Goal: Task Accomplishment & Management: Manage account settings

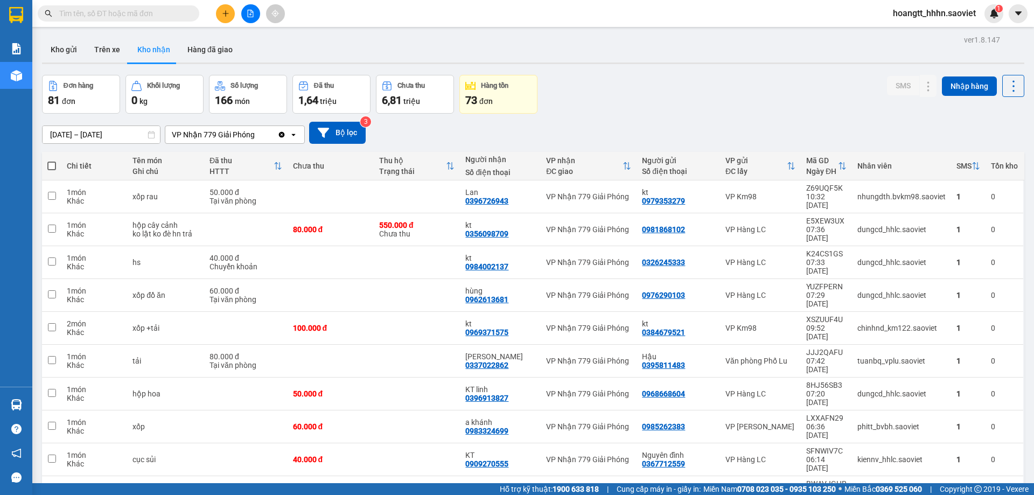
click at [923, 12] on span "hoangtt_hhhn.saoviet" at bounding box center [934, 12] width 100 height 13
click at [914, 27] on li "Đăng xuất" at bounding box center [934, 33] width 102 height 17
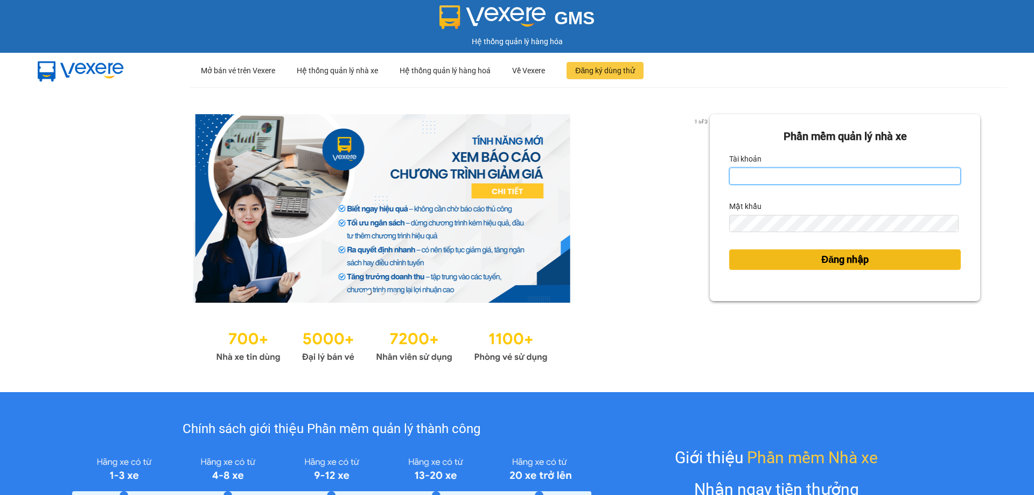
type input "chinhnm_hhhn.saoviet"
click at [896, 256] on button "Đăng nhập" at bounding box center [845, 259] width 232 height 20
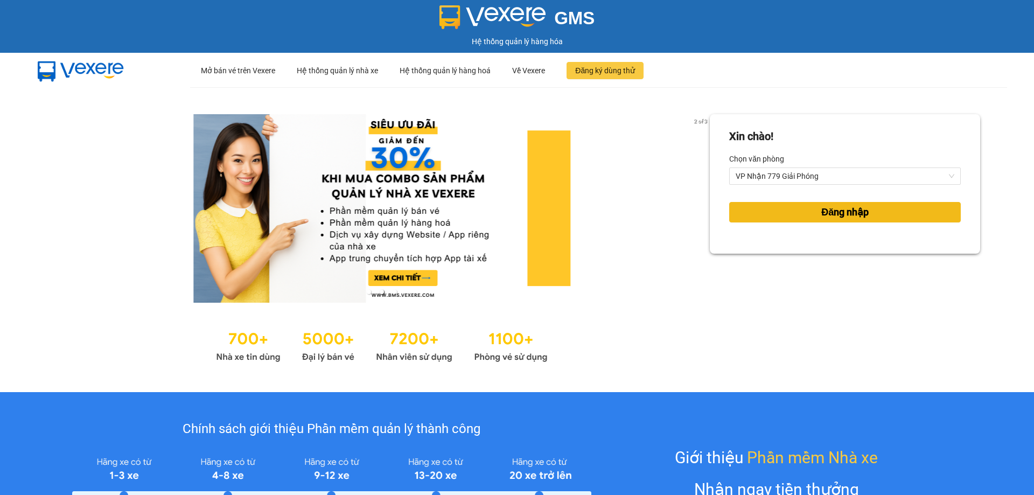
click at [865, 221] on button "Đăng nhập" at bounding box center [845, 212] width 232 height 20
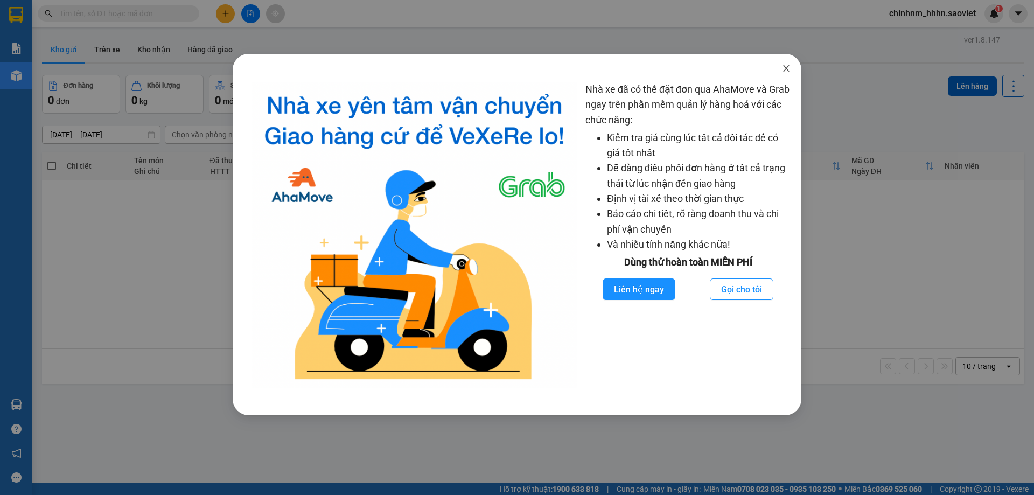
click at [792, 65] on span "Close" at bounding box center [786, 69] width 30 height 30
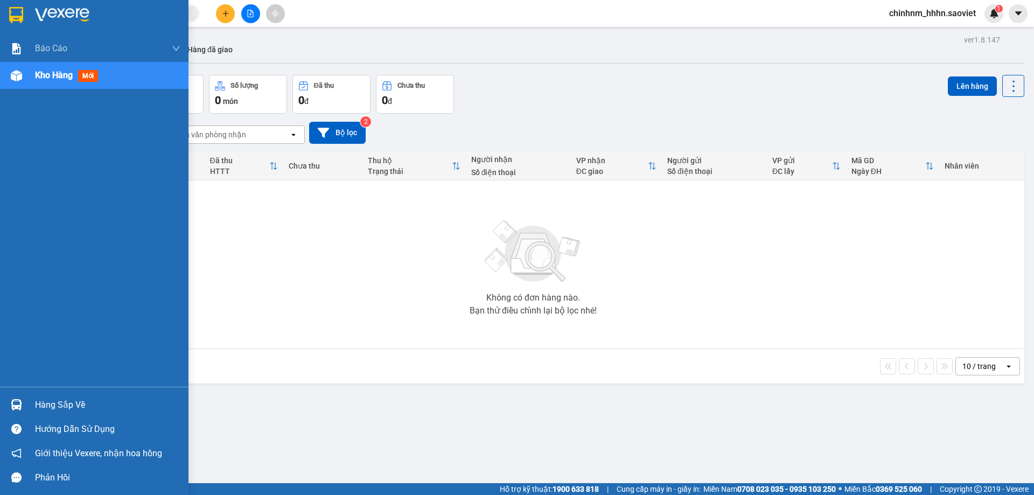
click at [25, 402] on div at bounding box center [16, 404] width 19 height 19
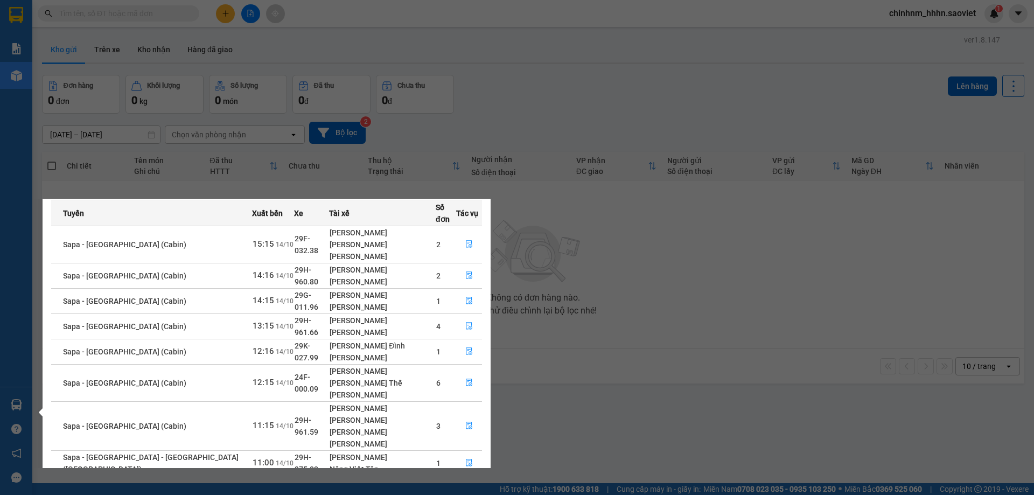
scroll to position [62, 0]
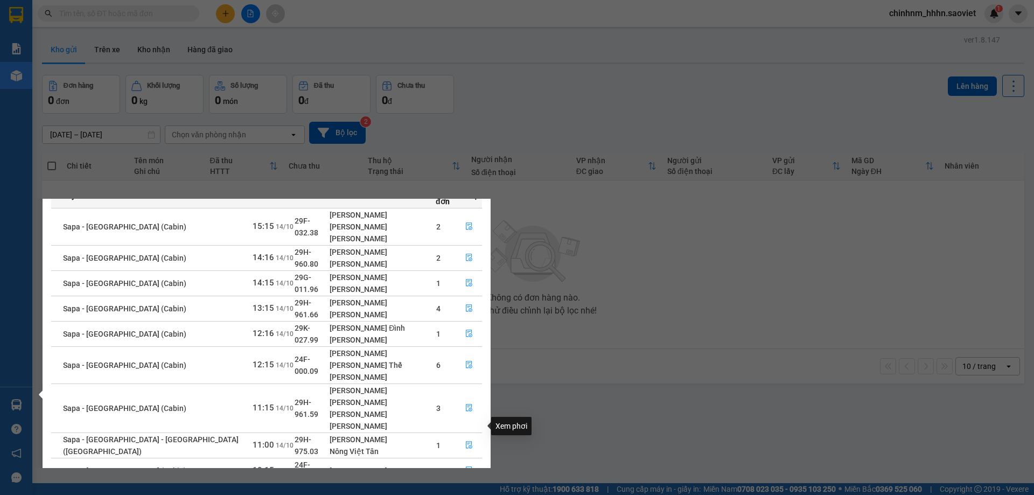
click at [466, 492] on icon "file-done" at bounding box center [469, 496] width 6 height 8
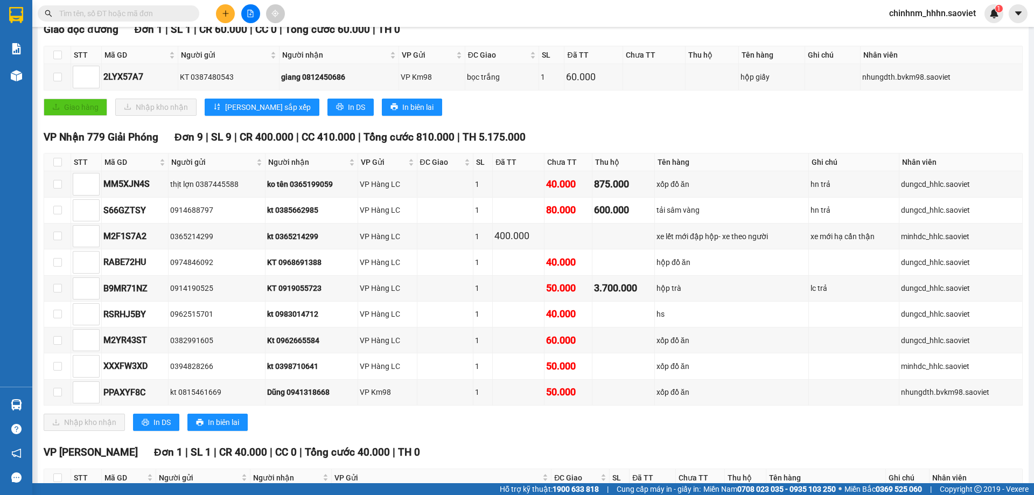
scroll to position [90, 0]
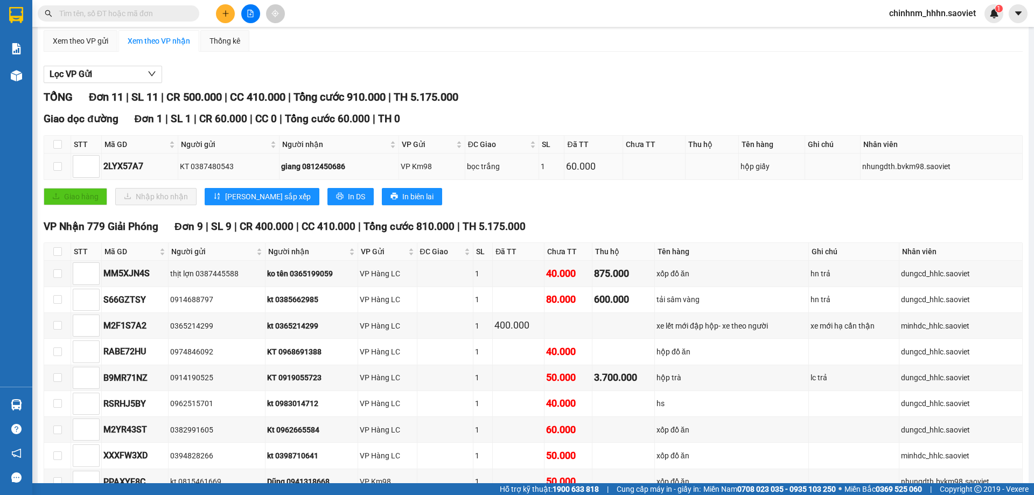
click at [325, 169] on div "giang 0812450686" at bounding box center [338, 166] width 115 height 12
copy div "0812450686"
click at [145, 8] on input "text" at bounding box center [122, 14] width 127 height 12
paste input "0812450686"
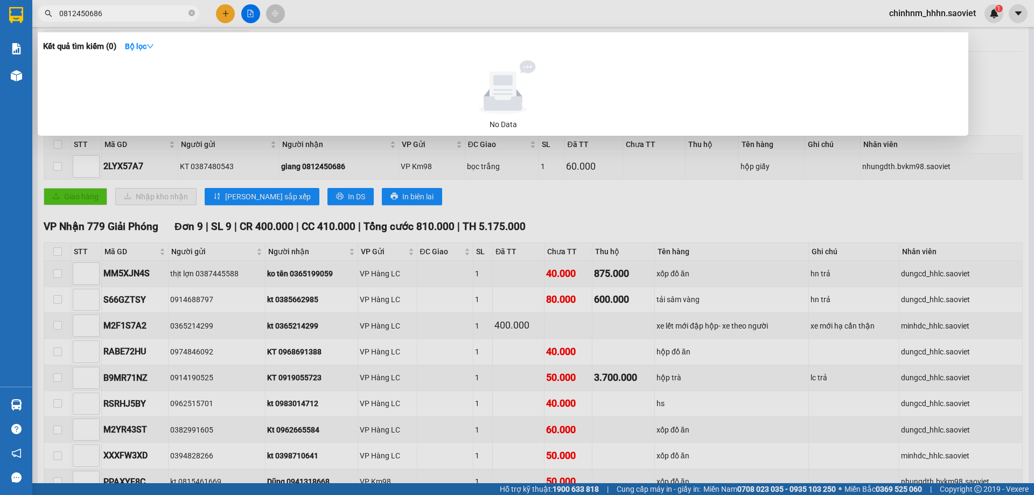
type input "0812450686"
click at [162, 22] on div at bounding box center [517, 247] width 1034 height 495
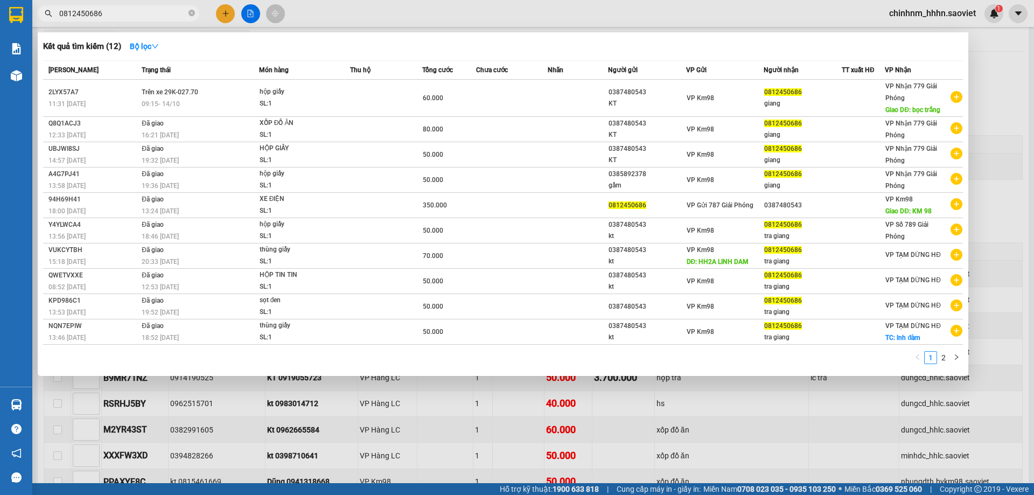
click at [166, 15] on input "0812450686" at bounding box center [122, 14] width 127 height 12
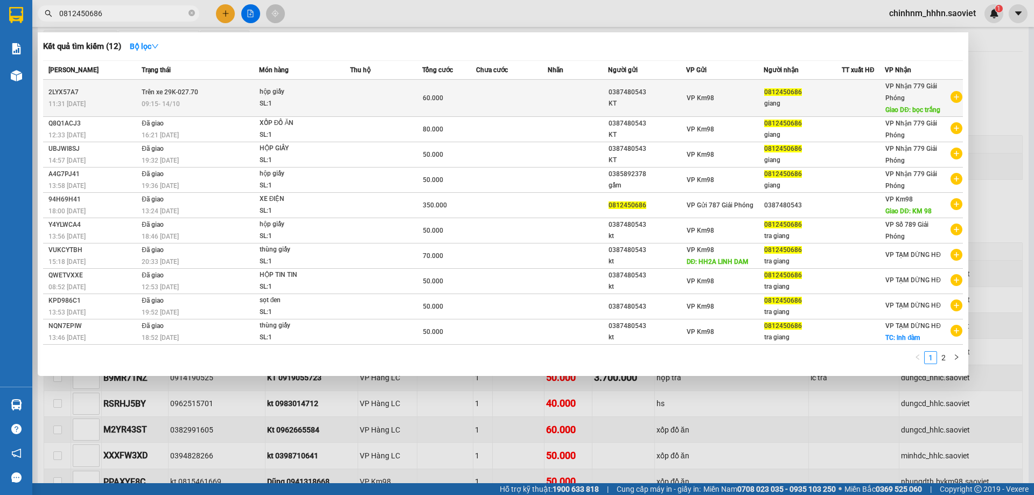
click at [429, 106] on td "60.000" at bounding box center [449, 98] width 54 height 37
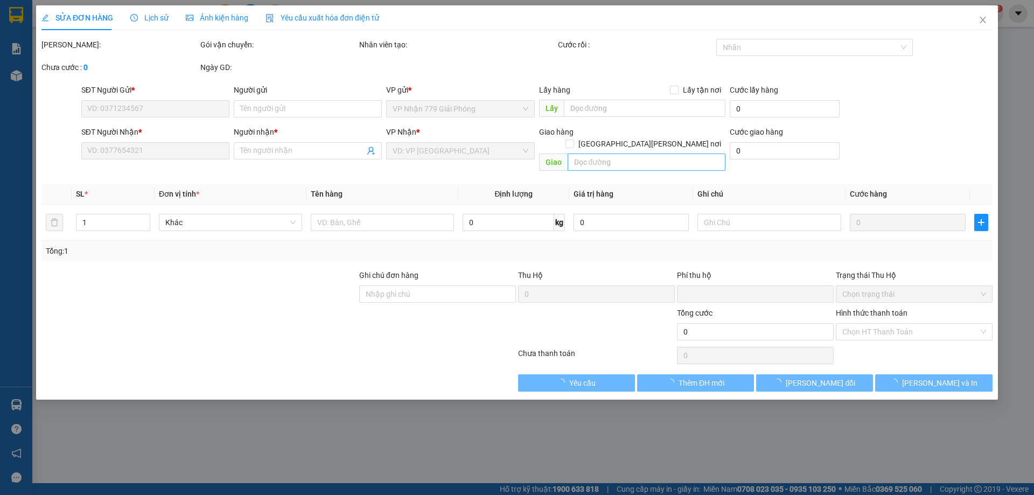
type input "0387480543"
type input "KT"
type input "0812450686"
type input "giang"
type input "bọc trắng"
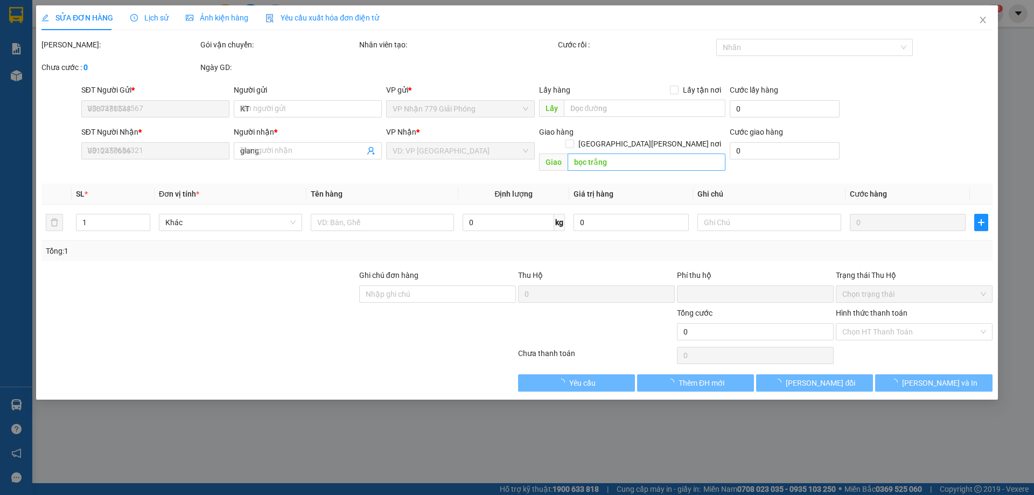
type input "0"
type input "60.000"
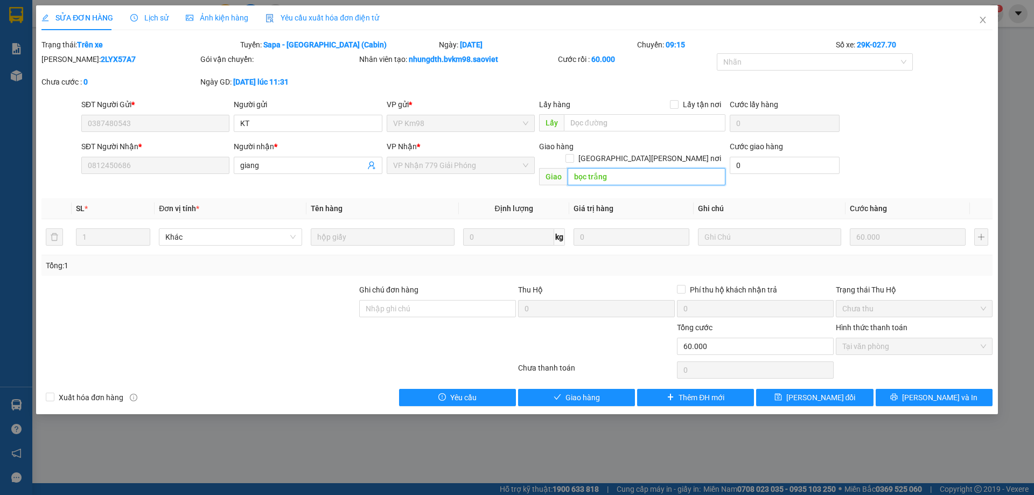
click at [625, 168] on input "bọc trắng" at bounding box center [647, 176] width 158 height 17
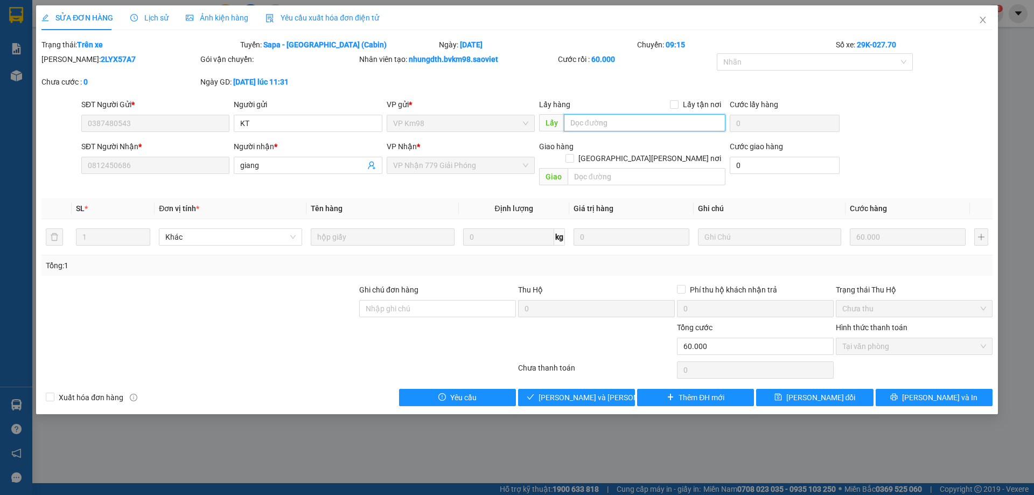
click at [623, 123] on input "text" at bounding box center [645, 122] width 162 height 17
type input "boc trang"
click at [839, 392] on span "[PERSON_NAME] đổi" at bounding box center [820, 398] width 69 height 12
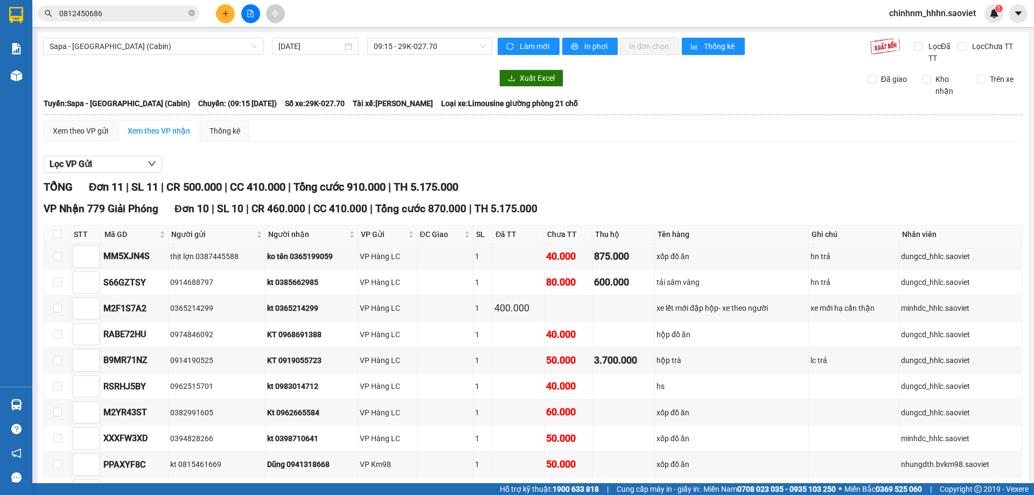
click at [193, 13] on icon "close-circle" at bounding box center [191, 13] width 6 height 6
click at [166, 20] on span at bounding box center [119, 13] width 162 height 16
click at [166, 15] on input "text" at bounding box center [122, 14] width 127 height 12
click at [167, 15] on input "text" at bounding box center [122, 14] width 127 height 12
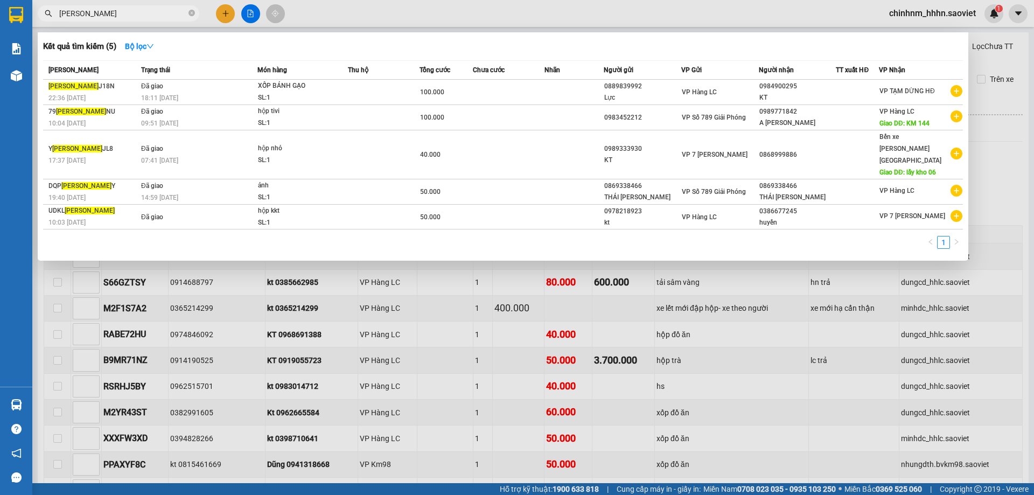
click at [167, 15] on input "veit" at bounding box center [122, 14] width 127 height 12
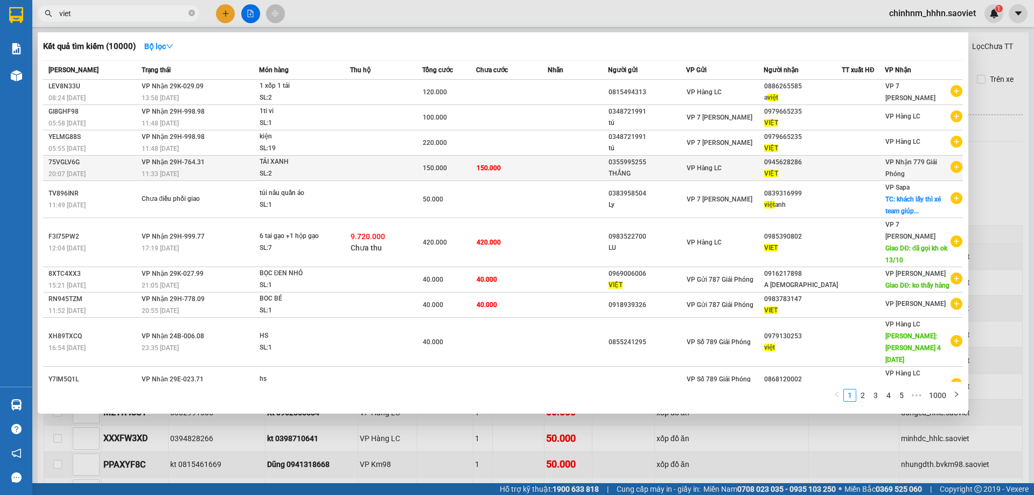
type input "viet"
click at [477, 166] on span "150.000" at bounding box center [489, 168] width 24 height 8
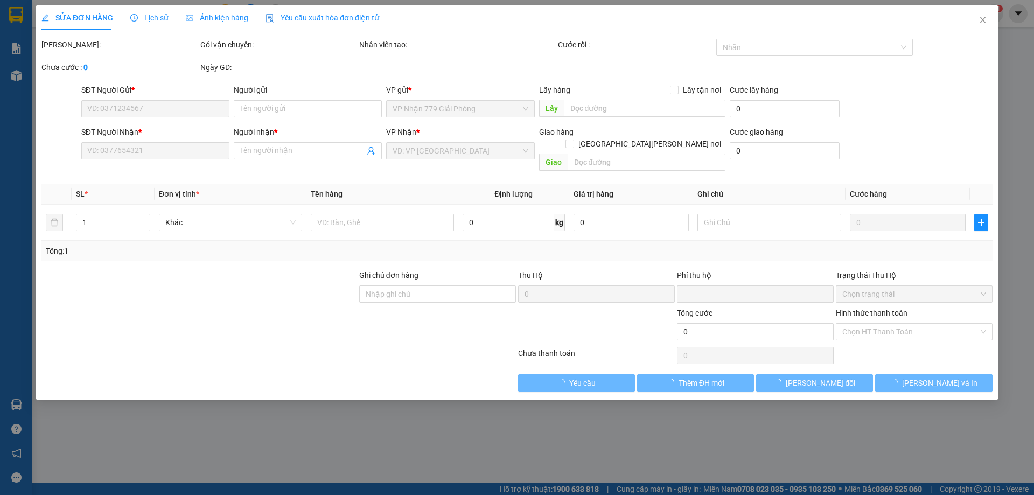
type input "0355995255"
type input "THẮNG"
type input "0945628286"
type input "VIỆT"
type input "0"
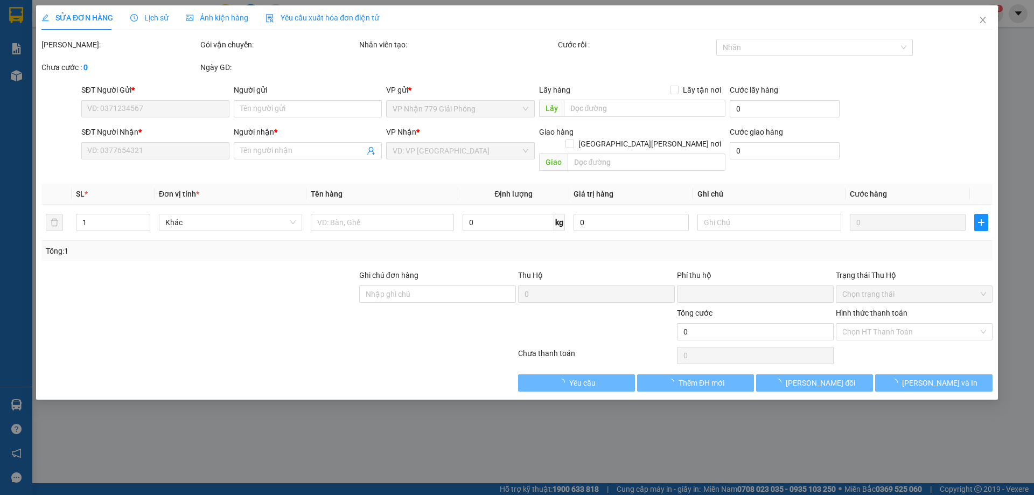
type input "150.000"
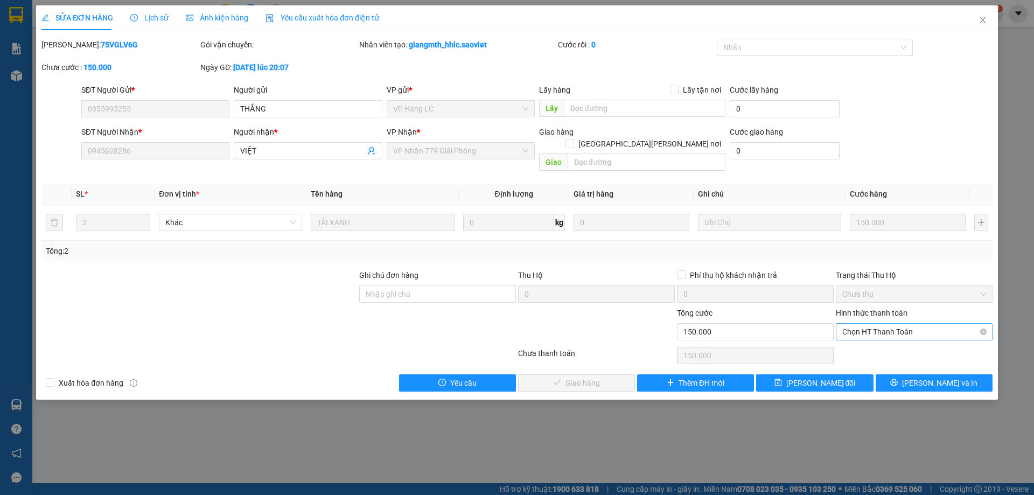
click at [901, 324] on span "Chọn HT Thanh Toán" at bounding box center [914, 332] width 144 height 16
click at [890, 339] on div "Tại văn phòng" at bounding box center [914, 342] width 144 height 12
type input "0"
click at [618, 374] on button "[PERSON_NAME] và [PERSON_NAME] hàng" at bounding box center [576, 382] width 117 height 17
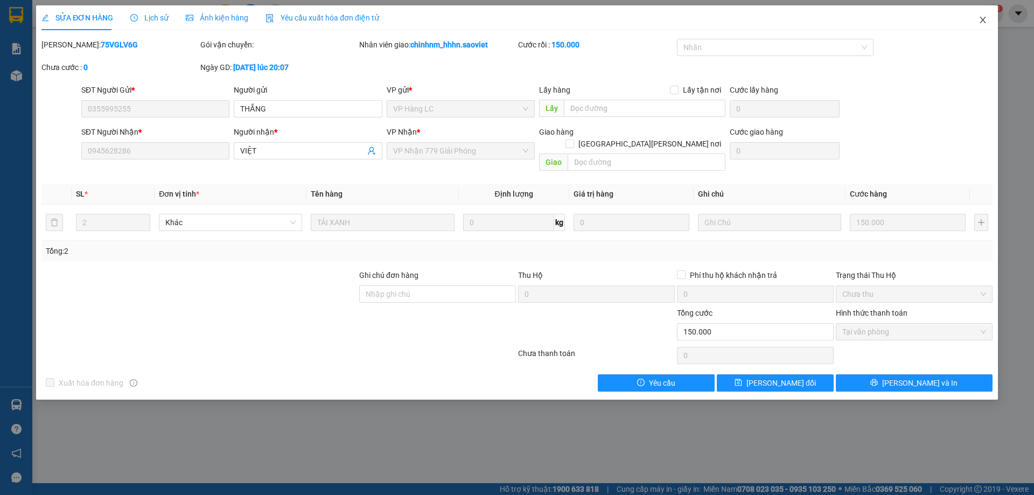
click at [979, 22] on icon "close" at bounding box center [983, 20] width 9 height 9
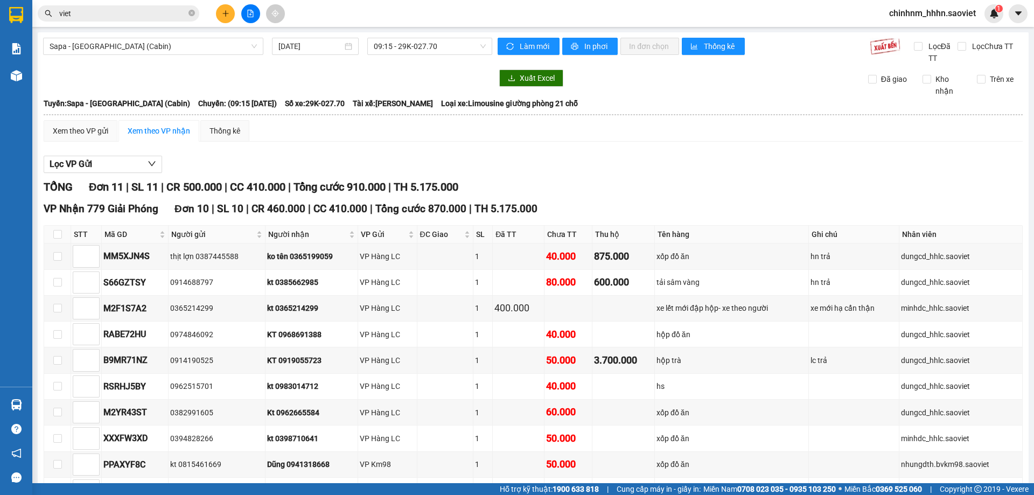
click at [64, 232] on th at bounding box center [57, 235] width 27 height 18
click at [58, 234] on input "checkbox" at bounding box center [57, 234] width 9 height 9
checkbox input "true"
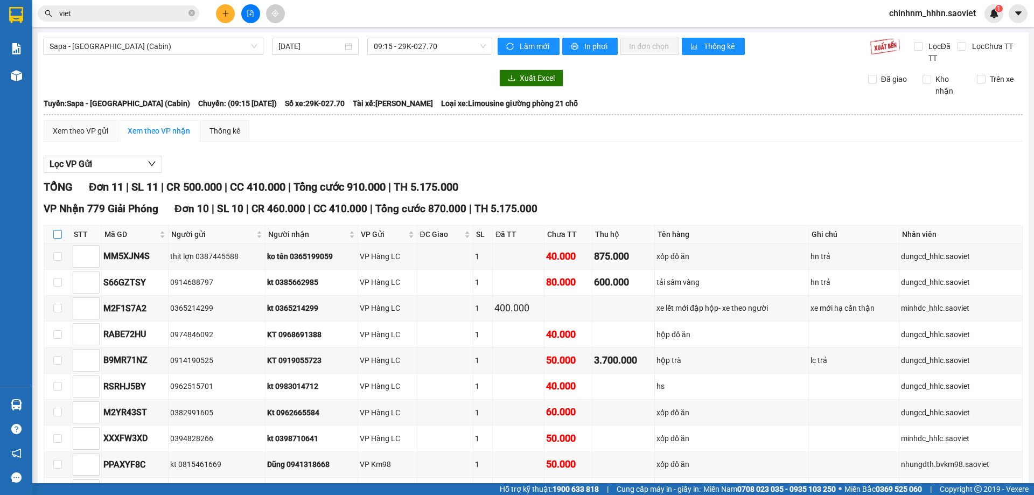
checkbox input "true"
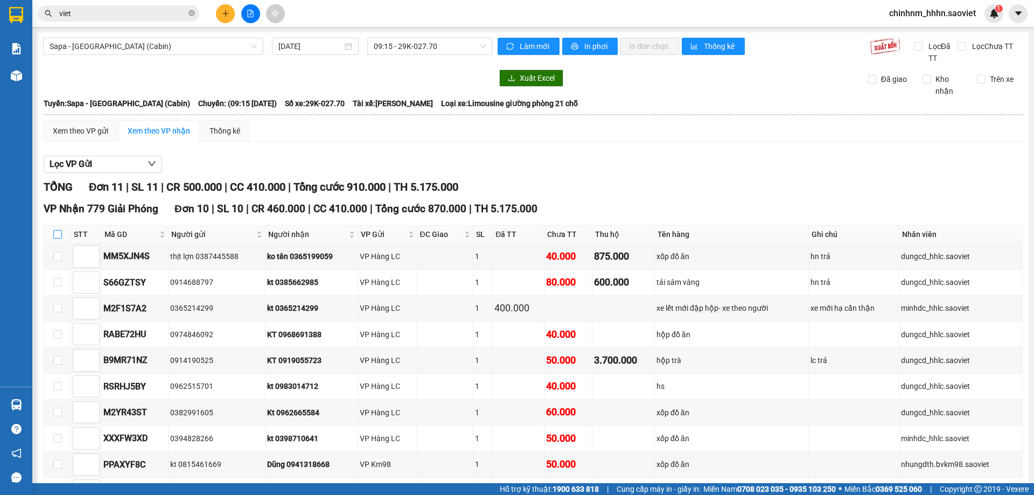
checkbox input "true"
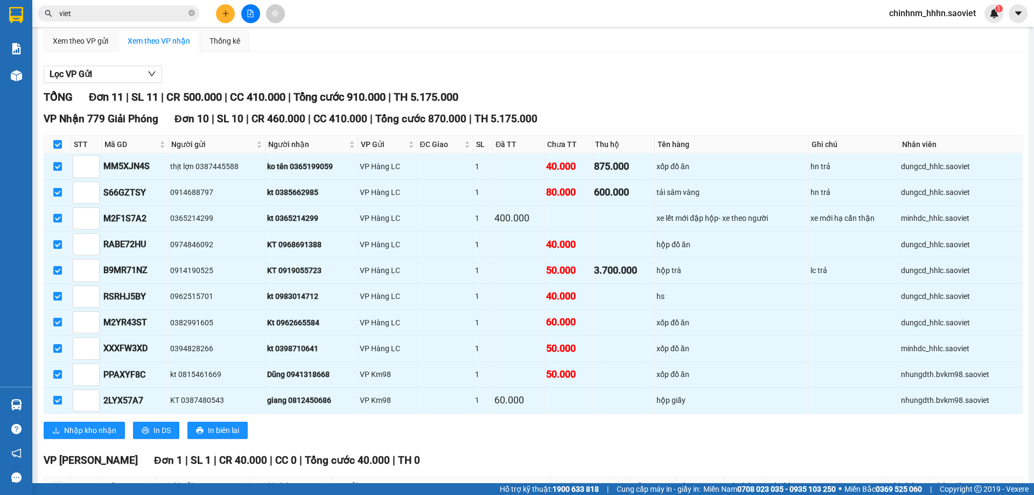
scroll to position [179, 0]
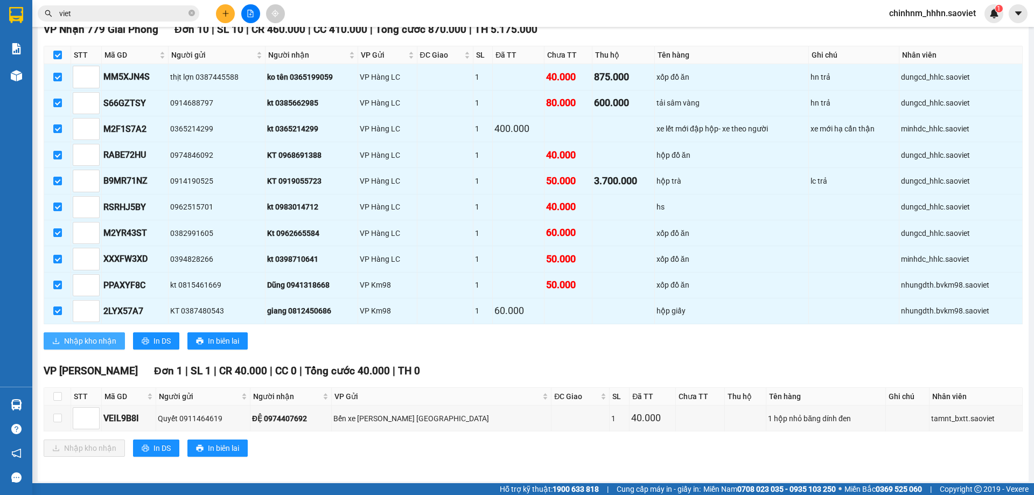
click at [101, 340] on span "Nhập kho nhận" at bounding box center [90, 341] width 52 height 12
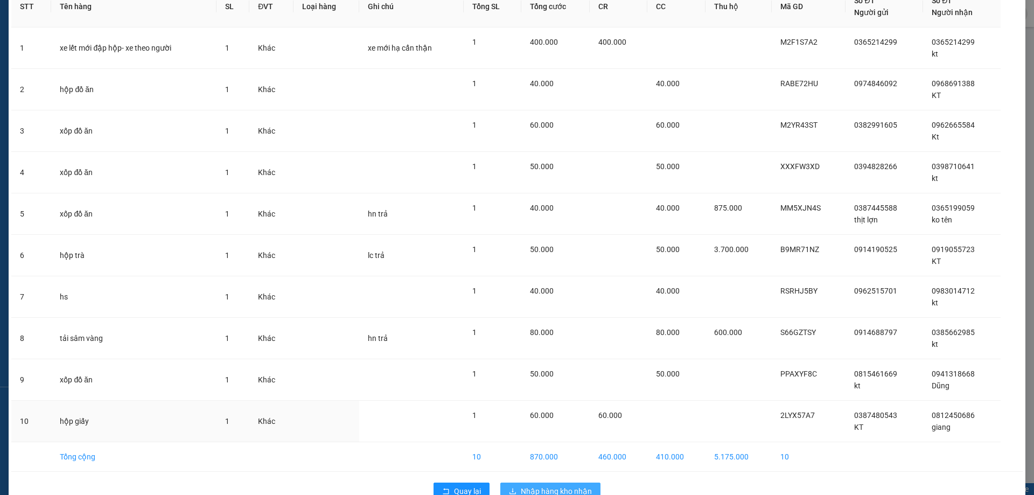
scroll to position [89, 0]
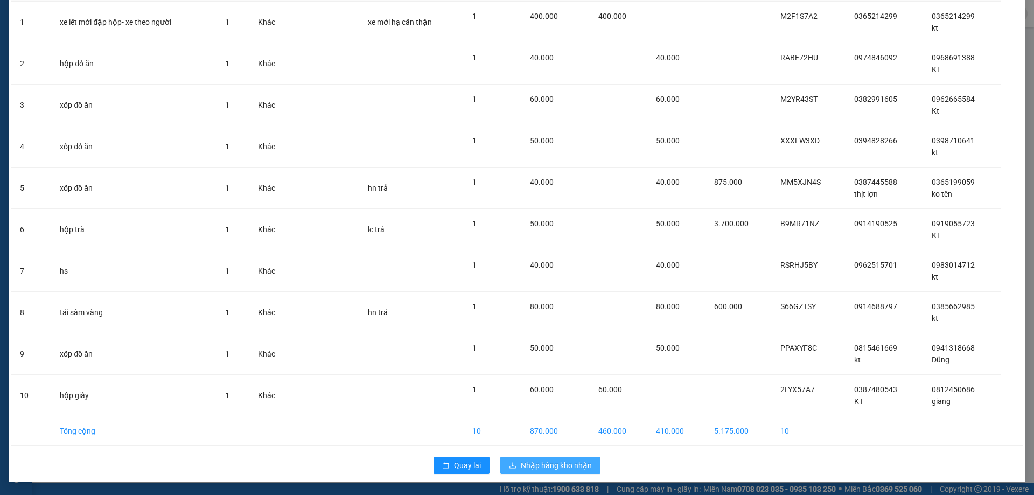
click at [575, 466] on span "Nhập hàng kho nhận" at bounding box center [556, 465] width 71 height 12
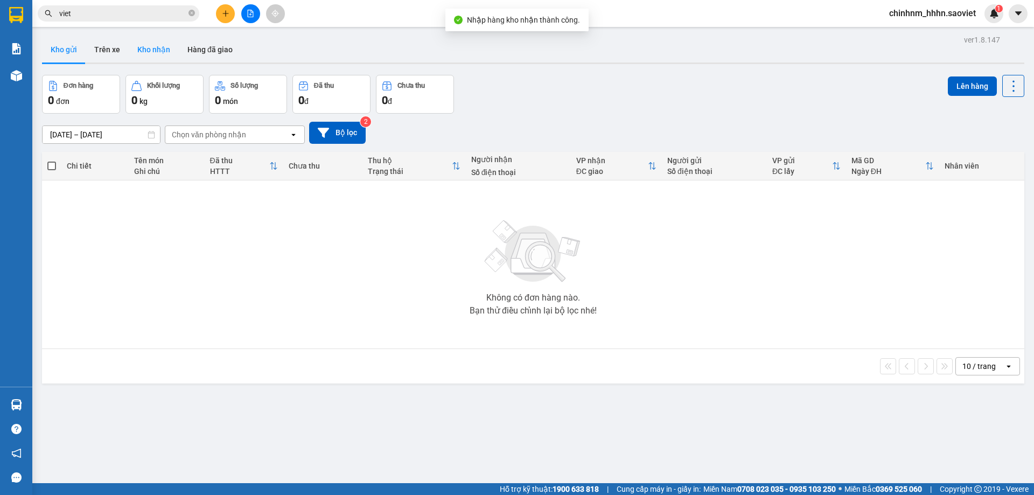
click at [151, 50] on button "Kho nhận" at bounding box center [154, 50] width 50 height 26
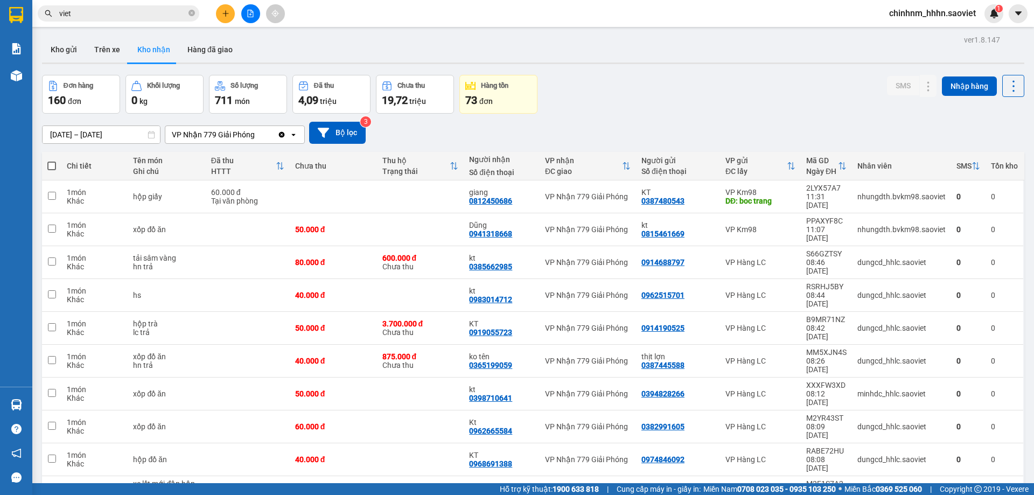
click at [187, 6] on span "viet" at bounding box center [119, 13] width 162 height 16
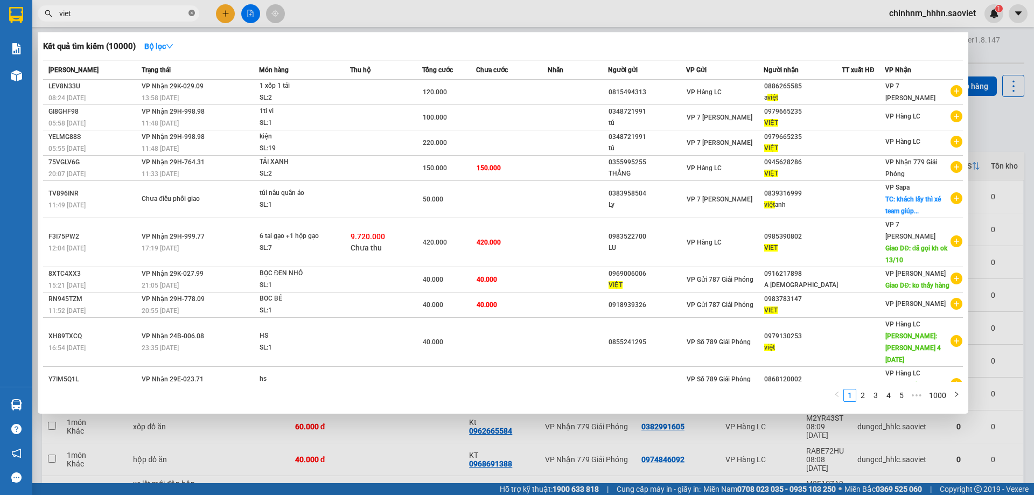
click at [189, 16] on icon "close-circle" at bounding box center [191, 13] width 6 height 6
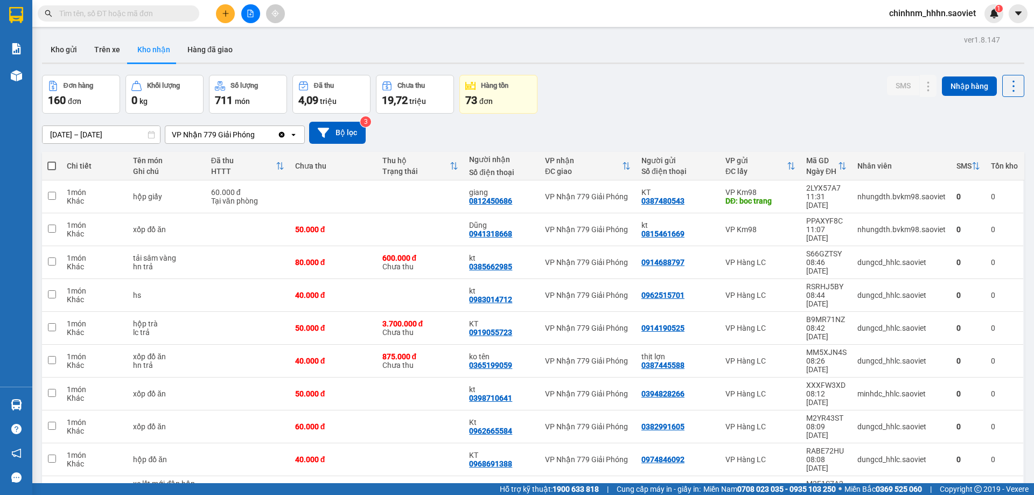
click at [51, 162] on span at bounding box center [51, 166] width 9 height 9
click at [52, 160] on input "checkbox" at bounding box center [52, 160] width 0 height 0
checkbox input "true"
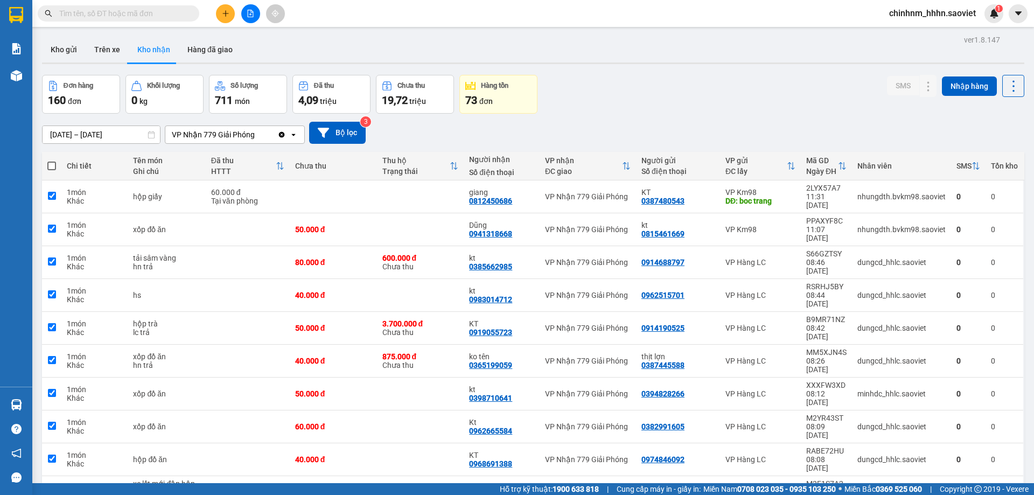
checkbox input "true"
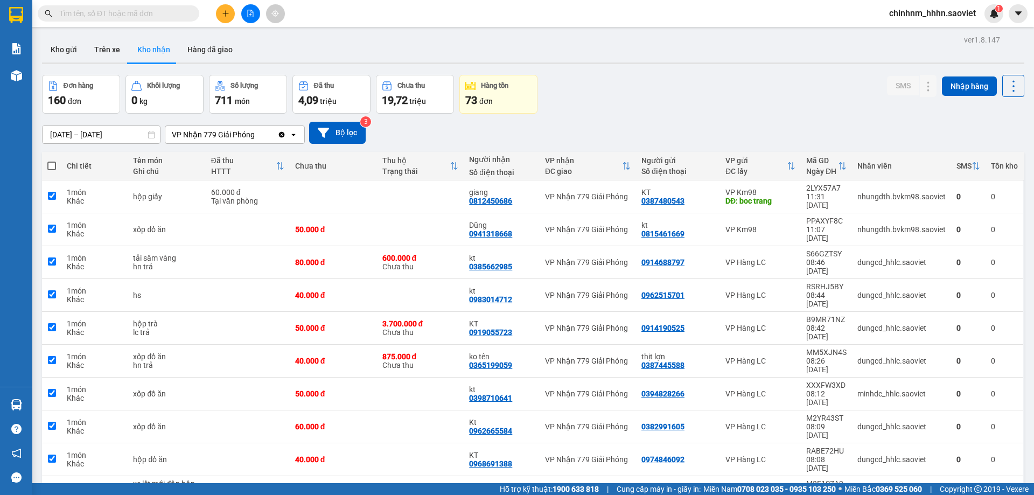
checkbox input "true"
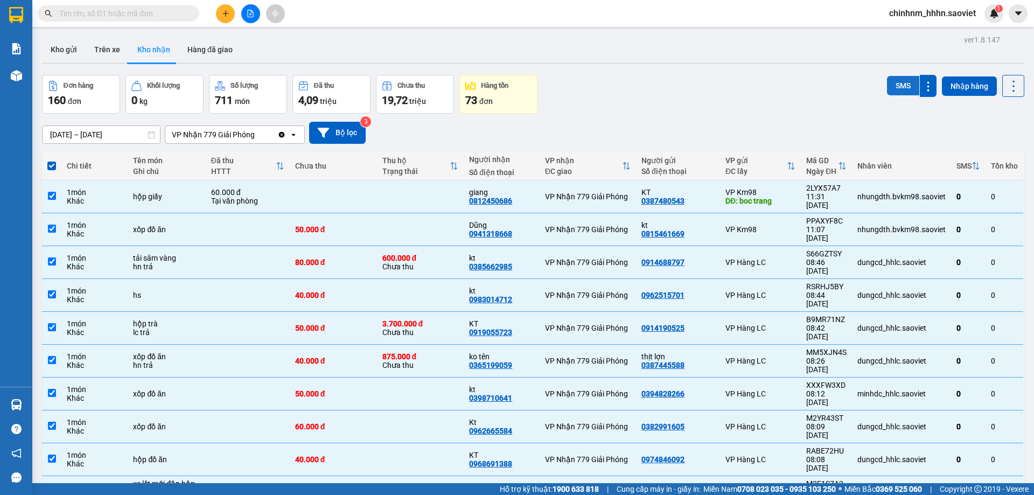
click at [896, 85] on button "SMS" at bounding box center [903, 85] width 32 height 19
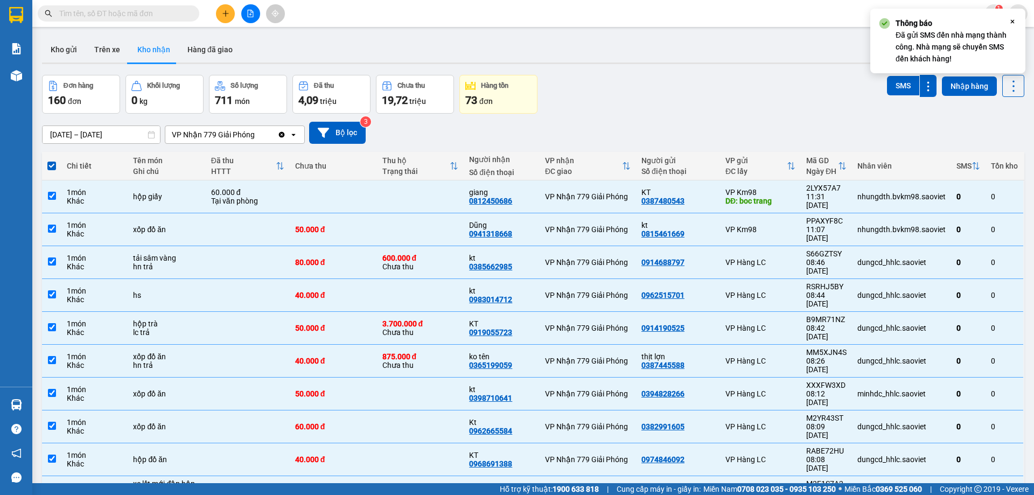
click at [1009, 22] on icon "Close" at bounding box center [1012, 21] width 9 height 9
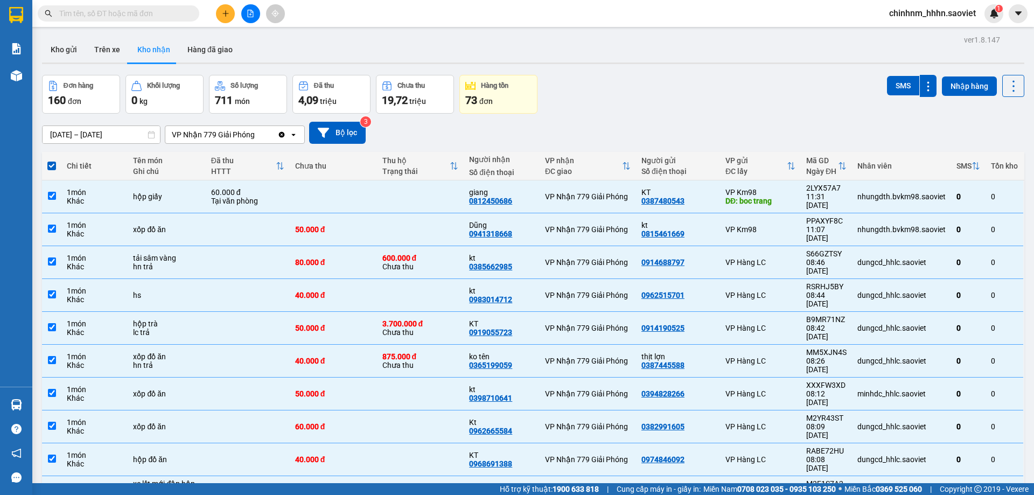
checkbox input "false"
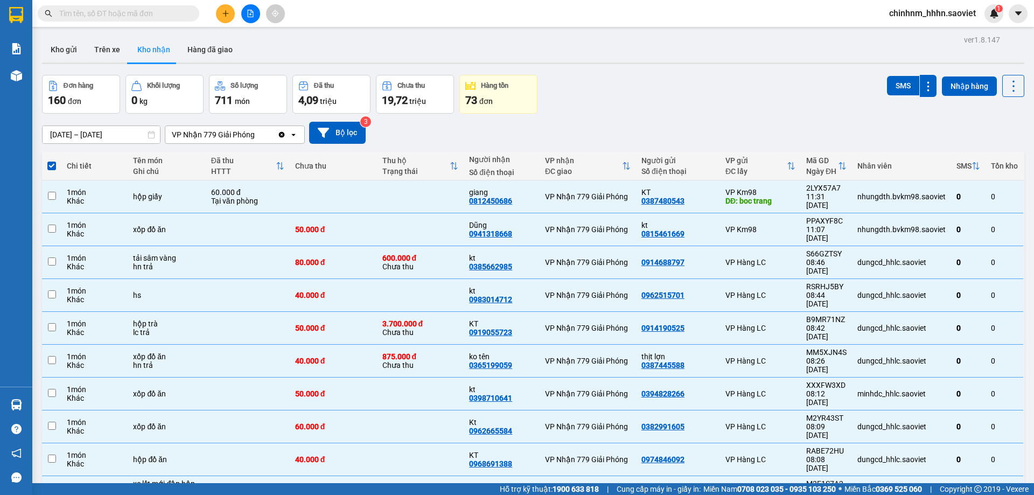
checkbox input "false"
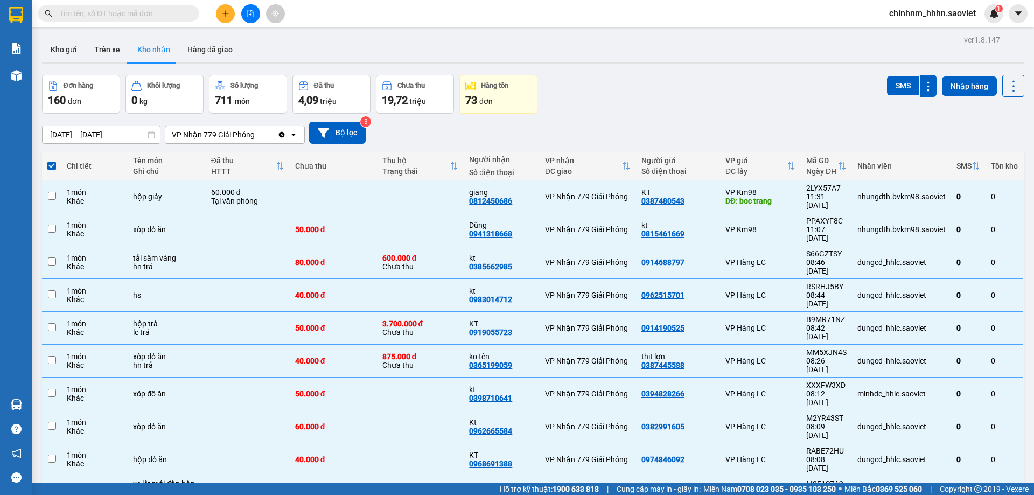
checkbox input "false"
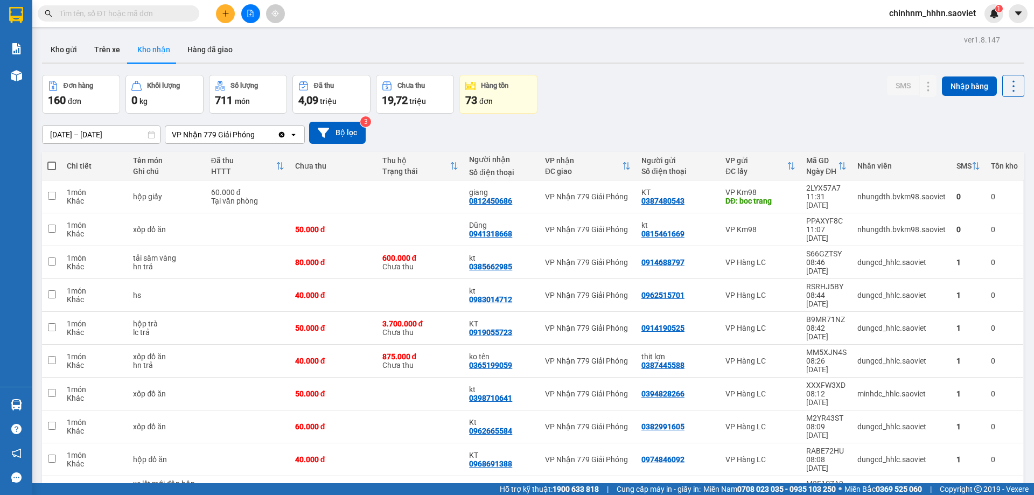
click at [163, 12] on input "text" at bounding box center [122, 14] width 127 height 12
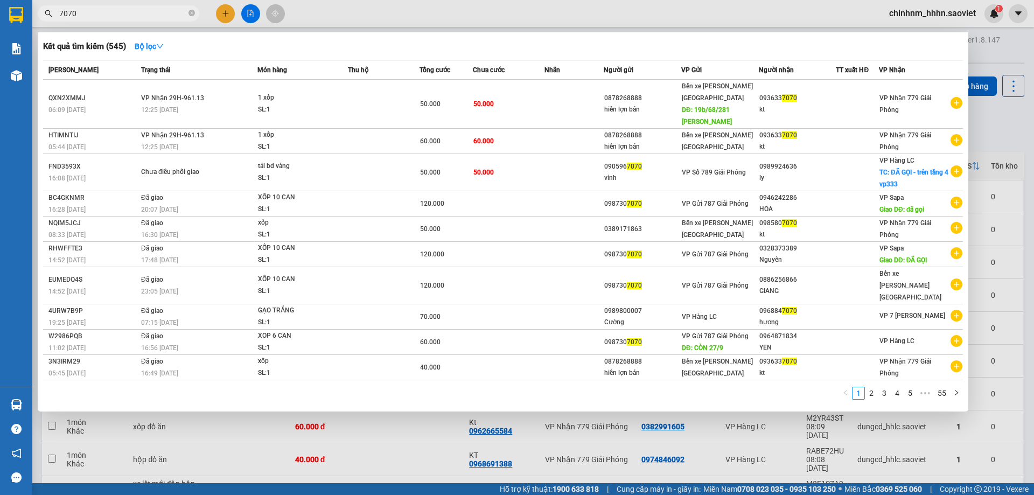
type input "7070"
click at [192, 15] on icon "close-circle" at bounding box center [191, 13] width 6 height 6
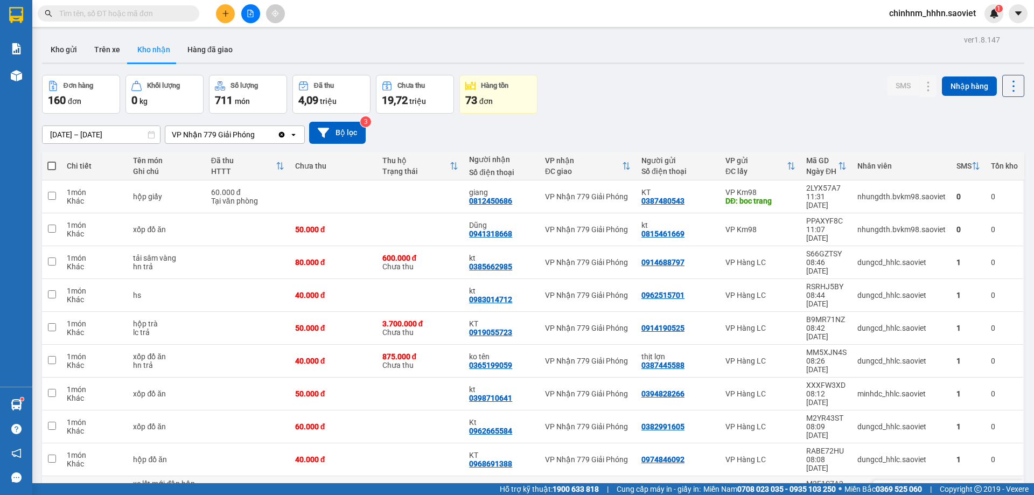
click at [899, 483] on button at bounding box center [906, 492] width 15 height 19
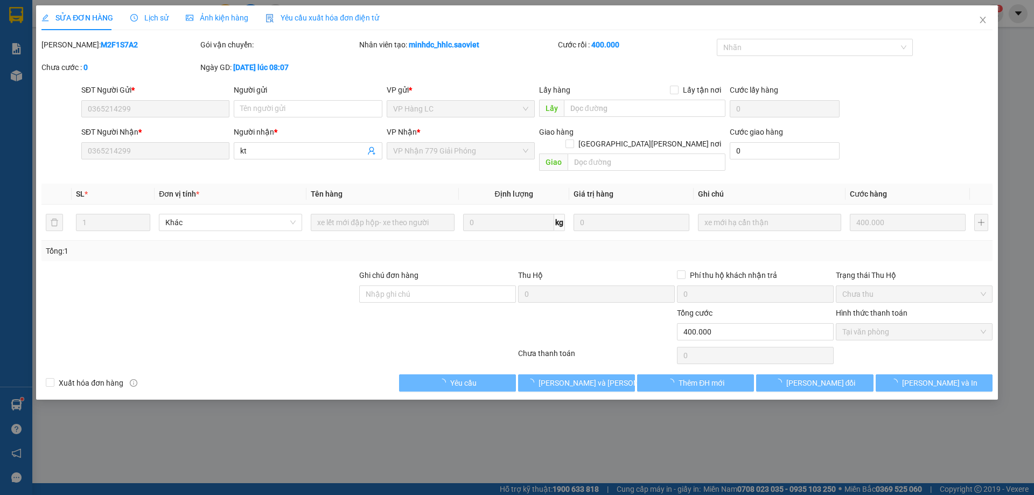
type input "0365214299"
type input "kt"
type input "0"
type input "400.000"
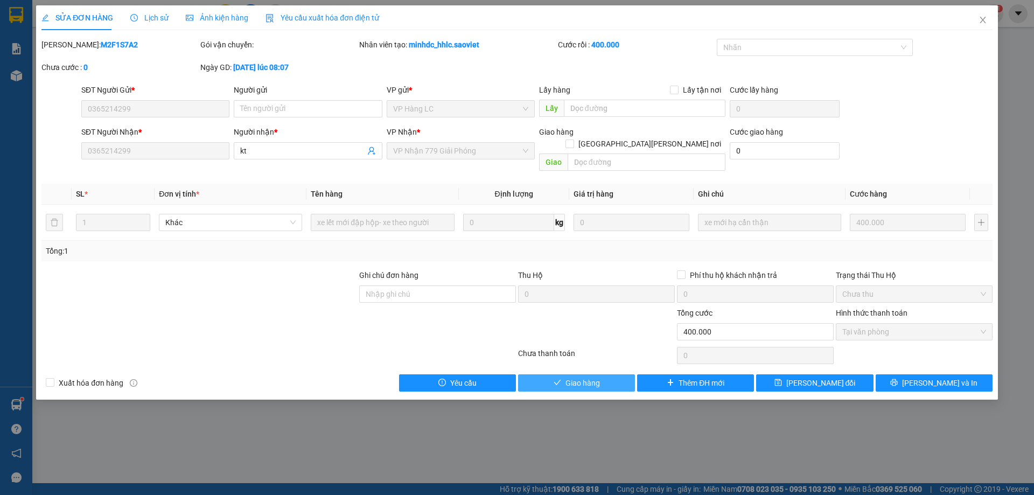
click at [613, 374] on button "Giao hàng" at bounding box center [576, 382] width 117 height 17
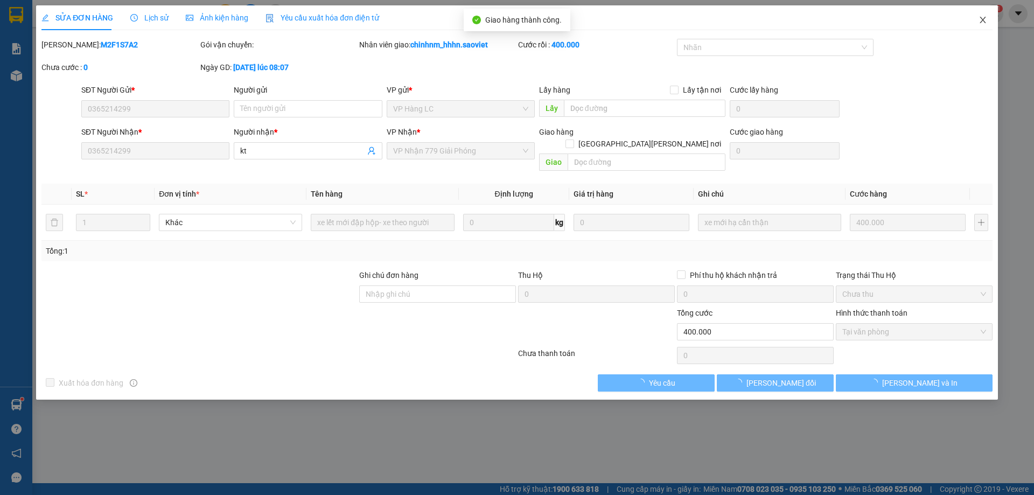
click at [981, 18] on icon "close" at bounding box center [983, 20] width 9 height 9
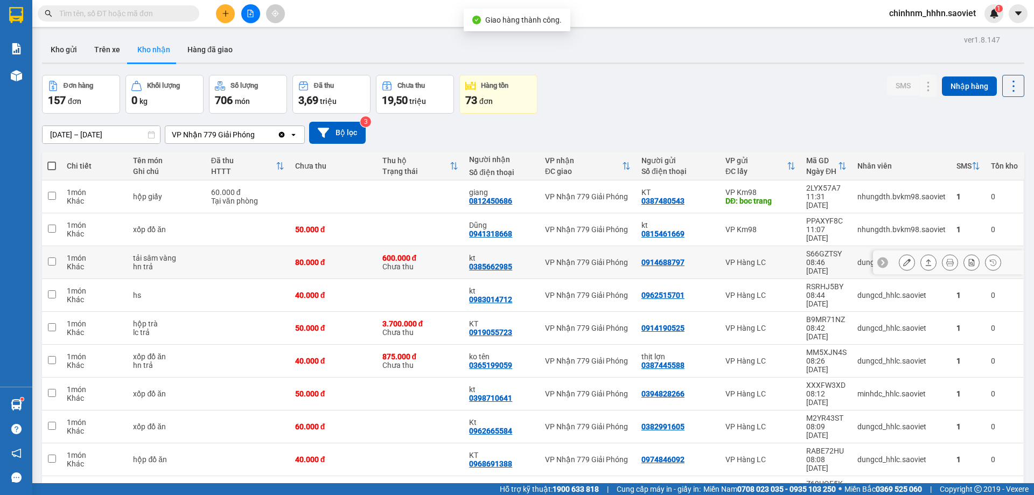
scroll to position [50, 0]
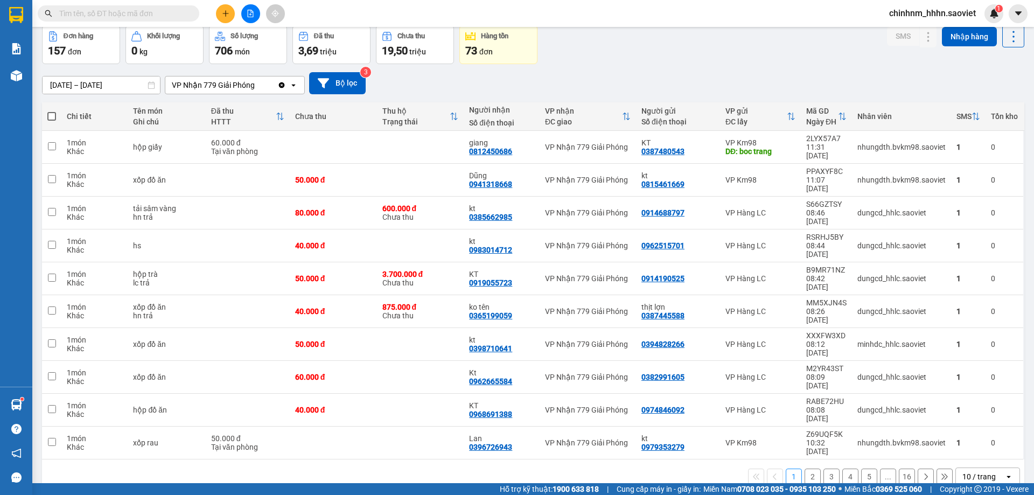
click at [922, 473] on icon at bounding box center [926, 477] width 8 height 8
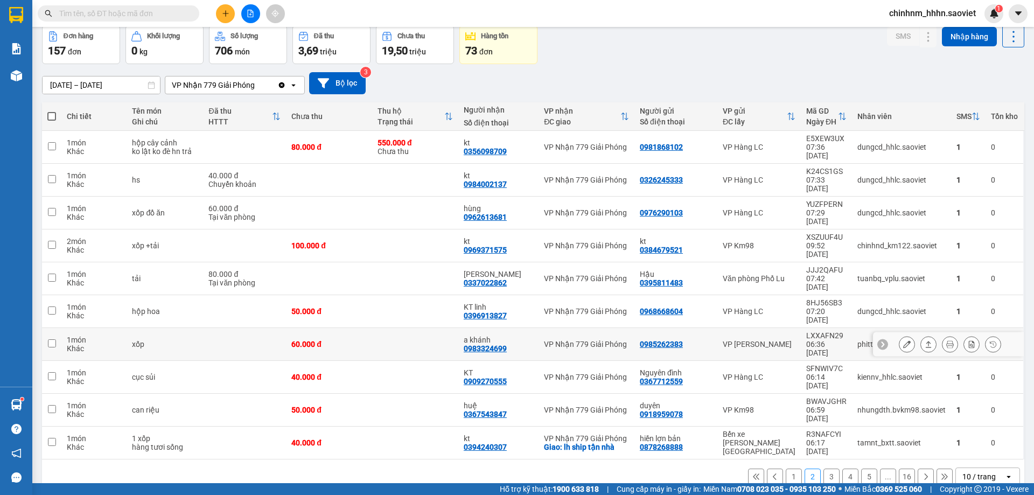
click at [498, 344] on div "0983324699" at bounding box center [485, 348] width 43 height 9
copy div "0983324699"
click at [97, 17] on input "text" at bounding box center [122, 14] width 127 height 12
paste input "0983324699"
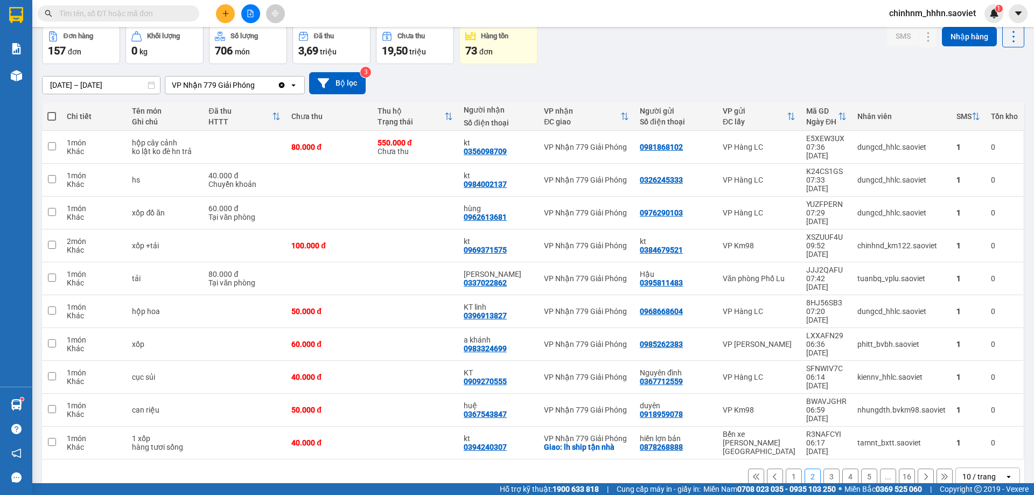
type input "0983324699"
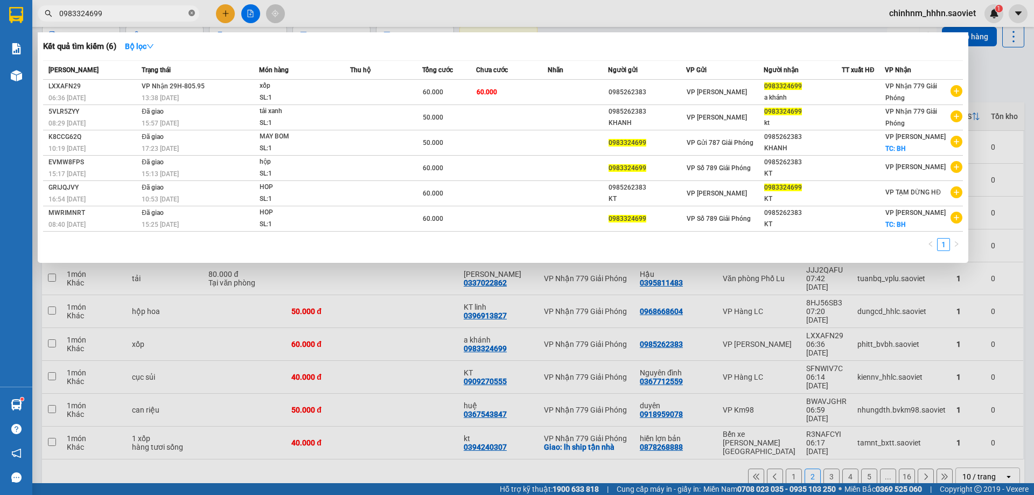
click at [194, 13] on icon "close-circle" at bounding box center [191, 13] width 6 height 6
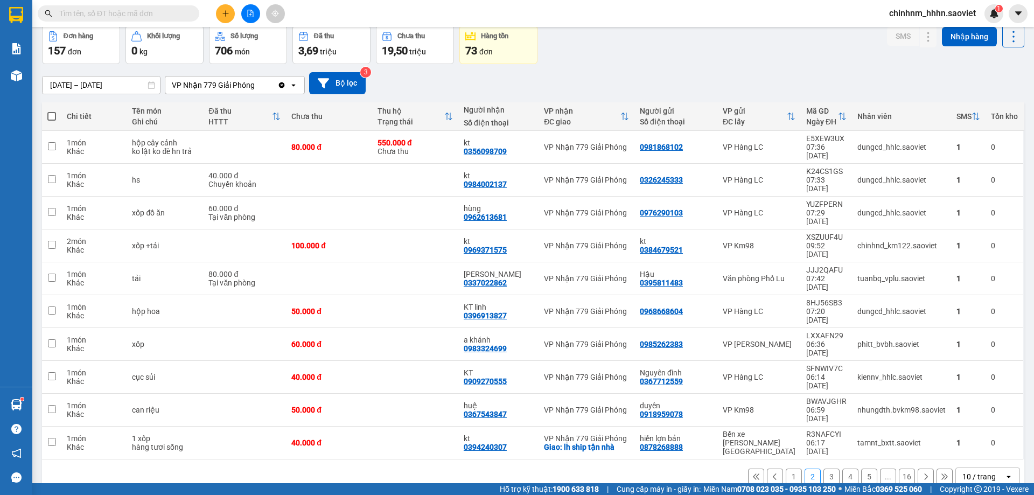
click at [787, 469] on button "1" at bounding box center [794, 477] width 16 height 16
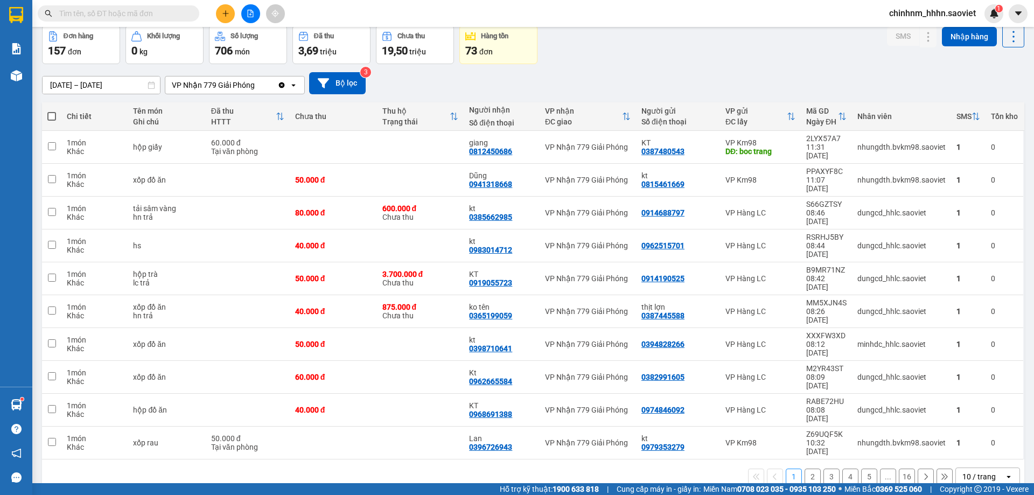
click at [114, 16] on input "text" at bounding box center [122, 14] width 127 height 12
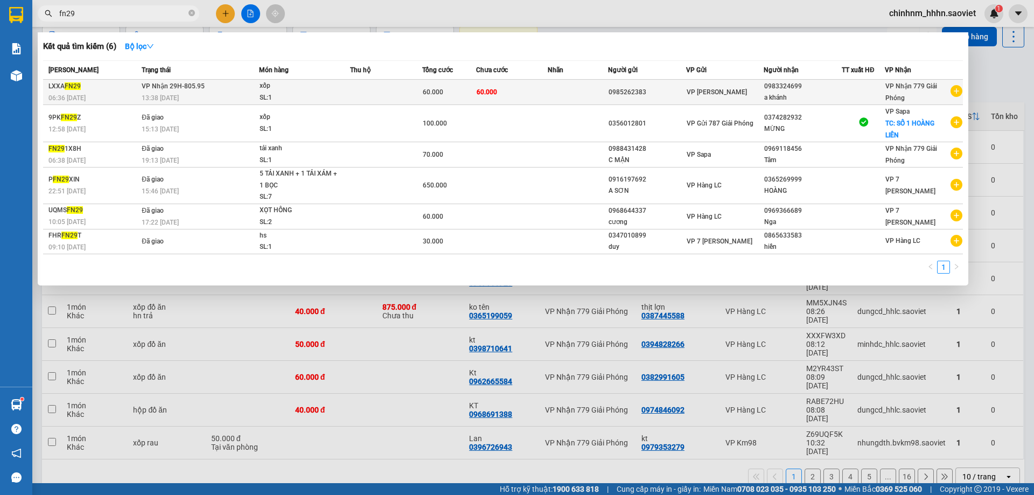
type input "fn29"
click at [525, 97] on td "60.000" at bounding box center [512, 92] width 72 height 25
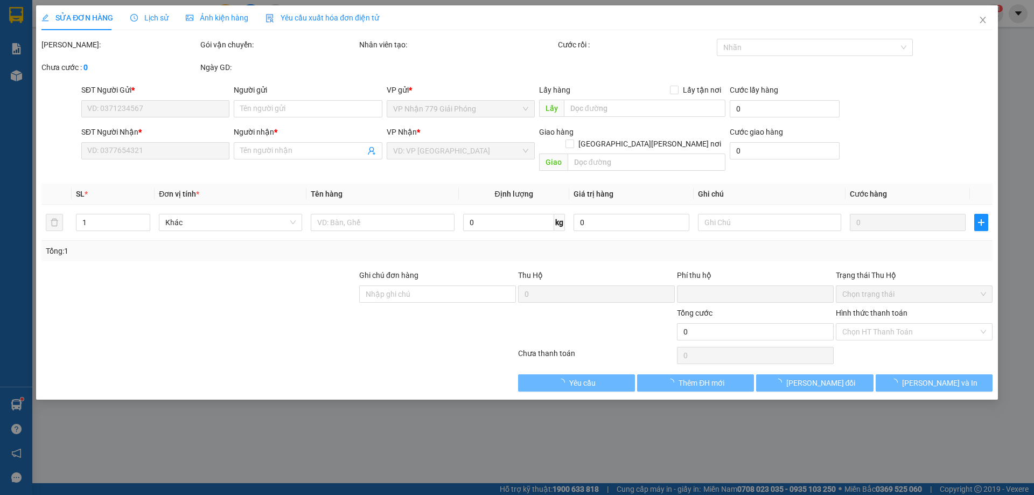
type input "0985262383"
type input "0983324699"
type input "a khánh"
type input "0"
type input "60.000"
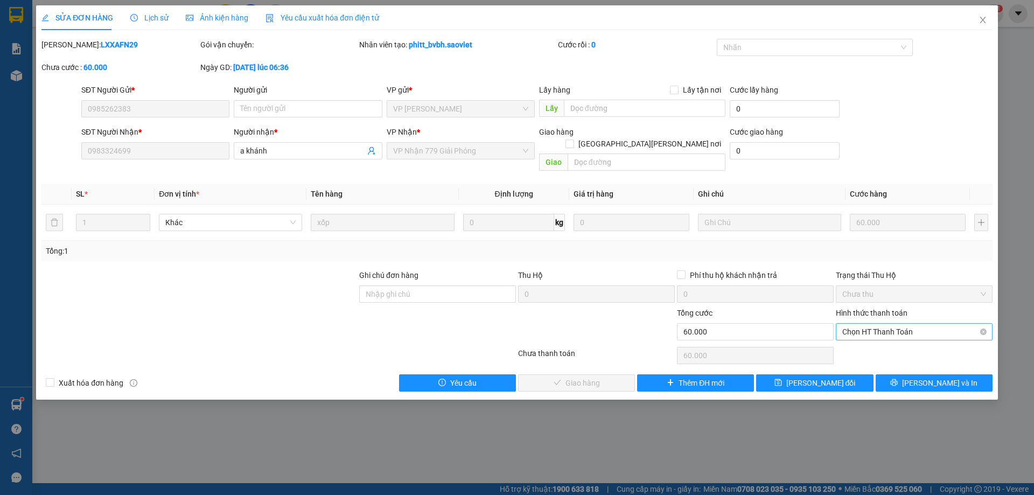
click at [879, 324] on span "Chọn HT Thanh Toán" at bounding box center [914, 332] width 144 height 16
click at [860, 352] on div "Chuyển khoản" at bounding box center [914, 358] width 157 height 17
type input "0"
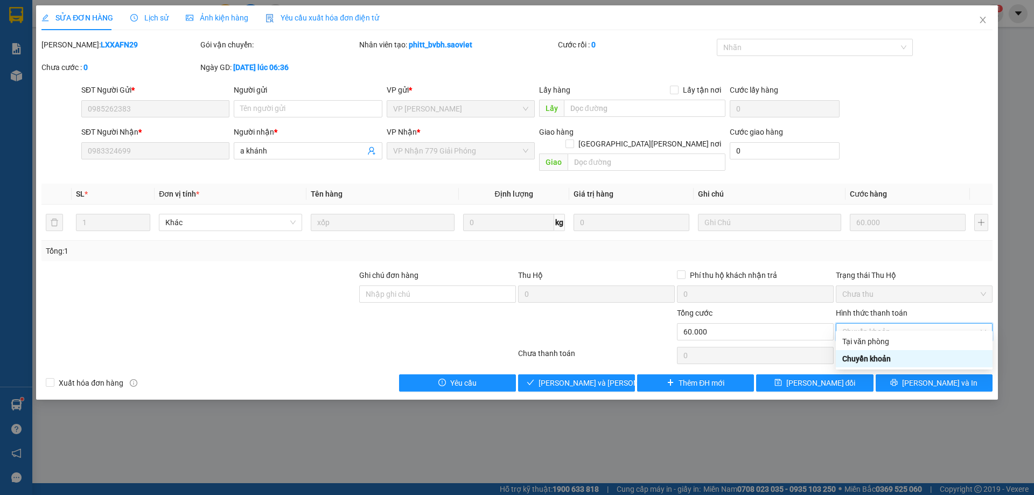
click at [905, 361] on div "Chuyển khoản" at bounding box center [914, 359] width 144 height 12
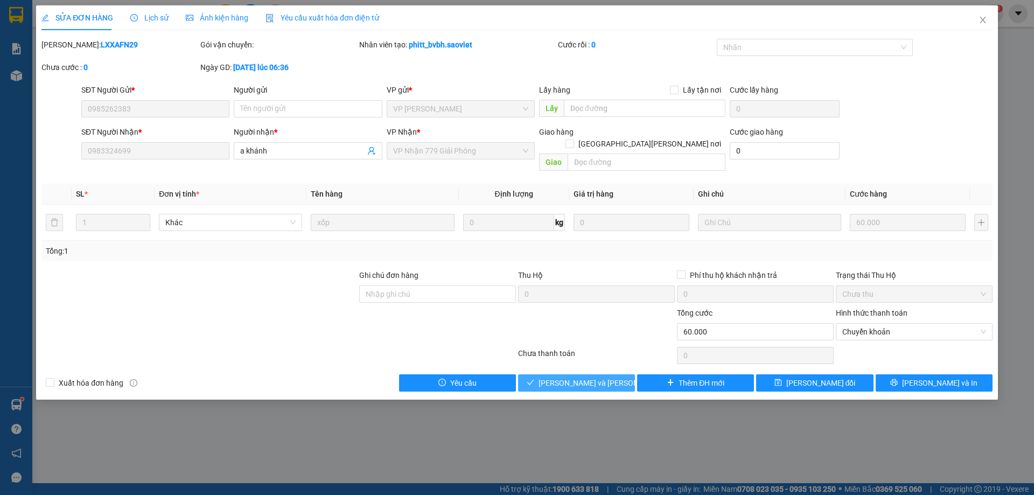
click at [557, 377] on span "[PERSON_NAME] và Giao hàng" at bounding box center [611, 383] width 145 height 12
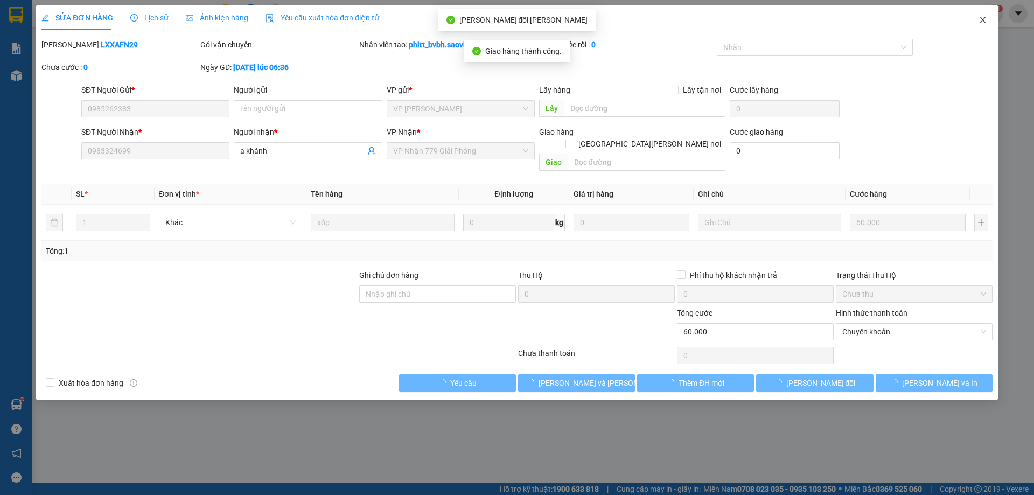
drag, startPoint x: 981, startPoint y: 20, endPoint x: 128, endPoint y: 15, distance: 852.5
click at [982, 19] on icon "close" at bounding box center [983, 20] width 9 height 9
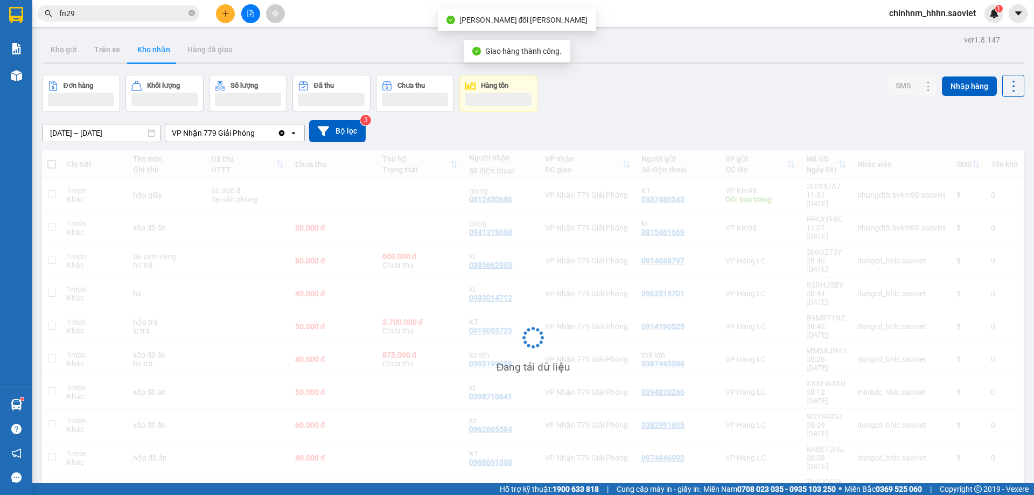
click at [128, 15] on input "fn29" at bounding box center [122, 14] width 127 height 12
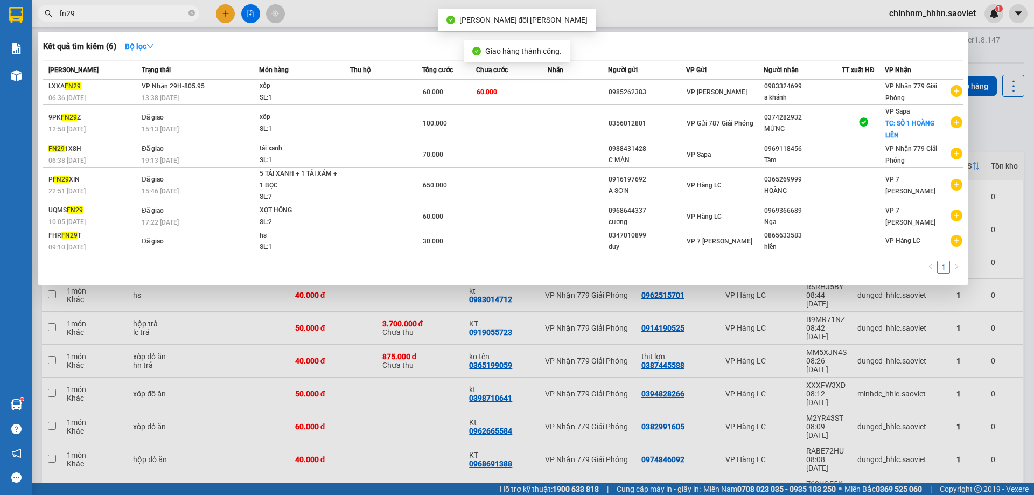
click at [128, 15] on input "fn29" at bounding box center [122, 14] width 127 height 12
click at [196, 8] on span "fn29" at bounding box center [119, 13] width 162 height 16
click at [191, 9] on span at bounding box center [191, 14] width 6 height 10
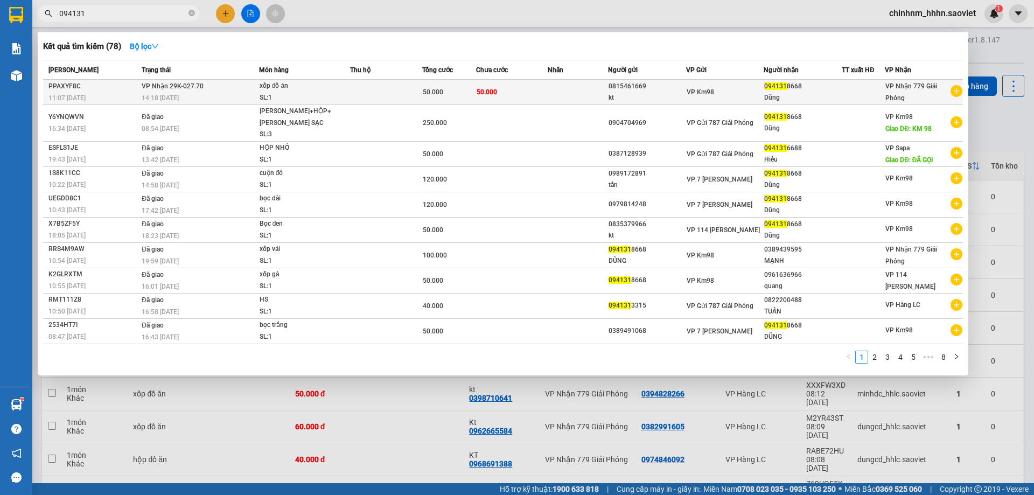
type input "094131"
click at [509, 89] on td "50.000" at bounding box center [512, 92] width 72 height 25
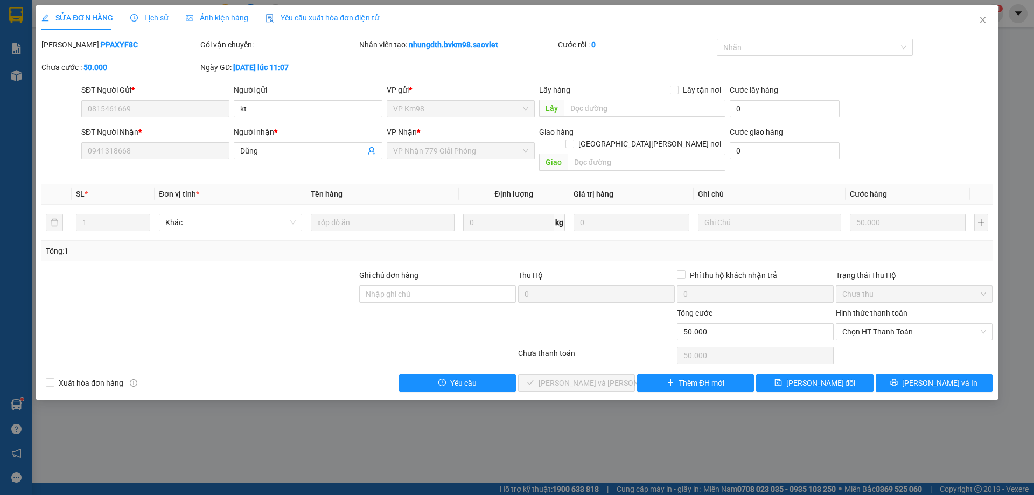
type input "0815461669"
type input "kt"
type input "0941318668"
type input "Dũng"
type input "0"
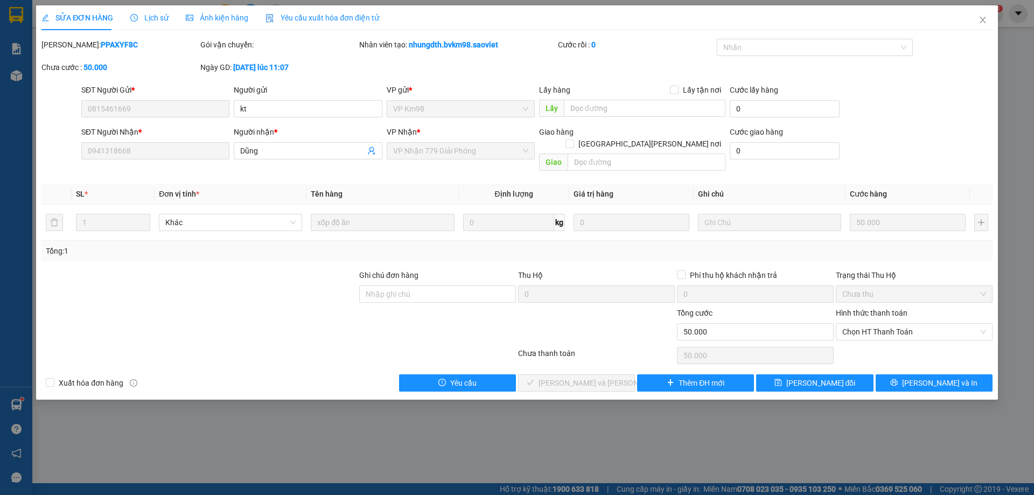
type input "50.000"
click at [899, 324] on span "Chọn HT Thanh Toán" at bounding box center [914, 332] width 144 height 16
click at [888, 346] on div "Tại văn phòng" at bounding box center [914, 342] width 144 height 12
type input "0"
click at [592, 377] on span "[PERSON_NAME] và Giao hàng" at bounding box center [611, 383] width 145 height 12
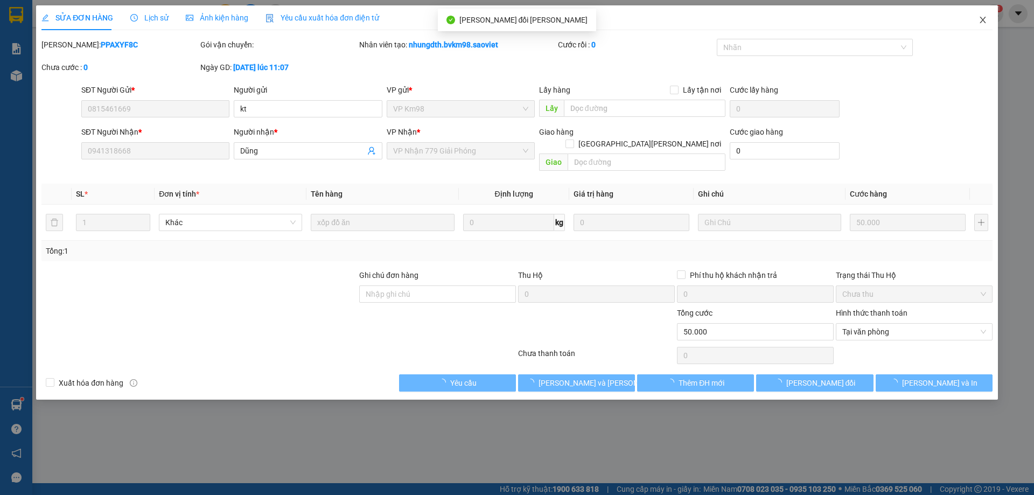
drag, startPoint x: 989, startPoint y: 15, endPoint x: 135, endPoint y: 18, distance: 854.1
click at [988, 15] on span "Close" at bounding box center [983, 20] width 30 height 30
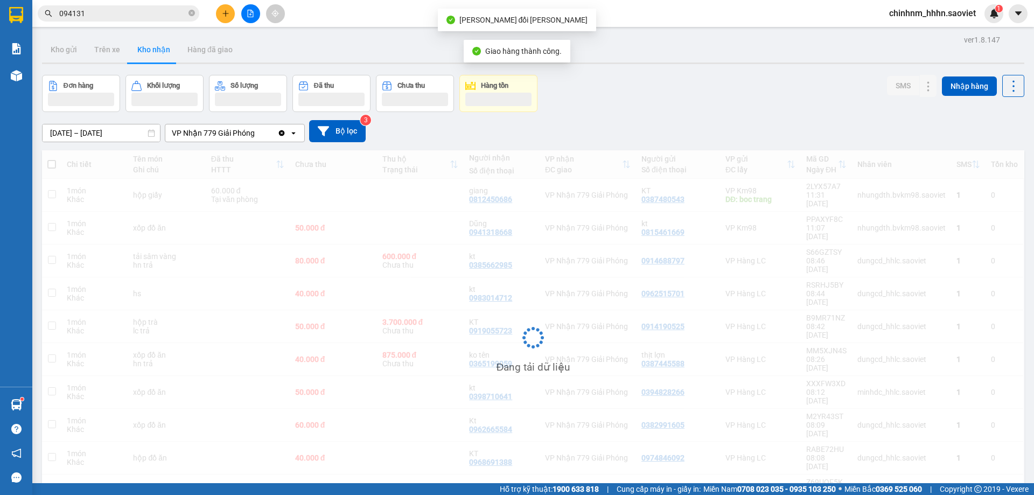
click at [135, 16] on input "094131" at bounding box center [122, 14] width 127 height 12
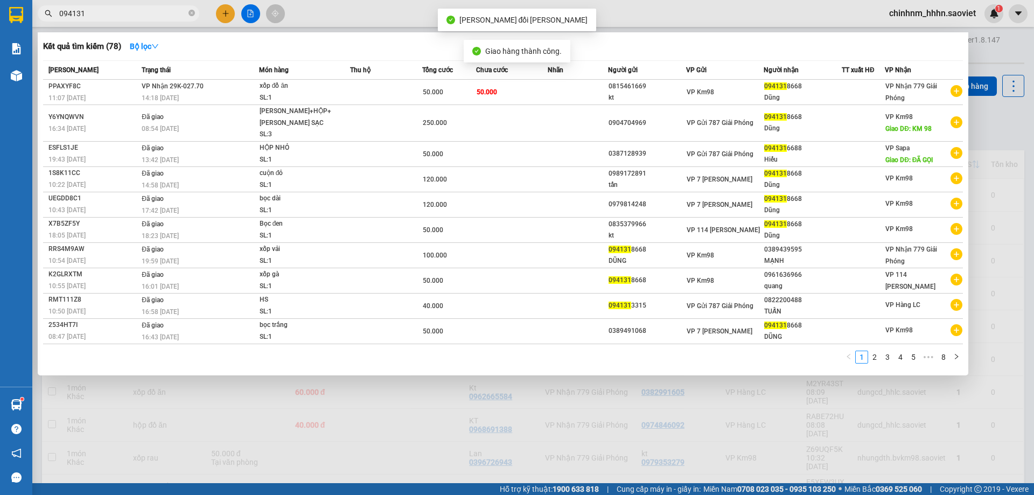
click at [135, 16] on input "094131" at bounding box center [122, 14] width 127 height 12
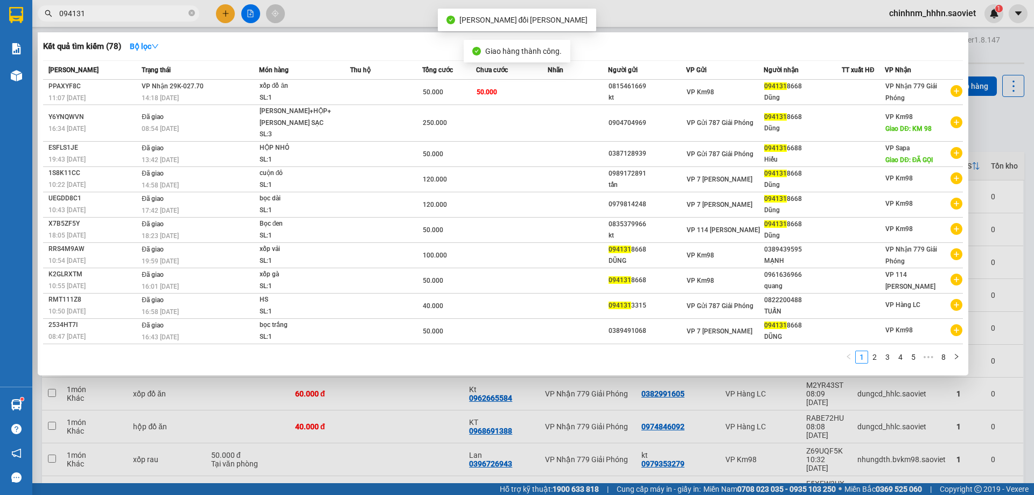
type input "5"
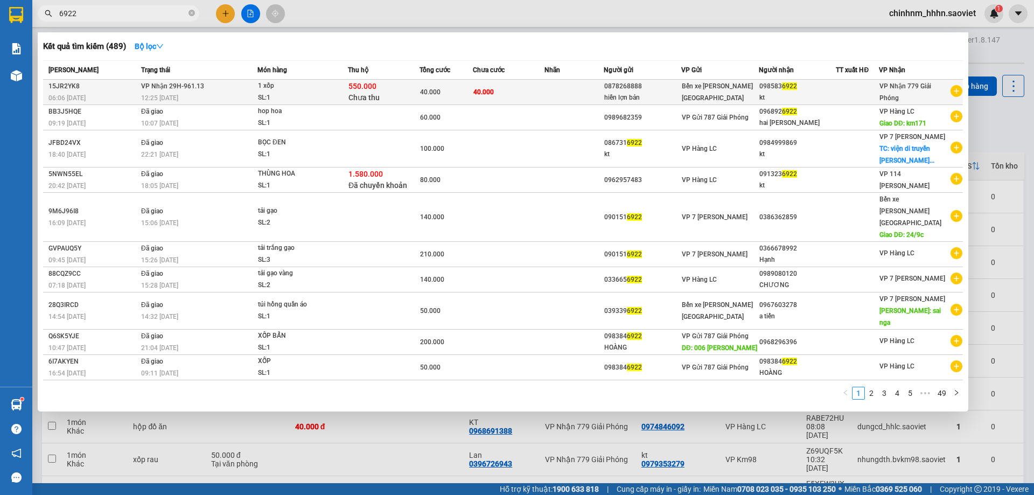
type input "6922"
click at [507, 99] on td "40.000" at bounding box center [509, 92] width 72 height 25
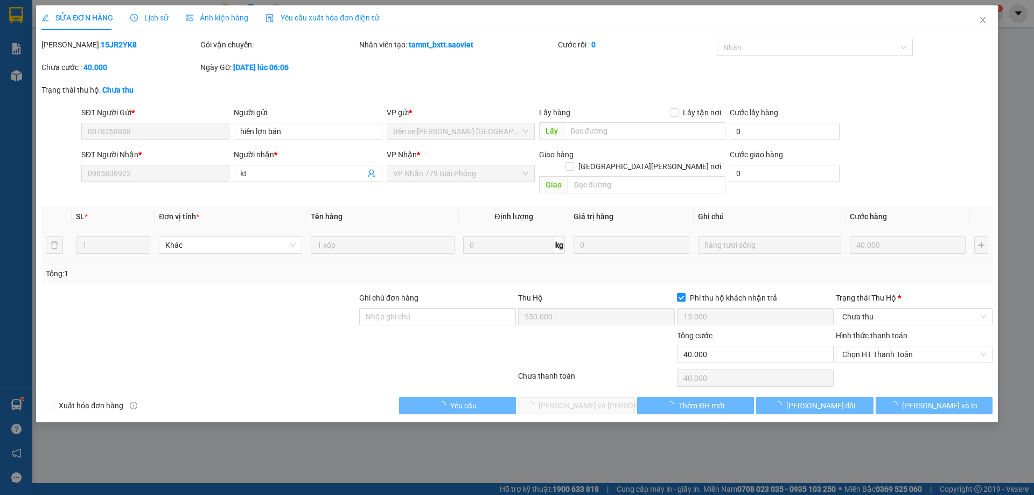
type input "0878268888"
type input "hiền lợn bản"
type input "0985836922"
type input "kt"
type input "550.000"
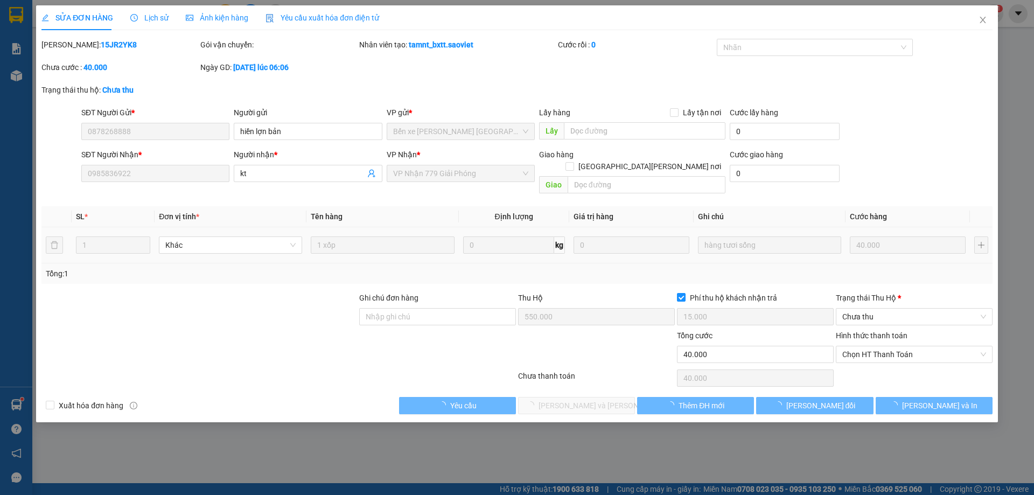
checkbox input "true"
type input "15.000"
type input "40.000"
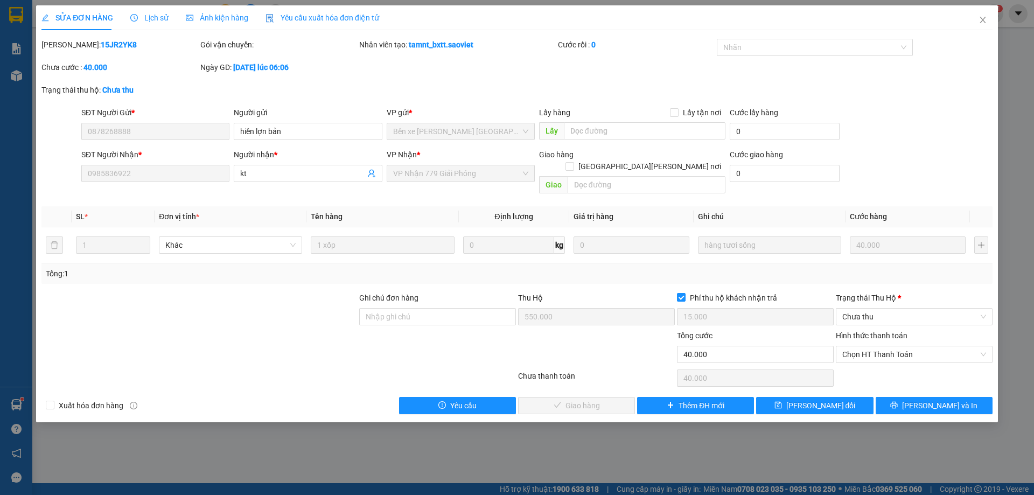
click at [91, 39] on div "Mã ĐH: 15JR2YK8" at bounding box center [119, 45] width 157 height 12
copy b "15JR2YK8"
click at [922, 346] on span "Chọn HT Thanh Toán" at bounding box center [914, 354] width 144 height 16
click at [877, 387] on div "Chuyển khoản" at bounding box center [914, 381] width 144 height 12
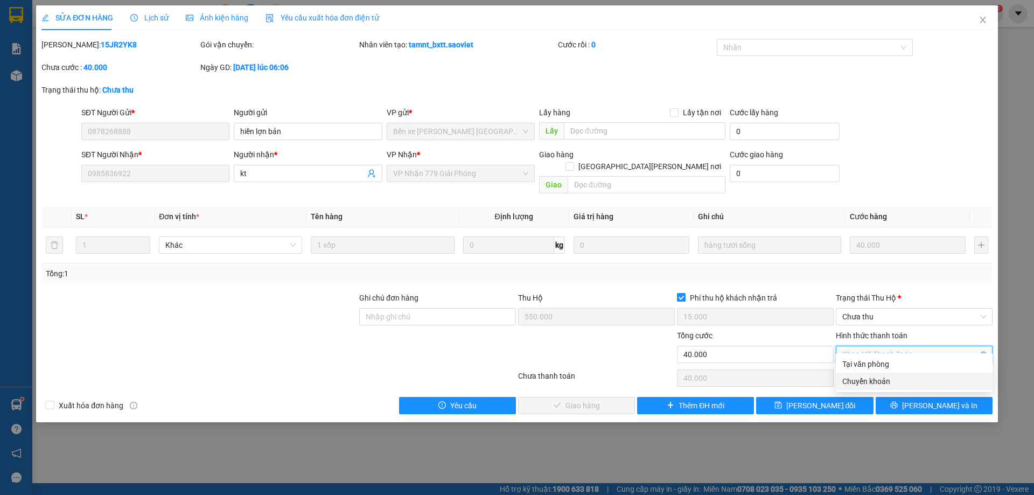
type input "0"
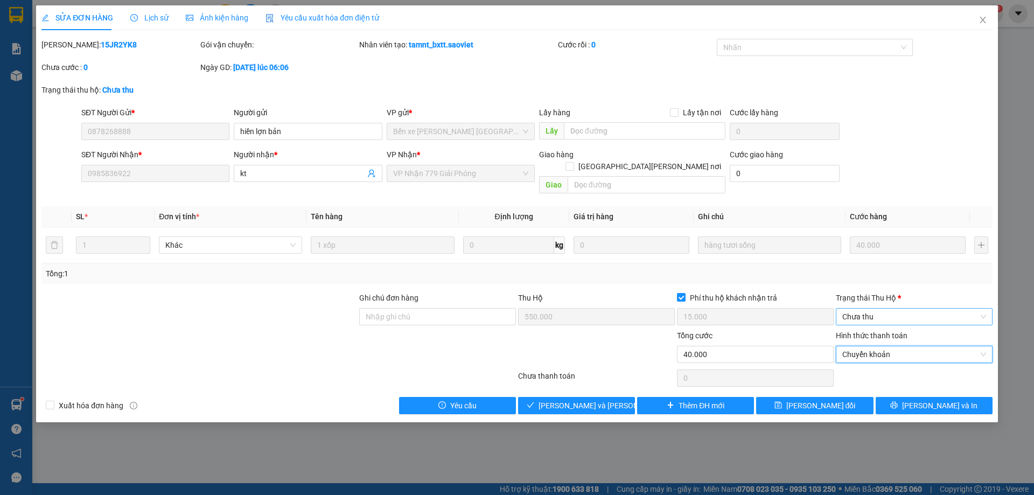
click at [885, 309] on span "Chưa thu" at bounding box center [914, 317] width 144 height 16
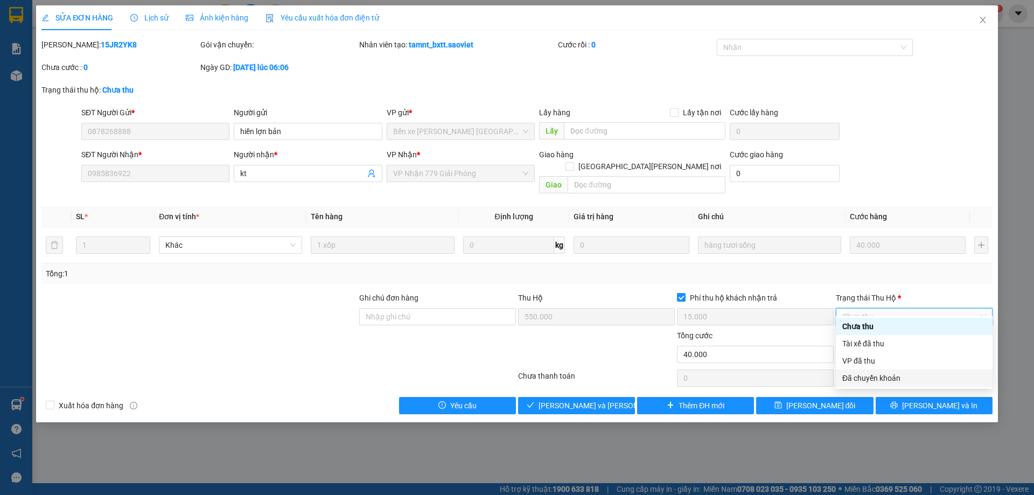
click at [869, 378] on div "Đã chuyển khoản" at bounding box center [914, 378] width 144 height 12
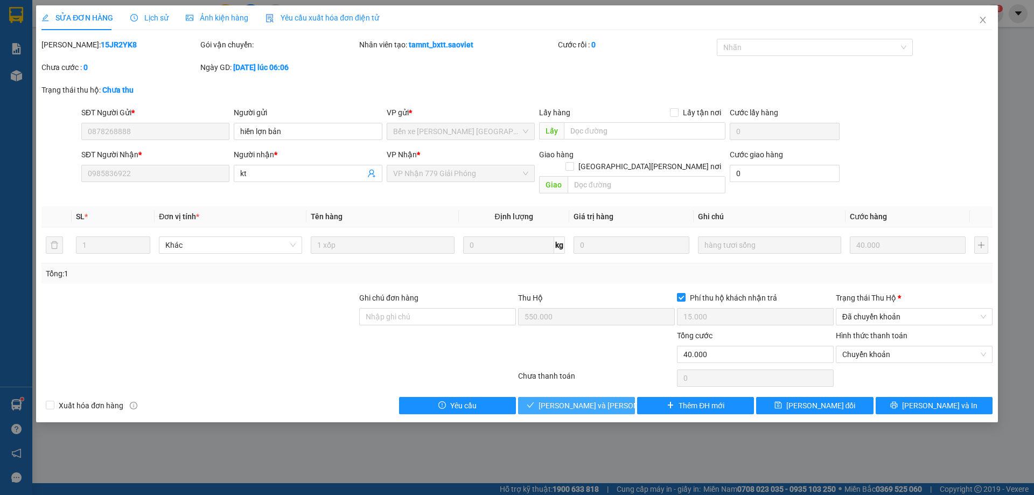
click at [590, 400] on span "[PERSON_NAME] và Giao hàng" at bounding box center [611, 406] width 145 height 12
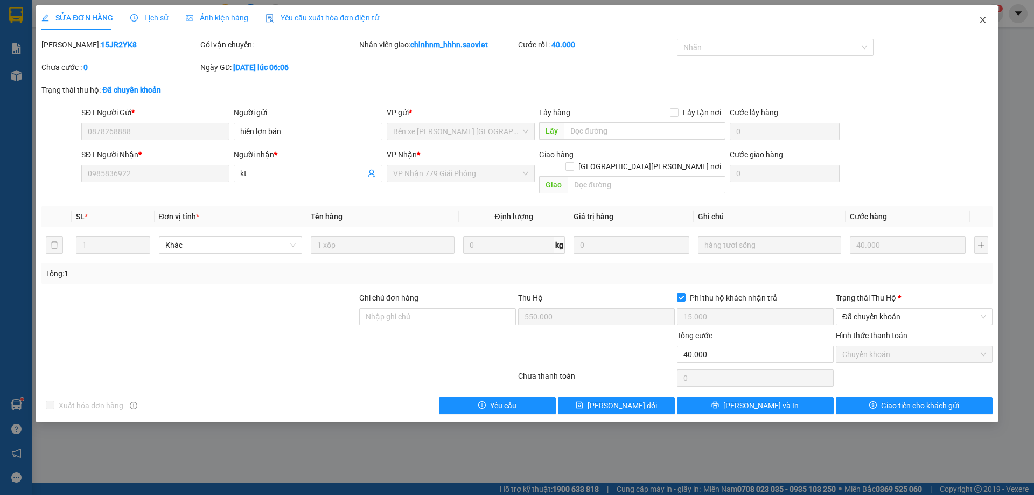
click at [983, 9] on span "Close" at bounding box center [983, 20] width 30 height 30
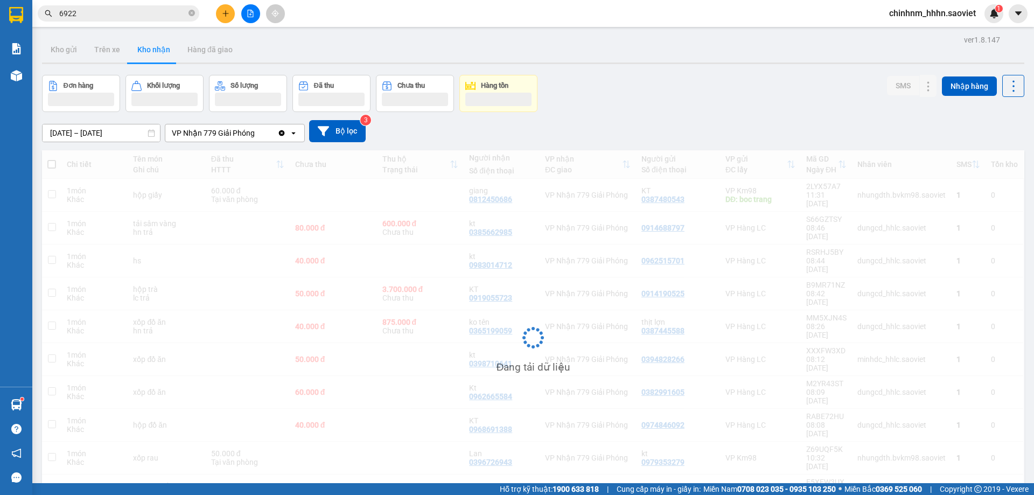
click at [172, 10] on input "6922" at bounding box center [122, 14] width 127 height 12
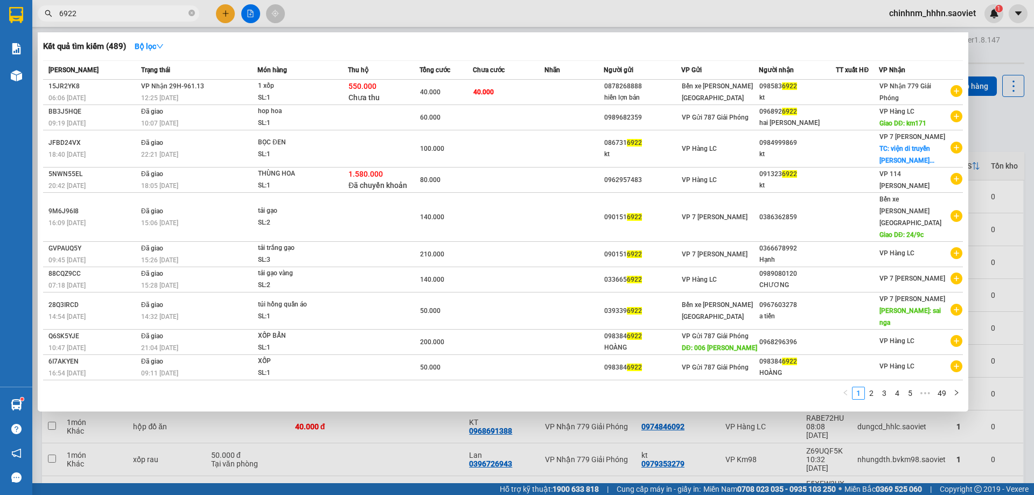
click at [172, 10] on input "6922" at bounding box center [122, 14] width 127 height 12
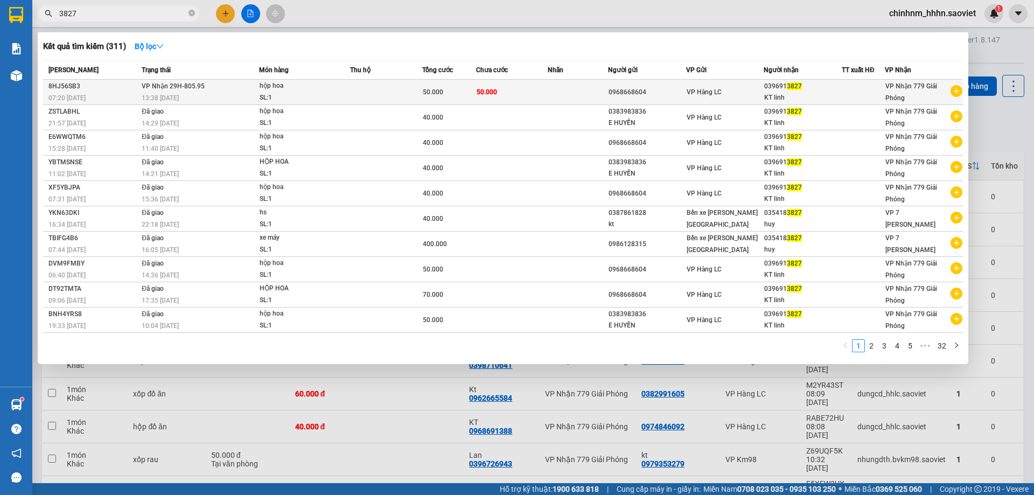
type input "3827"
click at [501, 95] on td "50.000" at bounding box center [512, 92] width 72 height 25
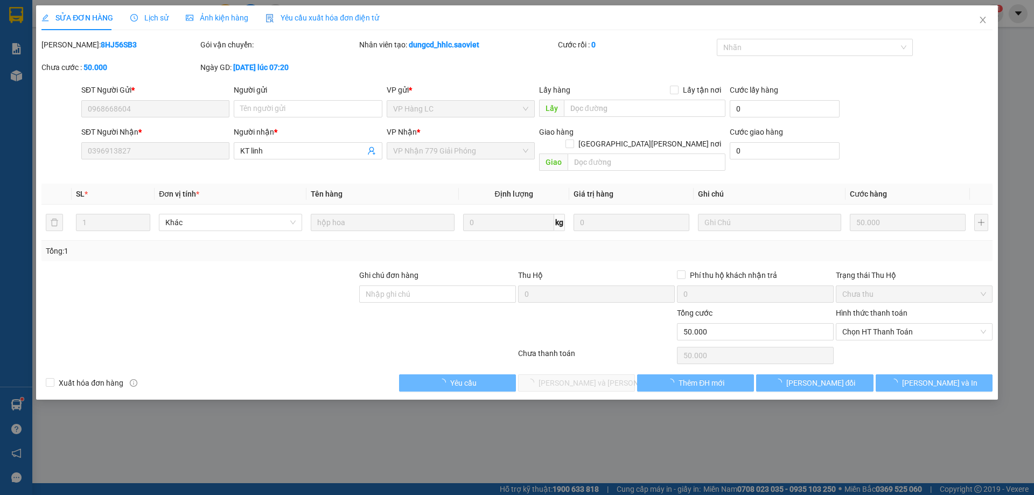
type input "0968668604"
type input "0396913827"
type input "KT linh"
type input "0"
type input "50.000"
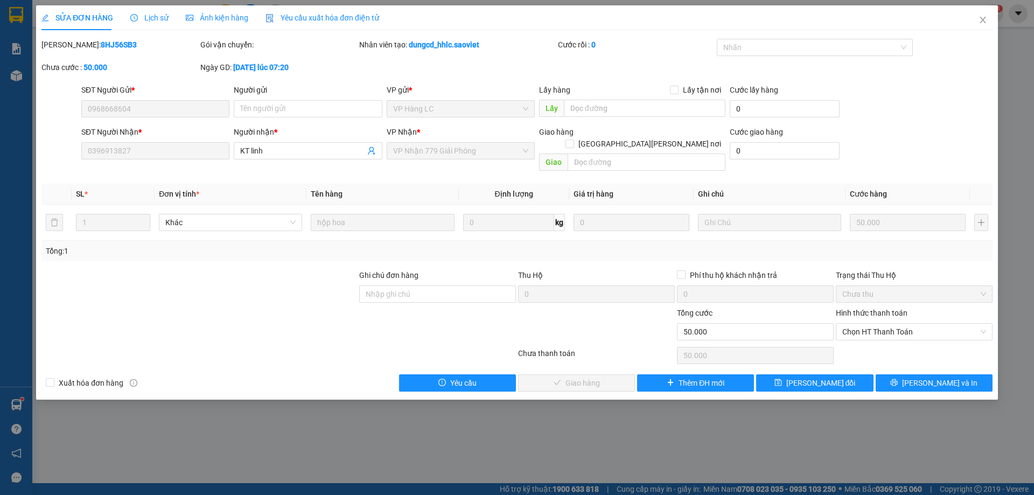
click at [888, 345] on div "Chọn HT Thanh Toán" at bounding box center [914, 356] width 159 height 22
click at [884, 324] on span "Chọn HT Thanh Toán" at bounding box center [914, 332] width 144 height 16
click at [884, 343] on div "Tại văn phòng" at bounding box center [914, 342] width 144 height 12
type input "0"
click at [604, 377] on span "[PERSON_NAME] và Giao hàng" at bounding box center [611, 383] width 145 height 12
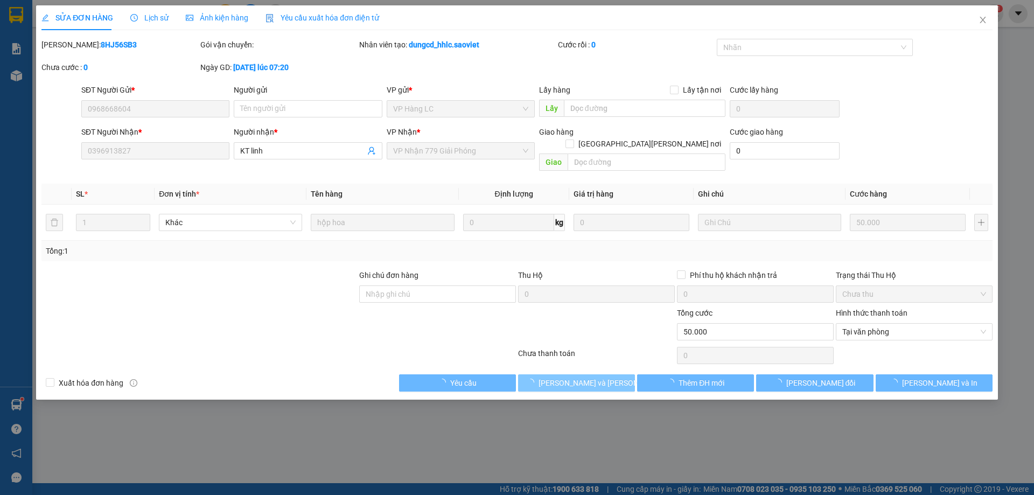
click at [604, 377] on span "[PERSON_NAME] và Giao hàng" at bounding box center [611, 383] width 145 height 12
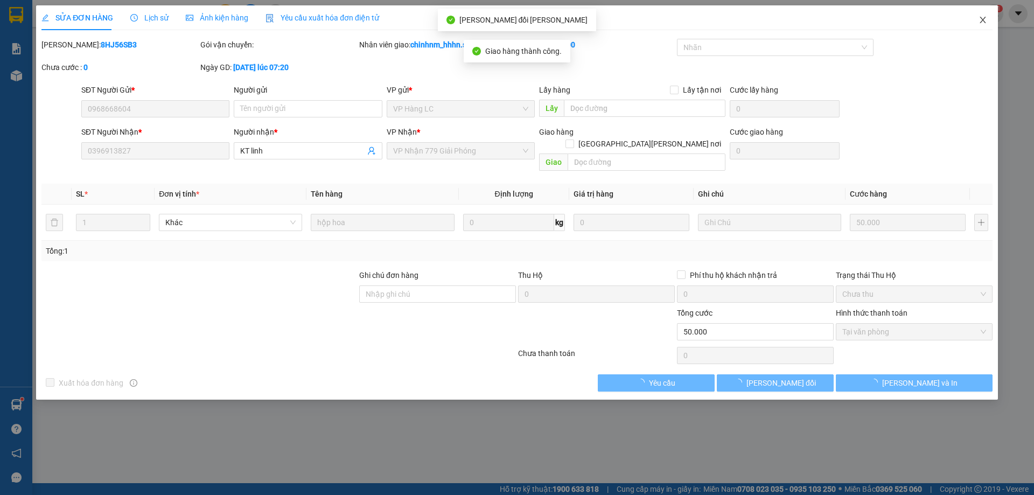
click at [980, 20] on icon "close" at bounding box center [983, 20] width 9 height 9
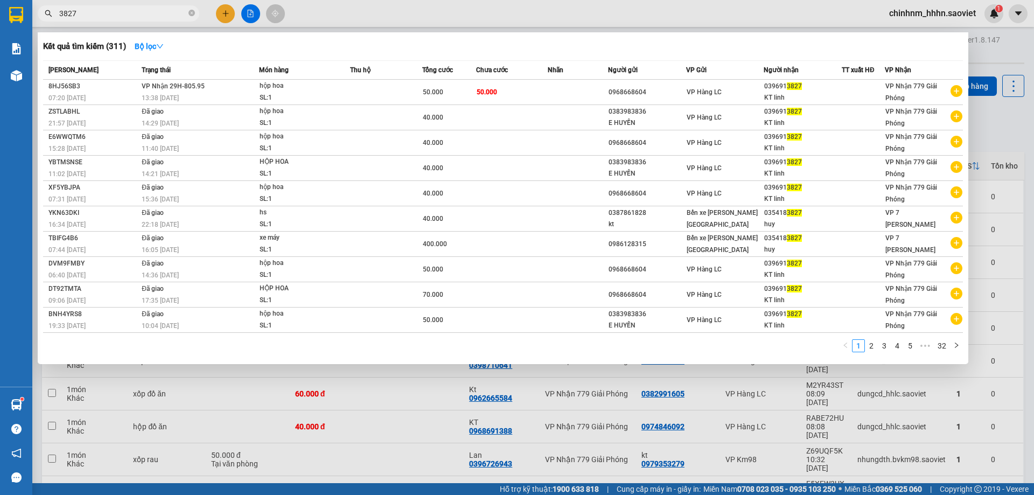
drag, startPoint x: 989, startPoint y: 47, endPoint x: 136, endPoint y: 17, distance: 854.1
click at [136, 17] on input "3827" at bounding box center [122, 14] width 127 height 12
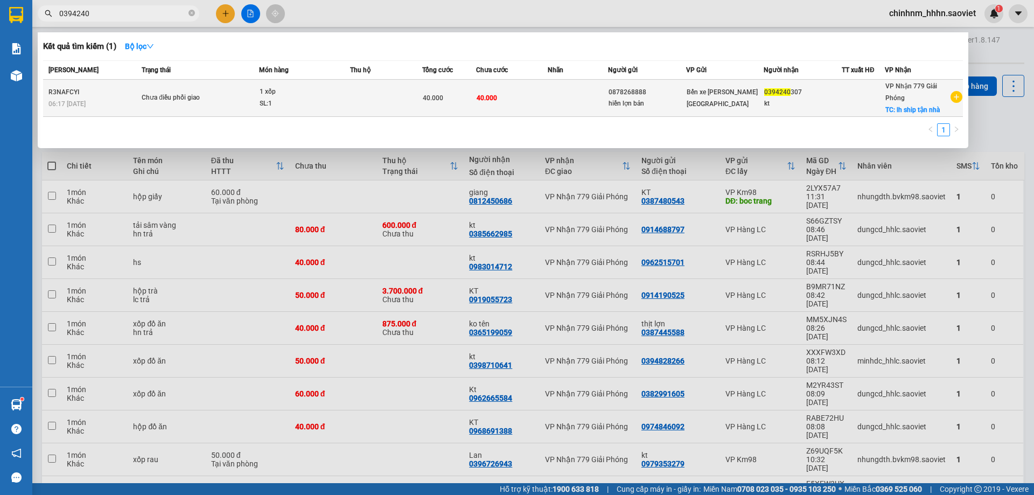
type input "0394240"
click at [505, 93] on td "40.000" at bounding box center [512, 98] width 72 height 37
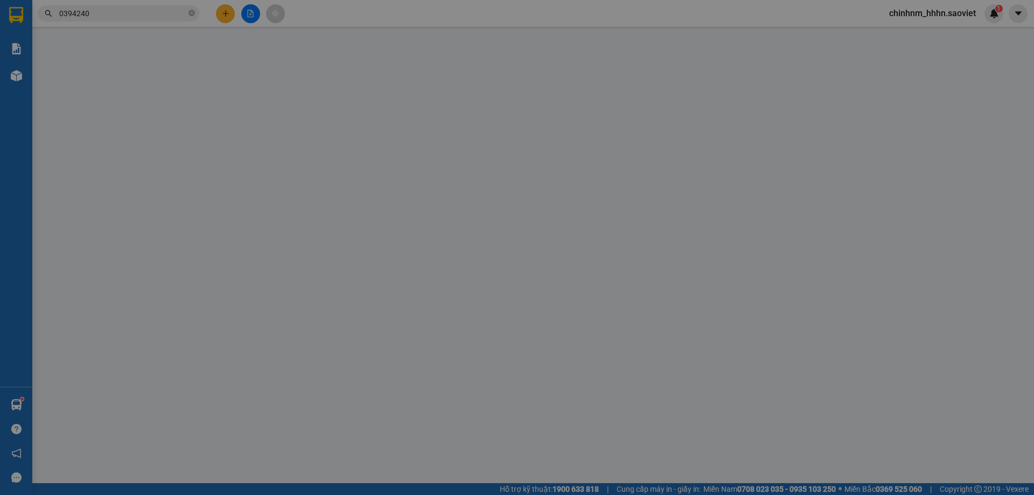
type input "0878268888"
type input "hiền lợn bản"
type input "0394240307"
type input "kt"
checkbox input "true"
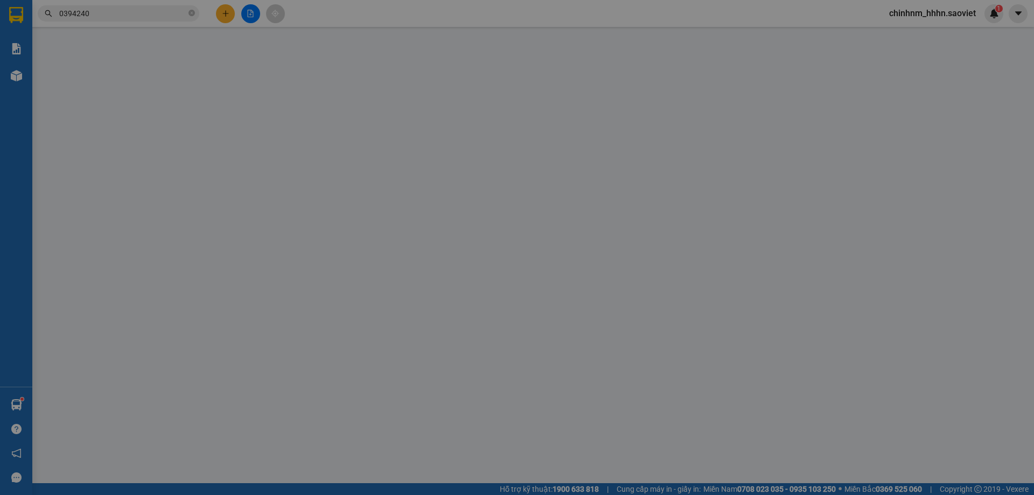
type input "lh ship tận nhà"
type input "0"
type input "40.000"
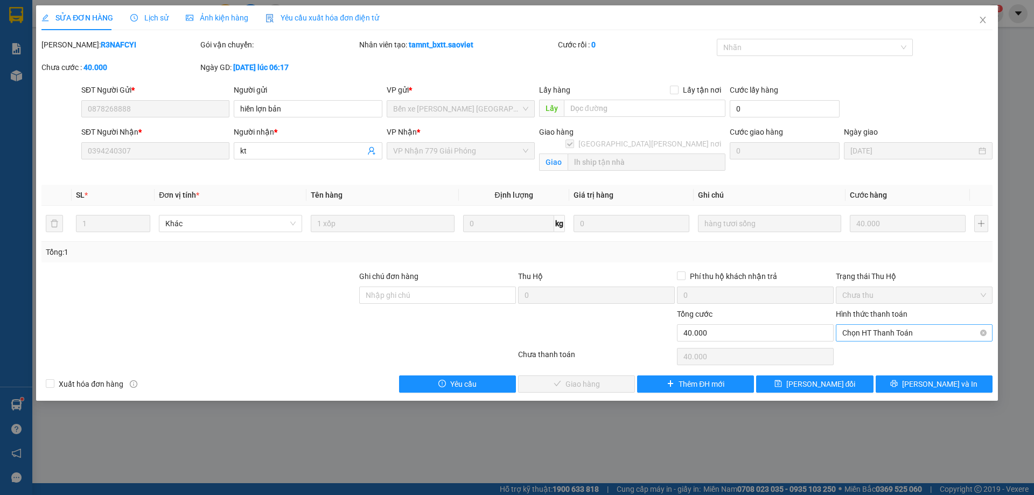
click at [884, 326] on span "Chọn HT Thanh Toán" at bounding box center [914, 333] width 144 height 16
click at [874, 354] on div "Tại văn phòng" at bounding box center [914, 354] width 144 height 12
type input "0"
click at [568, 376] on button "[PERSON_NAME] và Giao hàng" at bounding box center [576, 383] width 117 height 17
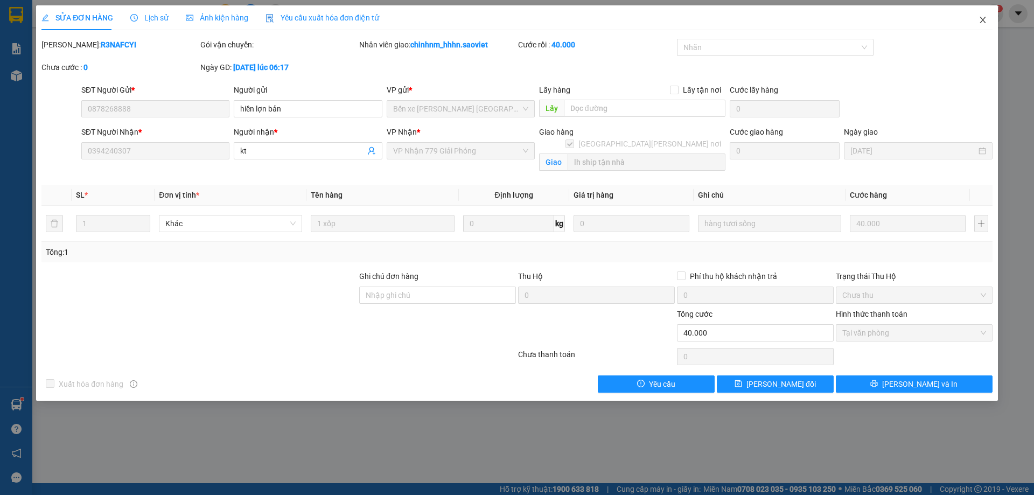
click at [977, 21] on span "Close" at bounding box center [983, 20] width 30 height 30
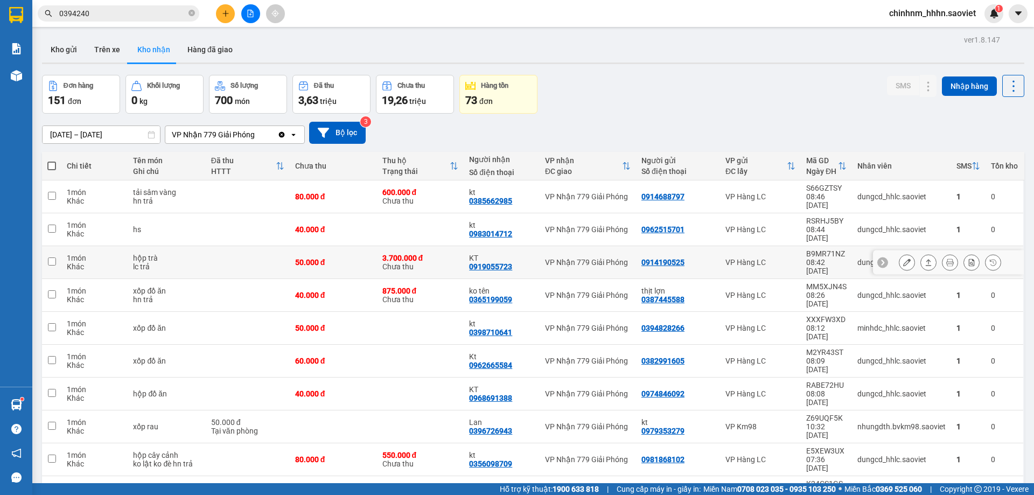
scroll to position [50, 0]
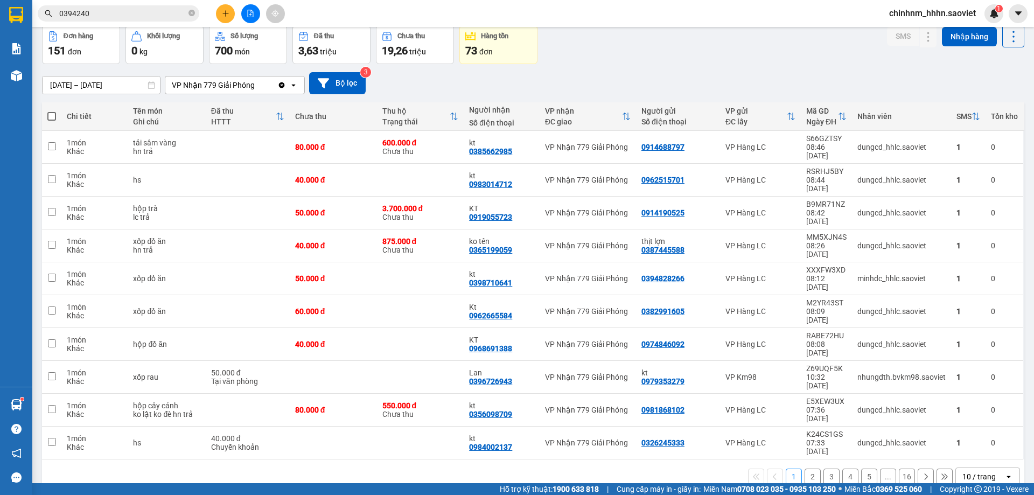
click at [807, 469] on button "2" at bounding box center [813, 477] width 16 height 16
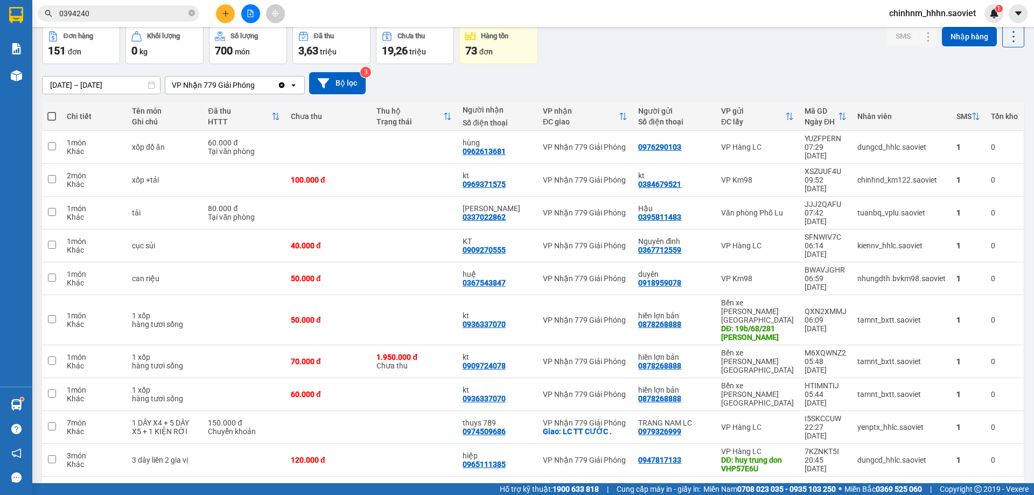
click at [925, 491] on icon at bounding box center [926, 494] width 3 height 6
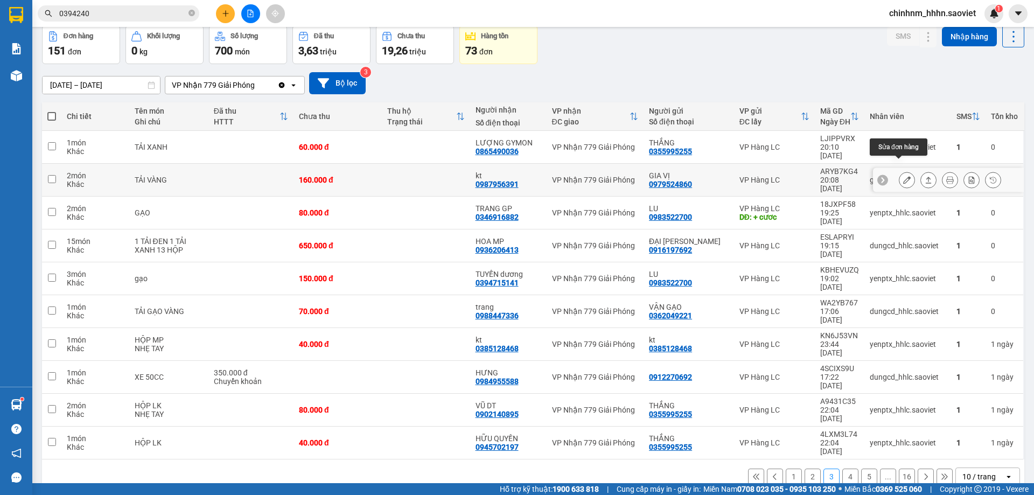
click at [903, 176] on icon at bounding box center [907, 180] width 8 height 8
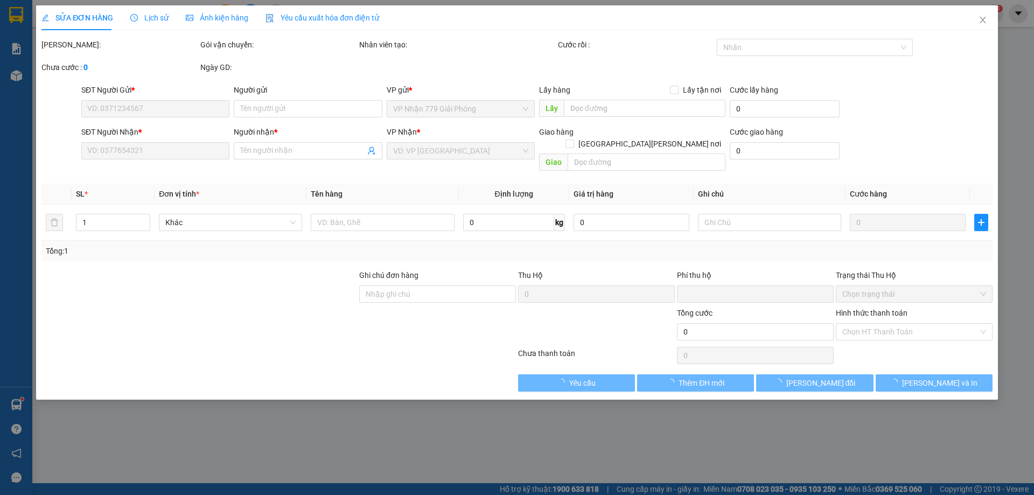
type input "0979524860"
type input "GIA VỊ"
type input "0987956391"
type input "kt"
type input "0"
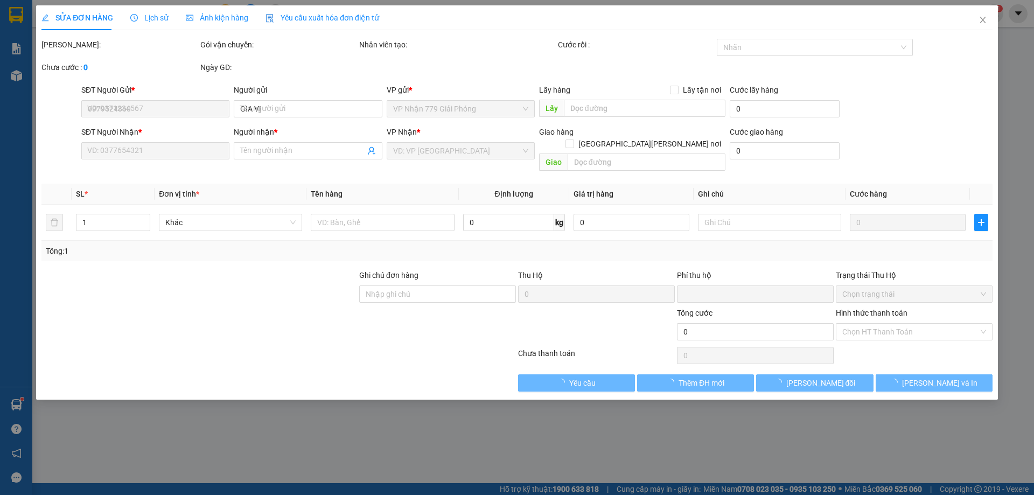
type input "160.000"
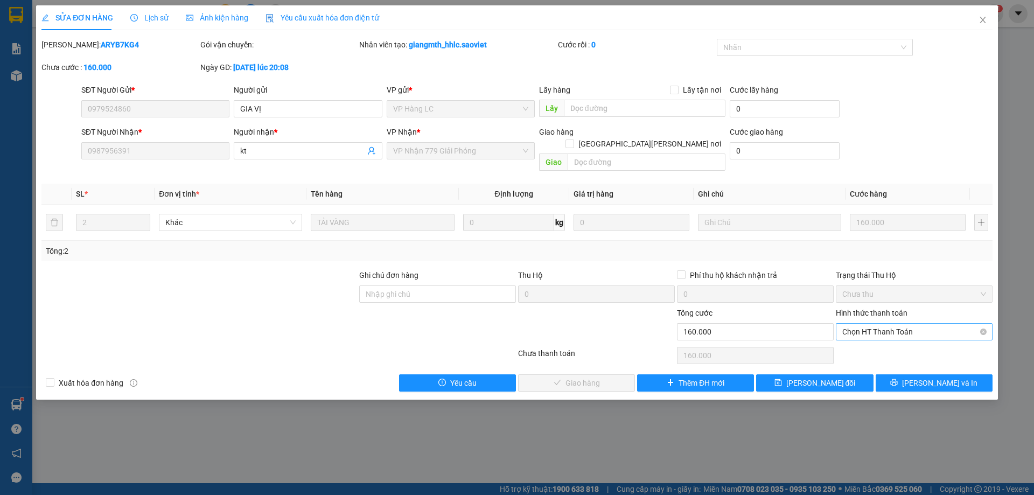
click at [866, 324] on span "Chọn HT Thanh Toán" at bounding box center [914, 332] width 144 height 16
click at [865, 342] on div "Tại văn phòng" at bounding box center [914, 342] width 144 height 12
type input "0"
click at [869, 324] on span "Tại văn phòng" at bounding box center [914, 332] width 144 height 16
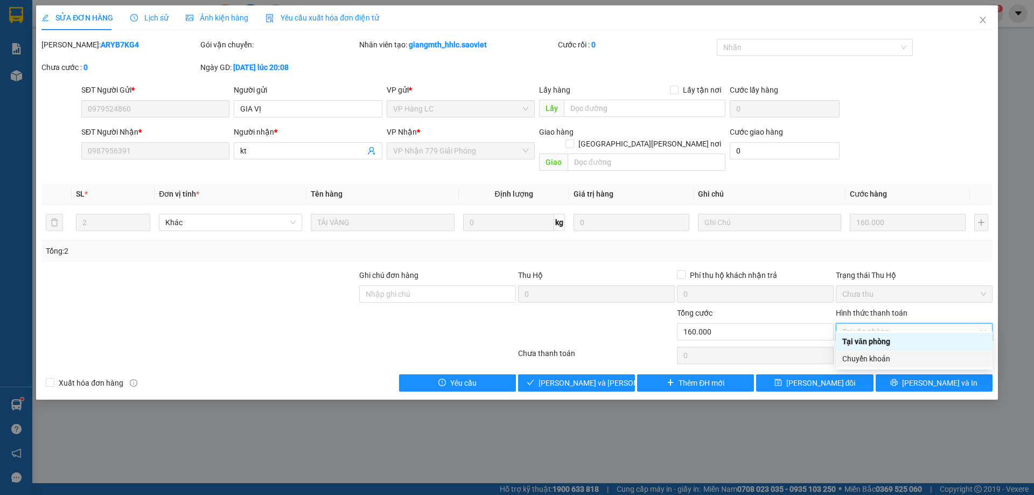
click at [865, 360] on div "Chuyển khoản" at bounding box center [914, 359] width 144 height 12
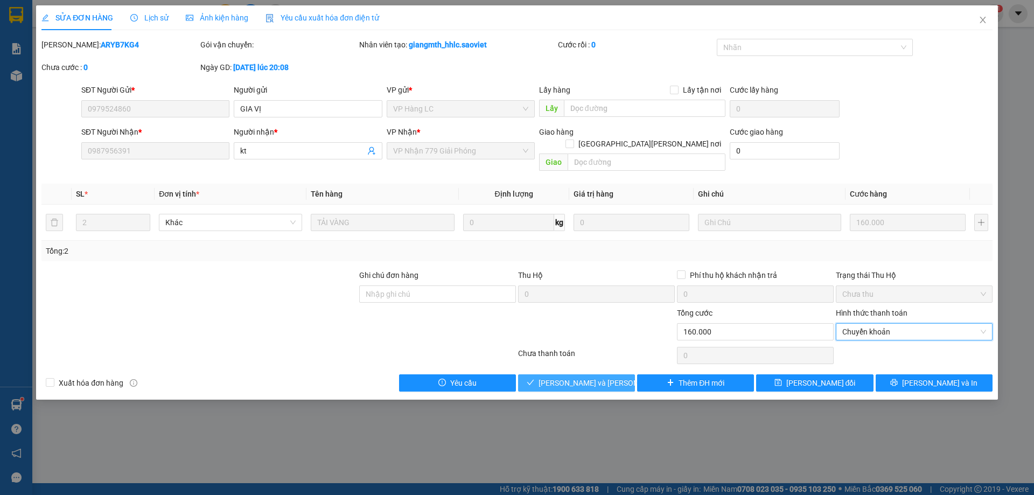
click at [571, 377] on span "[PERSON_NAME] và Giao hàng" at bounding box center [611, 383] width 145 height 12
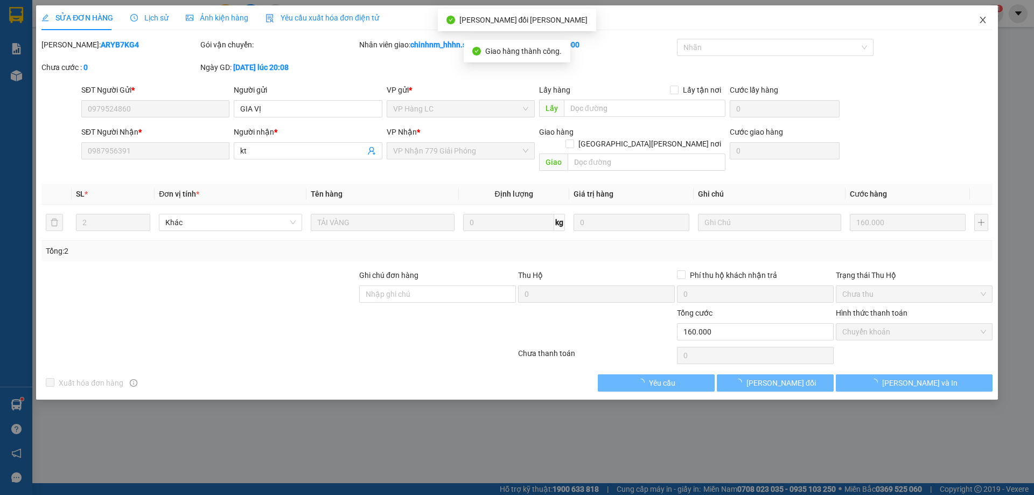
click at [976, 27] on span "Close" at bounding box center [983, 20] width 30 height 30
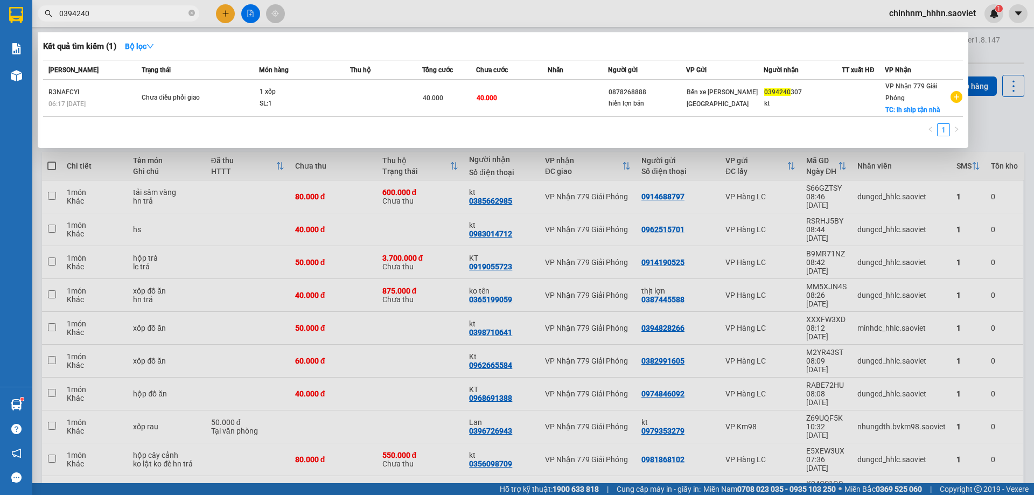
click at [185, 17] on input "0394240" at bounding box center [122, 14] width 127 height 12
click at [192, 10] on span at bounding box center [191, 14] width 6 height 10
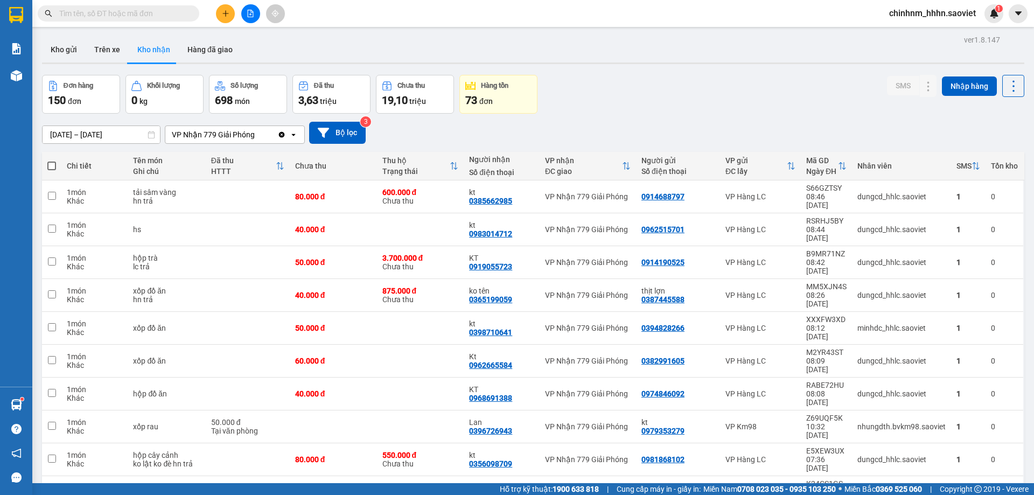
click at [155, 13] on input "text" at bounding box center [122, 14] width 127 height 12
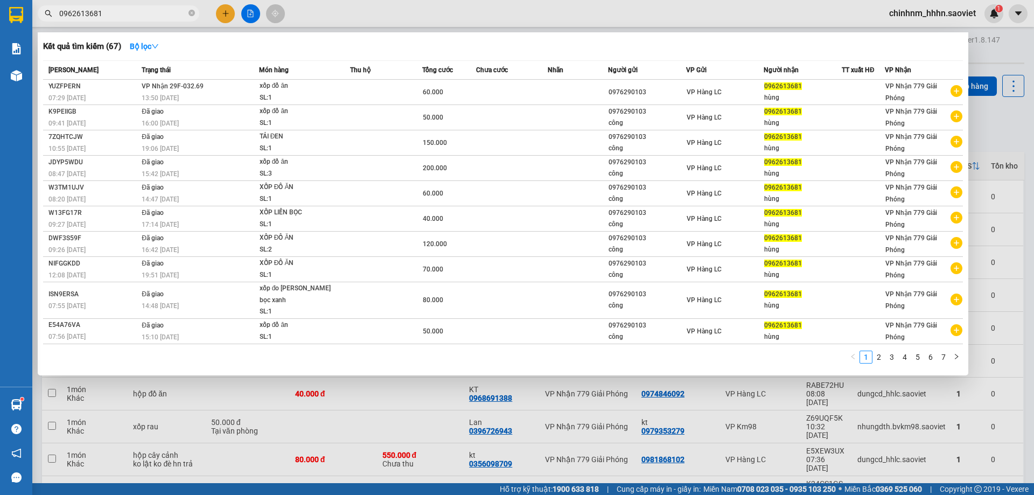
type input "0962613681"
click at [493, 92] on td at bounding box center [512, 92] width 72 height 25
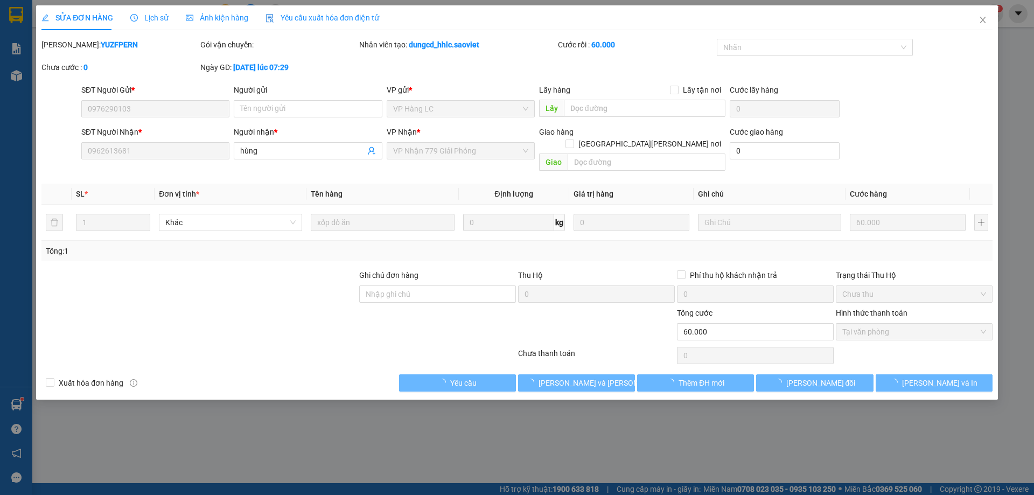
type input "0976290103"
type input "0962613681"
type input "hùng"
type input "0"
type input "60.000"
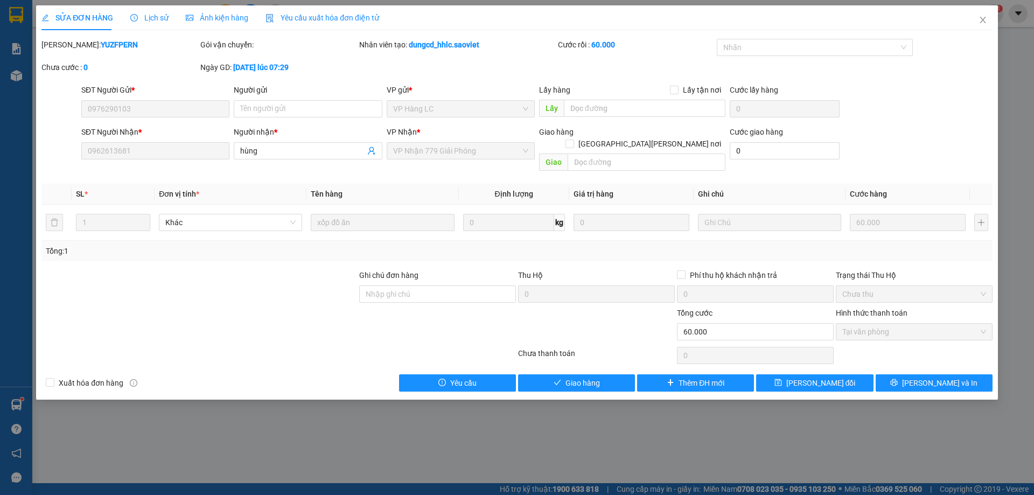
click at [598, 355] on div "Total Paid Fee 60.000 Total UnPaid Fee 0 Cash Collection Total Fee Mã ĐH: YUZFP…" at bounding box center [516, 215] width 951 height 353
click at [604, 374] on button "Giao hàng" at bounding box center [576, 382] width 117 height 17
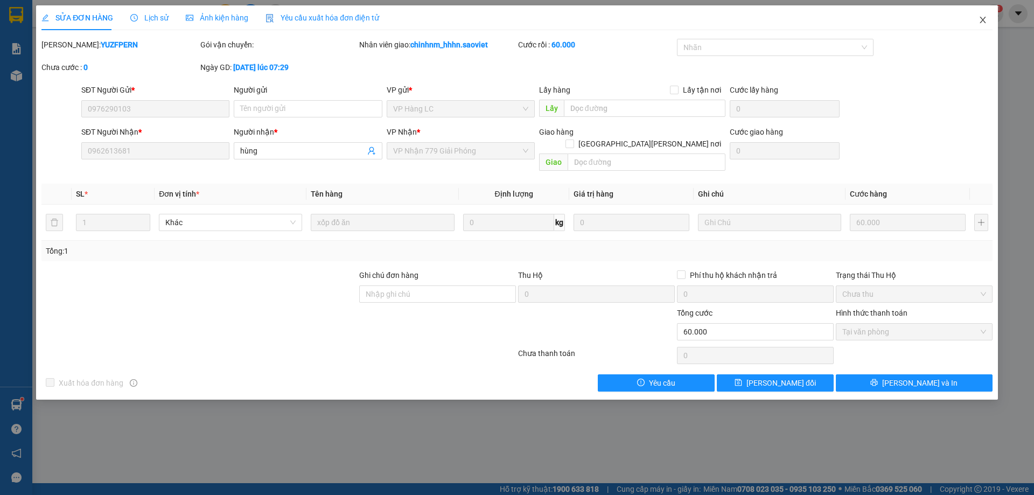
click at [991, 26] on span "Close" at bounding box center [983, 20] width 30 height 30
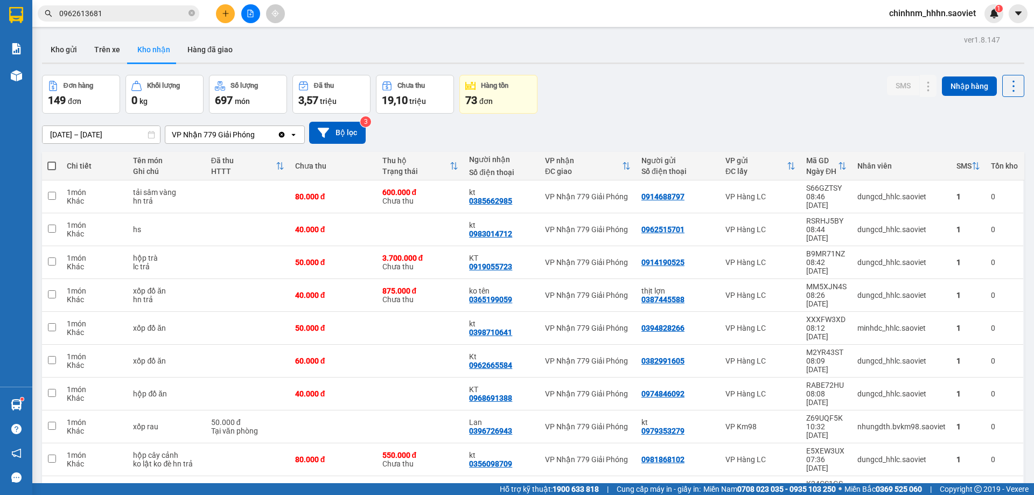
click at [62, 80] on button "Đơn hàng 149 đơn" at bounding box center [81, 94] width 78 height 39
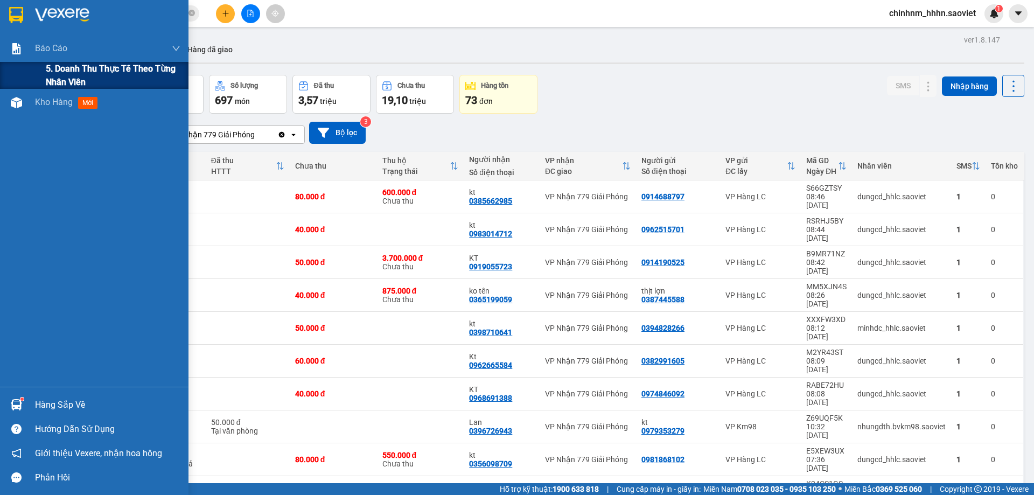
click at [67, 81] on span "5. Doanh thu thực tế theo từng nhân viên" at bounding box center [113, 75] width 135 height 27
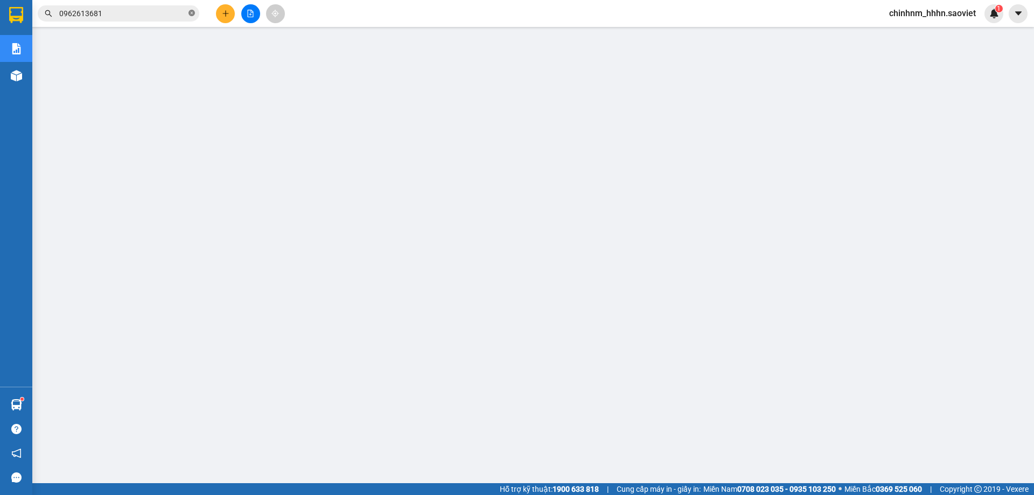
click at [191, 11] on icon "close-circle" at bounding box center [191, 13] width 6 height 6
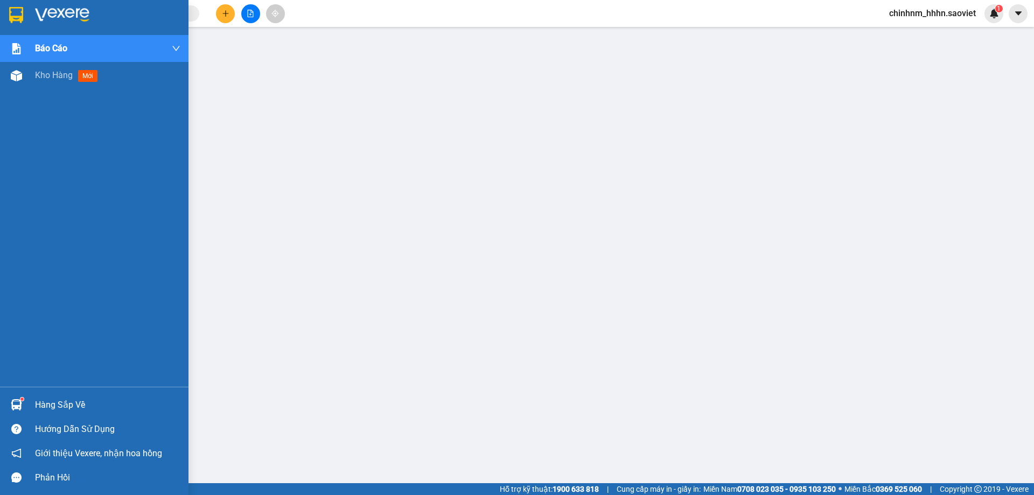
drag, startPoint x: 38, startPoint y: 13, endPoint x: 126, endPoint y: 1, distance: 88.7
click at [39, 13] on img at bounding box center [62, 15] width 54 height 16
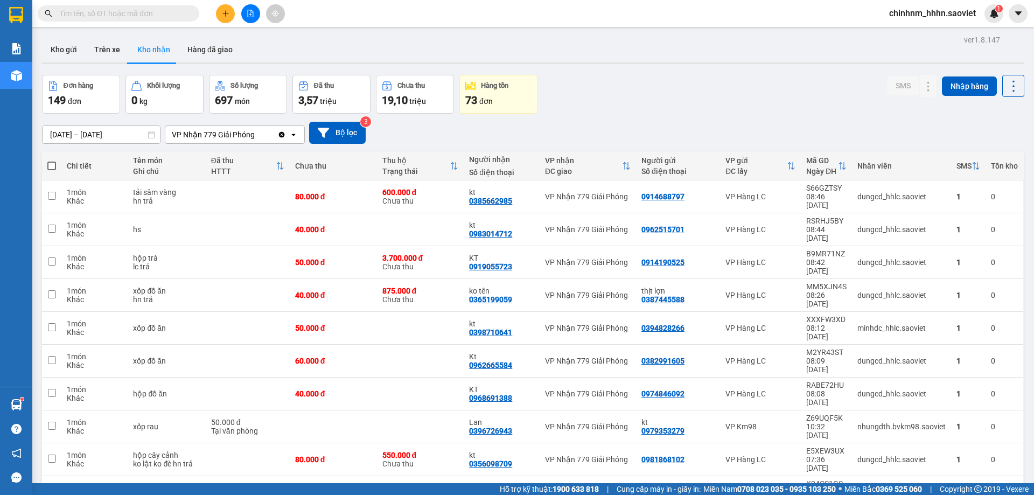
click at [150, 12] on input "text" at bounding box center [122, 14] width 127 height 12
click at [131, 17] on input "text" at bounding box center [122, 14] width 127 height 12
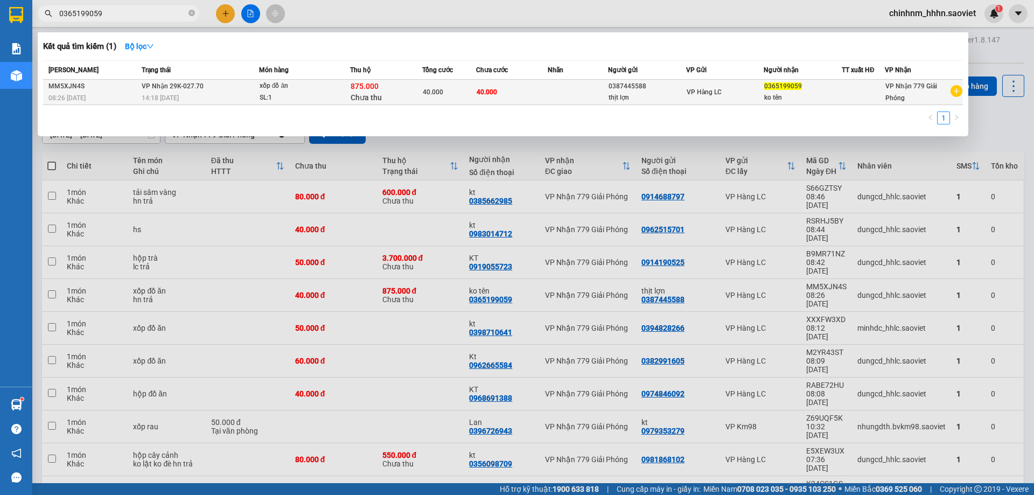
type input "0365199059"
click at [437, 87] on div "40.000" at bounding box center [449, 92] width 53 height 12
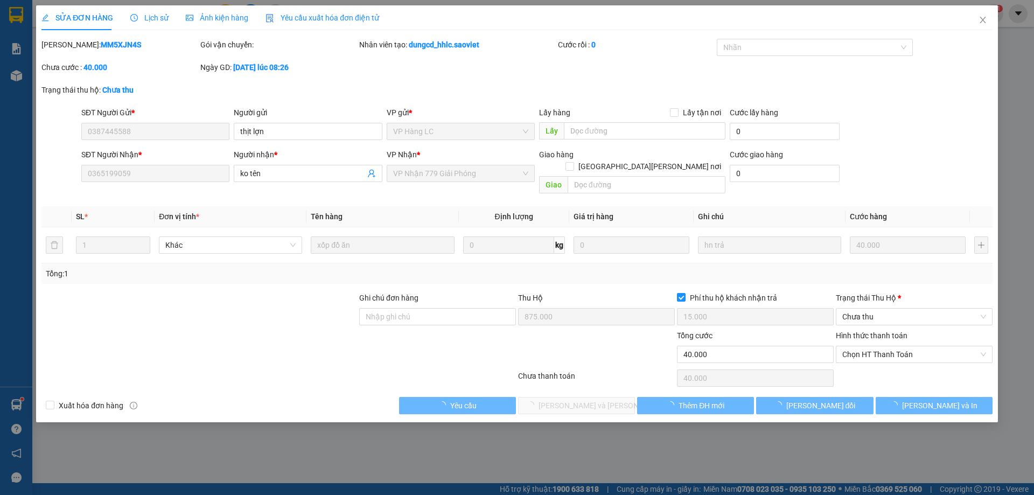
type input "0387445588"
type input "thịt lợn"
type input "0365199059"
type input "ko tên"
type input "875.000"
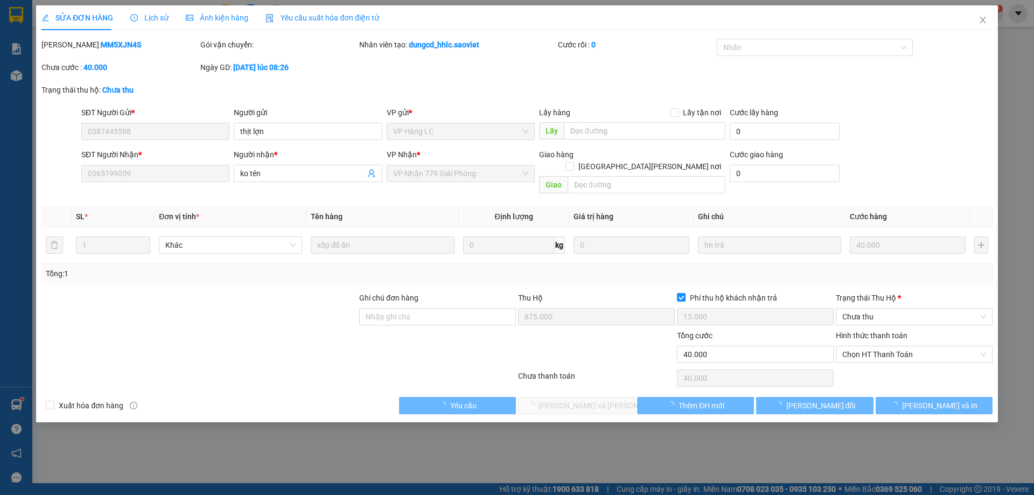
type input "15.000"
type input "40.000"
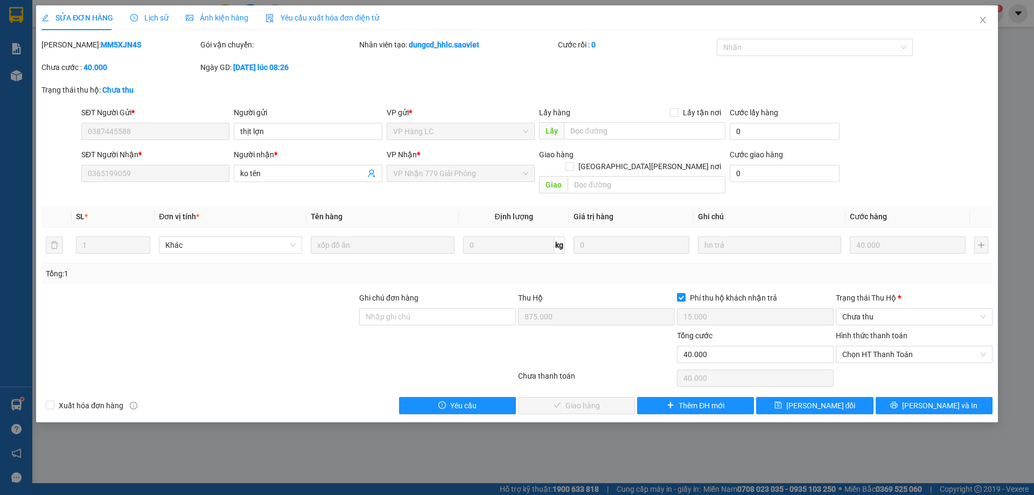
click at [623, 345] on div at bounding box center [596, 349] width 159 height 38
click at [101, 44] on b "MM5XJN4S" at bounding box center [121, 44] width 40 height 9
copy b "MM5XJN4S"
click at [101, 40] on b "MM5XJN4S" at bounding box center [121, 44] width 40 height 9
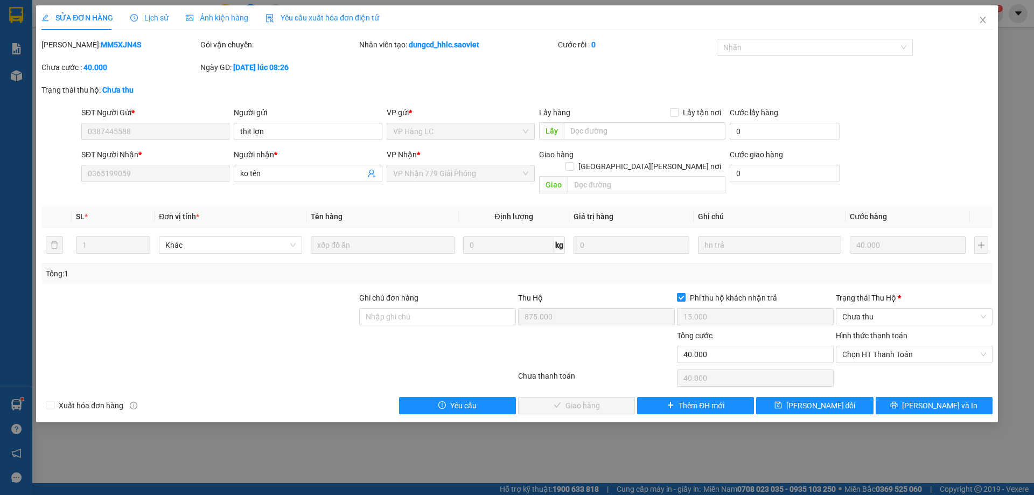
click at [101, 40] on b "MM5XJN4S" at bounding box center [121, 44] width 40 height 9
copy b "MM5XJN4S"
click at [981, 21] on icon "close" at bounding box center [983, 20] width 9 height 9
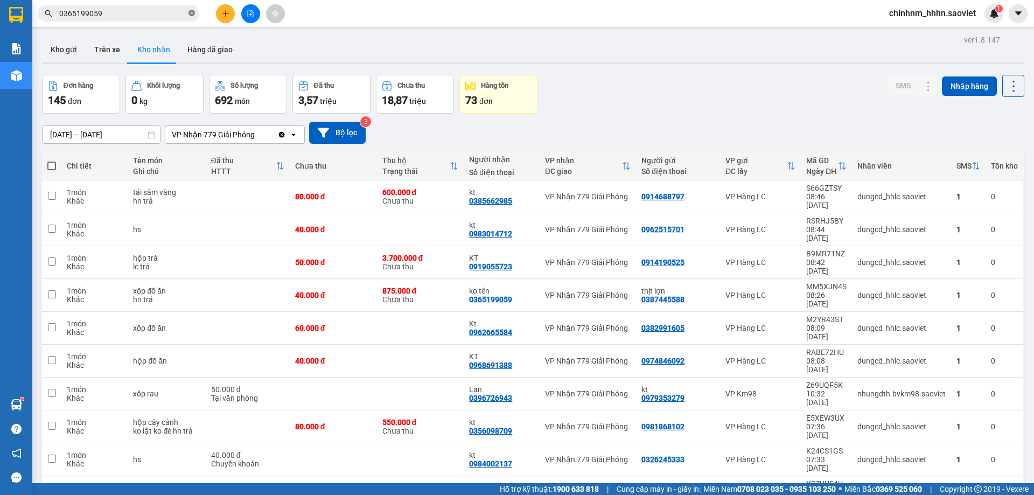
click at [191, 10] on span at bounding box center [191, 14] width 6 height 10
click at [173, 19] on input "text" at bounding box center [122, 14] width 127 height 12
click at [172, 18] on input "text" at bounding box center [122, 14] width 127 height 12
click at [180, 20] on span at bounding box center [119, 13] width 162 height 16
click at [178, 12] on input "text" at bounding box center [122, 14] width 127 height 12
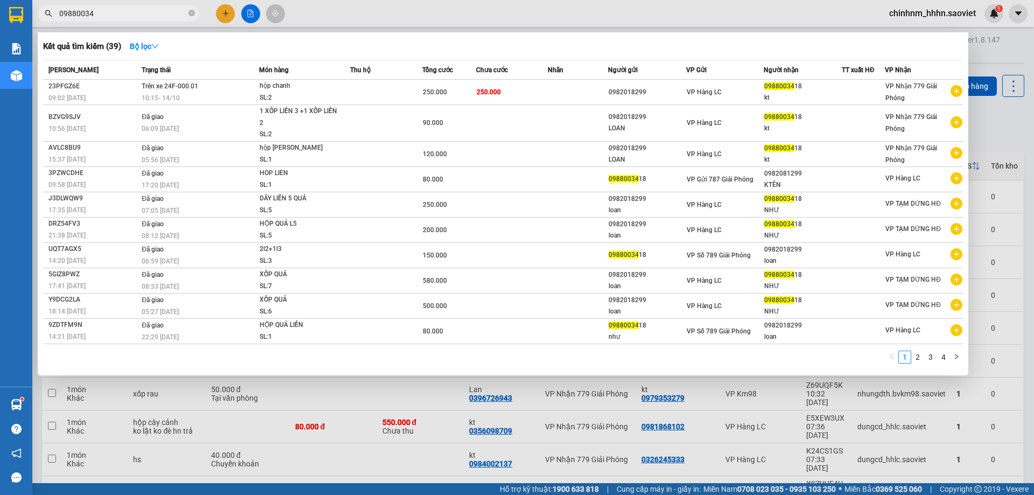
type input "09880034"
click at [192, 9] on span at bounding box center [191, 14] width 6 height 10
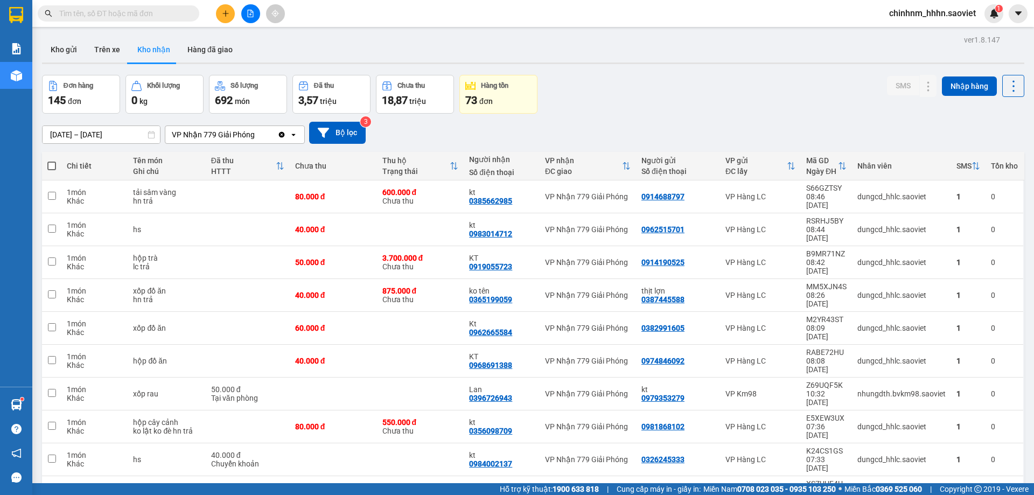
click at [180, 13] on input "text" at bounding box center [122, 14] width 127 height 12
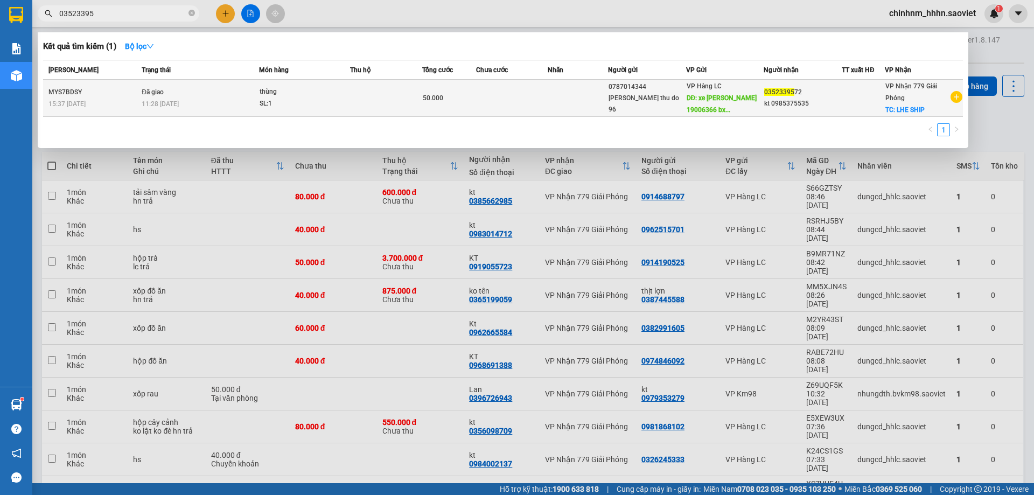
type input "03523395"
click at [584, 99] on td at bounding box center [578, 98] width 60 height 37
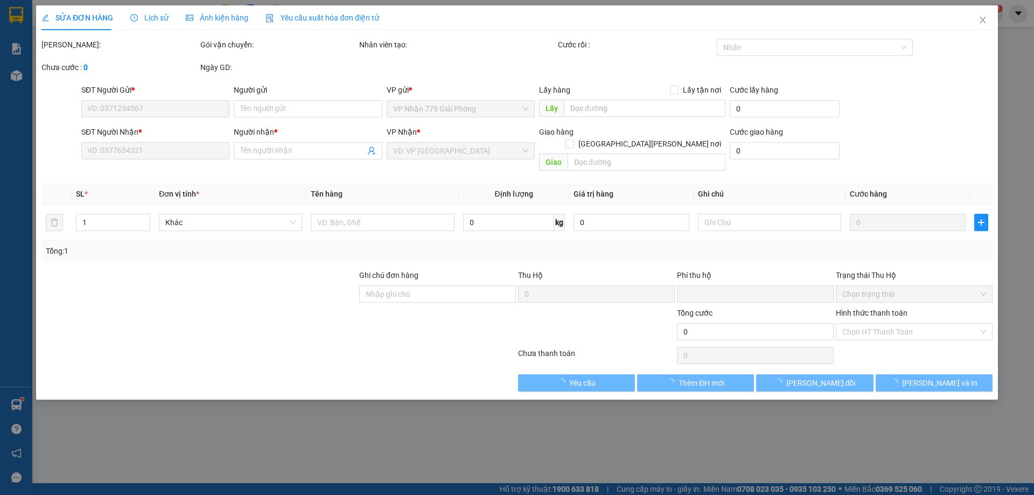
type input "0787014344"
type input "tran thu do 96"
type input "xe chinh nghia 19006366 bx quang ngai"
type input "0352339572"
type input "kt 0985375535"
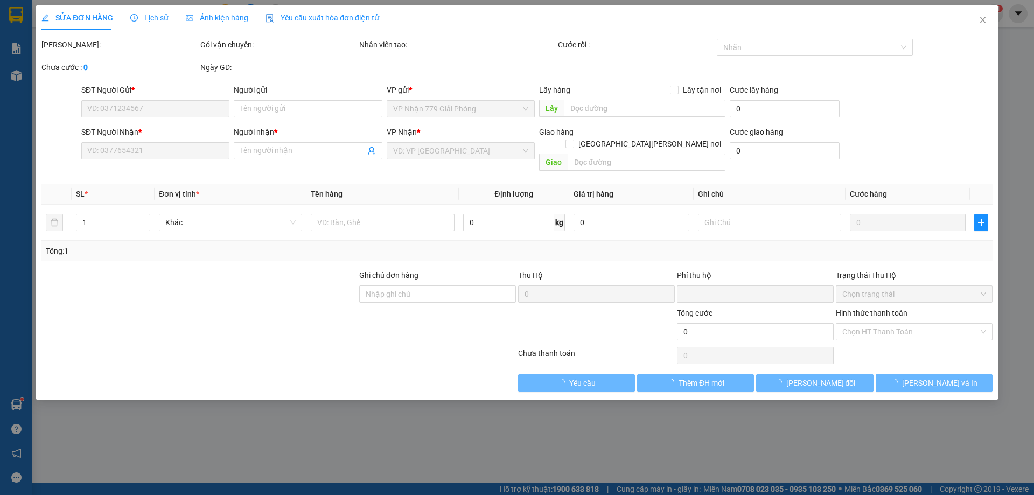
checkbox input "true"
type input "LHE SHIP"
type input "0"
type input "50.000"
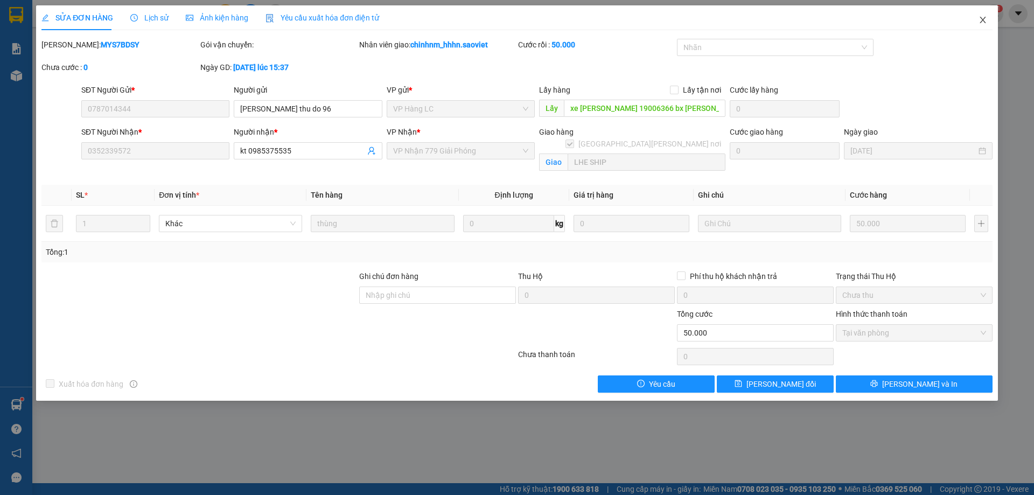
click at [983, 22] on icon "close" at bounding box center [983, 20] width 9 height 9
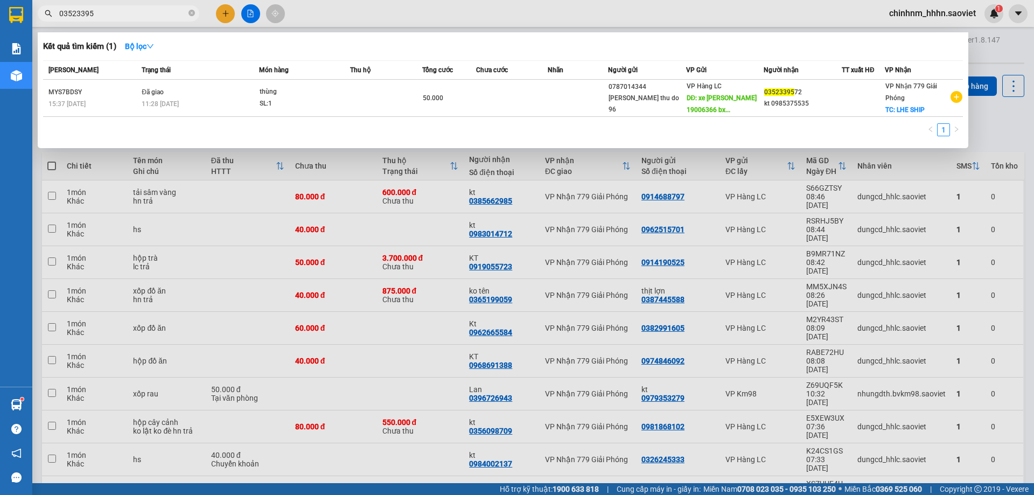
click at [161, 20] on span "03523395" at bounding box center [119, 13] width 162 height 16
click at [188, 9] on span at bounding box center [191, 14] width 6 height 10
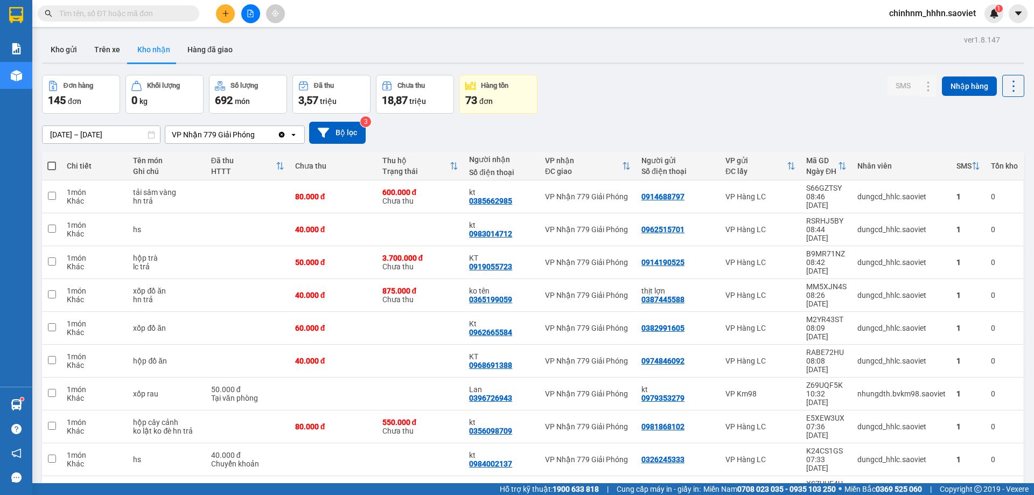
click at [144, 17] on input "text" at bounding box center [122, 14] width 127 height 12
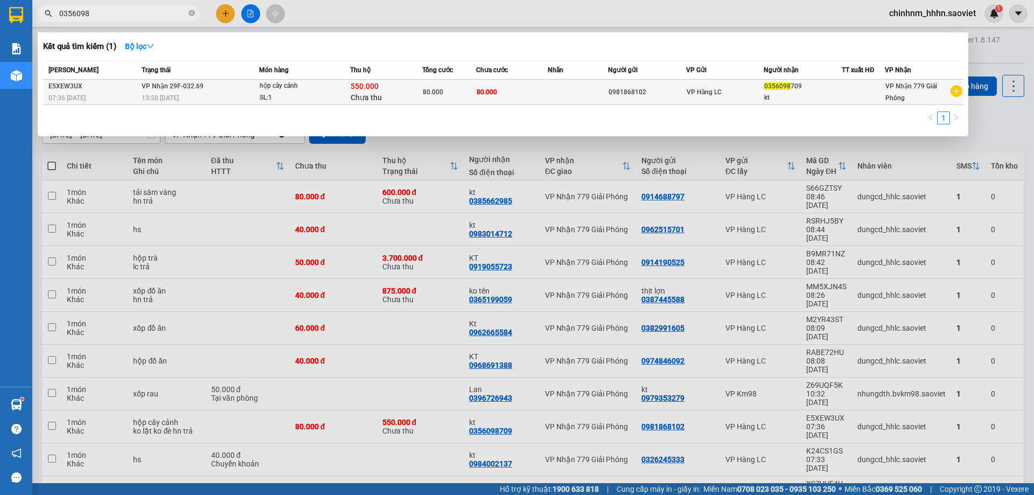
type input "0356098"
click at [514, 99] on td "80.000" at bounding box center [512, 92] width 72 height 25
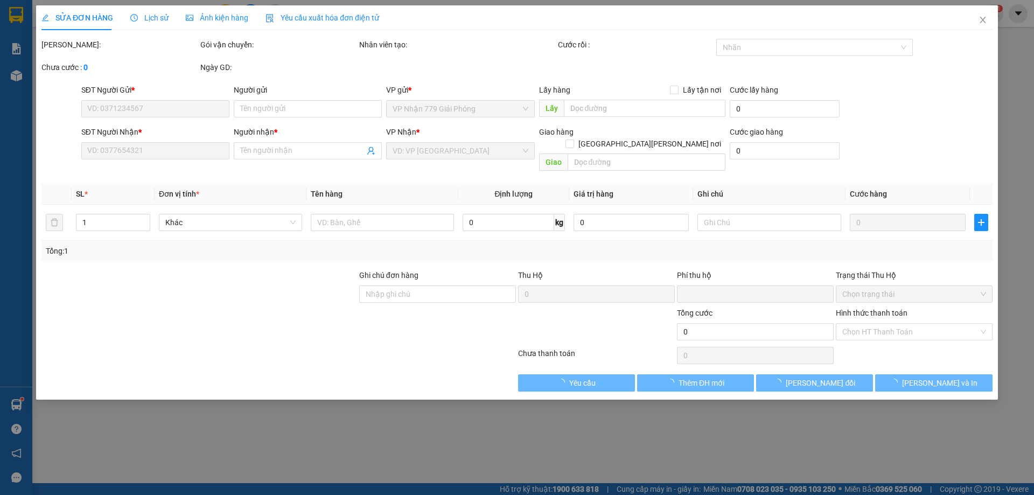
type input "0981868102"
type input "0356098709"
type input "kt"
type input "550.000"
type input "15.000"
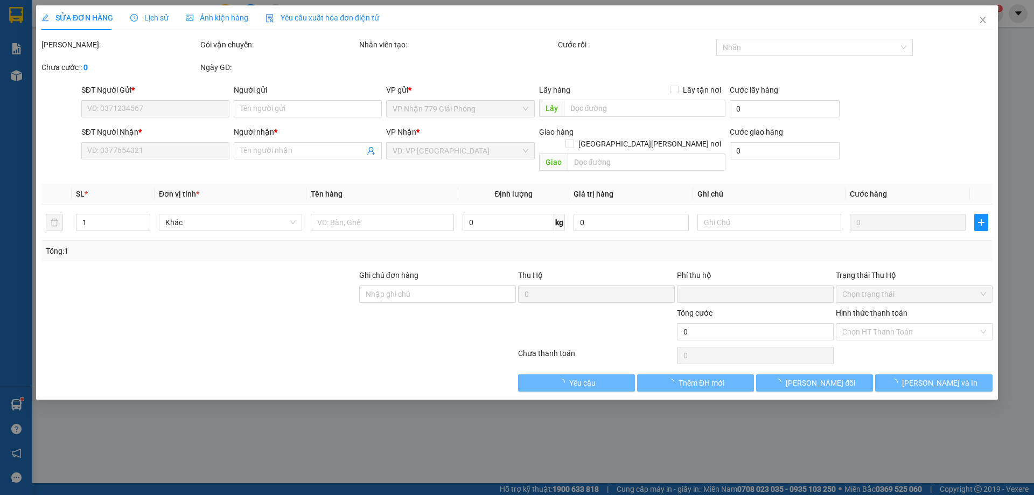
type input "80.000"
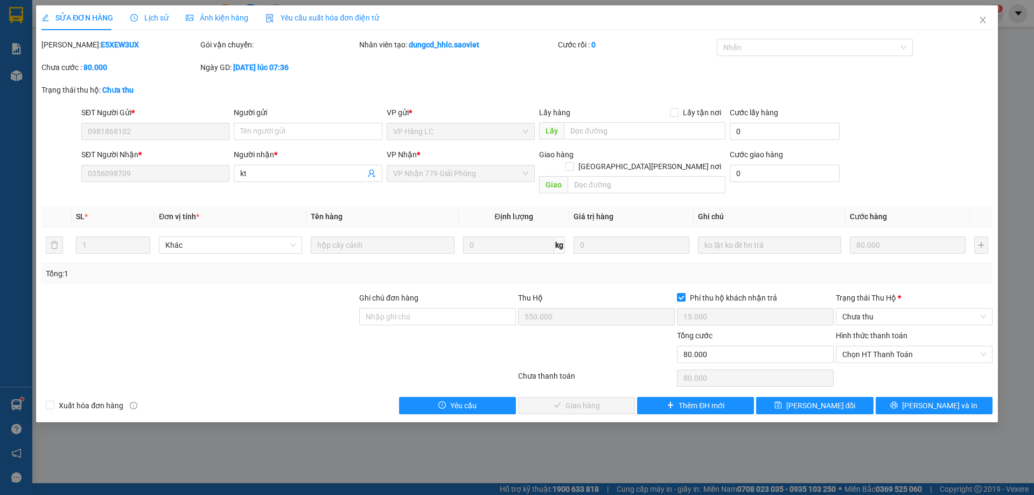
click at [101, 47] on b "E5XEW3UX" at bounding box center [120, 44] width 38 height 9
copy b "E5XEW3UX"
click at [881, 346] on span "Chọn HT Thanh Toán" at bounding box center [914, 354] width 144 height 16
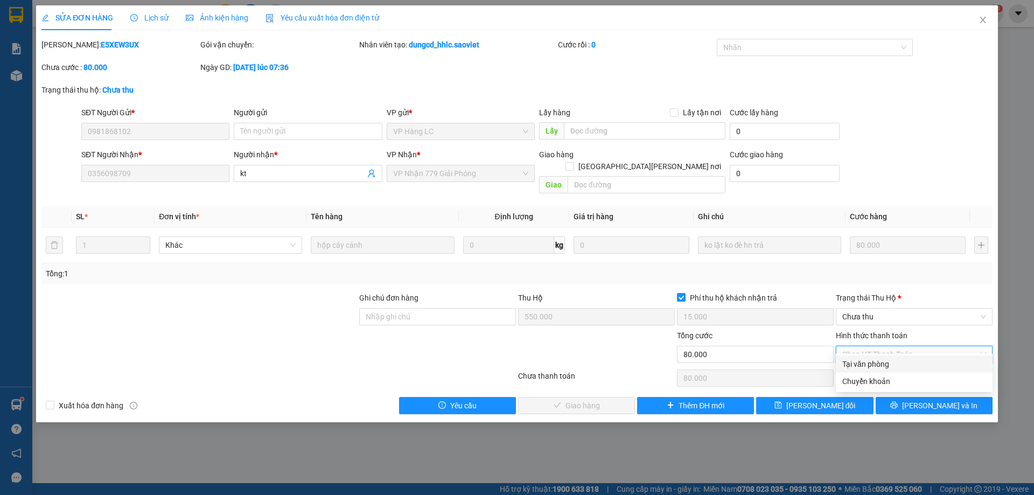
click at [875, 364] on div "Tại văn phòng" at bounding box center [914, 364] width 144 height 12
type input "0"
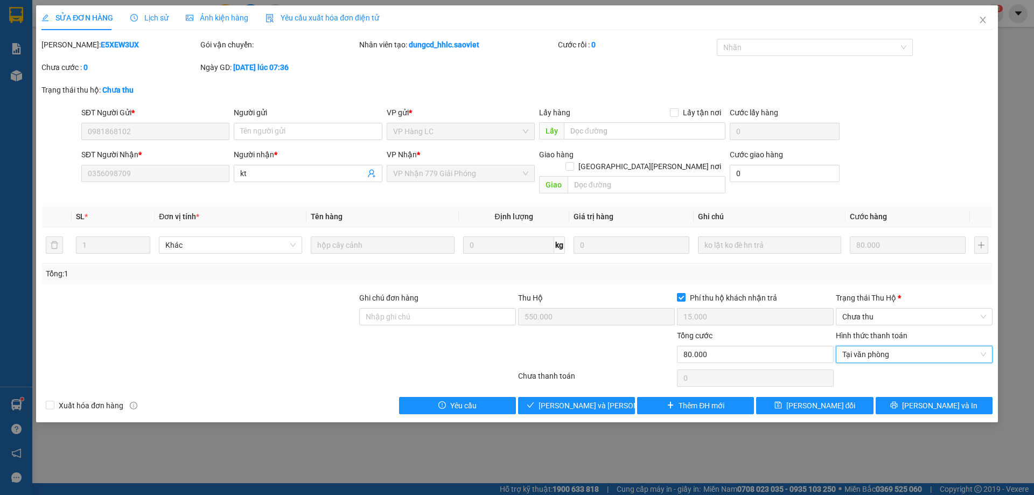
drag, startPoint x: 860, startPoint y: 308, endPoint x: 861, endPoint y: 314, distance: 5.9
click at [861, 309] on span "Chưa thu" at bounding box center [914, 317] width 144 height 16
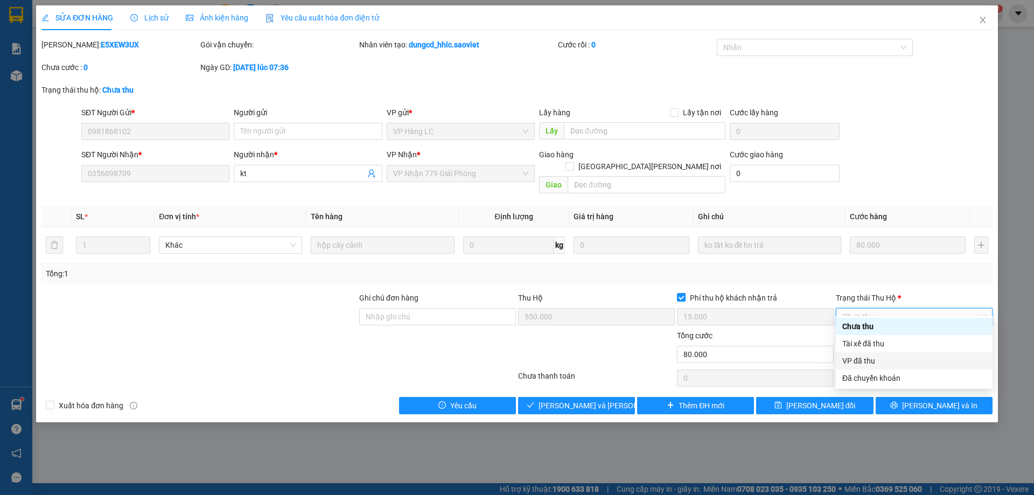
click at [870, 367] on div "VP đã thu" at bounding box center [914, 360] width 157 height 17
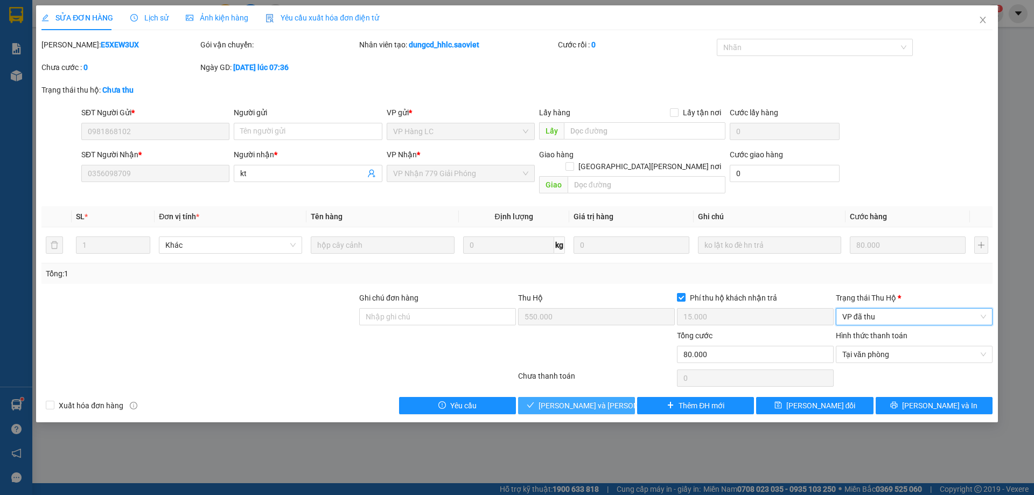
click at [579, 400] on span "[PERSON_NAME] và [PERSON_NAME] hàng" at bounding box center [611, 406] width 145 height 12
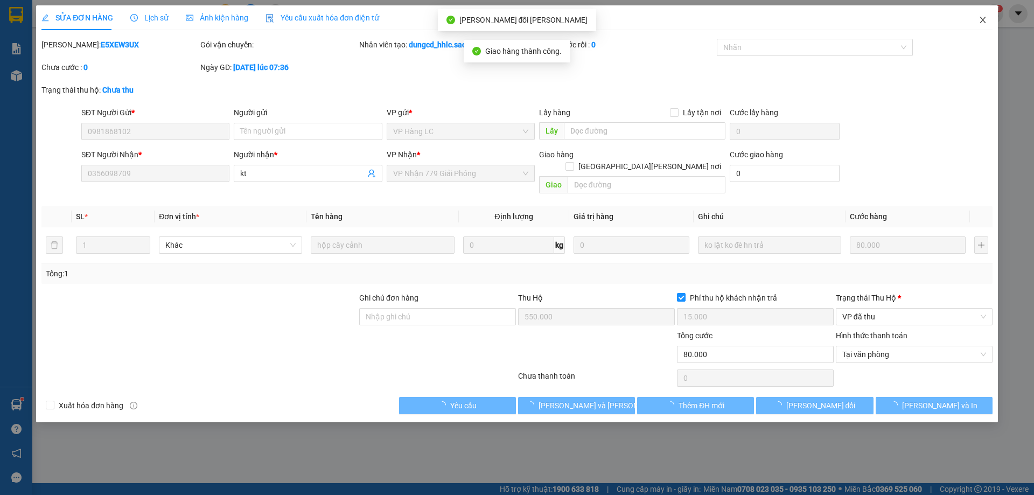
click at [986, 22] on icon "close" at bounding box center [983, 20] width 9 height 9
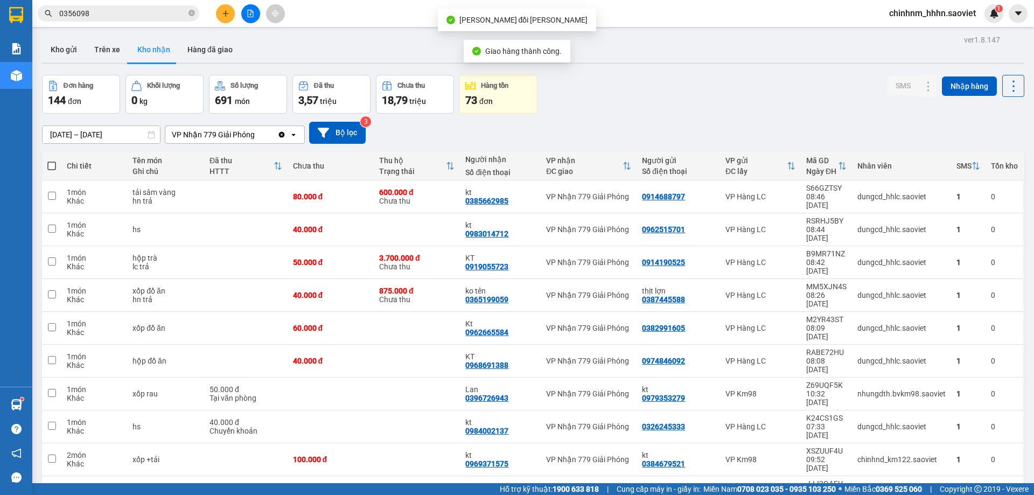
click at [162, 15] on input "0356098" at bounding box center [122, 14] width 127 height 12
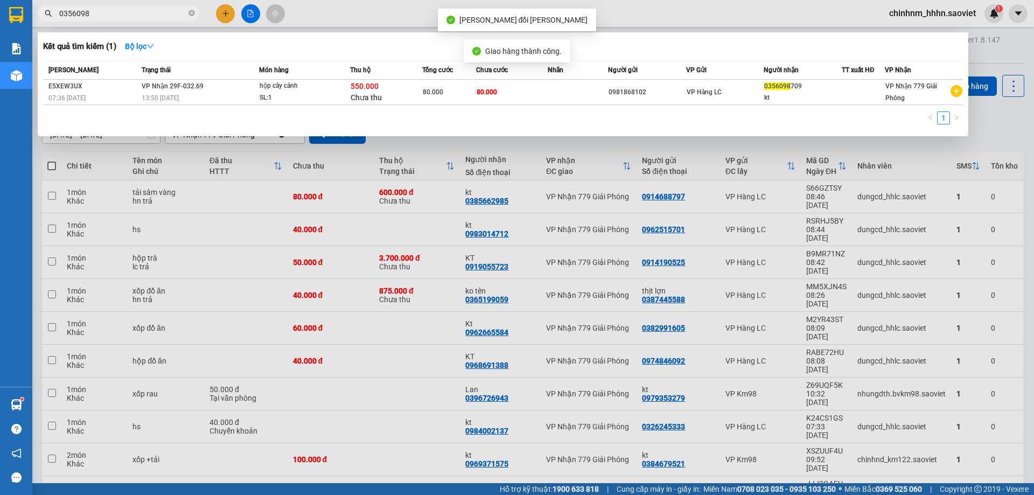
click at [162, 15] on input "0356098" at bounding box center [122, 14] width 127 height 12
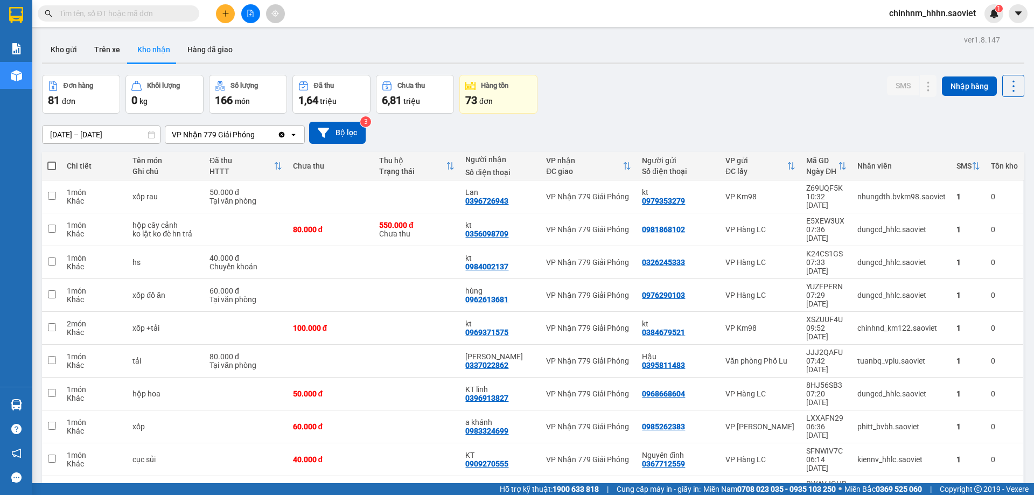
click at [103, 134] on input "[DATE] – [DATE]" at bounding box center [101, 134] width 117 height 17
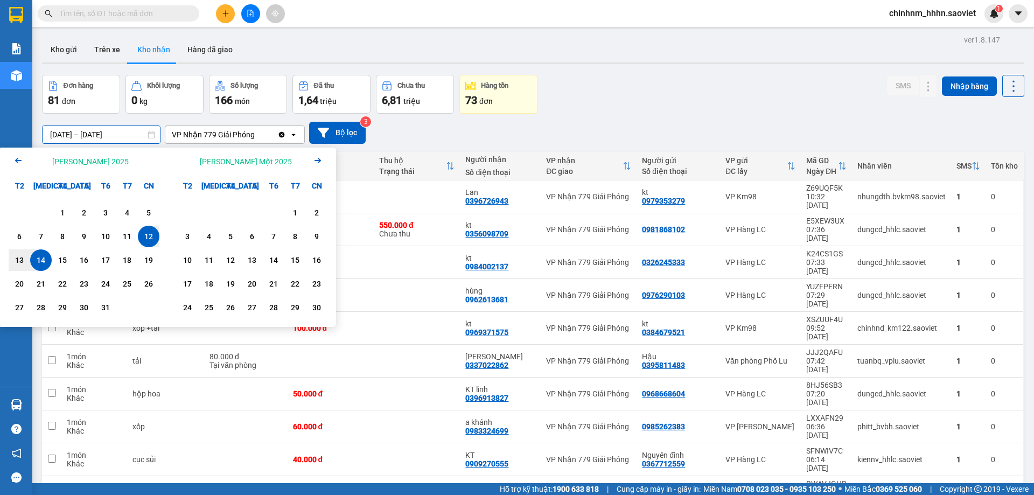
click at [15, 164] on icon "Arrow Left" at bounding box center [18, 160] width 13 height 13
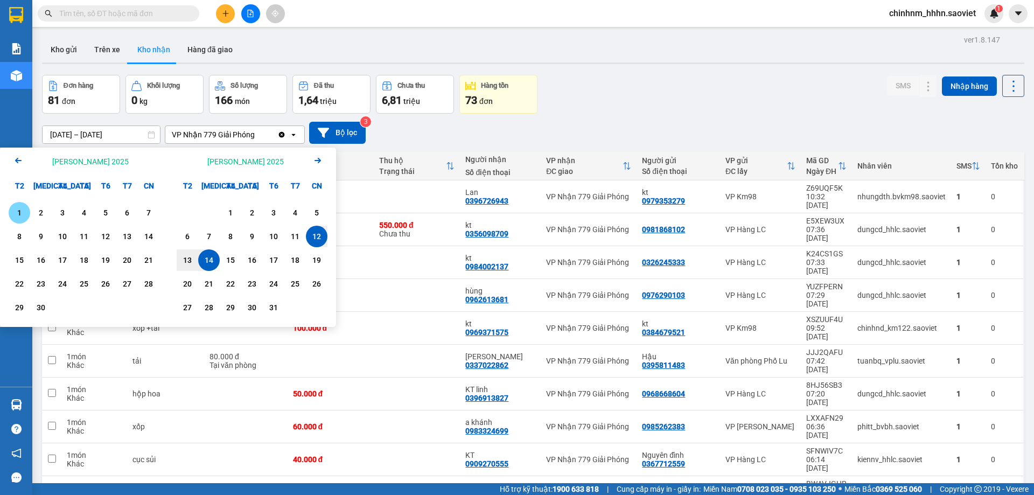
click at [16, 164] on icon "Arrow Left" at bounding box center [18, 160] width 13 height 13
click at [101, 210] on div "1" at bounding box center [105, 212] width 15 height 13
click at [319, 162] on icon "Next month." at bounding box center [318, 160] width 6 height 5
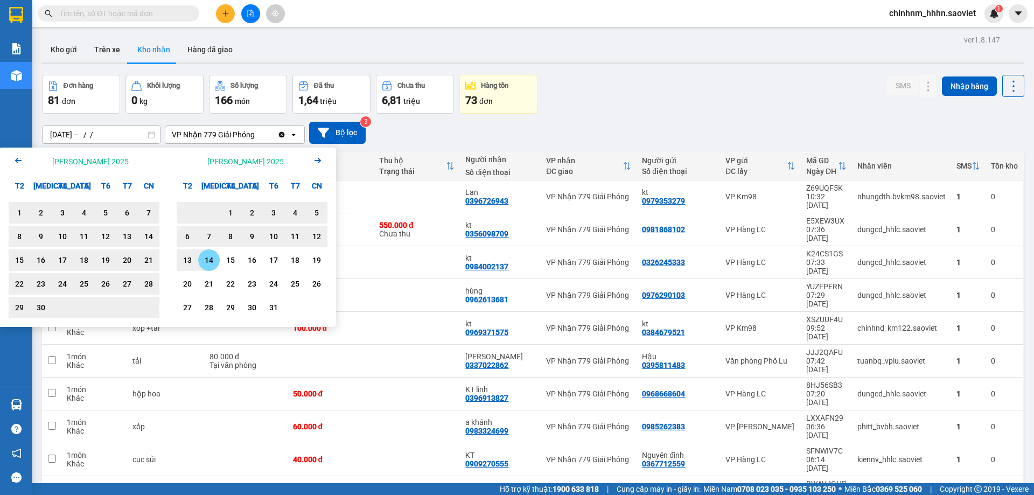
click at [213, 259] on div "14" at bounding box center [208, 260] width 15 height 13
type input "01/08/2025 – 14/10/2025"
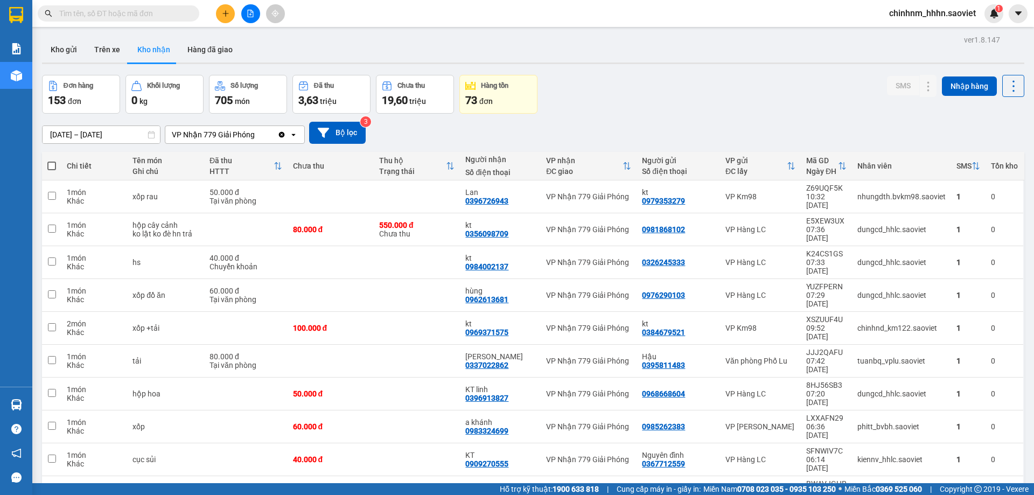
click at [105, 17] on input "text" at bounding box center [122, 14] width 127 height 12
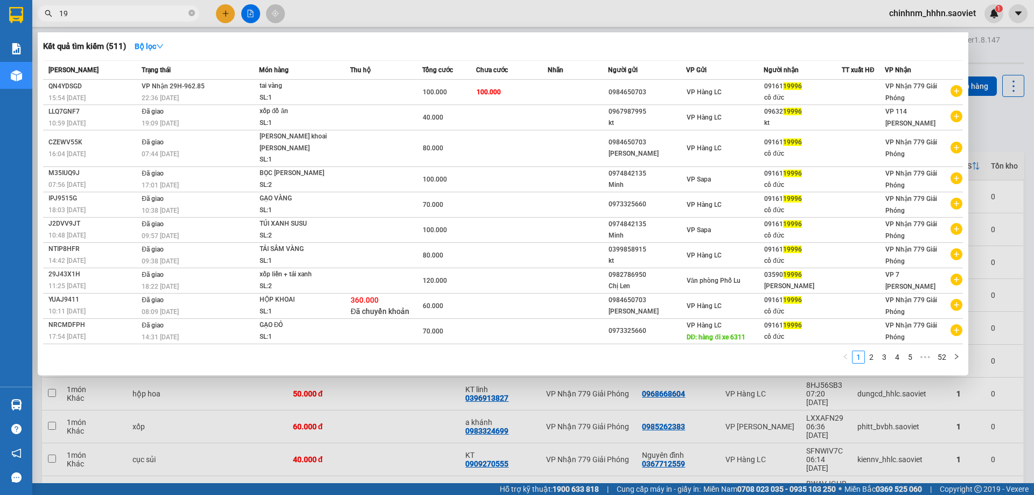
type input "1"
type input "9"
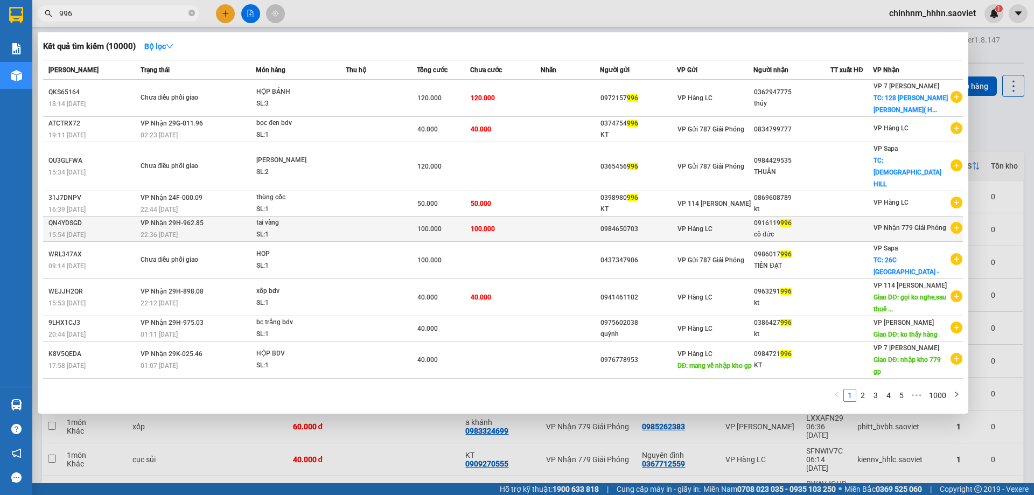
type input "996"
click at [502, 216] on td "100.000" at bounding box center [505, 228] width 71 height 25
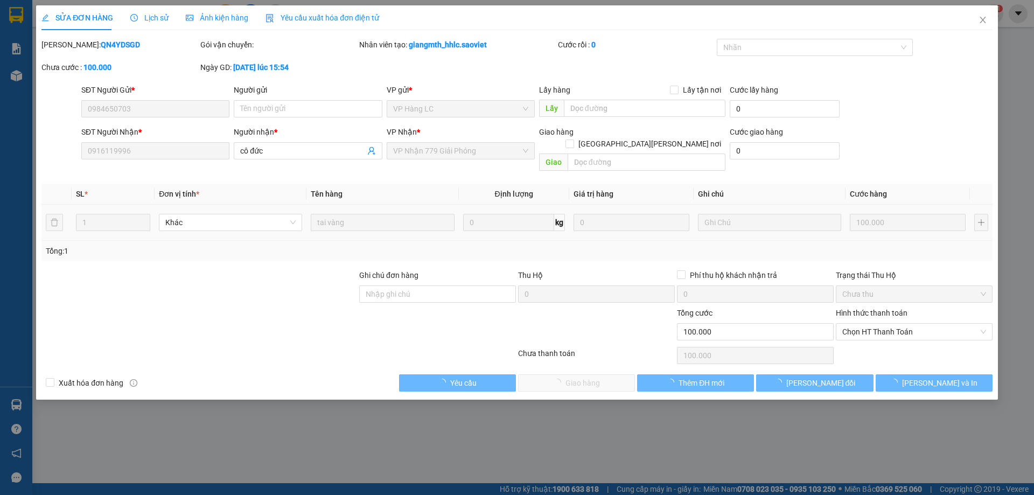
type input "0984650703"
type input "0916119996"
type input "cô đức"
type input "0"
type input "100.000"
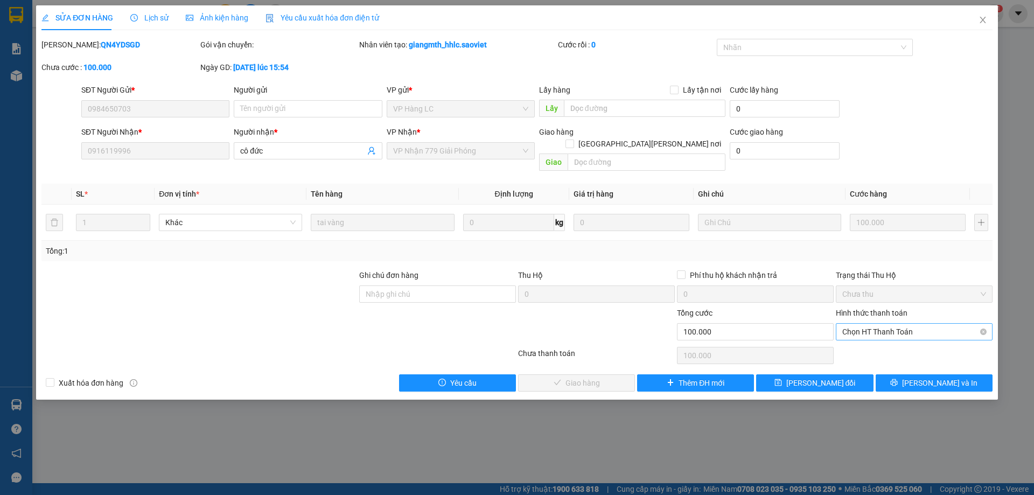
click at [855, 324] on span "Chọn HT Thanh Toán" at bounding box center [914, 332] width 144 height 16
click at [862, 343] on div "Tại văn phòng" at bounding box center [914, 342] width 144 height 12
type input "0"
click at [577, 377] on span "[PERSON_NAME] và [PERSON_NAME] hàng" at bounding box center [611, 383] width 145 height 12
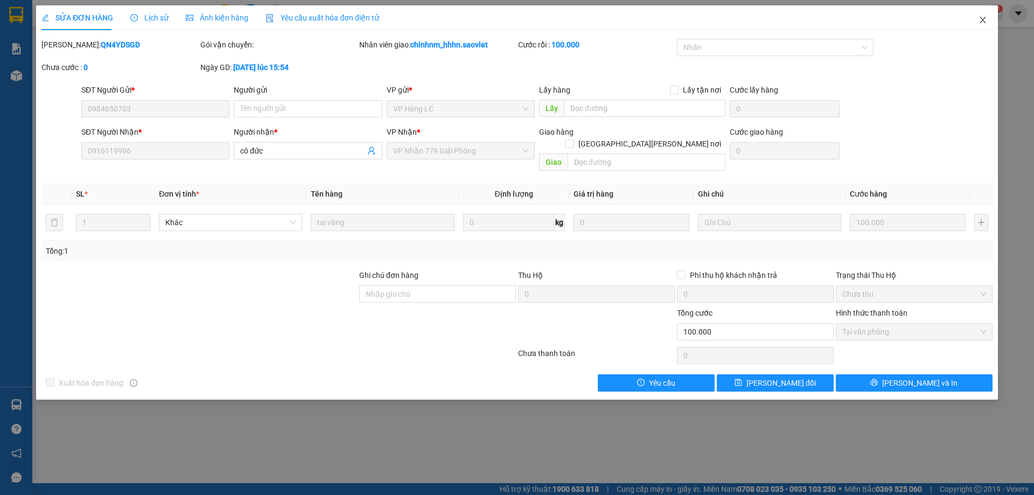
click at [989, 25] on span "Close" at bounding box center [983, 20] width 30 height 30
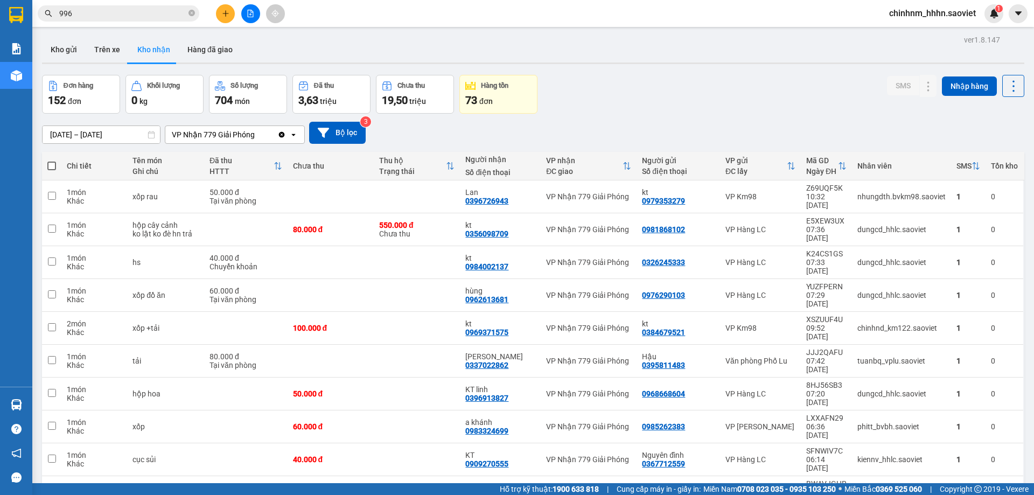
click at [195, 15] on span "996" at bounding box center [119, 13] width 162 height 16
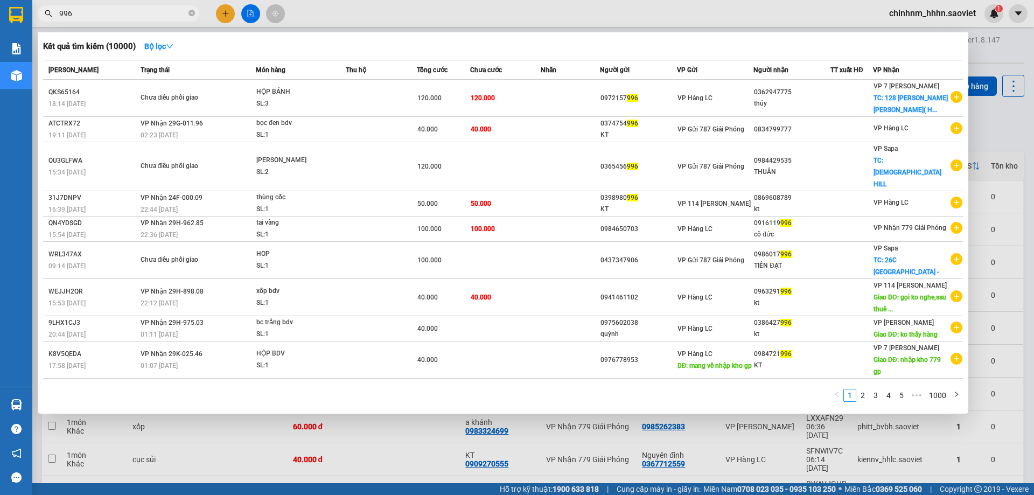
click at [192, 14] on icon "close-circle" at bounding box center [191, 13] width 6 height 6
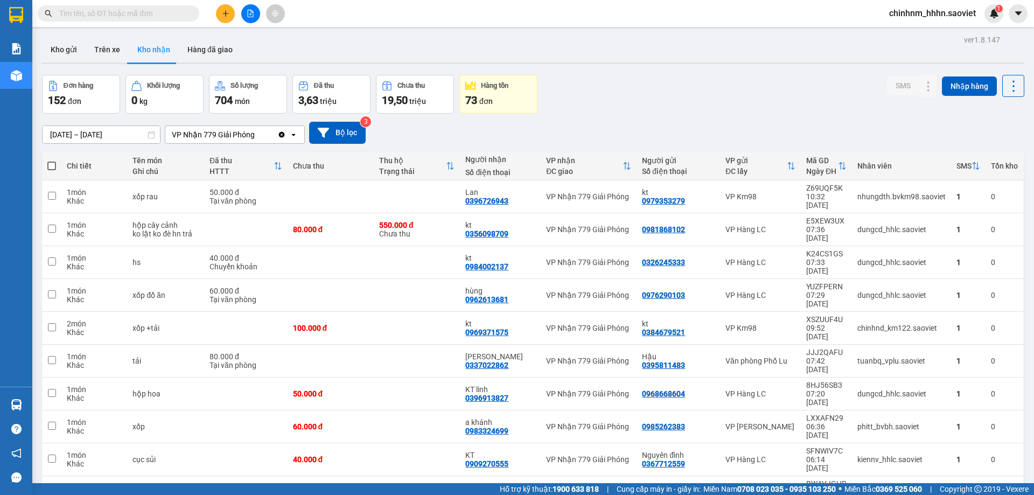
click at [148, 9] on input "text" at bounding box center [122, 14] width 127 height 12
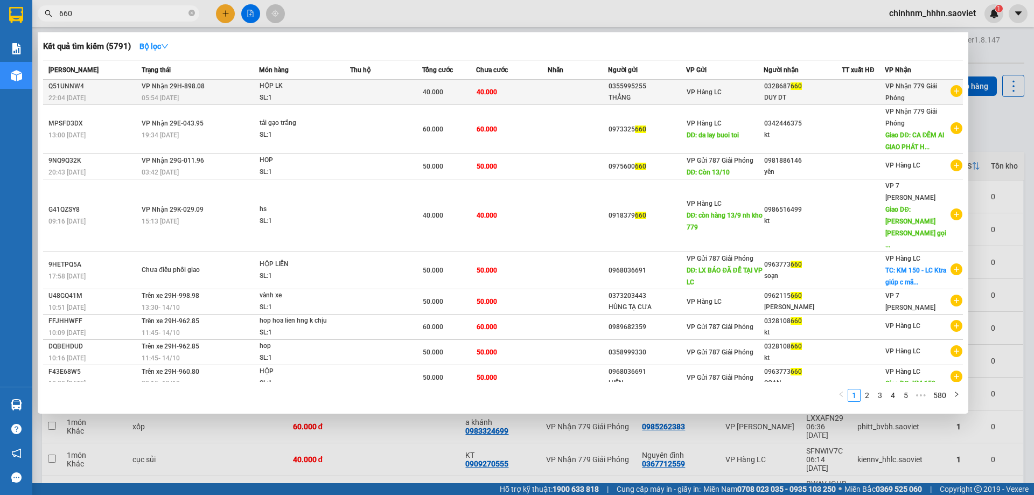
type input "660"
click at [525, 87] on td "40.000" at bounding box center [512, 92] width 72 height 25
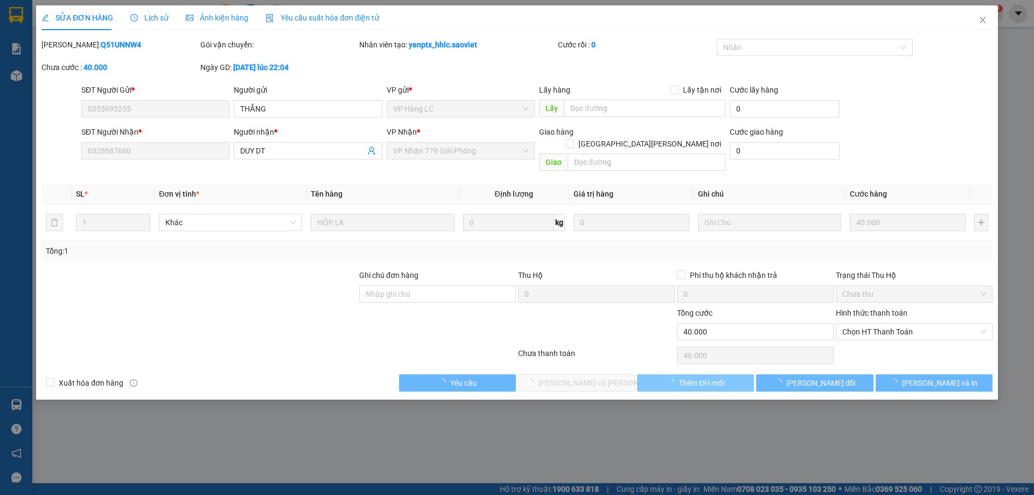
type input "0355995255"
type input "THẮNG"
type input "0328687660"
type input "DUY DT"
type input "0"
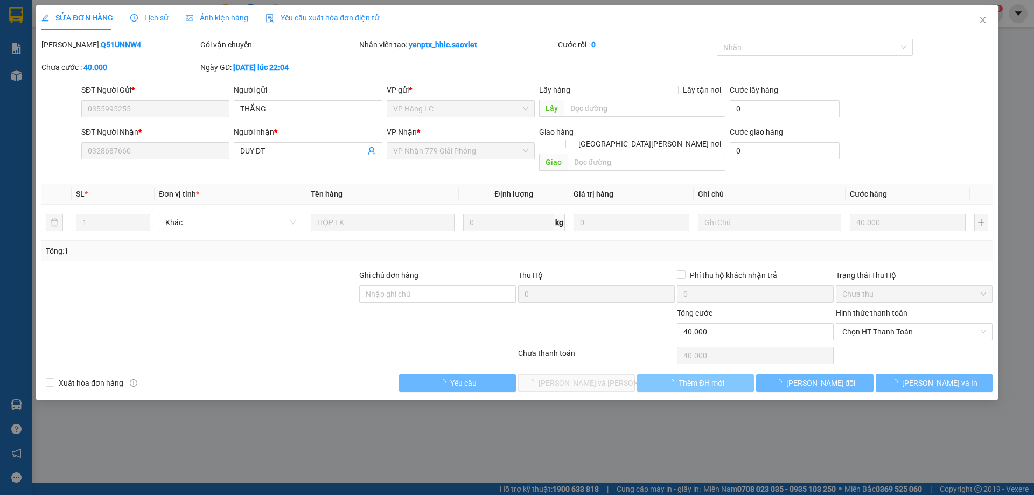
type input "40.000"
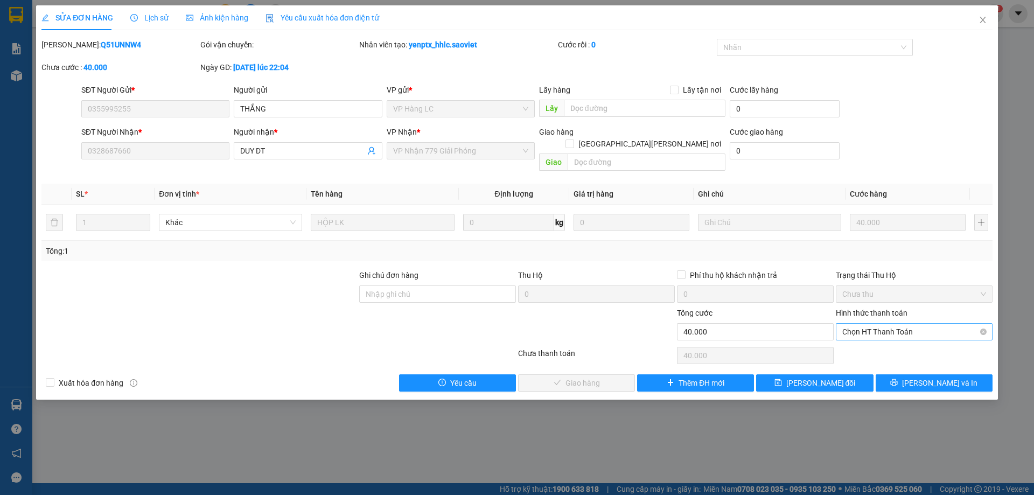
click at [902, 324] on span "Chọn HT Thanh Toán" at bounding box center [914, 332] width 144 height 16
click at [886, 339] on div "Tại văn phòng" at bounding box center [914, 342] width 144 height 12
type input "0"
click at [604, 377] on span "[PERSON_NAME] và Giao hàng" at bounding box center [611, 383] width 145 height 12
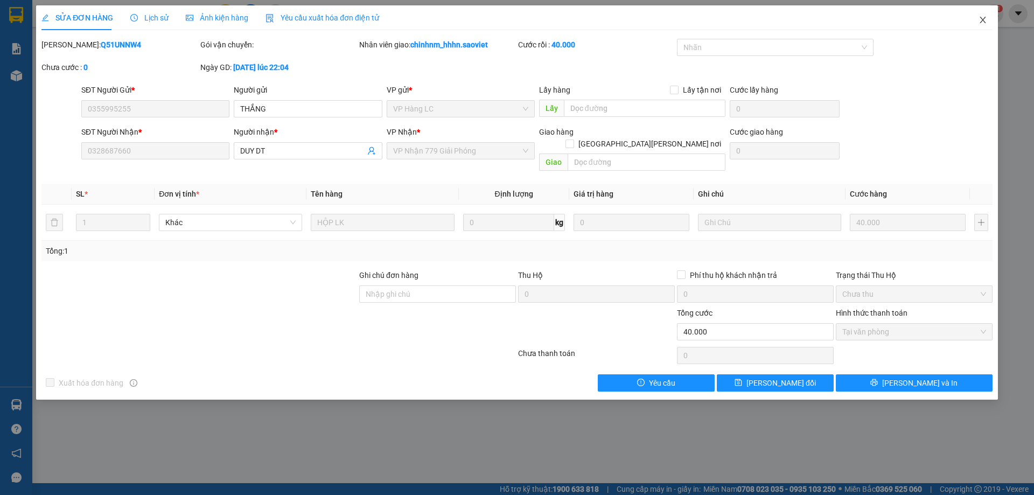
click at [990, 22] on span "Close" at bounding box center [983, 20] width 30 height 30
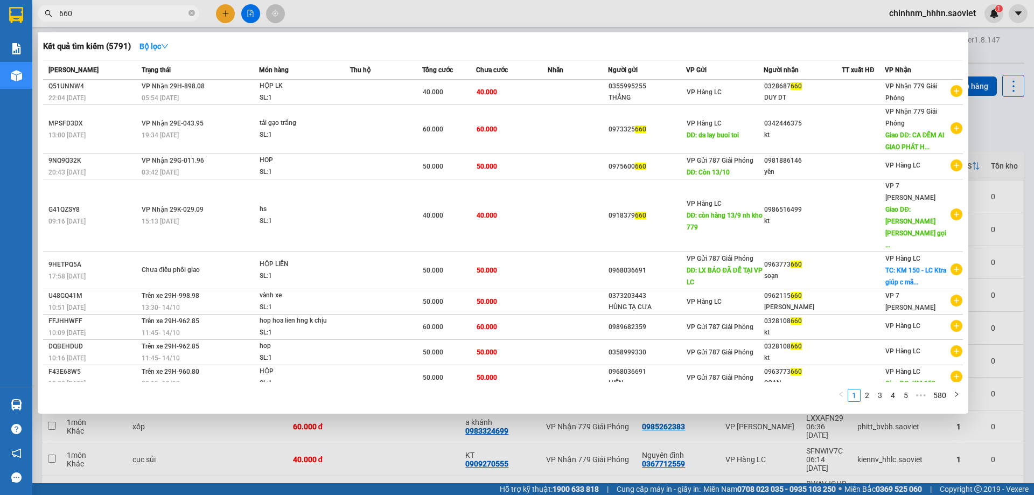
click at [187, 17] on span "660" at bounding box center [119, 13] width 162 height 16
click at [188, 17] on span "660" at bounding box center [119, 13] width 162 height 16
click at [195, 3] on div at bounding box center [517, 247] width 1034 height 495
click at [192, 15] on icon "close-circle" at bounding box center [191, 13] width 6 height 6
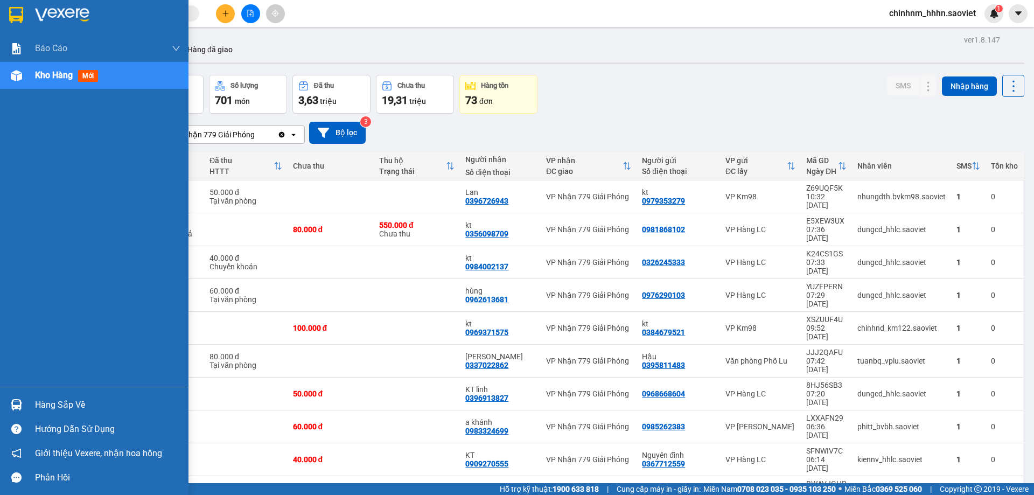
click at [25, 406] on div at bounding box center [16, 404] width 19 height 19
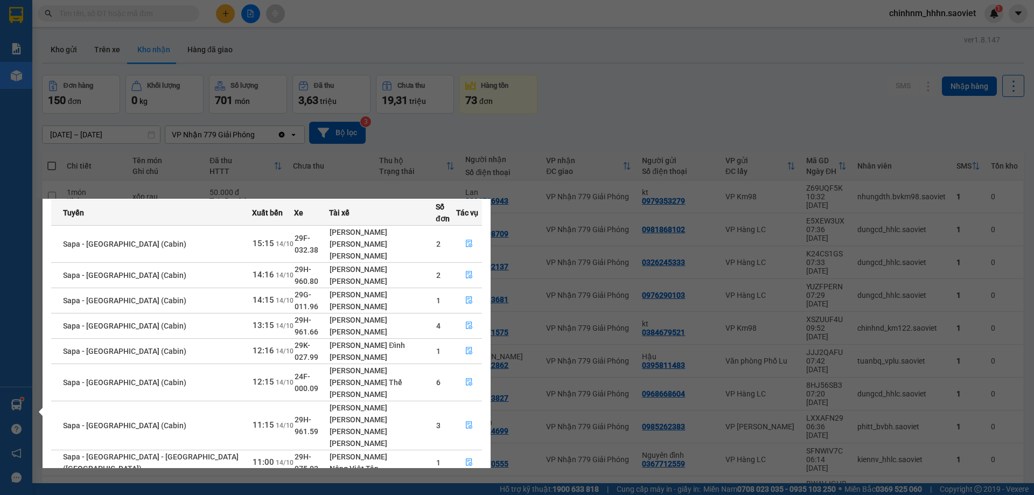
scroll to position [69, 0]
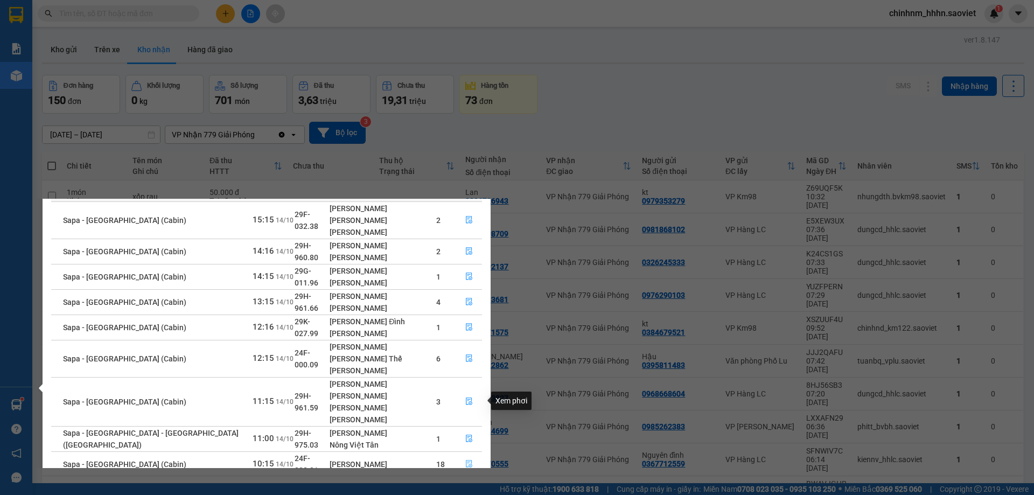
click at [467, 460] on icon "file-done" at bounding box center [469, 464] width 8 height 8
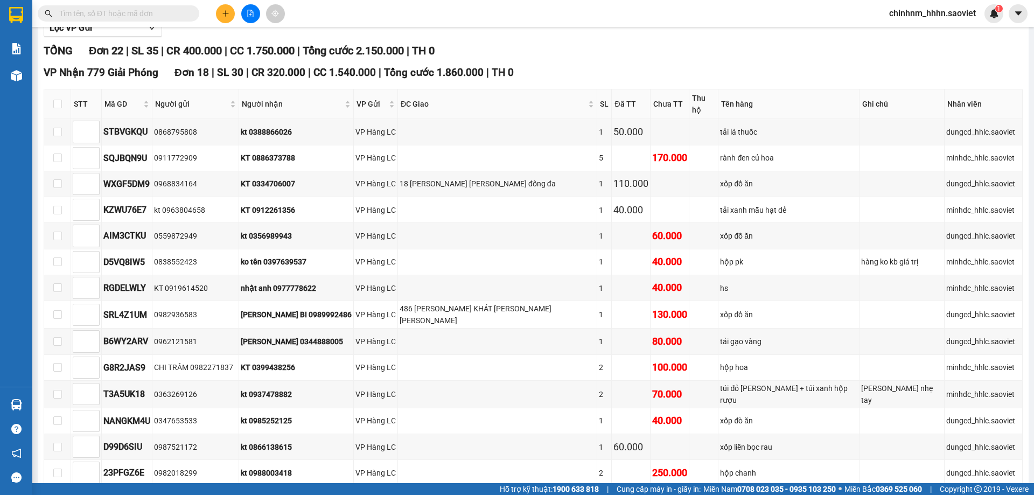
scroll to position [110, 0]
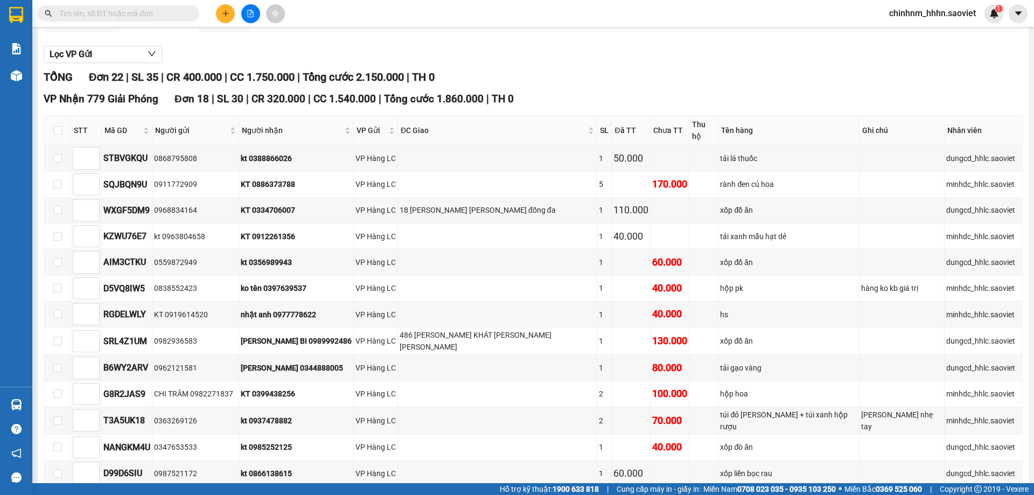
click at [88, 14] on input "text" at bounding box center [122, 14] width 127 height 12
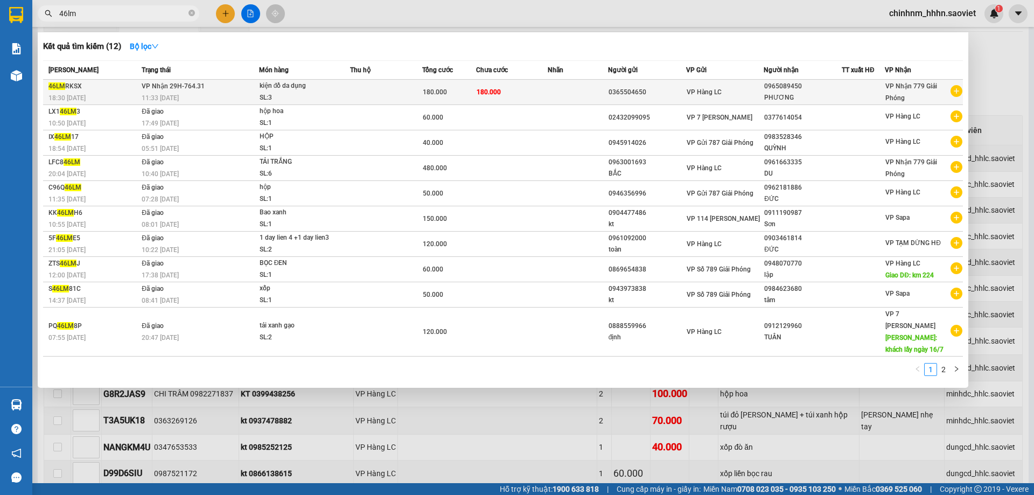
type input "46lm"
click at [537, 94] on td "180.000" at bounding box center [512, 92] width 72 height 25
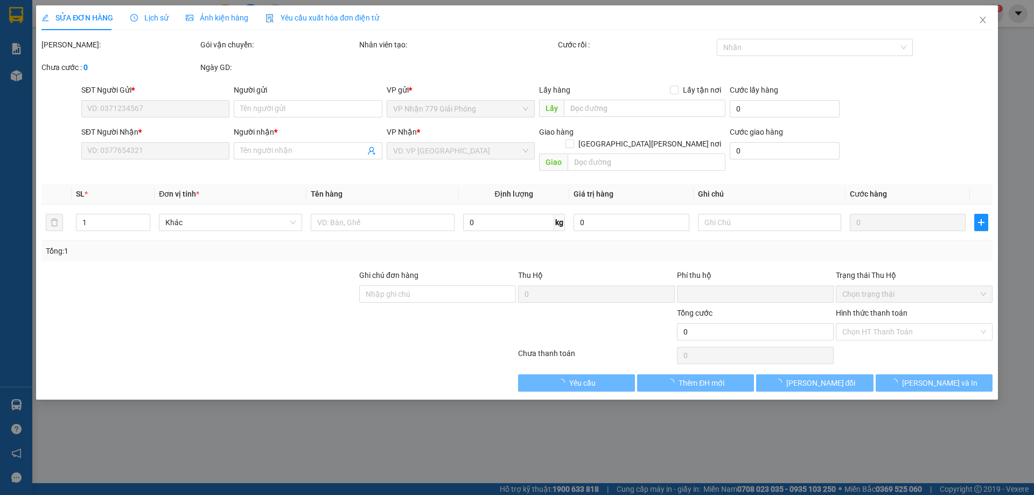
type input "0365504650"
type input "0965089450"
type input "PHƯƠNG"
type input "0"
type input "180.000"
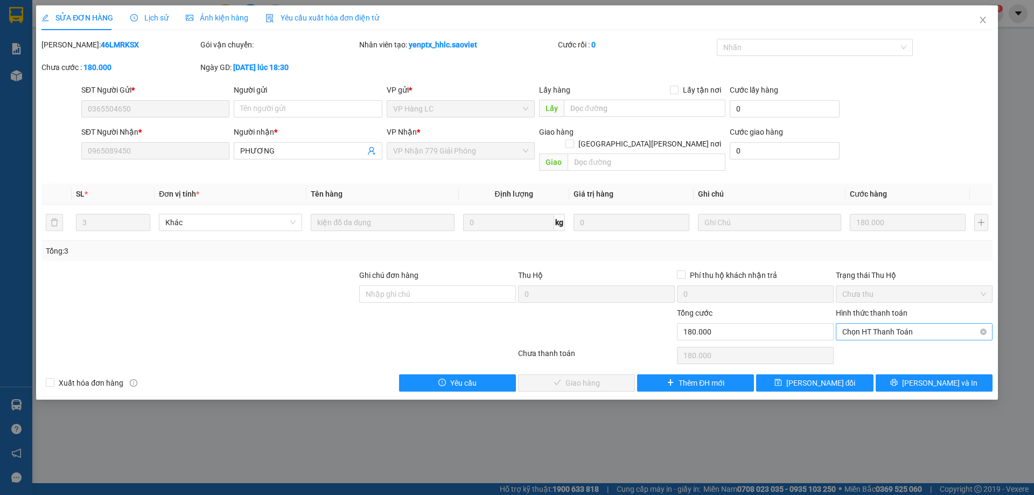
click at [905, 324] on span "Chọn HT Thanh Toán" at bounding box center [914, 332] width 144 height 16
click at [890, 342] on div "Tại văn phòng" at bounding box center [914, 342] width 144 height 12
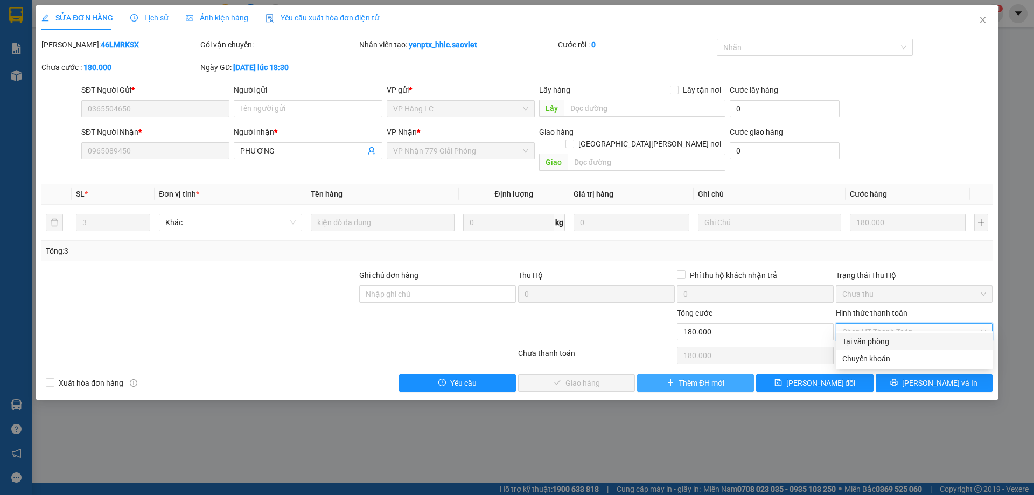
type input "0"
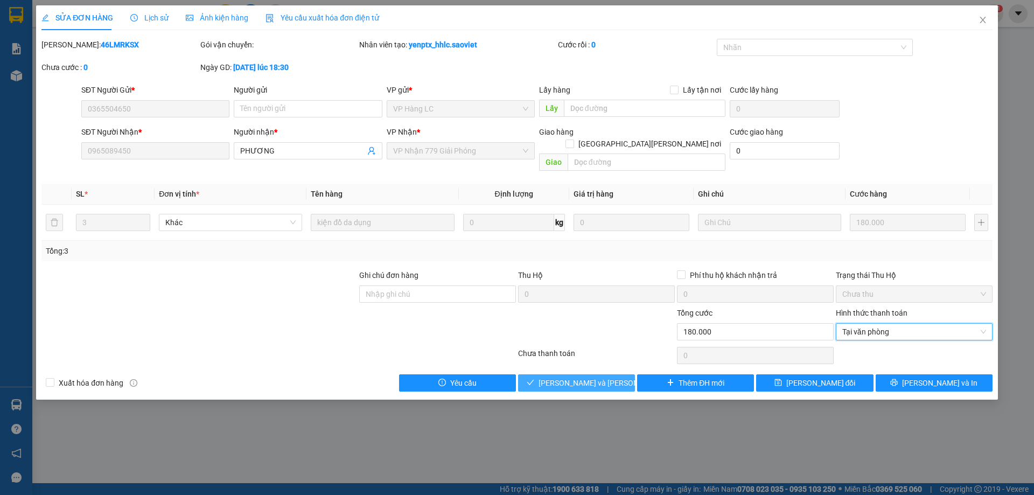
click at [579, 377] on span "[PERSON_NAME] và Giao hàng" at bounding box center [611, 383] width 145 height 12
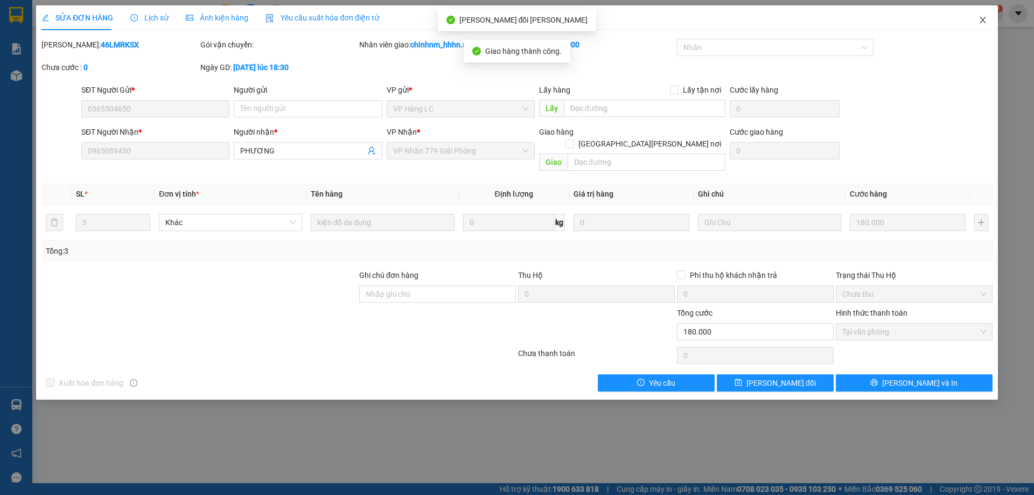
click at [982, 20] on icon "close" at bounding box center [983, 20] width 9 height 9
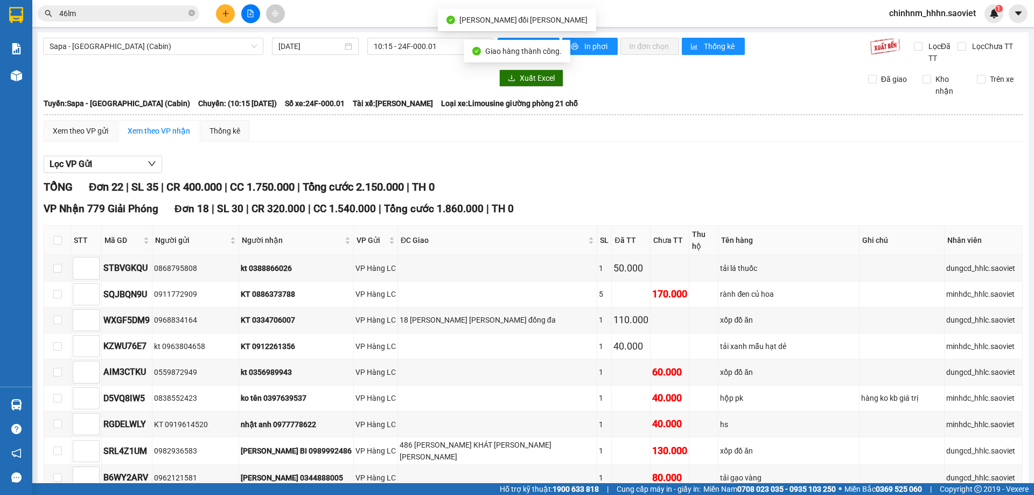
click at [146, 19] on input "46lm" at bounding box center [122, 14] width 127 height 12
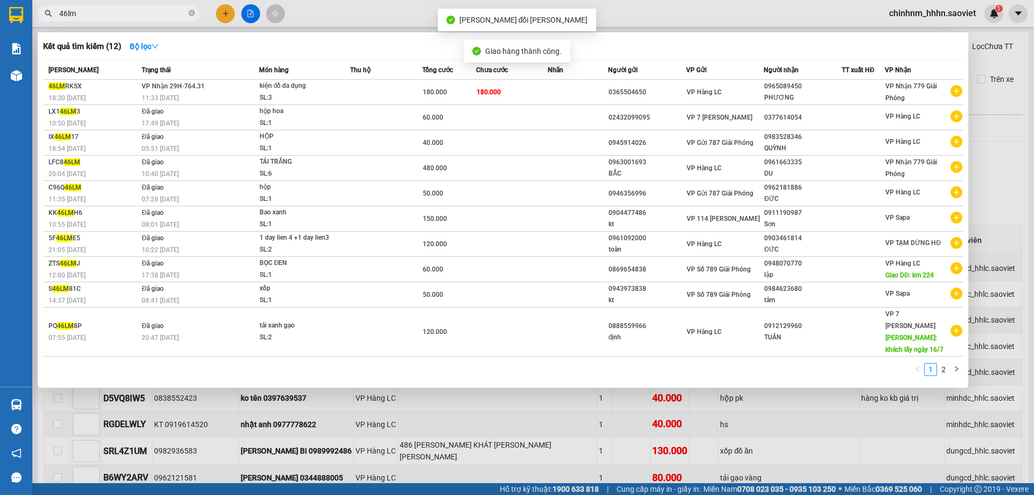
click at [146, 18] on input "46lm" at bounding box center [122, 14] width 127 height 12
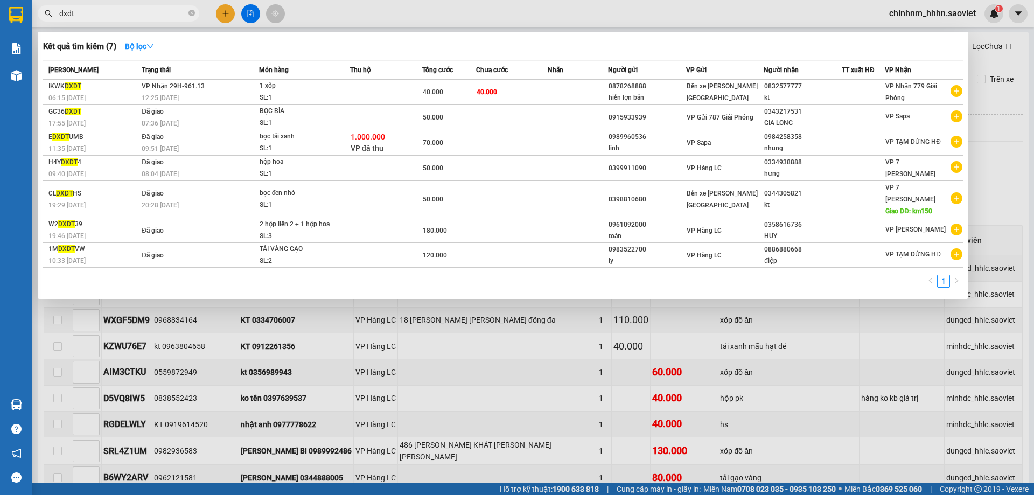
type input "dxdt"
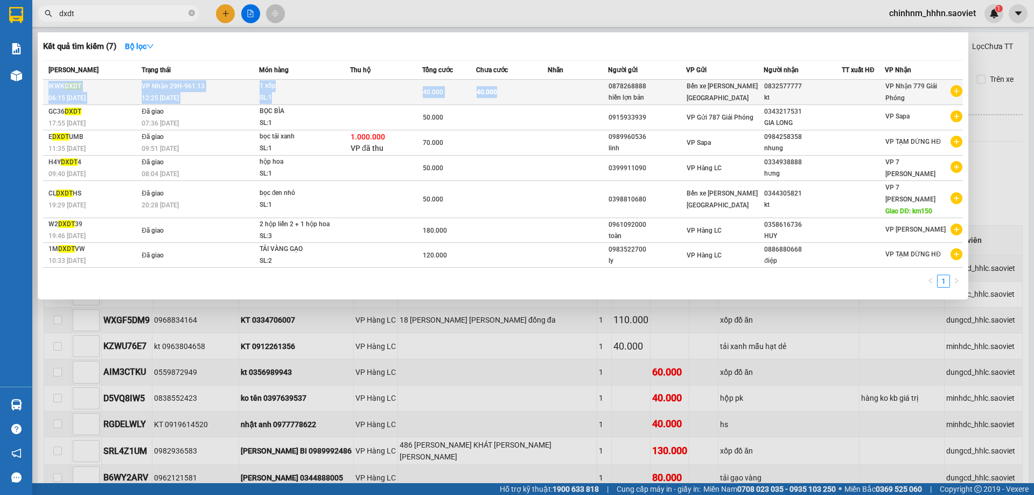
drag, startPoint x: 506, startPoint y: 78, endPoint x: 519, endPoint y: 88, distance: 16.8
click at [519, 88] on table "Mã ĐH Trạng thái Món hàng Thu hộ Tổng cước Chưa cước Nhãn Người gửi VP Gửi Ngườ…" at bounding box center [503, 163] width 920 height 207
click at [519, 88] on td "40.000" at bounding box center [512, 92] width 72 height 25
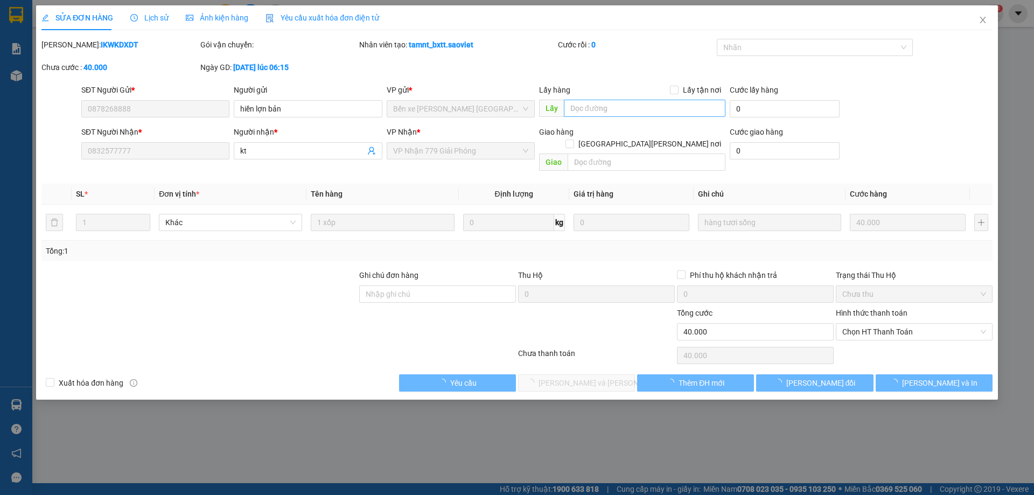
type input "0878268888"
type input "hiền lợn bản"
type input "0832577777"
type input "kt"
type input "0"
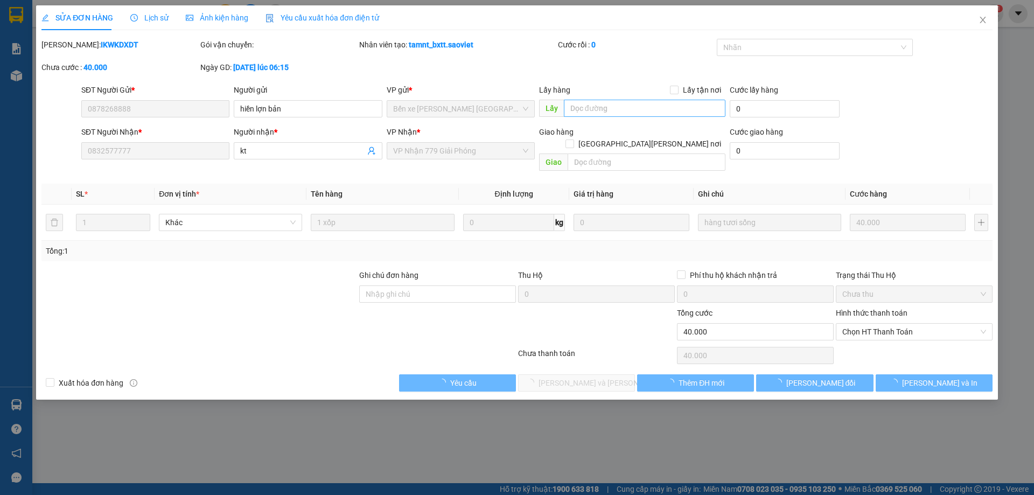
type input "40.000"
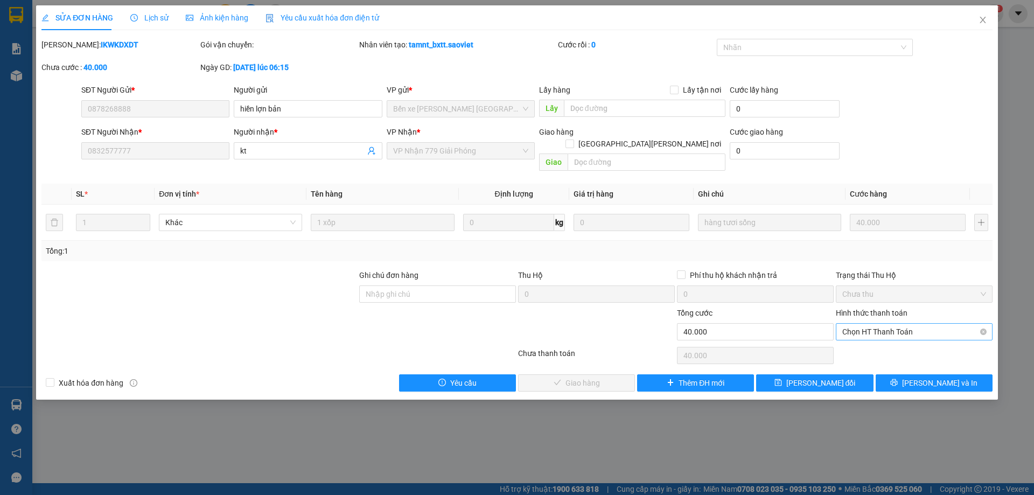
click at [895, 324] on span "Chọn HT Thanh Toán" at bounding box center [914, 332] width 144 height 16
click at [875, 352] on div "Chuyển khoản" at bounding box center [914, 358] width 157 height 17
type input "0"
click at [602, 377] on span "[PERSON_NAME] và Giao hàng" at bounding box center [611, 383] width 145 height 12
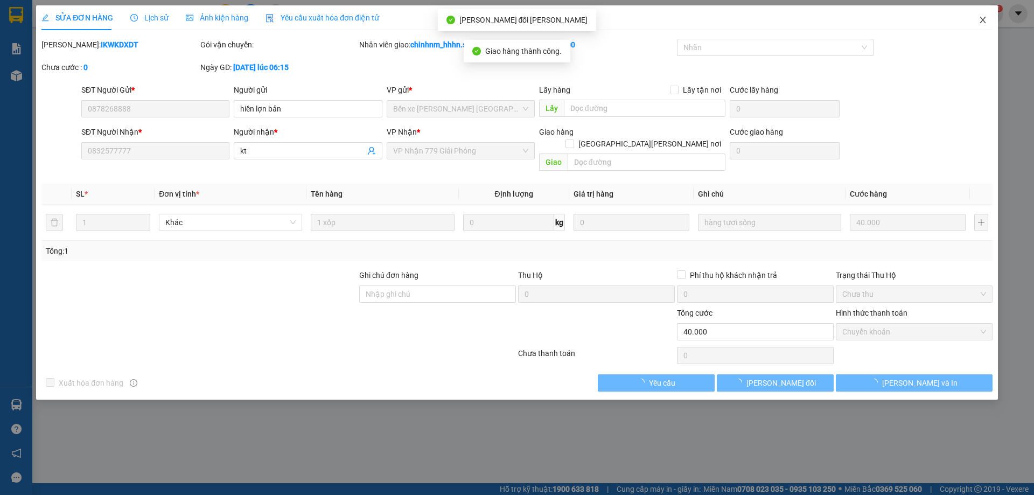
click at [979, 31] on span "Close" at bounding box center [983, 20] width 30 height 30
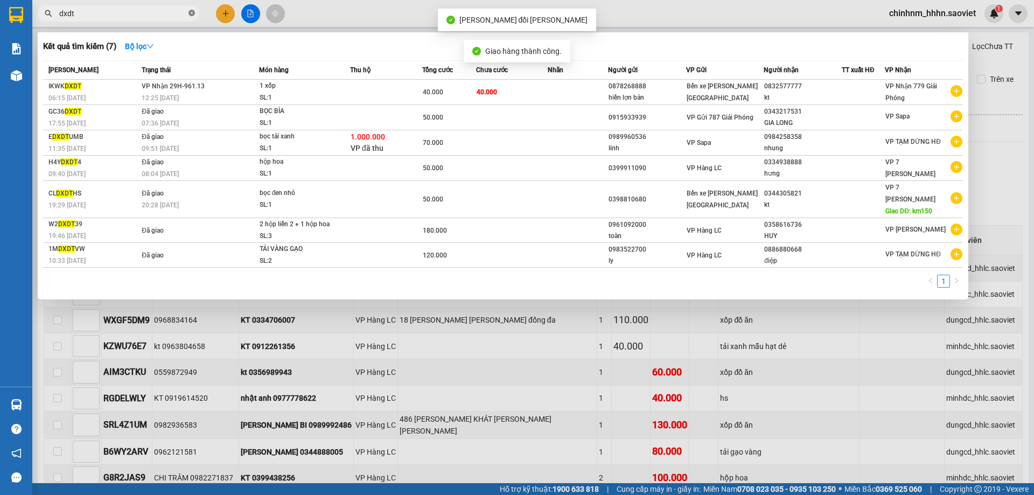
drag, startPoint x: 195, startPoint y: 8, endPoint x: 194, endPoint y: 16, distance: 8.1
click at [196, 9] on span "dxdt" at bounding box center [119, 13] width 162 height 16
click at [194, 16] on icon "close-circle" at bounding box center [191, 13] width 6 height 6
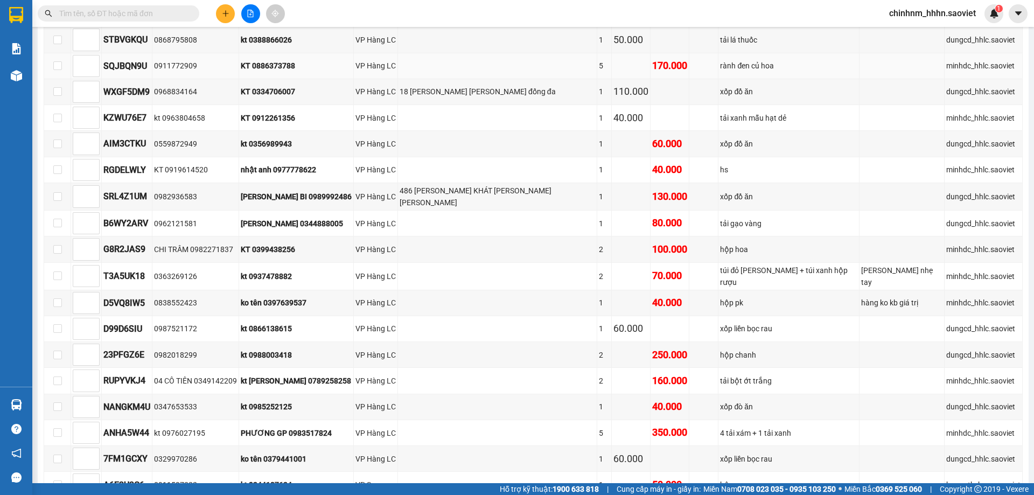
scroll to position [269, 0]
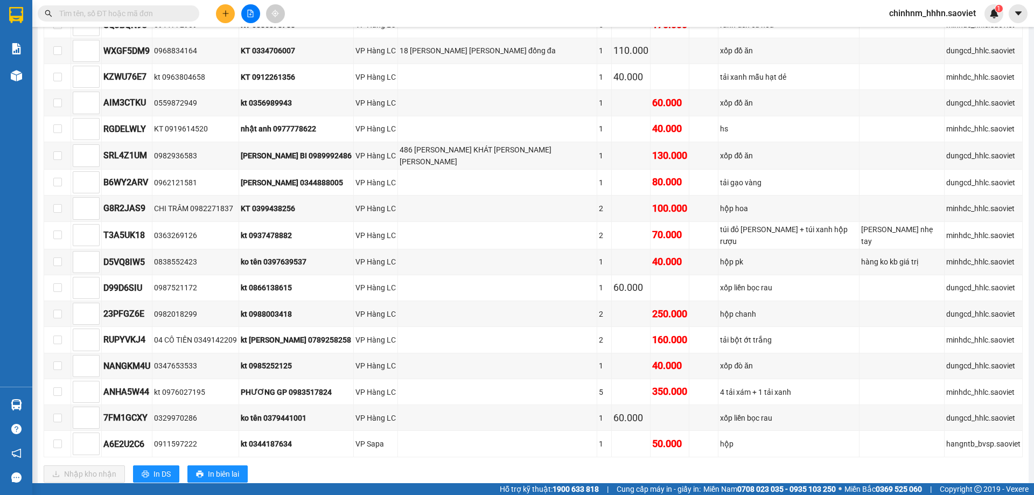
click at [110, 15] on input "text" at bounding box center [122, 14] width 127 height 12
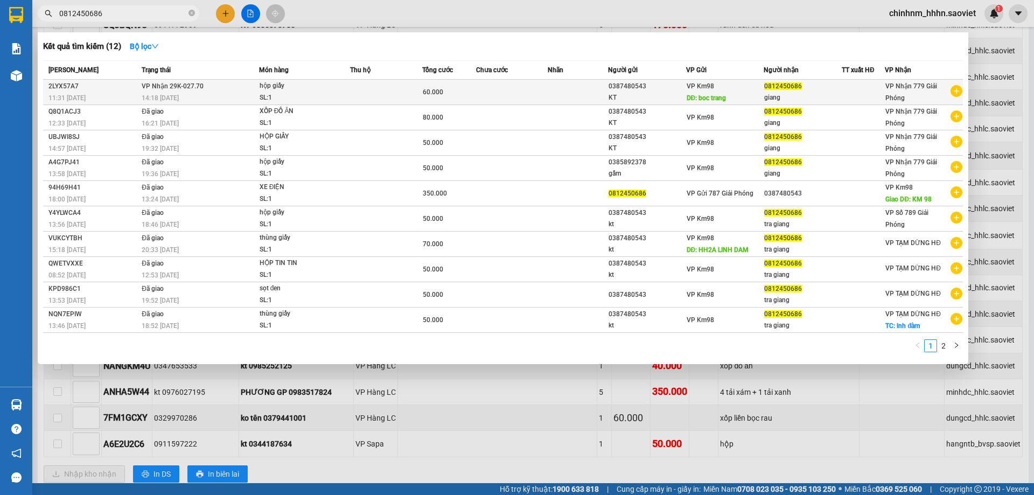
type input "0812450686"
click at [530, 103] on td at bounding box center [512, 92] width 72 height 25
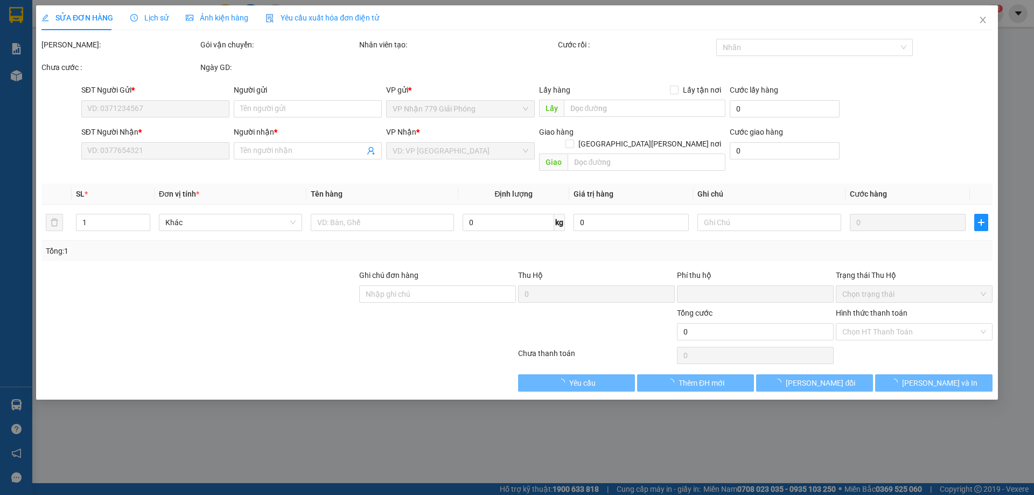
type input "0387480543"
type input "KT"
type input "boc trang"
type input "0812450686"
type input "giang"
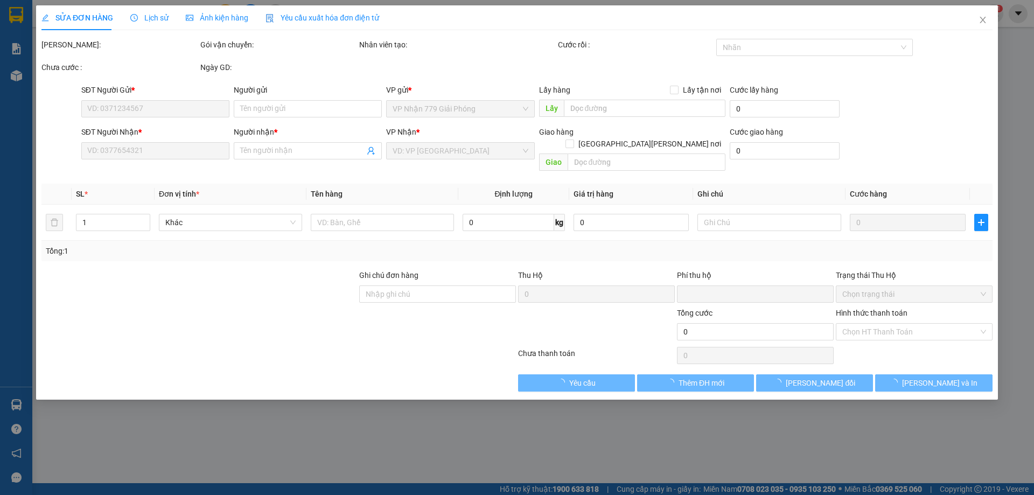
type input "0"
type input "60.000"
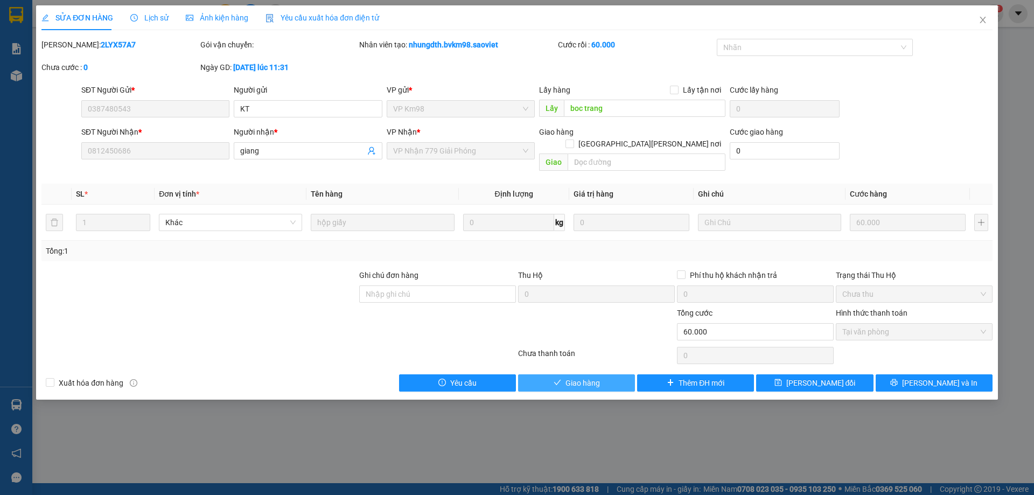
click at [588, 377] on span "Giao hàng" at bounding box center [582, 383] width 34 height 12
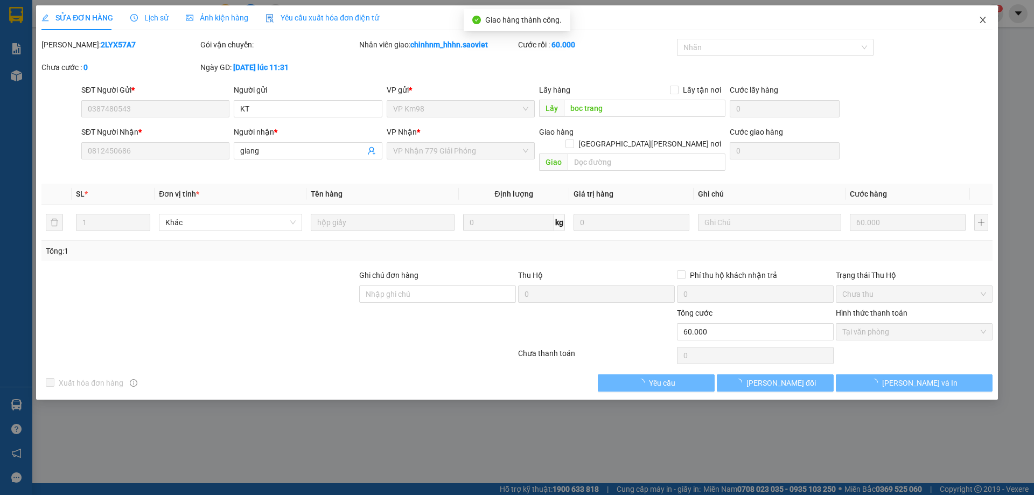
click at [981, 29] on span "Close" at bounding box center [983, 20] width 30 height 30
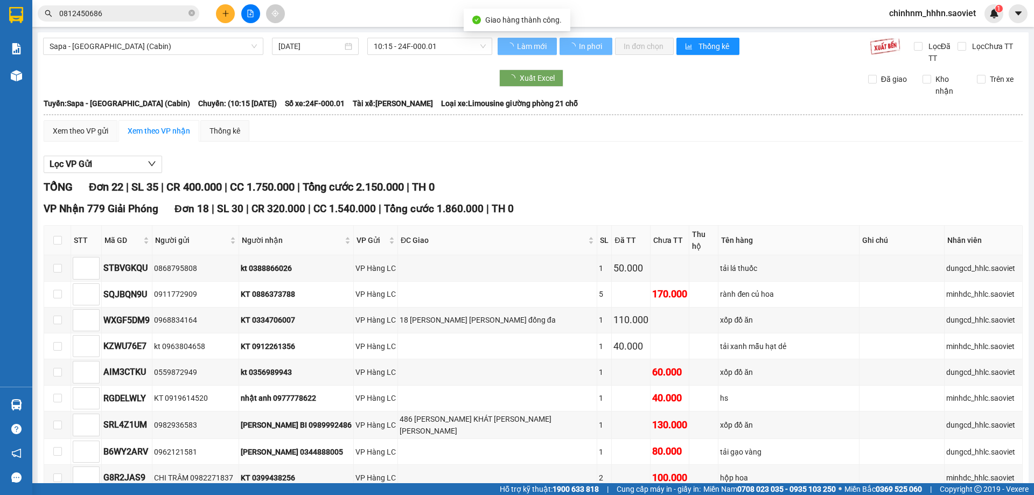
click at [194, 9] on span at bounding box center [191, 14] width 6 height 10
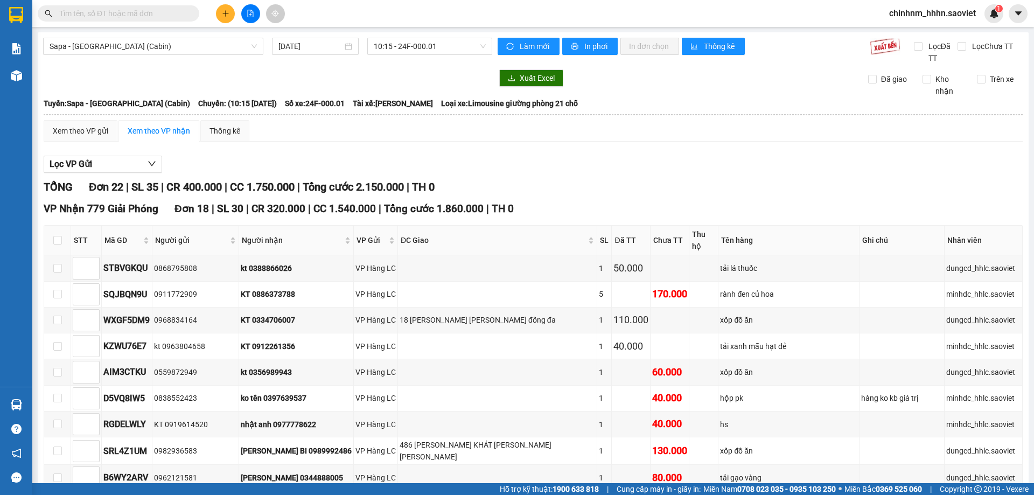
click at [103, 13] on input "text" at bounding box center [122, 14] width 127 height 12
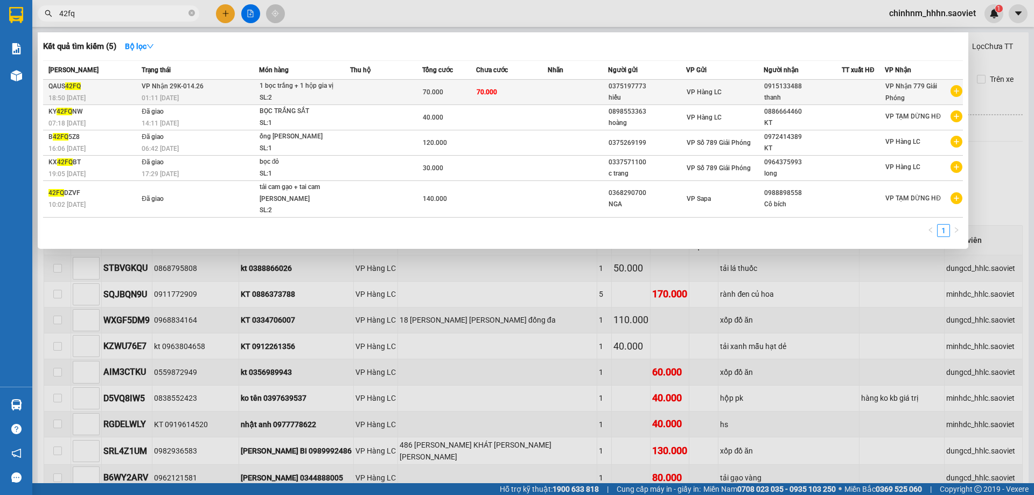
type input "42fq"
click at [410, 90] on td at bounding box center [386, 92] width 72 height 25
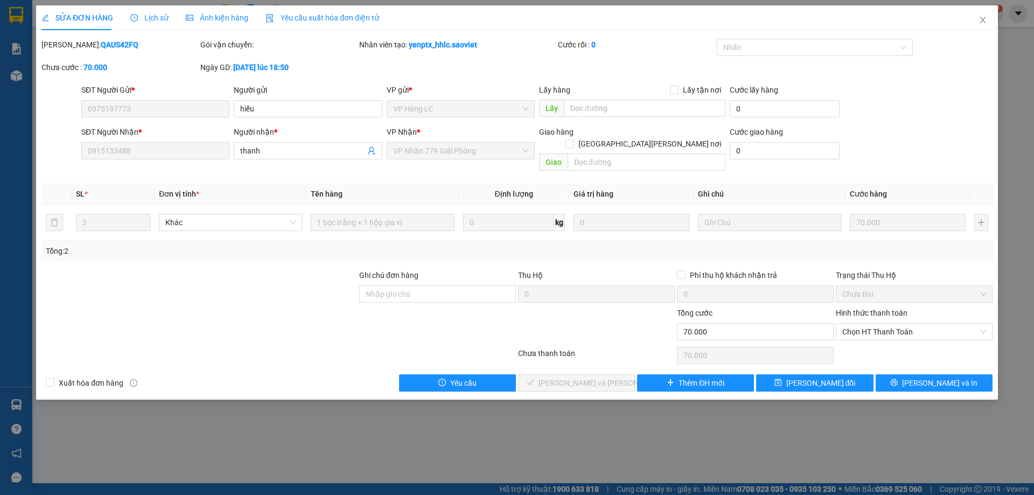
type input "0375197773"
type input "hiếu"
type input "0915133488"
type input "thanh"
type input "0"
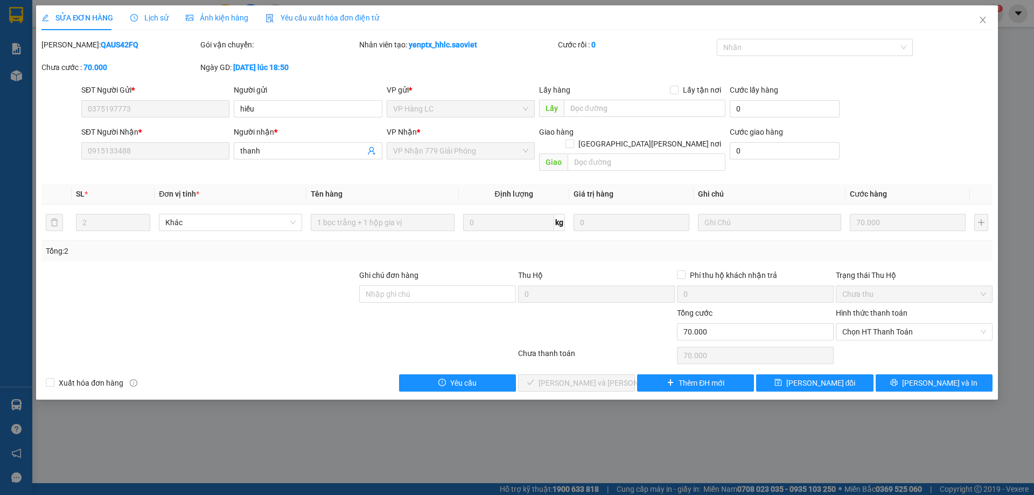
type input "70.000"
click at [860, 324] on span "Chọn HT Thanh Toán" at bounding box center [914, 332] width 144 height 16
click at [862, 340] on div "Tại văn phòng" at bounding box center [914, 342] width 144 height 12
type input "0"
click at [567, 377] on span "[PERSON_NAME] và Giao hàng" at bounding box center [611, 383] width 145 height 12
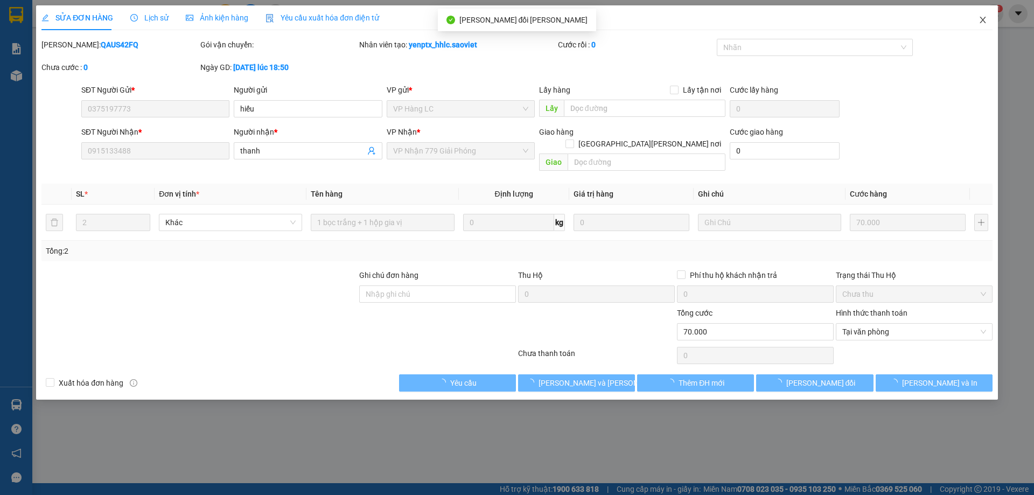
click at [993, 27] on span "Close" at bounding box center [983, 20] width 30 height 30
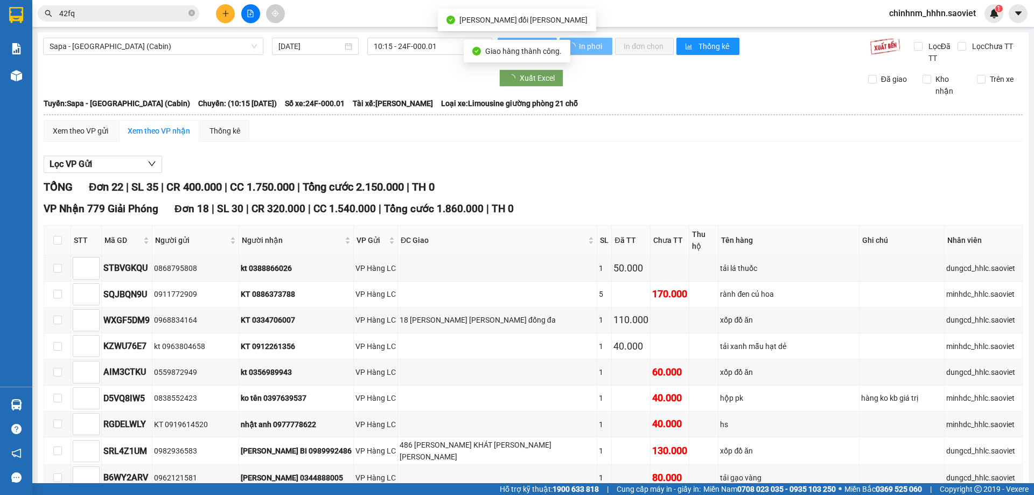
click at [123, 17] on input "42fq" at bounding box center [122, 14] width 127 height 12
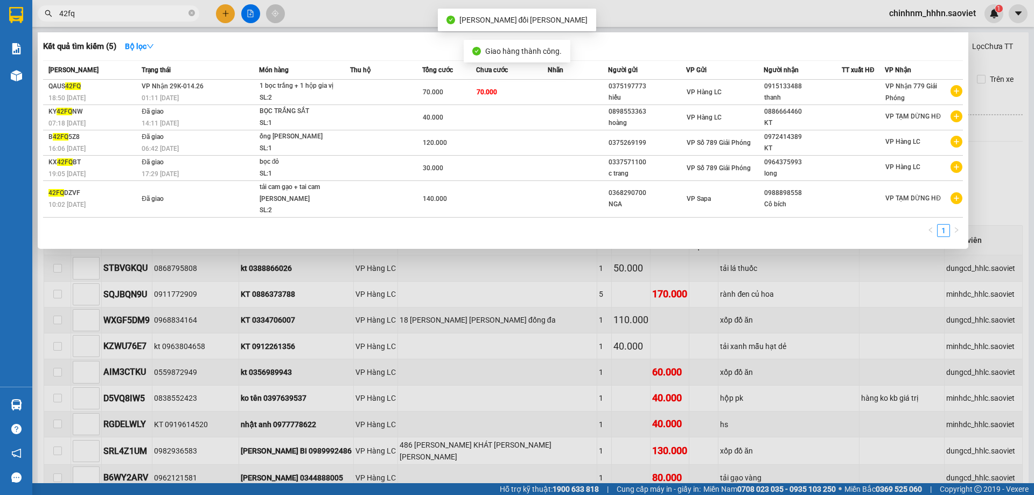
click at [123, 17] on input "42fq" at bounding box center [122, 14] width 127 height 12
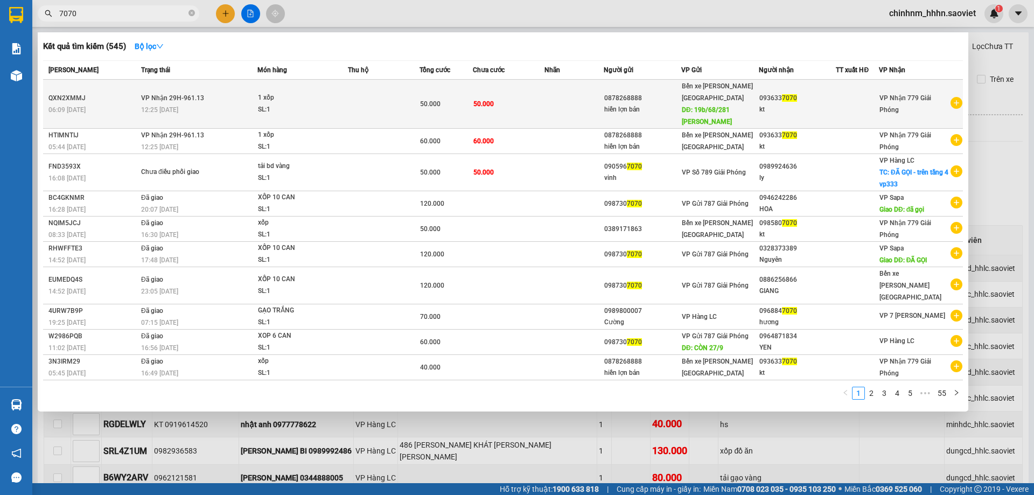
type input "7070"
click at [452, 98] on div "50.000" at bounding box center [446, 104] width 52 height 12
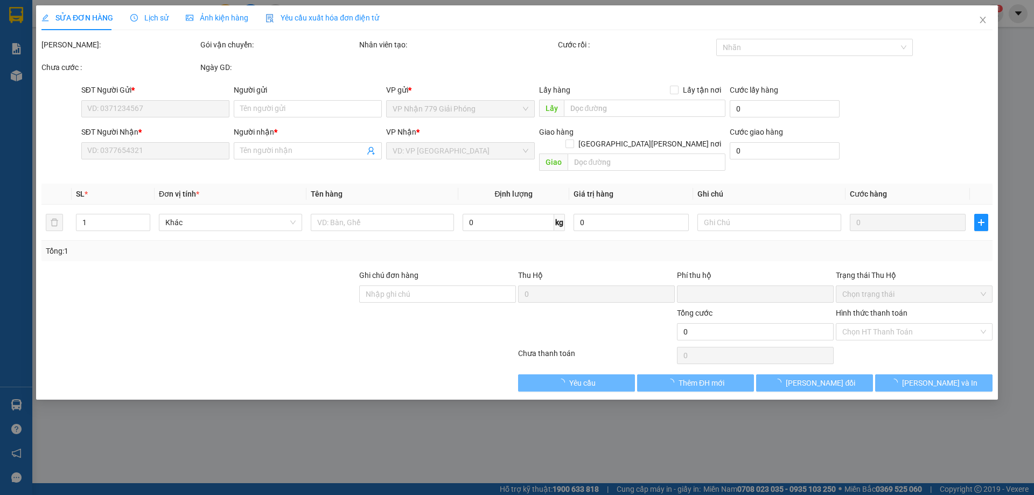
type input "0878268888"
type input "hiền lợn bản"
type input "19b/68/281 truong dinh"
type input "0936337070"
type input "kt"
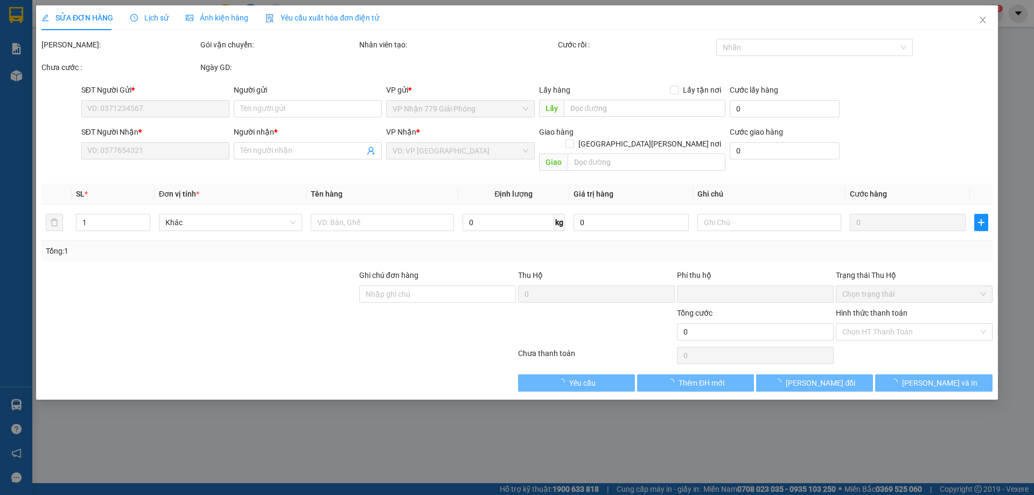
type input "0"
type input "50.000"
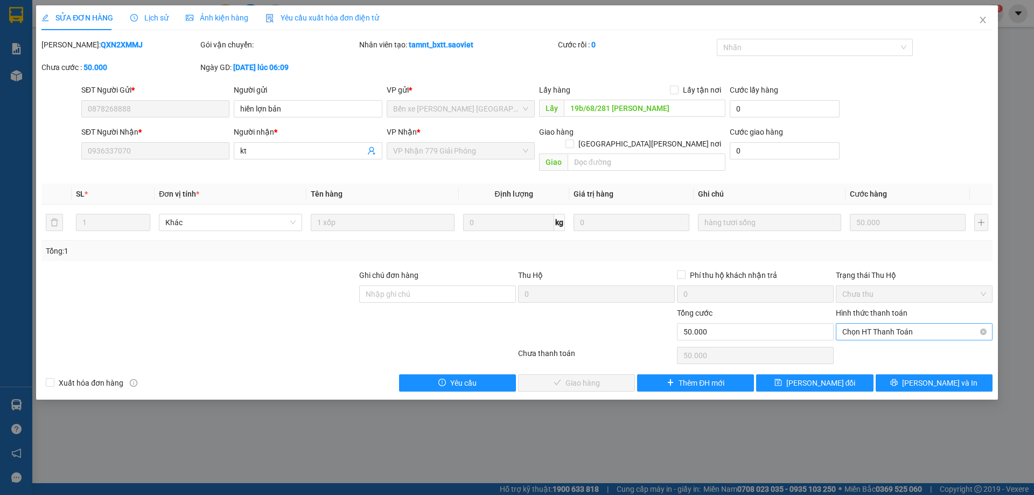
click at [886, 324] on span "Chọn HT Thanh Toán" at bounding box center [914, 332] width 144 height 16
click at [864, 351] on div "Chuyển khoản" at bounding box center [914, 358] width 157 height 17
type input "0"
click at [593, 377] on span "[PERSON_NAME] và Giao hàng" at bounding box center [611, 383] width 145 height 12
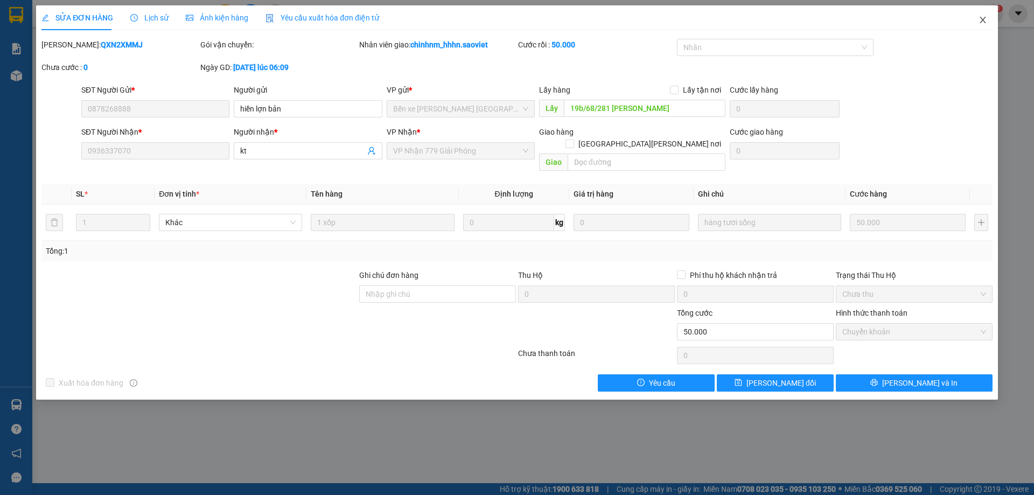
click at [984, 22] on icon "close" at bounding box center [983, 20] width 9 height 9
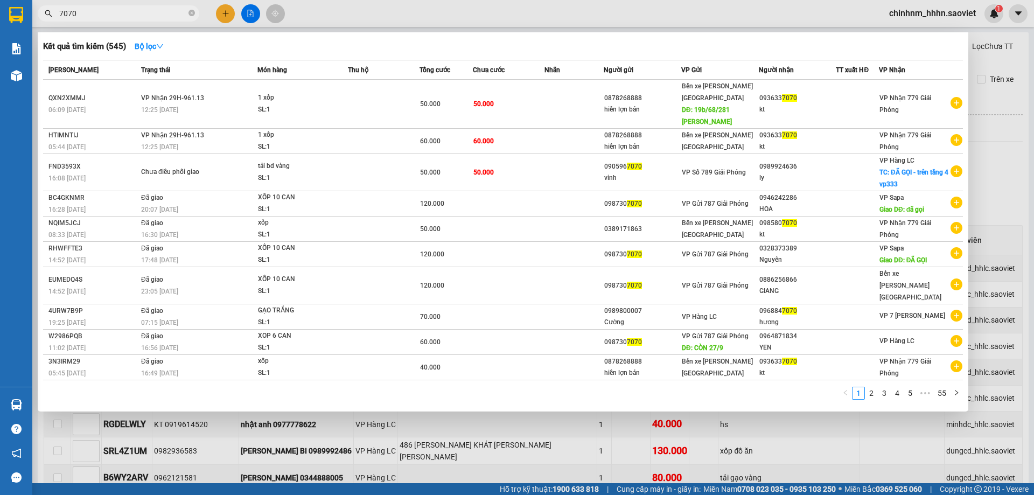
click at [135, 10] on input "7070" at bounding box center [122, 14] width 127 height 12
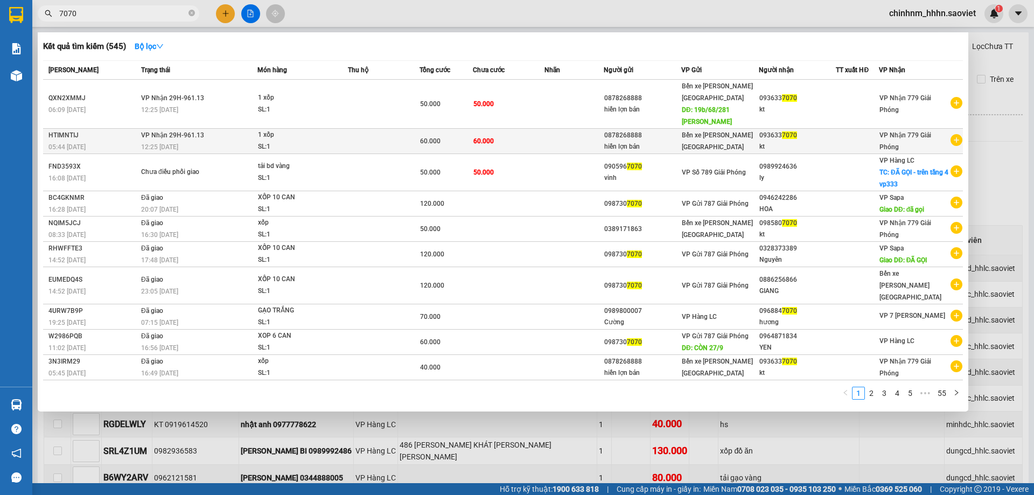
click at [461, 135] on div "60.000" at bounding box center [446, 141] width 52 height 12
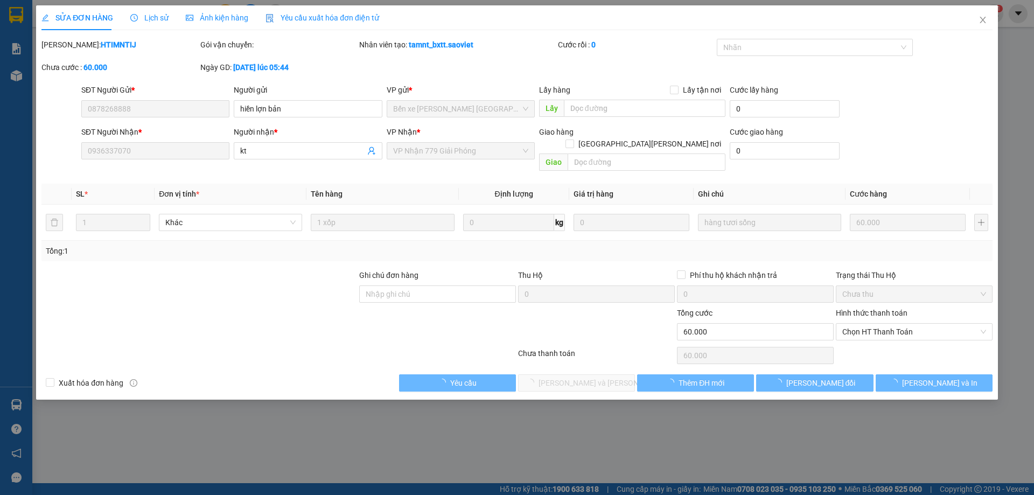
type input "0878268888"
type input "hiền lợn bản"
type input "0936337070"
type input "kt"
type input "0"
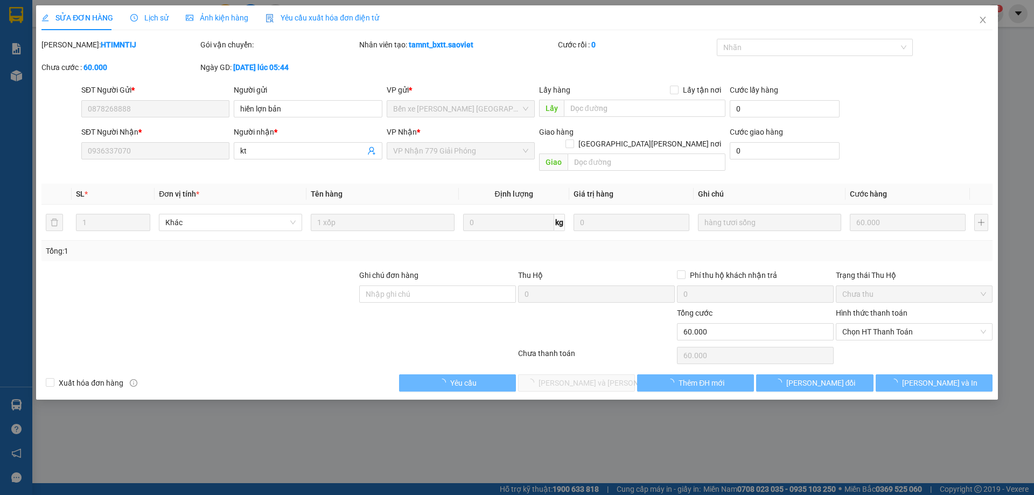
type input "60.000"
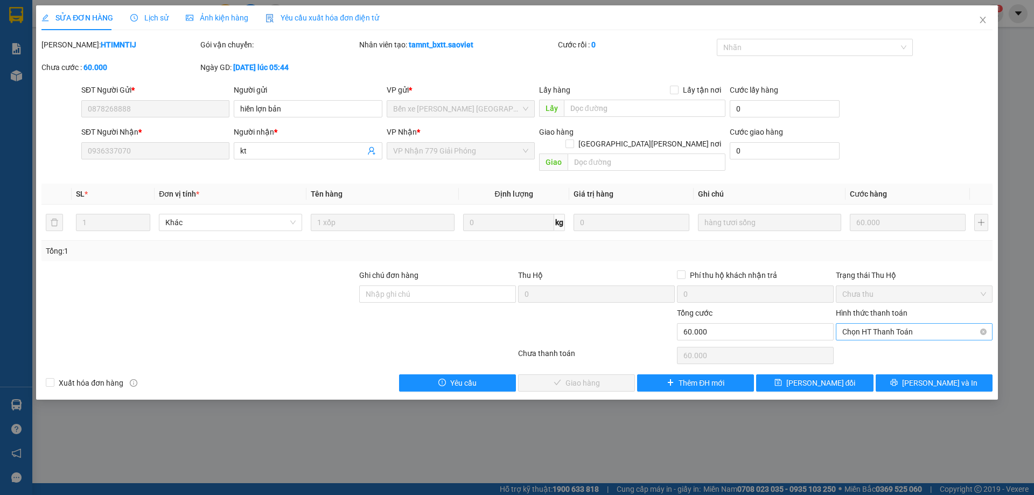
click at [890, 324] on span "Chọn HT Thanh Toán" at bounding box center [914, 332] width 144 height 16
click at [879, 354] on div "Chuyển khoản" at bounding box center [914, 359] width 144 height 12
type input "0"
click at [601, 374] on button "[PERSON_NAME] và Giao hàng" at bounding box center [576, 382] width 117 height 17
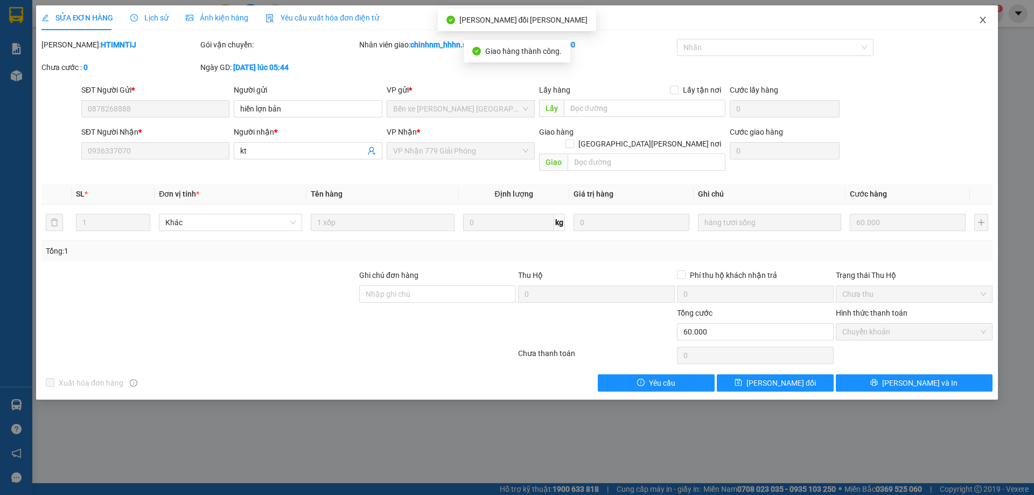
click at [987, 31] on span "Close" at bounding box center [983, 20] width 30 height 30
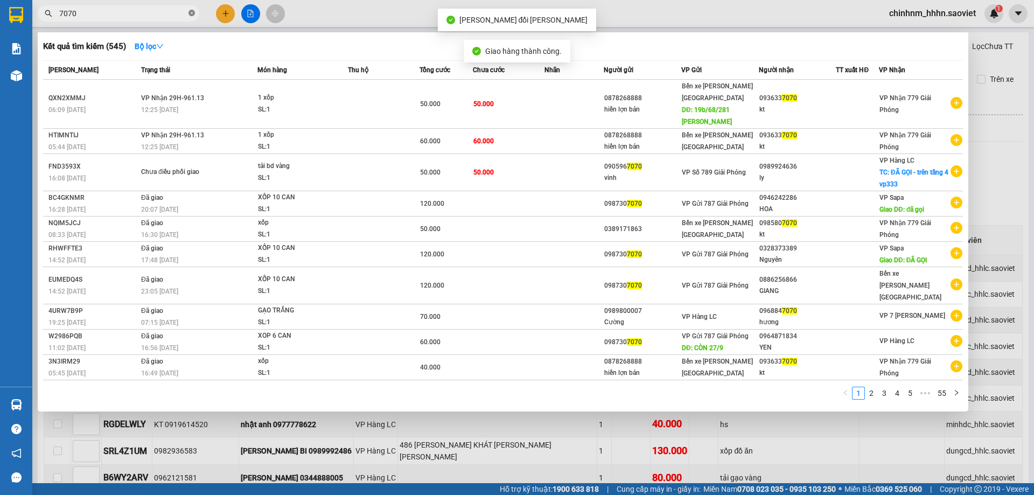
click at [189, 16] on icon "close-circle" at bounding box center [191, 13] width 6 height 6
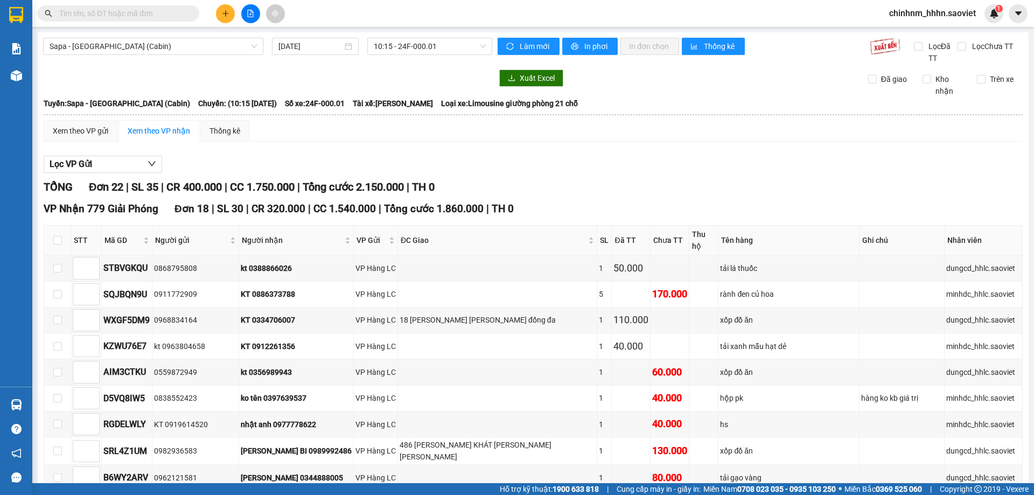
click at [106, 20] on span at bounding box center [119, 13] width 162 height 16
click at [110, 9] on input "text" at bounding box center [122, 14] width 127 height 12
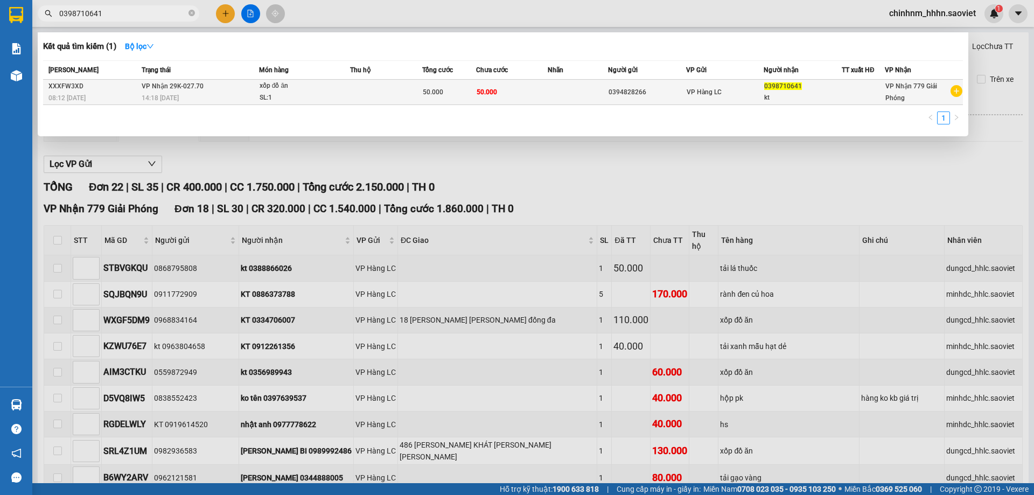
type input "0398710641"
click at [506, 87] on td "50.000" at bounding box center [512, 92] width 72 height 25
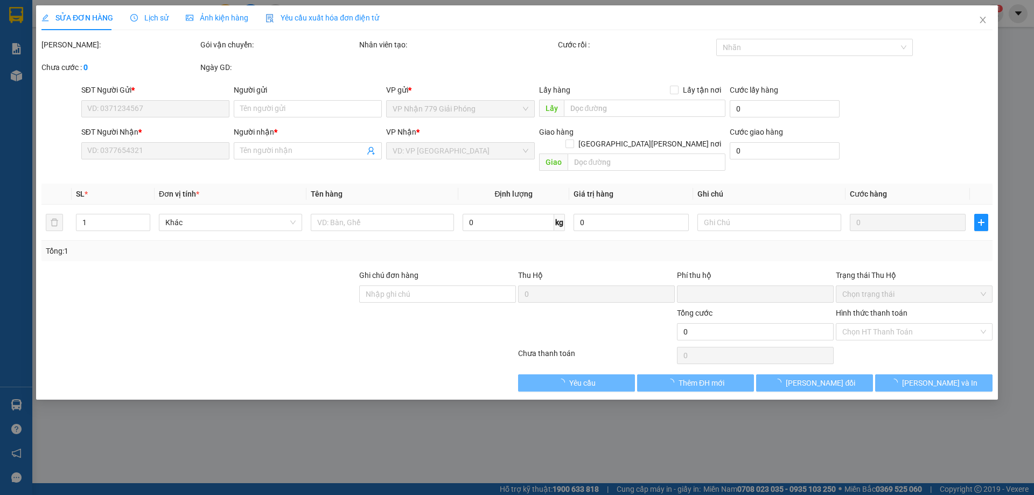
type input "0394828266"
type input "0398710641"
type input "kt"
type input "0"
type input "50.000"
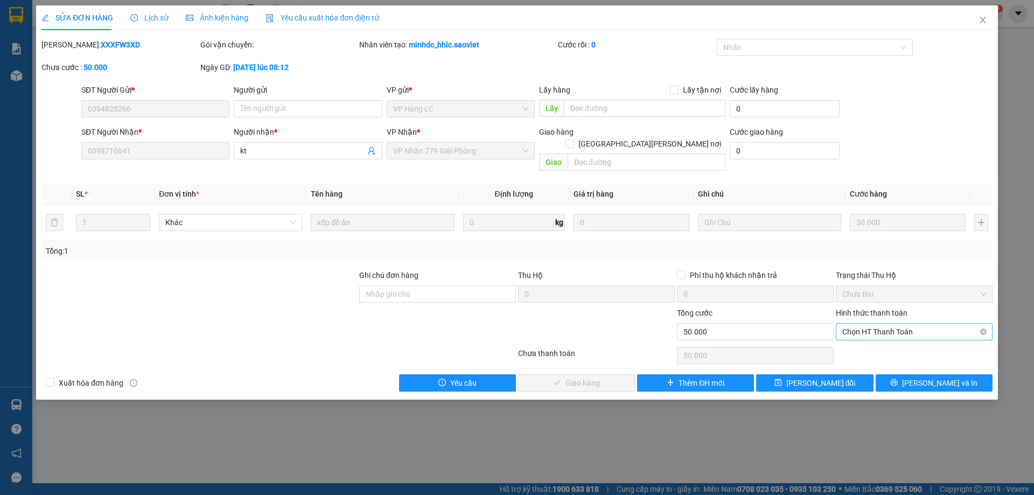
click at [907, 324] on span "Chọn HT Thanh Toán" at bounding box center [914, 332] width 144 height 16
click at [900, 341] on div "Tại văn phòng" at bounding box center [914, 342] width 144 height 12
type input "0"
click at [607, 377] on span "[PERSON_NAME] và Giao hàng" at bounding box center [611, 383] width 145 height 12
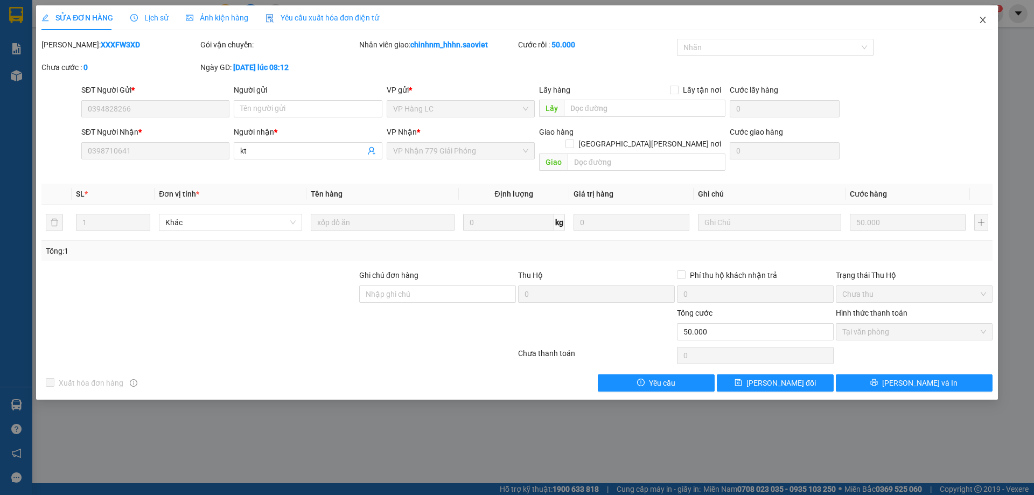
click at [982, 14] on span "Close" at bounding box center [983, 20] width 30 height 30
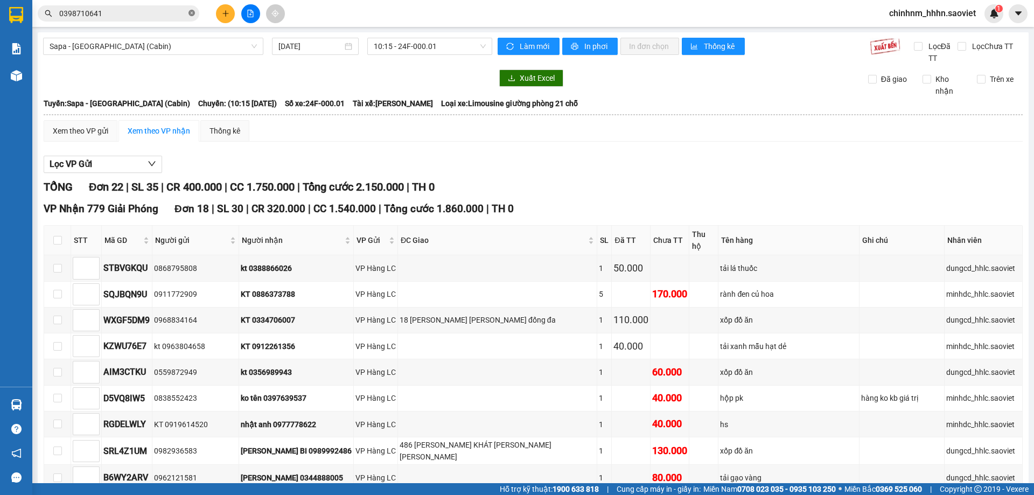
click at [191, 10] on icon "close-circle" at bounding box center [191, 13] width 6 height 6
click at [78, 16] on input "text" at bounding box center [122, 14] width 127 height 12
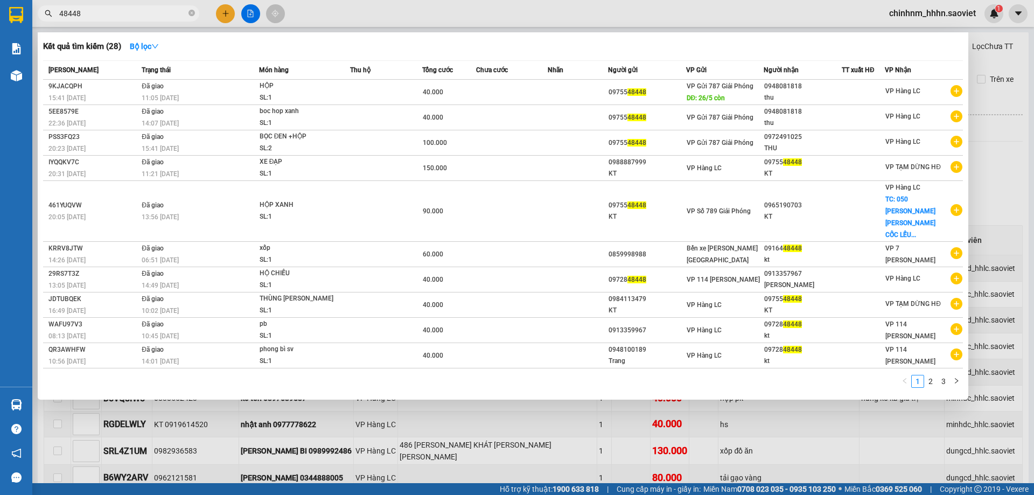
click at [157, 17] on input "48448" at bounding box center [122, 14] width 127 height 12
type input "48448"
click at [192, 12] on icon "close-circle" at bounding box center [191, 13] width 6 height 6
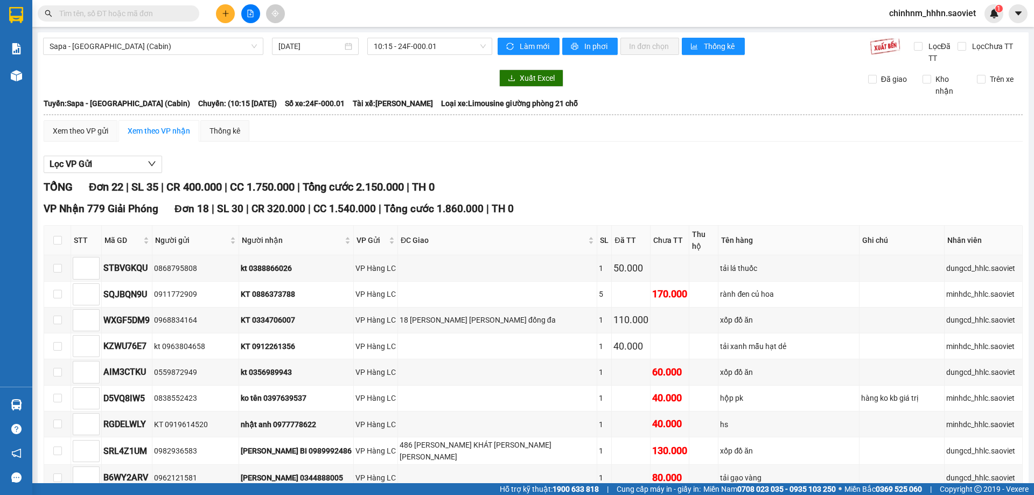
click at [82, 19] on input "text" at bounding box center [122, 14] width 127 height 12
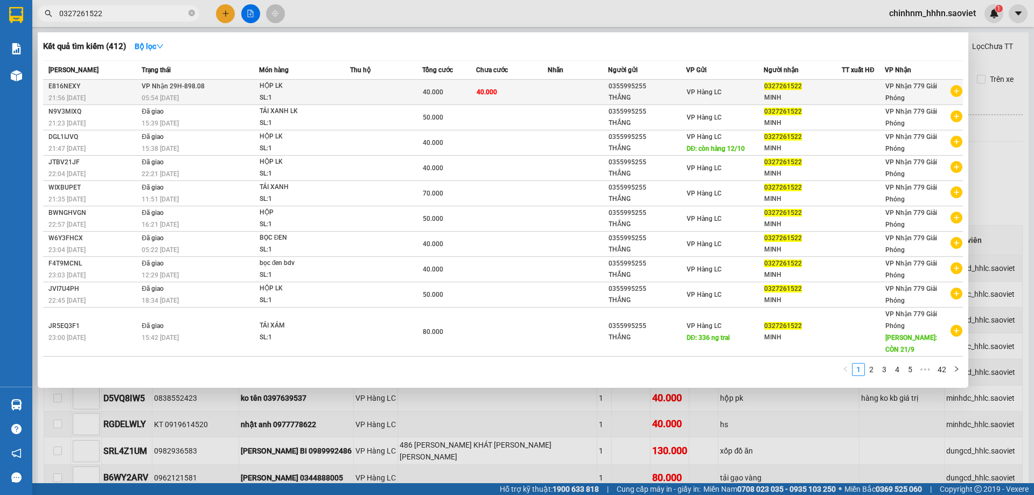
type input "0327261522"
click at [507, 86] on td "40.000" at bounding box center [512, 92] width 72 height 25
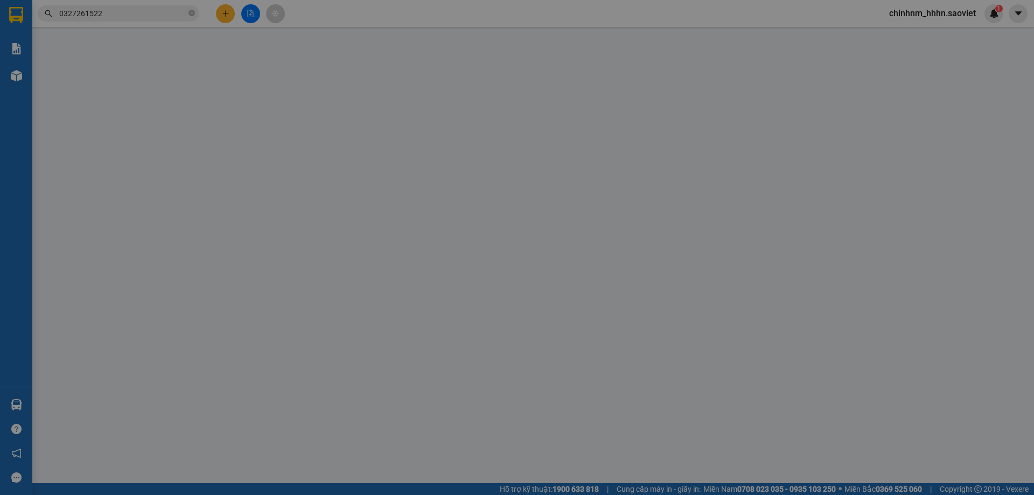
type input "0355995255"
type input "THẮNG"
type input "0327261522"
type input "MINH"
type input "0"
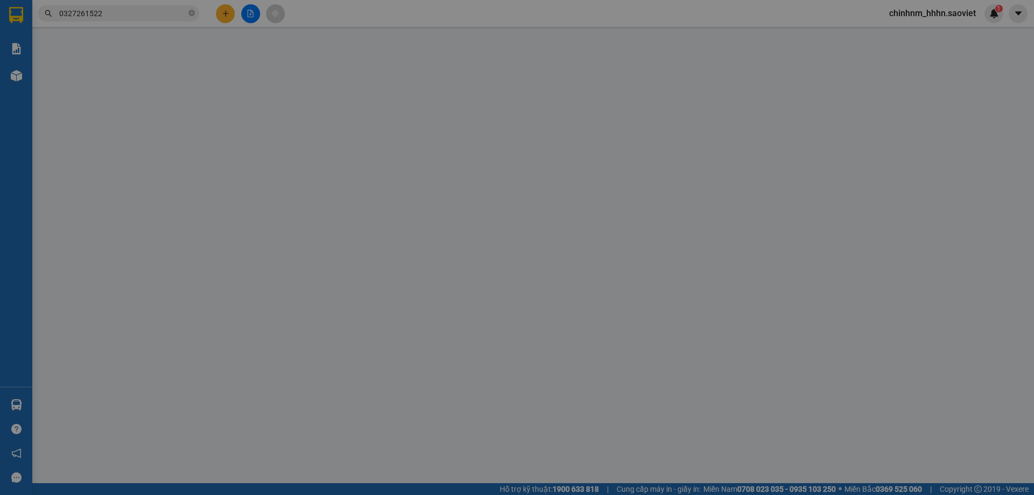
type input "40.000"
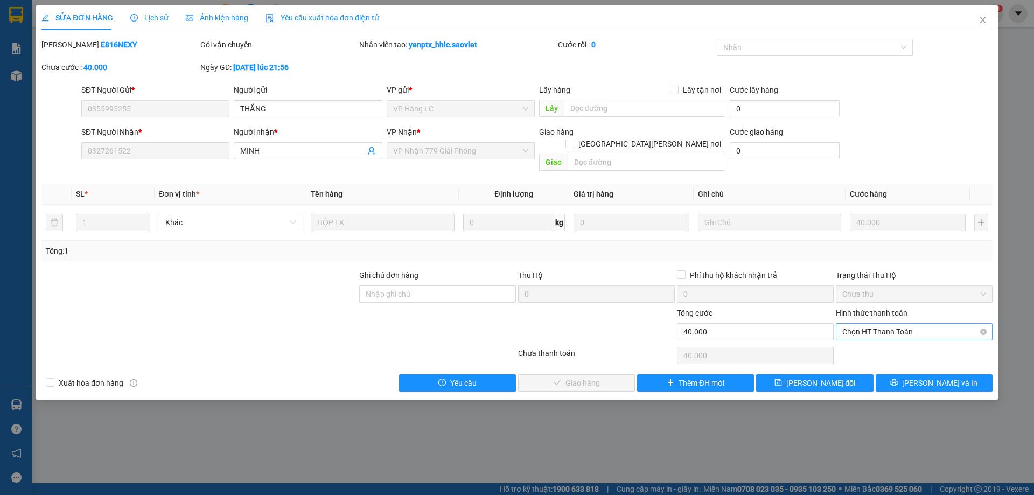
drag, startPoint x: 878, startPoint y: 315, endPoint x: 870, endPoint y: 327, distance: 14.8
click at [878, 324] on span "Chọn HT Thanh Toán" at bounding box center [914, 332] width 144 height 16
click at [871, 339] on div "Tại văn phòng" at bounding box center [914, 342] width 144 height 12
type input "0"
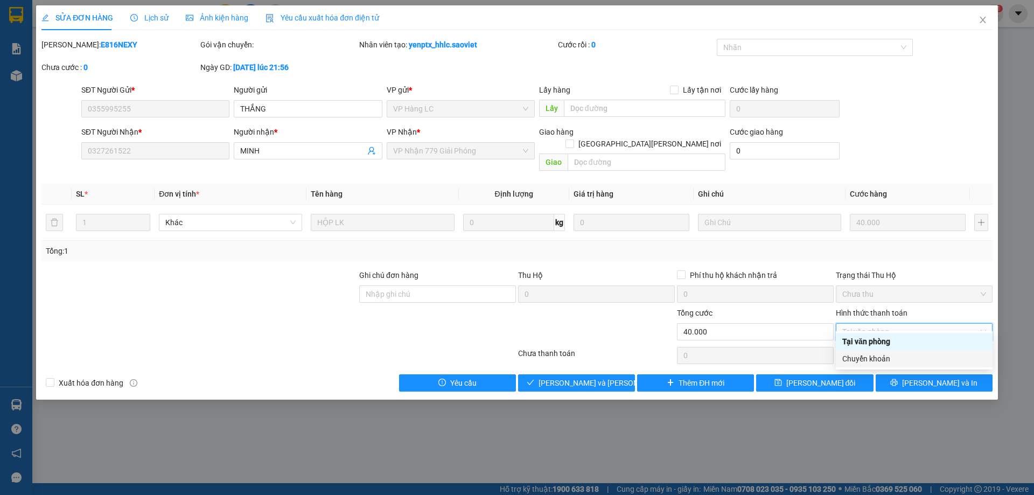
click at [868, 358] on div "Chuyển khoản" at bounding box center [914, 359] width 144 height 12
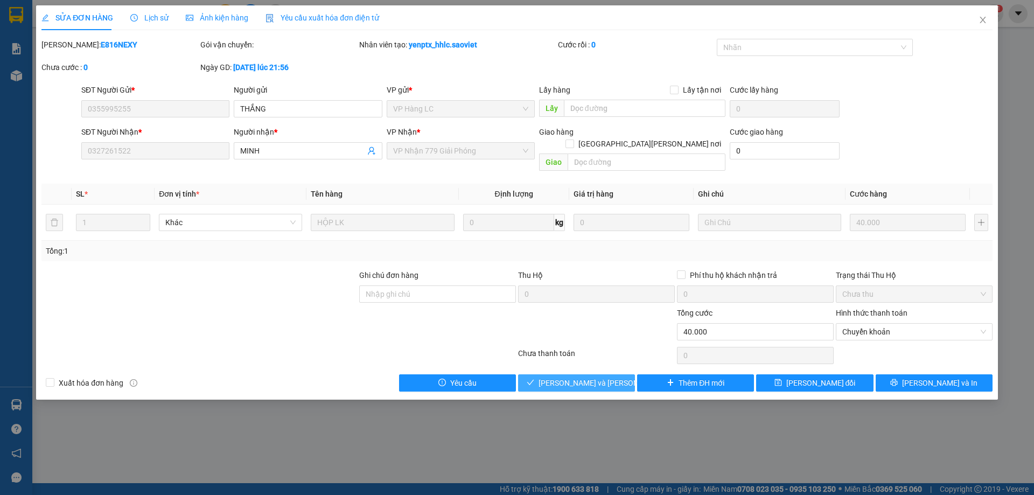
click at [572, 377] on span "[PERSON_NAME] và Giao hàng" at bounding box center [611, 383] width 145 height 12
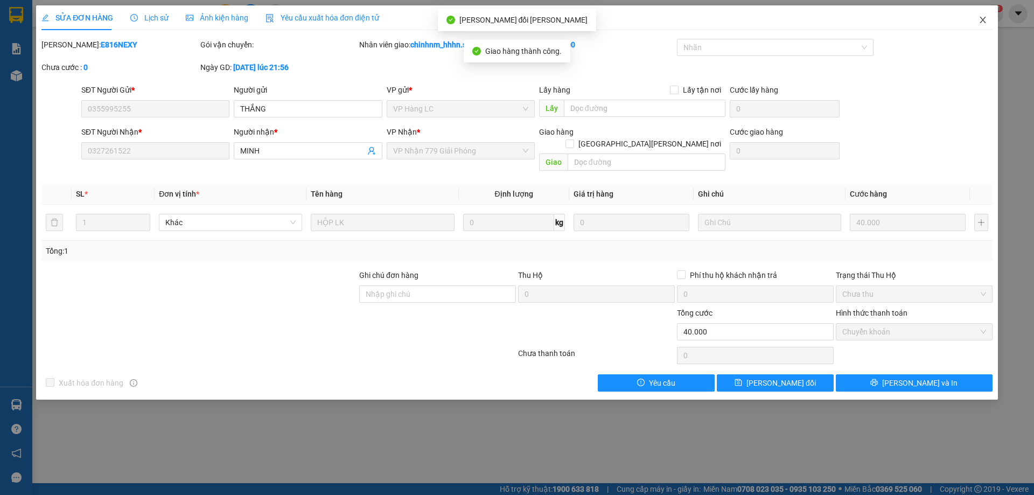
click at [984, 19] on icon "close" at bounding box center [983, 20] width 9 height 9
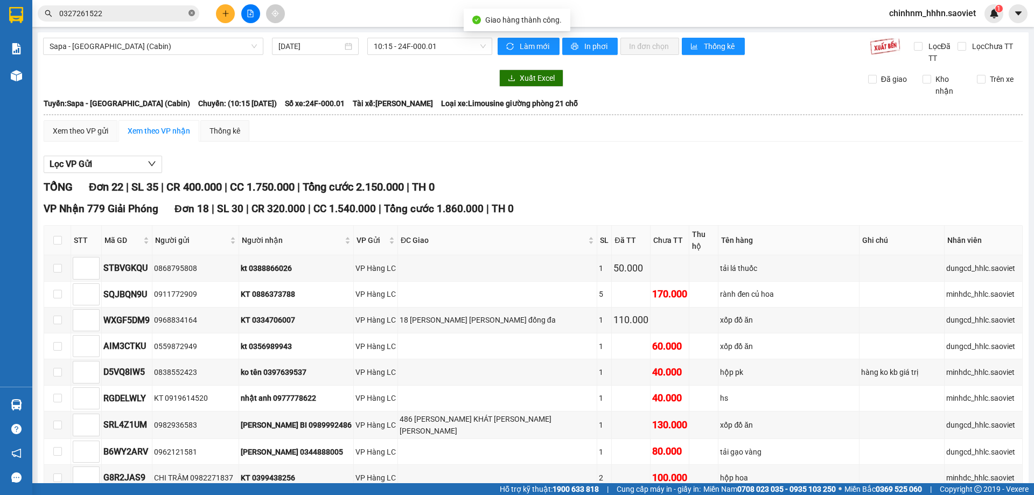
click at [190, 16] on icon "close-circle" at bounding box center [191, 13] width 6 height 6
click at [937, 15] on span "chinhnm_hhhn.saoviet" at bounding box center [933, 12] width 104 height 13
click at [926, 30] on span "Đăng xuất" at bounding box center [937, 33] width 81 height 12
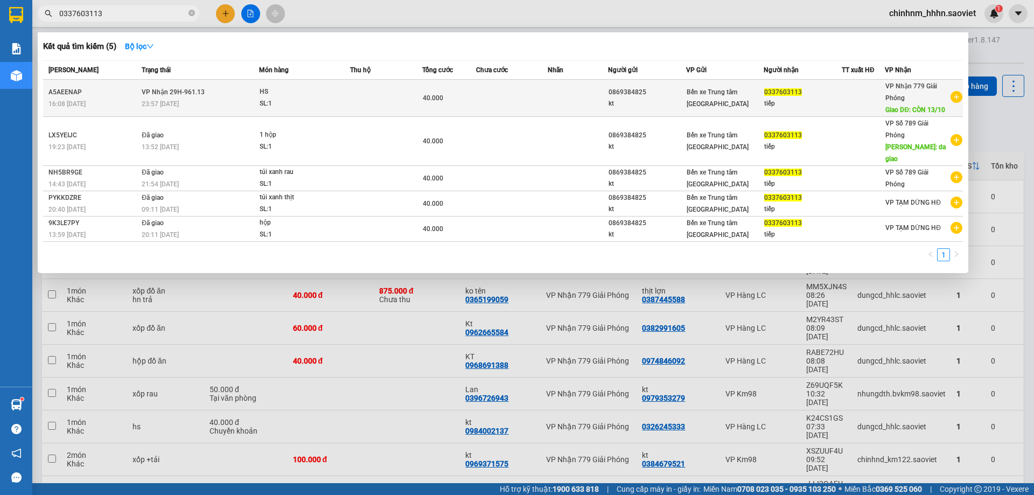
type input "0337603113"
click at [448, 87] on td "40.000" at bounding box center [449, 98] width 54 height 37
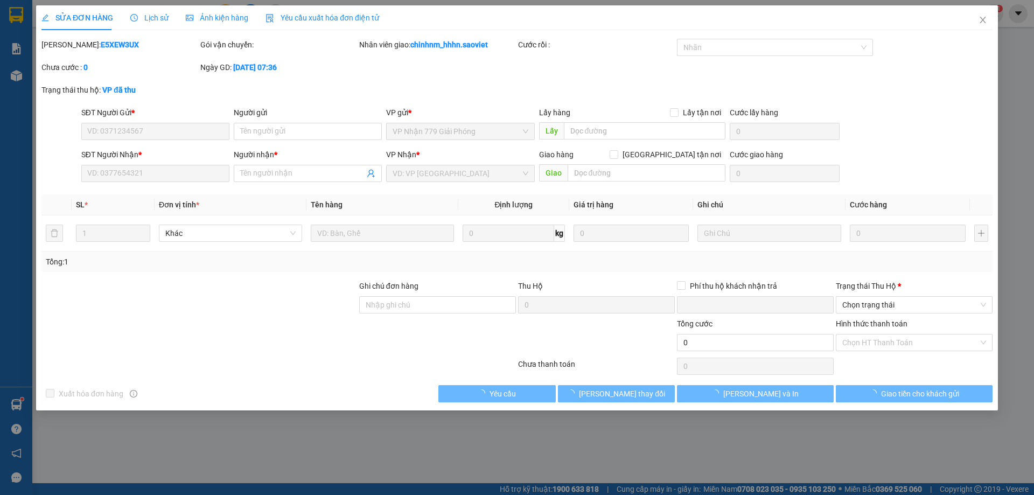
type input "0869384825"
type input "kt"
type input "0337603113"
type input "tiếp"
type input "CÒN 13/10"
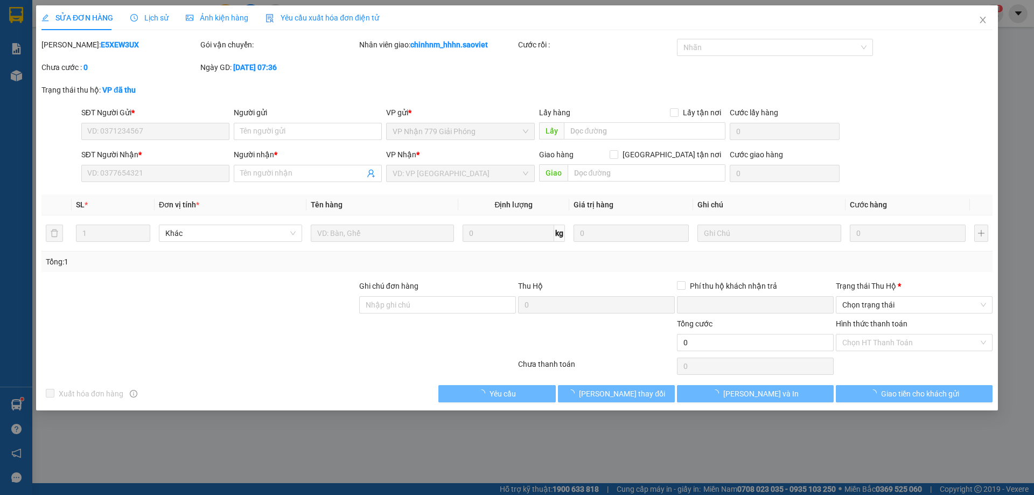
type input "0"
type input "40.000"
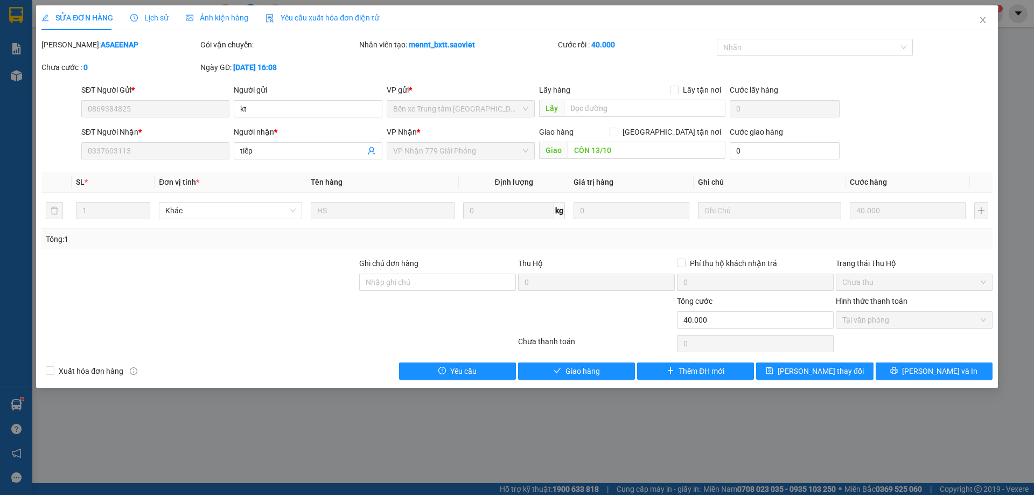
click at [580, 360] on div "Total Paid Fee 40.000 Total UnPaid Fee 0 Cash Collection Total Fee Mã ĐH: A5AEE…" at bounding box center [516, 209] width 951 height 341
click at [580, 361] on div "Total Paid Fee 40.000 Total UnPaid Fee 0 Cash Collection Total Fee Mã ĐH: A5AEE…" at bounding box center [516, 209] width 951 height 341
click at [581, 367] on span "Giao hàng" at bounding box center [582, 371] width 34 height 12
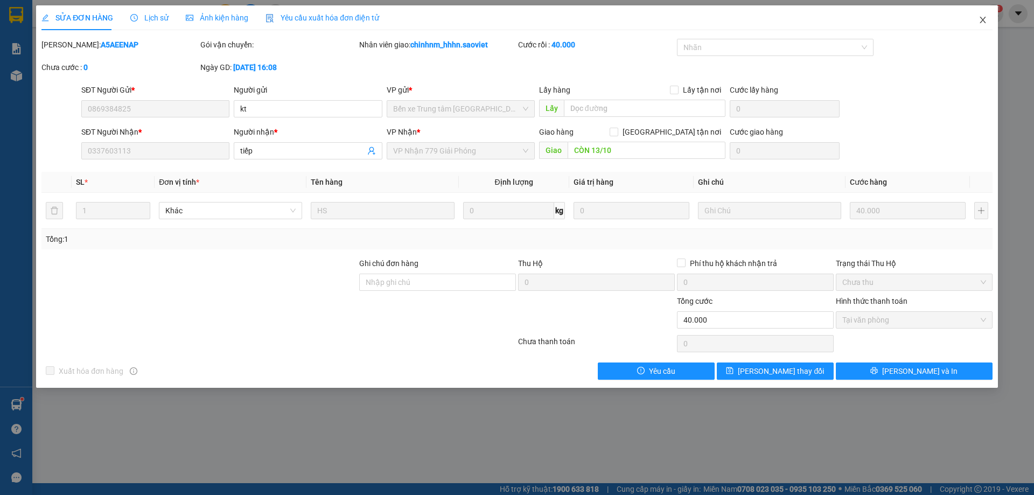
click at [986, 13] on span "Close" at bounding box center [983, 20] width 30 height 30
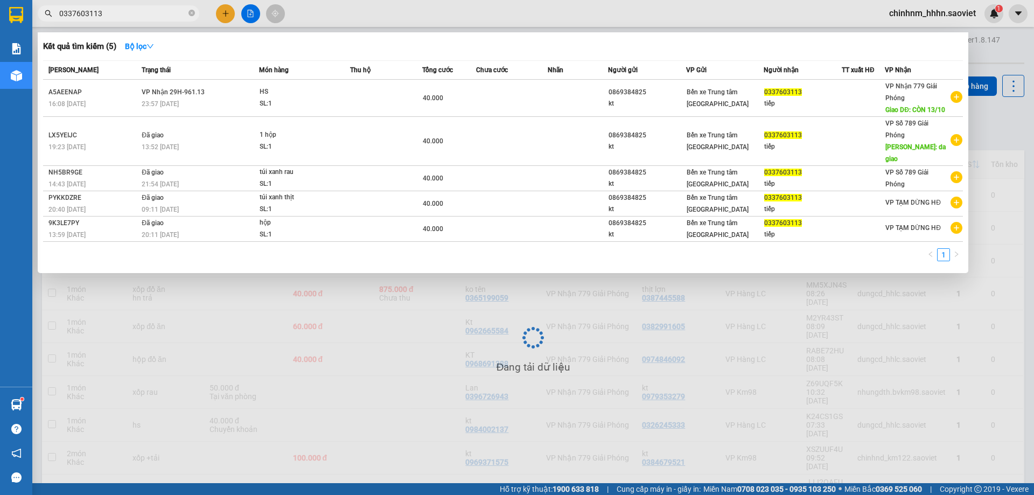
click at [136, 15] on input "0337603113" at bounding box center [122, 14] width 127 height 12
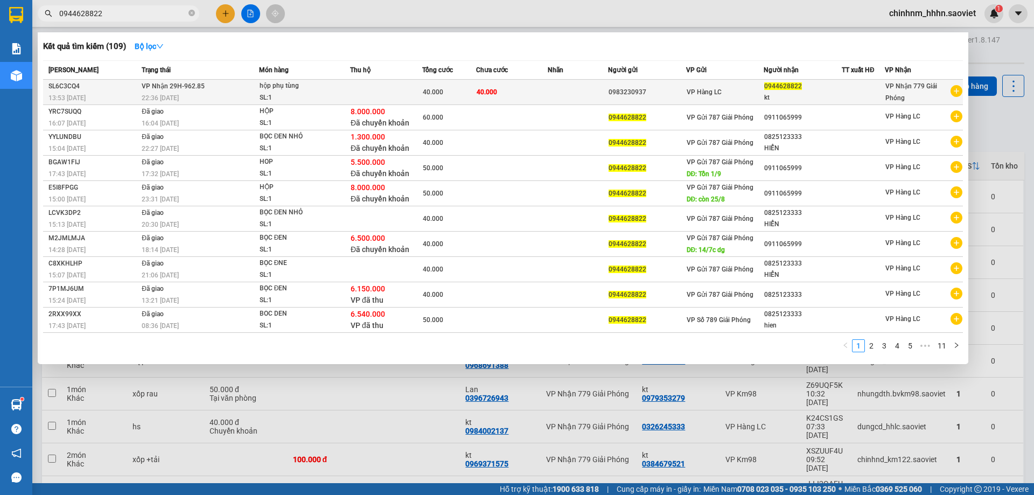
type input "0944628822"
click at [525, 88] on td "40.000" at bounding box center [512, 92] width 72 height 25
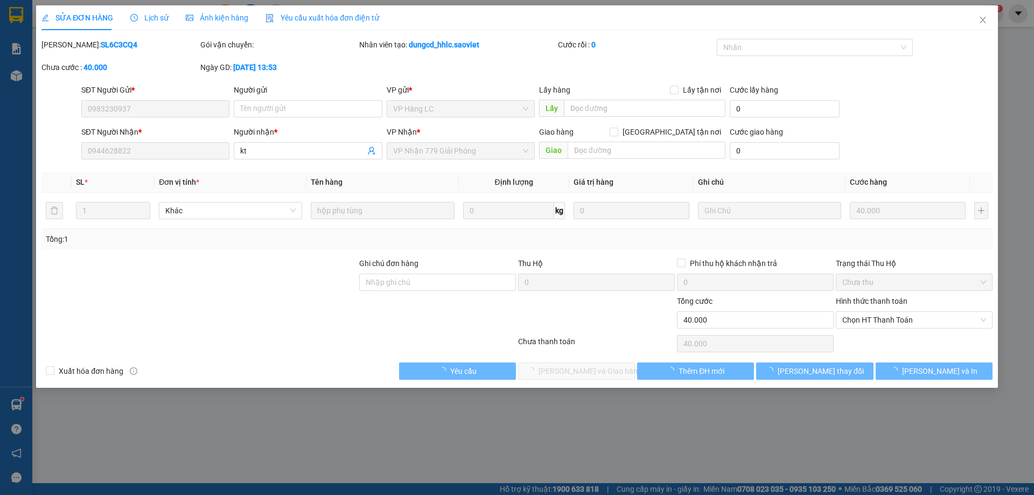
type input "0983230937"
type input "0944628822"
type input "kt"
type input "0"
type input "40.000"
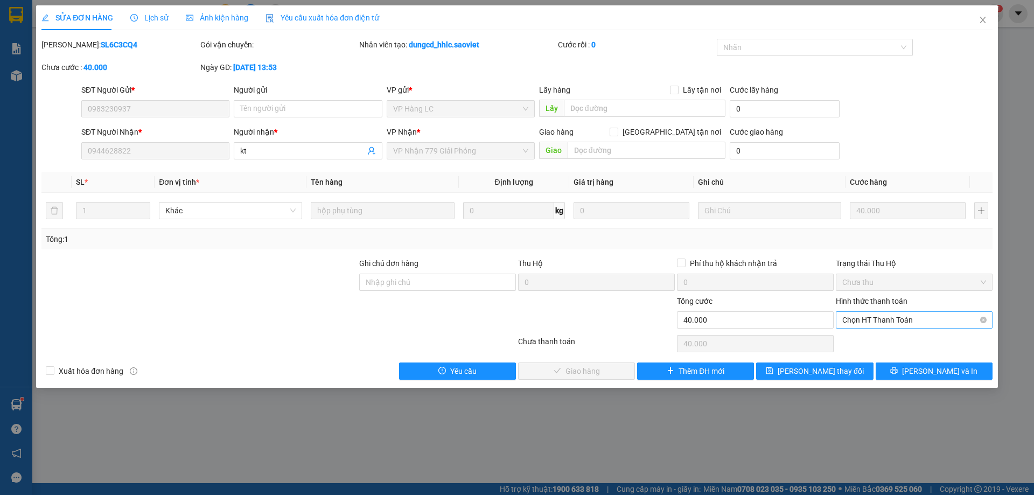
click at [881, 317] on span "Chọn HT Thanh Toán" at bounding box center [914, 320] width 144 height 16
click at [862, 357] on div "Chuyển khoản" at bounding box center [914, 359] width 144 height 12
type input "0"
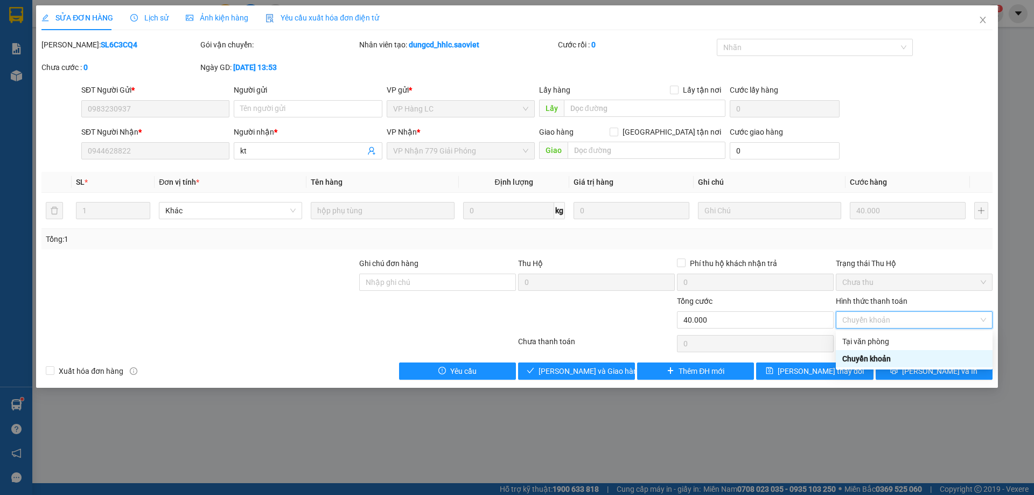
click at [864, 361] on div "Chuyển khoản" at bounding box center [914, 359] width 144 height 12
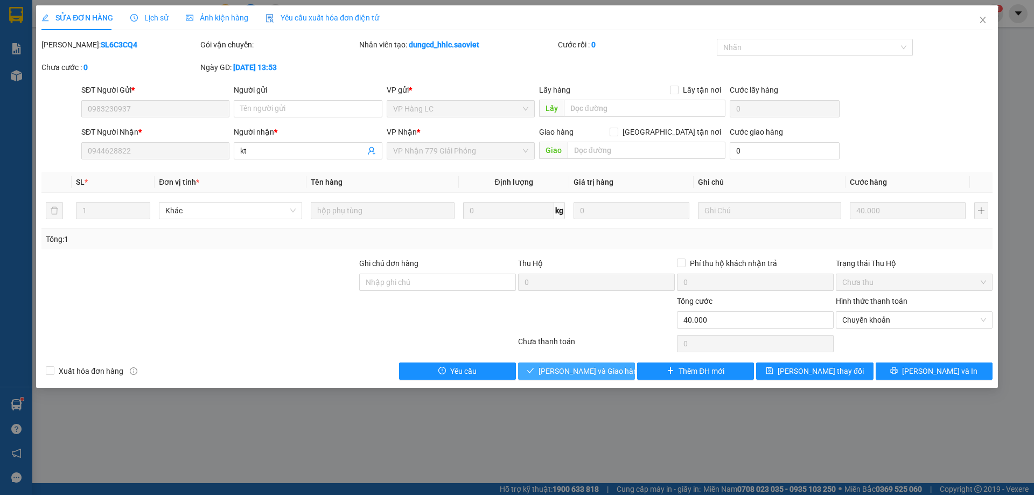
click at [596, 370] on span "[PERSON_NAME] và [PERSON_NAME] hàng" at bounding box center [590, 371] width 103 height 12
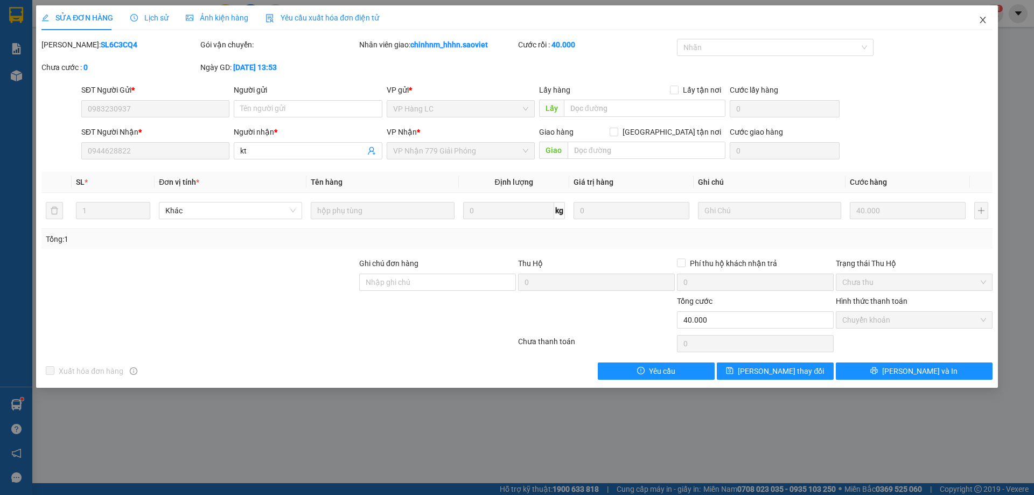
click at [986, 23] on icon "close" at bounding box center [983, 20] width 9 height 9
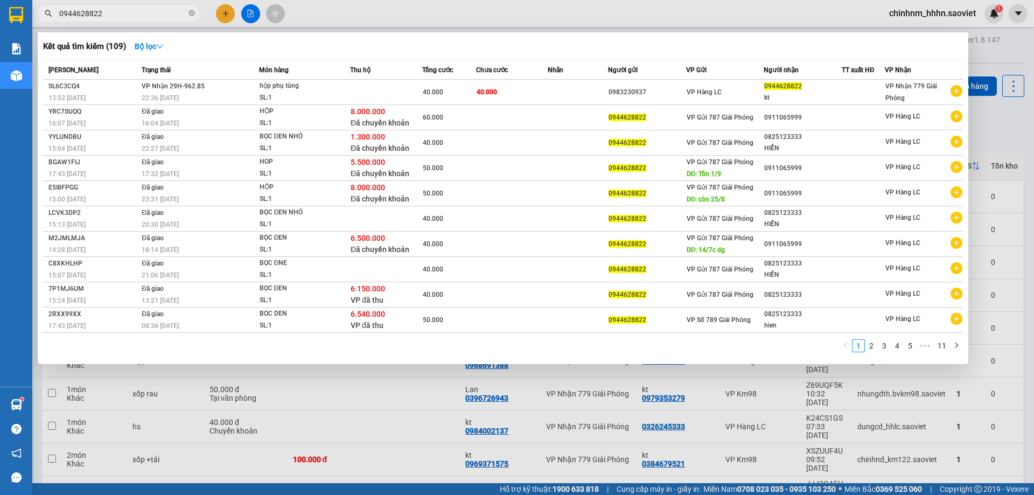
click at [187, 13] on span "0944628822" at bounding box center [119, 13] width 162 height 16
click at [193, 11] on icon "close-circle" at bounding box center [191, 13] width 6 height 6
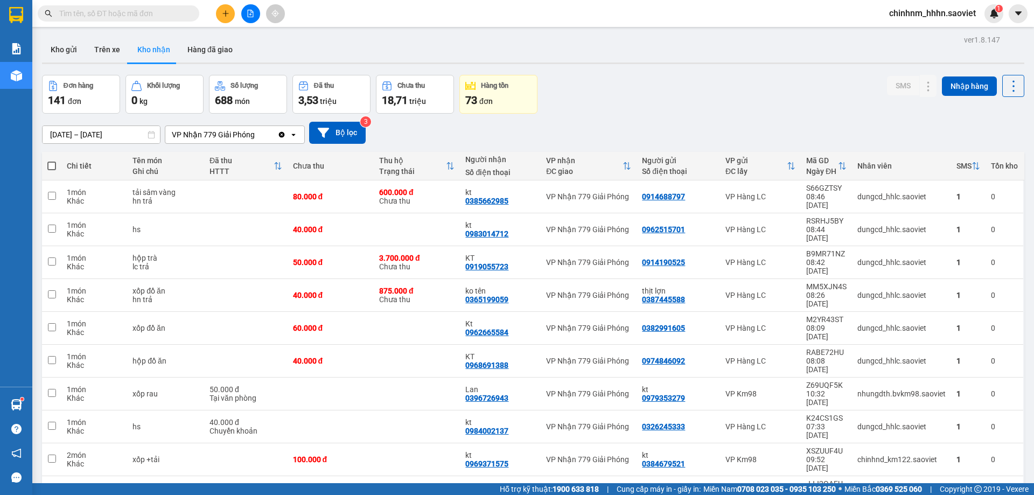
click at [169, 17] on input "text" at bounding box center [122, 14] width 127 height 12
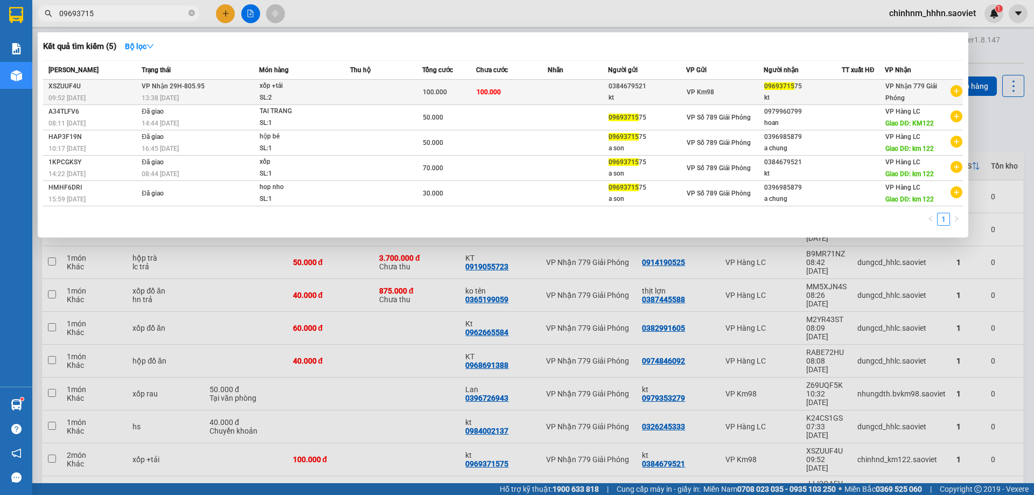
type input "09693715"
click at [498, 88] on span "100.000" at bounding box center [489, 92] width 24 height 8
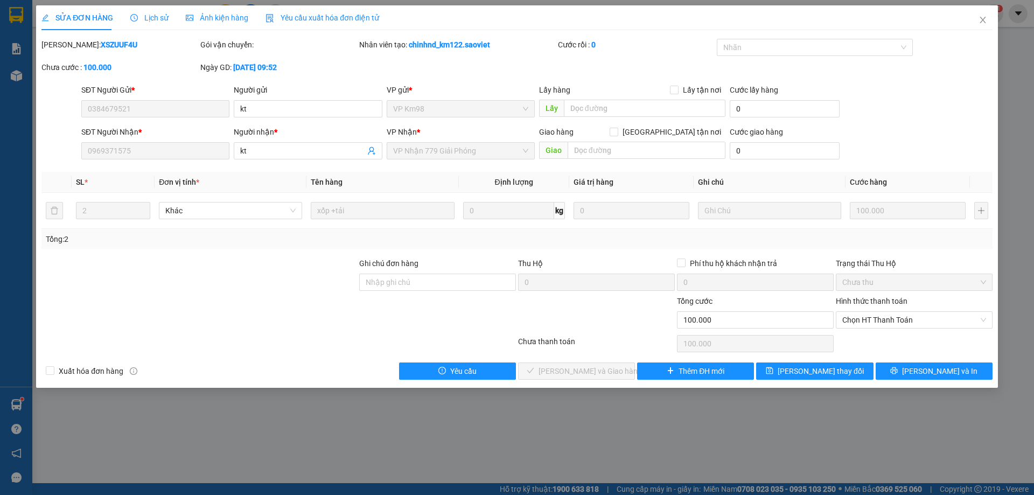
type input "0384679521"
type input "kt"
type input "0969371575"
type input "kt"
type input "0"
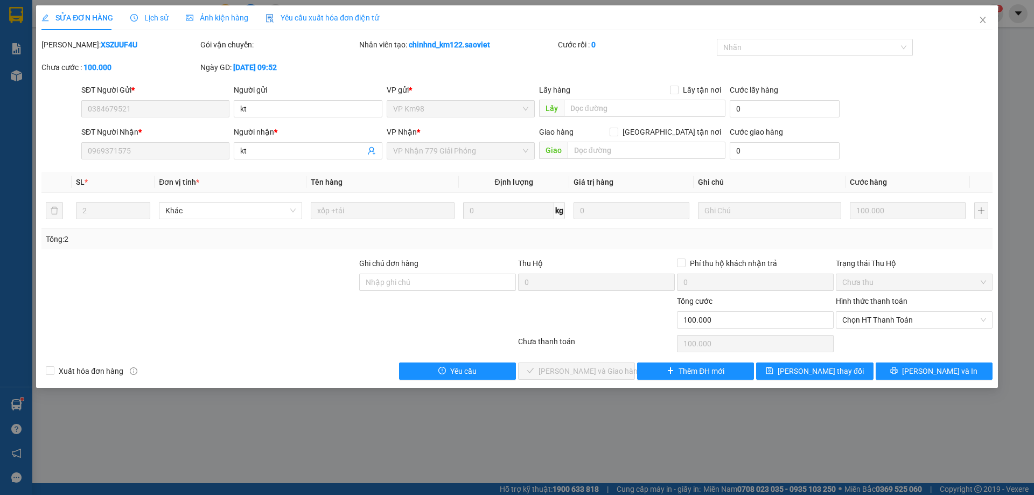
type input "100.000"
click at [888, 313] on span "Chọn HT Thanh Toán" at bounding box center [914, 320] width 144 height 16
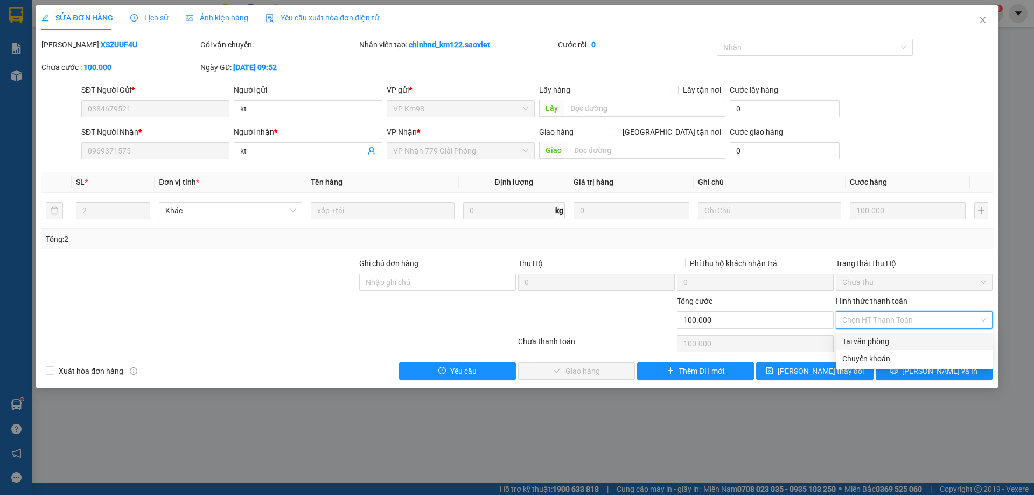
click at [878, 333] on div "Tại văn phòng" at bounding box center [914, 341] width 157 height 17
type input "0"
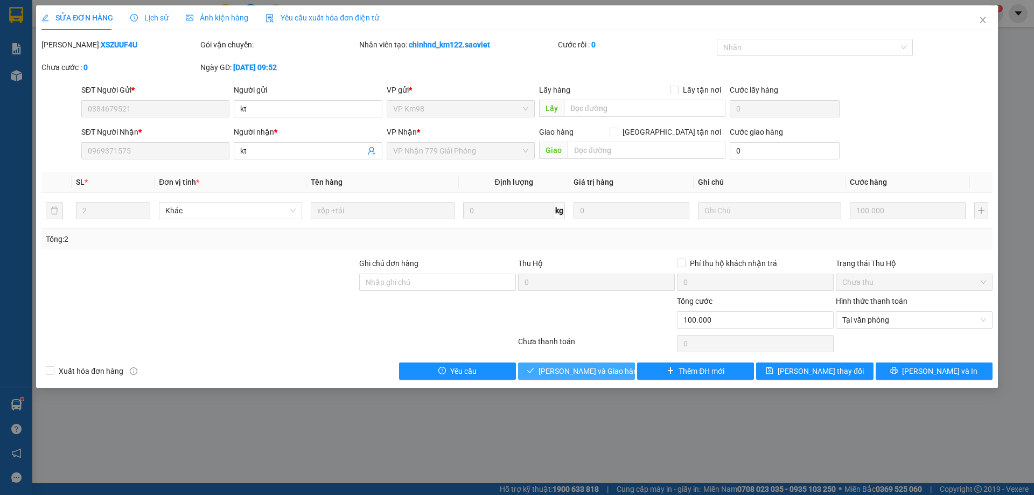
click at [565, 366] on span "[PERSON_NAME] và [PERSON_NAME] hàng" at bounding box center [590, 371] width 103 height 12
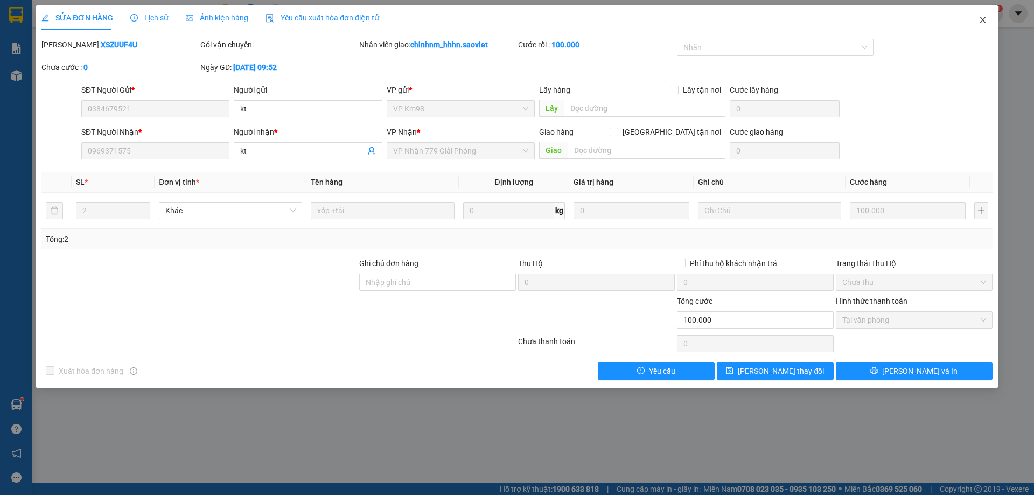
click at [983, 19] on icon "close" at bounding box center [983, 20] width 6 height 6
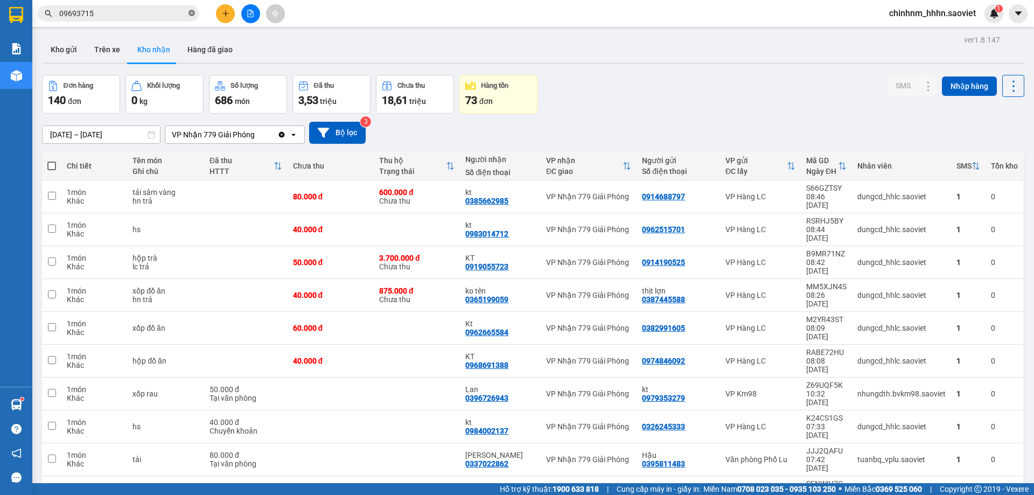
click at [190, 18] on span at bounding box center [191, 14] width 6 height 12
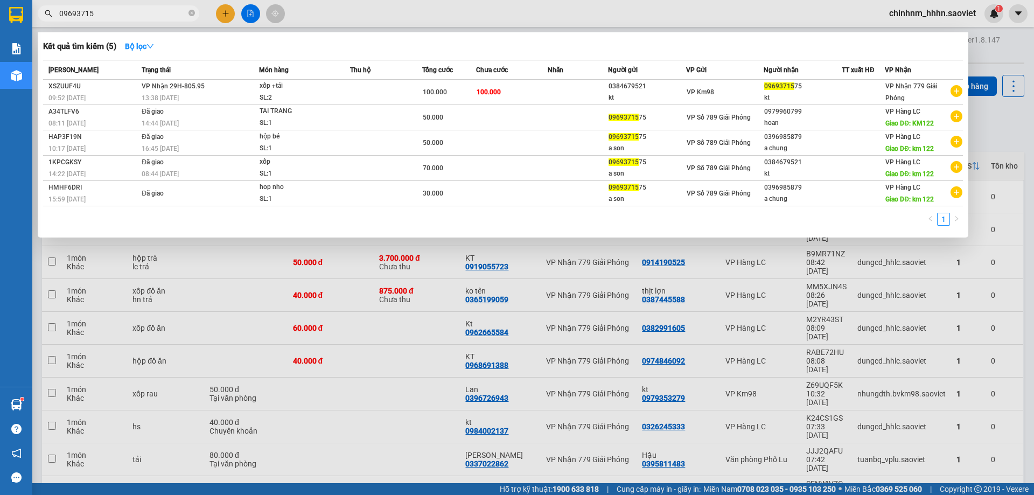
click at [193, 15] on icon "close-circle" at bounding box center [191, 13] width 6 height 6
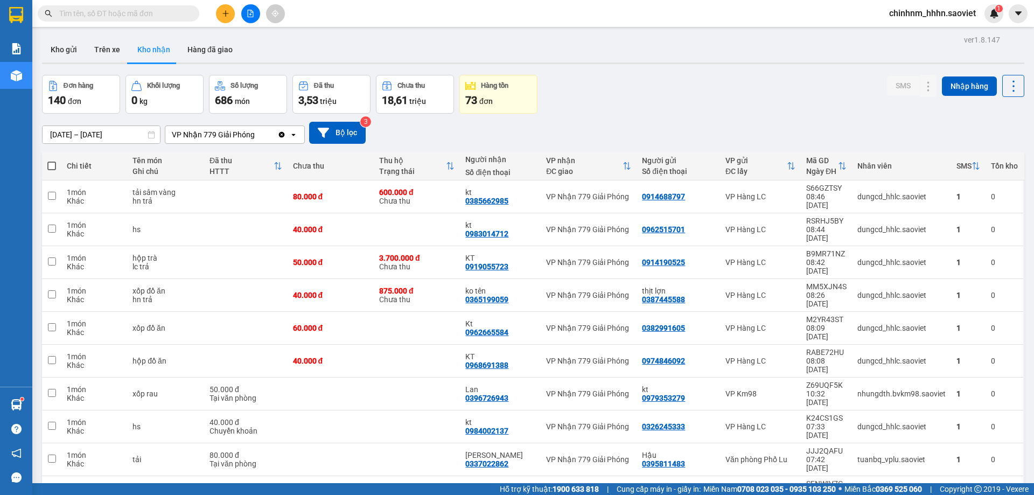
click at [149, 11] on input "text" at bounding box center [122, 14] width 127 height 12
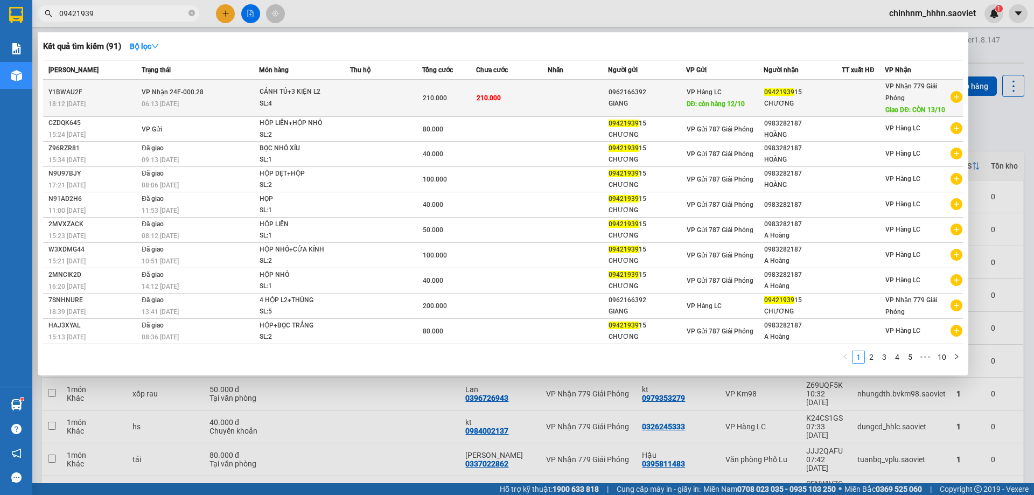
type input "09421939"
click at [553, 89] on td at bounding box center [578, 98] width 60 height 37
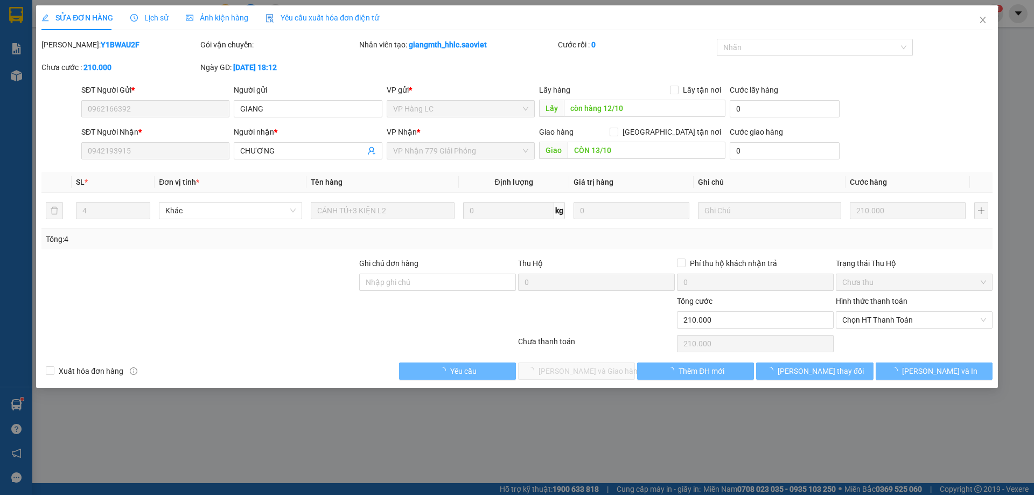
type input "0962166392"
type input "GIANG"
type input "còn hàng 12/10"
type input "0942193915"
type input "CHƯƠNG"
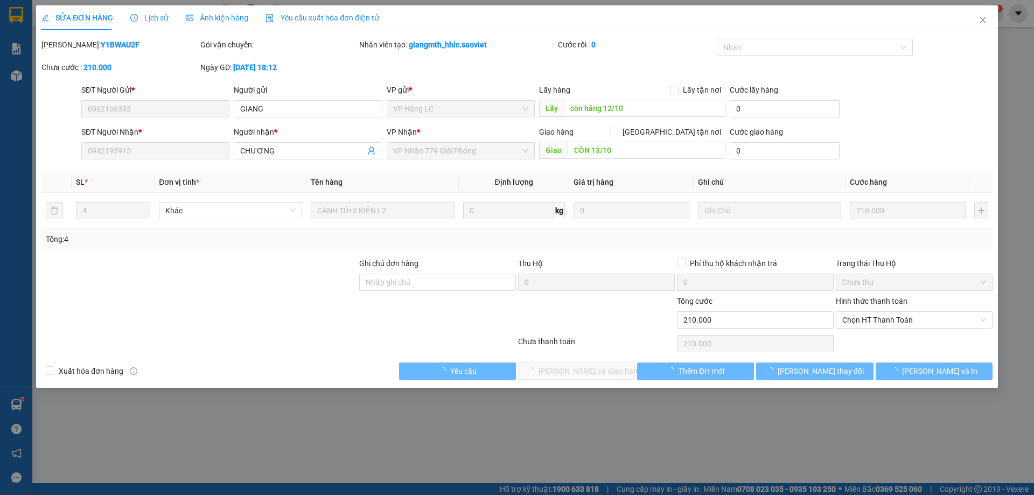
type input "CÒN 13/10"
type input "0"
type input "210.000"
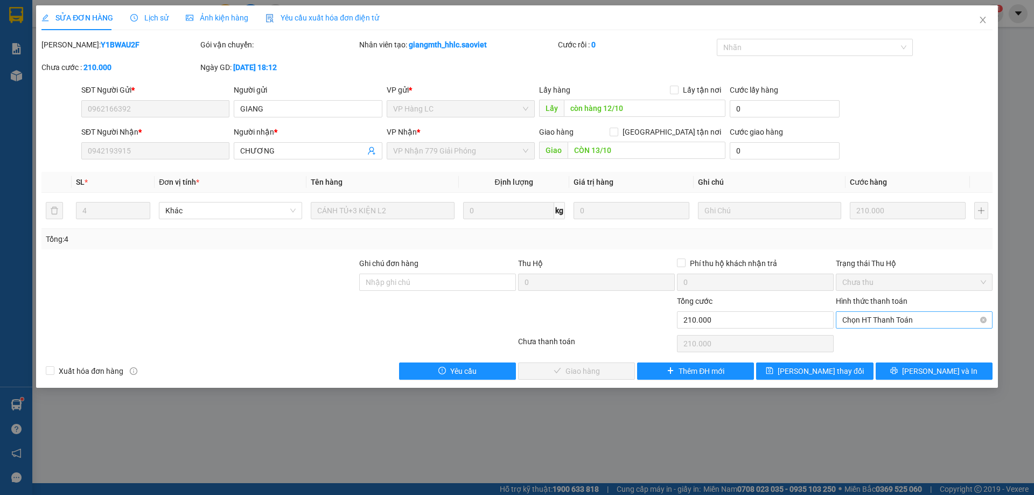
click at [851, 325] on span "Chọn HT Thanh Toán" at bounding box center [914, 320] width 144 height 16
drag, startPoint x: 873, startPoint y: 360, endPoint x: 836, endPoint y: 354, distance: 37.6
click at [873, 361] on div "Chuyển khoản" at bounding box center [914, 359] width 144 height 12
type input "0"
click at [598, 364] on button "[PERSON_NAME] và [PERSON_NAME] hàng" at bounding box center [576, 370] width 117 height 17
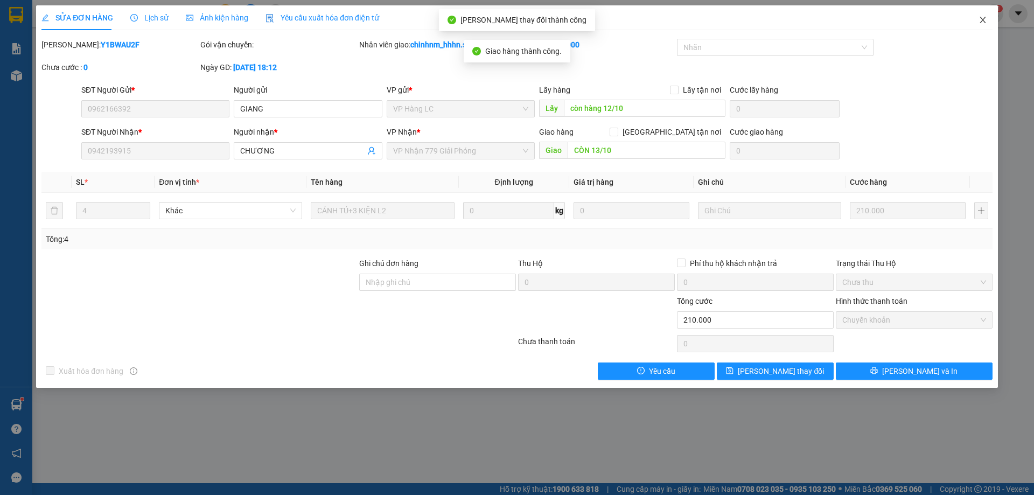
click at [989, 18] on span "Close" at bounding box center [983, 20] width 30 height 30
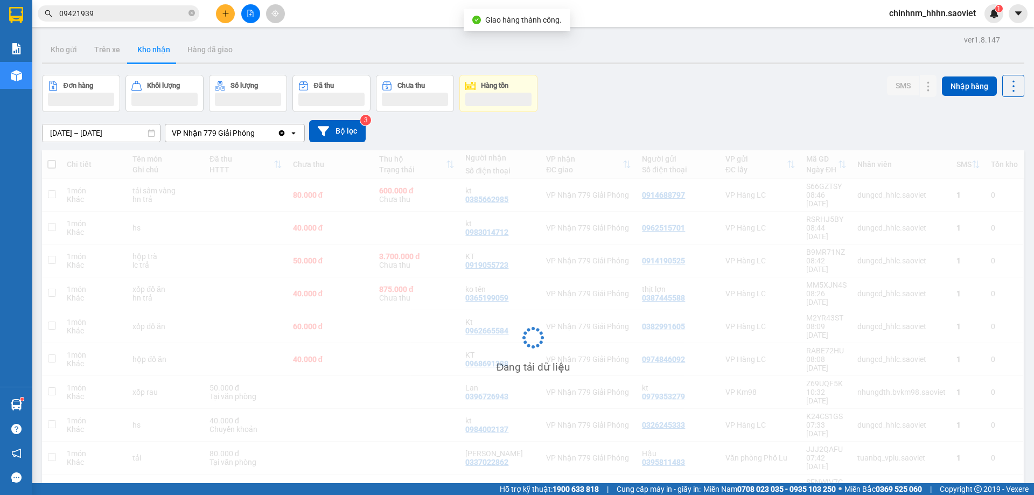
click at [144, 18] on input "09421939" at bounding box center [122, 14] width 127 height 12
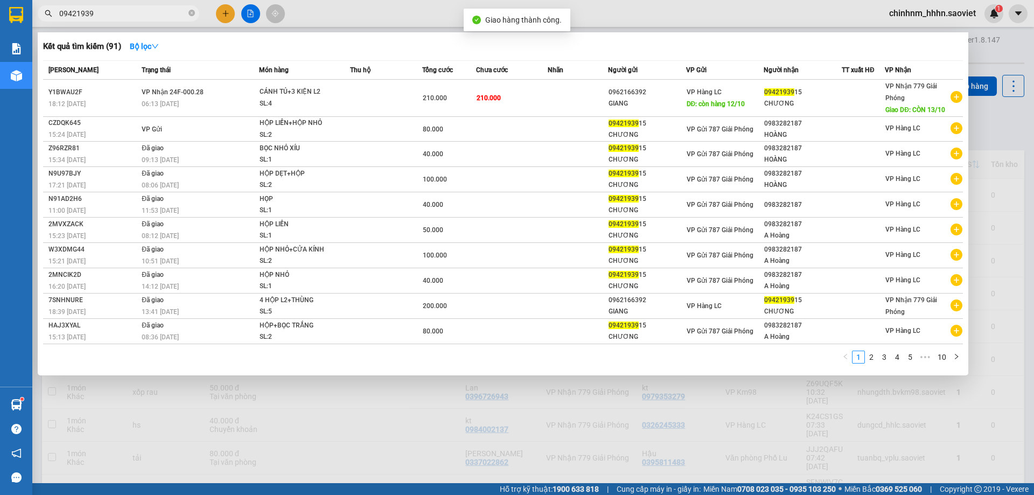
click at [144, 18] on input "09421939" at bounding box center [122, 14] width 127 height 12
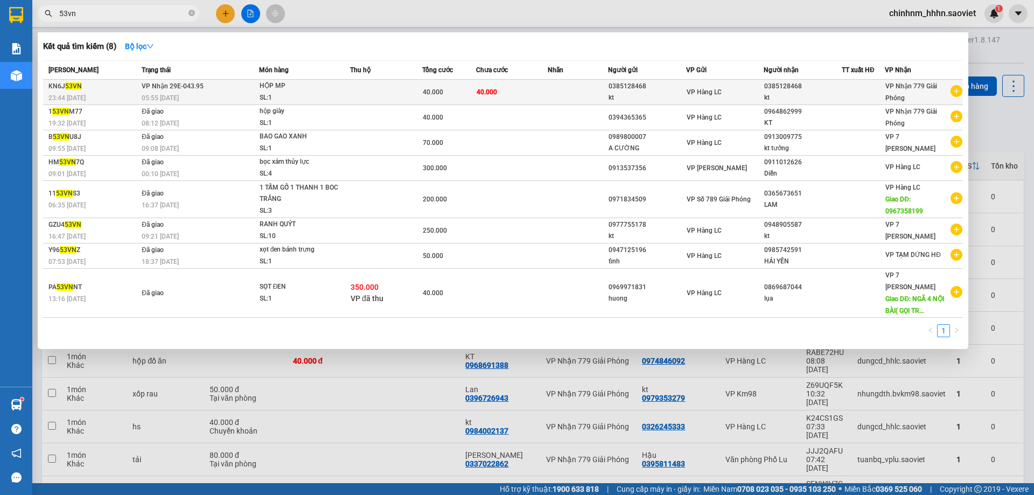
type input "53vn"
click at [514, 95] on td "40.000" at bounding box center [512, 92] width 72 height 25
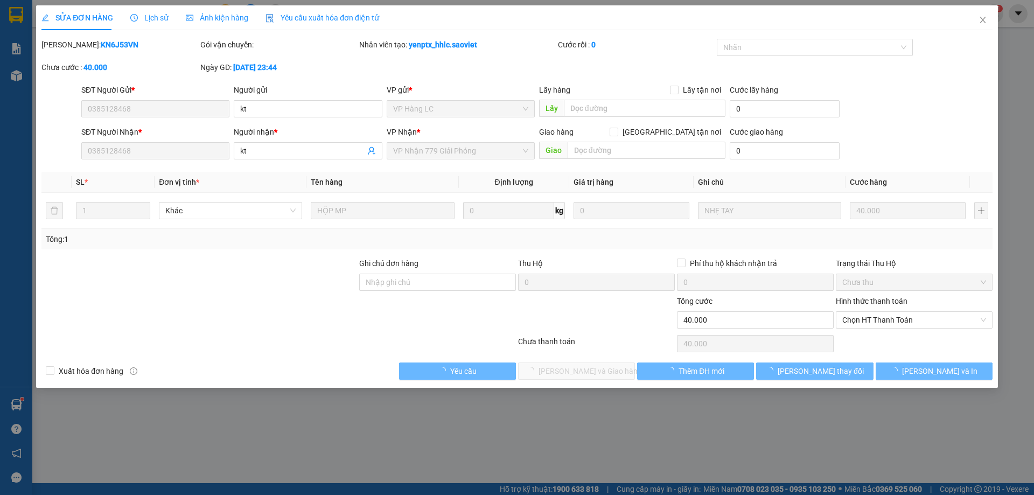
type input "0385128468"
type input "kt"
type input "0385128468"
type input "kt"
type input "0"
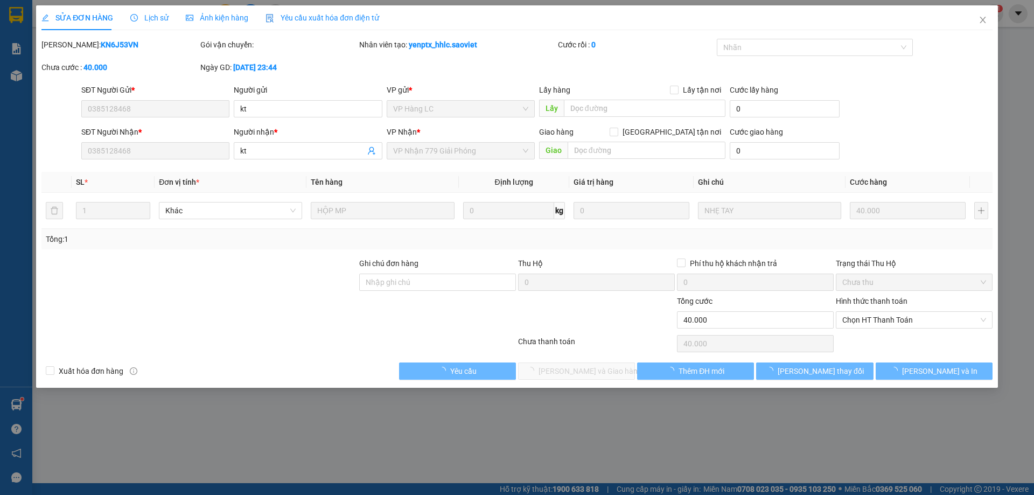
type input "40.000"
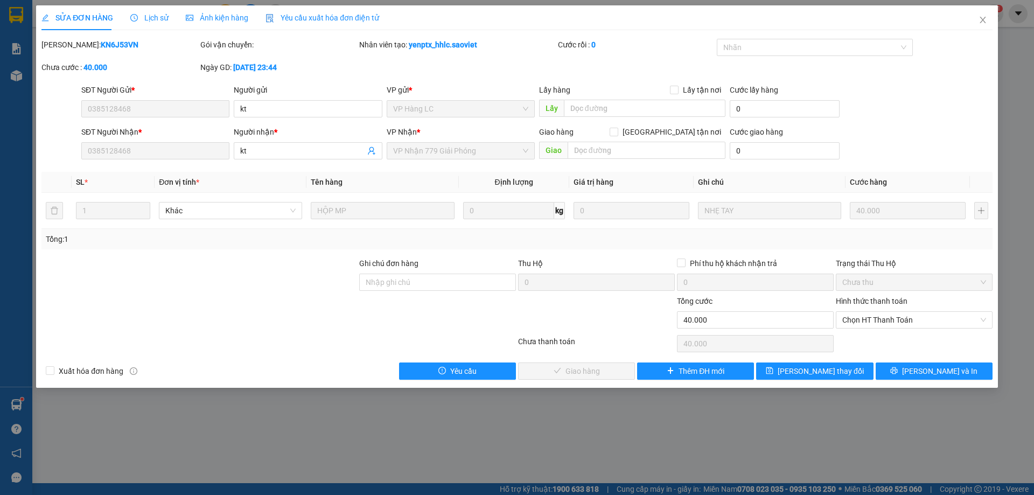
click at [907, 334] on div "Chọn HT Thanh Toán" at bounding box center [914, 344] width 159 height 22
click at [897, 325] on span "Chọn HT Thanh Toán" at bounding box center [914, 320] width 144 height 16
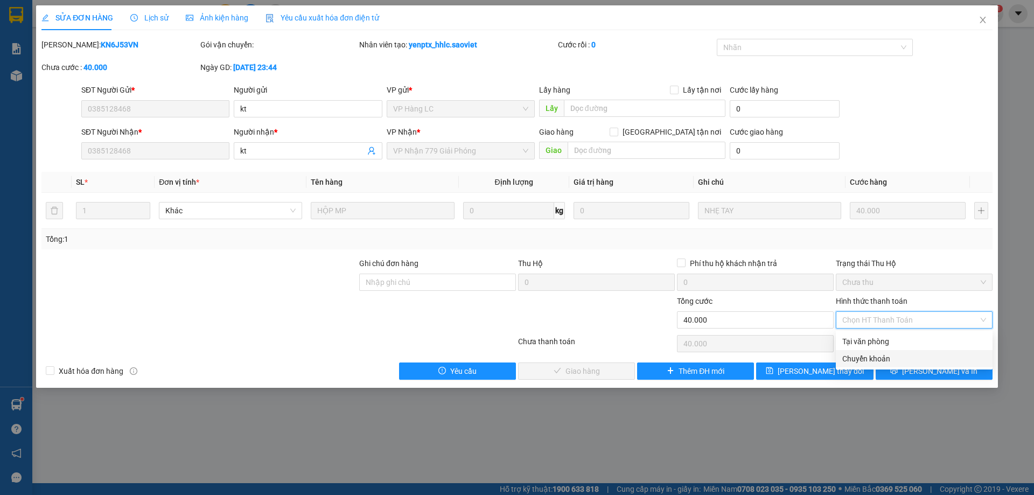
drag, startPoint x: 876, startPoint y: 338, endPoint x: 891, endPoint y: 358, distance: 25.0
click at [891, 358] on div "Tại văn phòng Chuyển khoản" at bounding box center [914, 350] width 157 height 34
click at [891, 358] on div "Chuyển khoản" at bounding box center [914, 359] width 144 height 12
type input "0"
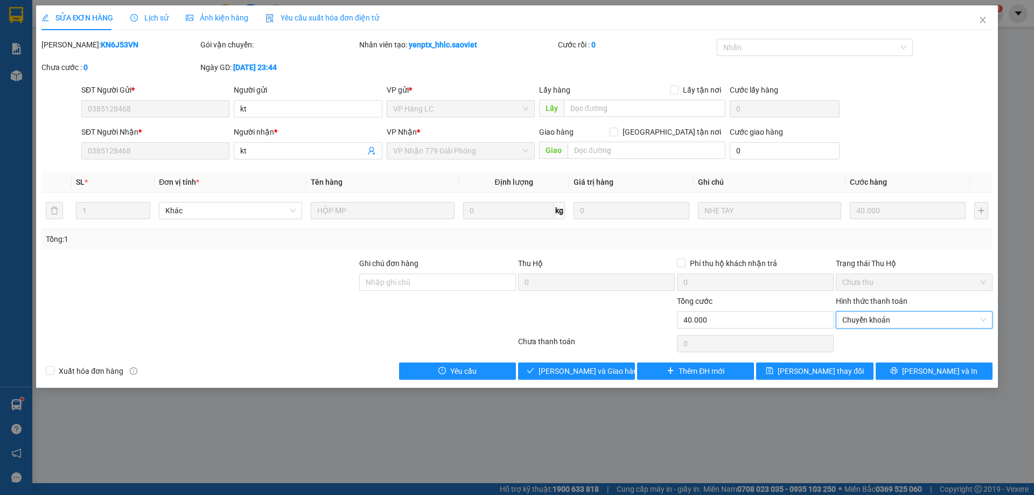
click at [592, 381] on div "SỬA ĐƠN HÀNG Lịch sử Ảnh kiện hàng Yêu cầu xuất hóa đơn điện tử Total Paid Fee …" at bounding box center [517, 196] width 962 height 382
click at [595, 377] on button "[PERSON_NAME] và [PERSON_NAME] hàng" at bounding box center [576, 370] width 117 height 17
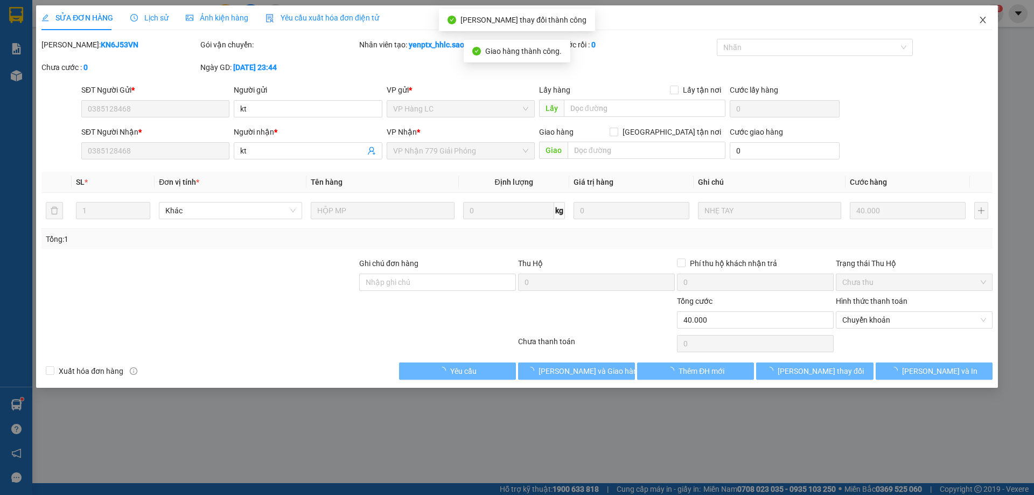
click at [988, 21] on span "Close" at bounding box center [983, 20] width 30 height 30
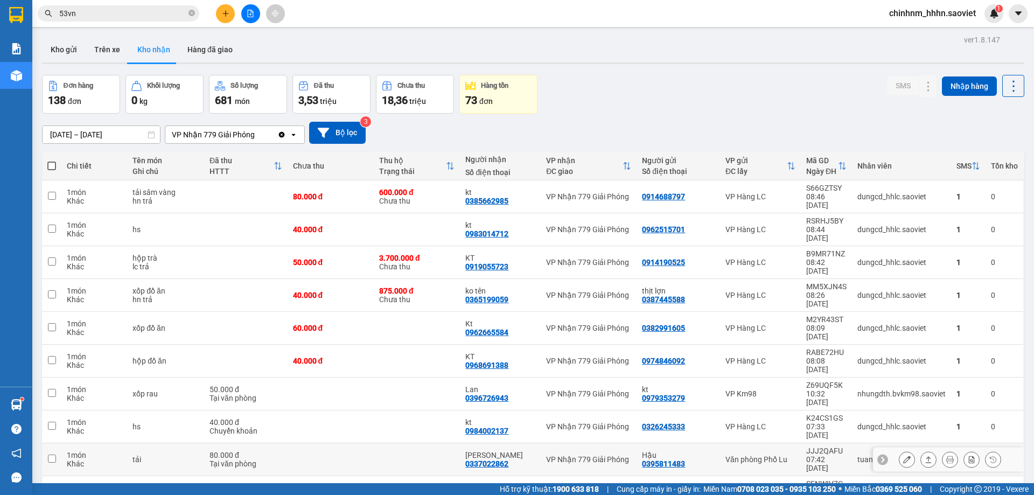
click at [903, 456] on icon at bounding box center [907, 460] width 8 height 8
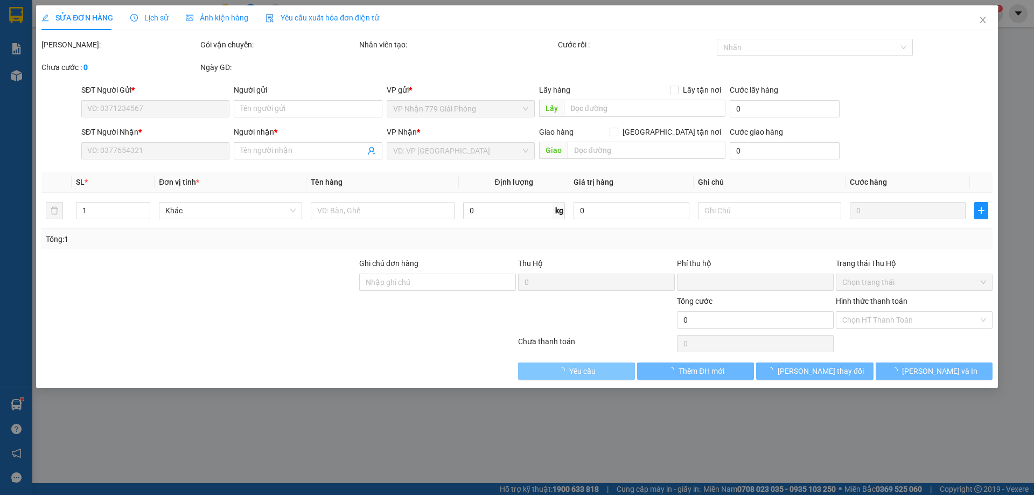
type input "0395811483"
type input "Hậu"
type input "0337022862"
type input "Chị Hồng"
type input "0"
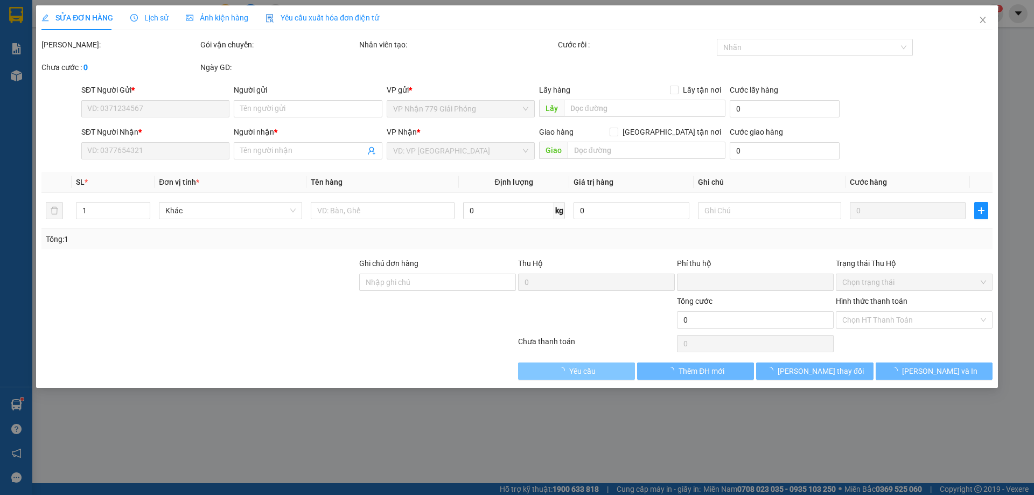
type input "80.000"
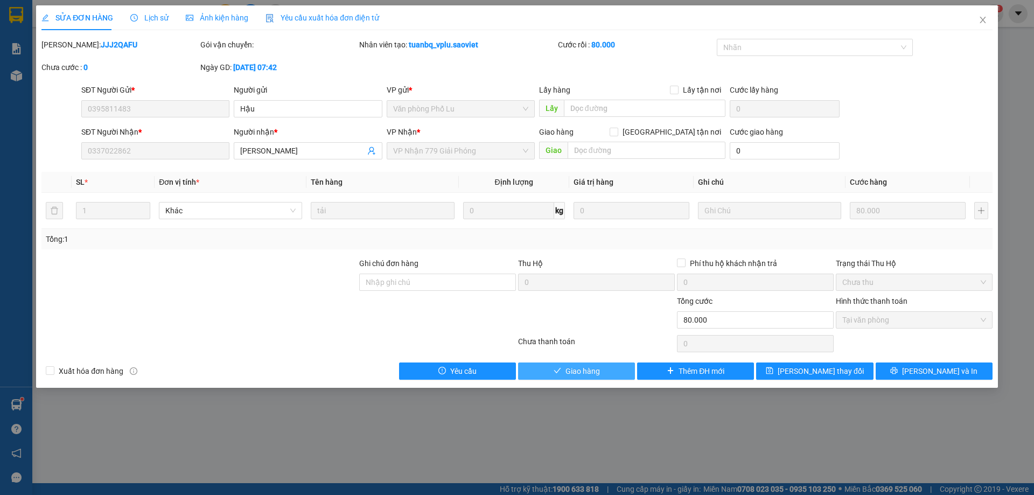
click at [617, 372] on button "Giao hàng" at bounding box center [576, 370] width 117 height 17
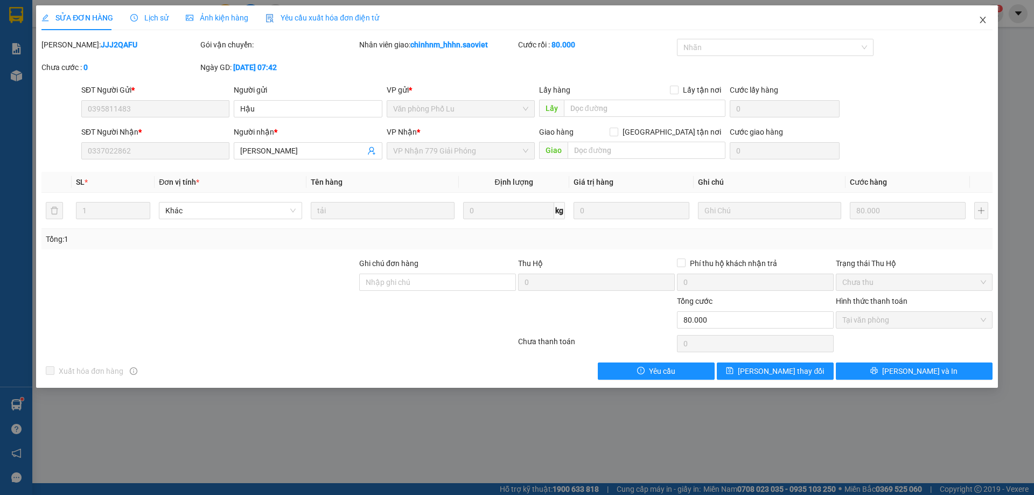
click at [980, 20] on icon "close" at bounding box center [983, 20] width 9 height 9
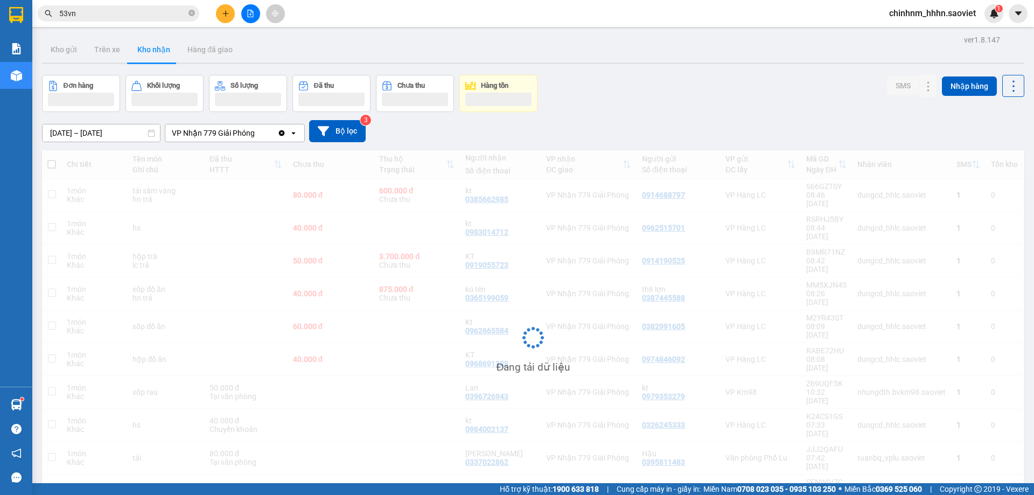
click at [151, 10] on input "53vn" at bounding box center [122, 14] width 127 height 12
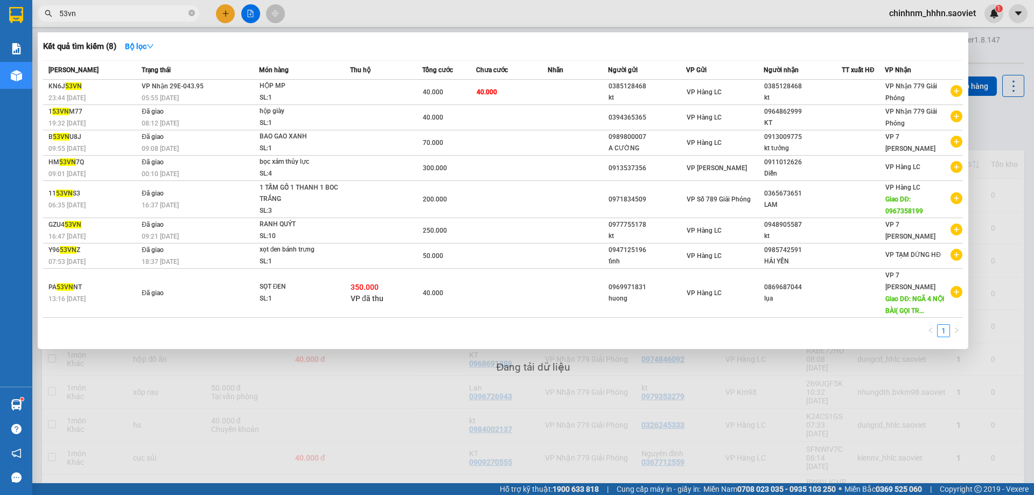
click at [151, 10] on input "53vn" at bounding box center [122, 14] width 127 height 12
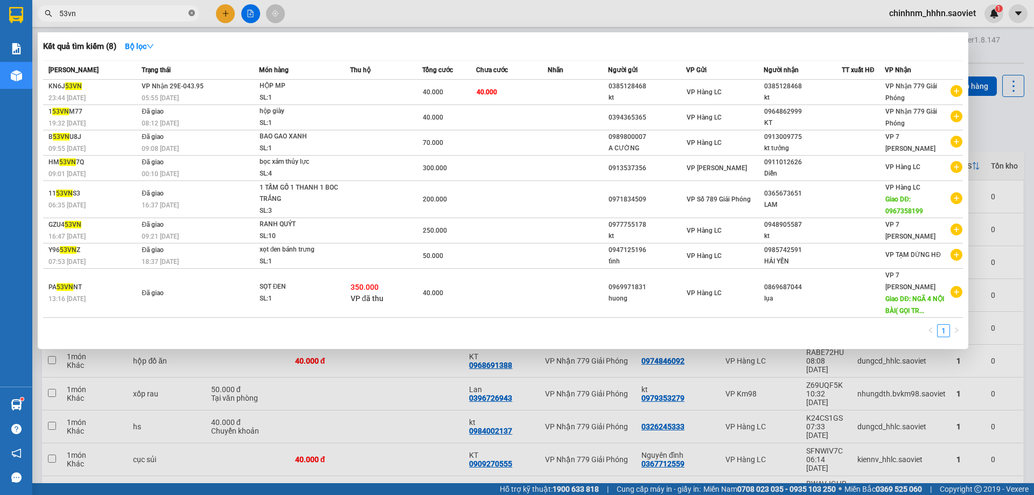
click at [193, 11] on icon "close-circle" at bounding box center [191, 13] width 6 height 6
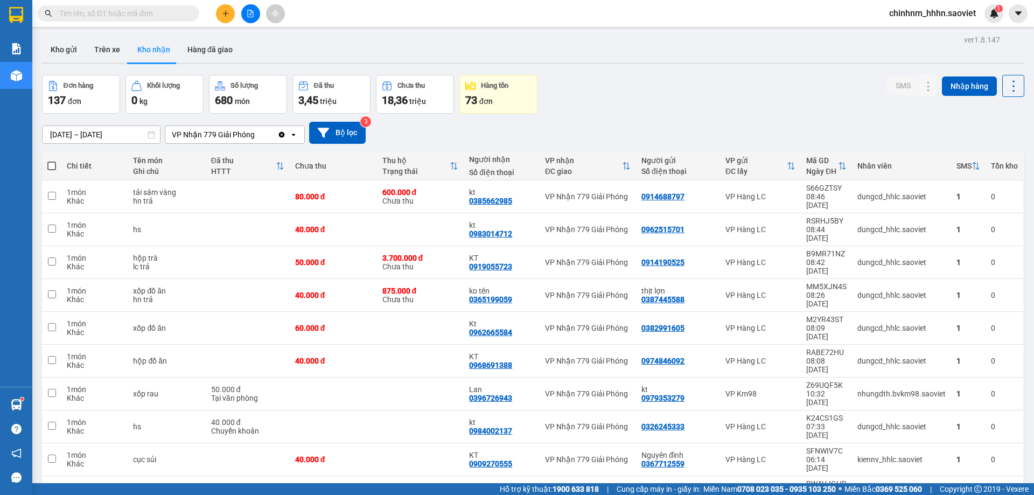
click at [126, 11] on input "text" at bounding box center [122, 14] width 127 height 12
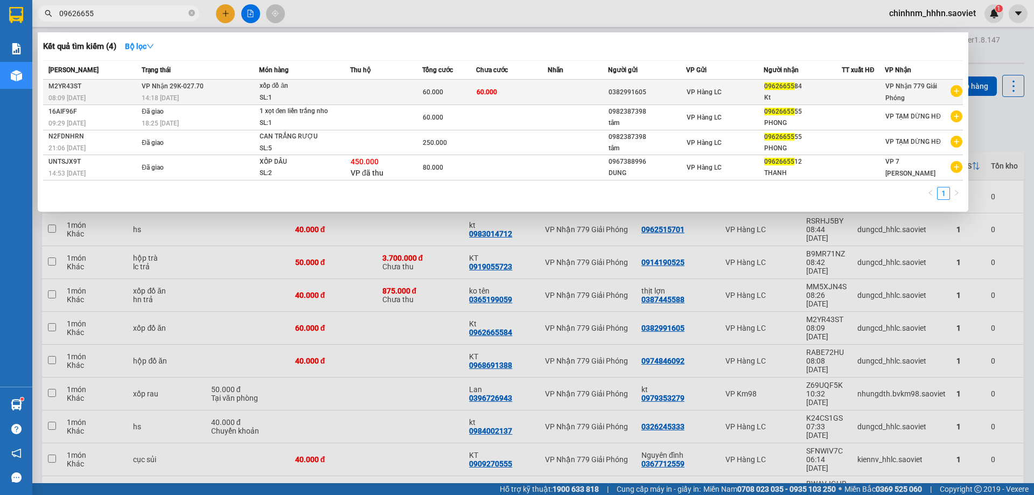
type input "09626655"
click at [543, 93] on td "60.000" at bounding box center [512, 92] width 72 height 25
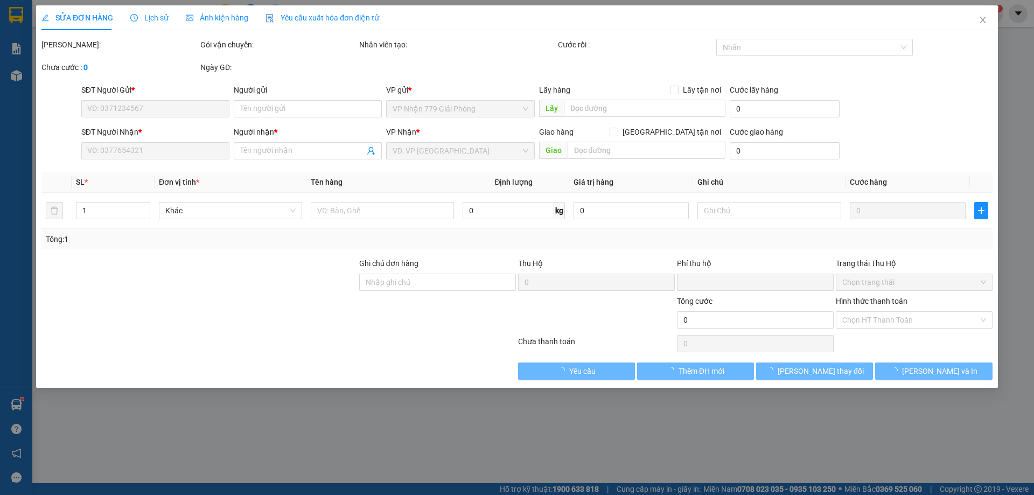
type input "0382991605"
type input "0962665584"
type input "Kt"
type input "0"
type input "60.000"
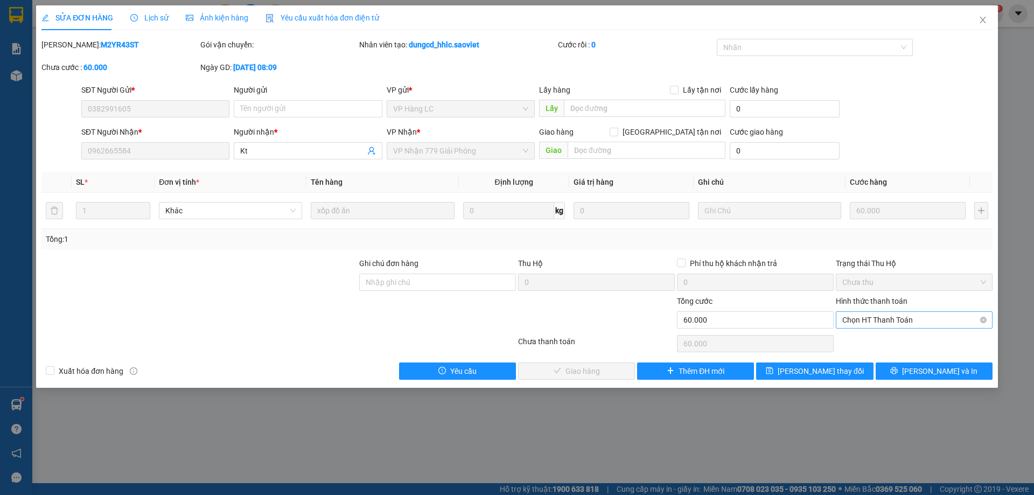
click at [869, 317] on span "Chọn HT Thanh Toán" at bounding box center [914, 320] width 144 height 16
click at [863, 357] on div "Chuyển khoản" at bounding box center [914, 359] width 144 height 12
type input "0"
click at [607, 369] on span "[PERSON_NAME] và [PERSON_NAME] hàng" at bounding box center [590, 371] width 103 height 12
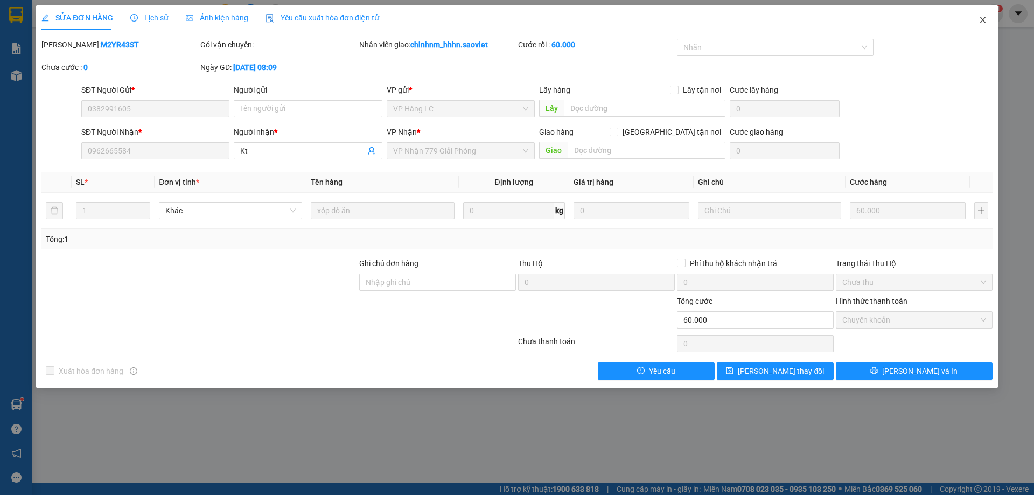
click at [988, 23] on span "Close" at bounding box center [983, 20] width 30 height 30
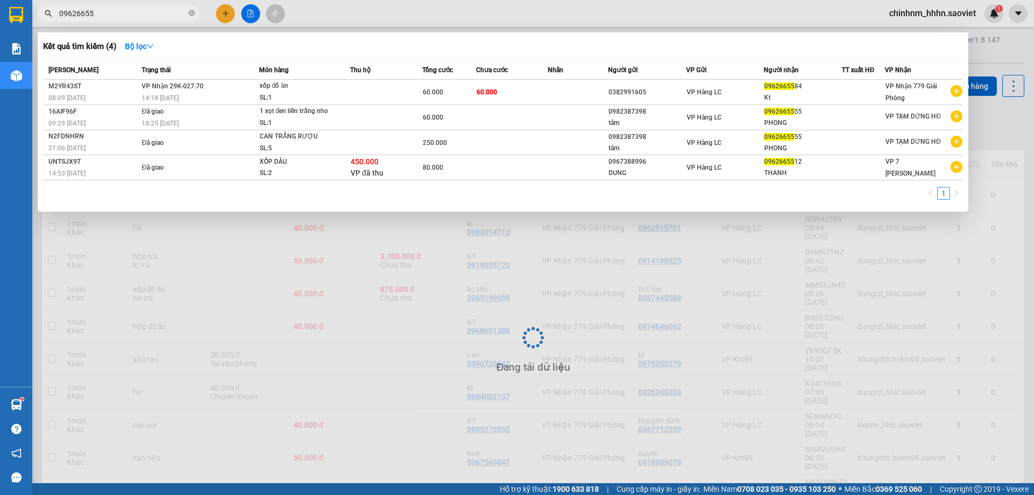
click at [196, 18] on span "09626655" at bounding box center [119, 13] width 162 height 16
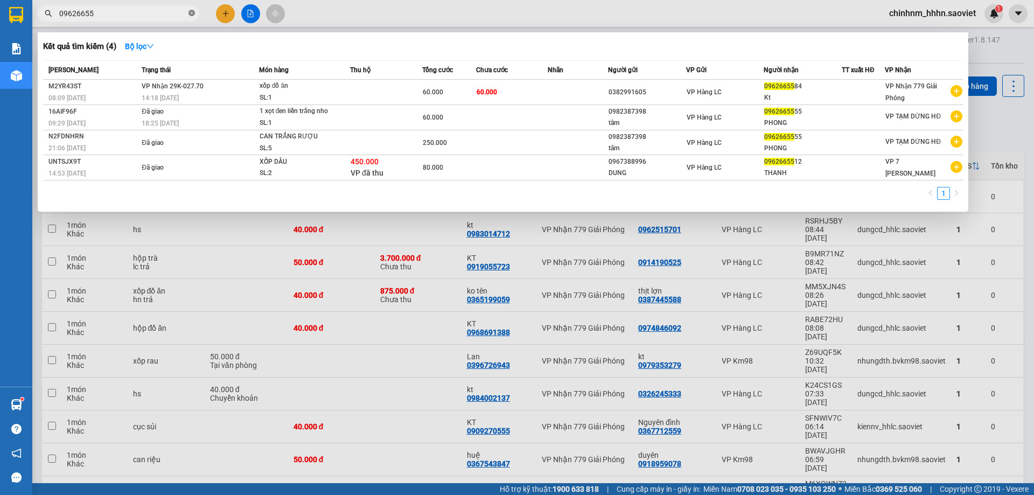
click at [193, 11] on icon "close-circle" at bounding box center [191, 13] width 6 height 6
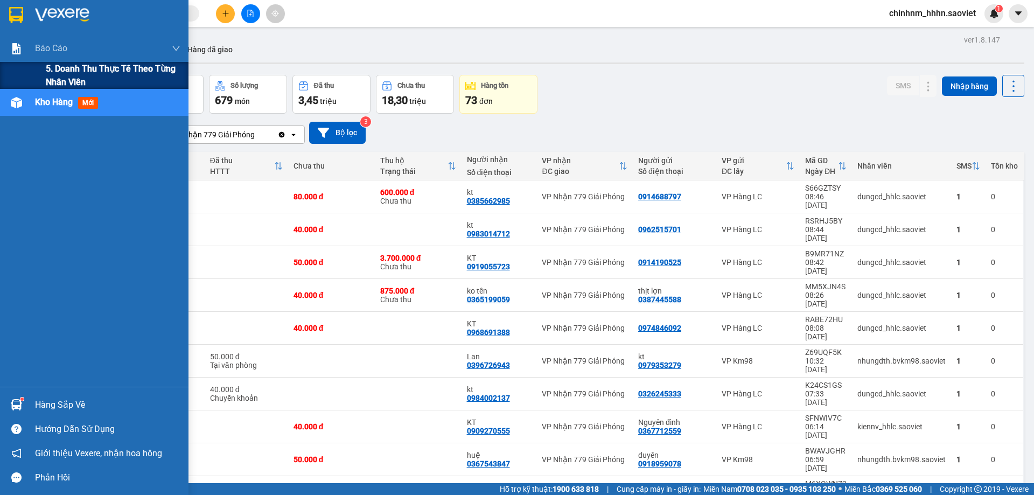
click at [55, 71] on span "5. Doanh thu thực tế theo từng nhân viên" at bounding box center [113, 75] width 135 height 27
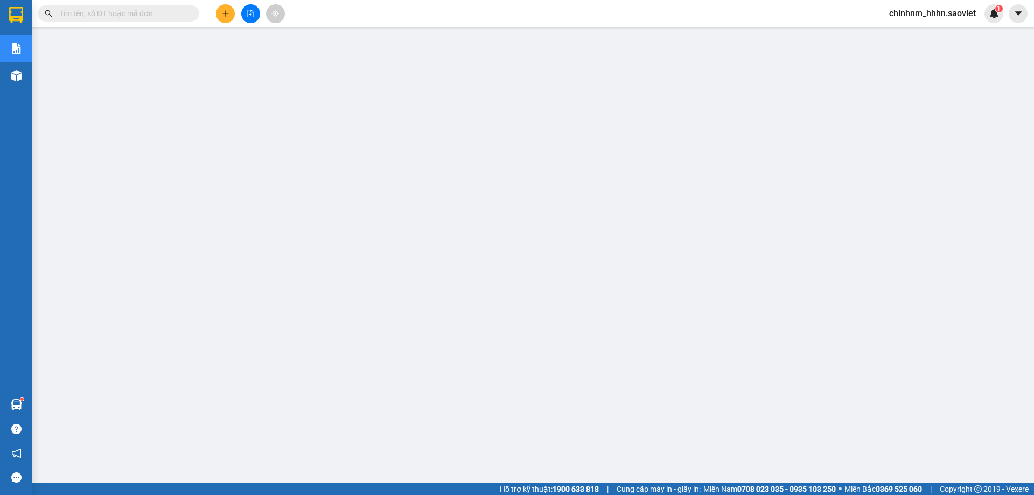
click at [918, 10] on span "chinhnm_hhhn.saoviet" at bounding box center [933, 12] width 104 height 13
click at [906, 37] on span "Đăng xuất" at bounding box center [937, 33] width 81 height 12
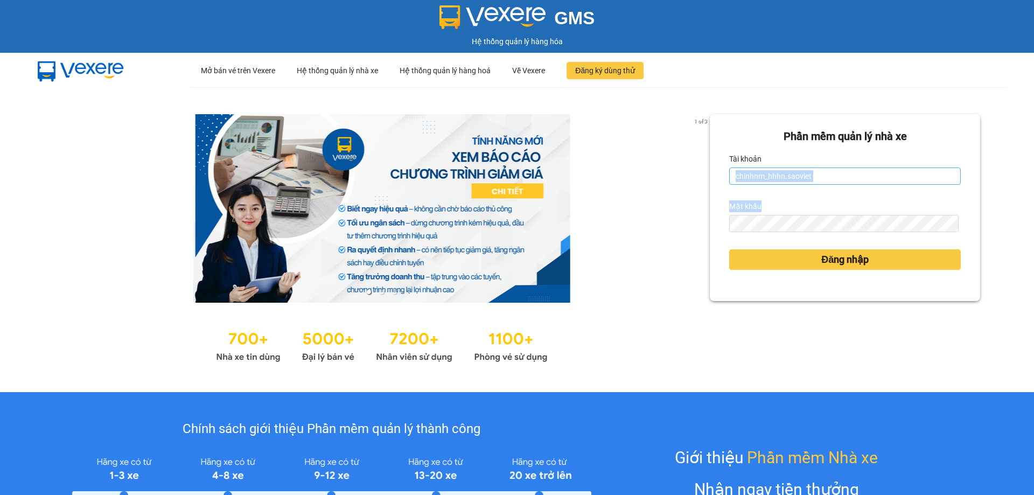
drag, startPoint x: 846, startPoint y: 186, endPoint x: 847, endPoint y: 179, distance: 6.5
click at [847, 184] on form "Phần mềm quản lý nhà xe Tài khoản chinhnm_hhhn.saoviet Mật khẩu Đăng nhập" at bounding box center [845, 207] width 232 height 159
drag, startPoint x: 848, startPoint y: 179, endPoint x: 631, endPoint y: 192, distance: 217.4
click at [631, 192] on div "1 of 3 [PERSON_NAME] mềm [PERSON_NAME] nhà xe [PERSON_NAME] chinhnm_hhhn.saovie…" at bounding box center [517, 239] width 1034 height 305
drag, startPoint x: 829, startPoint y: 175, endPoint x: 715, endPoint y: 186, distance: 115.3
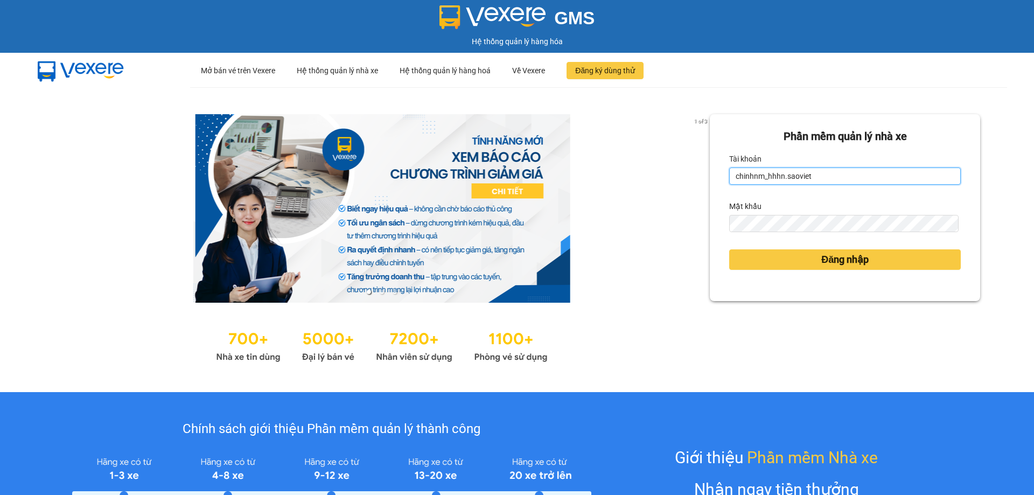
click at [715, 186] on div "Phần mềm quản lý nhà xe Tài khoản chinhnm_hhhn.saoviet Mật khẩu Đăng nhập" at bounding box center [845, 207] width 270 height 187
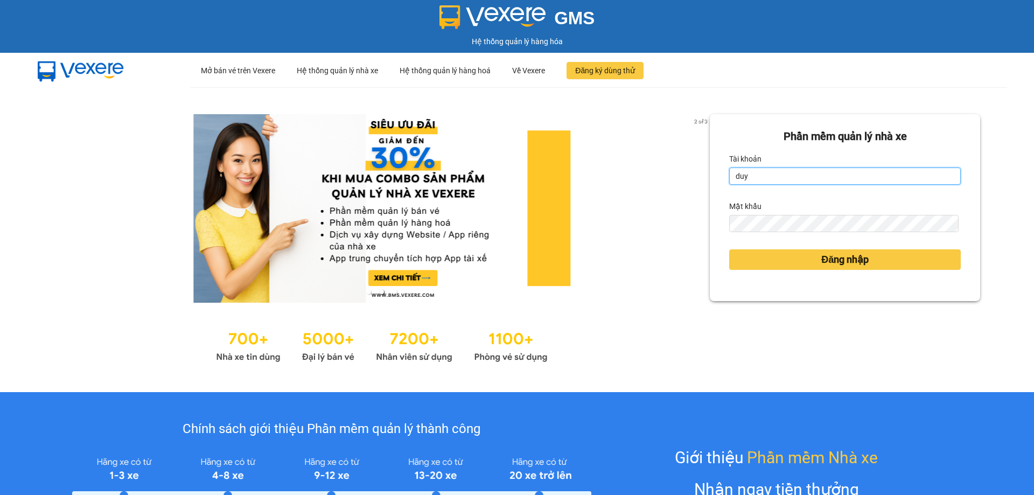
type input "duybd_hhhn.saoviet"
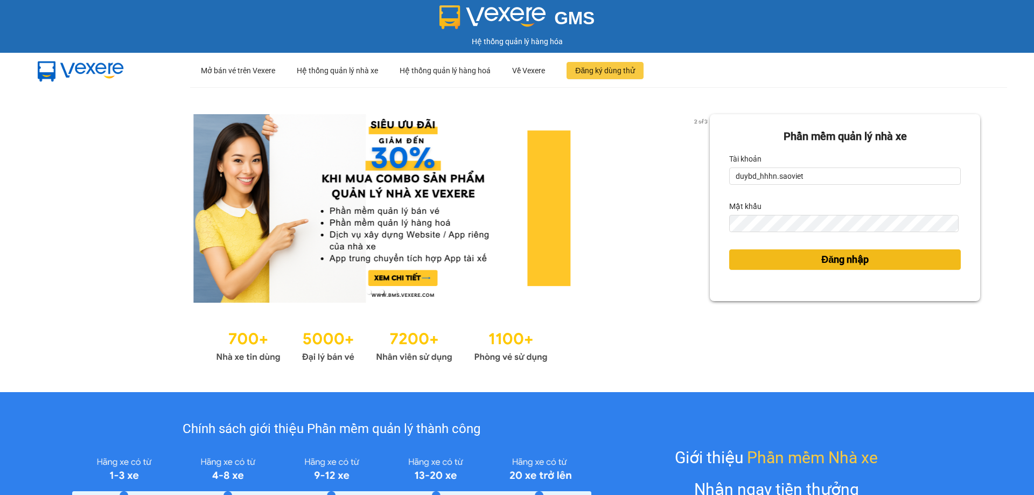
click at [829, 261] on span "Đăng nhập" at bounding box center [844, 259] width 47 height 15
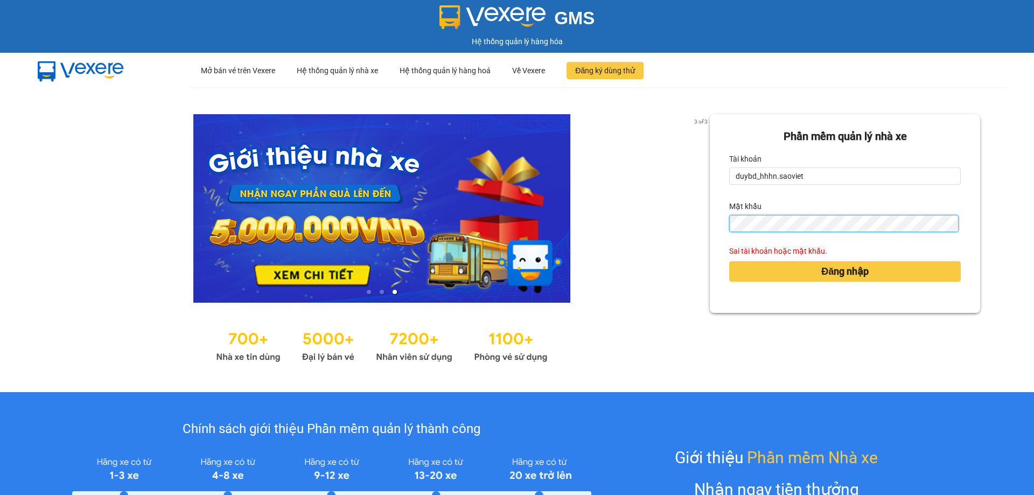
click at [645, 226] on div "3 of 3 [PERSON_NAME] mềm [PERSON_NAME] nhà xe [PERSON_NAME] duybd_hhhn.saoviet …" at bounding box center [517, 239] width 1034 height 305
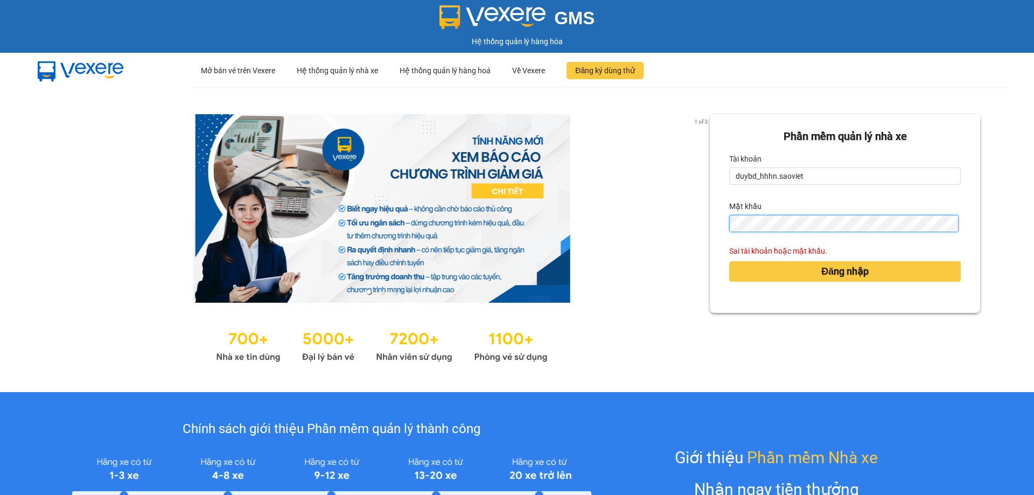
click at [729, 261] on button "Đăng nhập" at bounding box center [845, 271] width 232 height 20
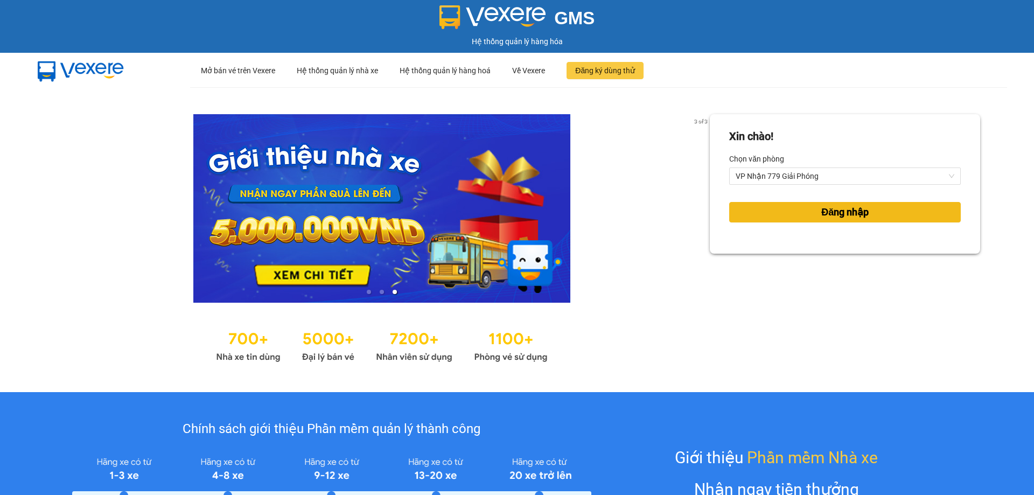
click at [846, 211] on span "Đăng nhập" at bounding box center [844, 212] width 47 height 15
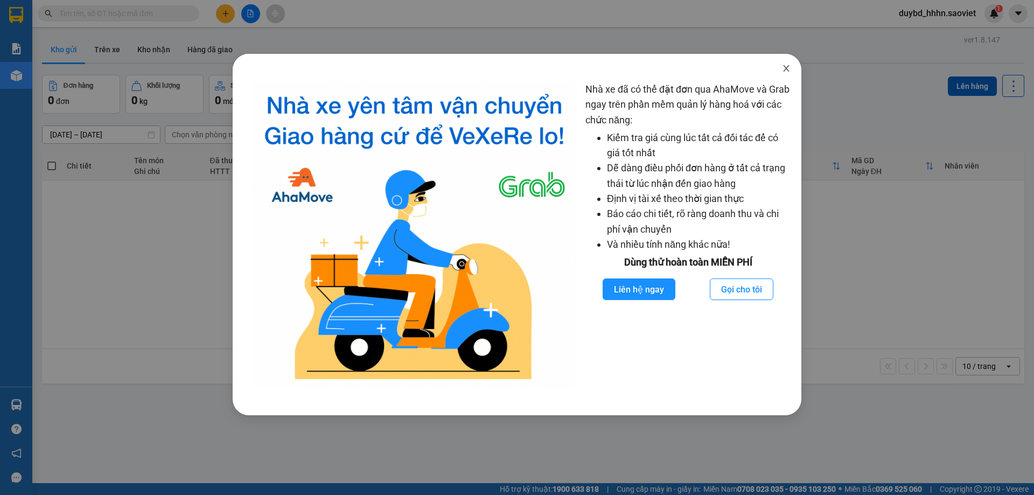
click at [790, 65] on icon "close" at bounding box center [786, 68] width 9 height 9
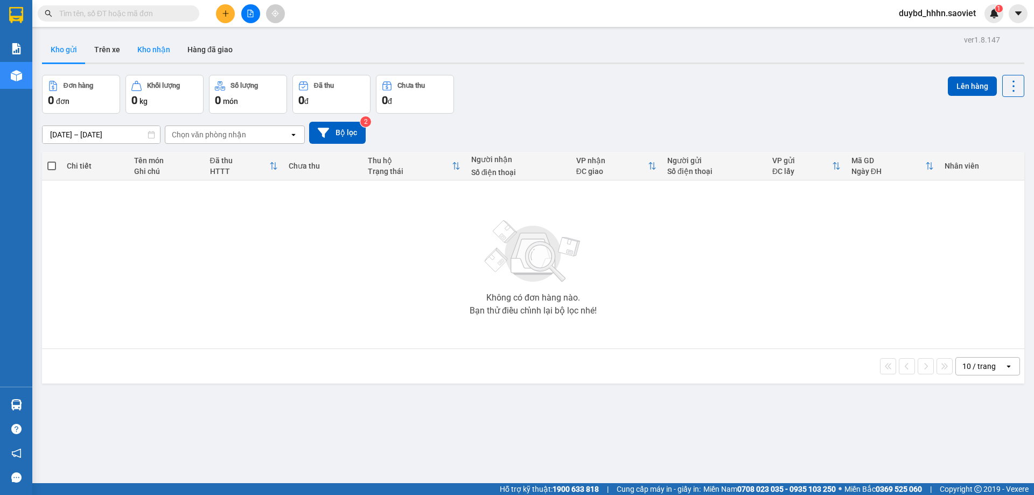
click at [157, 55] on button "Kho nhận" at bounding box center [154, 50] width 50 height 26
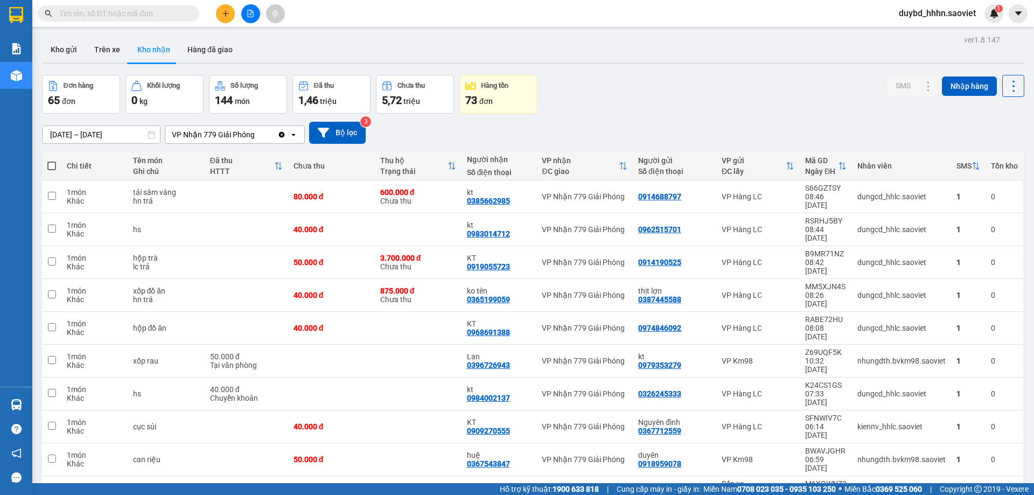
click at [83, 16] on input "text" at bounding box center [122, 14] width 127 height 12
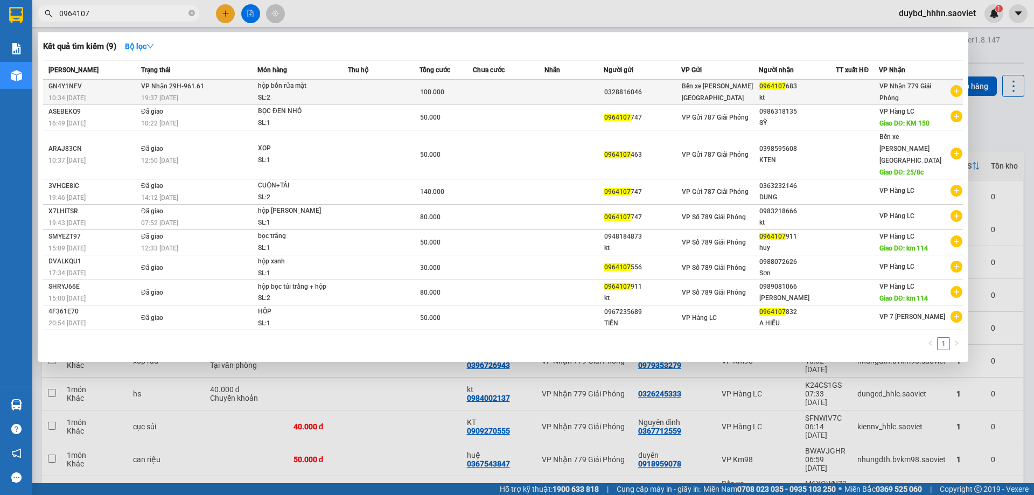
type input "0964107"
click at [369, 95] on td at bounding box center [384, 92] width 72 height 25
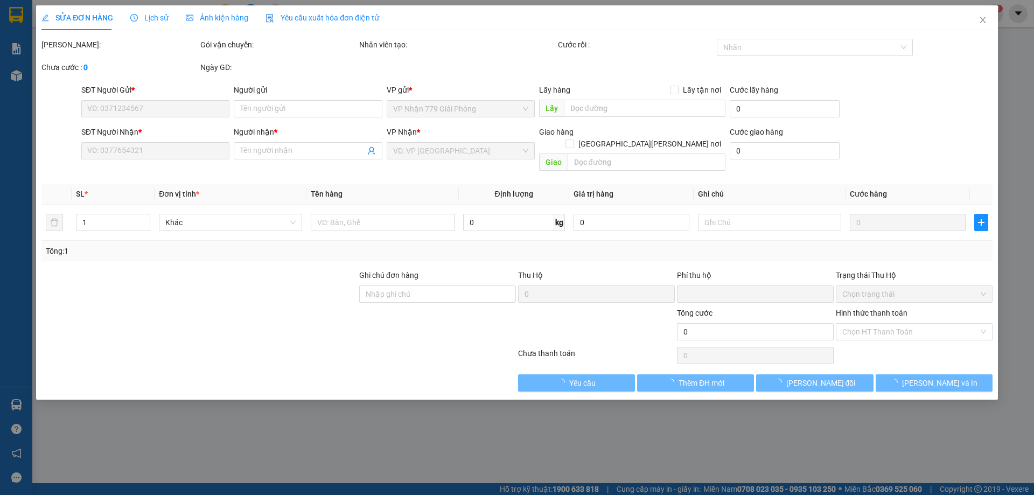
type input "0328816046"
type input "0964107683"
type input "kt"
type input "0"
type input "100.000"
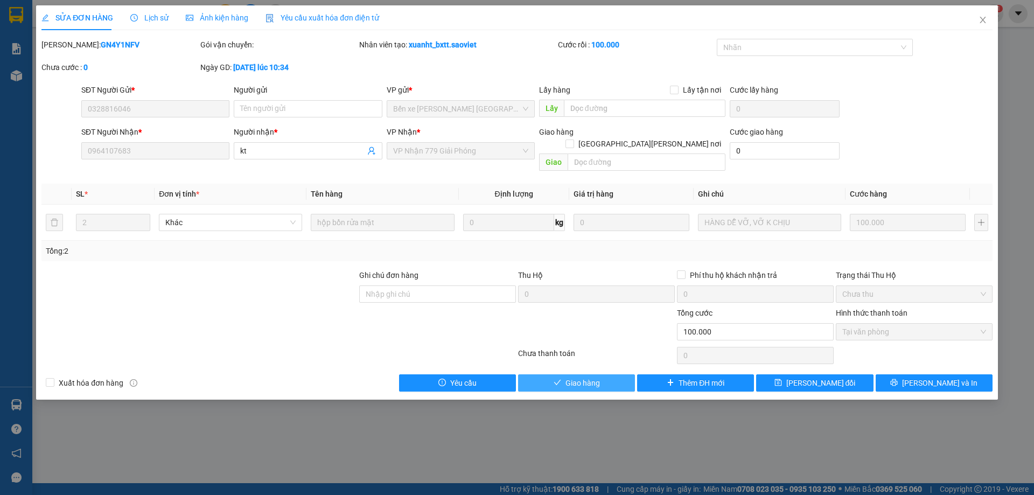
drag, startPoint x: 582, startPoint y: 372, endPoint x: 517, endPoint y: 404, distance: 72.3
click at [517, 404] on div "SỬA ĐƠN HÀNG Lịch sử [PERSON_NAME] hàng Yêu cầu xuất [PERSON_NAME] điện tử Tota…" at bounding box center [517, 247] width 1034 height 495
click at [579, 374] on button "Giao hàng" at bounding box center [576, 382] width 117 height 17
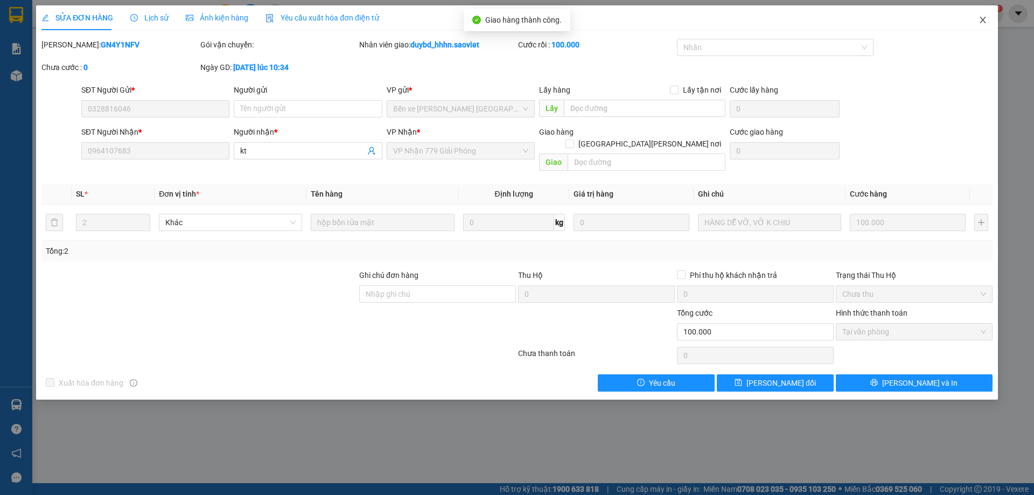
click at [987, 13] on span "Close" at bounding box center [983, 20] width 30 height 30
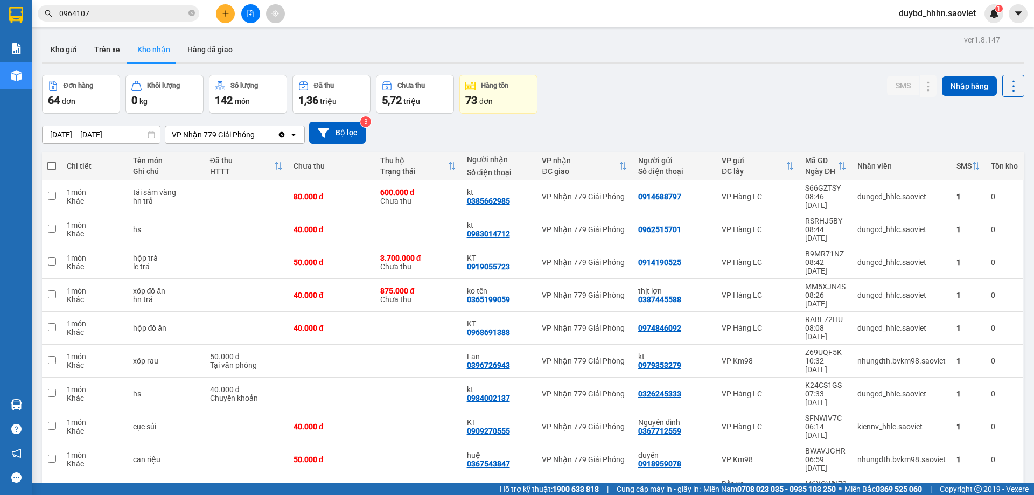
click at [128, 10] on input "0964107" at bounding box center [122, 14] width 127 height 12
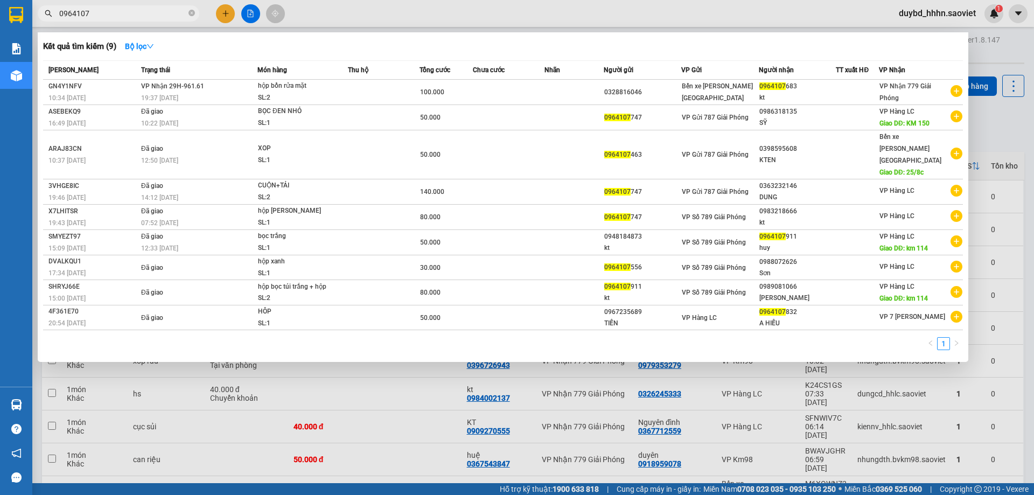
click at [128, 10] on input "0964107" at bounding box center [122, 14] width 127 height 12
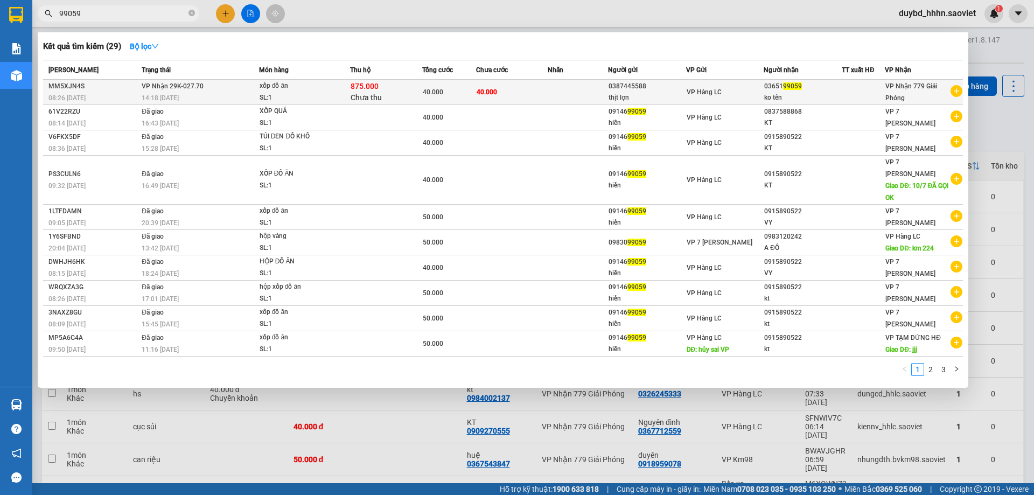
type input "99059"
click at [393, 101] on div "875.000 Chưa thu" at bounding box center [386, 92] width 71 height 23
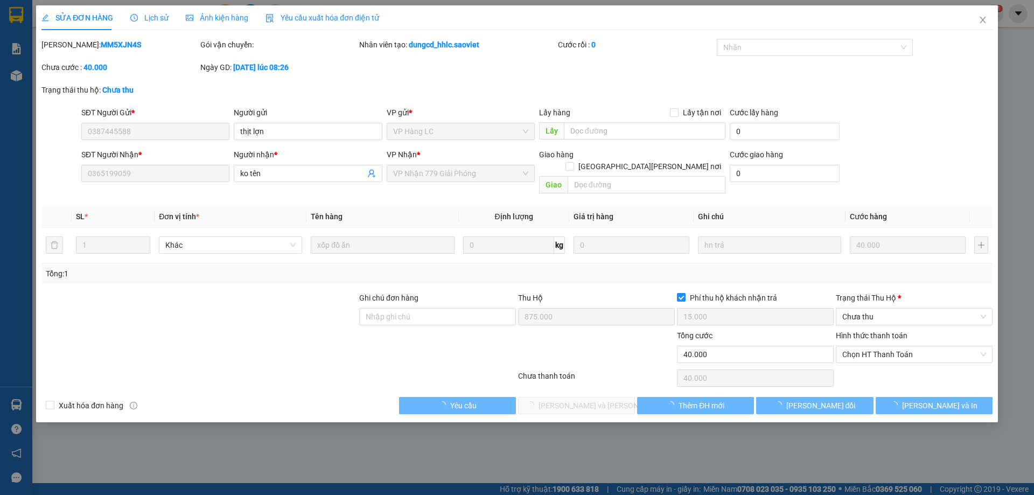
type input "0387445588"
type input "thịt lợn"
type input "0365199059"
type input "ko tên"
type input "875.000"
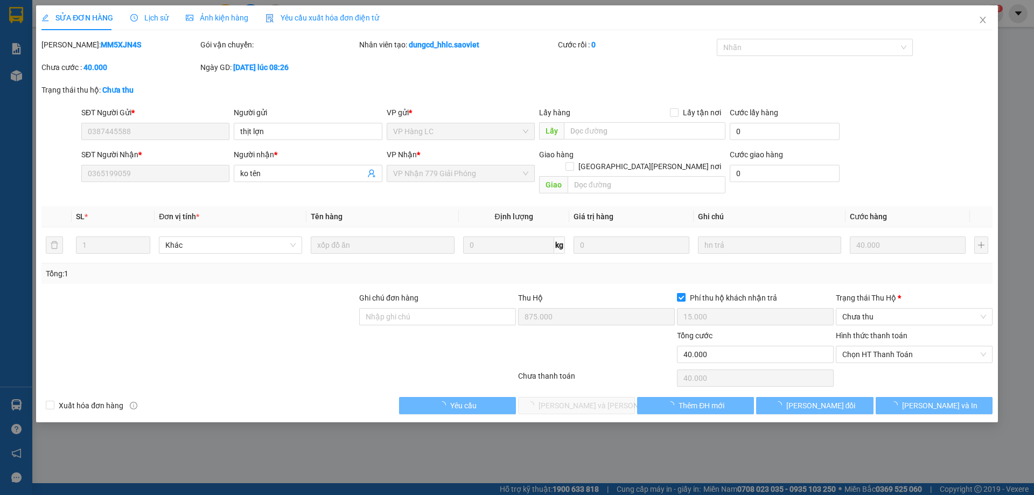
type input "15.000"
type input "40.000"
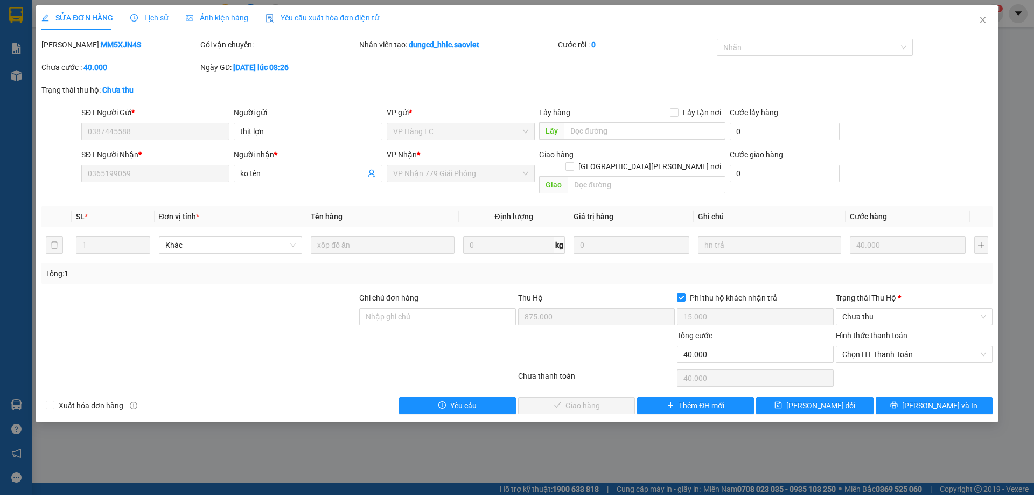
click at [611, 153] on div "Giao hàng [GEOGRAPHIC_DATA][PERSON_NAME] nơi" at bounding box center [632, 155] width 186 height 12
click at [607, 179] on input "text" at bounding box center [647, 184] width 158 height 17
type input "Quay dau`"
click at [810, 400] on span "[PERSON_NAME] đổi" at bounding box center [820, 406] width 69 height 12
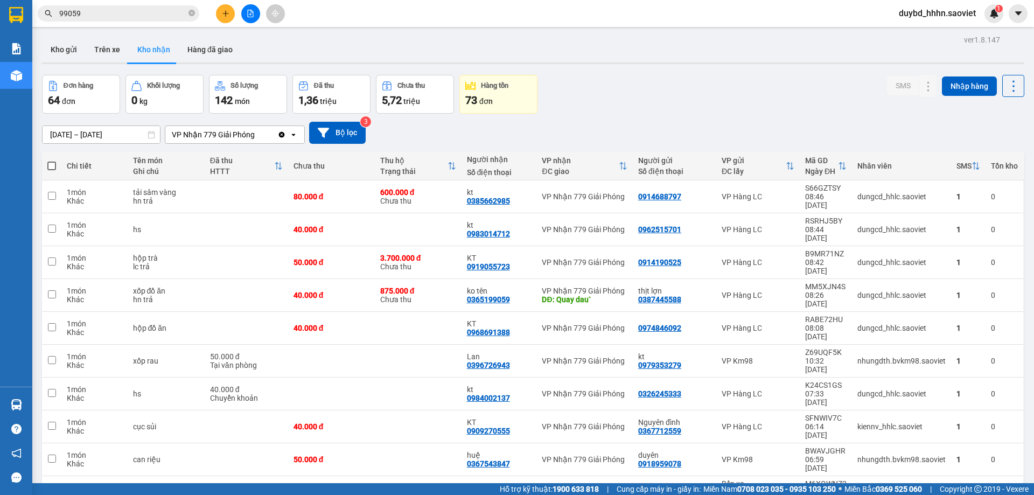
click at [102, 10] on input "99059" at bounding box center [122, 14] width 127 height 12
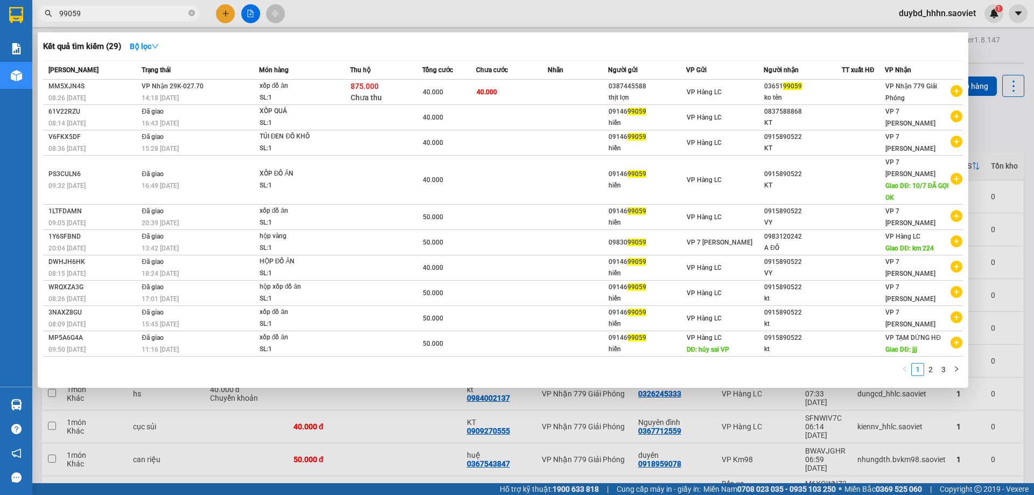
click at [102, 10] on input "99059" at bounding box center [122, 14] width 127 height 12
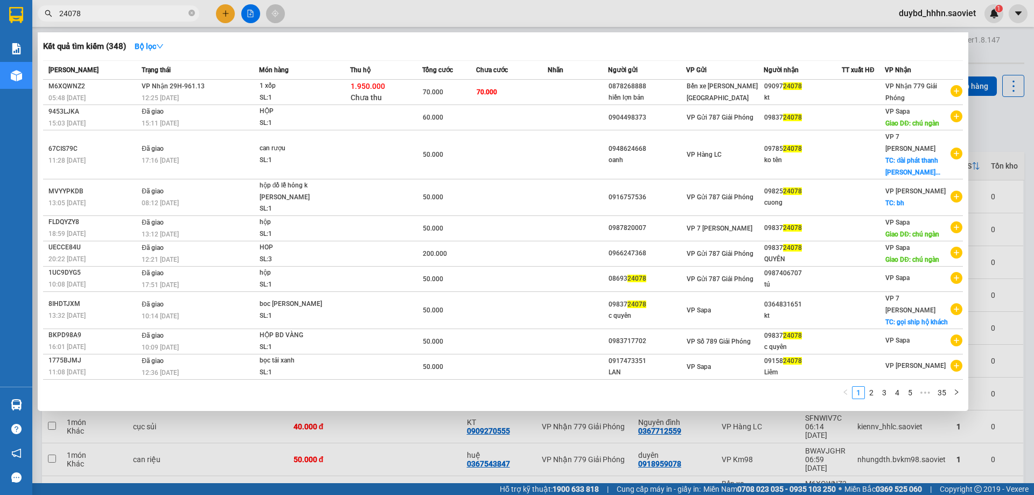
type input "24078"
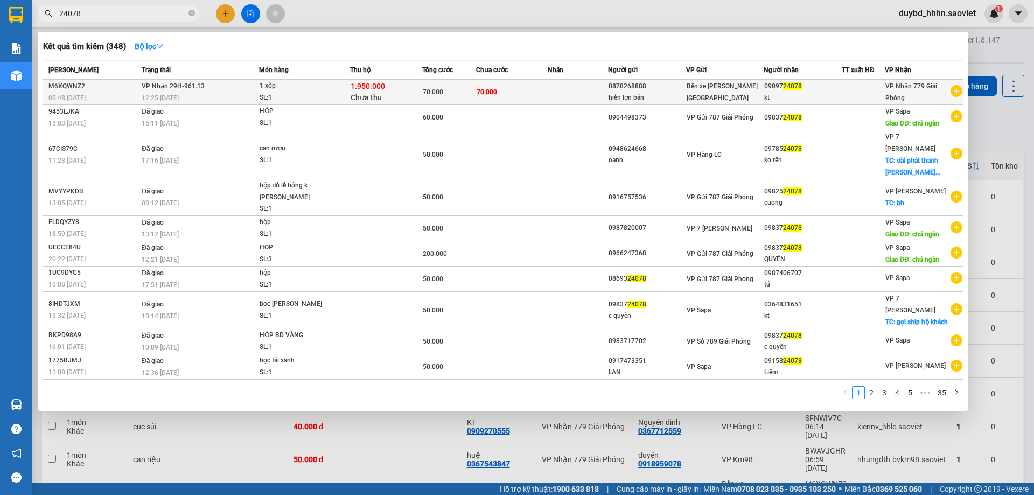
click at [437, 89] on span "70.000" at bounding box center [433, 92] width 20 height 8
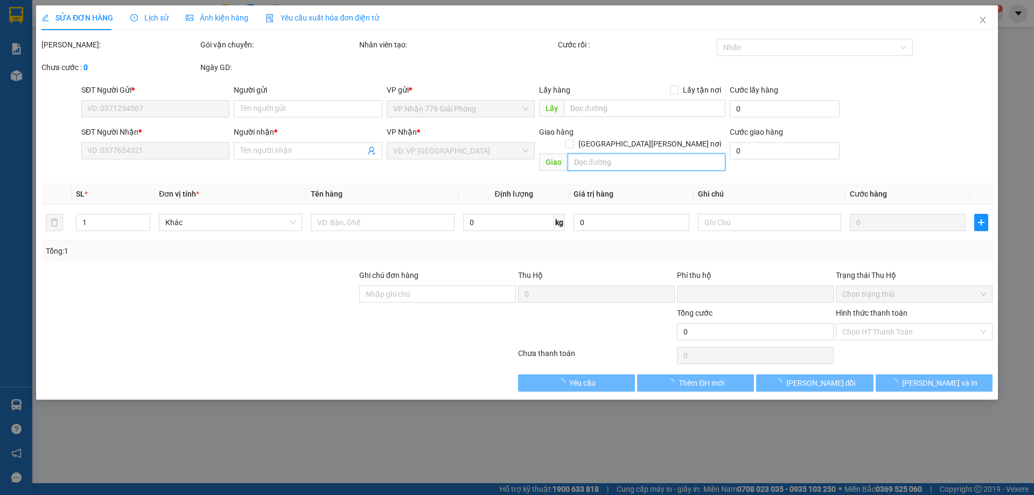
click at [600, 153] on input "text" at bounding box center [647, 161] width 158 height 17
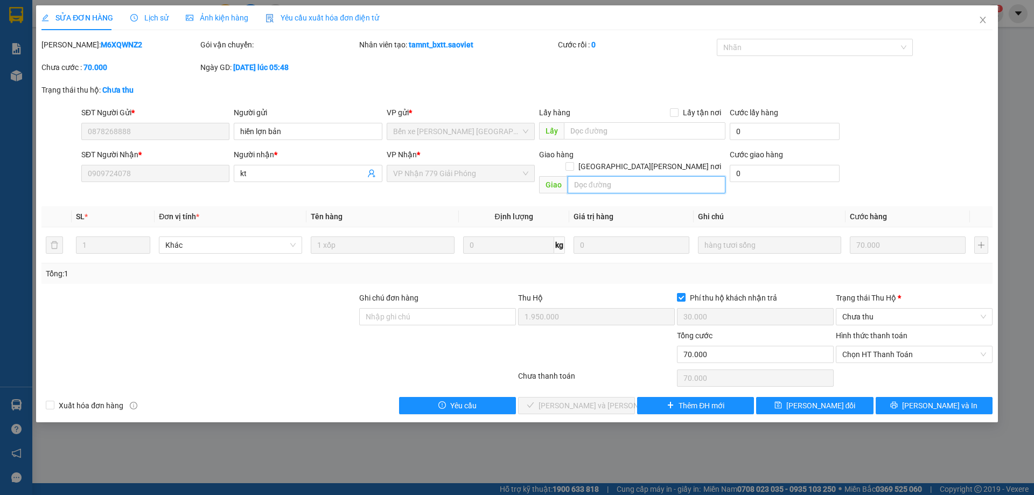
type input "0878268888"
type input "hiền lợn bản"
type input "0909724078"
type input "kt"
type input "1.950.000"
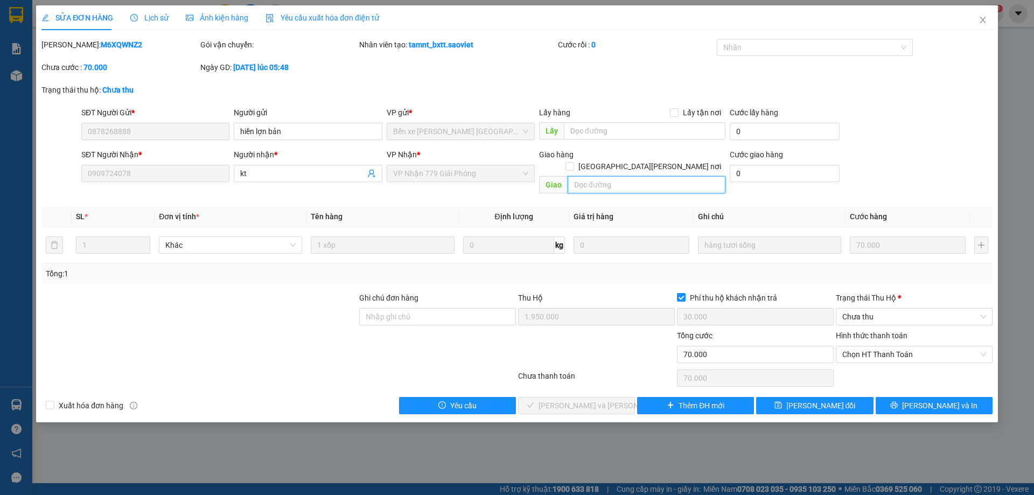
type input "30.000"
type input "70.000"
type input "0902724078"
click at [783, 397] on button "[PERSON_NAME] đổi" at bounding box center [814, 405] width 117 height 17
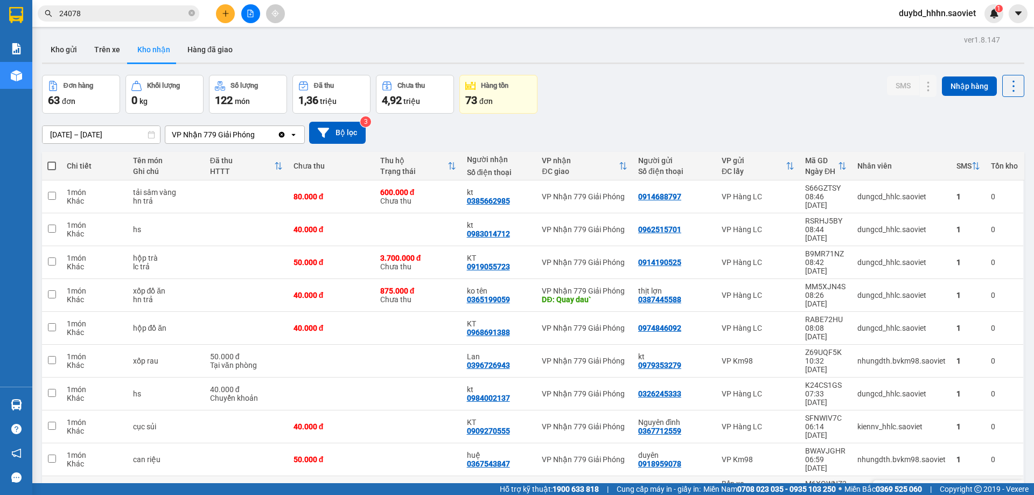
click at [905, 483] on button at bounding box center [906, 492] width 15 height 19
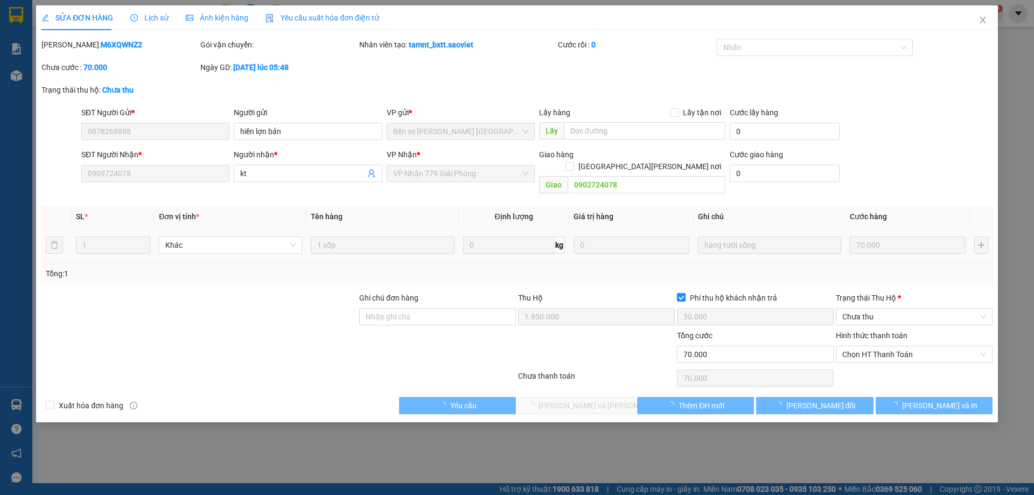
type input "0878268888"
type input "hiền lợn bản"
type input "0909724078"
type input "kt"
type input "0902724078"
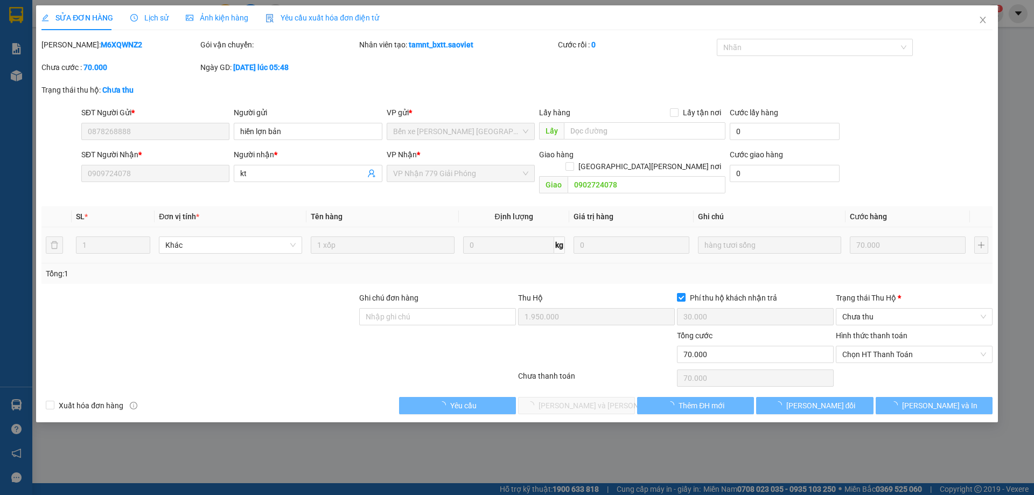
type input "1.950.000"
type input "30.000"
type input "70.000"
click at [621, 122] on div "Lấy hàng Lấy tận nơi Lấy" at bounding box center [632, 126] width 186 height 38
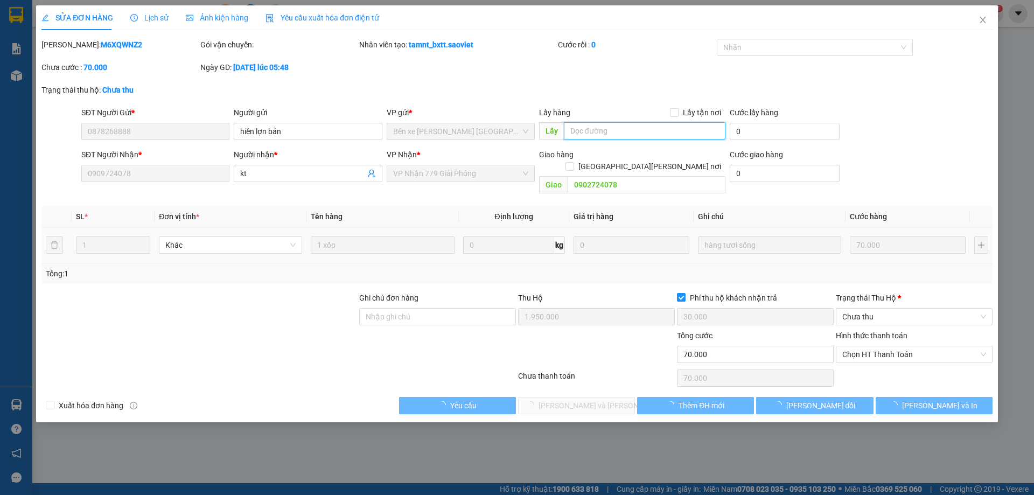
click at [623, 124] on input "text" at bounding box center [645, 130] width 162 height 17
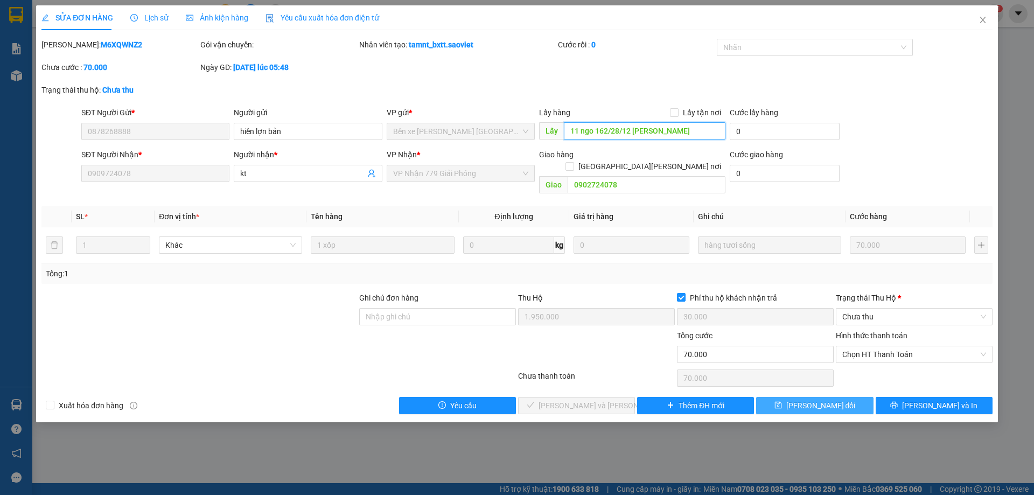
type input "11 ngo 162/28/12 [PERSON_NAME]"
click at [818, 400] on span "[PERSON_NAME] đổi" at bounding box center [820, 406] width 69 height 12
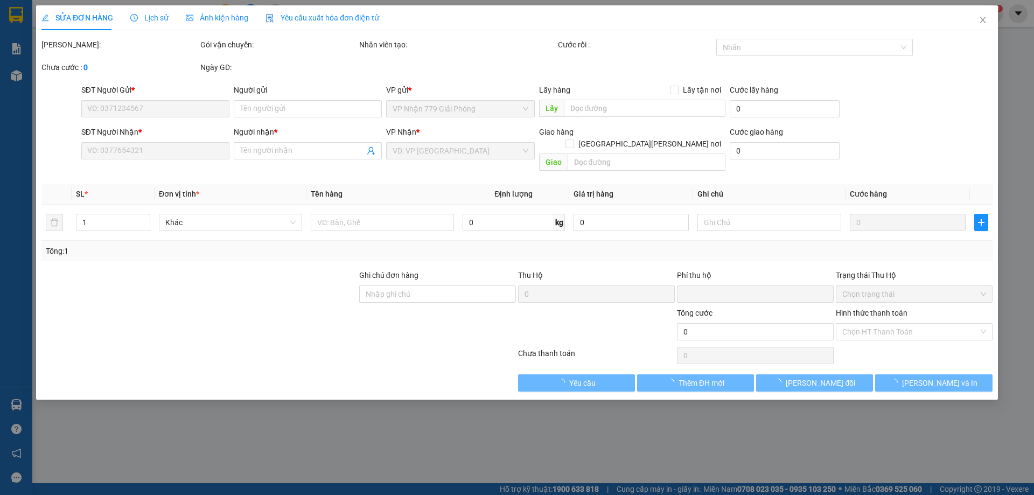
type input "0878268888"
type input "hiền lợn bản"
type input "11 ngo 162/28/12 [PERSON_NAME]"
type input "0909724078"
type input "kt"
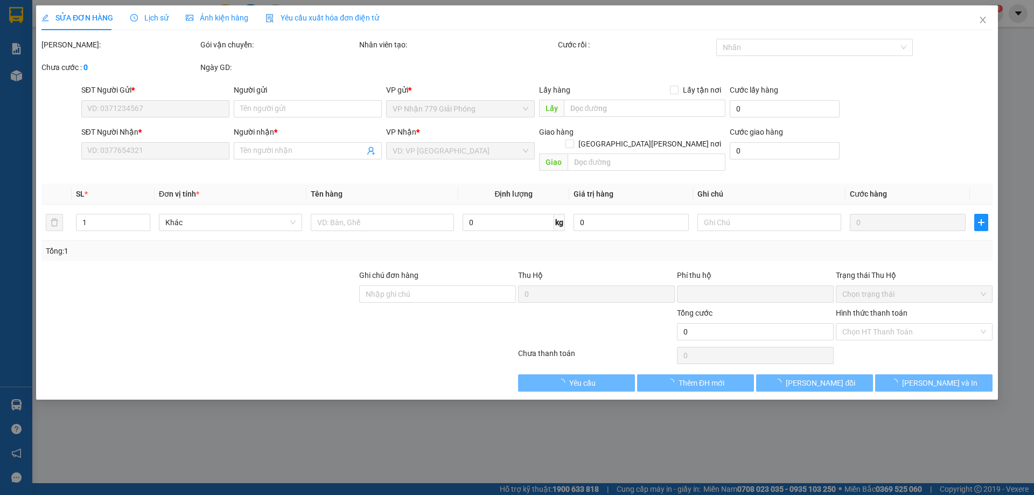
type input "0902724078"
type input "1.950.000"
type input "30.000"
type input "70.000"
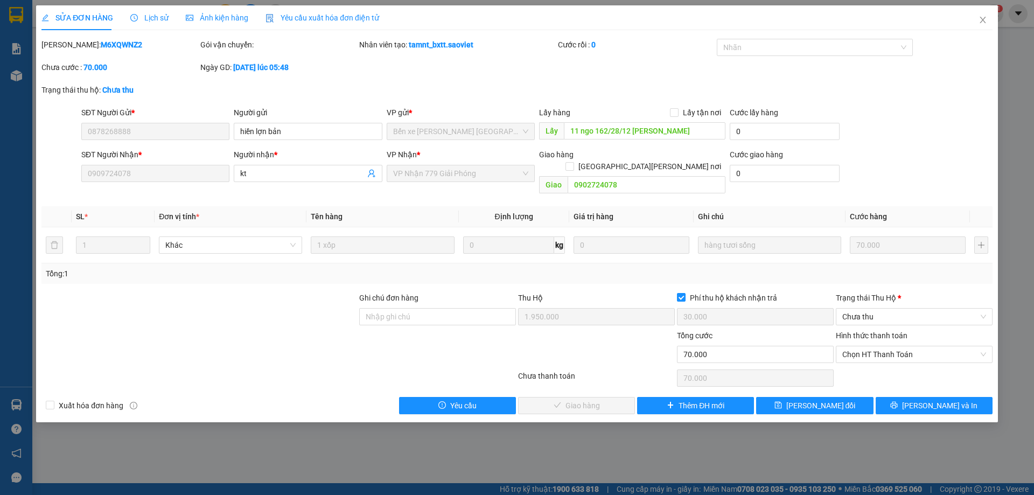
click at [577, 330] on div at bounding box center [596, 349] width 159 height 38
drag, startPoint x: 121, startPoint y: 142, endPoint x: 130, endPoint y: 139, distance: 9.5
click at [122, 142] on div "SĐT Người Gửi * 0878268888" at bounding box center [155, 126] width 148 height 38
click at [845, 112] on div "SĐT Người Gửi * 0878268888 Người gửi [PERSON_NAME] bản VP gửi * Bến xe [PERSON_…" at bounding box center [537, 126] width 916 height 38
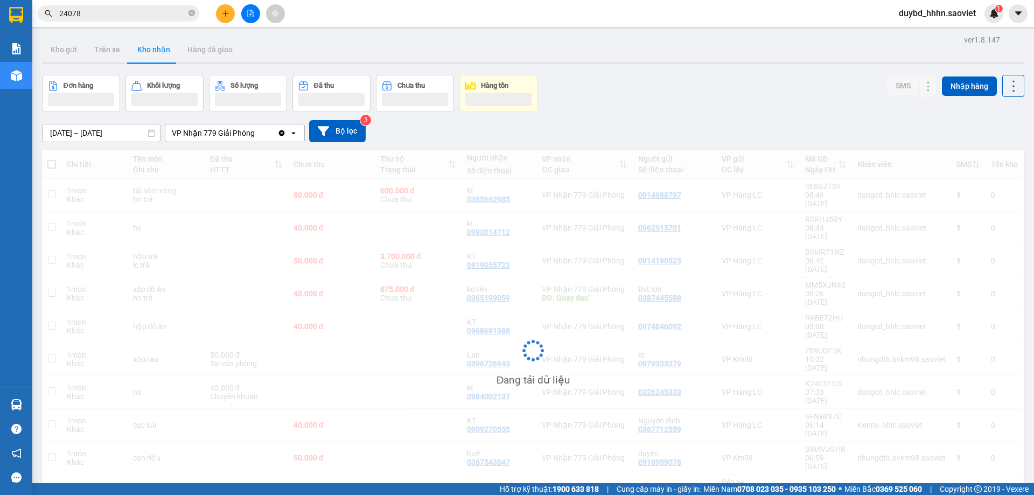
click at [125, 9] on input "24078" at bounding box center [122, 14] width 127 height 12
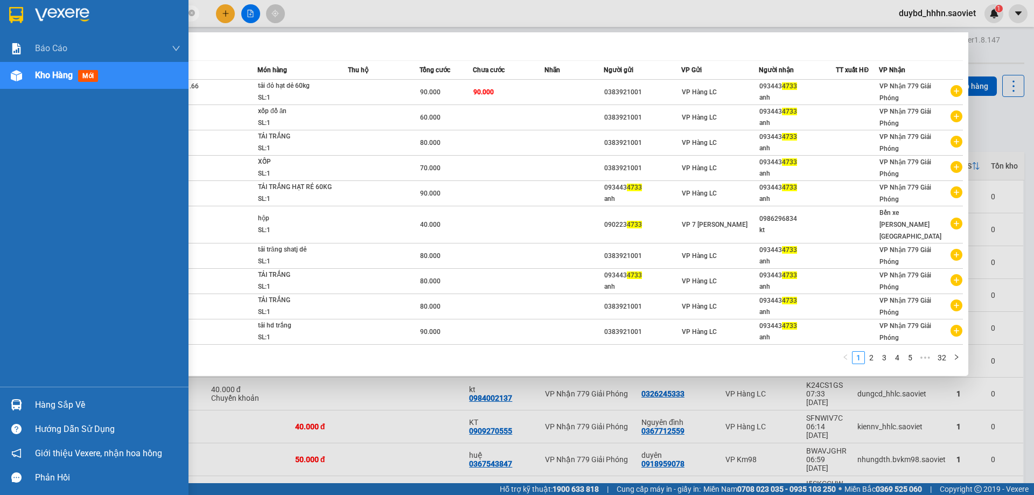
click at [18, 401] on img at bounding box center [16, 404] width 11 height 11
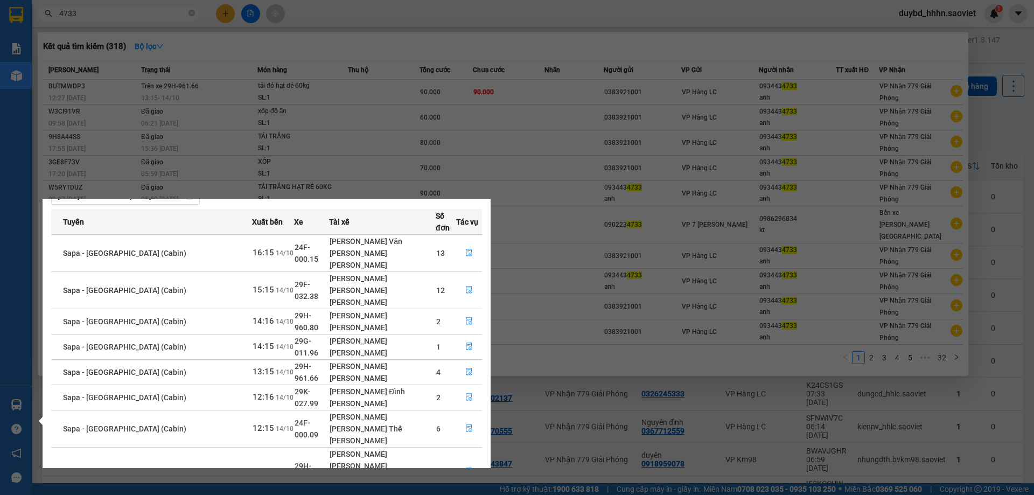
scroll to position [69, 0]
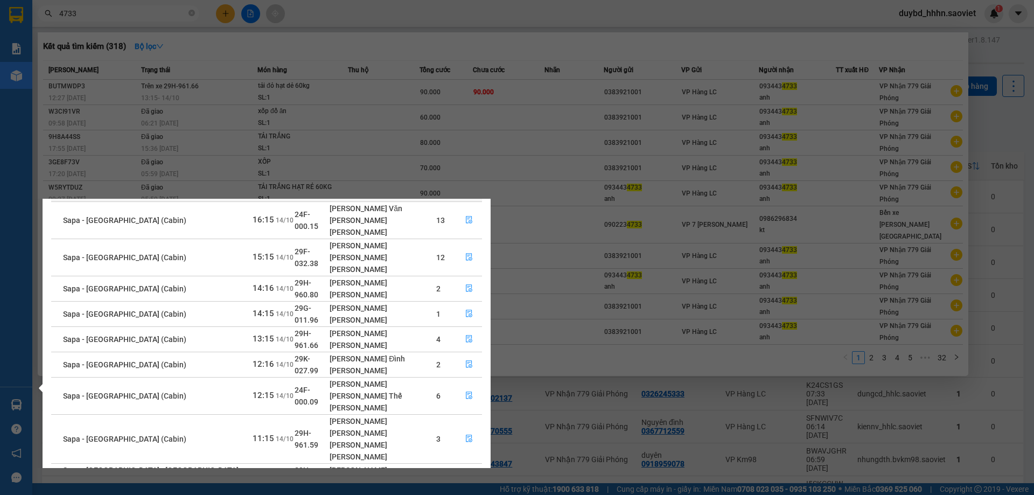
click at [465, 494] on icon "file-done" at bounding box center [469, 501] width 8 height 8
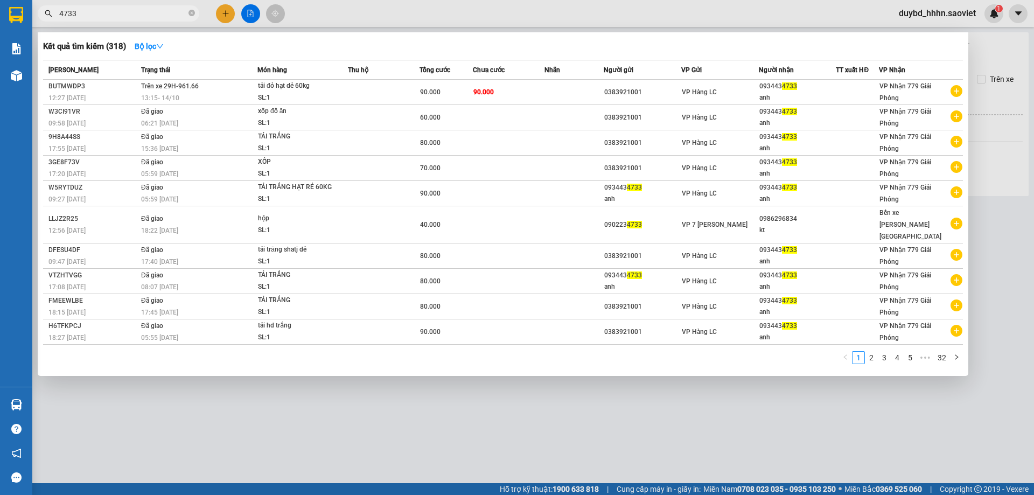
click at [567, 402] on div at bounding box center [517, 247] width 1034 height 495
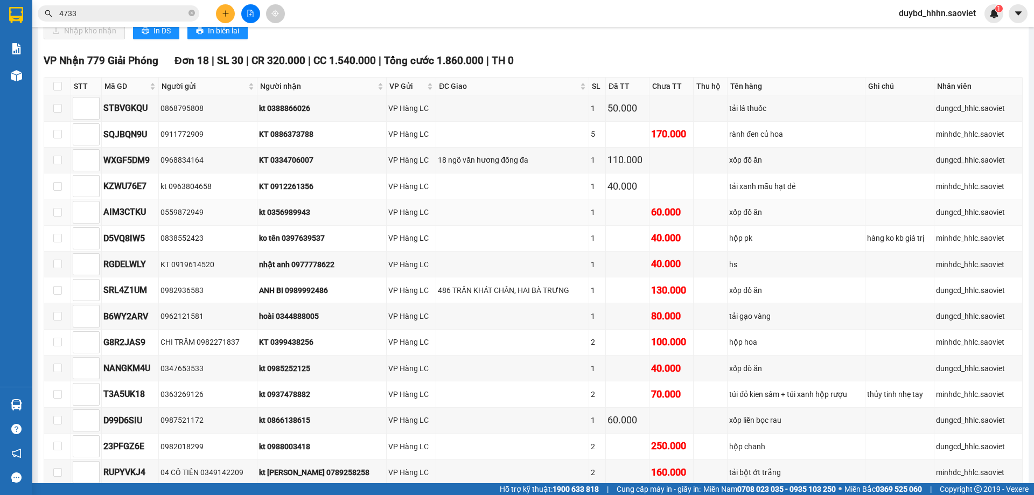
scroll to position [359, 0]
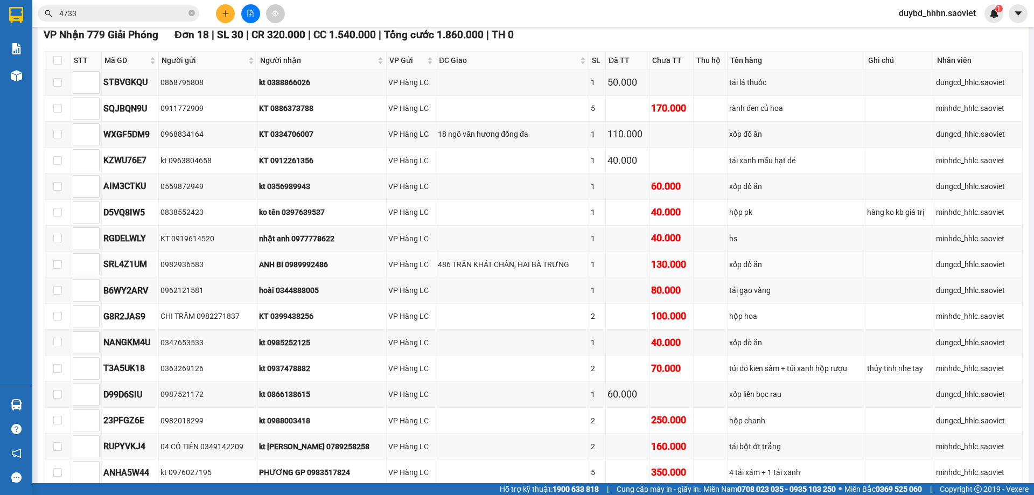
click at [748, 263] on div "xốp đồ ăn" at bounding box center [796, 265] width 134 height 12
click at [673, 137] on td at bounding box center [671, 135] width 44 height 26
click at [770, 125] on td "xốp đồ ăn" at bounding box center [797, 135] width 138 height 26
click at [526, 140] on div "18 ngõ văn hương đống đa" at bounding box center [512, 134] width 149 height 12
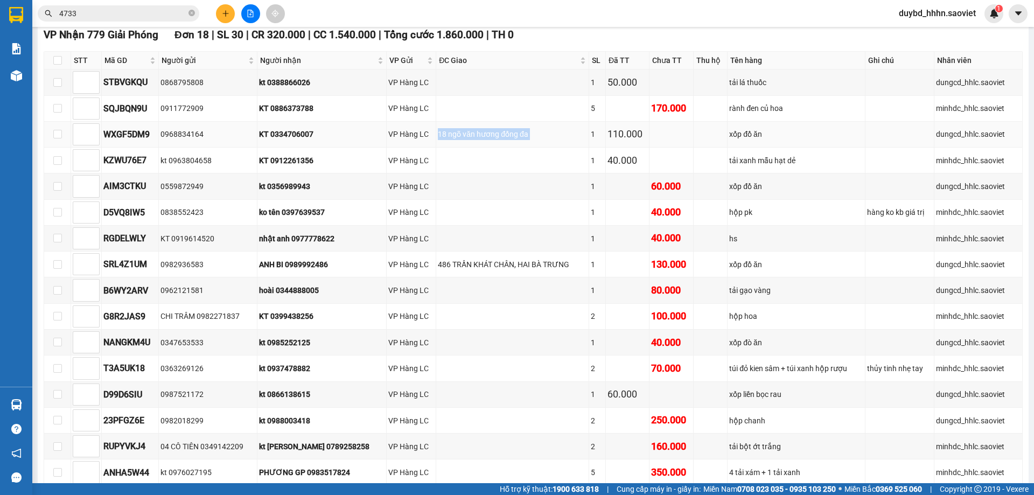
click at [526, 140] on div "18 ngõ văn hương đống đa" at bounding box center [512, 134] width 149 height 12
click at [505, 194] on td at bounding box center [512, 186] width 153 height 26
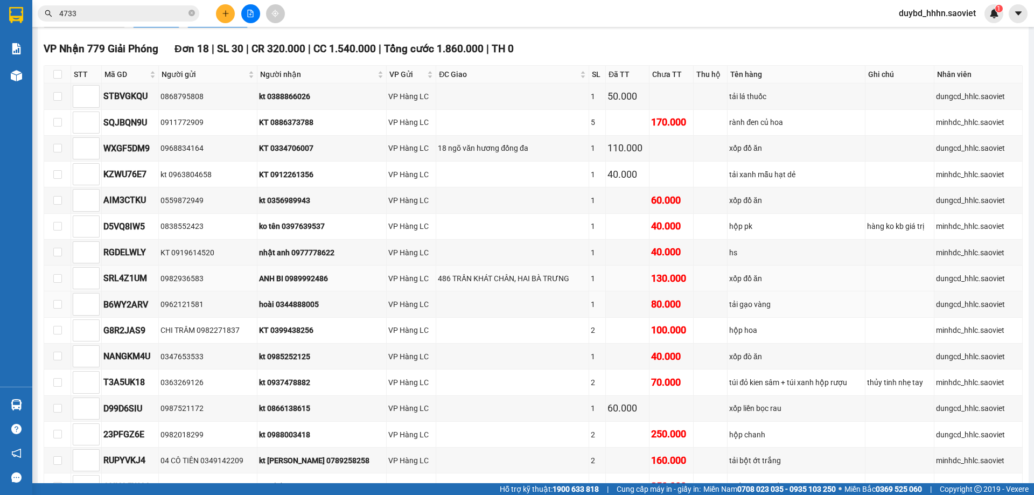
scroll to position [290, 0]
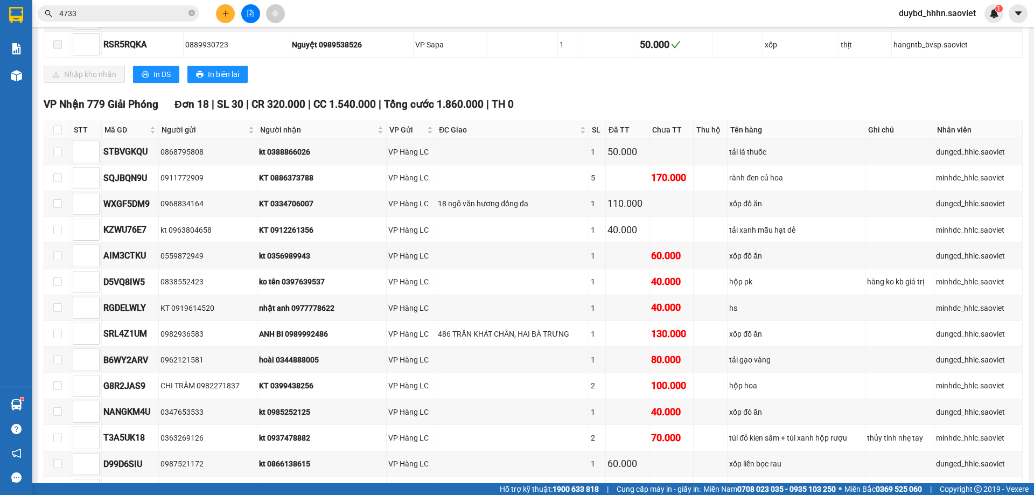
click at [67, 9] on input "4733" at bounding box center [122, 14] width 127 height 12
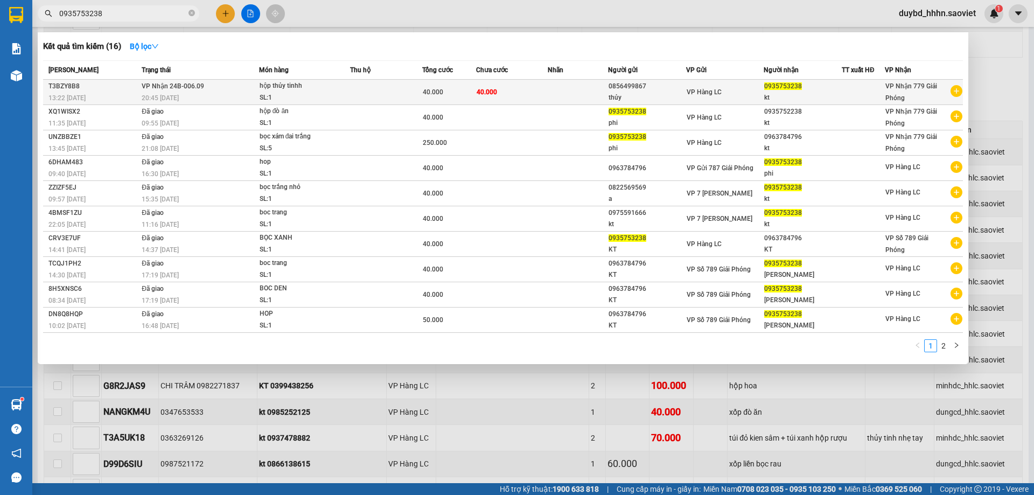
type input "0935753238"
click at [446, 91] on div "40.000" at bounding box center [449, 92] width 53 height 12
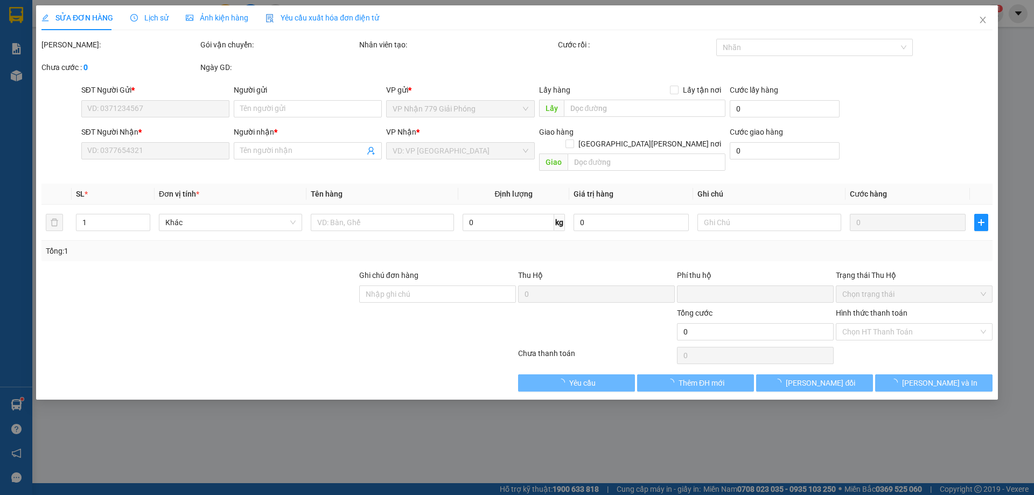
type input "0856499867"
type input "thủy"
type input "0935753238"
type input "kt"
type input "0"
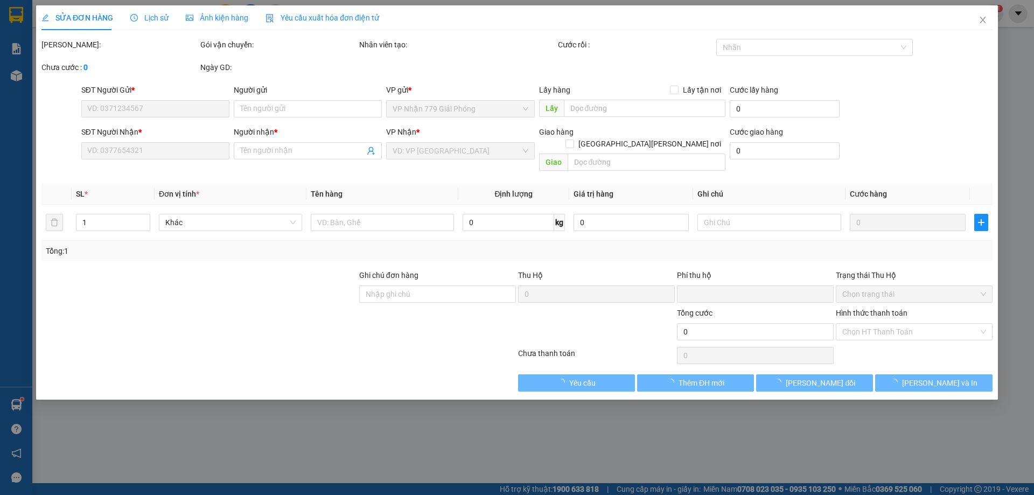
type input "40.000"
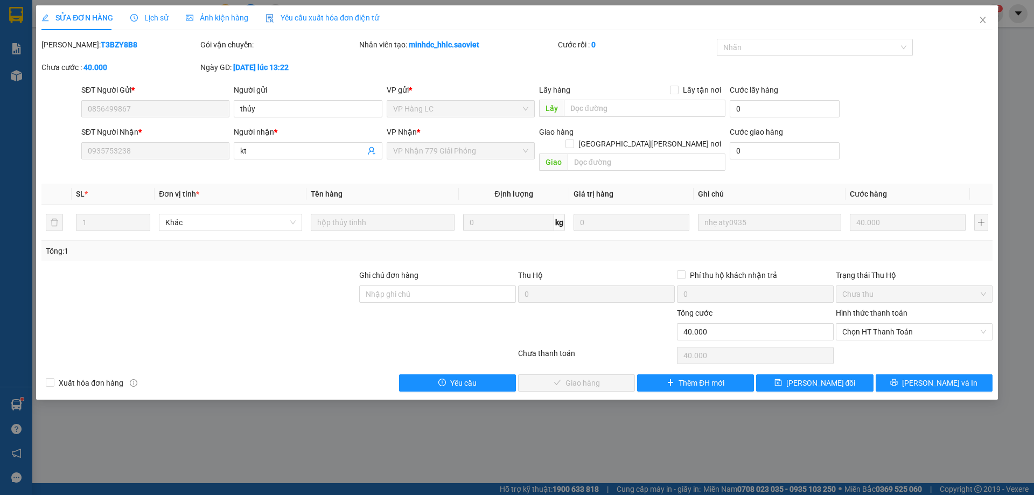
drag, startPoint x: 892, startPoint y: 334, endPoint x: 889, endPoint y: 330, distance: 5.8
click at [892, 345] on div "Chọn HT Thanh Toán" at bounding box center [914, 356] width 159 height 22
click at [889, 329] on div "Hình thức thanh toán Chọn HT Thanh Toán" at bounding box center [914, 326] width 157 height 38
click at [879, 324] on span "Chọn HT Thanh Toán" at bounding box center [914, 332] width 144 height 16
click at [867, 333] on div "Tại văn phòng" at bounding box center [914, 341] width 157 height 17
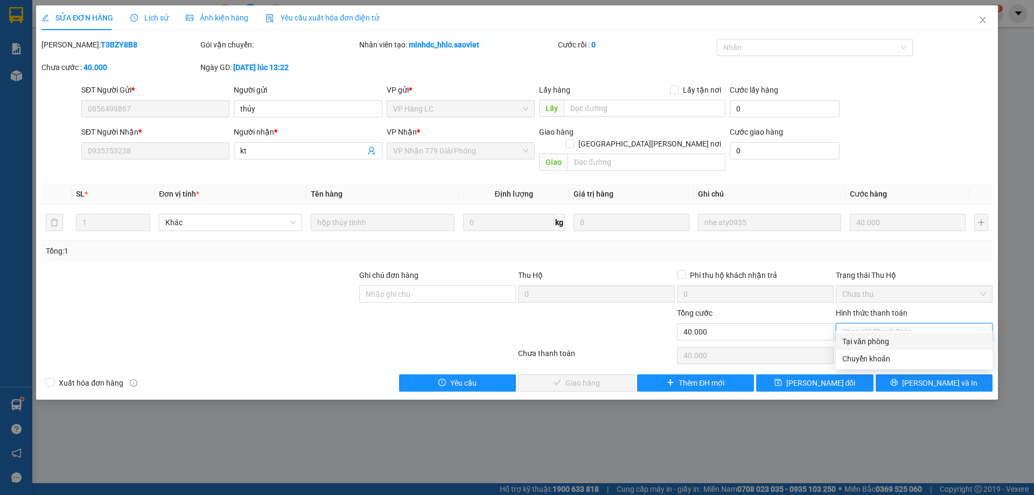
type input "0"
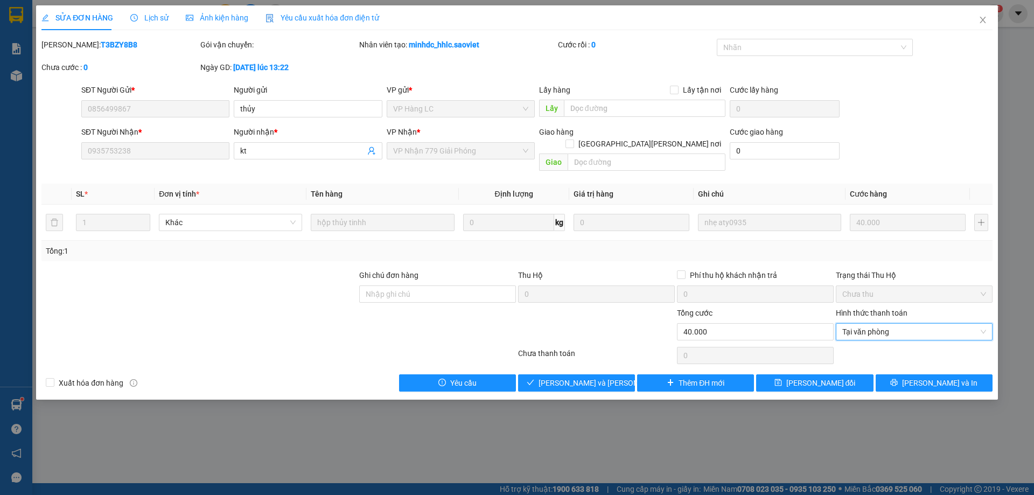
click at [566, 356] on div "Total Paid Fee 0 Total UnPaid Fee 40.000 Cash Collection Total Fee Mã ĐH: T3BZY…" at bounding box center [516, 215] width 951 height 353
click at [566, 361] on div "Total Paid Fee 0 Total UnPaid Fee 40.000 Cash Collection Total Fee Mã ĐH: T3BZY…" at bounding box center [516, 215] width 951 height 353
click at [567, 374] on button "[PERSON_NAME] và [PERSON_NAME] hàng" at bounding box center [576, 382] width 117 height 17
click at [568, 377] on span "[PERSON_NAME] và [PERSON_NAME] hàng" at bounding box center [611, 383] width 145 height 12
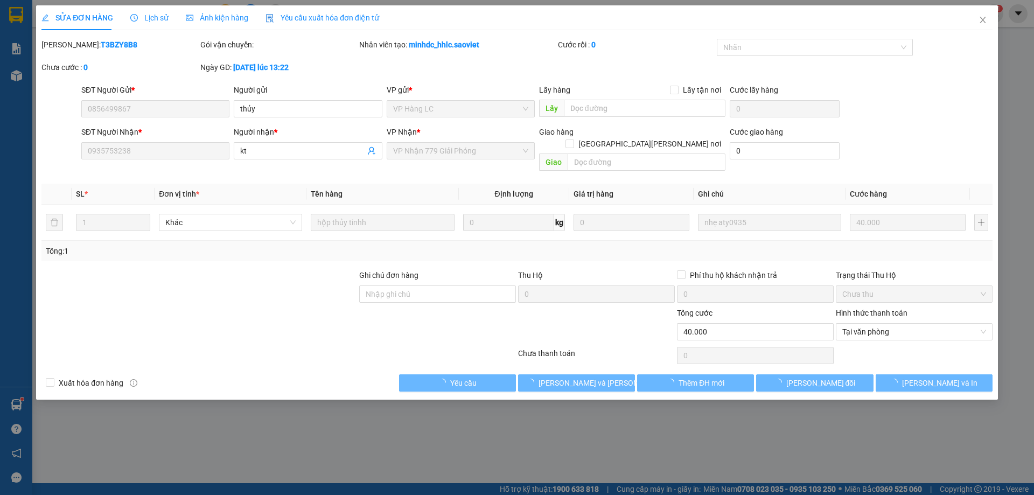
click at [625, 325] on div at bounding box center [596, 326] width 159 height 38
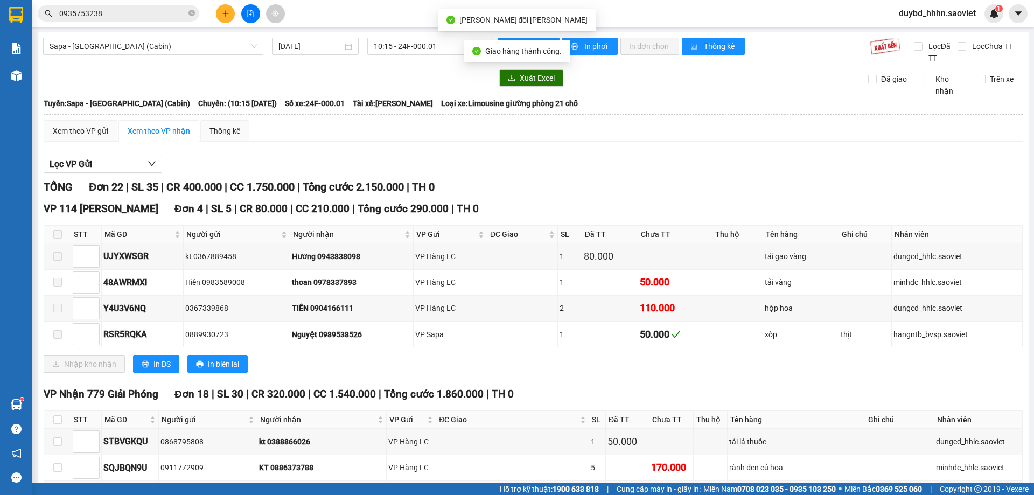
click at [115, 19] on span "0935753238" at bounding box center [119, 13] width 162 height 16
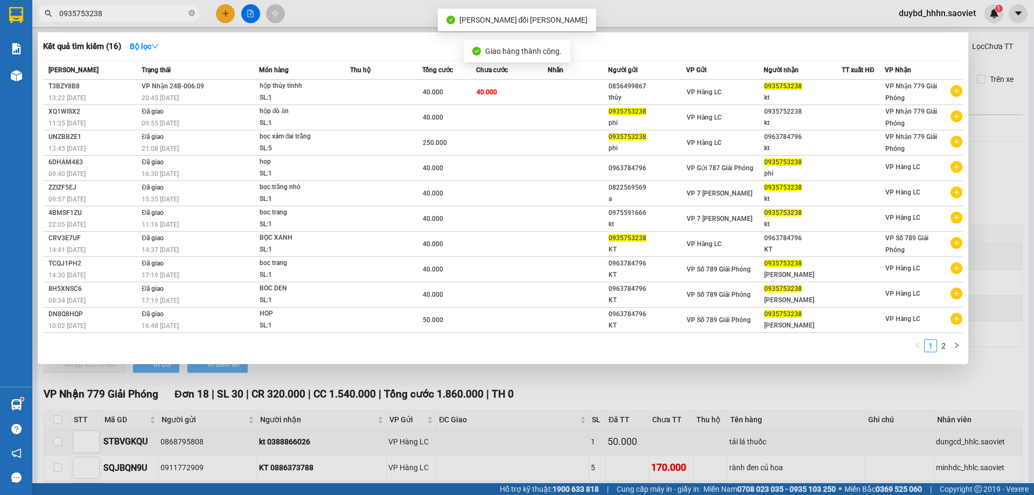
click at [116, 19] on span "0935753238" at bounding box center [119, 13] width 162 height 16
click at [121, 16] on input "0935753238" at bounding box center [122, 14] width 127 height 12
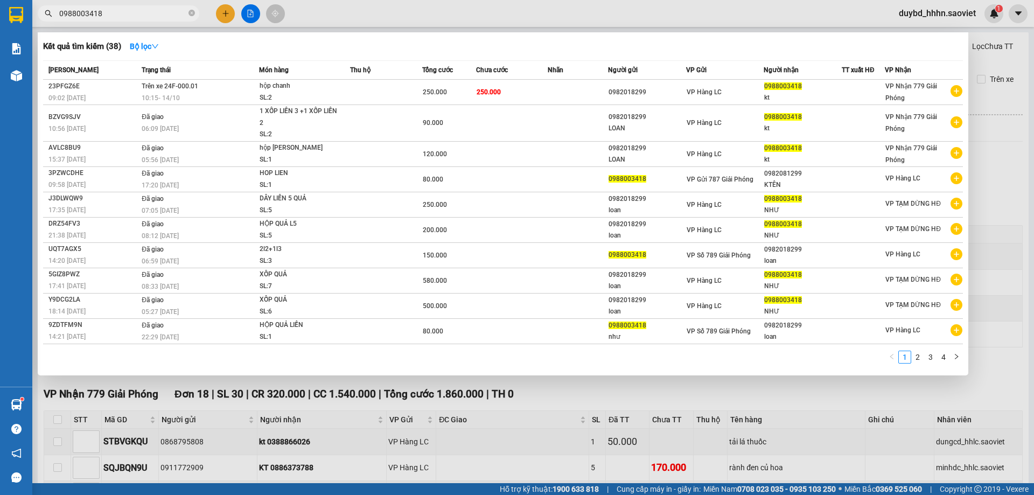
type input "0988003418"
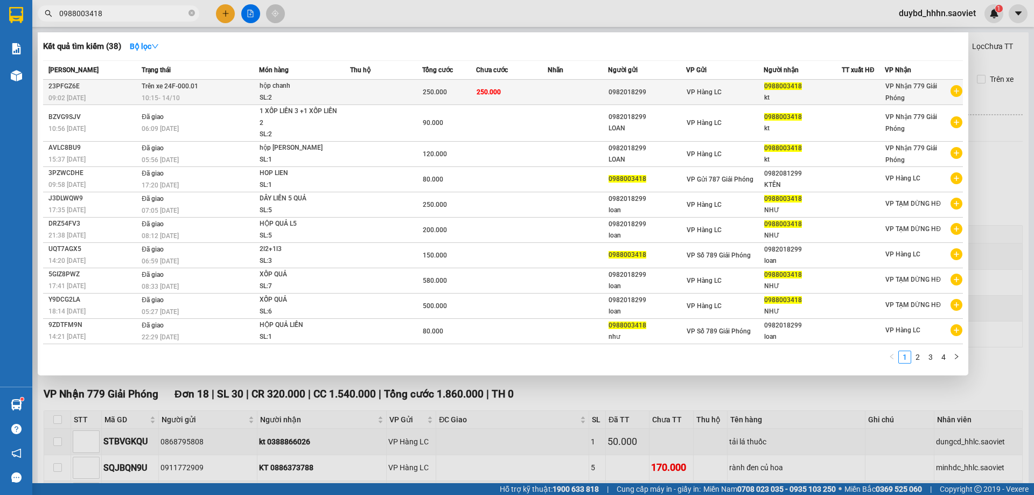
click at [443, 87] on div "250.000" at bounding box center [449, 92] width 53 height 12
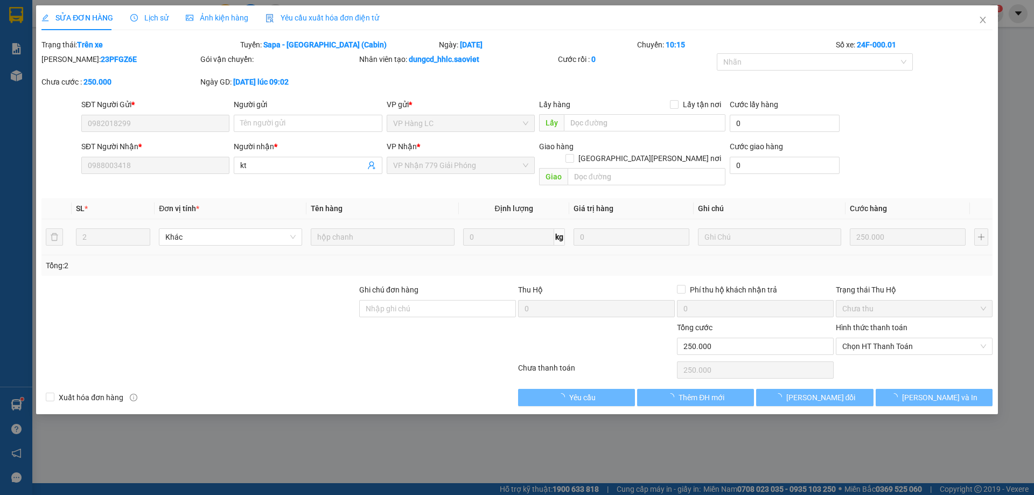
type input "0982018299"
type input "0988003418"
type input "kt"
type input "0"
type input "250.000"
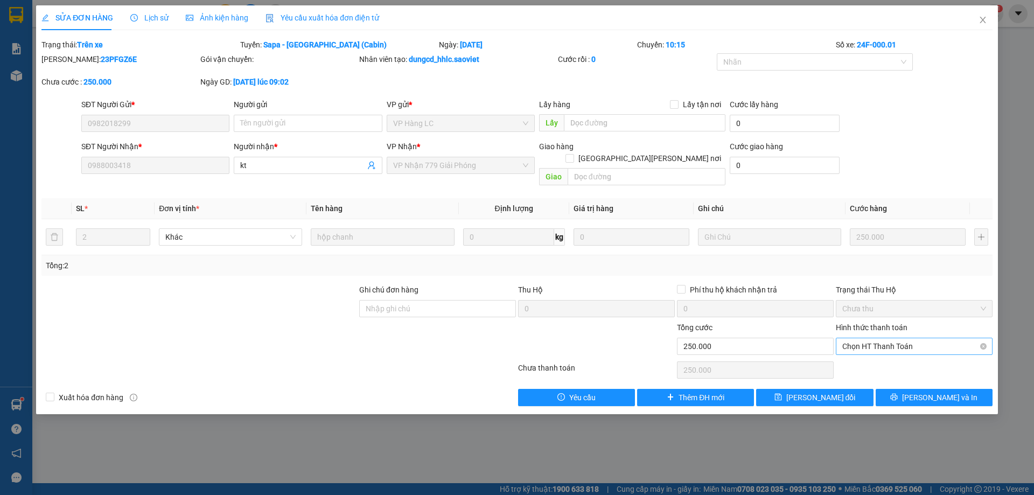
click at [877, 338] on span "Chọn HT Thanh Toán" at bounding box center [914, 346] width 144 height 16
click at [871, 349] on div "Tại văn phòng" at bounding box center [914, 355] width 157 height 17
type input "0"
click at [813, 392] on span "[PERSON_NAME] thay đổi" at bounding box center [820, 398] width 69 height 12
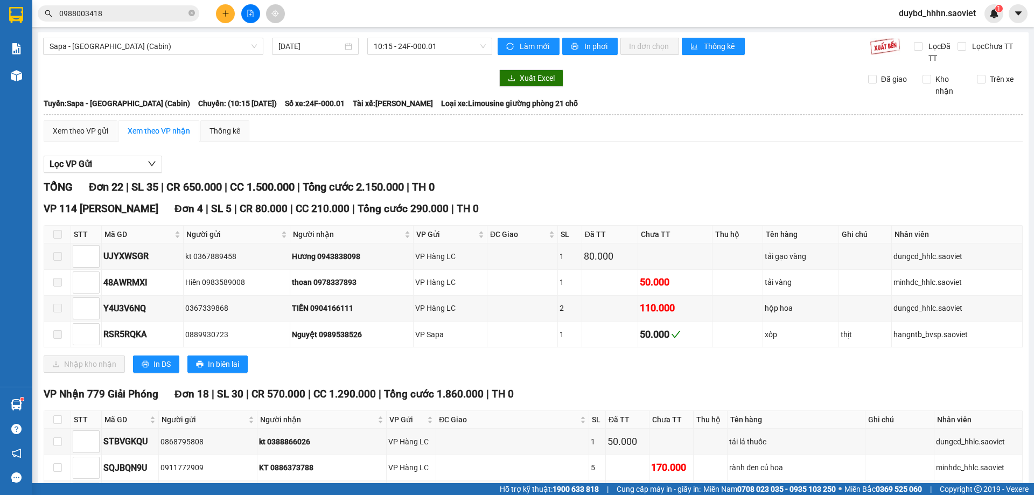
click at [183, 118] on th at bounding box center [533, 115] width 980 height 10
click at [97, 6] on span "0988003418" at bounding box center [119, 13] width 162 height 16
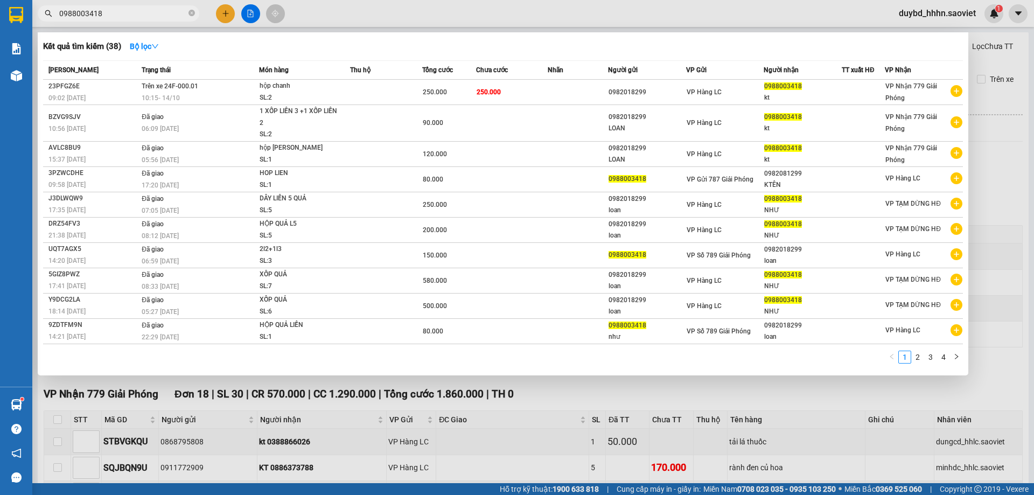
click at [97, 6] on span "0988003418" at bounding box center [119, 13] width 162 height 16
click at [106, 18] on input "0988003418" at bounding box center [122, 14] width 127 height 12
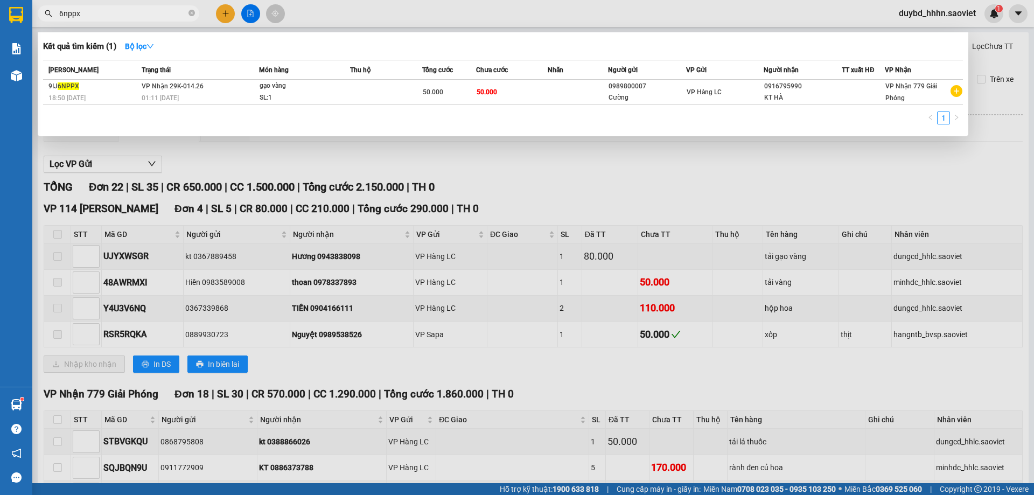
type input "6nppx"
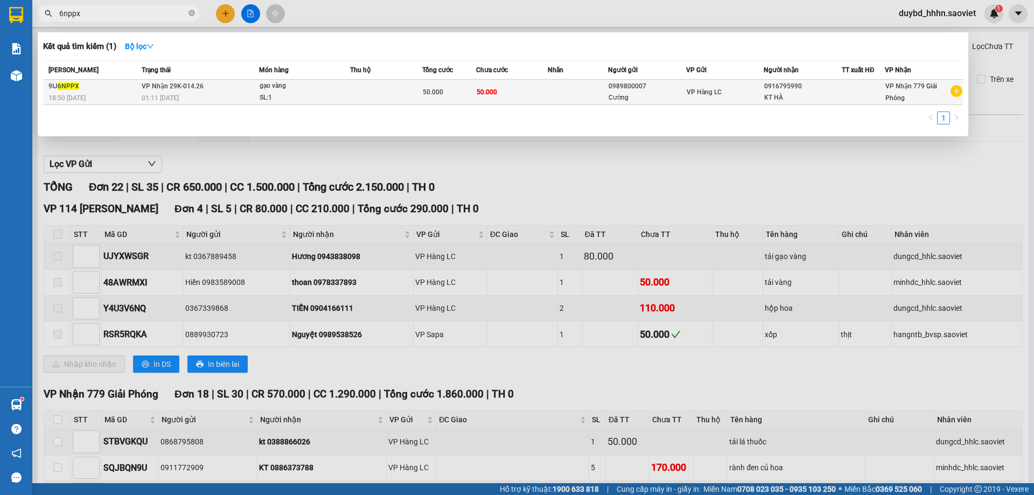
click at [725, 80] on td "VP Hàng LC" at bounding box center [725, 92] width 78 height 25
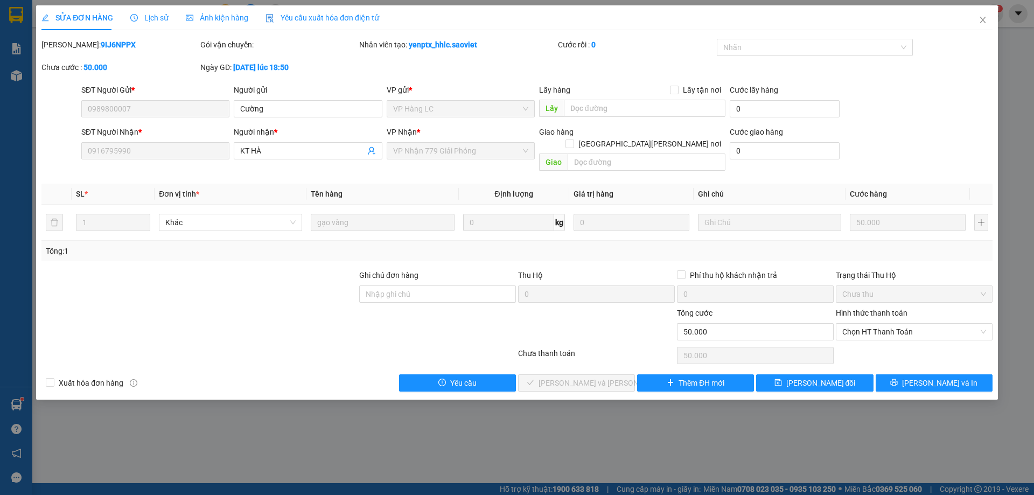
type input "0989800007"
type input "Cường"
type input "0916795990"
type input "KT HÀ"
type input "0"
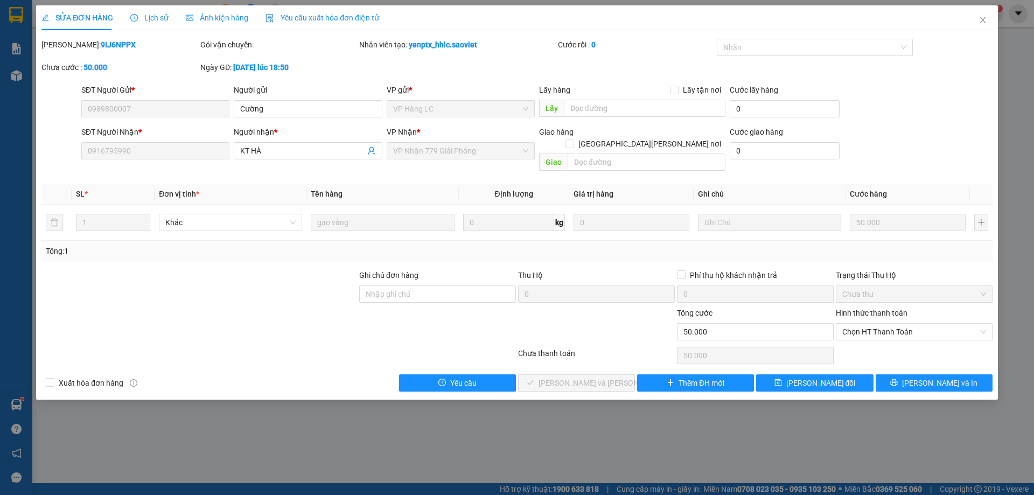
type input "50.000"
click at [892, 329] on div "Hình thức thanh toán Chọn HT Thanh Toán" at bounding box center [914, 326] width 157 height 38
click at [892, 326] on span "Chọn HT Thanh Toán" at bounding box center [914, 332] width 144 height 16
drag, startPoint x: 872, startPoint y: 358, endPoint x: 620, endPoint y: 364, distance: 252.1
click at [872, 359] on div "Chuyển khoản" at bounding box center [914, 359] width 144 height 12
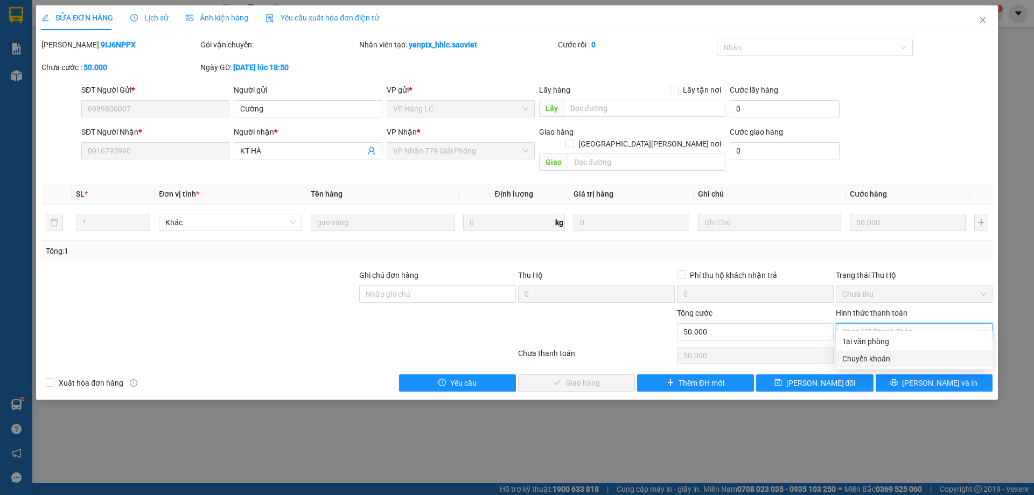
type input "0"
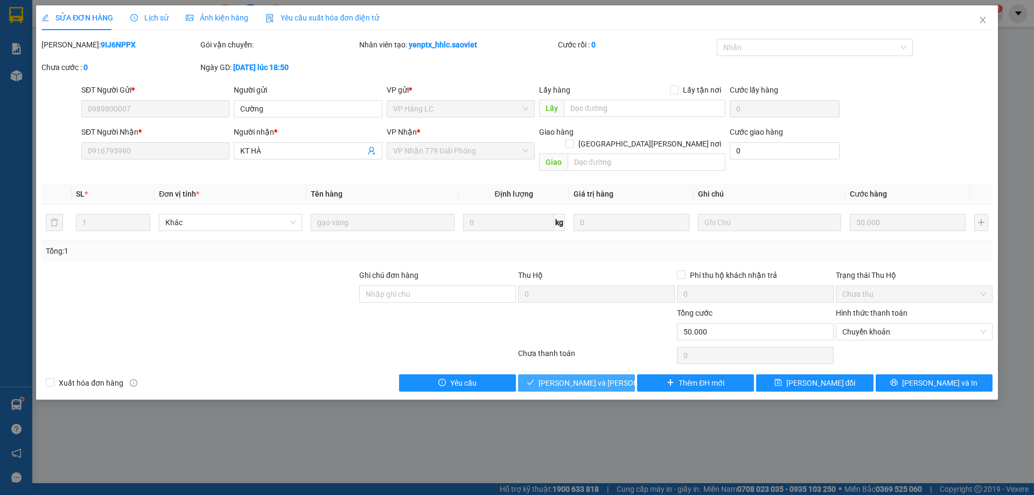
click at [536, 374] on button "[PERSON_NAME] và Giao hàng" at bounding box center [576, 382] width 117 height 17
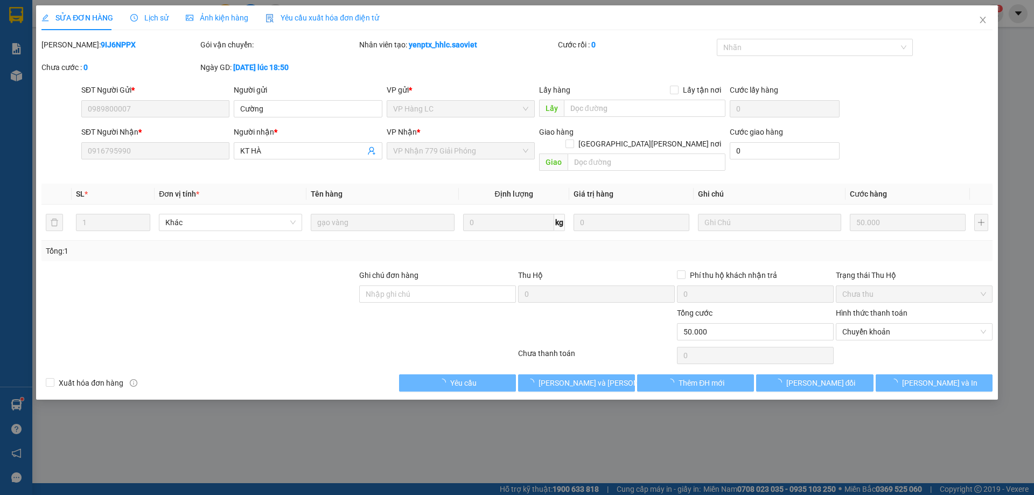
click at [395, 319] on div at bounding box center [437, 326] width 159 height 38
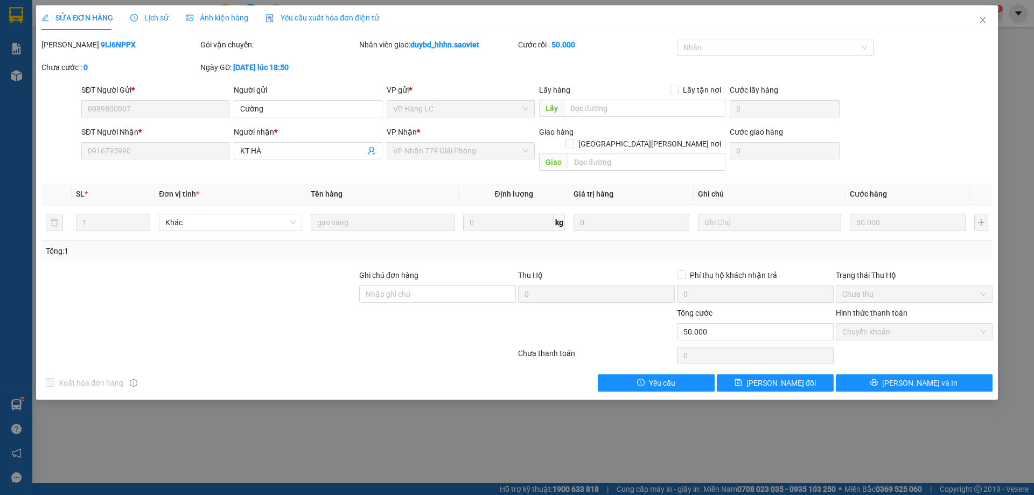
click at [453, 345] on div at bounding box center [278, 356] width 477 height 22
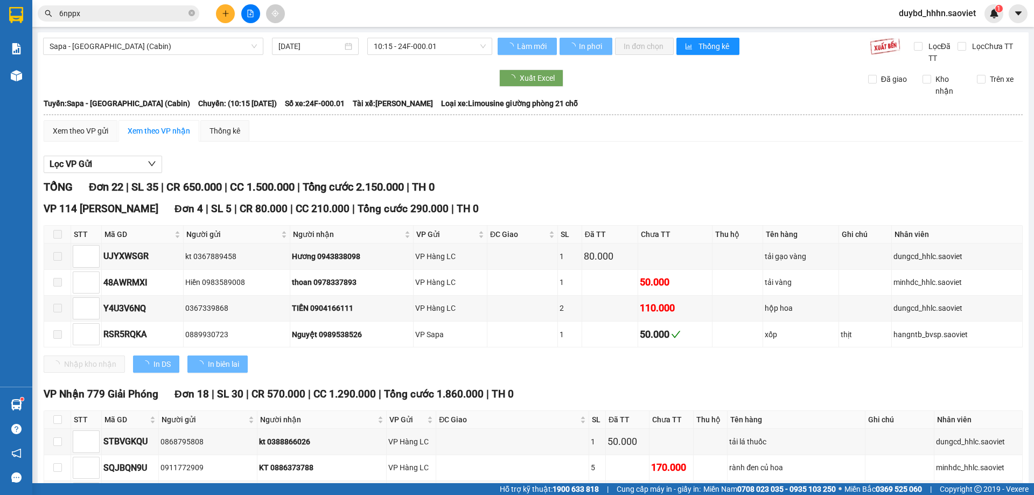
click at [80, 18] on input "6nppx" at bounding box center [122, 14] width 127 height 12
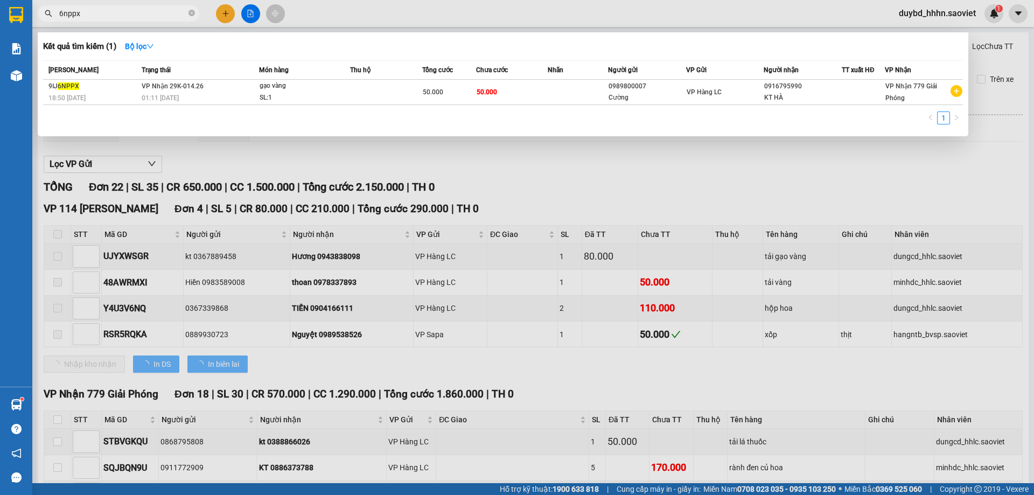
click at [80, 18] on input "6nppx" at bounding box center [122, 14] width 127 height 12
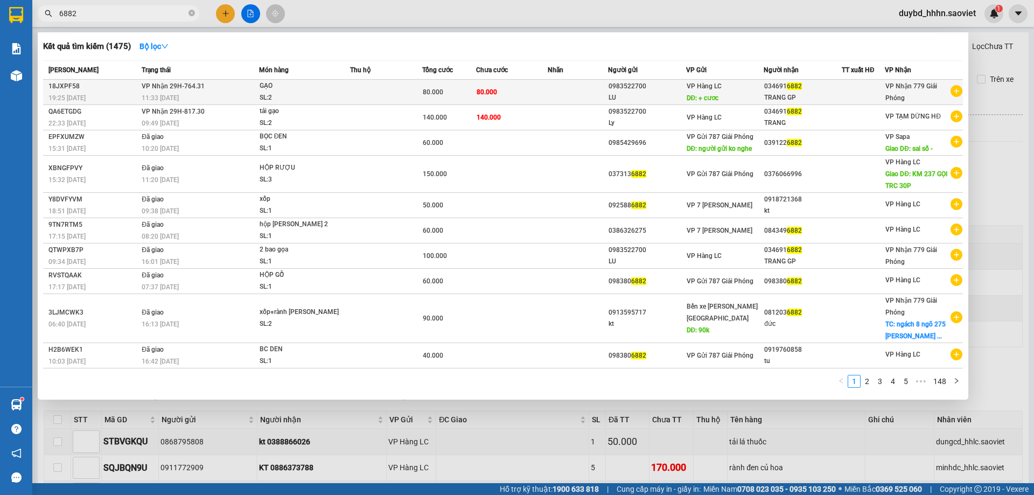
type input "6882"
click at [705, 94] on span "DĐ: + cươc" at bounding box center [703, 98] width 32 height 8
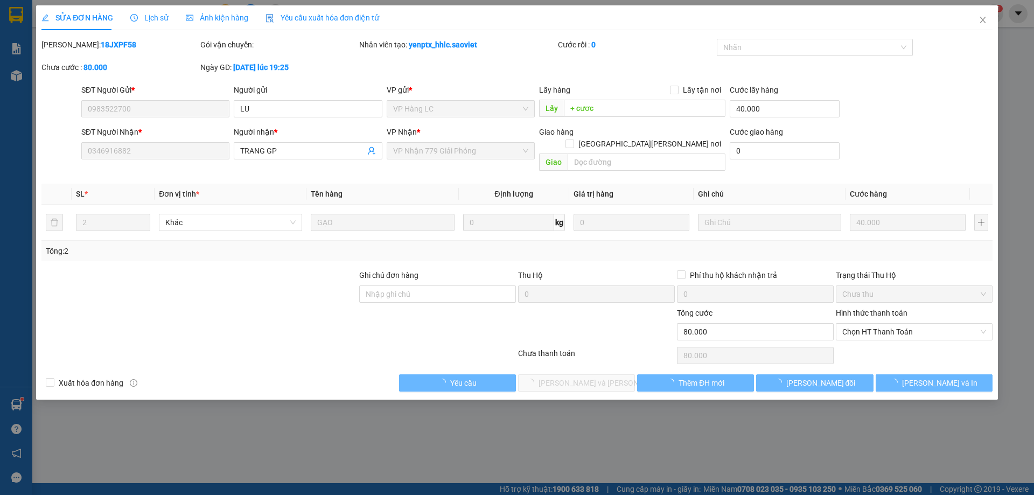
type input "0983522700"
type input "LU"
type input "+ cươc"
type input "40.000"
type input "0346916882"
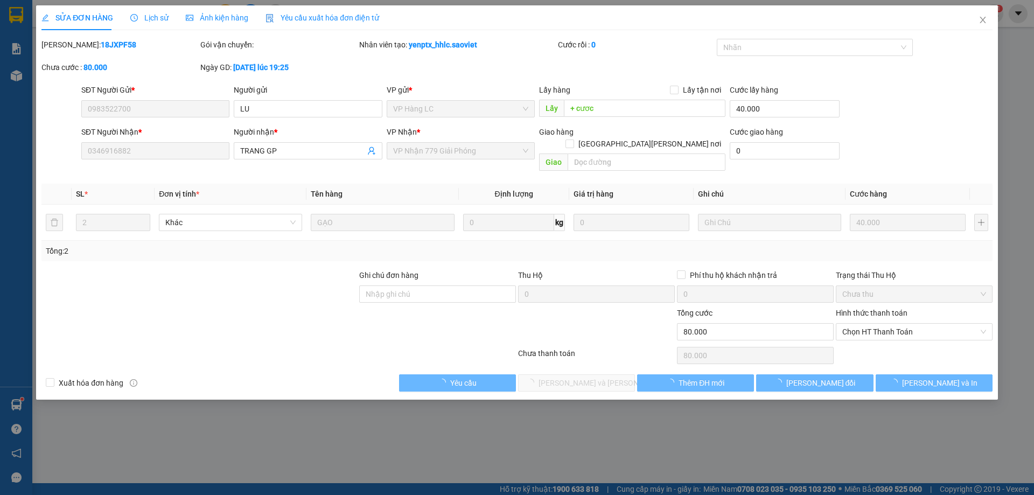
type input "TRANG GP"
type input "0"
type input "80.000"
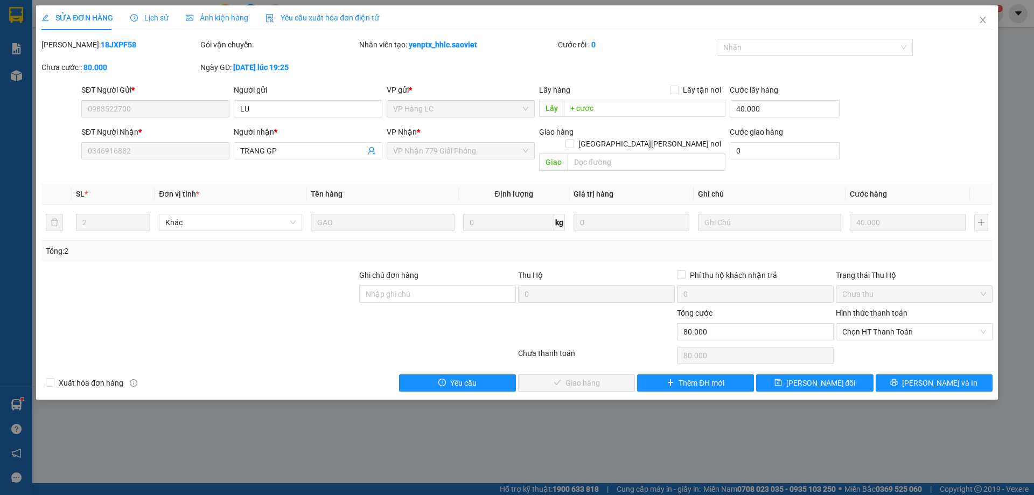
drag, startPoint x: 918, startPoint y: 334, endPoint x: 910, endPoint y: 333, distance: 8.1
click at [918, 345] on div "Chọn HT Thanh Toán" at bounding box center [914, 356] width 159 height 22
click at [899, 328] on div "Chọn HT Thanh Toán" at bounding box center [914, 331] width 157 height 17
click at [858, 343] on div "Tại văn phòng" at bounding box center [914, 342] width 144 height 12
type input "0"
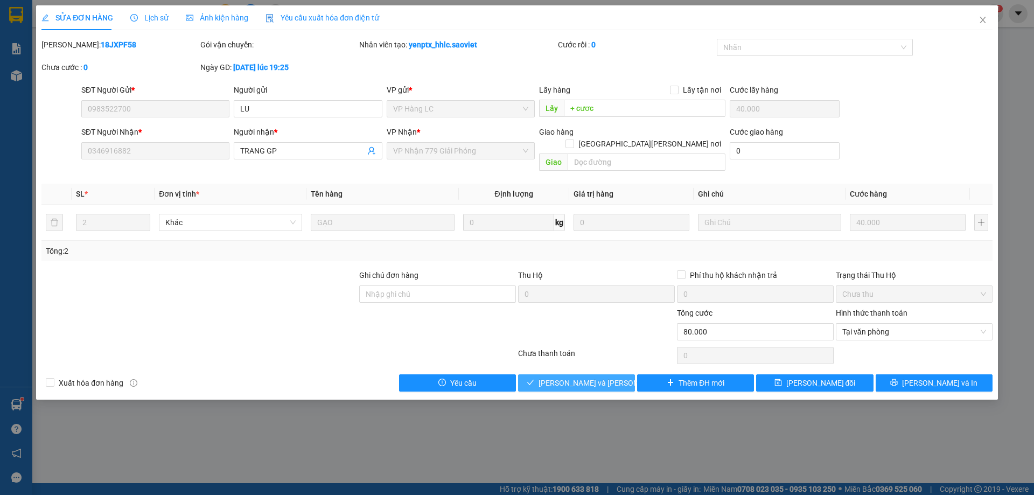
click at [572, 377] on span "[PERSON_NAME] và Giao hàng" at bounding box center [611, 383] width 145 height 12
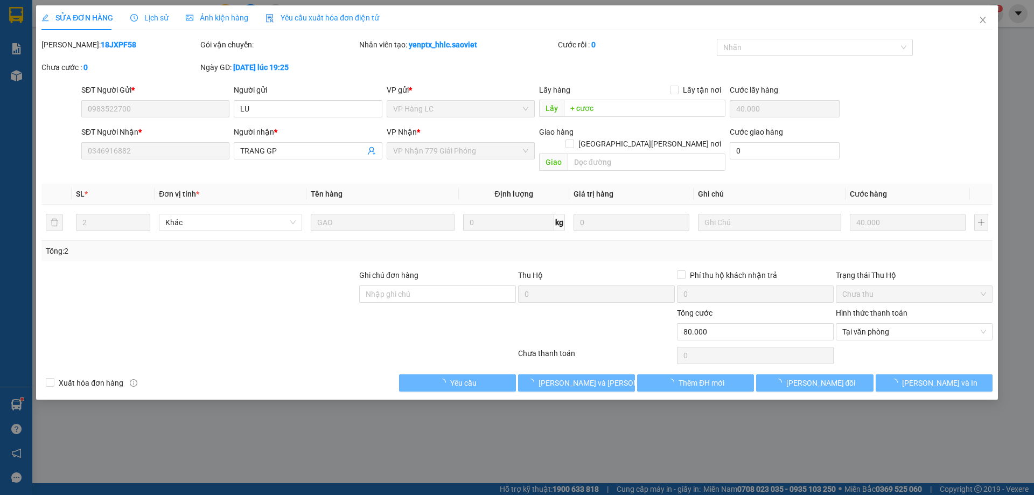
click at [612, 347] on div "Chưa thanh toán" at bounding box center [596, 356] width 159 height 19
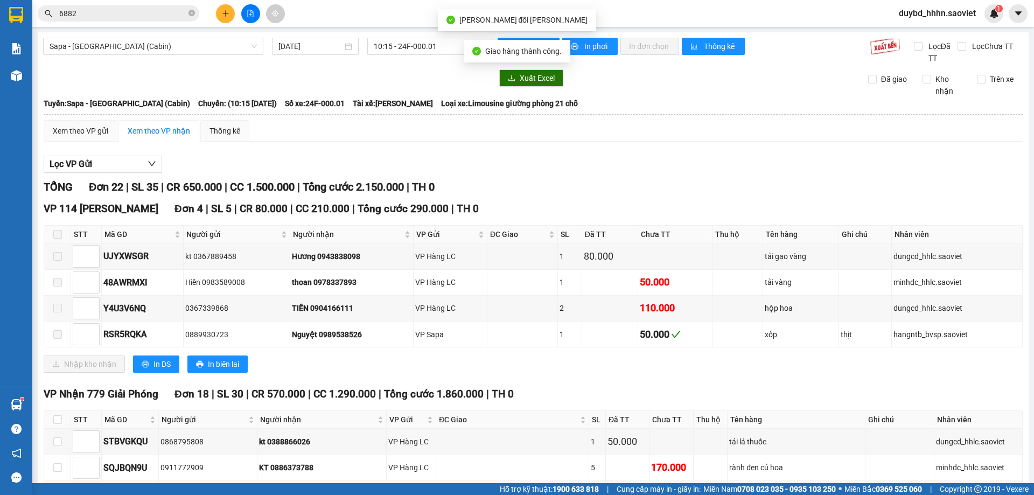
click at [87, 14] on input "6882" at bounding box center [122, 14] width 127 height 12
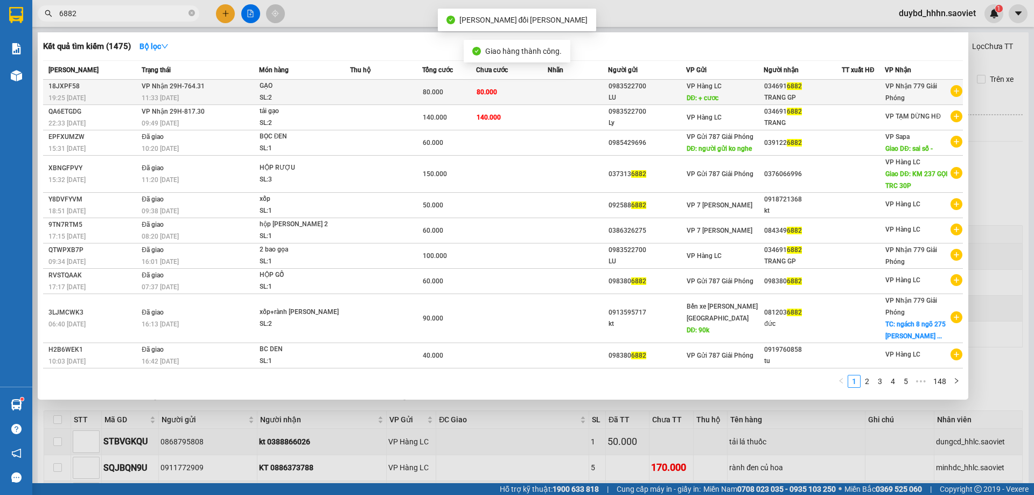
click at [480, 96] on span "80.000" at bounding box center [487, 91] width 20 height 9
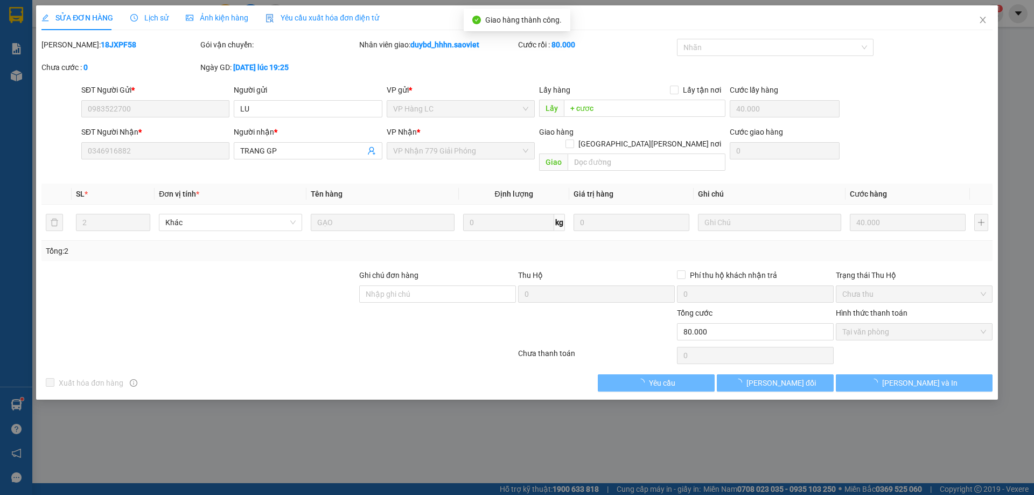
type input "0983522700"
type input "LU"
type input "+ cươc"
type input "40.000"
type input "0346916882"
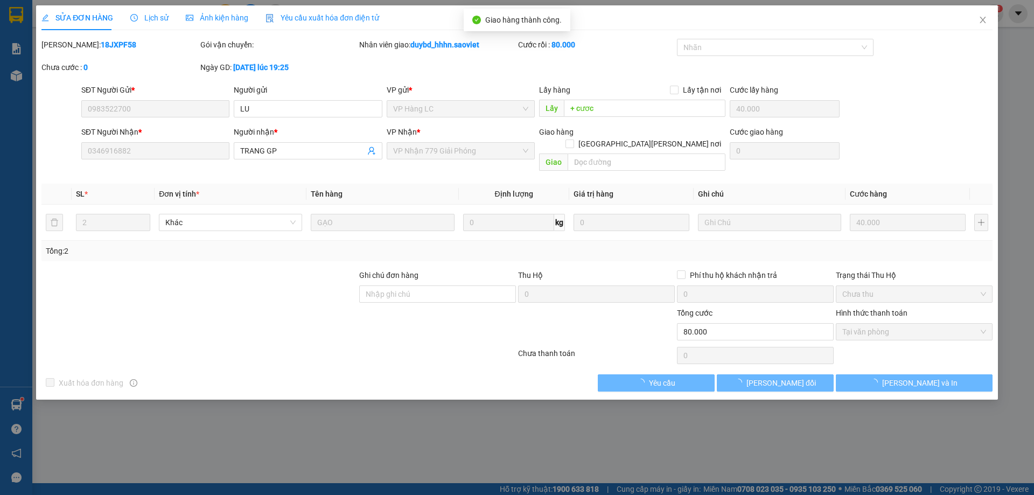
type input "TRANG GP"
type input "0"
type input "80.000"
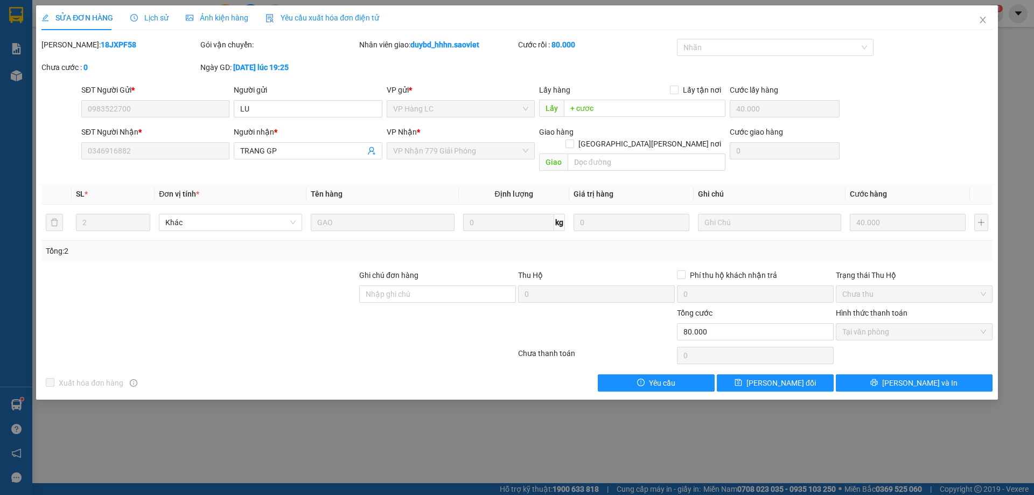
click at [780, 123] on form "SĐT Người Gửi * 0983522700 Người gửi LU VP gửi * VP Hàng LC Lấy hàng Lấy tận nơ…" at bounding box center [516, 130] width 951 height 92
click at [878, 205] on td "40.000" at bounding box center [908, 223] width 124 height 36
click at [788, 269] on div "Phí thu hộ khách nhận trả" at bounding box center [755, 275] width 157 height 12
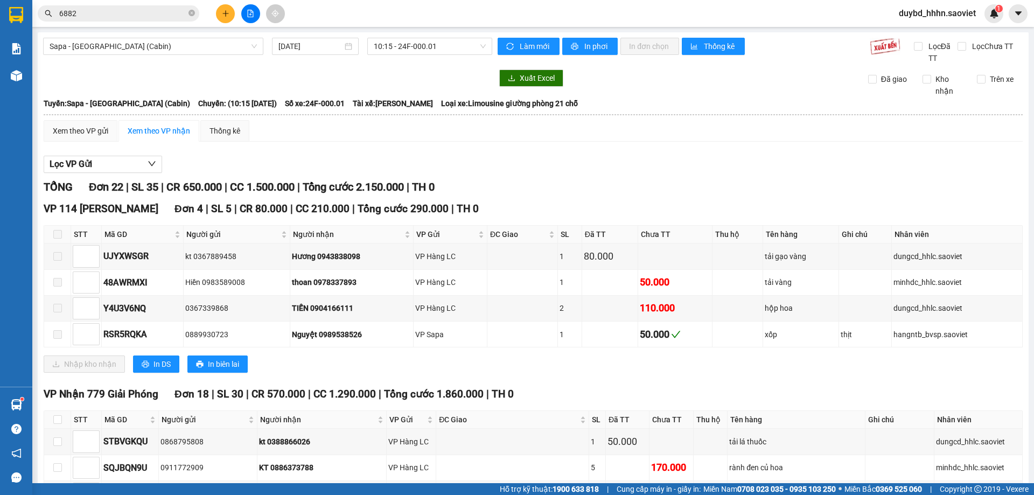
click at [147, 24] on div "Kết quả tìm kiếm ( 1475 ) Bộ lọc Mã ĐH Trạng thái Món hàng Thu hộ Tổng cước Chư…" at bounding box center [517, 13] width 1034 height 27
click at [159, 9] on input "6882" at bounding box center [122, 14] width 127 height 12
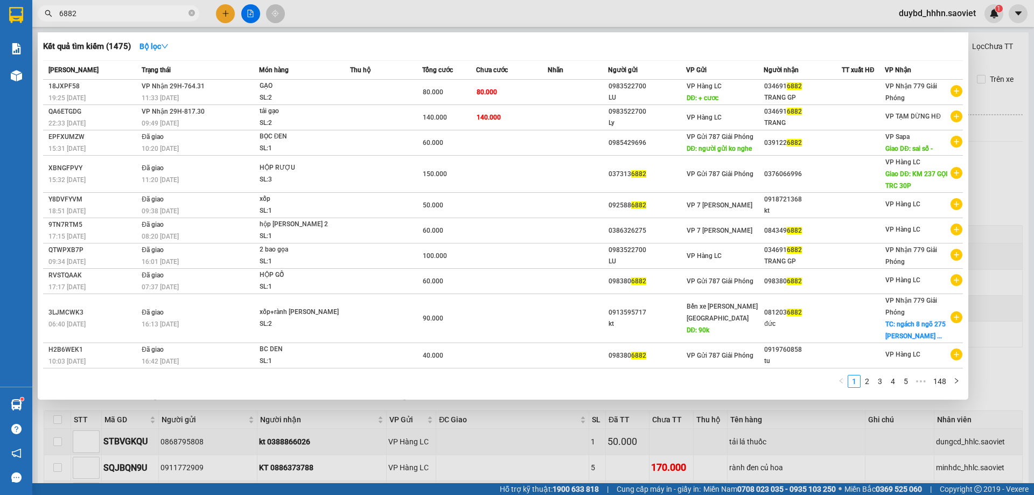
click at [159, 9] on input "6882" at bounding box center [122, 14] width 127 height 12
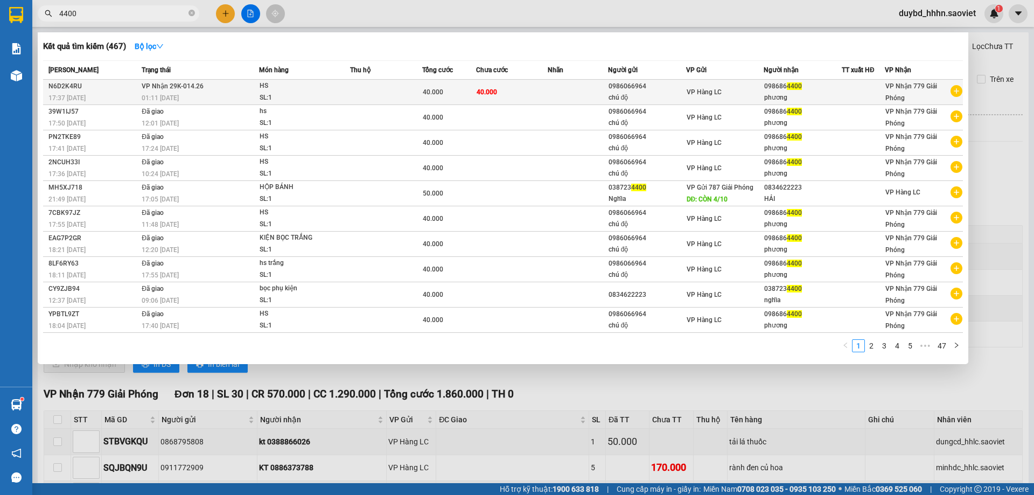
type input "4400"
click at [800, 101] on div "phương" at bounding box center [802, 97] width 77 height 11
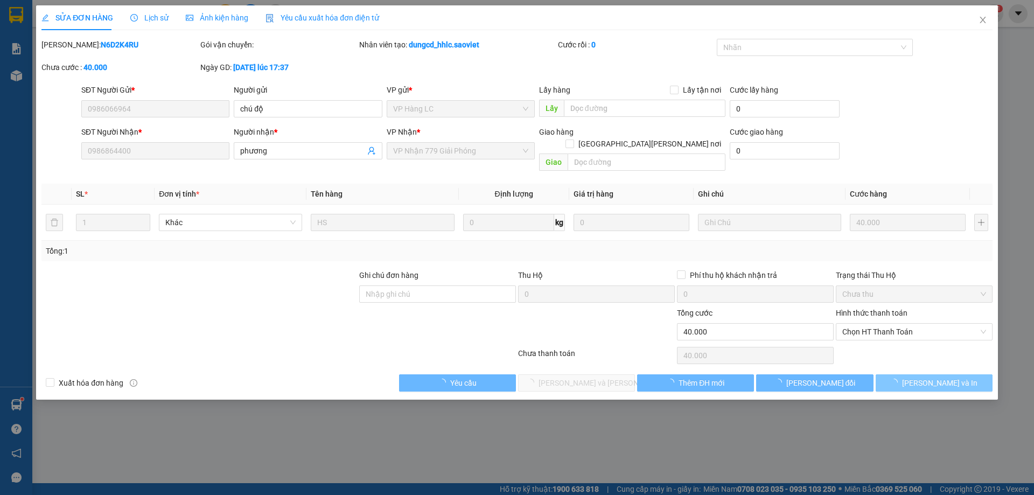
type input "0986066964"
type input "chú độ"
type input "0986864400"
type input "phương"
type input "0"
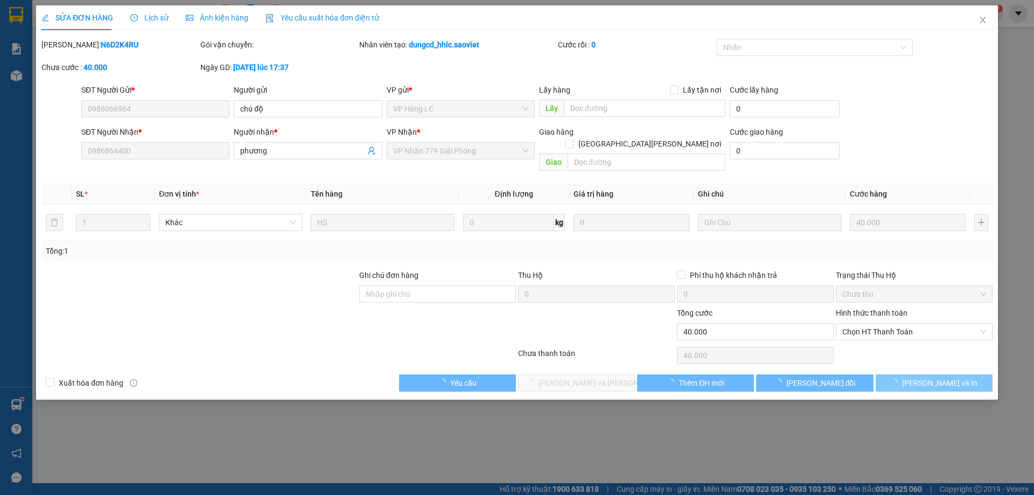
type input "40.000"
click at [885, 332] on div "Hình thức thanh toán Chọn HT Thanh Toán" at bounding box center [914, 326] width 157 height 38
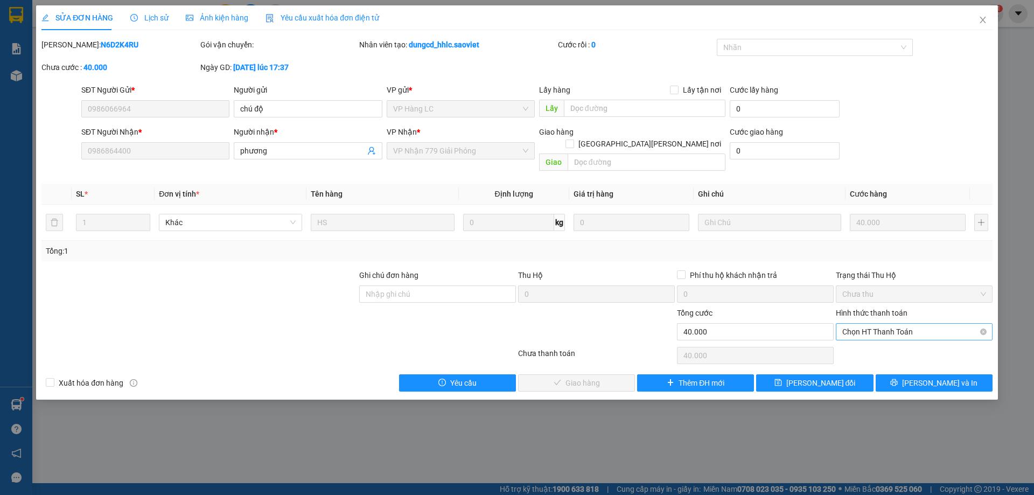
click at [845, 324] on span "Chọn HT Thanh Toán" at bounding box center [914, 332] width 144 height 16
click at [851, 350] on div "Chuyển khoản" at bounding box center [914, 358] width 157 height 17
type input "0"
click at [862, 327] on span "Chuyển khoản" at bounding box center [914, 332] width 144 height 16
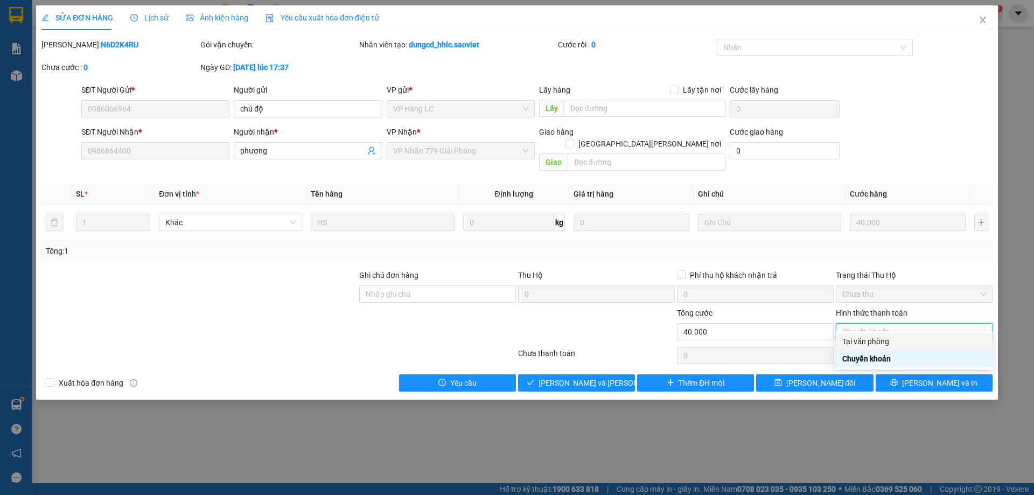
click at [856, 346] on div "Tại văn phòng" at bounding box center [914, 342] width 144 height 12
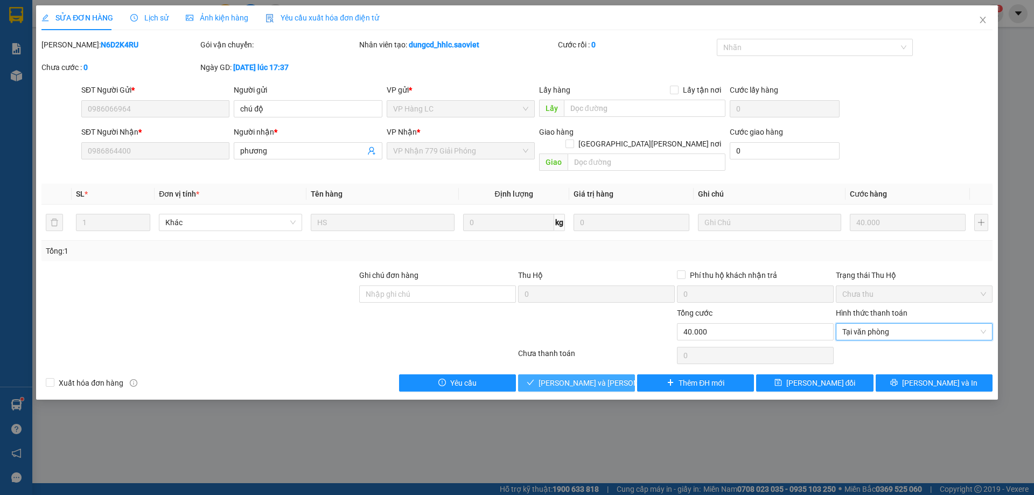
click at [587, 377] on span "[PERSON_NAME] và Giao hàng" at bounding box center [611, 383] width 145 height 12
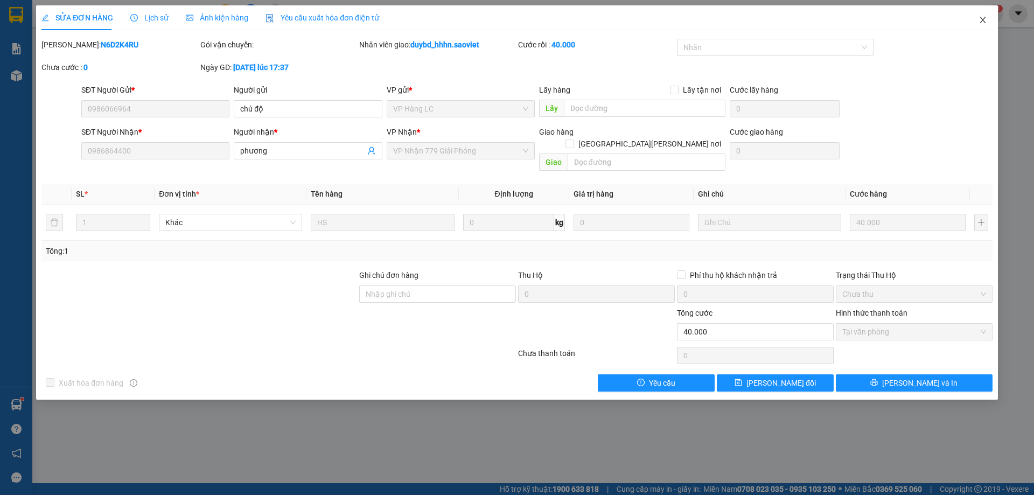
click at [978, 21] on span "Close" at bounding box center [983, 20] width 30 height 30
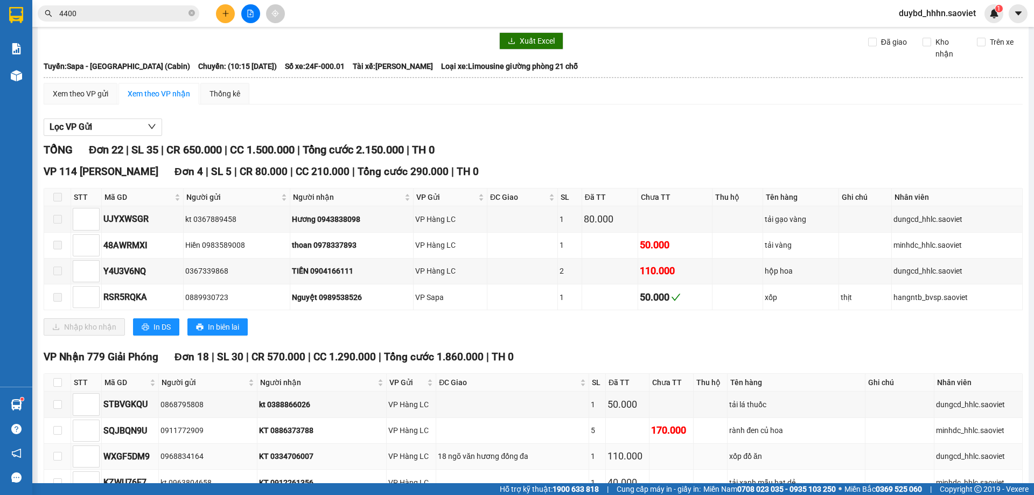
scroll to position [90, 0]
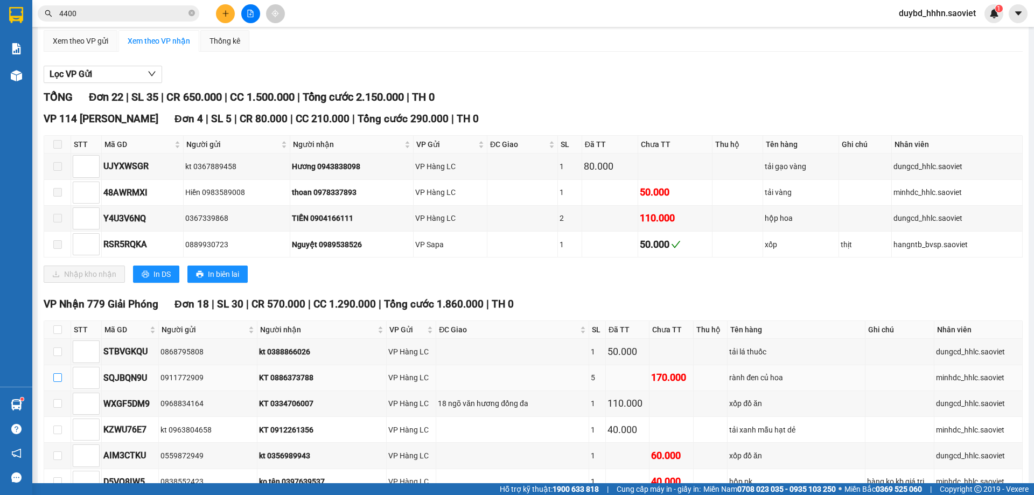
click at [61, 375] on input "checkbox" at bounding box center [57, 377] width 9 height 9
checkbox input "true"
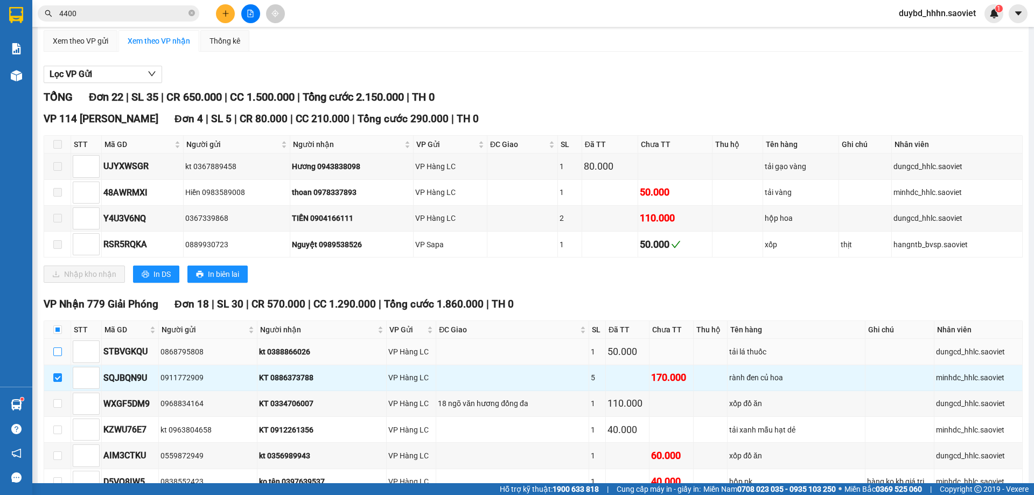
click at [56, 350] on input "checkbox" at bounding box center [57, 351] width 9 height 9
checkbox input "true"
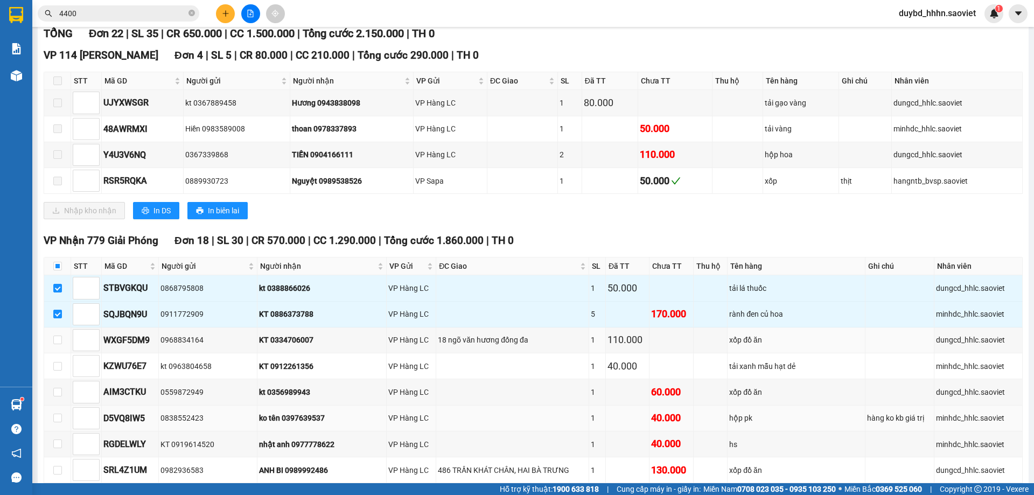
scroll to position [179, 0]
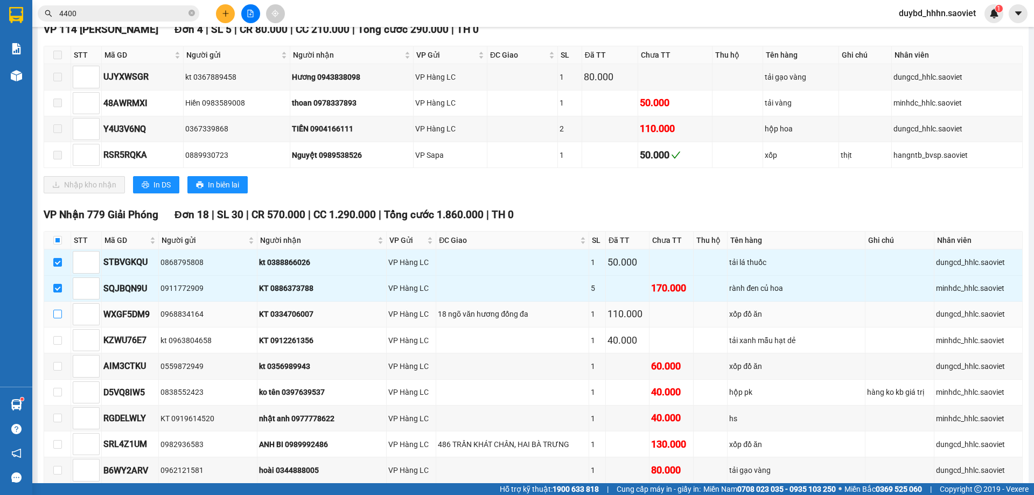
click at [55, 315] on input "checkbox" at bounding box center [57, 314] width 9 height 9
checkbox input "true"
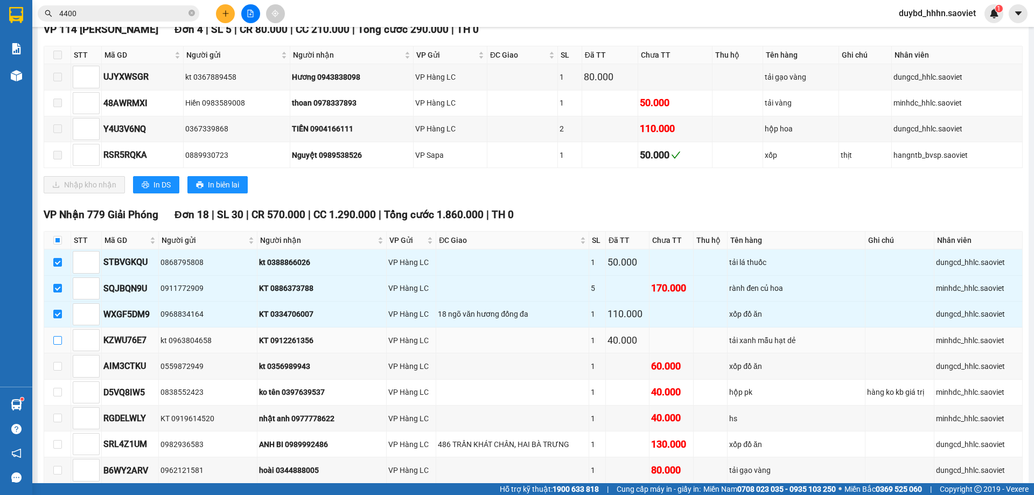
click at [60, 339] on input "checkbox" at bounding box center [57, 340] width 9 height 9
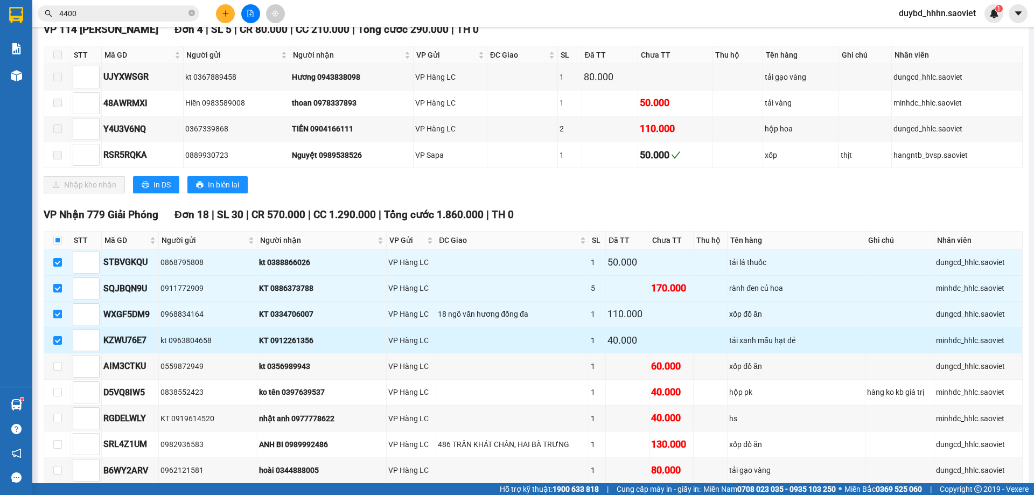
click at [48, 344] on td at bounding box center [57, 340] width 27 height 26
click at [55, 341] on input "checkbox" at bounding box center [57, 340] width 9 height 9
checkbox input "false"
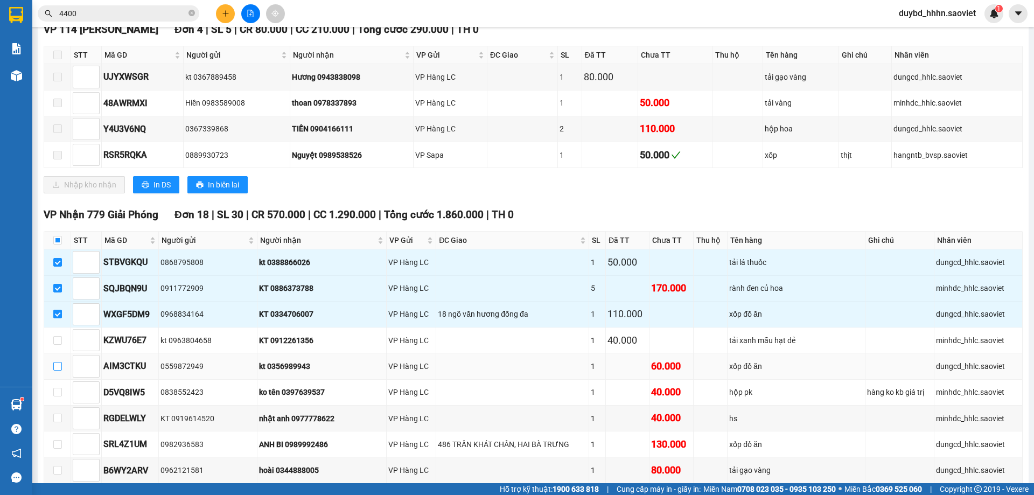
click at [57, 364] on input "checkbox" at bounding box center [57, 366] width 9 height 9
checkbox input "true"
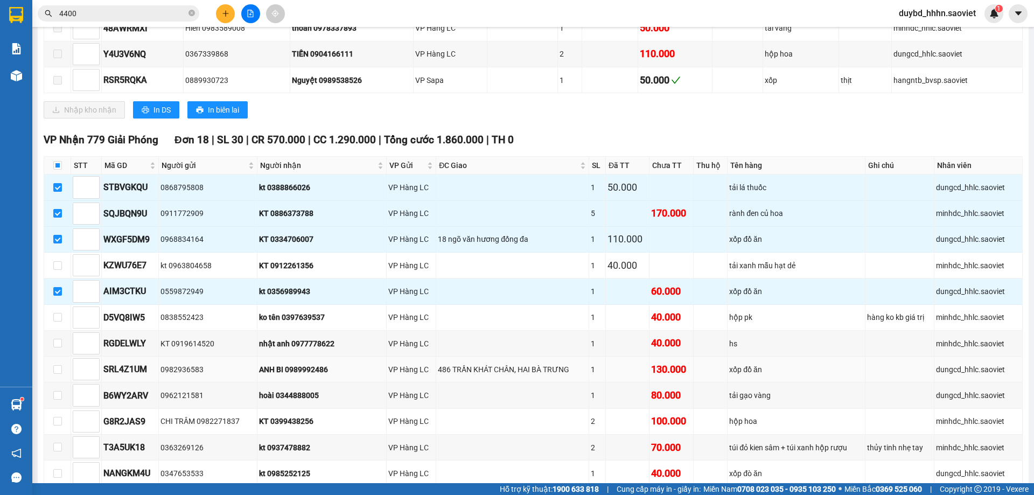
scroll to position [269, 0]
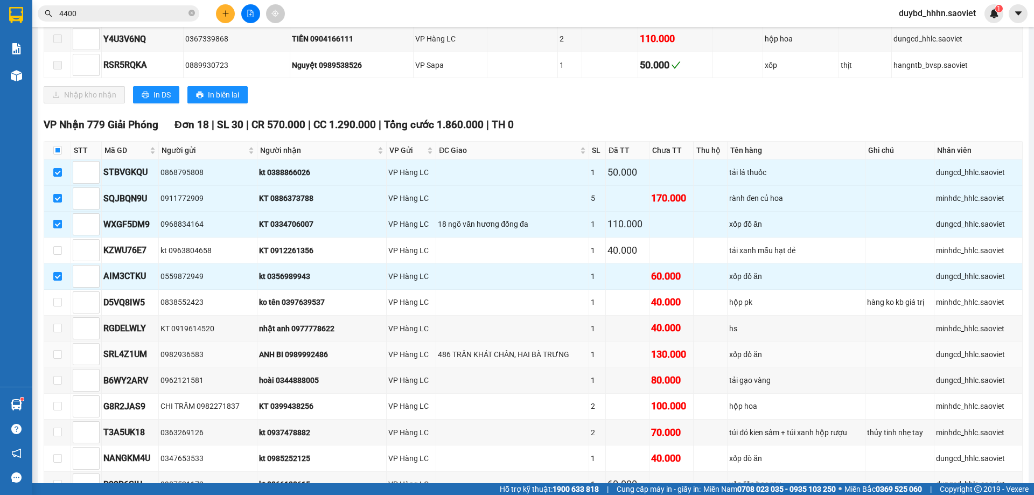
click at [62, 354] on td at bounding box center [57, 354] width 27 height 26
click at [57, 354] on input "checkbox" at bounding box center [57, 354] width 9 height 9
checkbox input "true"
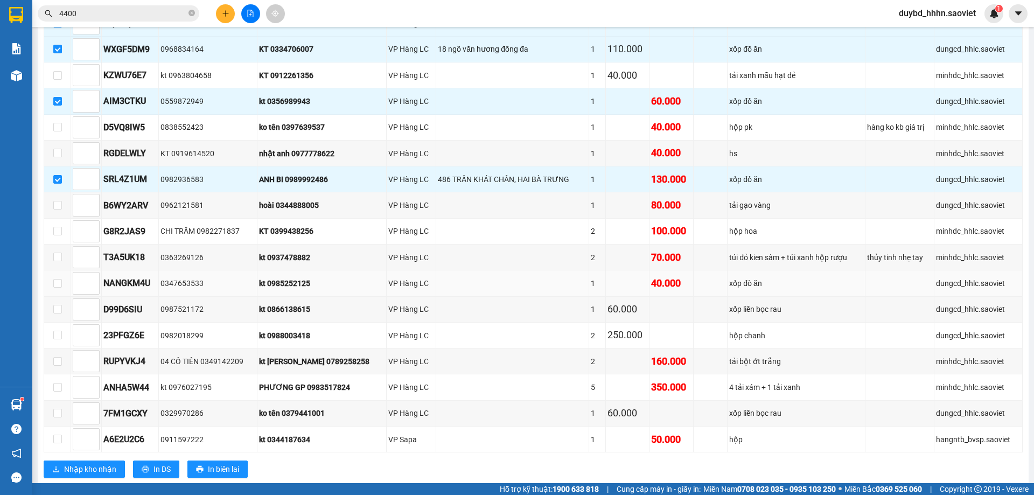
scroll to position [449, 0]
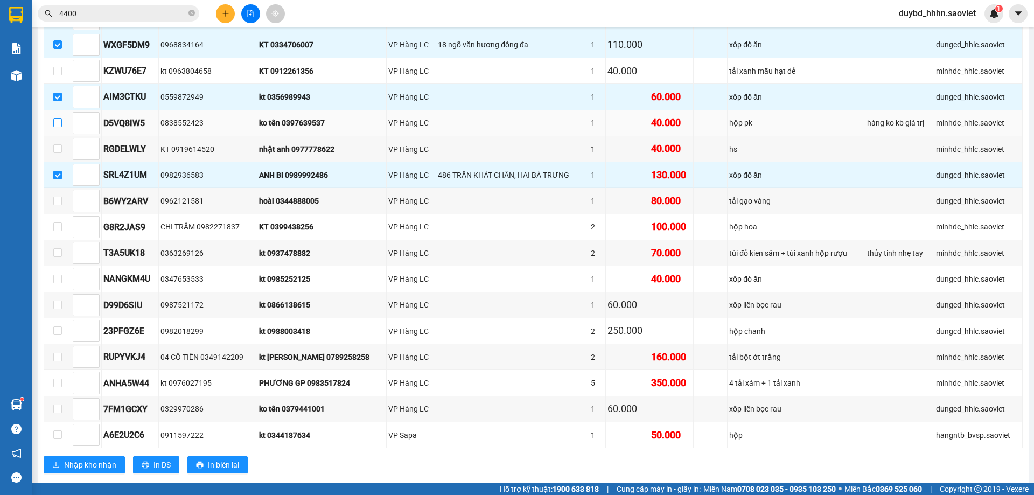
click at [54, 120] on input "checkbox" at bounding box center [57, 122] width 9 height 9
checkbox input "true"
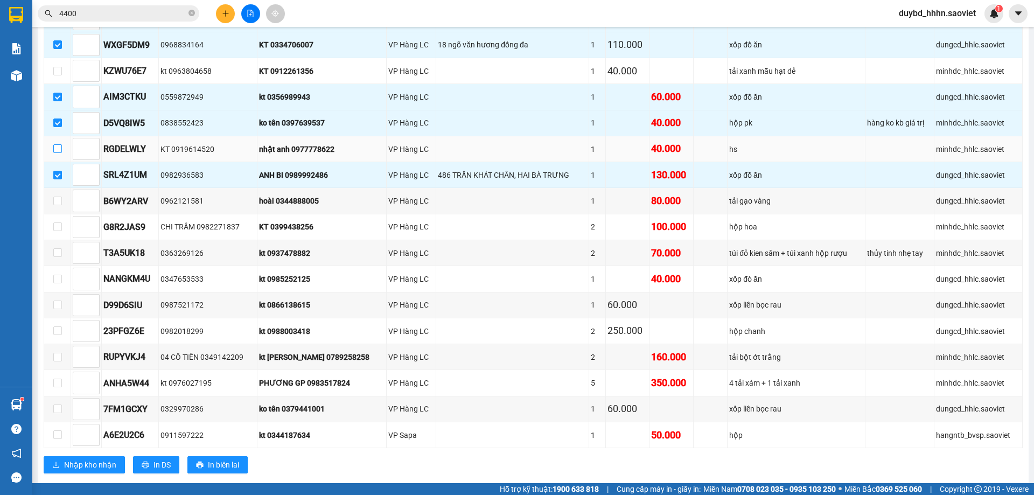
click at [55, 143] on label at bounding box center [57, 149] width 9 height 12
click at [55, 144] on input "checkbox" at bounding box center [57, 148] width 9 height 9
checkbox input "true"
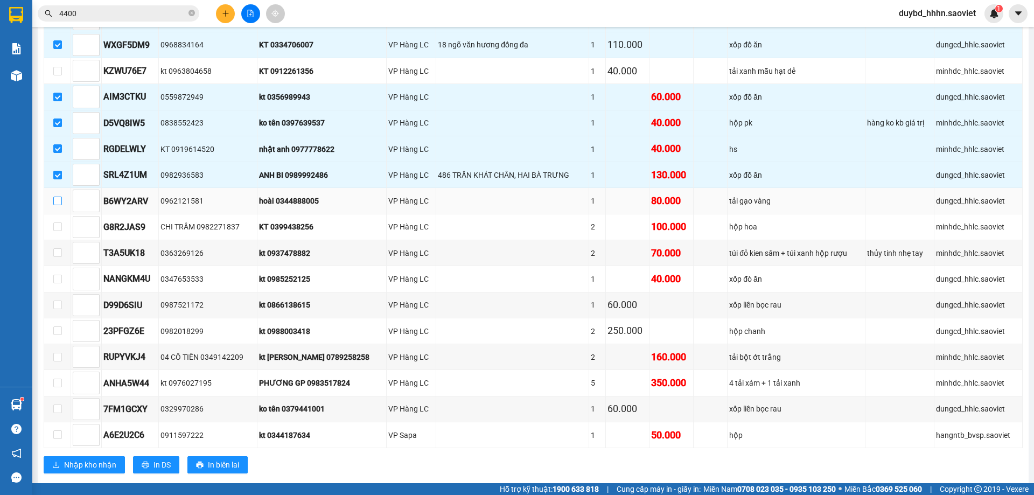
click at [57, 201] on input "checkbox" at bounding box center [57, 201] width 9 height 9
checkbox input "true"
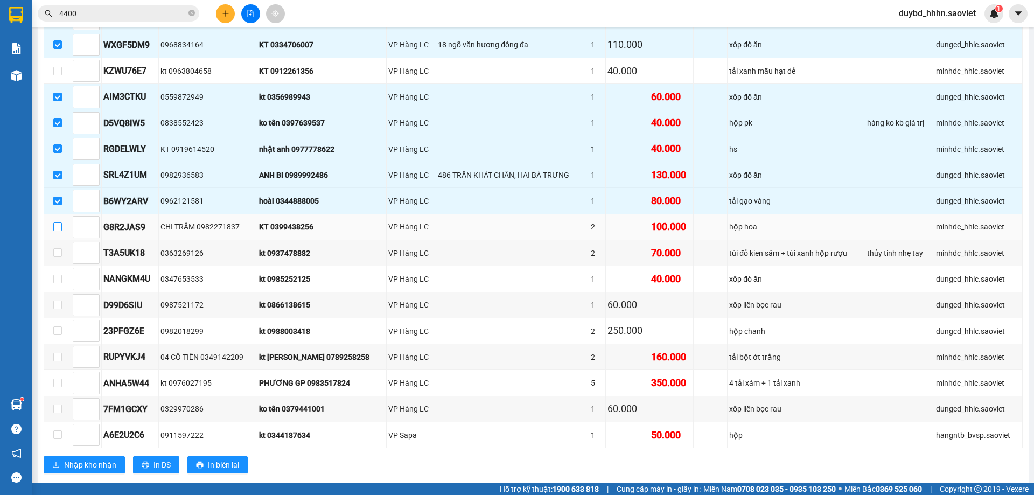
click at [55, 228] on input "checkbox" at bounding box center [57, 226] width 9 height 9
checkbox input "true"
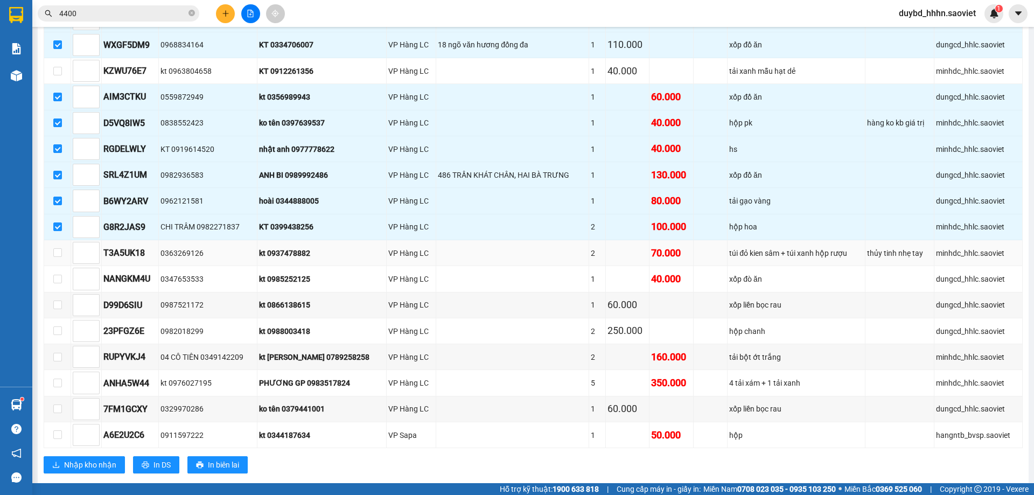
click at [52, 250] on td at bounding box center [57, 253] width 27 height 26
click at [42, 246] on div "Sapa - Hà Nội (Cabin) 14/10/2025 10:15 - 24F-000.01 Làm mới In phơi In đơn chọn…" at bounding box center [533, 41] width 991 height 914
click at [56, 247] on label at bounding box center [57, 253] width 9 height 12
click at [56, 248] on input "checkbox" at bounding box center [57, 252] width 9 height 9
checkbox input "true"
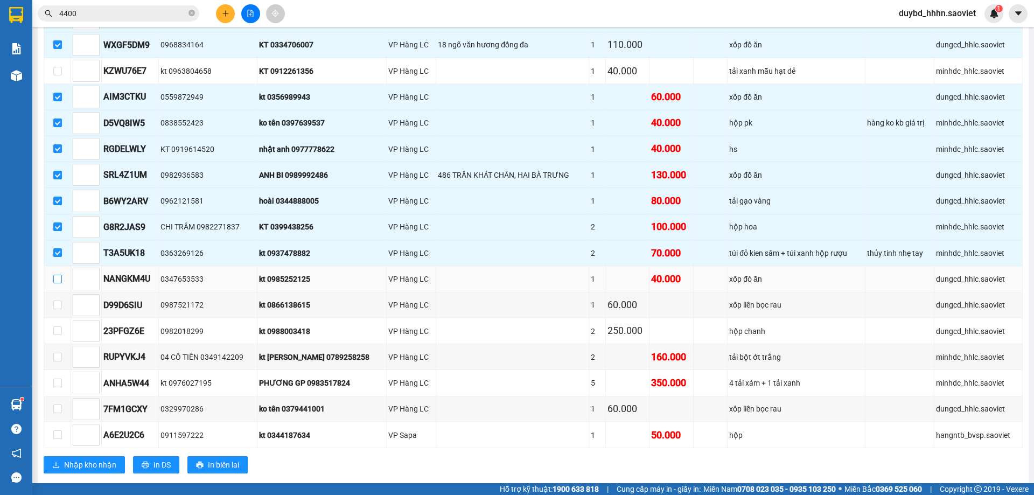
click at [61, 280] on input "checkbox" at bounding box center [57, 279] width 9 height 9
checkbox input "true"
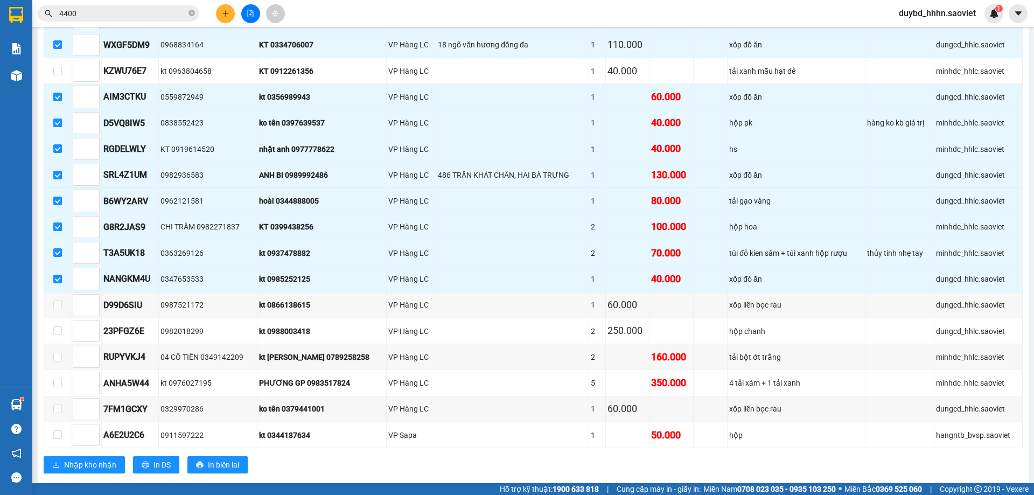
click at [42, 294] on div "Sapa - Hà Nội (Cabin) 14/10/2025 10:15 - 24F-000.01 Làm mới In phơi In đơn chọn…" at bounding box center [533, 41] width 991 height 914
click at [57, 304] on input "checkbox" at bounding box center [57, 305] width 9 height 9
checkbox input "true"
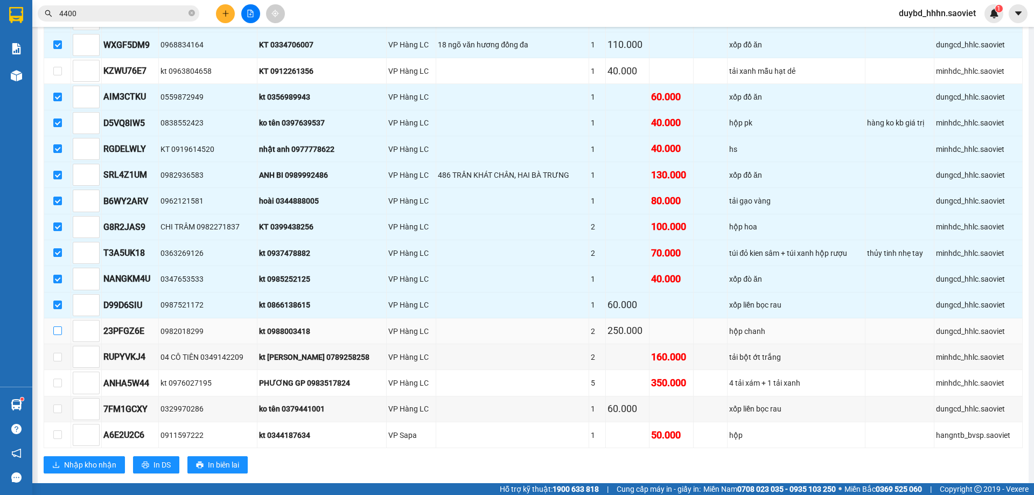
click at [58, 325] on label at bounding box center [57, 331] width 9 height 12
click at [58, 326] on input "checkbox" at bounding box center [57, 330] width 9 height 9
checkbox input "true"
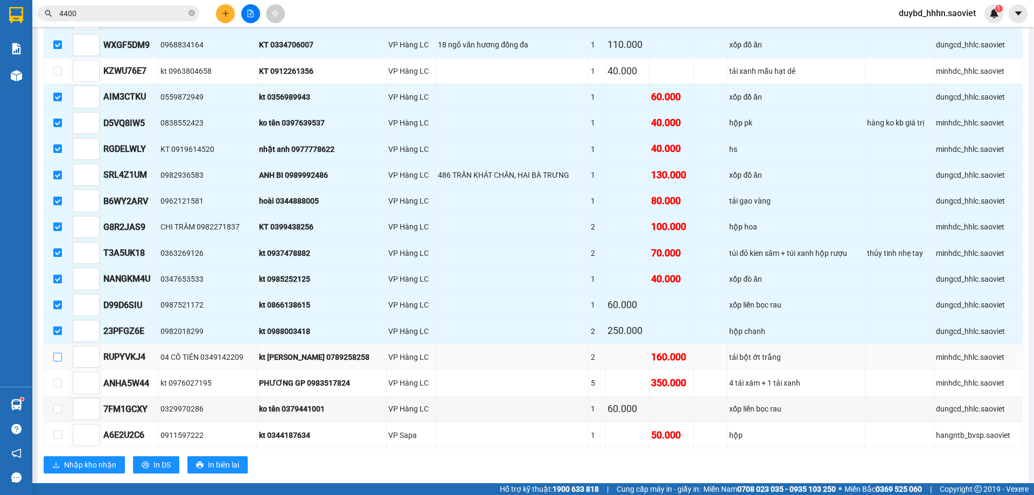
click at [57, 353] on input "checkbox" at bounding box center [57, 357] width 9 height 9
checkbox input "true"
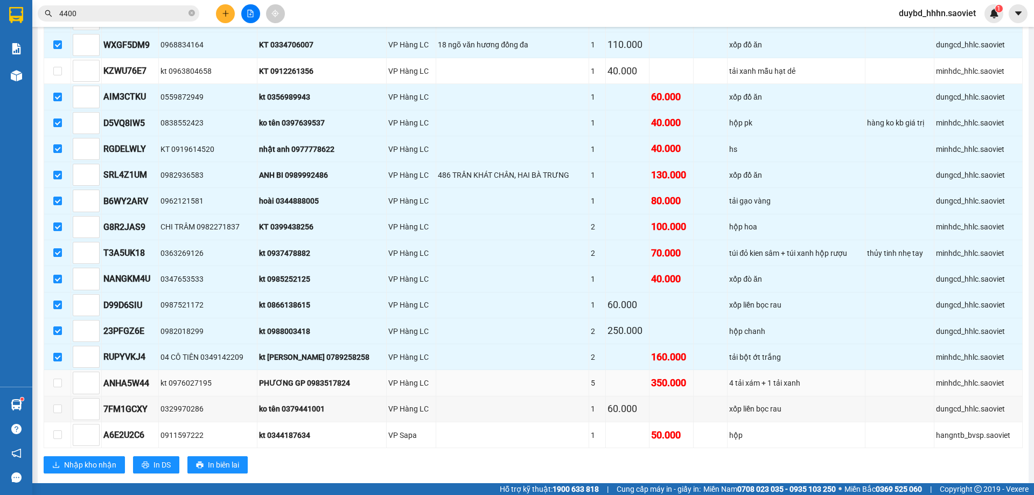
click at [63, 390] on td at bounding box center [57, 383] width 27 height 26
click at [58, 384] on input "checkbox" at bounding box center [57, 383] width 9 height 9
checkbox input "true"
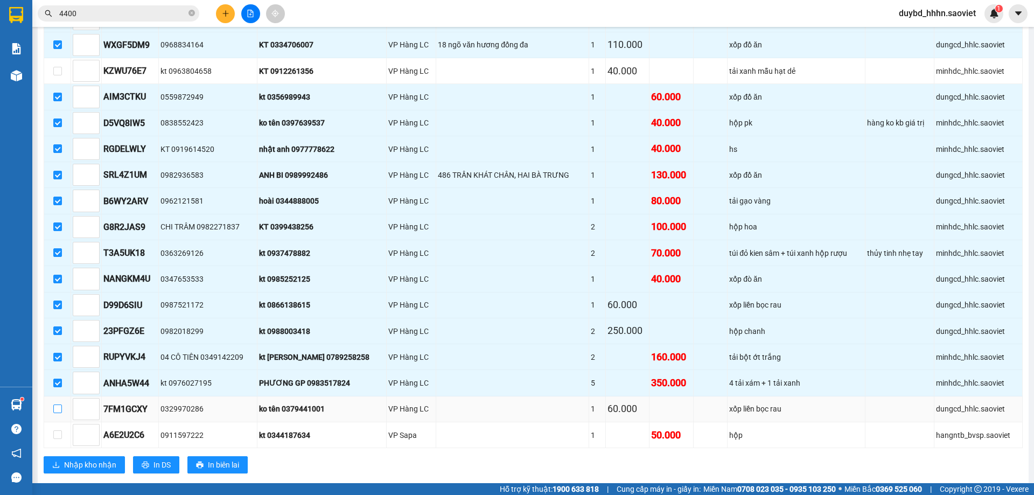
click at [60, 410] on input "checkbox" at bounding box center [57, 408] width 9 height 9
checkbox input "true"
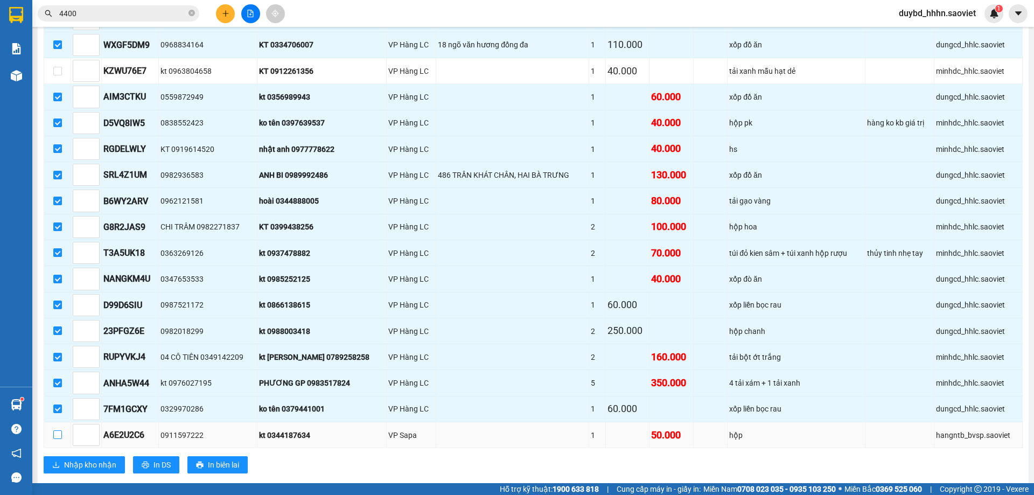
click at [57, 434] on input "checkbox" at bounding box center [57, 434] width 9 height 9
checkbox input "true"
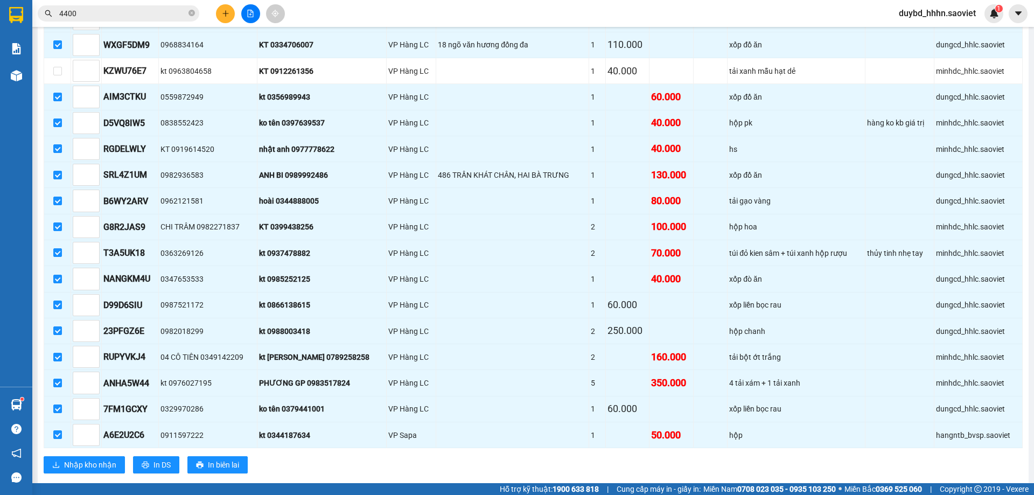
click at [64, 476] on div "VP Nhận 779 Giải Phóng Đơn 18 | SL 30 | CR 570.000 | CC 1.290.000 | Tổng cước 1…" at bounding box center [533, 210] width 979 height 544
click at [79, 468] on span "Nhập kho nhận" at bounding box center [90, 465] width 52 height 12
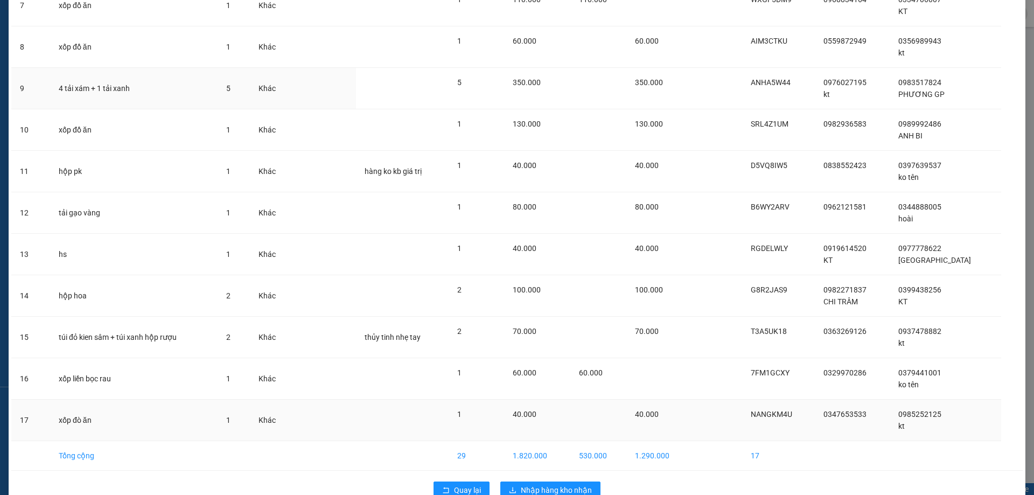
scroll to position [379, 0]
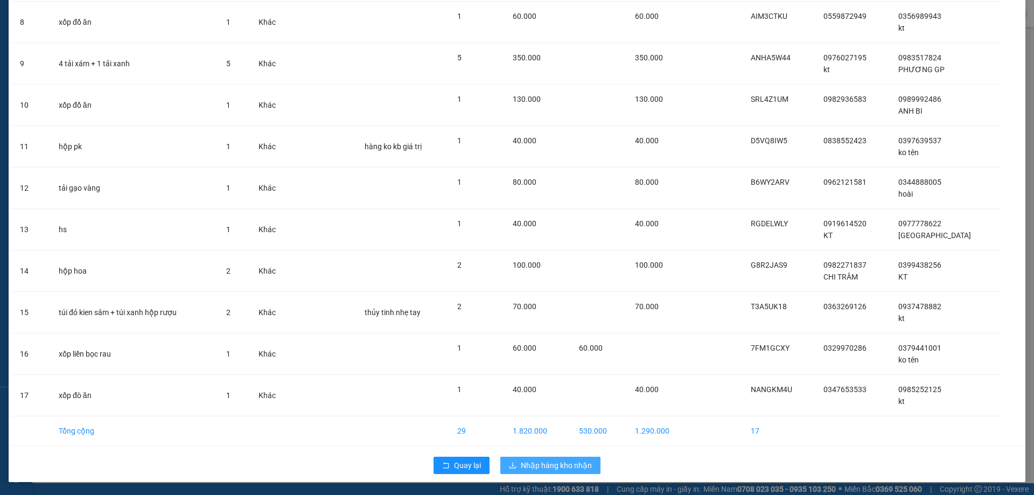
click at [563, 458] on button "Nhập hàng kho nhận" at bounding box center [550, 465] width 100 height 17
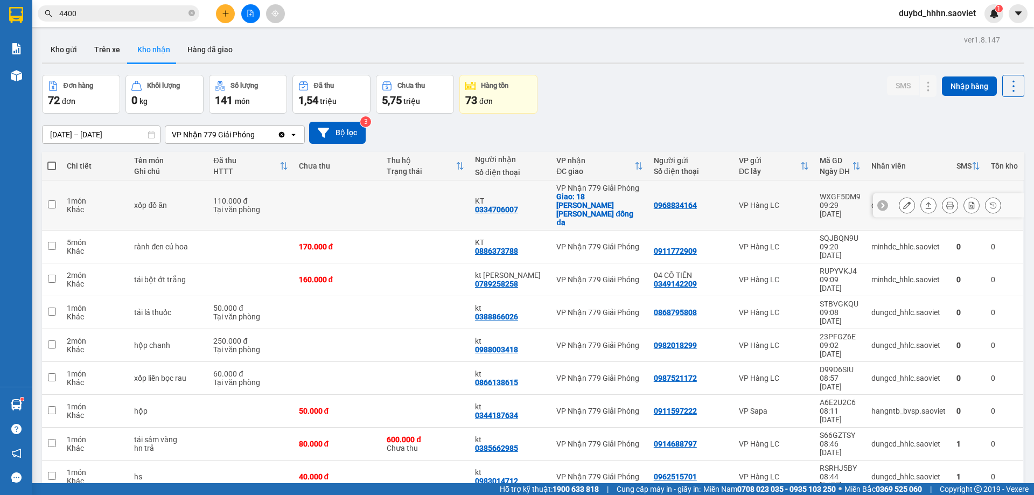
click at [899, 198] on button at bounding box center [906, 205] width 15 height 19
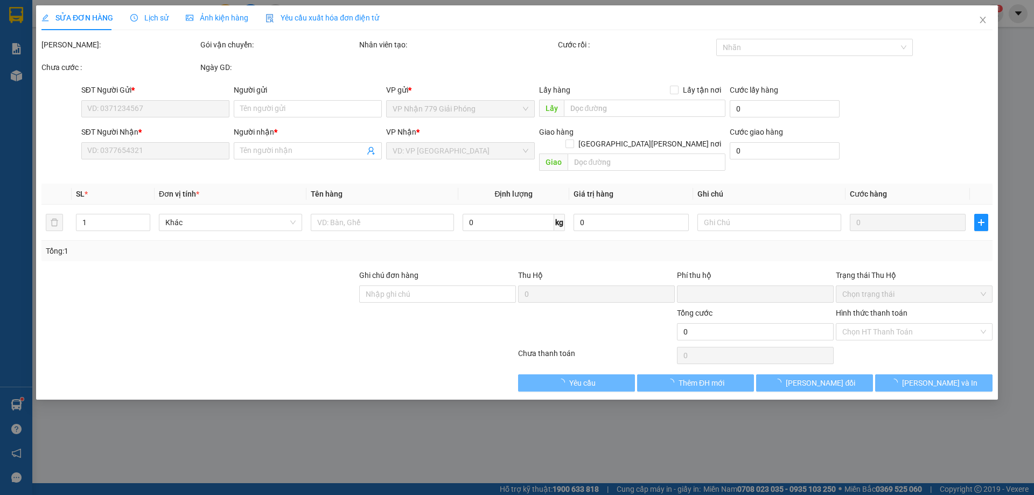
type input "0968834164"
type input "0334706007"
type input "KT"
checkbox input "true"
type input "18 ngõ văn hương đống đa"
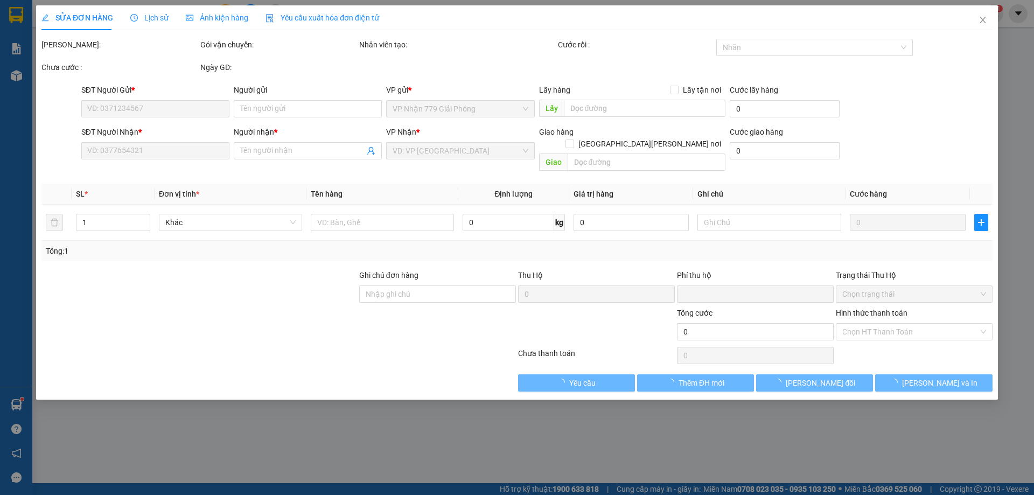
type input "0"
type input "110.000"
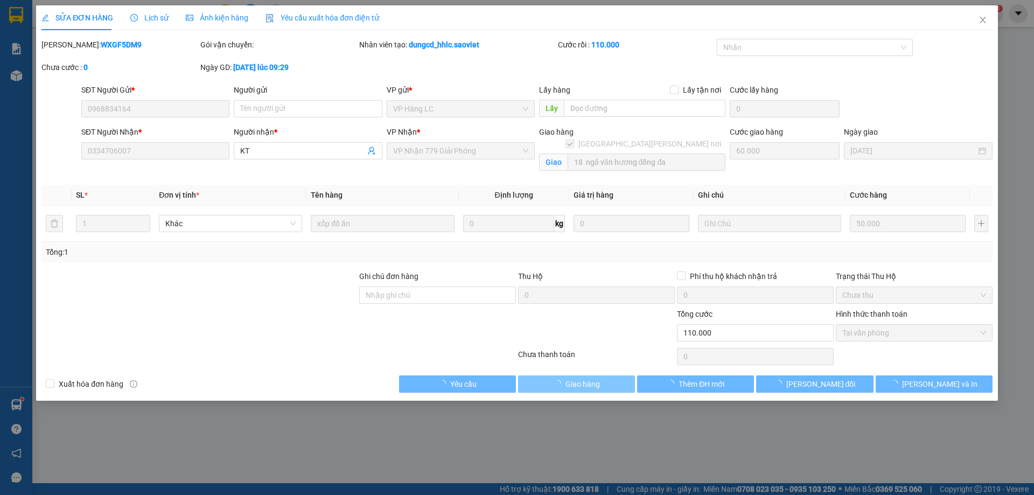
click at [568, 385] on span "Giao hàng" at bounding box center [582, 384] width 34 height 12
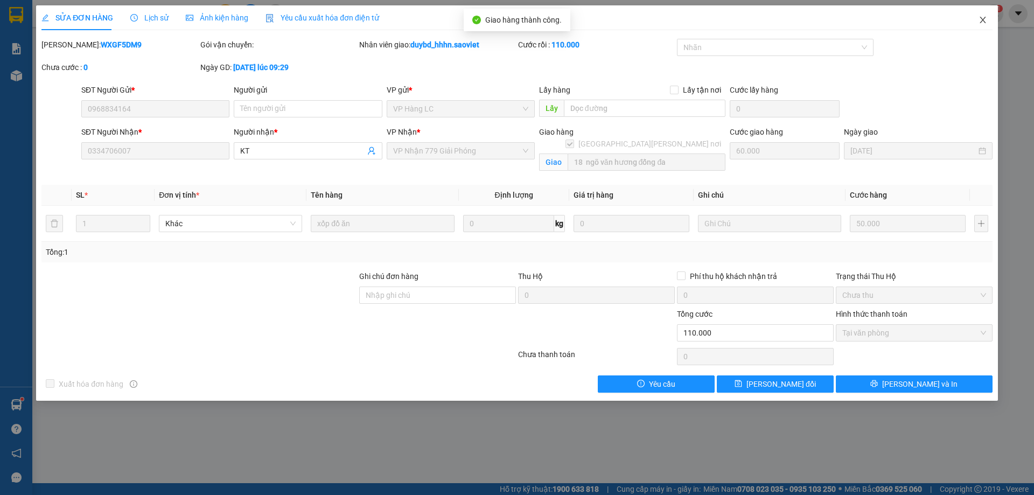
click at [986, 23] on icon "close" at bounding box center [983, 20] width 9 height 9
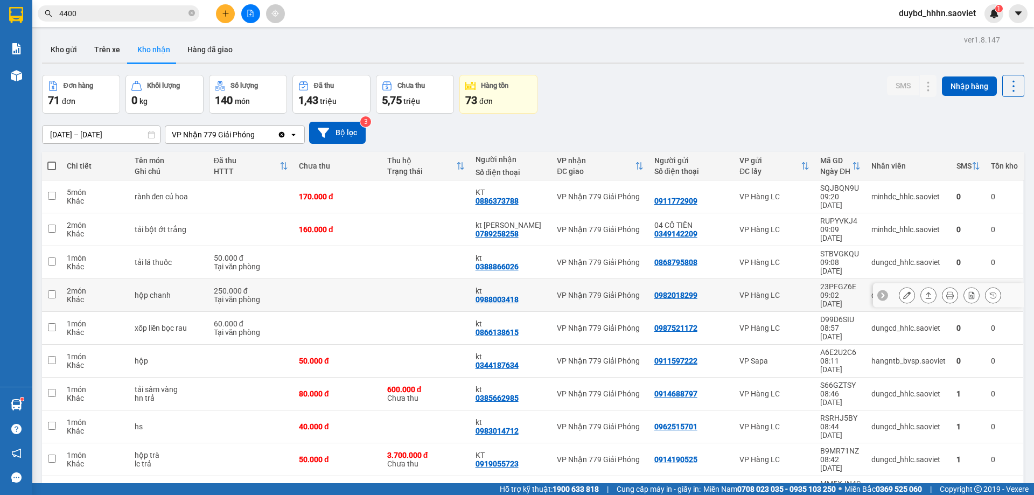
click at [903, 291] on icon at bounding box center [907, 295] width 8 height 8
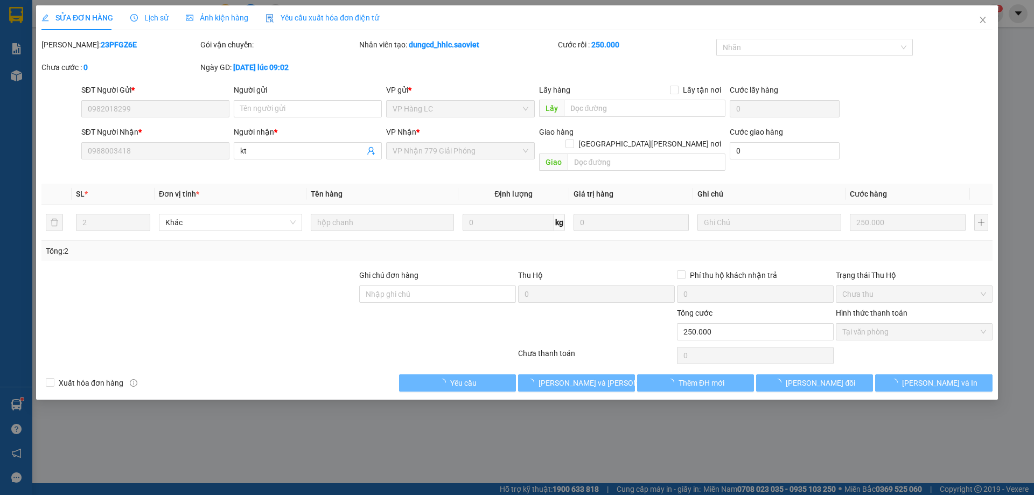
type input "0982018299"
type input "0988003418"
type input "kt"
type input "0"
type input "250.000"
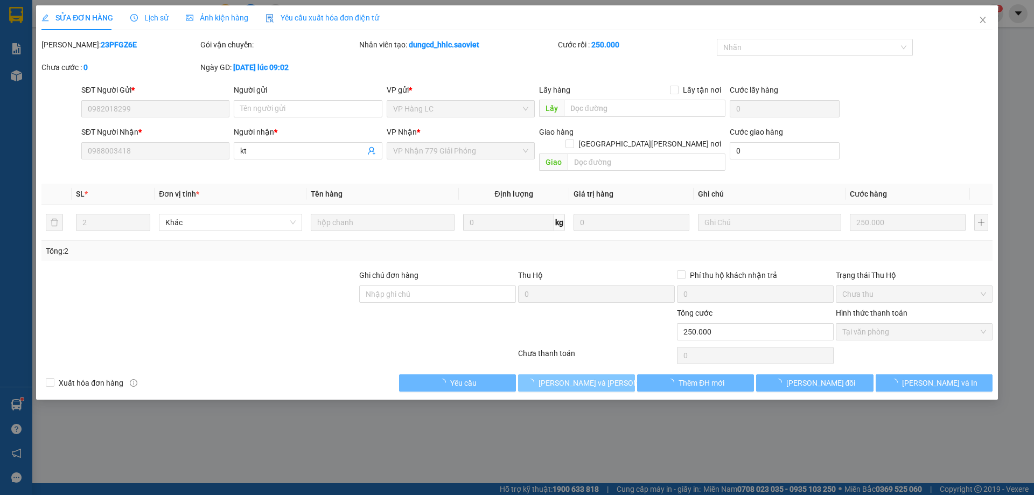
click at [596, 377] on span "[PERSON_NAME] và Giao hàng" at bounding box center [611, 383] width 145 height 12
click at [600, 377] on span "[PERSON_NAME] và Giao hàng" at bounding box center [611, 383] width 145 height 12
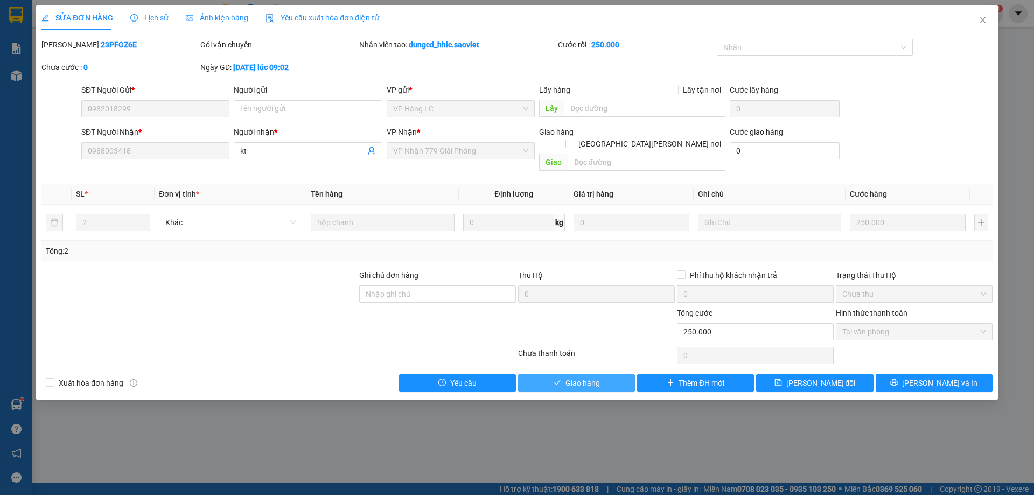
click at [592, 377] on span "Giao hàng" at bounding box center [582, 383] width 34 height 12
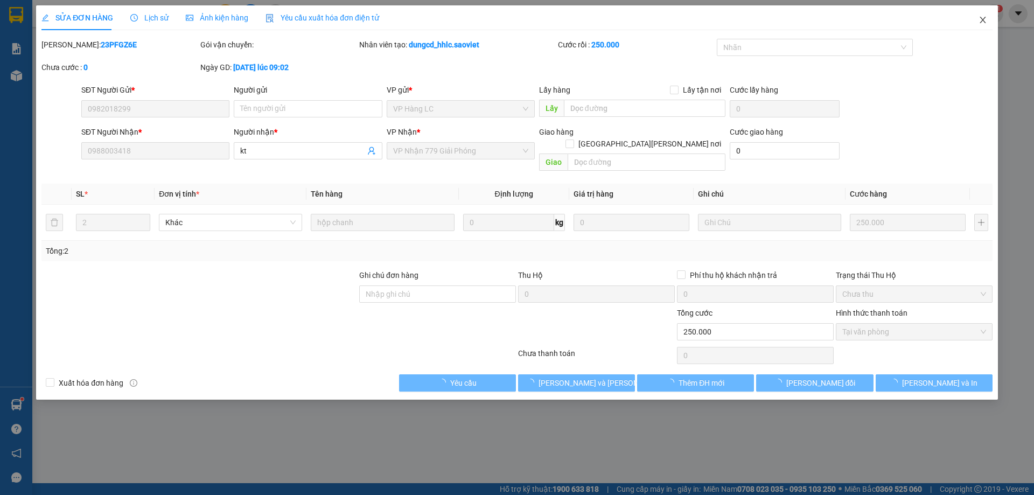
click at [976, 33] on span "Close" at bounding box center [983, 20] width 30 height 30
click at [976, 24] on div "Kết quả tìm kiếm ( 467 ) Bộ lọc Mã ĐH Trạng thái Món hàng Thu hộ Tổng cước Chưa…" at bounding box center [517, 13] width 1034 height 27
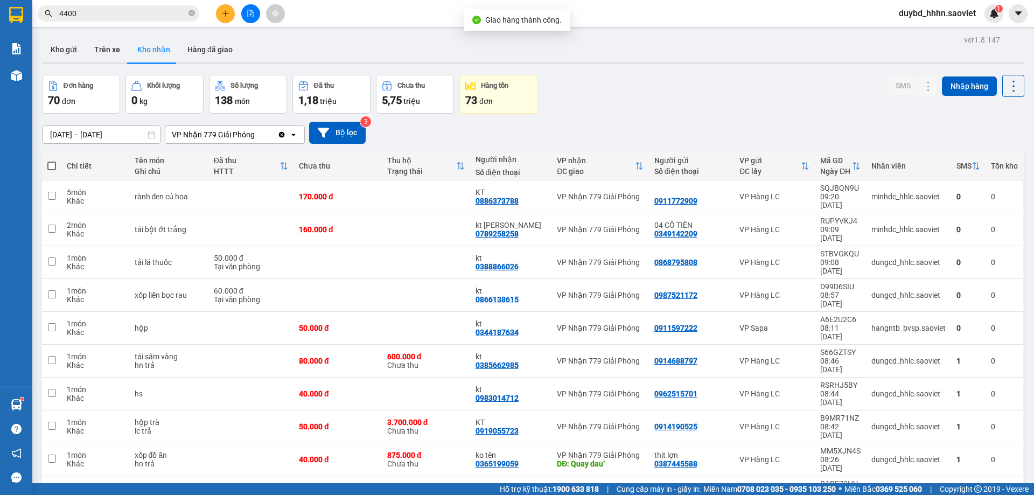
click at [135, 27] on section "Kết quả tìm kiếm ( 467 ) Bộ lọc Mã ĐH Trạng thái Món hàng Thu hộ Tổng cước Chưa…" at bounding box center [517, 247] width 1034 height 495
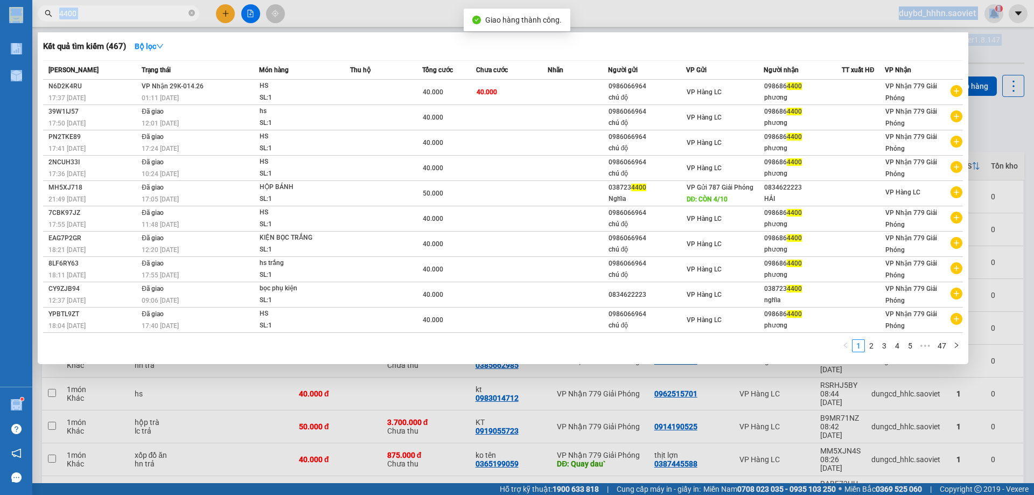
click at [134, 18] on input "4400" at bounding box center [122, 14] width 127 height 12
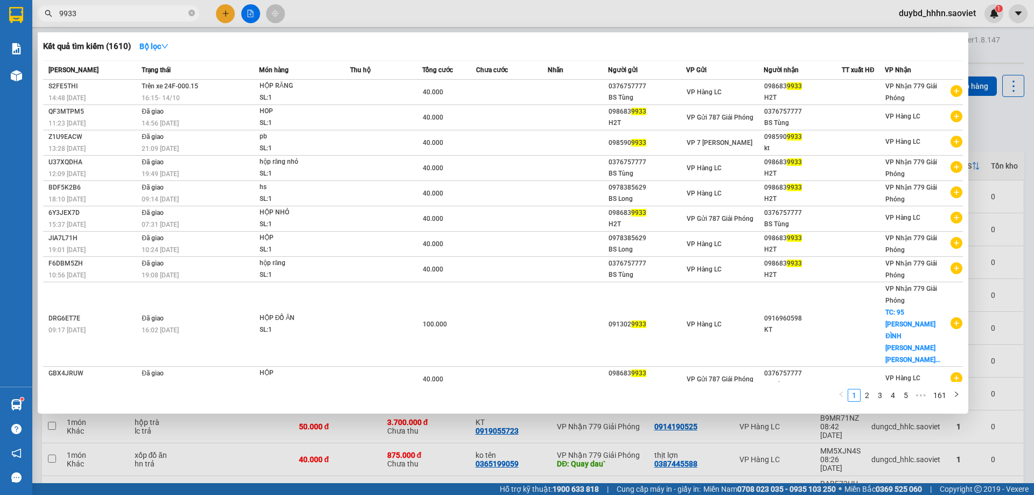
type input "9933"
click at [532, 418] on div at bounding box center [517, 247] width 1034 height 495
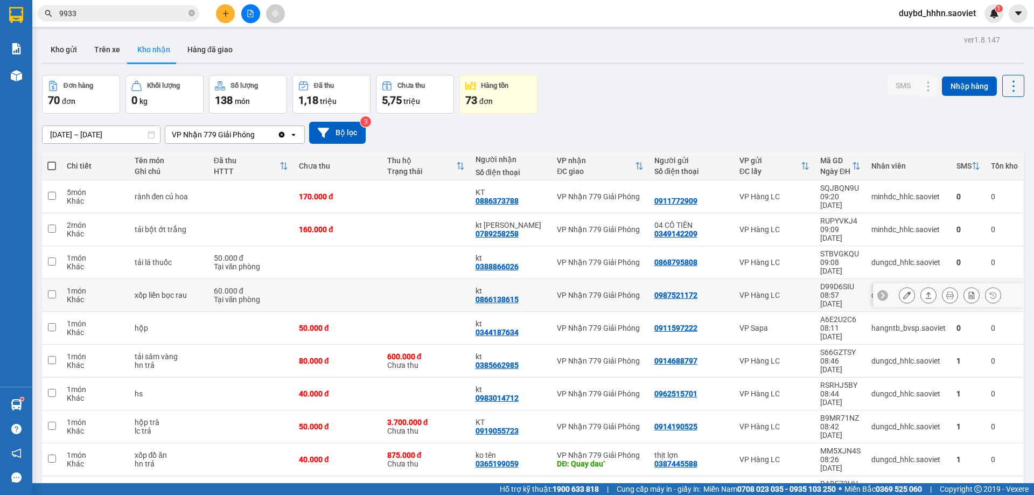
click at [815, 279] on td "D99D6SIU 08:57 14/10" at bounding box center [840, 295] width 51 height 33
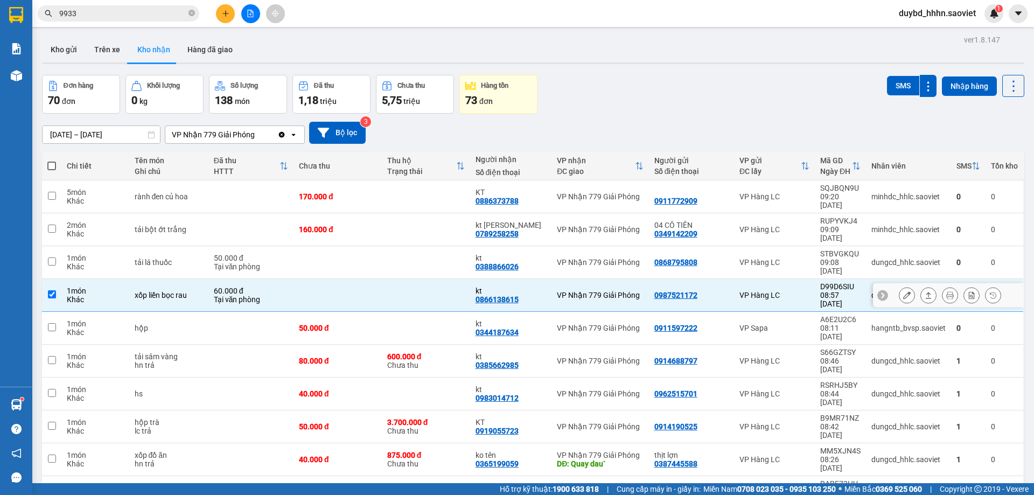
click at [793, 291] on div "VP Hàng LC" at bounding box center [774, 295] width 70 height 9
checkbox input "false"
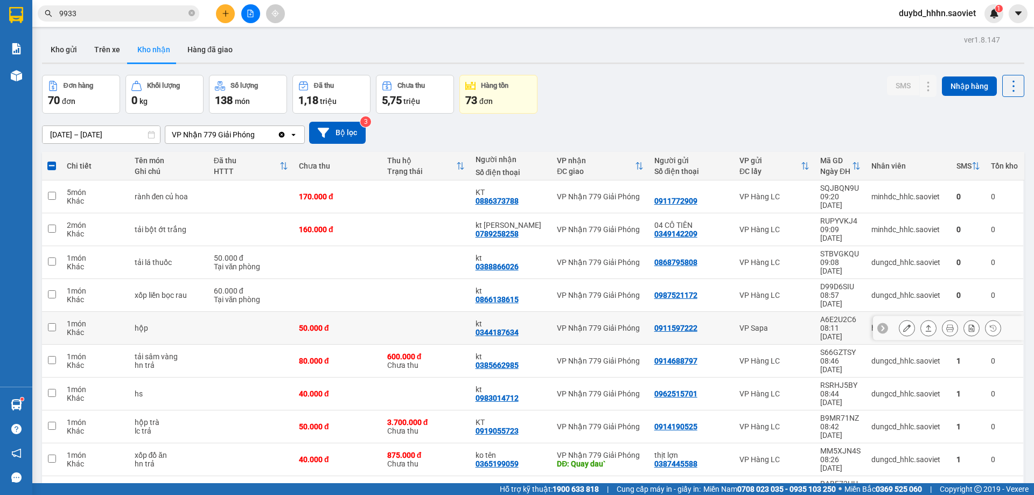
click at [749, 312] on td "VP Sapa" at bounding box center [774, 328] width 81 height 33
checkbox input "true"
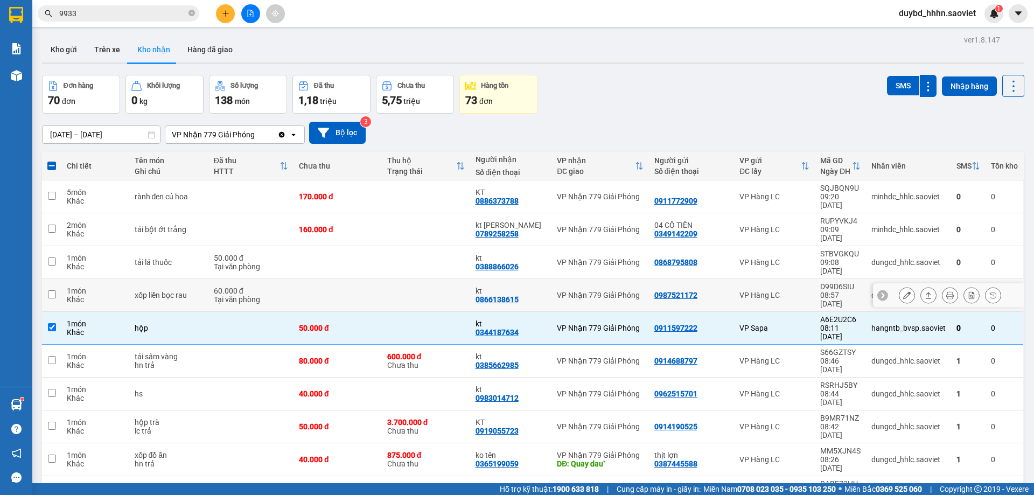
click at [754, 291] on div "VP Hàng LC" at bounding box center [774, 295] width 70 height 9
checkbox input "true"
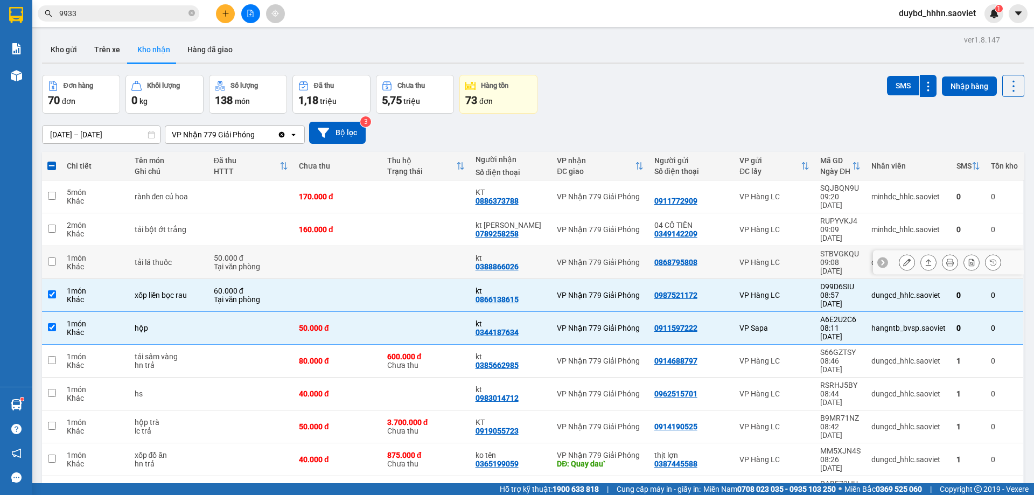
click at [759, 246] on td "VP Hàng LC" at bounding box center [774, 262] width 81 height 33
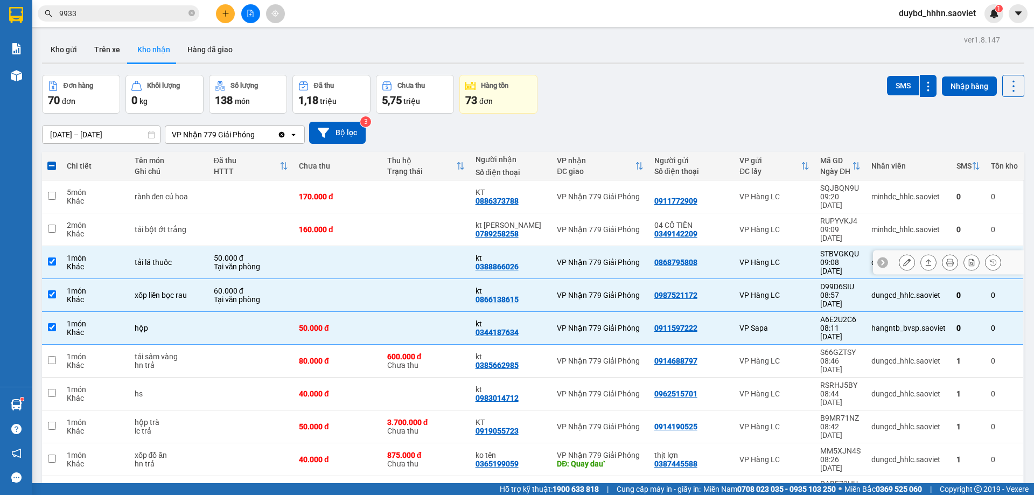
click at [749, 246] on td "VP Hàng LC" at bounding box center [774, 262] width 81 height 33
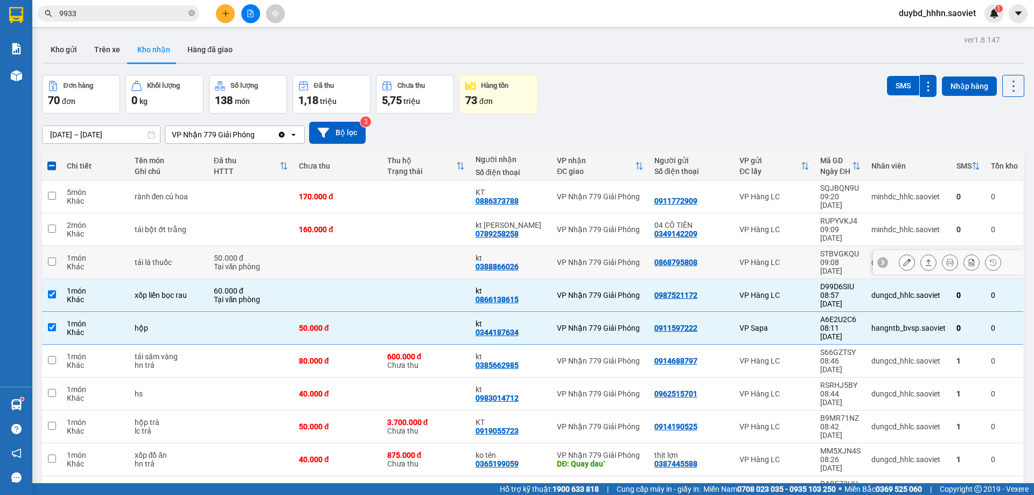
checkbox input "false"
click at [750, 225] on div "VP Hàng LC" at bounding box center [774, 229] width 70 height 9
checkbox input "true"
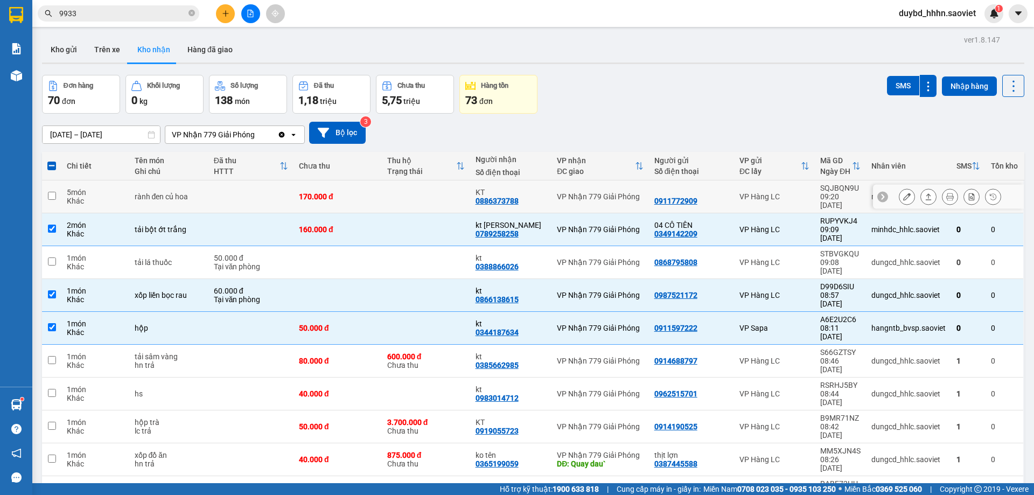
click at [757, 192] on div "VP Hàng LC" at bounding box center [774, 196] width 70 height 9
checkbox input "true"
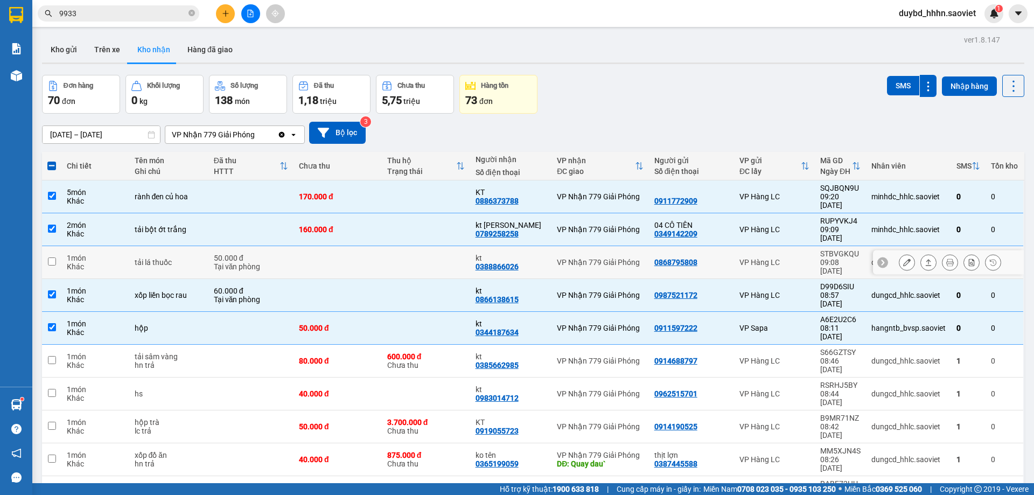
click at [734, 246] on td "VP Hàng LC" at bounding box center [774, 262] width 81 height 33
checkbox input "true"
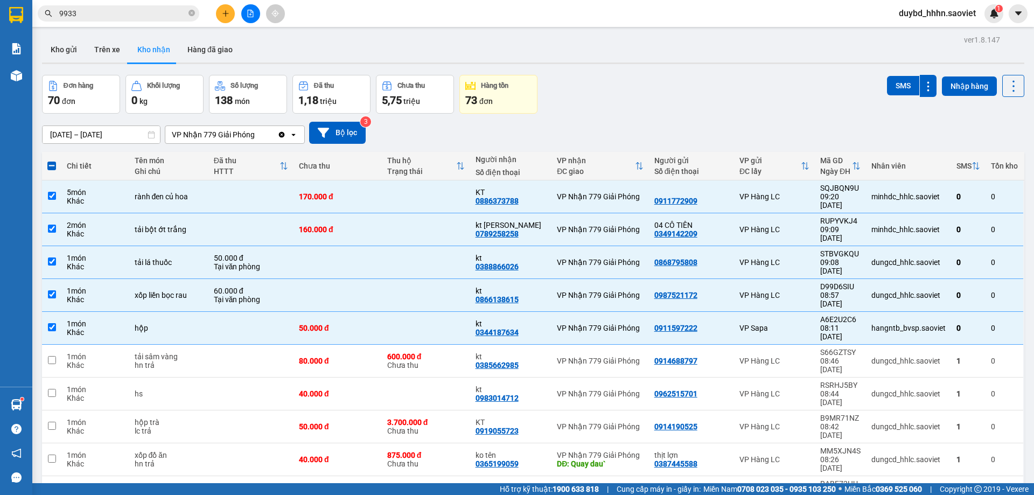
drag, startPoint x: 900, startPoint y: 90, endPoint x: 880, endPoint y: 114, distance: 30.6
click at [900, 90] on button "SMS" at bounding box center [903, 85] width 32 height 19
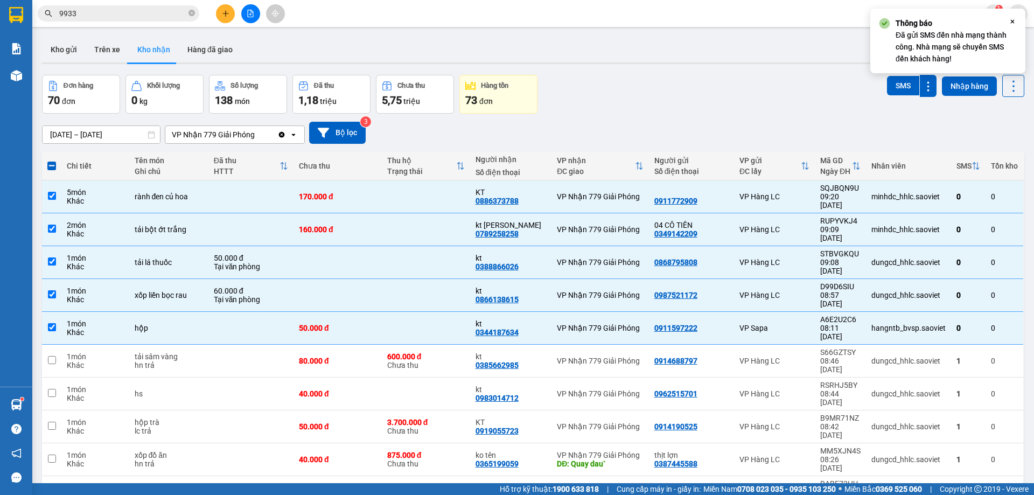
checkbox input "false"
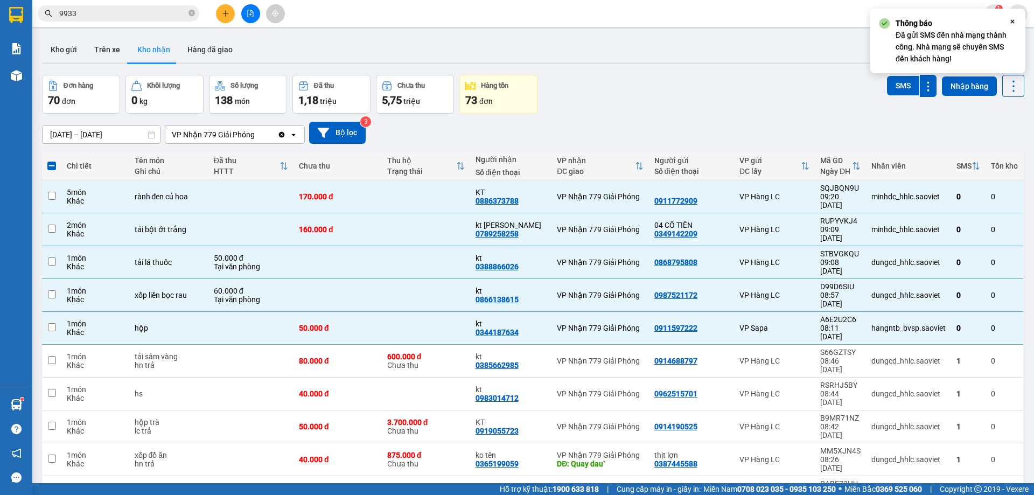
checkbox input "false"
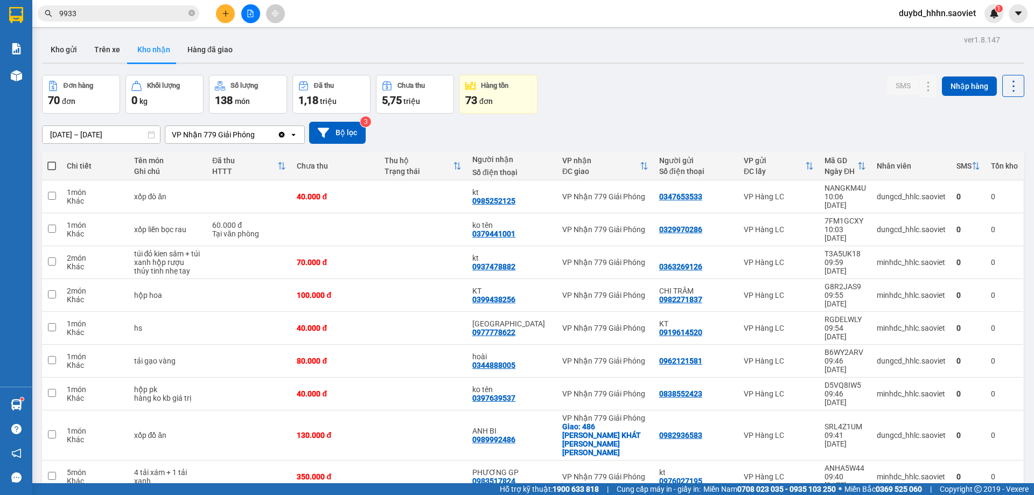
click at [50, 165] on span at bounding box center [51, 166] width 9 height 9
click at [52, 160] on input "checkbox" at bounding box center [52, 160] width 0 height 0
checkbox input "true"
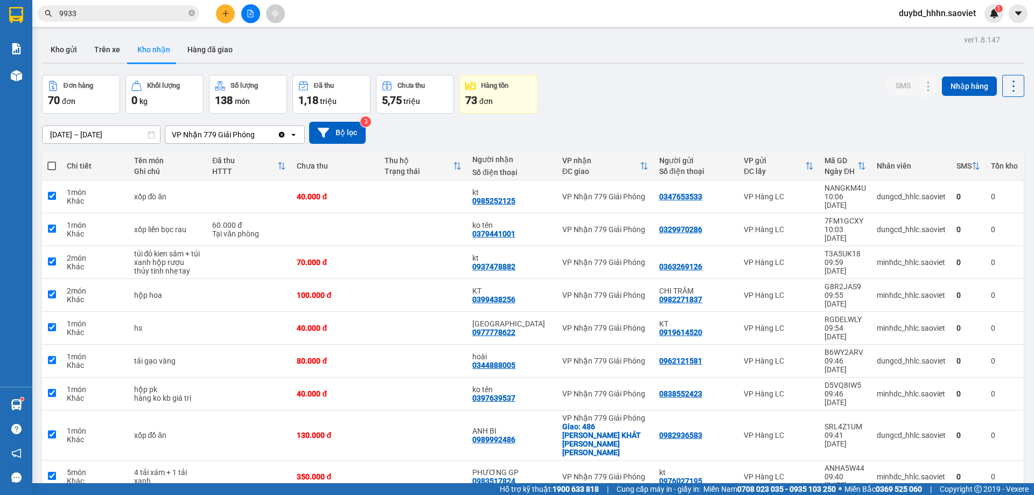
checkbox input "true"
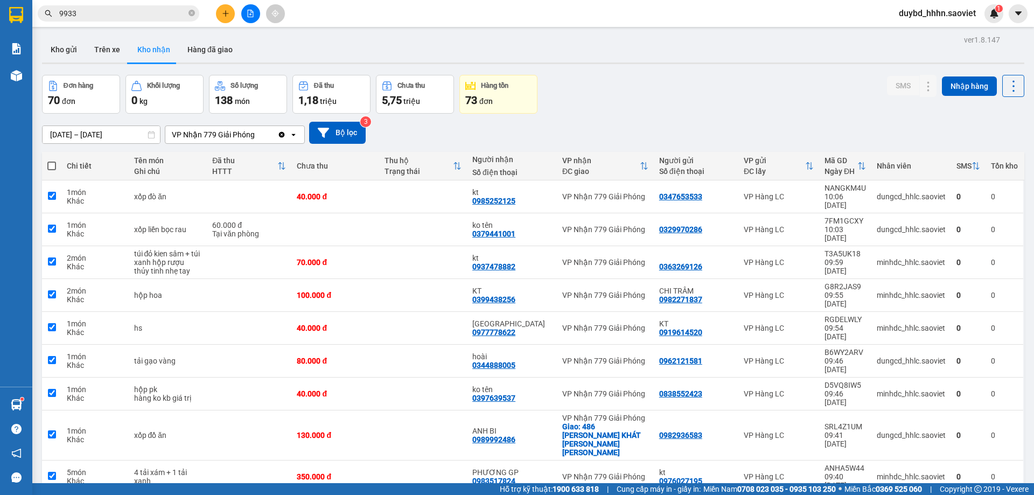
checkbox input "true"
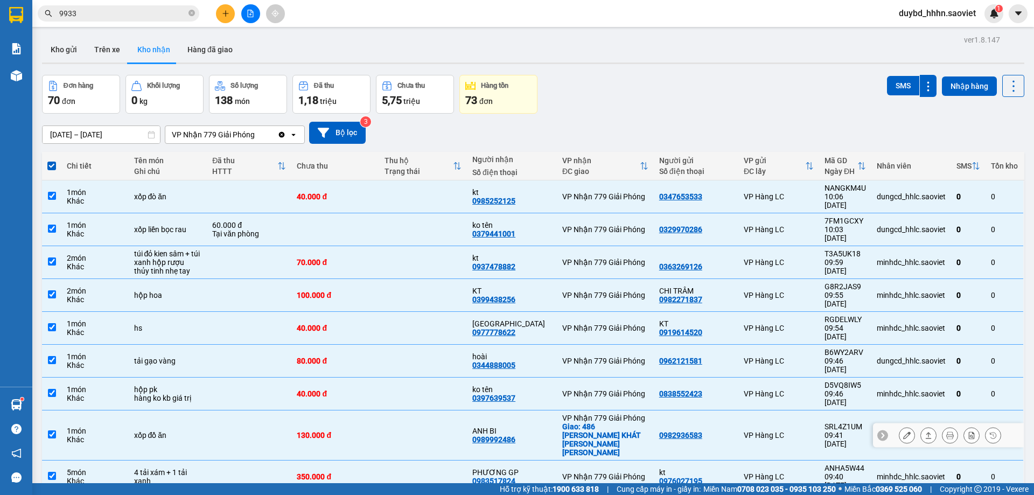
click at [569, 422] on div "Giao: 486 [PERSON_NAME], HAI BÀ TRƯNG" at bounding box center [605, 439] width 86 height 34
checkbox input "false"
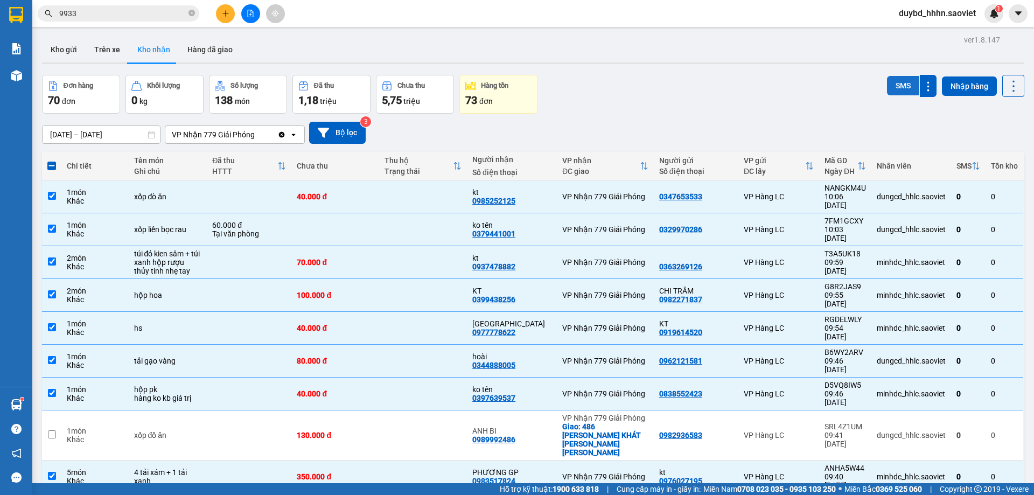
click at [893, 83] on button "SMS" at bounding box center [903, 85] width 32 height 19
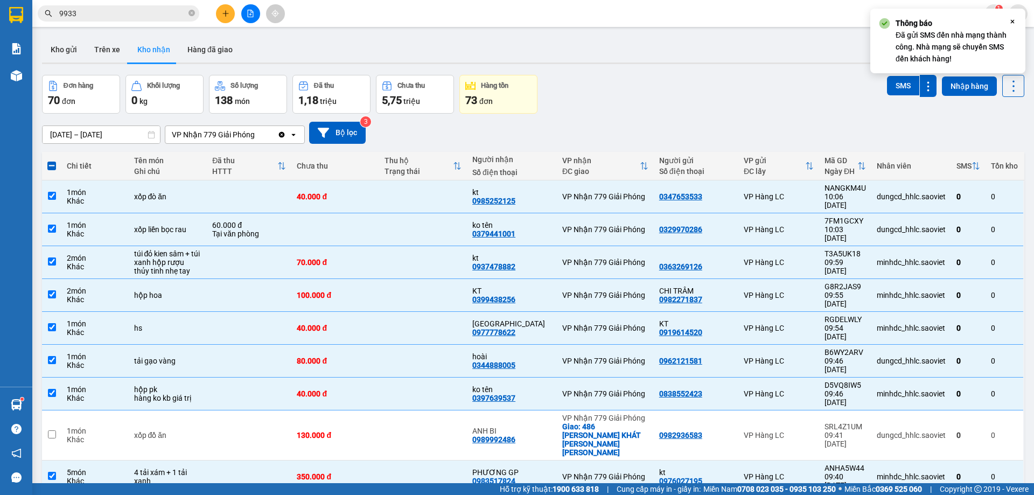
click at [673, 92] on div "Đơn hàng 70 đơn Khối lượng 0 kg Số lượng 138 món Đã thu 1,18 triệu Chưa thu 5,7…" at bounding box center [533, 94] width 982 height 39
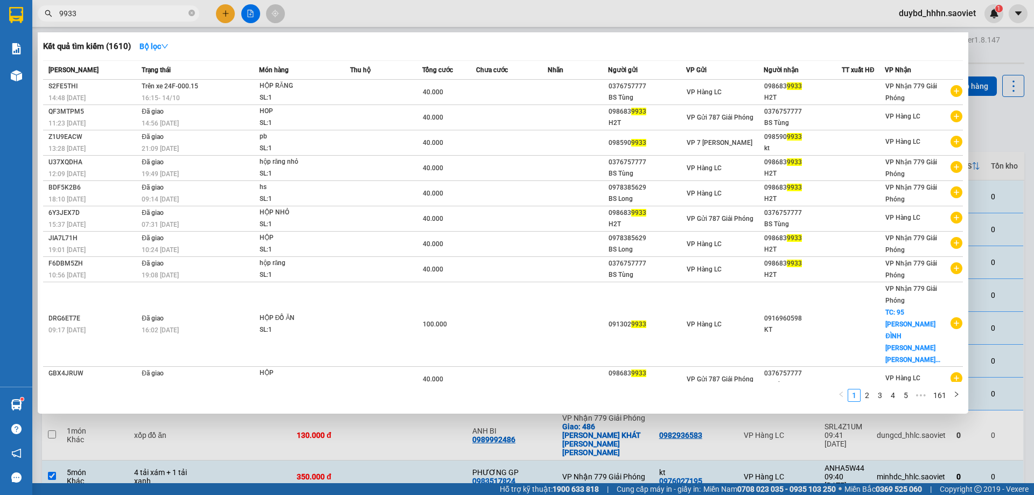
click at [158, 9] on input "9933" at bounding box center [122, 14] width 127 height 12
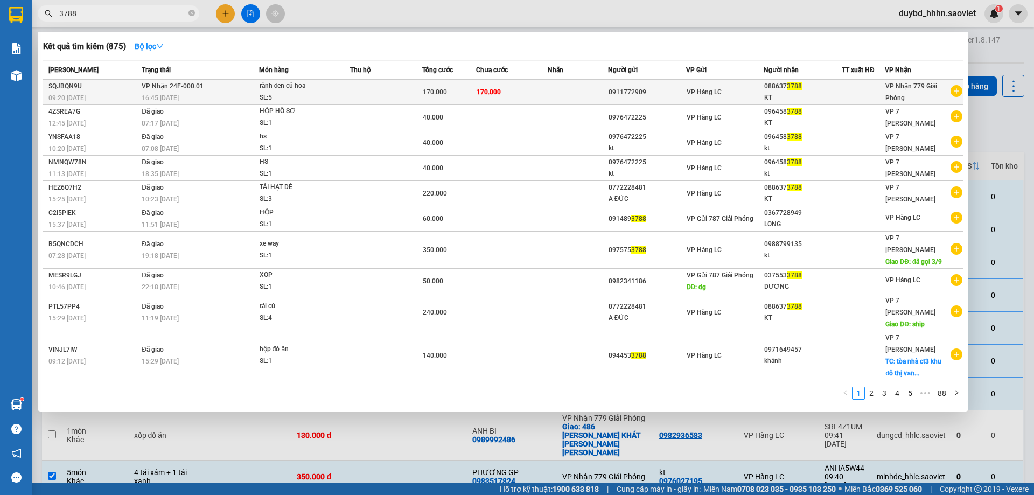
type input "3788"
click at [565, 99] on td at bounding box center [578, 92] width 60 height 25
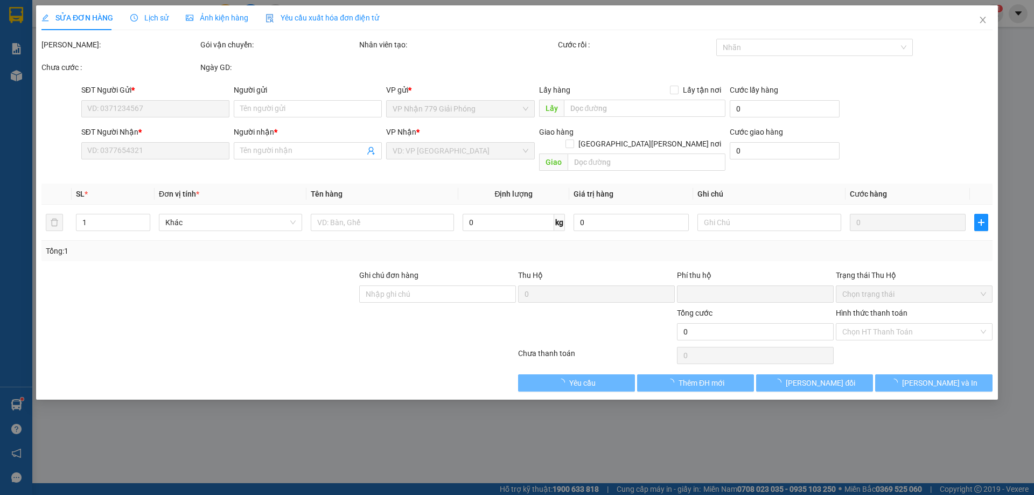
type input "0911772909"
type input "0886373788"
type input "KT"
type input "0"
type input "170.000"
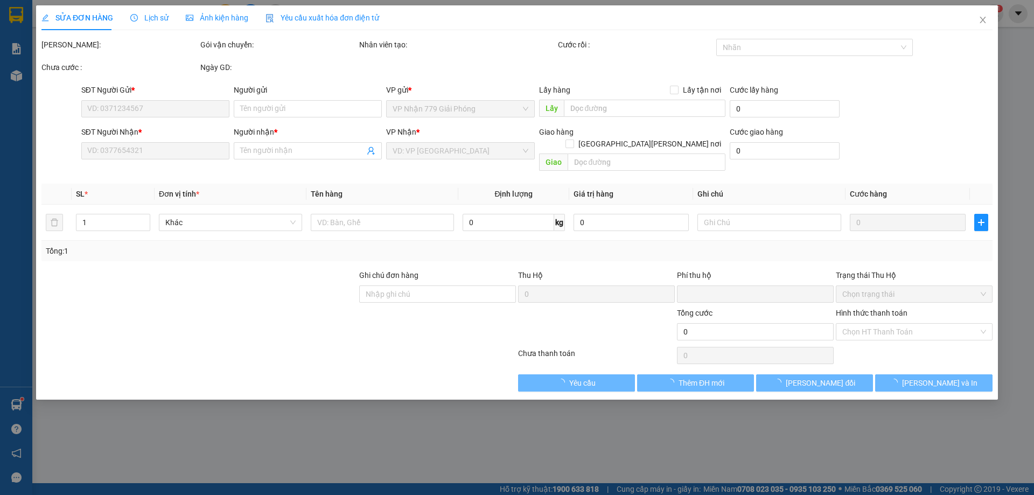
type input "170.000"
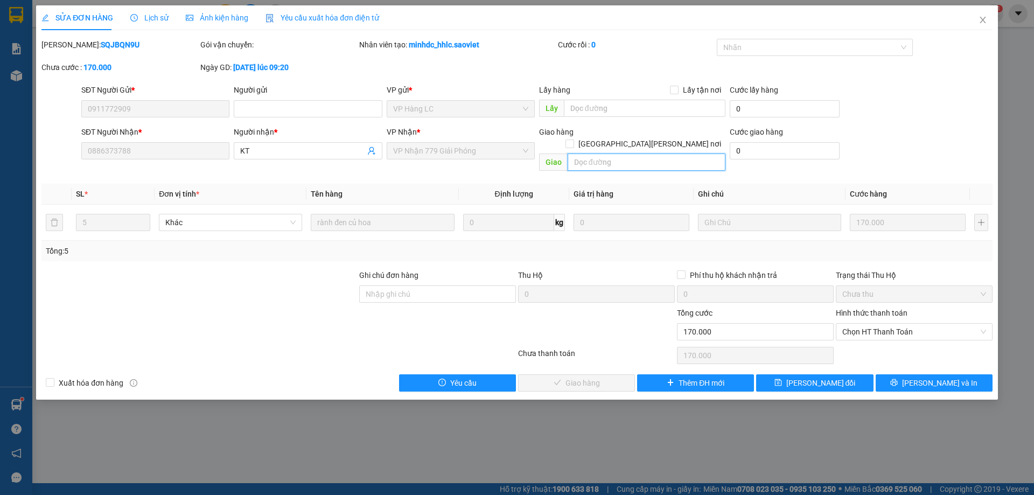
click at [636, 153] on input "text" at bounding box center [647, 161] width 158 height 17
click at [639, 153] on input "text" at bounding box center [647, 161] width 158 height 17
click at [642, 153] on input "text" at bounding box center [647, 161] width 158 height 17
click at [399, 184] on th "Tên hàng" at bounding box center [382, 194] width 152 height 21
click at [408, 205] on td "rành đen củ hoa" at bounding box center [382, 223] width 152 height 36
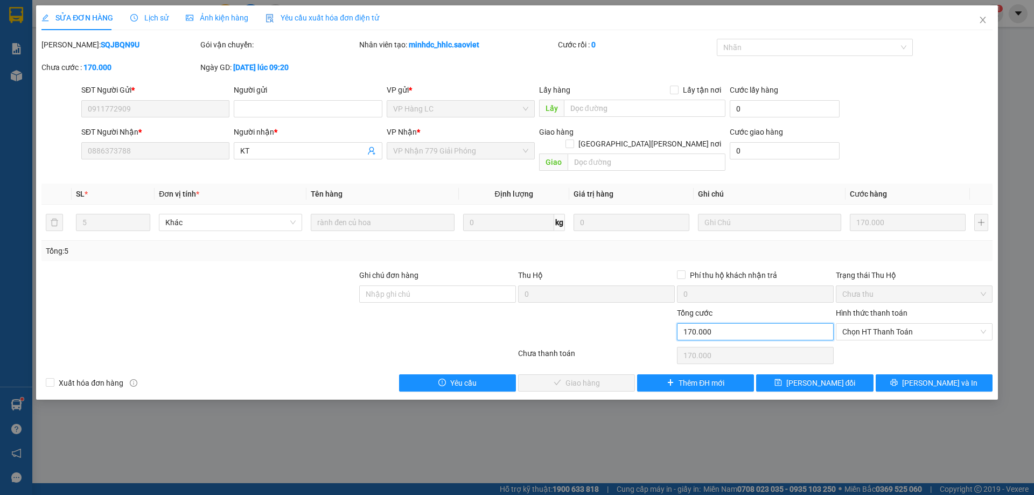
click at [736, 323] on input "170.000" at bounding box center [755, 331] width 157 height 17
click at [575, 313] on div at bounding box center [596, 326] width 159 height 38
click at [368, 71] on div "Mã ĐH: SQJBQN9U Gói vận chuyển: Nhân viên tạo: minhdc_hhlc.saoviet Cước rồi : 0…" at bounding box center [516, 61] width 953 height 45
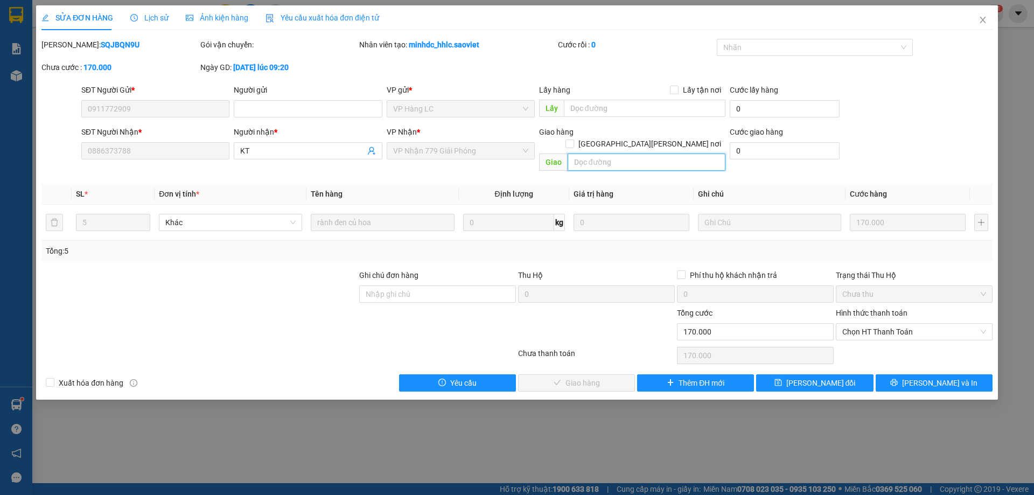
click at [626, 153] on input "text" at bounding box center [647, 161] width 158 height 17
type input "Chuyen 07"
click at [835, 377] on span "[PERSON_NAME] thay đổi" at bounding box center [820, 383] width 69 height 12
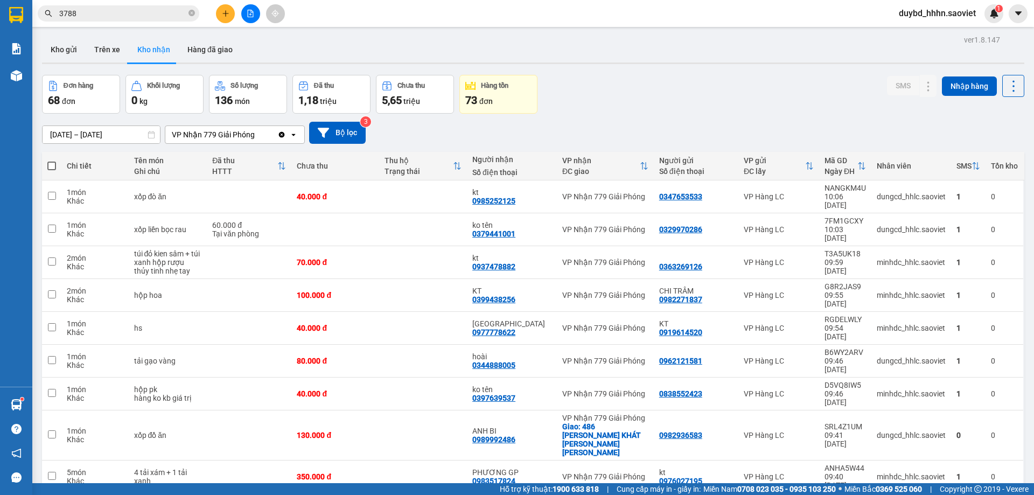
click at [157, 17] on input "3788" at bounding box center [122, 14] width 127 height 12
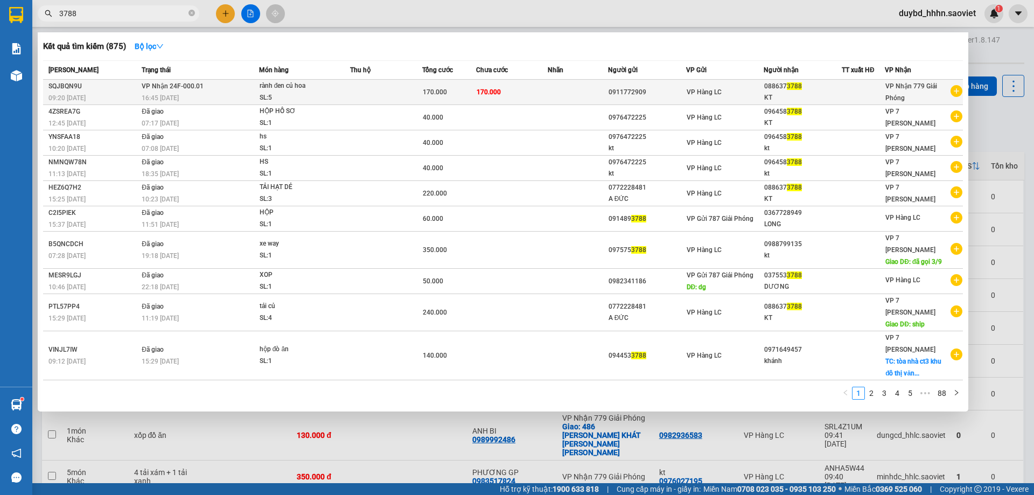
click at [460, 100] on td "170.000" at bounding box center [449, 92] width 54 height 25
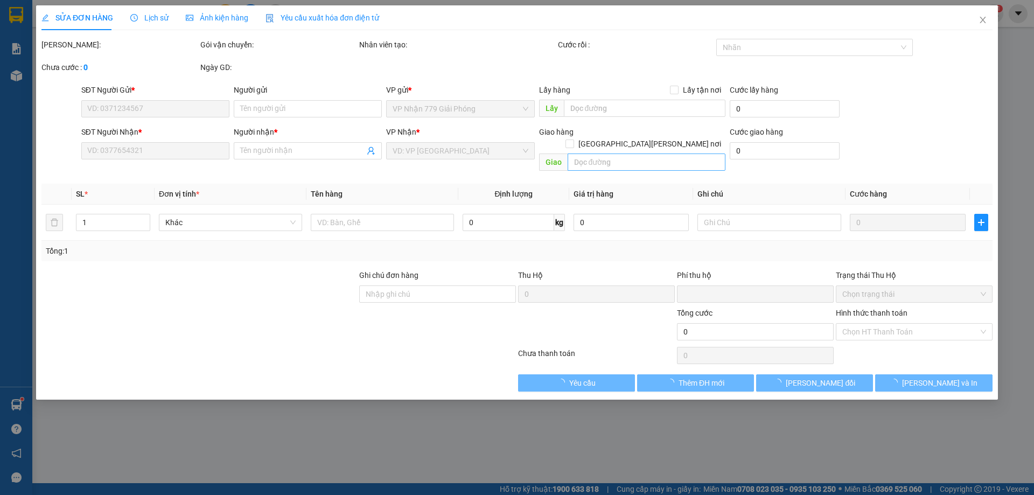
click at [612, 160] on div "Giao hàng Giao tận nơi Giao" at bounding box center [632, 151] width 186 height 50
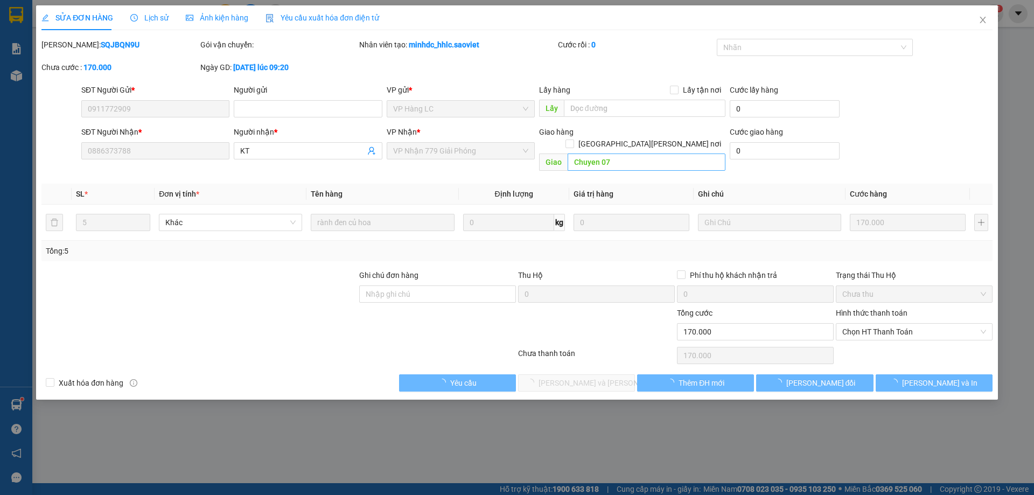
type input "0911772909"
type input "0886373788"
type input "KT"
type input "Chuyen 07"
type input "0"
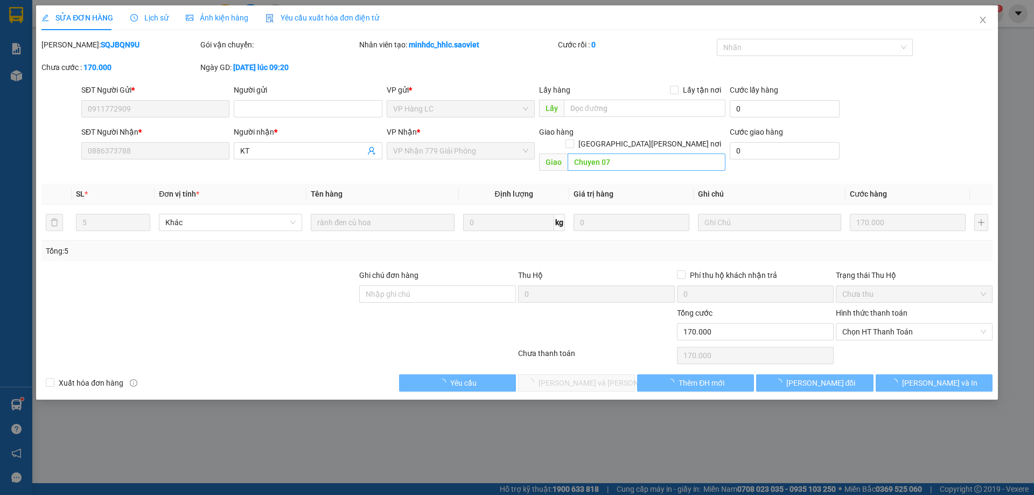
type input "170.000"
click at [637, 155] on input "Chuyen 07" at bounding box center [647, 161] width 158 height 17
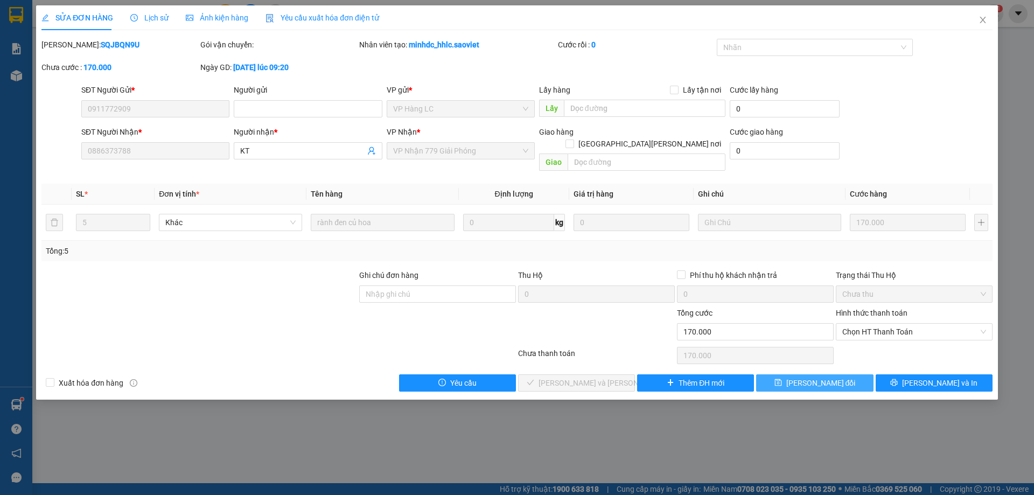
click at [806, 377] on span "[PERSON_NAME] thay đổi" at bounding box center [820, 383] width 69 height 12
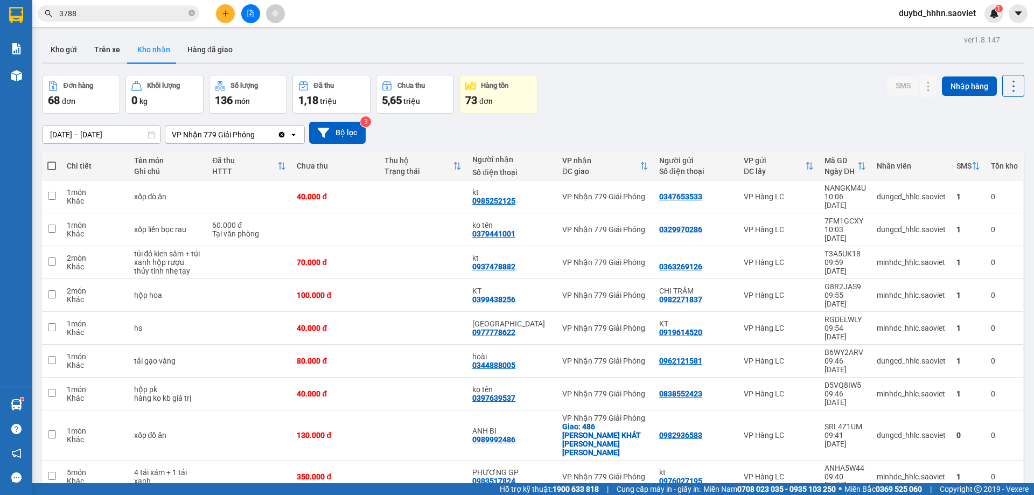
click at [109, 26] on div "Kết quả tìm kiếm ( 875 ) Bộ lọc Mã ĐH Trạng thái Món hàng Thu hộ Tổng cước Chưa…" at bounding box center [517, 13] width 1034 height 27
click at [115, 8] on input "3788" at bounding box center [122, 14] width 127 height 12
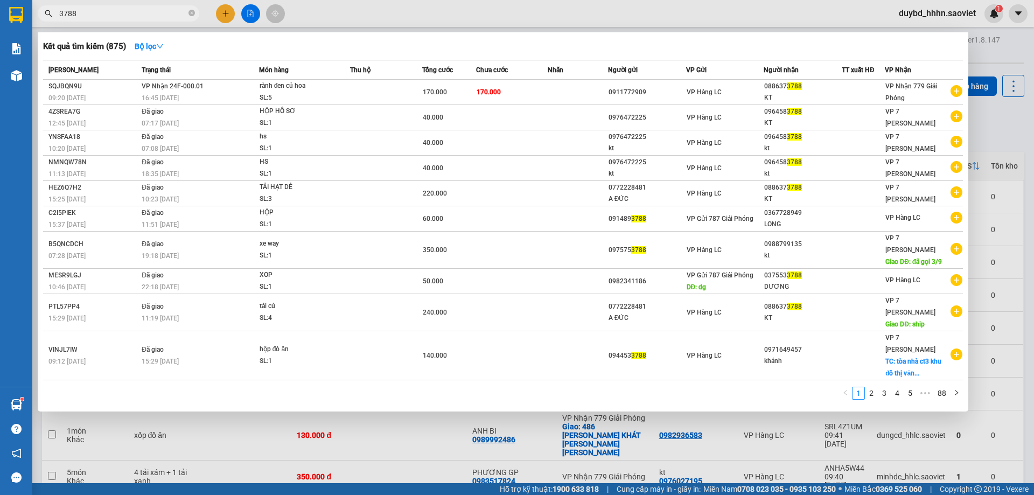
click at [104, 19] on span "3788" at bounding box center [119, 13] width 162 height 16
click at [104, 3] on div at bounding box center [517, 247] width 1034 height 495
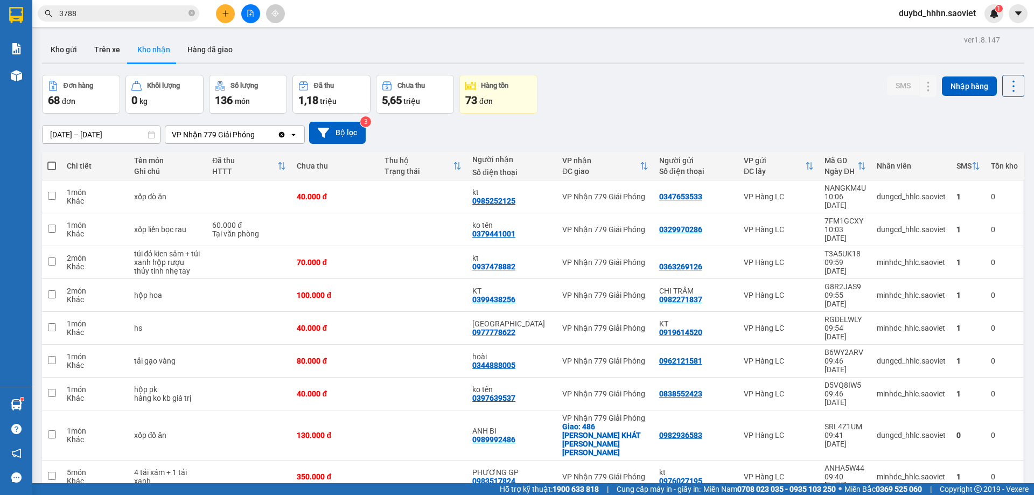
click at [107, 3] on div "Kết quả tìm kiếm ( 875 ) Bộ lọc Mã ĐH Trạng thái Món hàng Thu hộ Tổng cước Chưa…" at bounding box center [517, 13] width 1034 height 27
click at [110, 7] on span "3788" at bounding box center [119, 13] width 162 height 16
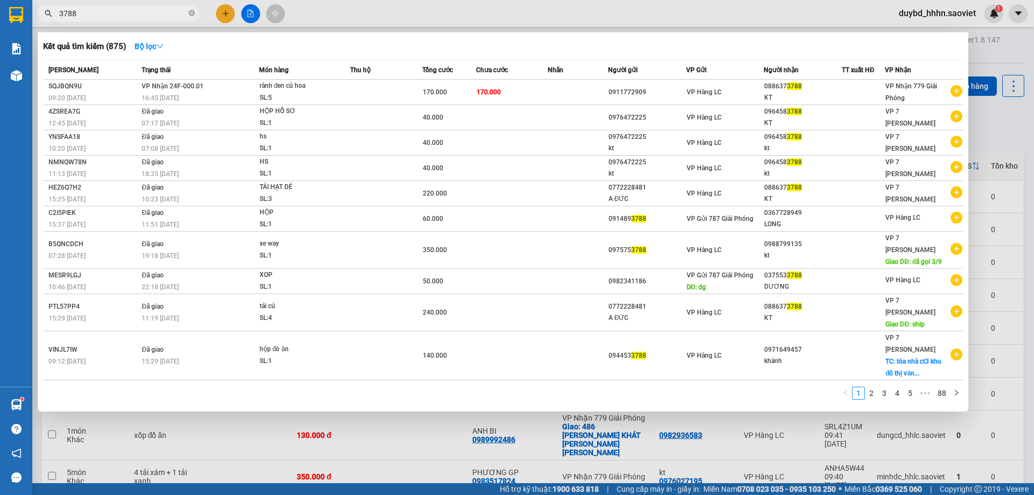
click at [110, 7] on span "3788" at bounding box center [119, 13] width 162 height 16
click at [111, 15] on input "3788" at bounding box center [122, 14] width 127 height 12
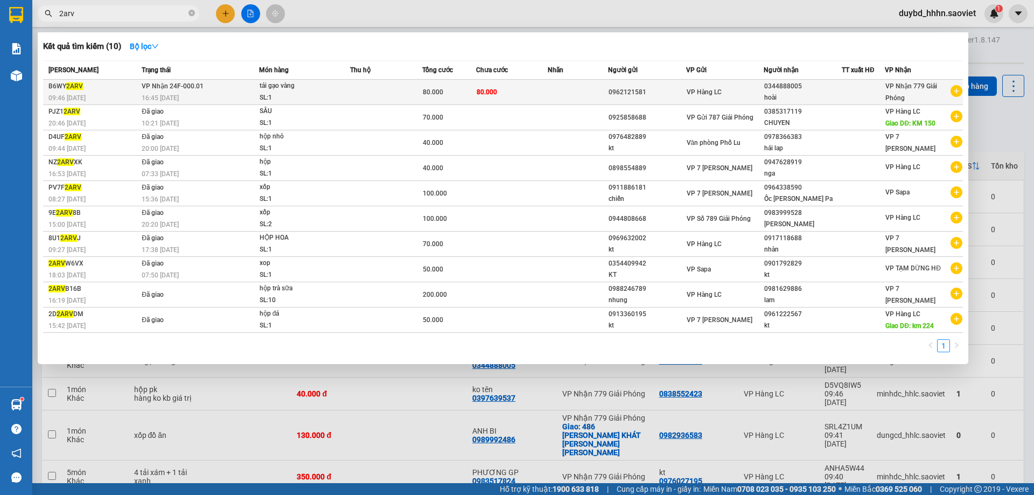
type input "2arv"
click at [455, 89] on div "80.000" at bounding box center [449, 92] width 53 height 12
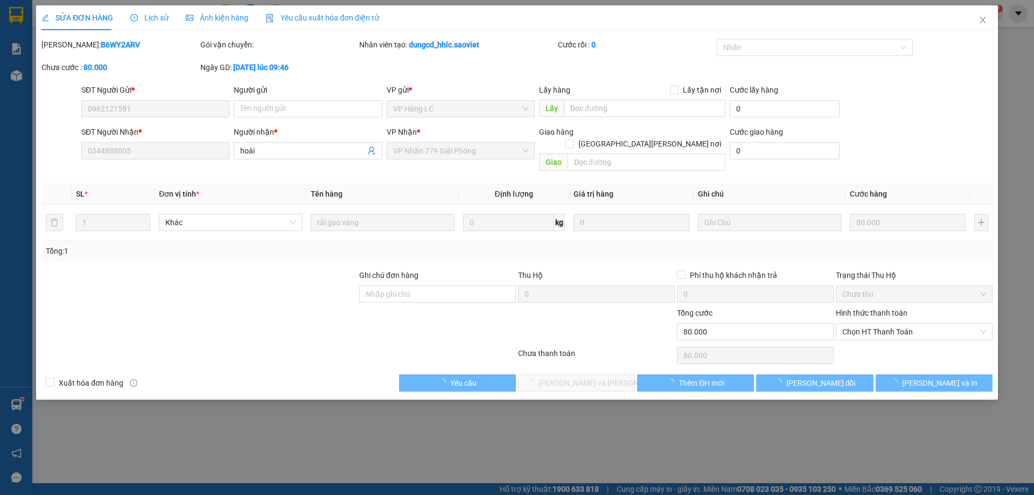
type input "0962121581"
type input "0344888005"
type input "hoài"
type input "0"
type input "80.000"
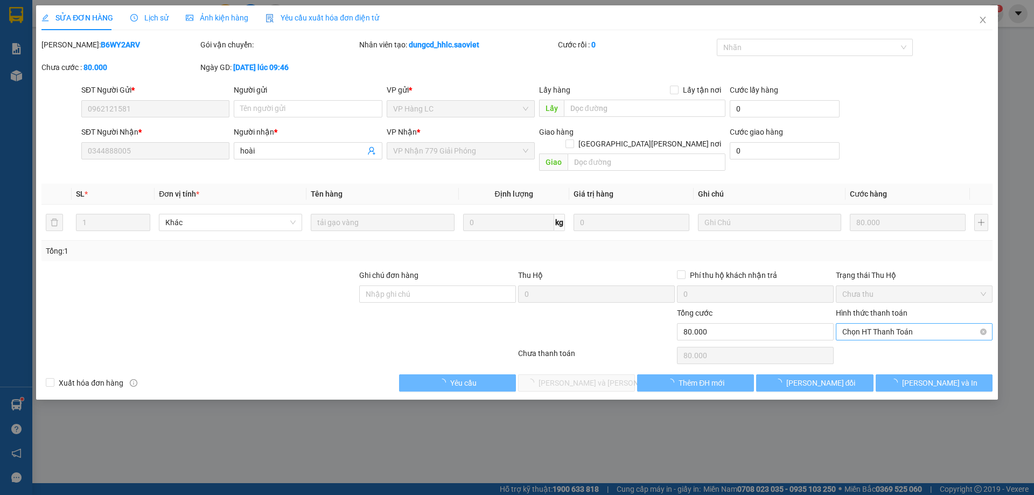
click at [858, 324] on span "Chọn HT Thanh Toán" at bounding box center [914, 332] width 144 height 16
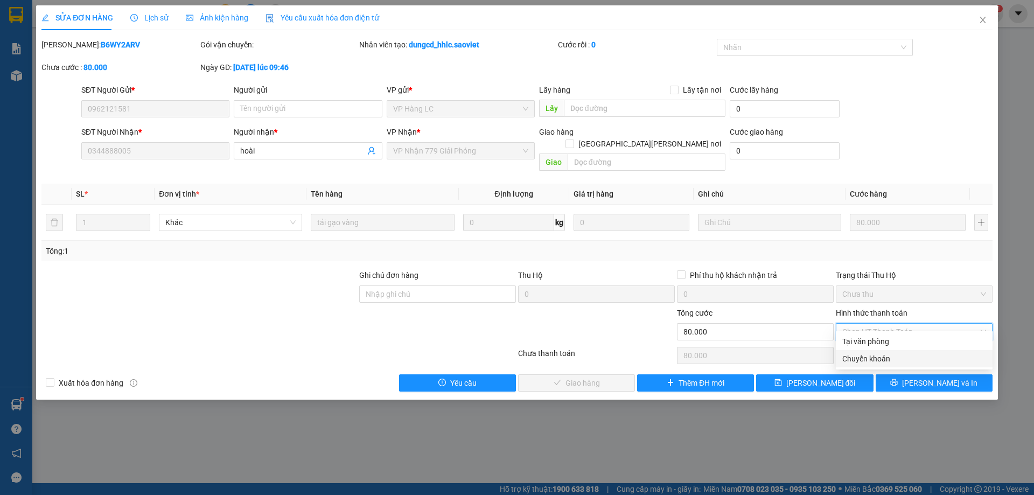
click at [855, 352] on div "Chuyển khoản" at bounding box center [914, 358] width 157 height 17
type input "0"
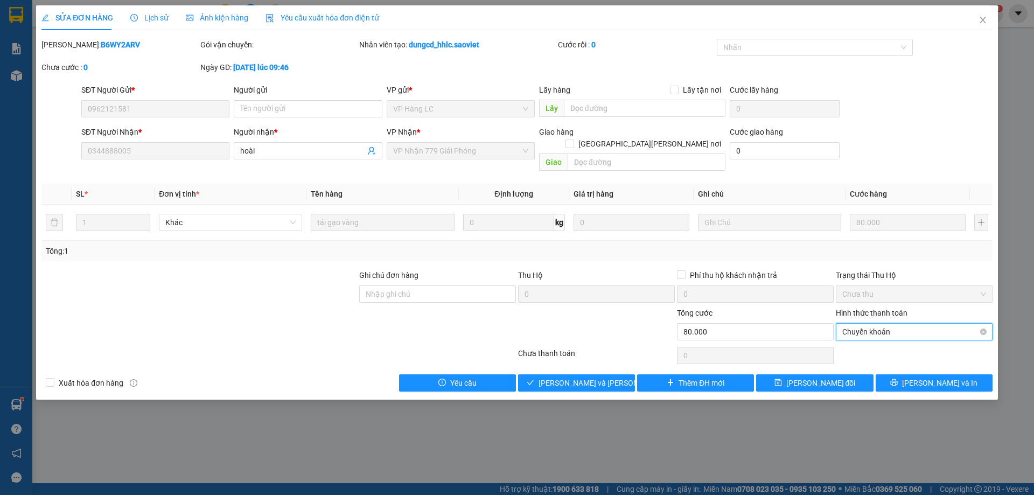
click at [869, 324] on span "Chuyển khoản" at bounding box center [914, 332] width 144 height 16
drag, startPoint x: 856, startPoint y: 342, endPoint x: 822, endPoint y: 359, distance: 38.5
click at [856, 343] on div "Tại văn phòng" at bounding box center [914, 342] width 144 height 12
click at [560, 377] on span "[PERSON_NAME] và Giao hàng" at bounding box center [611, 383] width 145 height 12
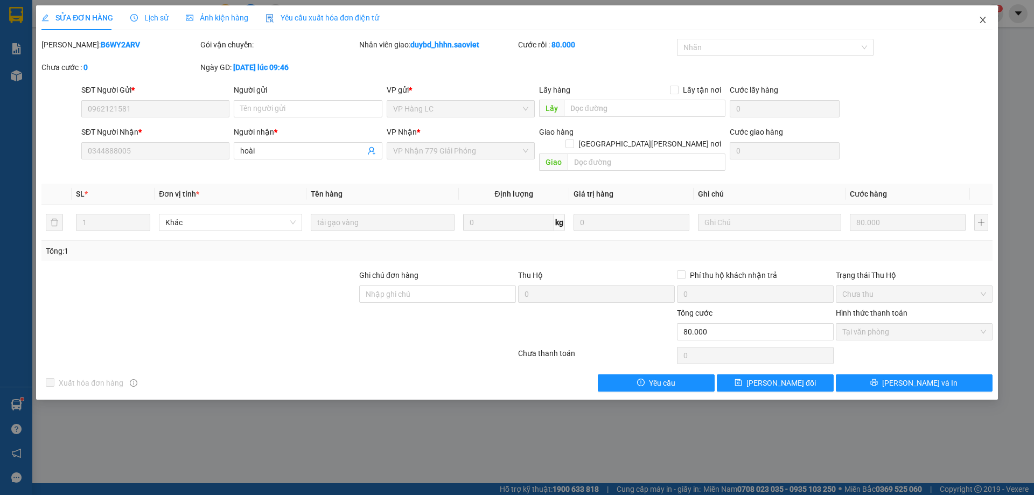
click at [987, 19] on icon "close" at bounding box center [983, 20] width 9 height 9
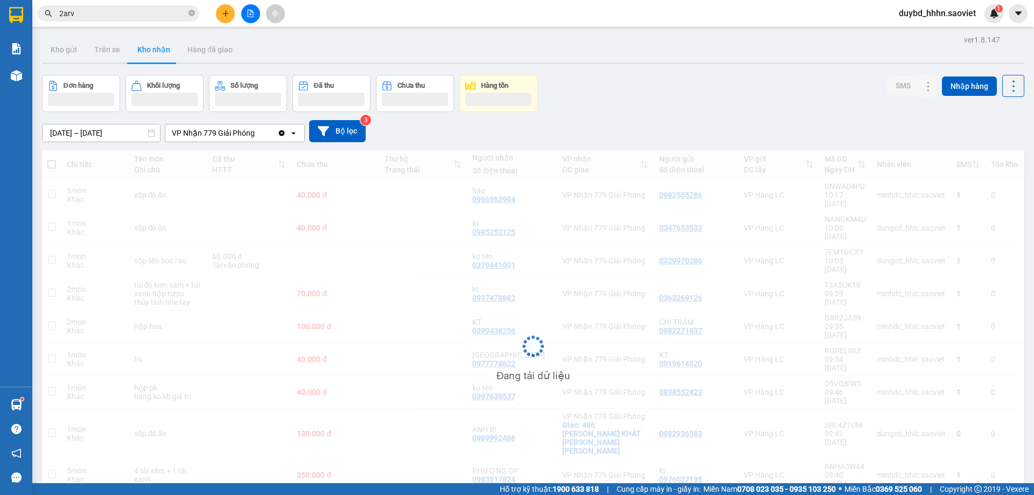
click at [115, 19] on input "2arv" at bounding box center [122, 14] width 127 height 12
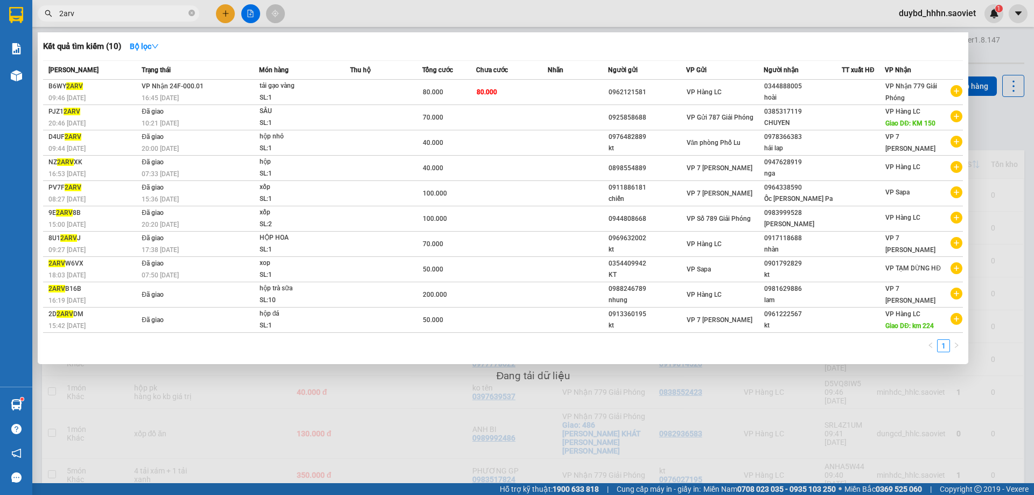
click at [115, 19] on input "2arv" at bounding box center [122, 14] width 127 height 12
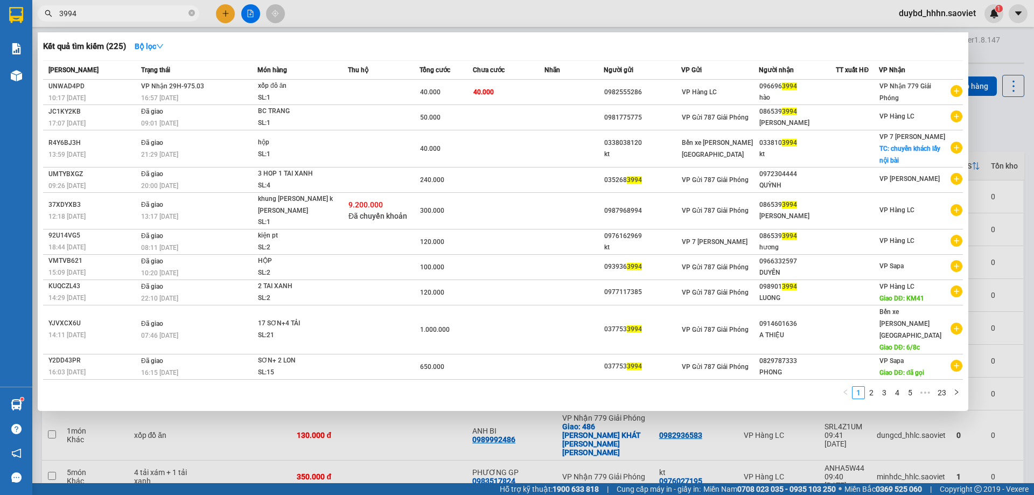
click at [130, 17] on input "3994" at bounding box center [122, 14] width 127 height 12
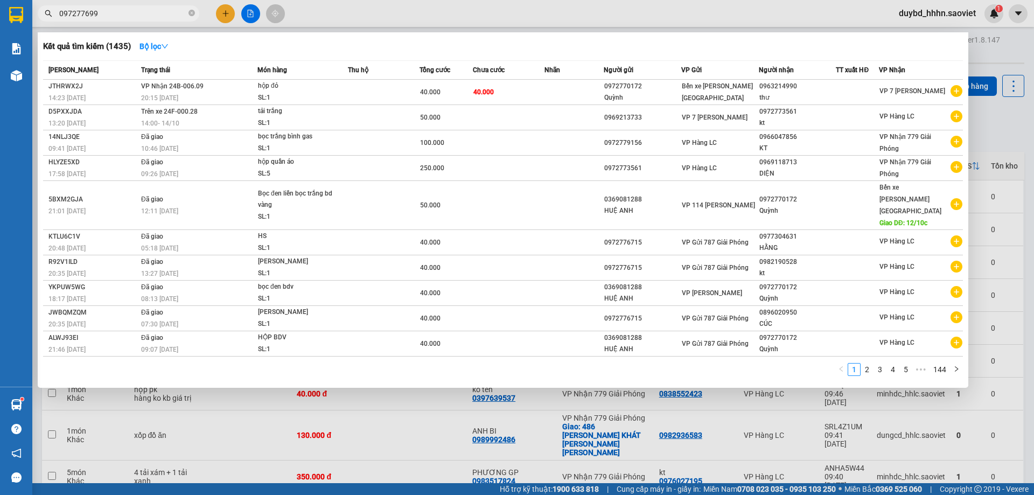
type input "0972776999"
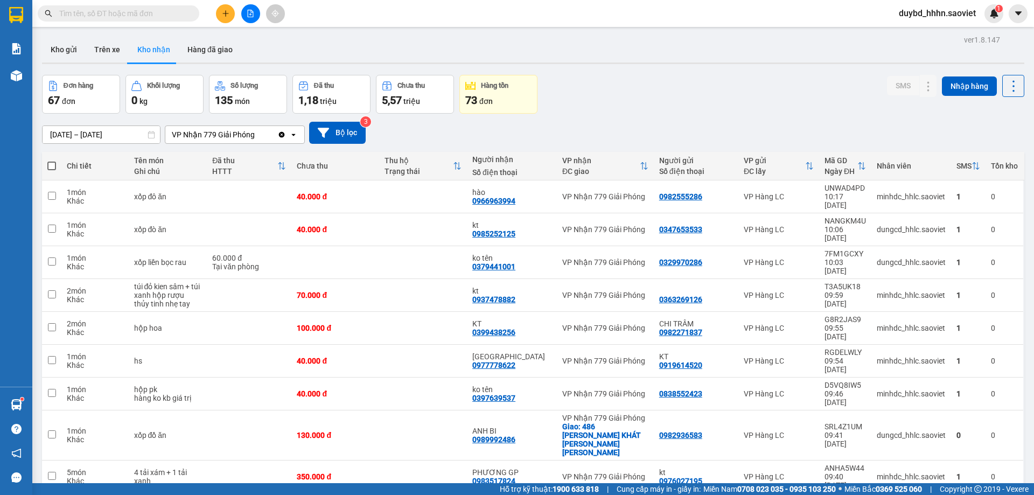
click at [642, 123] on div "12/10/2025 – 14/10/2025 Press the down arrow key to interact with the calendar …" at bounding box center [533, 133] width 982 height 22
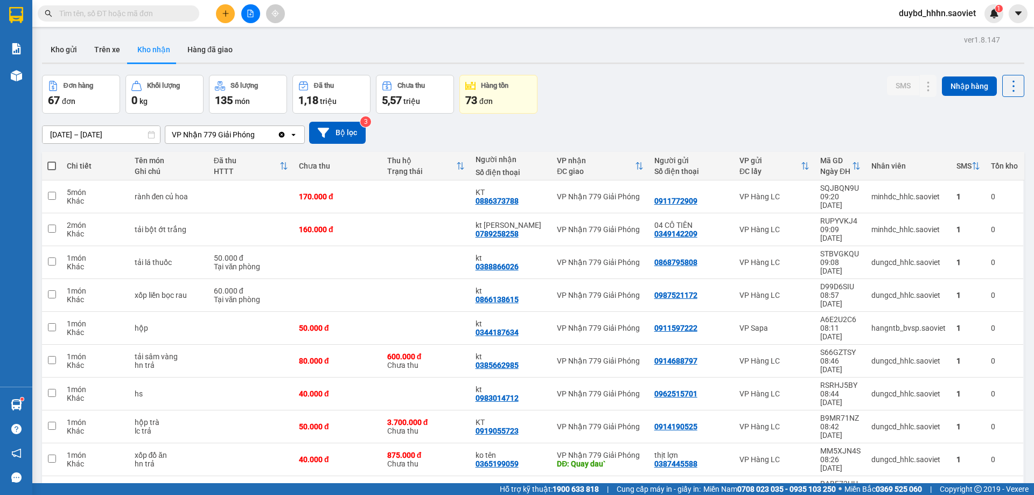
click at [619, 131] on div "12/10/2025 – 14/10/2025 Press the down arrow key to interact with the calendar …" at bounding box center [533, 133] width 982 height 22
click at [178, 15] on input "text" at bounding box center [122, 14] width 127 height 12
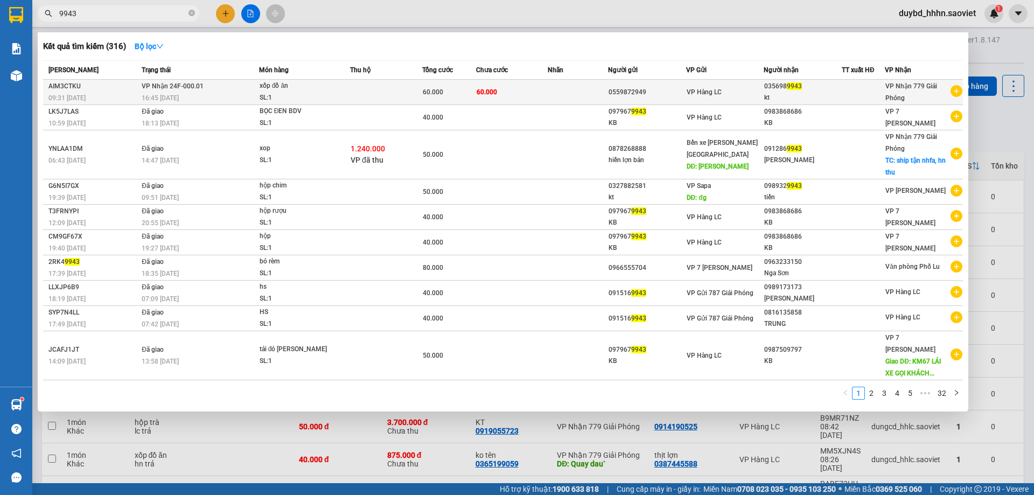
type input "9943"
click at [795, 90] on div "035698 9943" at bounding box center [802, 86] width 77 height 11
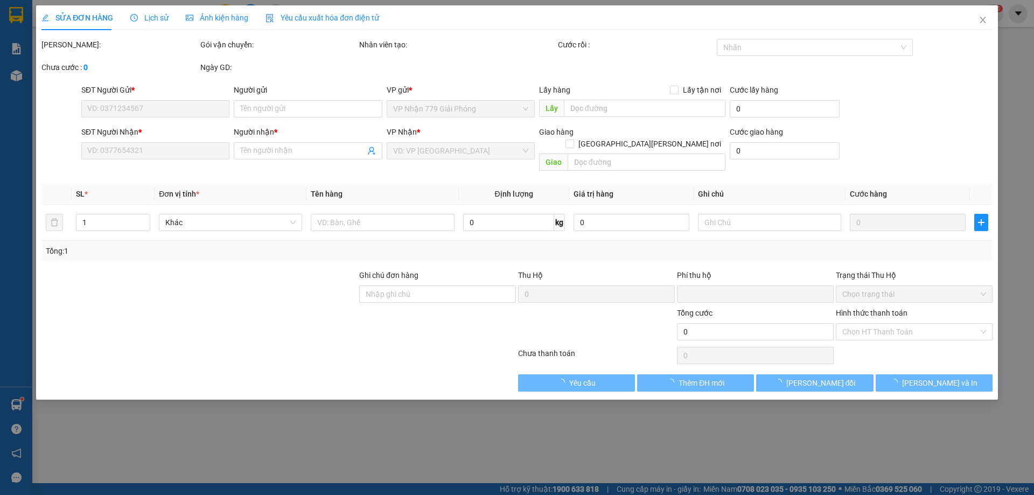
type input "0559872949"
type input "0356989943"
type input "kt"
type input "0"
type input "60.000"
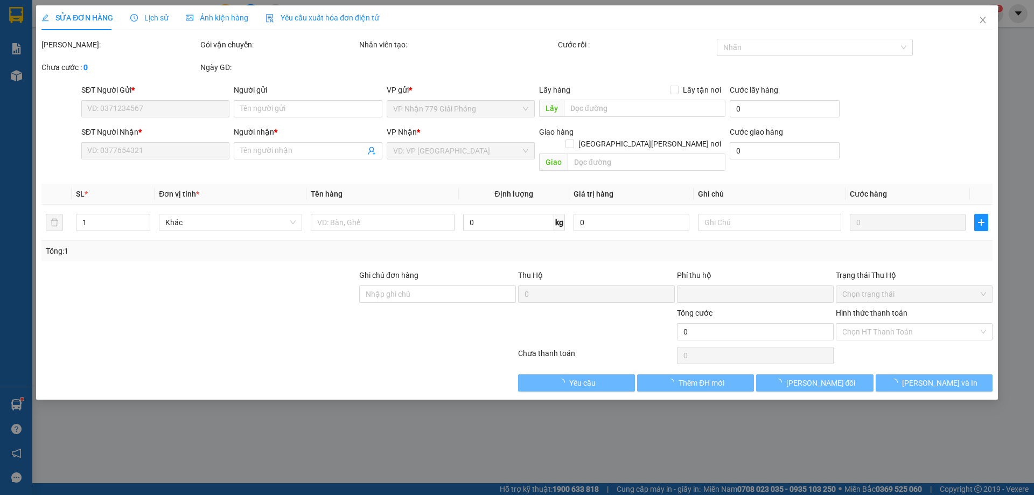
type input "60.000"
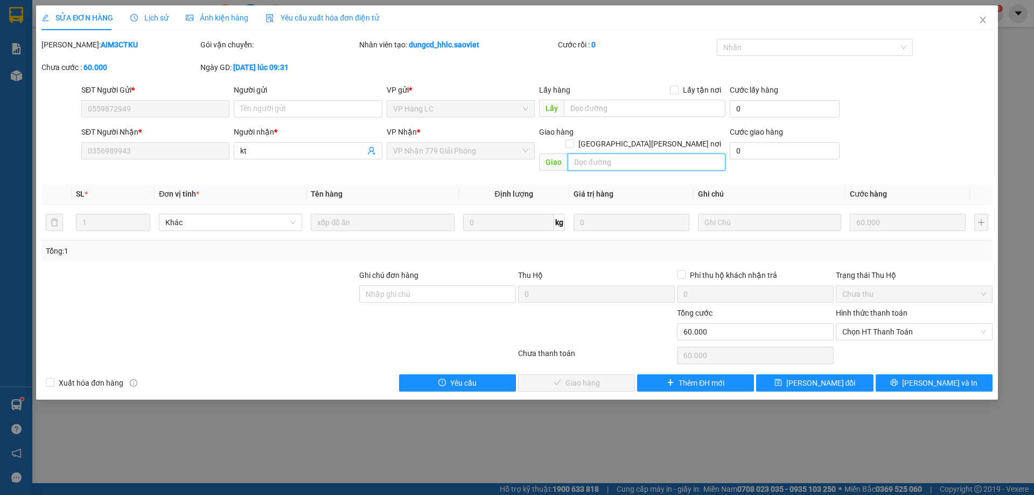
click at [681, 153] on input "text" at bounding box center [647, 161] width 158 height 17
type input "138 kim hoa"
click at [709, 171] on div "Total Paid Fee 0 Total UnPaid Fee 60.000 Cash Collection Total Fee Mã ĐH: AIM3C…" at bounding box center [516, 215] width 951 height 353
click at [614, 319] on div at bounding box center [596, 326] width 159 height 38
click at [165, 87] on div "SĐT Người Gửi *" at bounding box center [155, 90] width 148 height 12
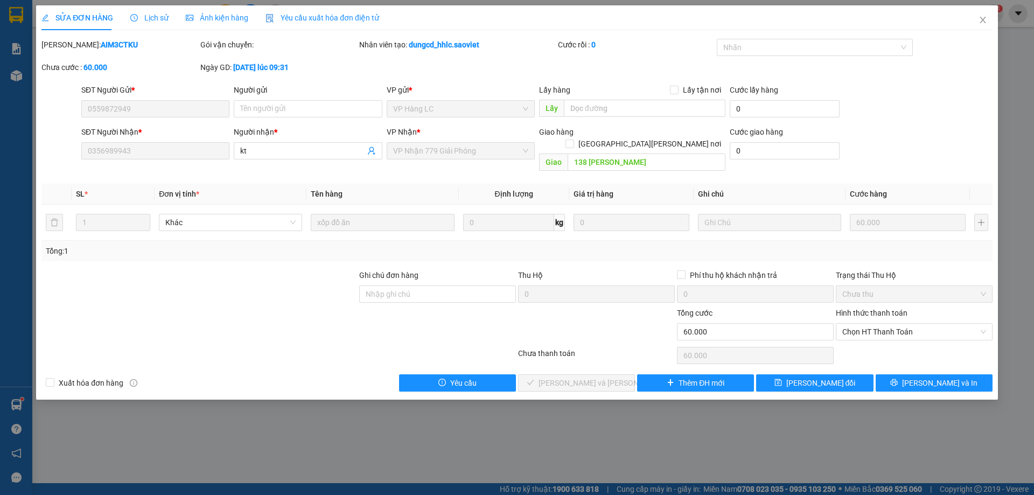
click at [144, 82] on div "Chưa cước : 60.000" at bounding box center [119, 72] width 159 height 23
click at [871, 324] on span "Chọn HT Thanh Toán" at bounding box center [914, 332] width 144 height 16
click at [852, 338] on div "Tại văn phòng" at bounding box center [914, 342] width 144 height 12
type input "0"
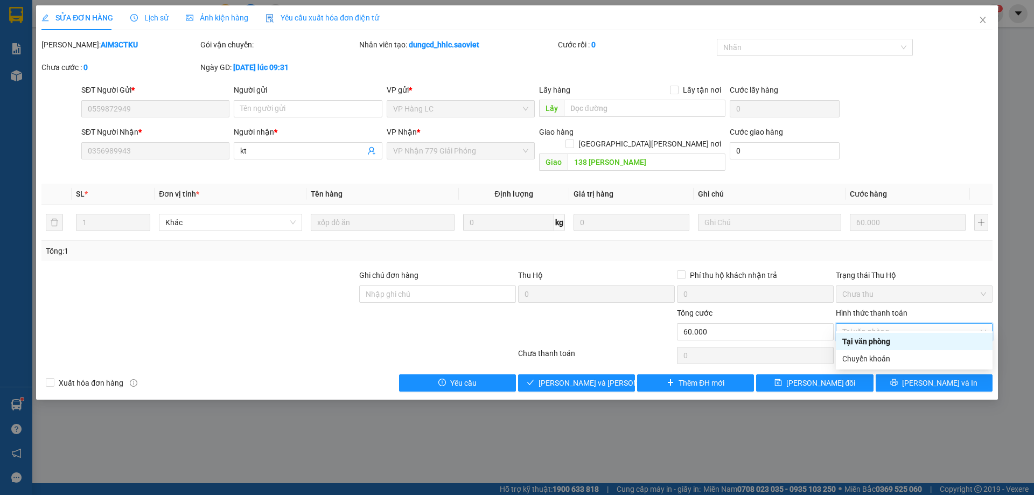
click at [168, 307] on div at bounding box center [199, 326] width 318 height 38
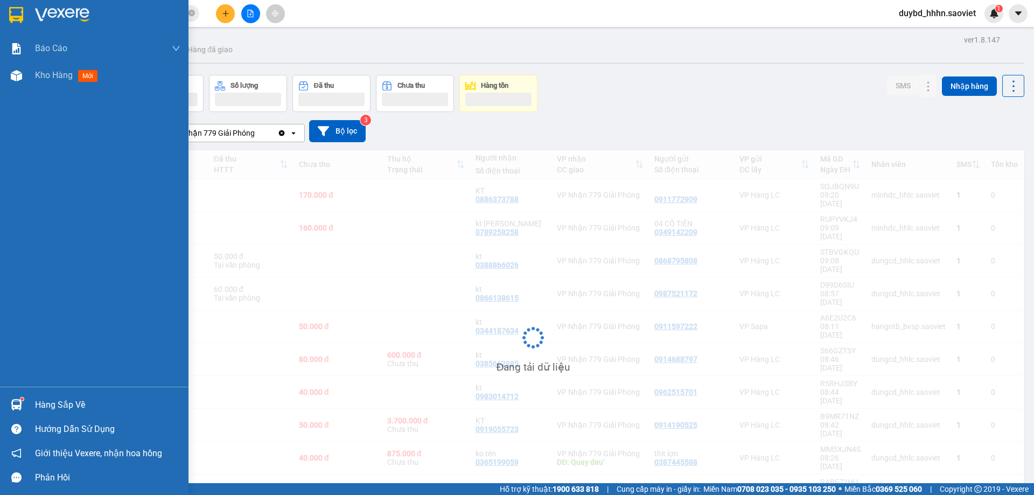
click at [19, 395] on div "Hàng sắp về" at bounding box center [94, 405] width 188 height 24
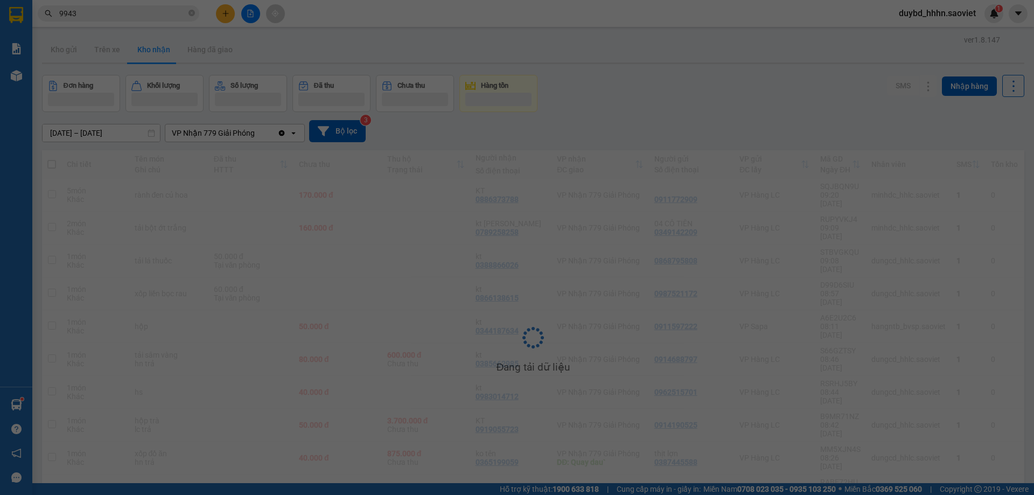
scroll to position [17, 0]
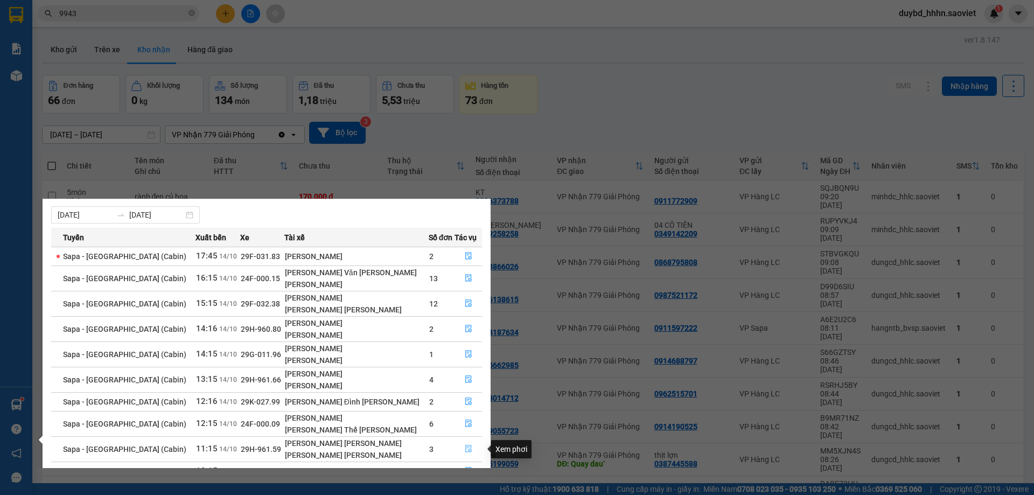
click at [455, 447] on button "button" at bounding box center [468, 449] width 26 height 17
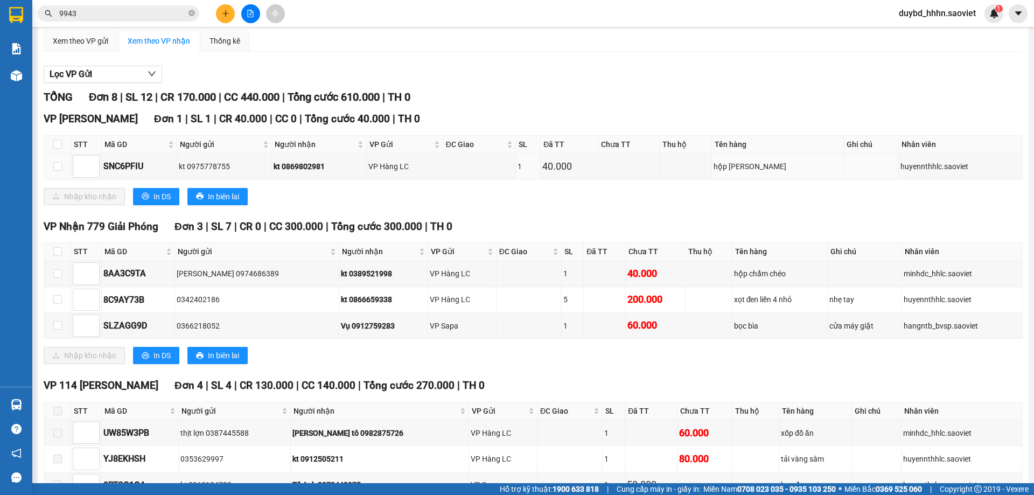
scroll to position [179, 0]
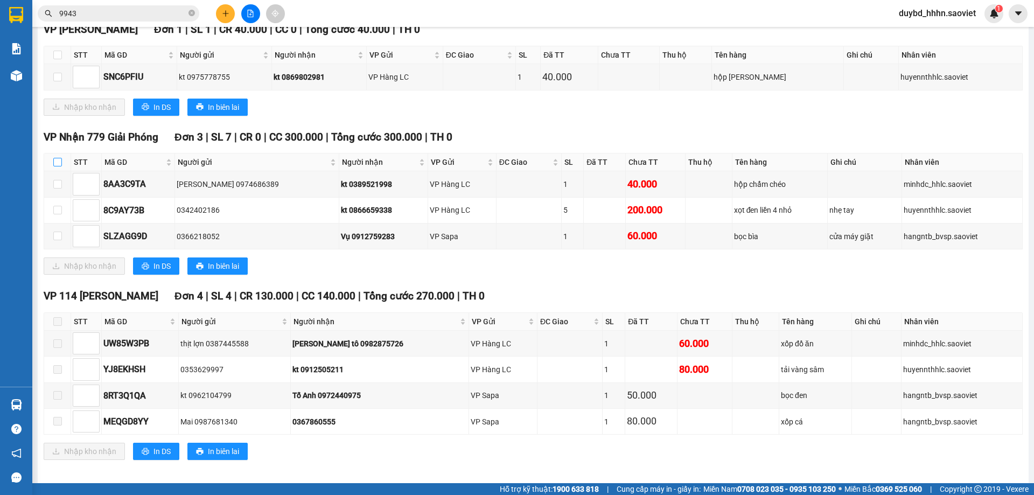
click at [59, 157] on label at bounding box center [57, 162] width 9 height 12
click at [59, 158] on input "checkbox" at bounding box center [57, 162] width 9 height 9
checkbox input "true"
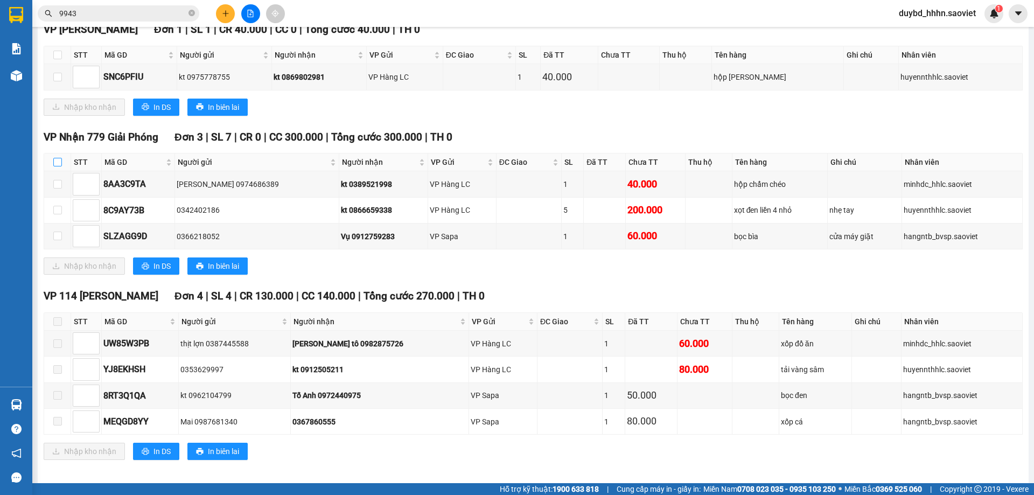
checkbox input "true"
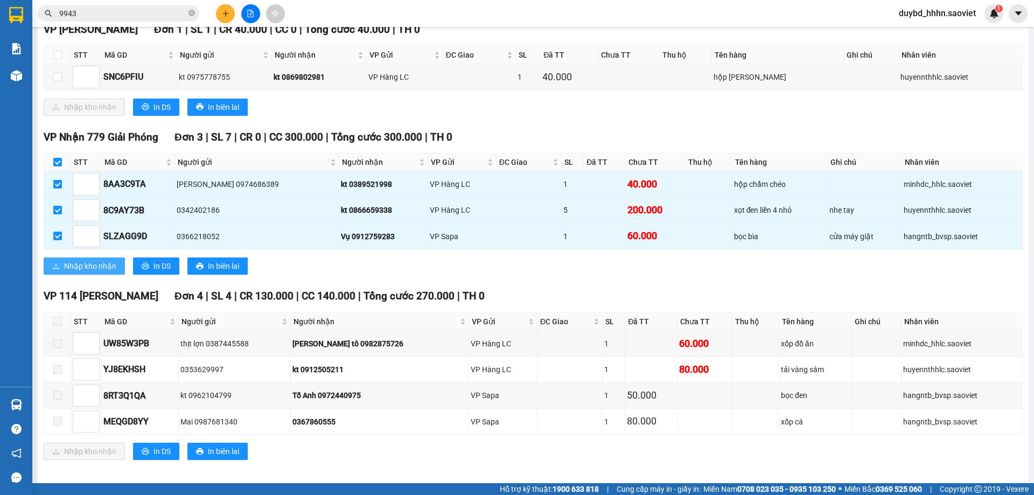
click at [103, 257] on button "Nhập kho nhận" at bounding box center [84, 265] width 81 height 17
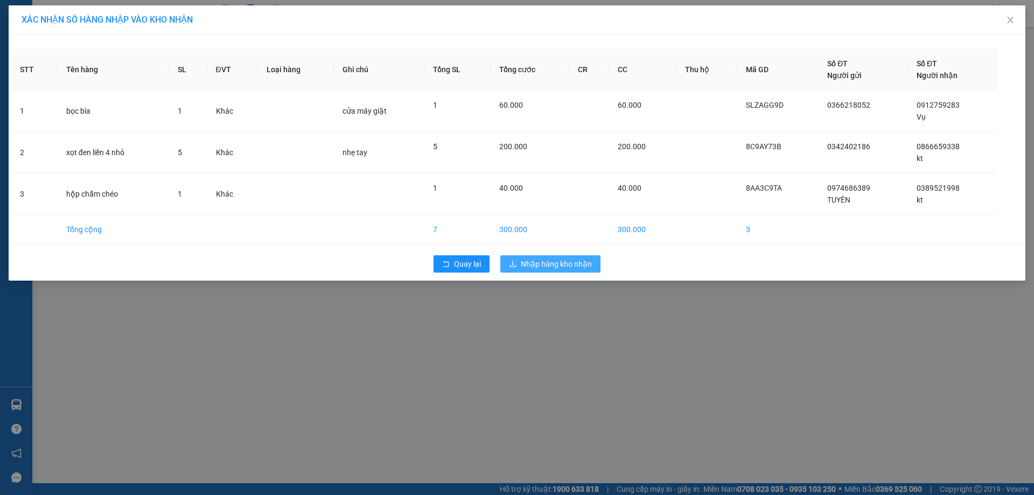
click at [555, 260] on span "Nhập hàng kho nhận" at bounding box center [556, 264] width 71 height 12
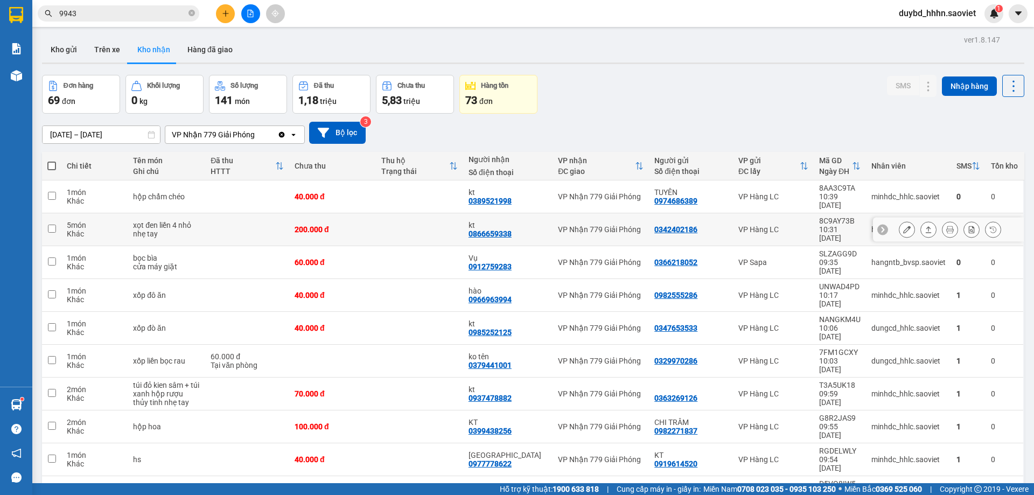
click at [829, 216] on div "8C9AY73B" at bounding box center [839, 220] width 41 height 9
checkbox input "true"
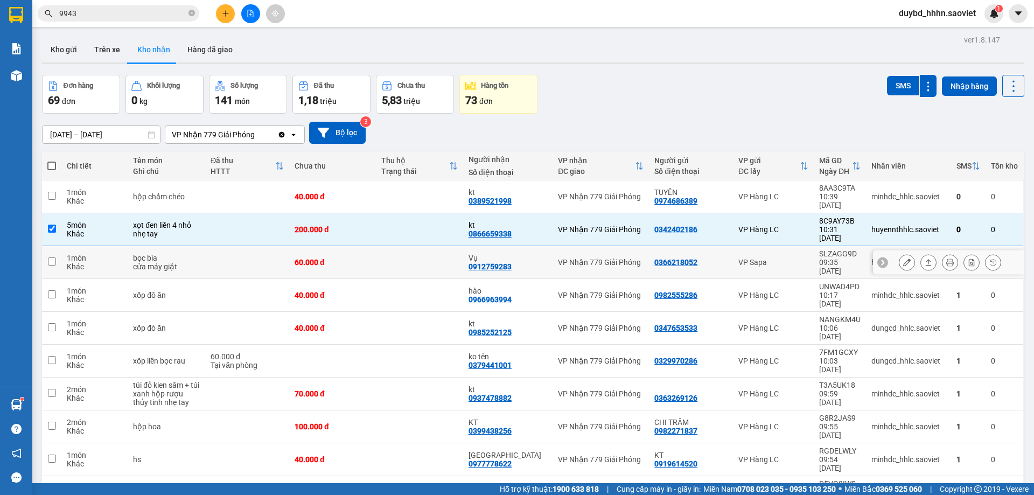
click at [797, 248] on td "VP Sapa" at bounding box center [773, 262] width 81 height 33
checkbox input "true"
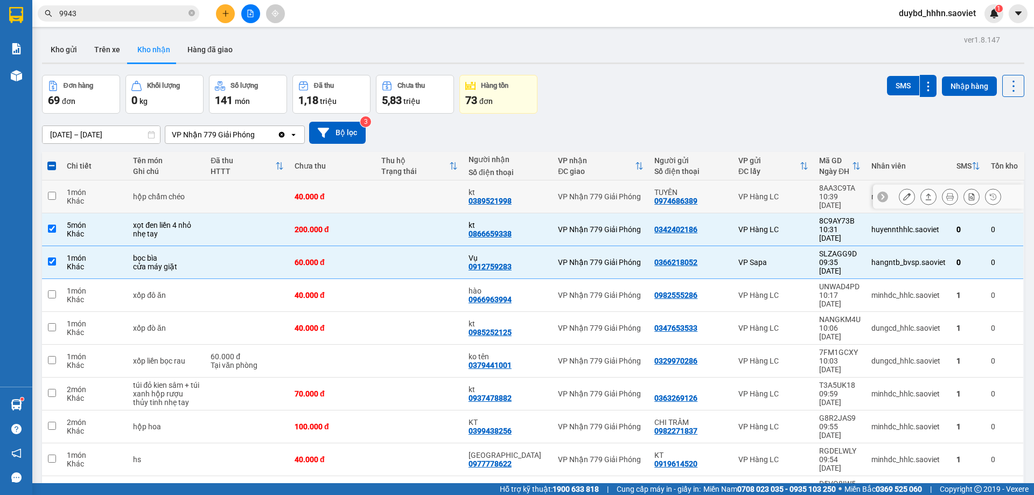
click at [767, 199] on td "VP Hàng LC" at bounding box center [773, 196] width 81 height 33
checkbox input "true"
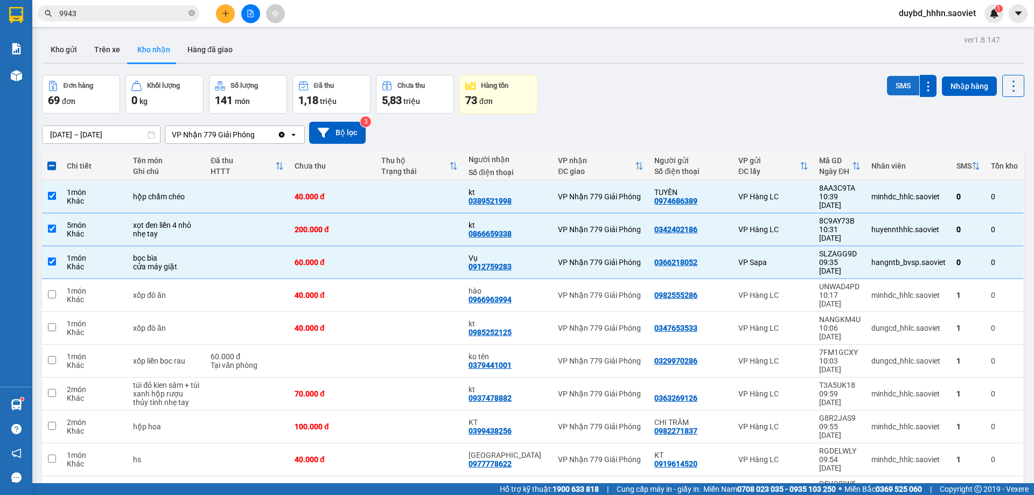
click at [893, 88] on button "SMS" at bounding box center [903, 85] width 32 height 19
click at [114, 19] on input "9943" at bounding box center [122, 14] width 127 height 12
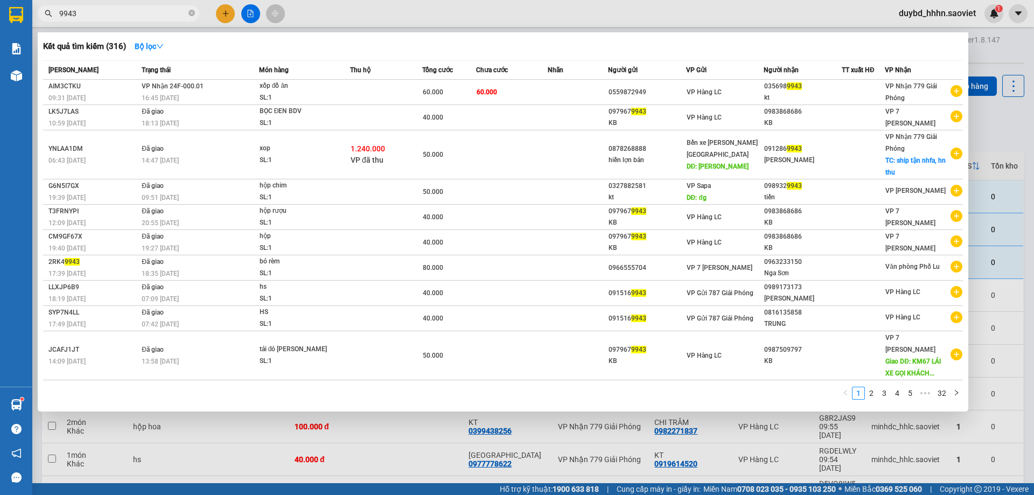
drag, startPoint x: 109, startPoint y: 19, endPoint x: 101, endPoint y: 19, distance: 8.6
click at [108, 19] on input "9943" at bounding box center [122, 14] width 127 height 12
click at [102, 19] on input "9943" at bounding box center [122, 14] width 127 height 12
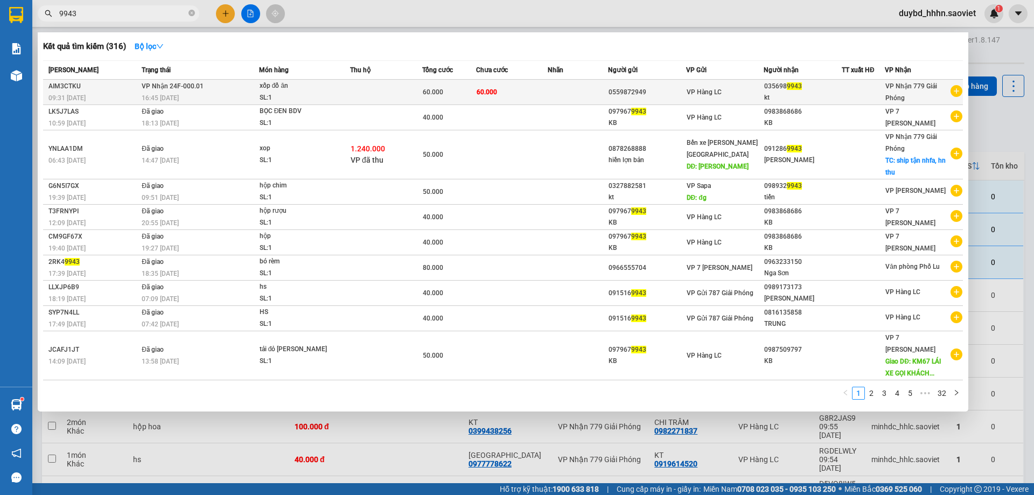
click at [490, 95] on span "60.000" at bounding box center [487, 92] width 20 height 8
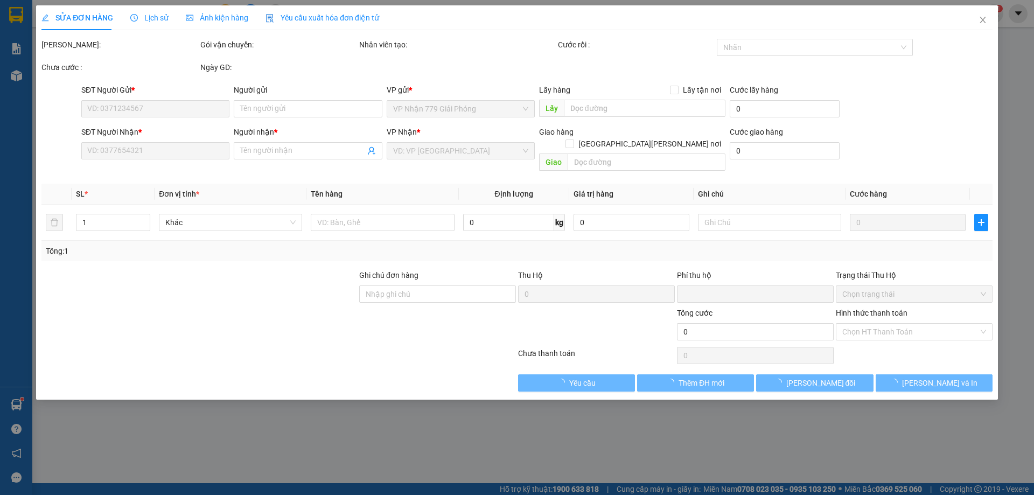
type input "0559872949"
type input "0356989943"
type input "kt"
type input "0"
type input "60.000"
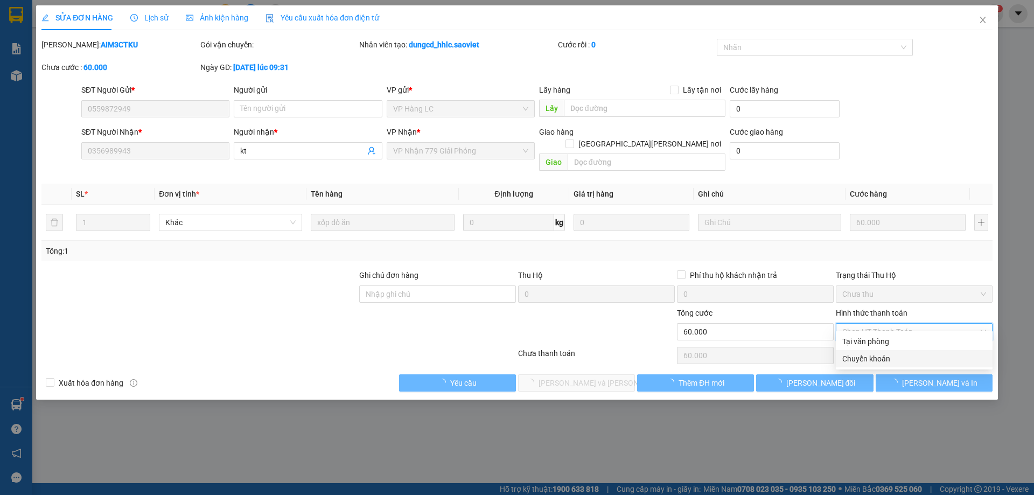
click at [858, 348] on div "Tại văn phòng Chuyển khoản" at bounding box center [914, 350] width 157 height 34
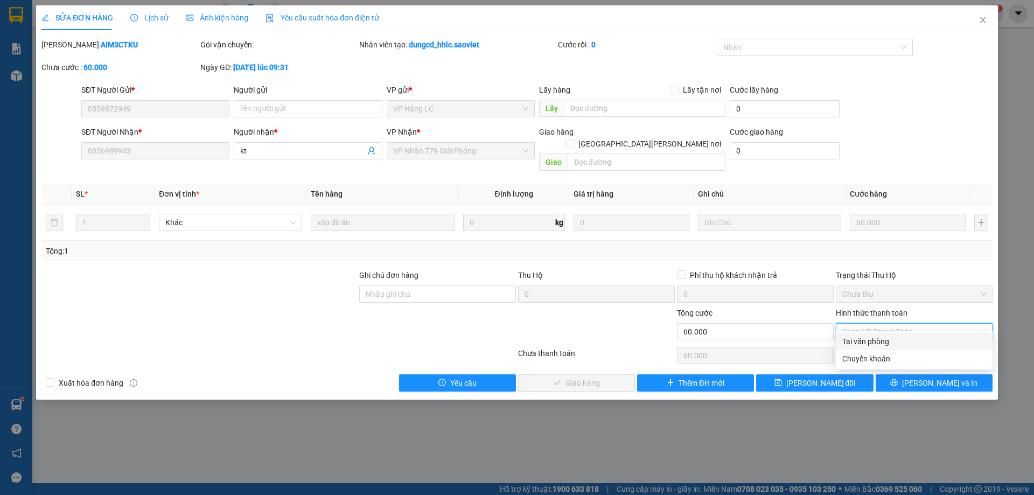
click at [852, 342] on div "Tại văn phòng" at bounding box center [914, 342] width 144 height 12
type input "0"
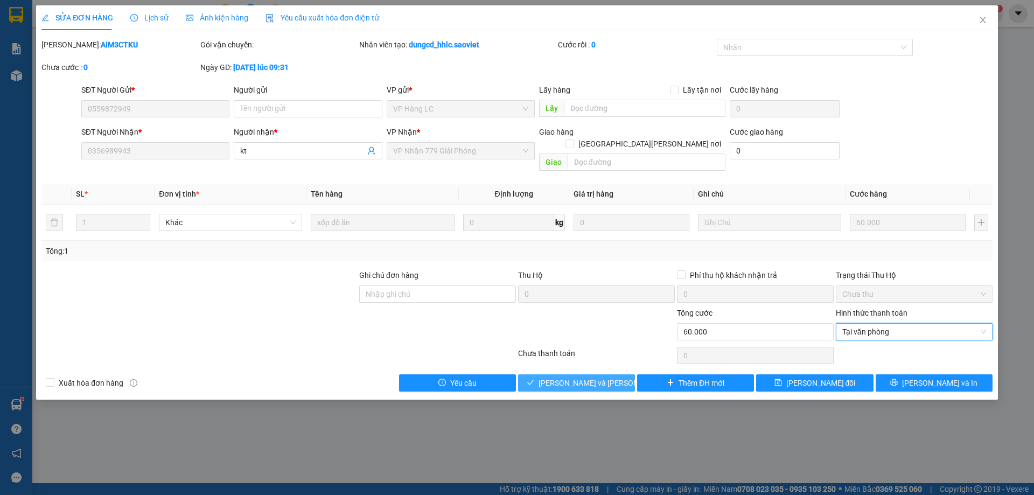
click at [559, 377] on span "[PERSON_NAME] và Giao hàng" at bounding box center [611, 383] width 145 height 12
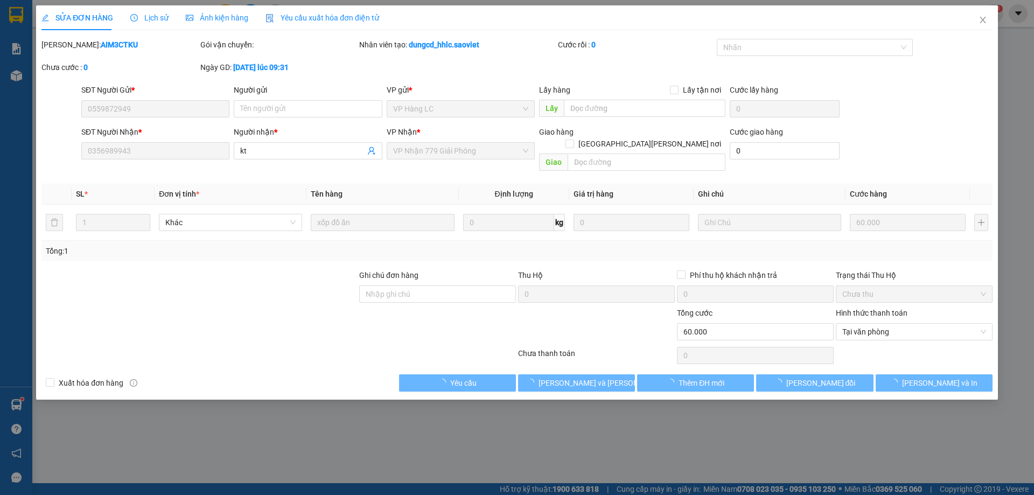
click at [591, 329] on div at bounding box center [596, 326] width 159 height 38
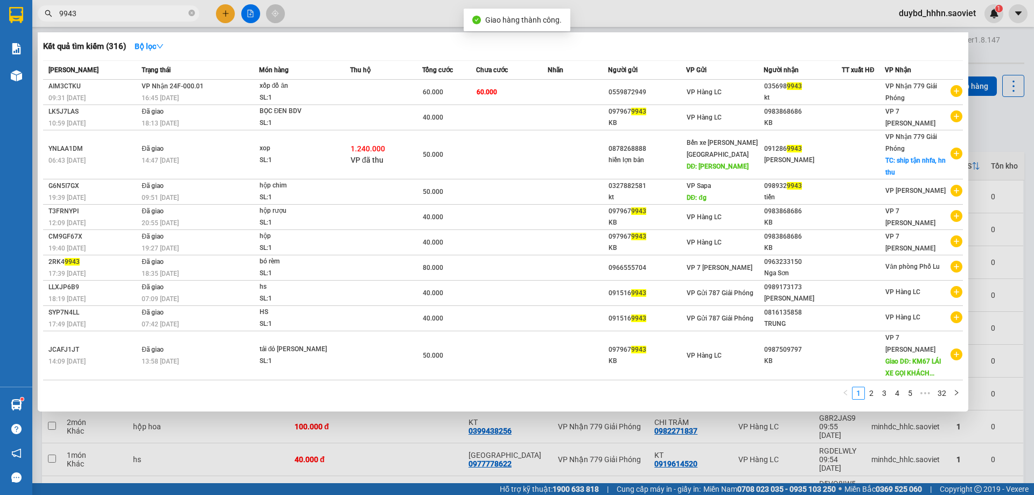
click at [108, 6] on span "9943" at bounding box center [119, 13] width 162 height 16
click at [109, 6] on span "9943" at bounding box center [119, 13] width 162 height 16
click at [110, 7] on span "9943" at bounding box center [119, 13] width 162 height 16
click at [111, 8] on input "9943" at bounding box center [122, 14] width 127 height 12
click at [110, 16] on input "9943" at bounding box center [122, 14] width 127 height 12
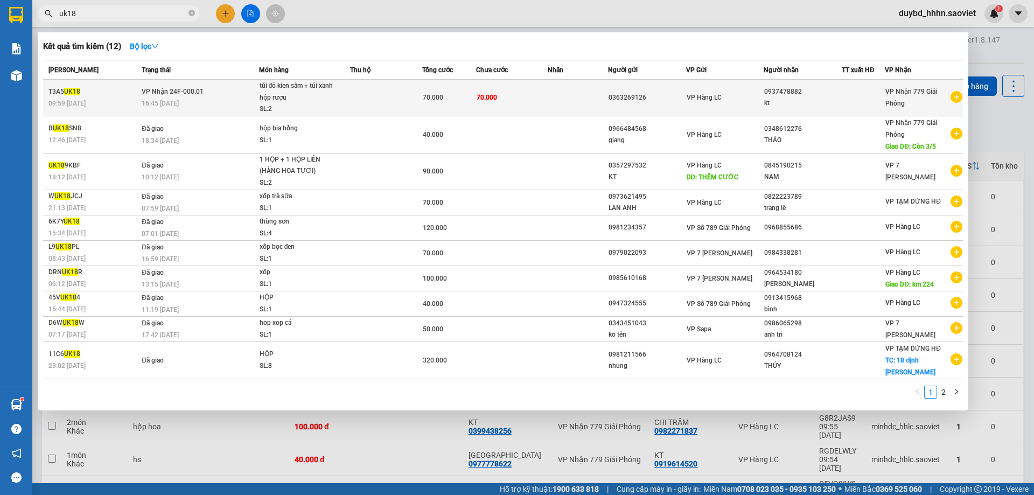
type input "uk18"
click at [586, 85] on td at bounding box center [578, 98] width 60 height 37
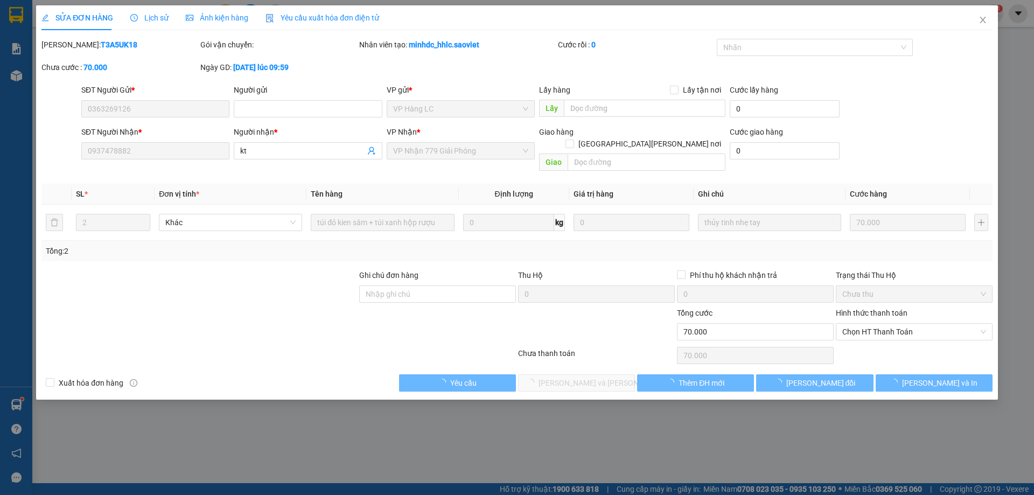
type input "0363269126"
click at [842, 324] on span "Chọn HT Thanh Toán" at bounding box center [914, 332] width 144 height 16
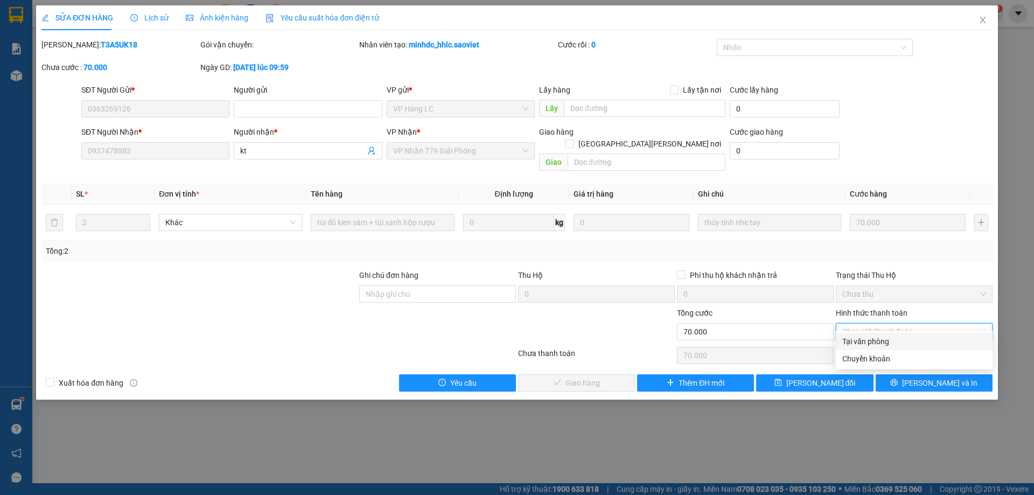
click at [861, 338] on div "Tại văn phòng" at bounding box center [914, 342] width 144 height 12
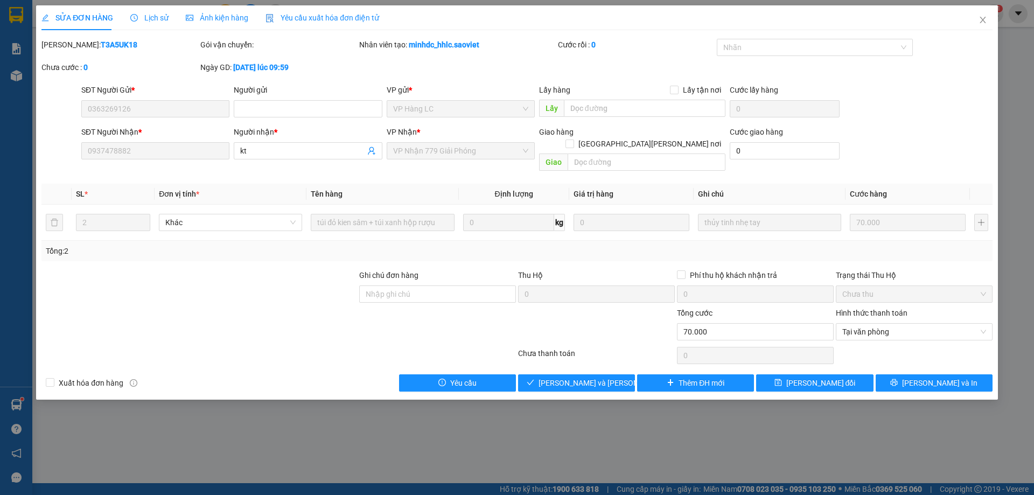
click at [868, 309] on label "Hình thức thanh toán" at bounding box center [872, 313] width 72 height 9
click at [868, 324] on input "Hình thức thanh toán" at bounding box center [910, 332] width 136 height 16
click at [847, 326] on span "Tại văn phòng" at bounding box center [914, 332] width 144 height 16
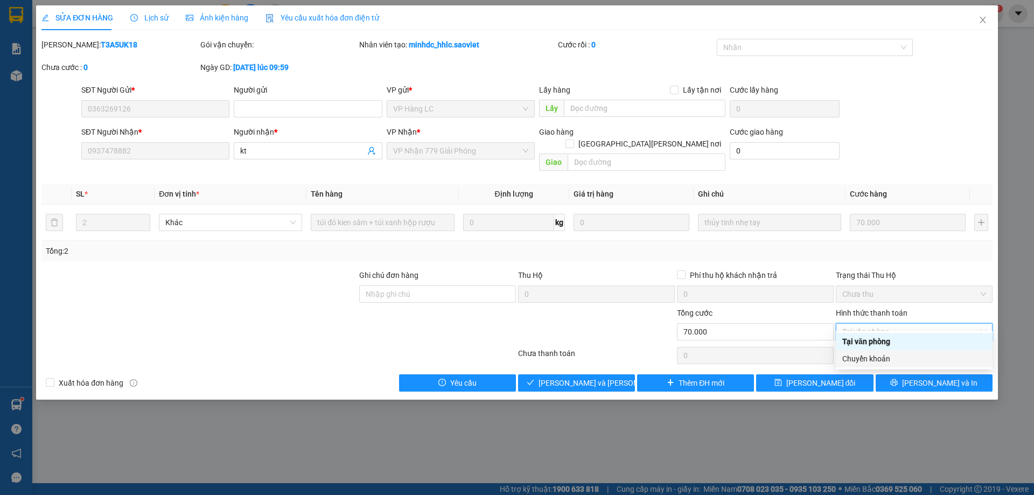
click at [861, 359] on div "Chuyển khoản" at bounding box center [914, 359] width 144 height 12
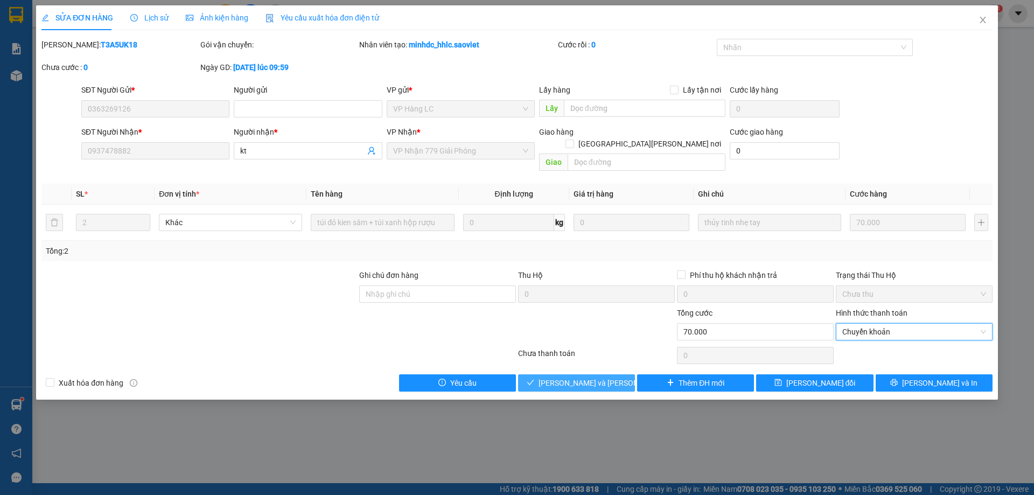
click at [605, 374] on button "[PERSON_NAME] và Giao hàng" at bounding box center [576, 382] width 117 height 17
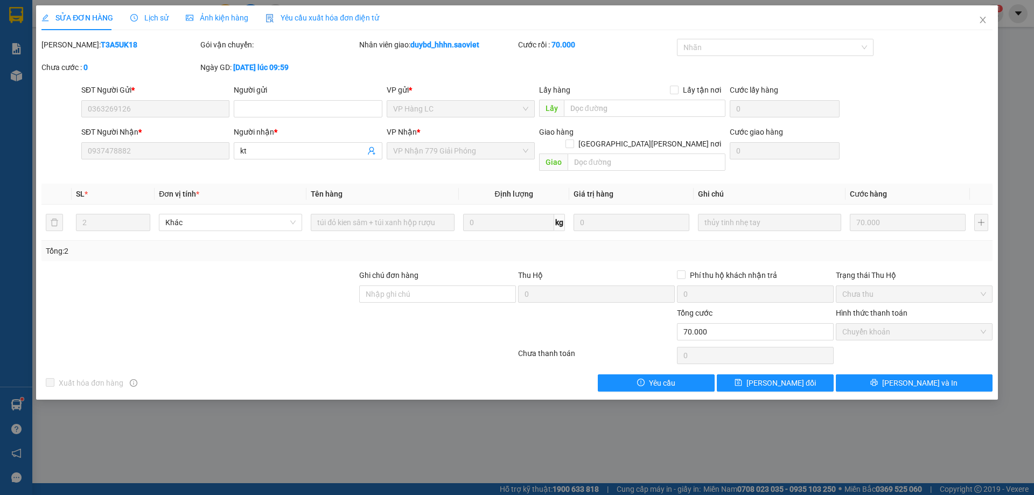
click at [339, 317] on div at bounding box center [199, 326] width 318 height 38
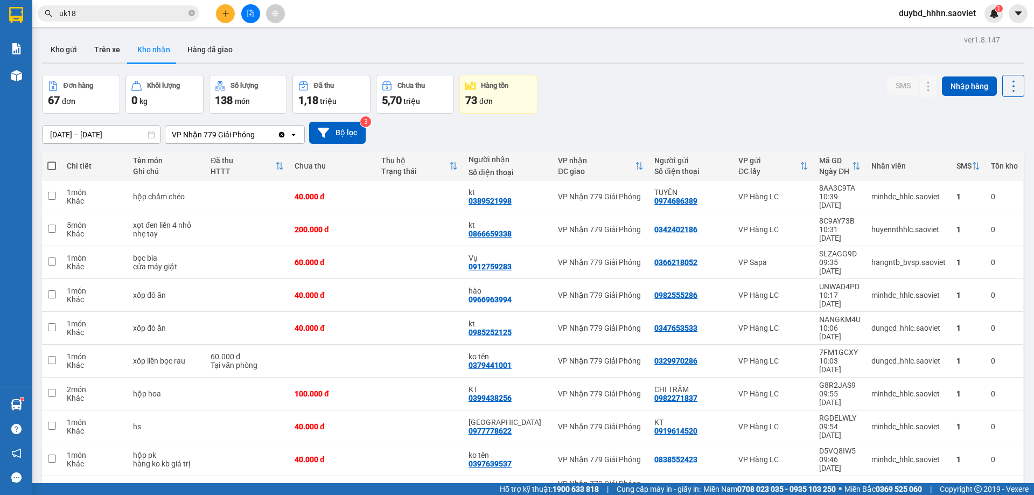
click at [107, 15] on input "uk18" at bounding box center [122, 14] width 127 height 12
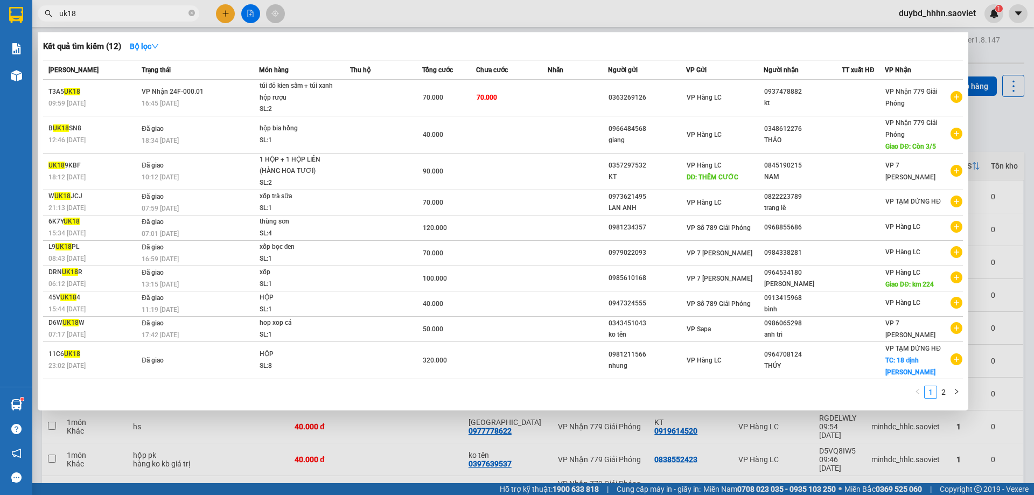
click at [107, 15] on input "uk18" at bounding box center [122, 14] width 127 height 12
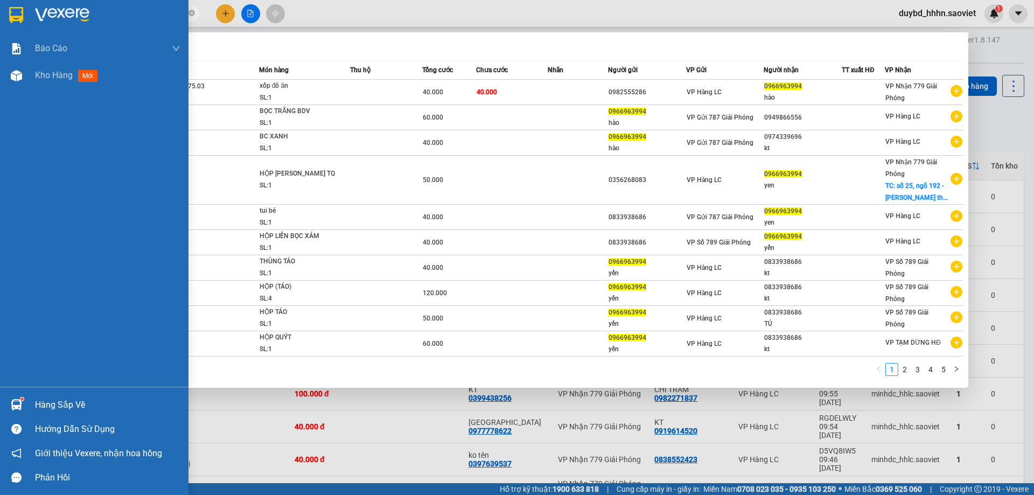
click at [73, 93] on div "Báo cáo 5. Doanh thu thực tế theo từng nhân viên Kho hàng mới" at bounding box center [94, 211] width 188 height 352
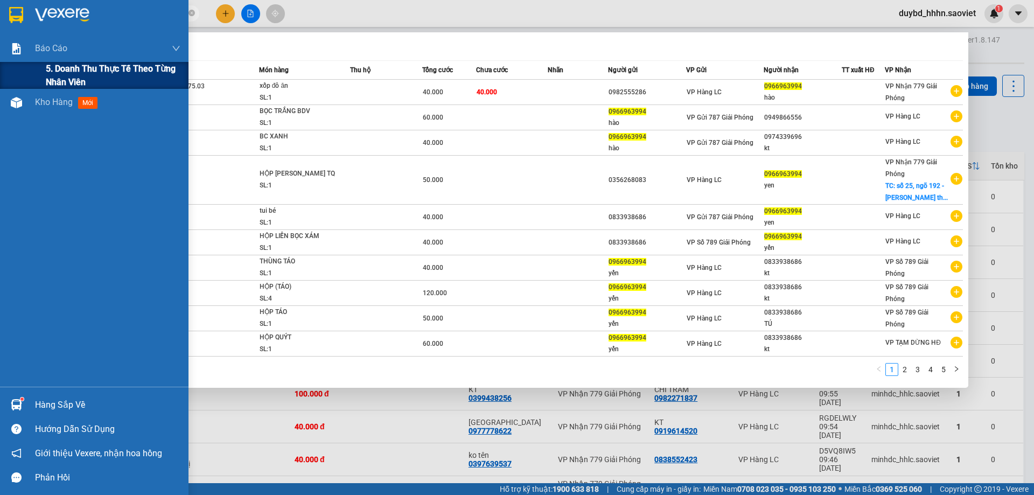
click at [92, 71] on span "5. Doanh thu thực tế theo từng nhân viên" at bounding box center [113, 75] width 135 height 27
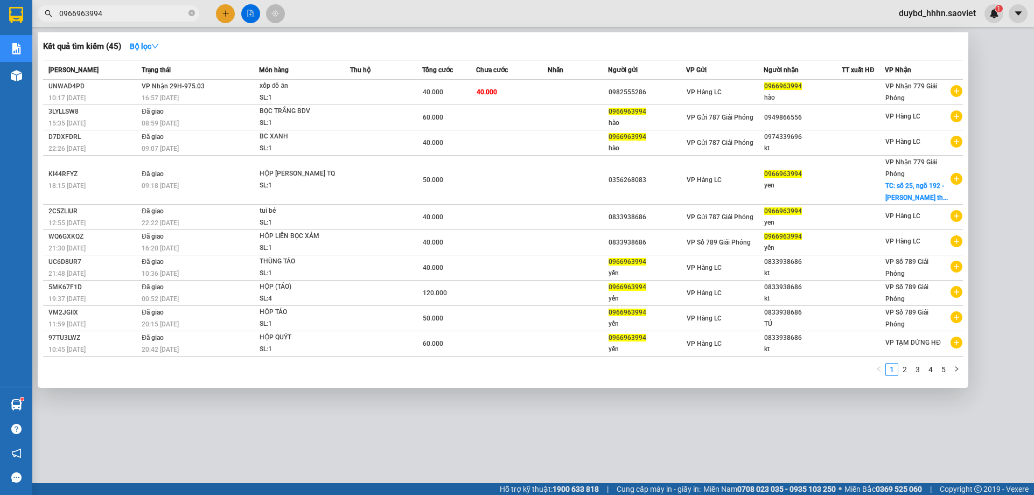
click at [342, 455] on div at bounding box center [517, 247] width 1034 height 495
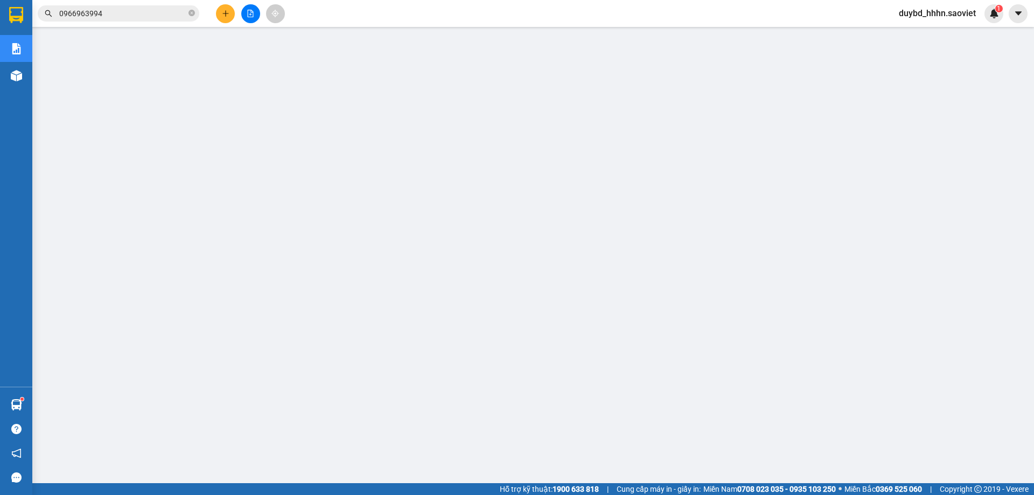
click at [103, 6] on span "0966963994" at bounding box center [119, 13] width 162 height 16
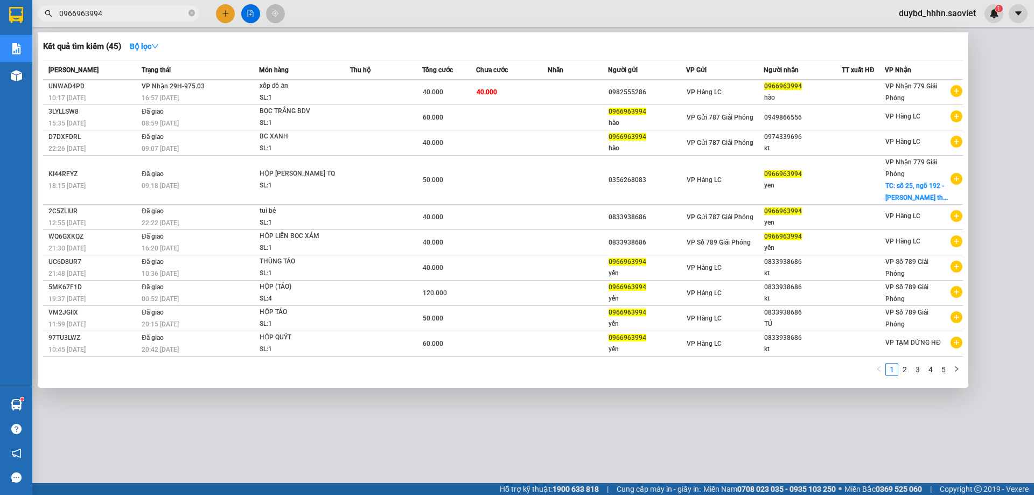
click at [112, 15] on input "0966963994" at bounding box center [122, 14] width 127 height 12
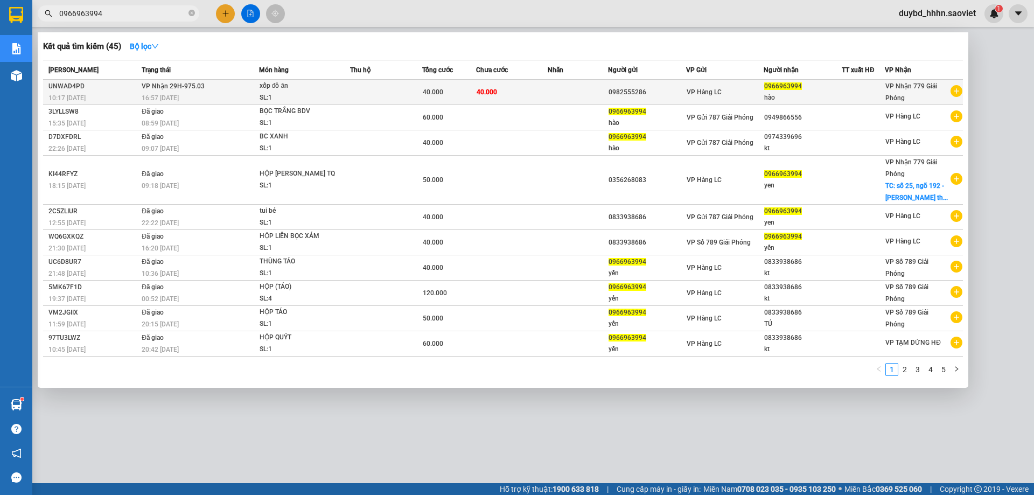
click at [249, 96] on div "16:57 - 14/10" at bounding box center [200, 98] width 117 height 12
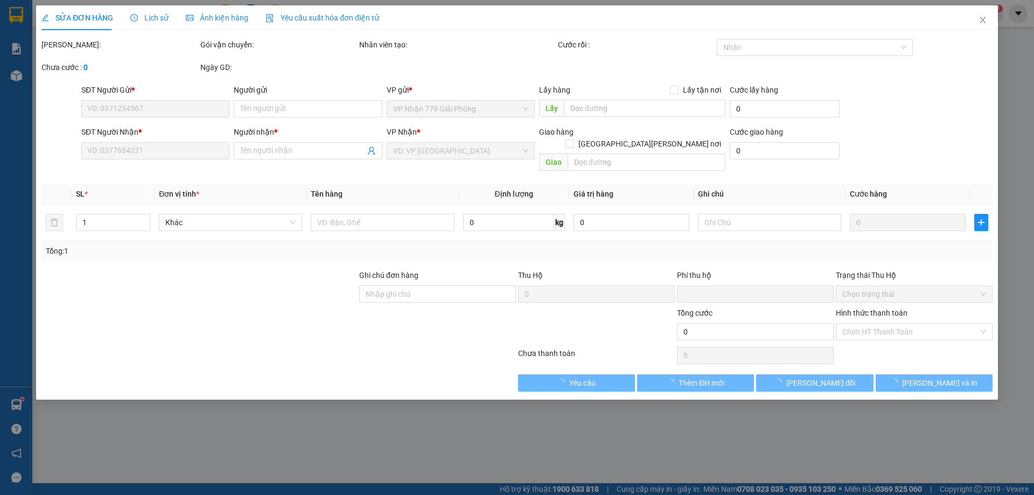
click at [879, 324] on input "Hình thức thanh toán" at bounding box center [910, 332] width 136 height 16
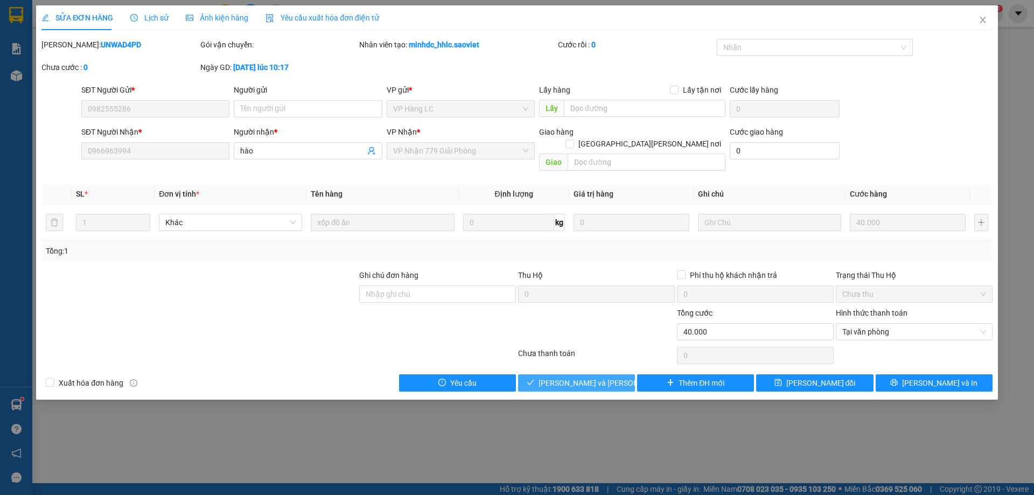
click at [608, 377] on span "[PERSON_NAME] và Giao hàng" at bounding box center [611, 383] width 145 height 12
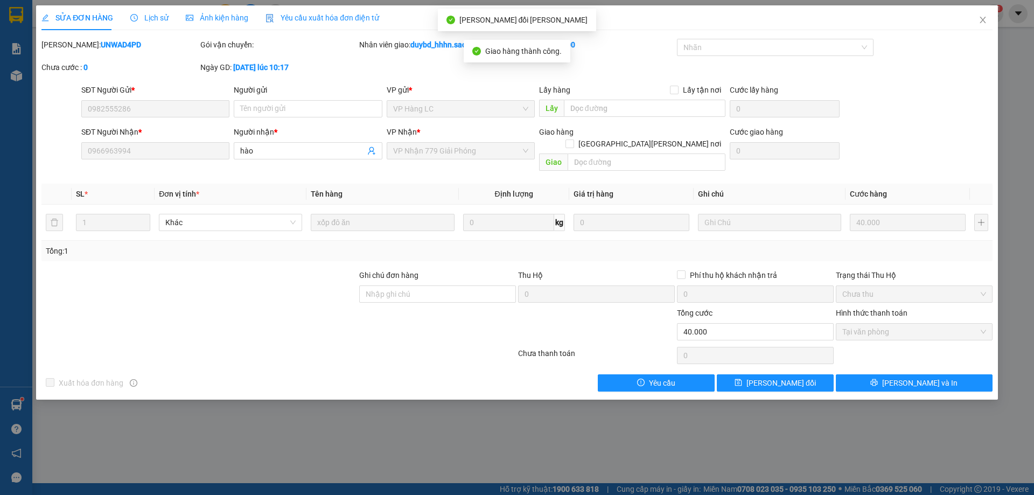
click at [996, 1] on div "SỬA ĐƠN HÀNG Lịch sử Ảnh kiện hàng Yêu cầu xuất hóa đơn điện tử Total Paid Fee …" at bounding box center [517, 247] width 1034 height 495
click at [986, 23] on icon "close" at bounding box center [983, 20] width 9 height 9
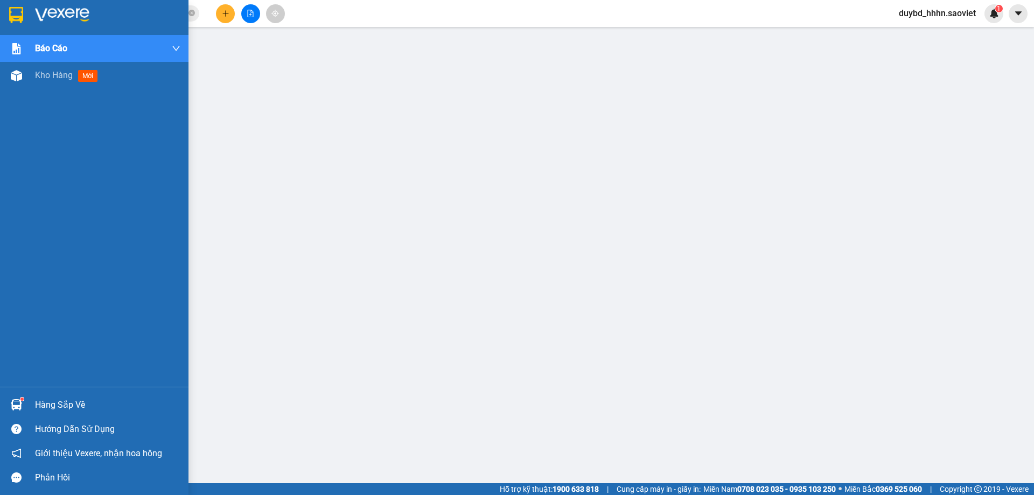
click at [38, 94] on div "Báo cáo 5. Doanh thu thực tế theo từng nhân viên Kho hàng mới" at bounding box center [94, 211] width 188 height 352
click at [33, 85] on div "Kho hàng mới" at bounding box center [94, 75] width 188 height 27
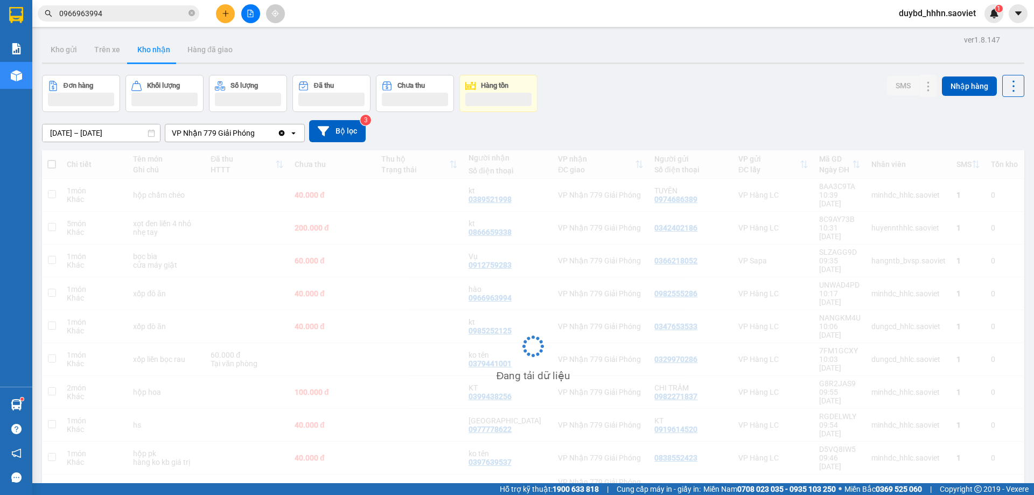
click at [150, 44] on button "Kho nhận" at bounding box center [154, 50] width 50 height 26
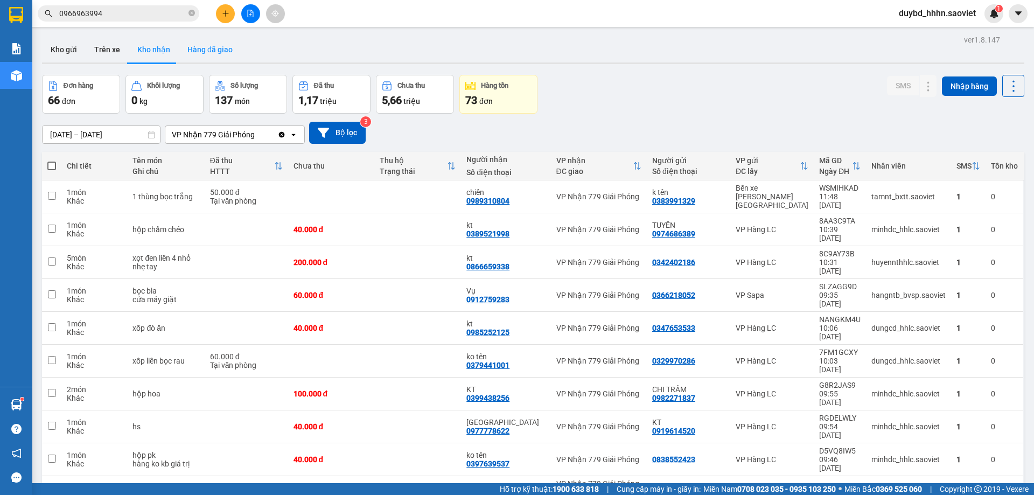
click at [204, 53] on button "Hàng đã giao" at bounding box center [210, 50] width 62 height 26
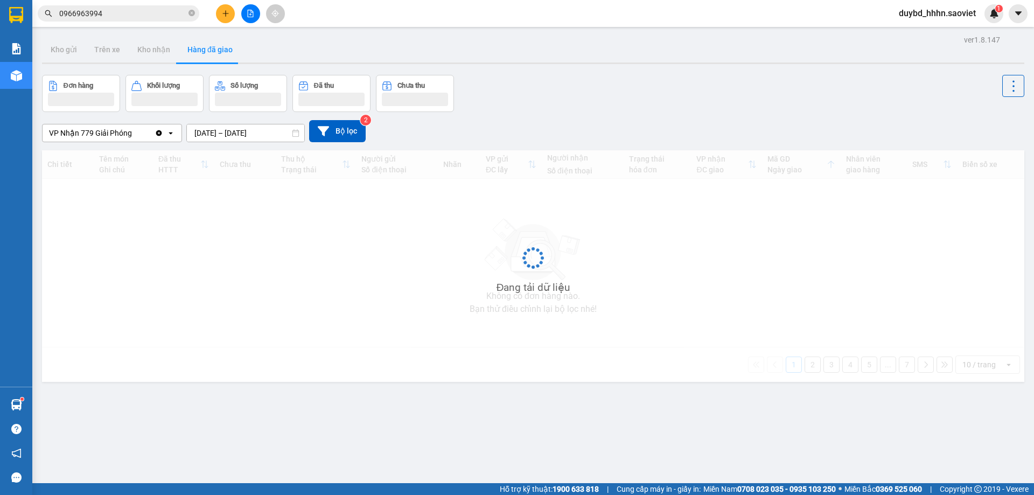
click at [204, 53] on button "Hàng đã giao" at bounding box center [210, 50] width 62 height 26
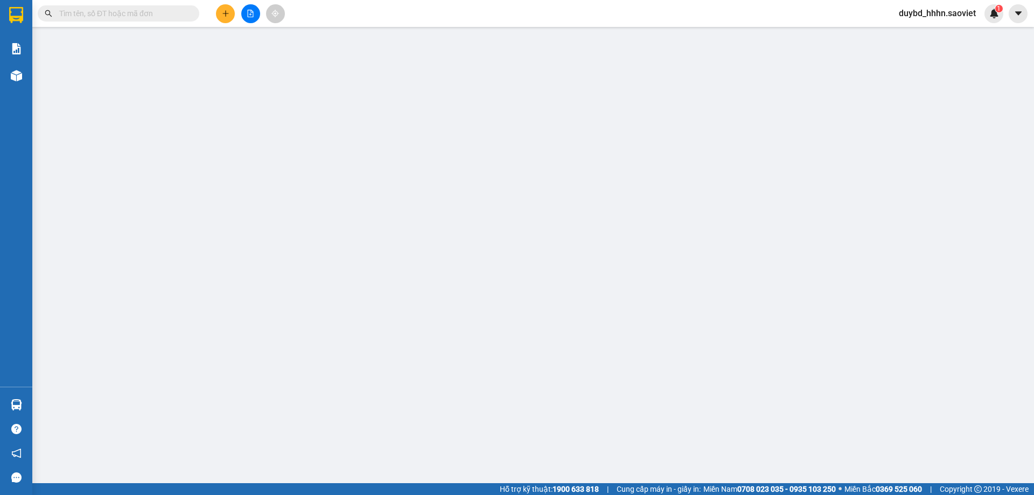
click at [123, 17] on input "text" at bounding box center [122, 14] width 127 height 12
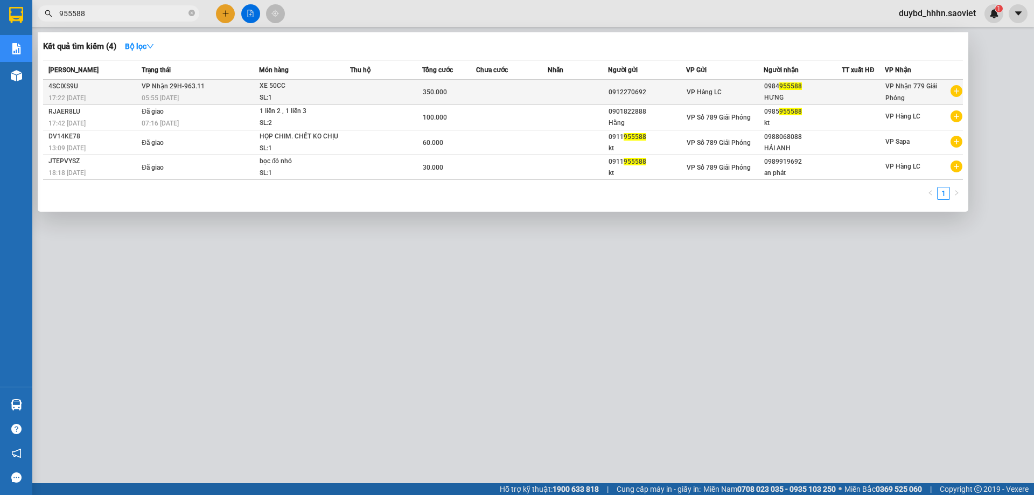
type input "955588"
click at [460, 83] on td "350.000" at bounding box center [449, 92] width 54 height 25
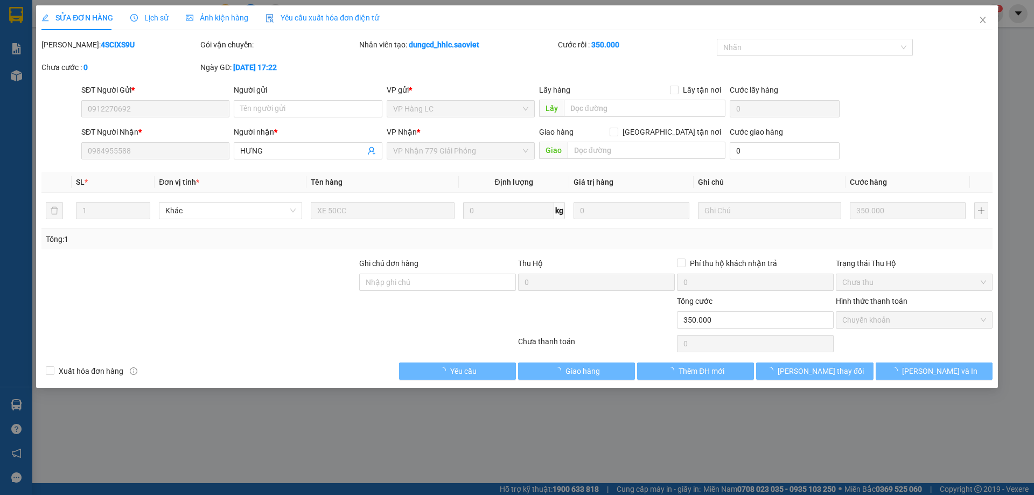
type input "0912270692"
type input "0984955588"
type input "HƯNG"
type input "0"
type input "350.000"
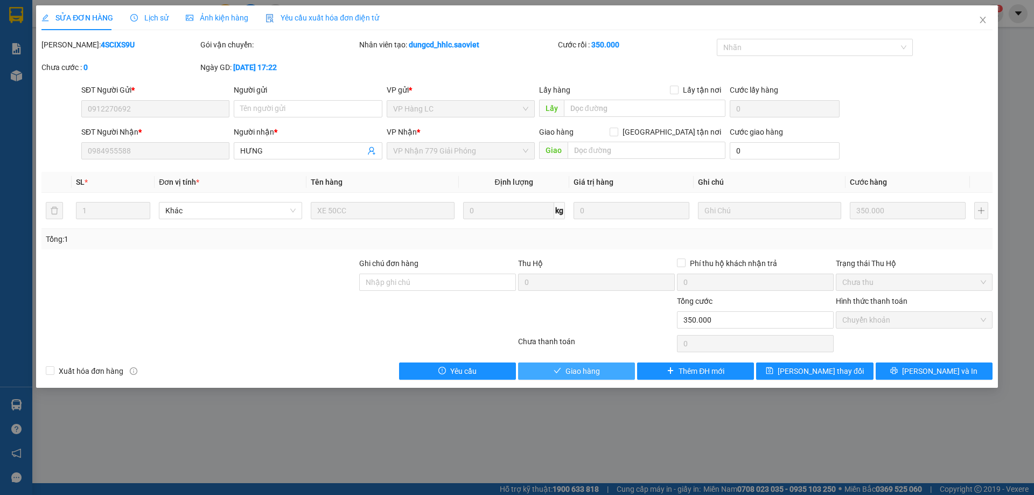
click at [582, 378] on button "Giao hàng" at bounding box center [576, 370] width 117 height 17
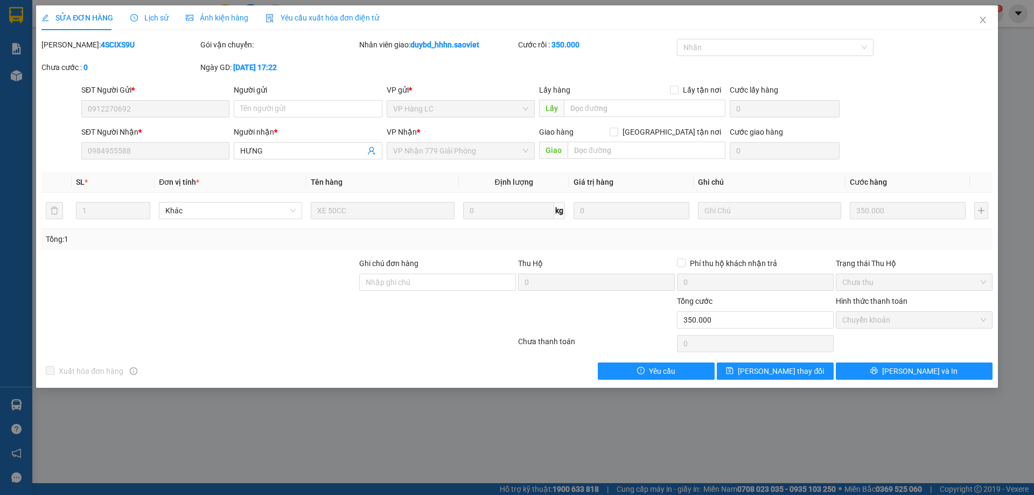
click at [966, 33] on div "SỬA ĐƠN HÀNG Lịch sử Ảnh kiện hàng Yêu cầu xuất hóa đơn điện tử Total Paid Fee …" at bounding box center [516, 192] width 951 height 374
click at [987, 26] on span "Close" at bounding box center [983, 20] width 30 height 30
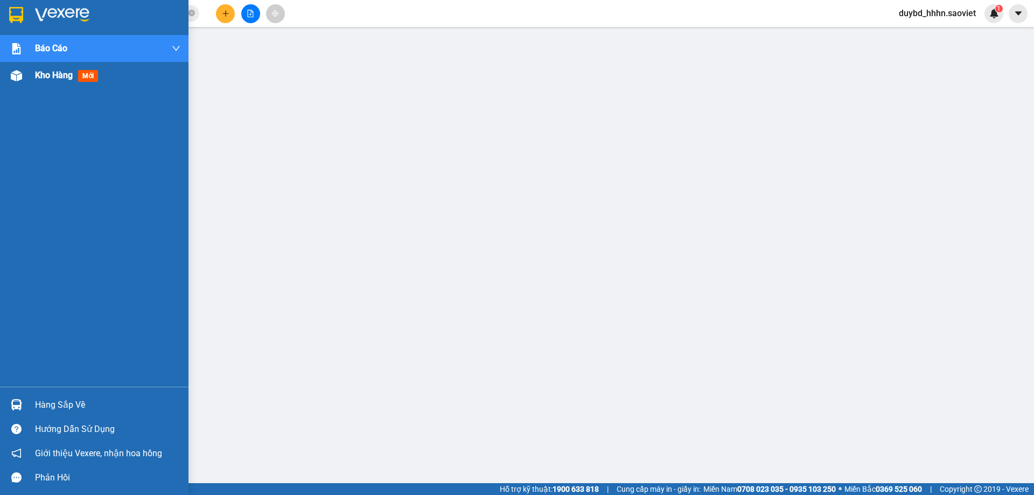
click at [68, 79] on span "Kho hàng" at bounding box center [54, 75] width 38 height 10
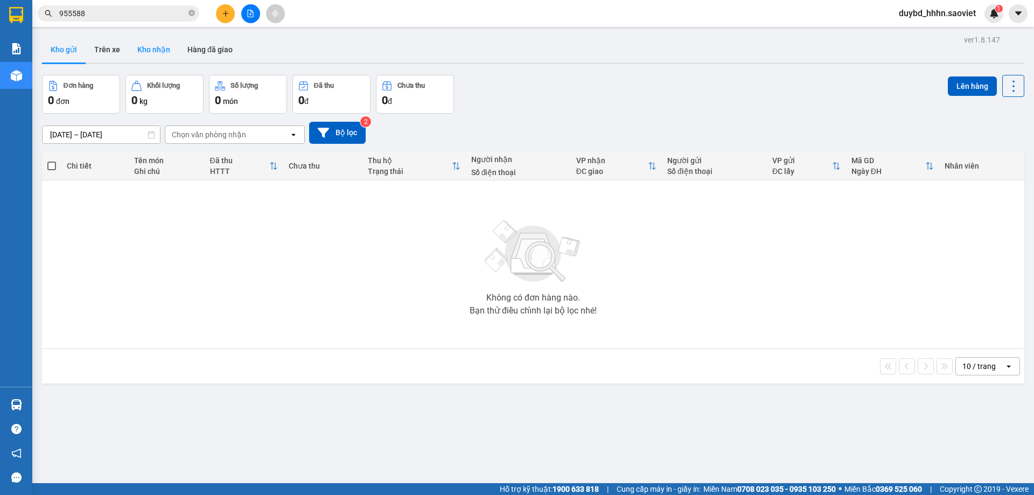
click at [151, 57] on button "Kho nhận" at bounding box center [154, 50] width 50 height 26
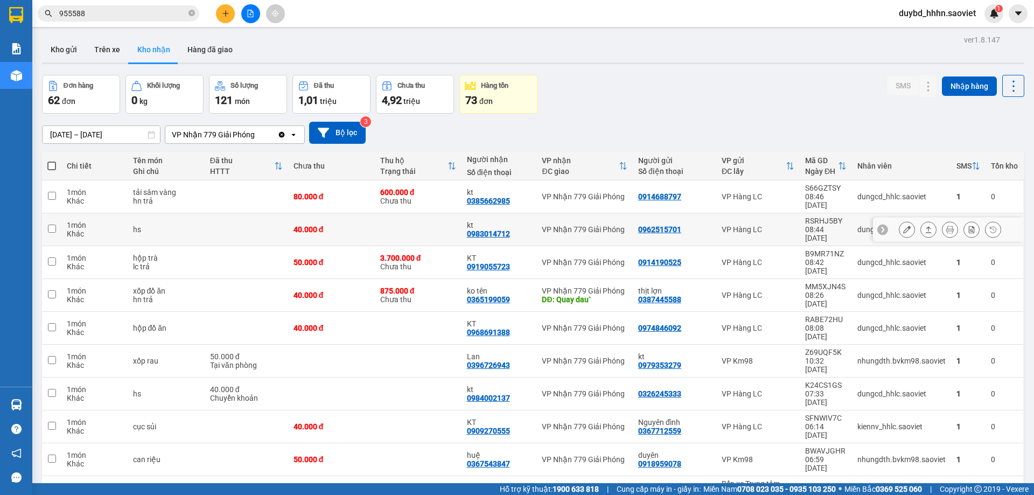
scroll to position [50, 0]
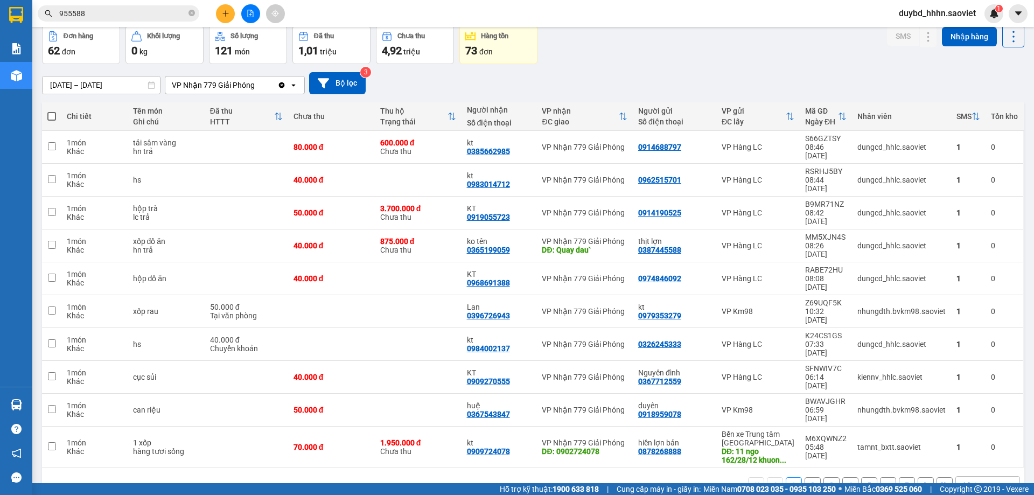
click at [974, 480] on div "10 / trang" at bounding box center [978, 485] width 33 height 11
click at [955, 388] on div "100 / trang" at bounding box center [979, 383] width 65 height 19
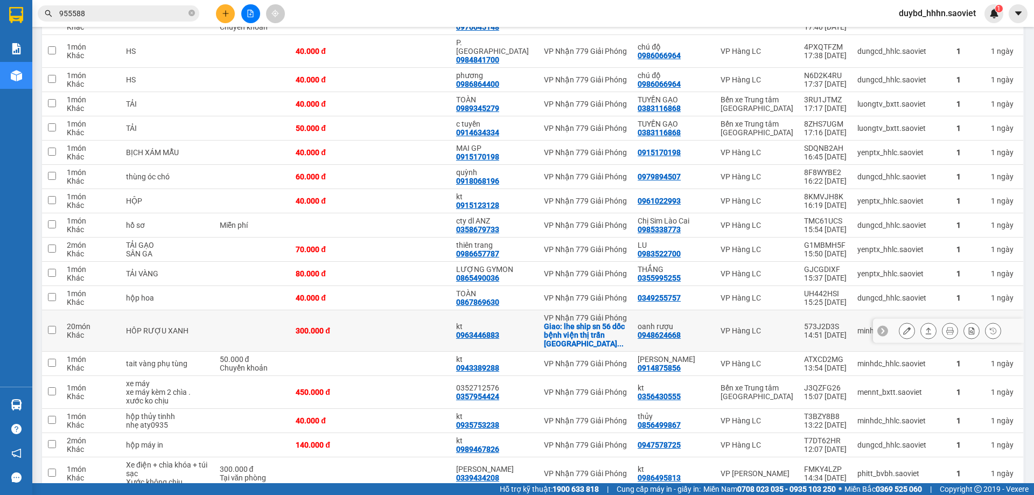
scroll to position [947, 0]
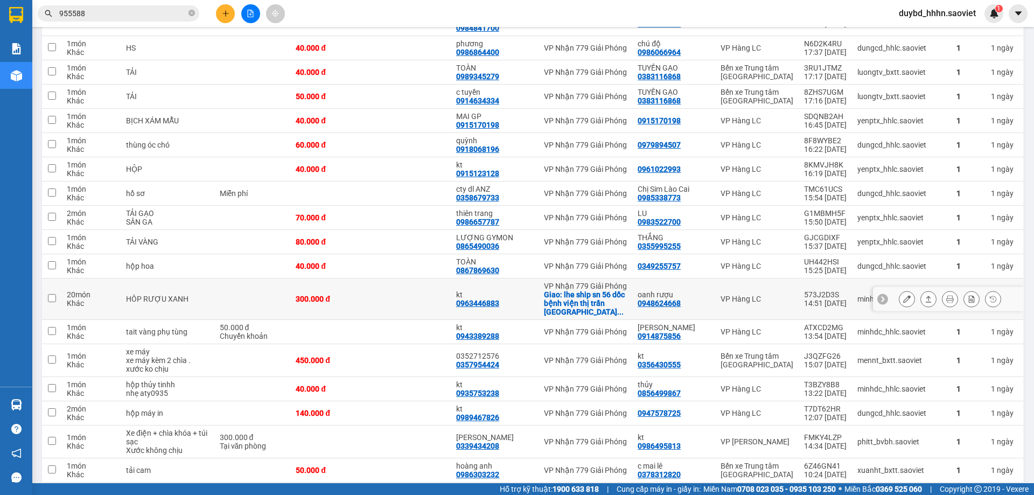
click at [498, 295] on td "kt 0963446883" at bounding box center [495, 298] width 88 height 41
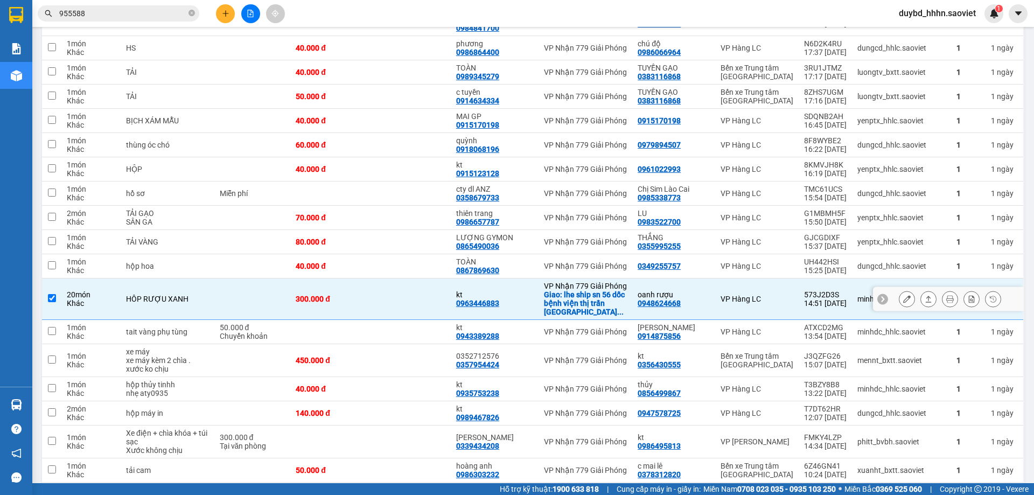
click at [498, 295] on td "kt 0963446883" at bounding box center [495, 298] width 88 height 41
checkbox input "false"
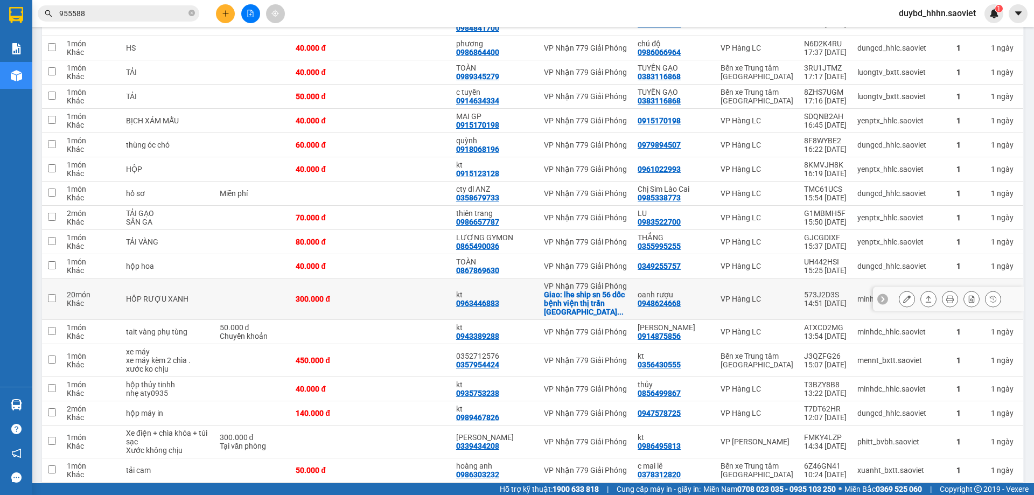
click at [492, 299] on div "0963446883" at bounding box center [477, 303] width 43 height 9
copy div "0963446883"
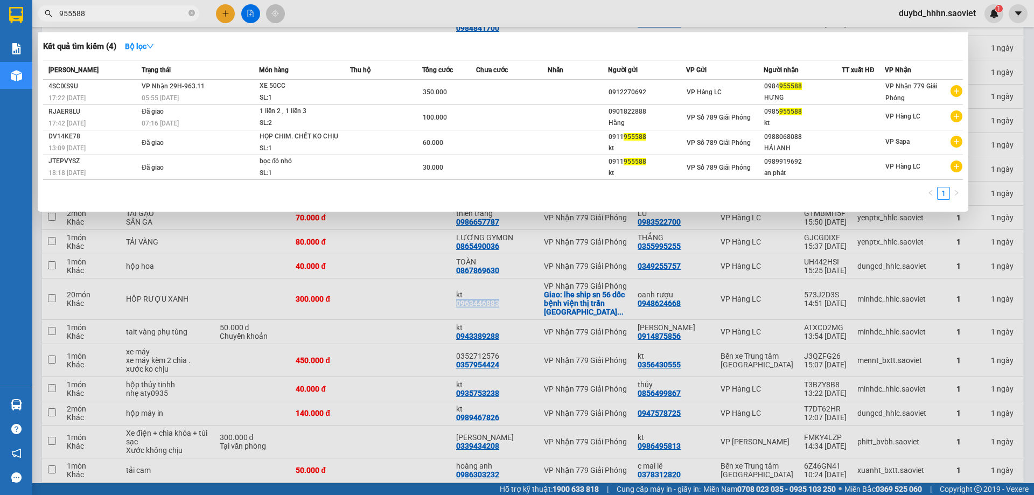
click at [102, 8] on input "955588" at bounding box center [122, 14] width 127 height 12
paste input "0963446883"
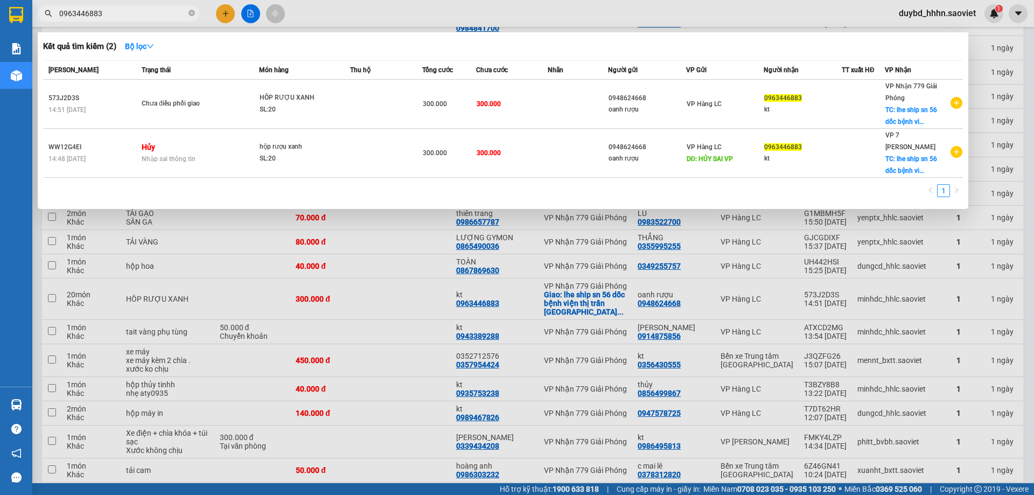
type input "0963446883"
click at [695, 44] on div "Kết quả tìm kiếm ( 2 ) Bộ lọc" at bounding box center [503, 46] width 920 height 17
click at [193, 10] on icon "close-circle" at bounding box center [191, 13] width 6 height 6
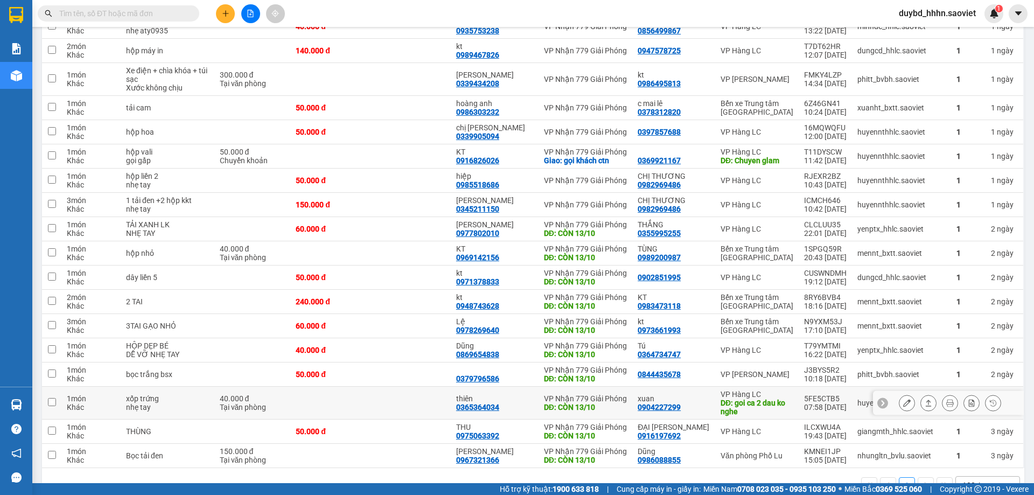
scroll to position [1330, 0]
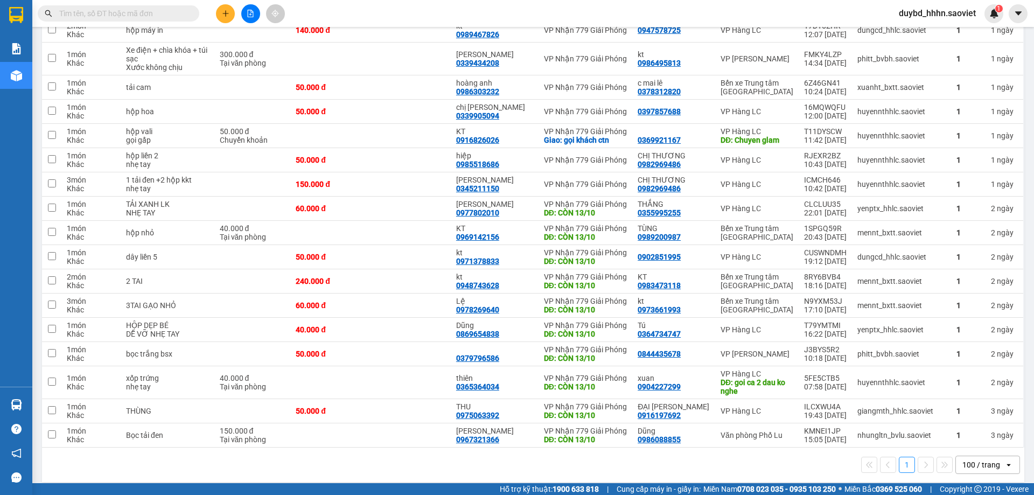
click at [963, 459] on div "100 / trang" at bounding box center [981, 464] width 38 height 11
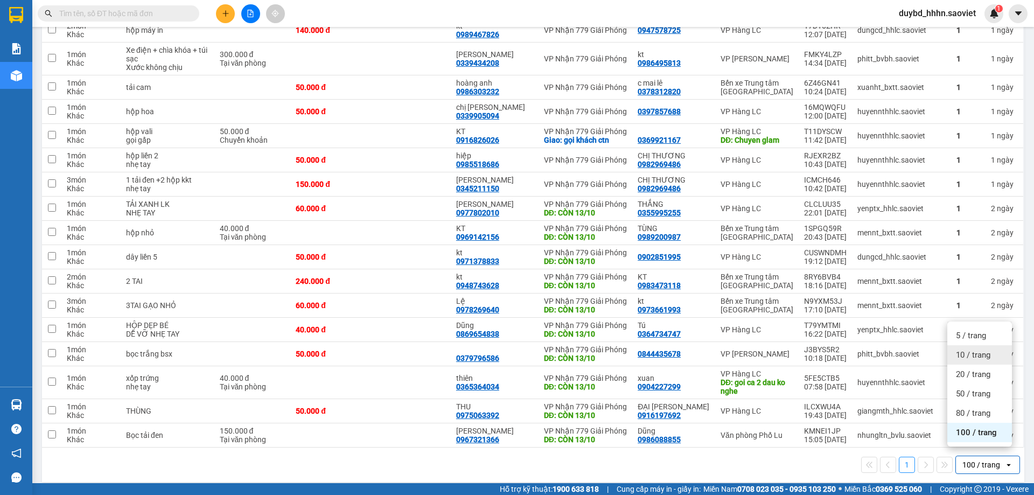
click at [981, 358] on span "10 / trang" at bounding box center [973, 355] width 34 height 11
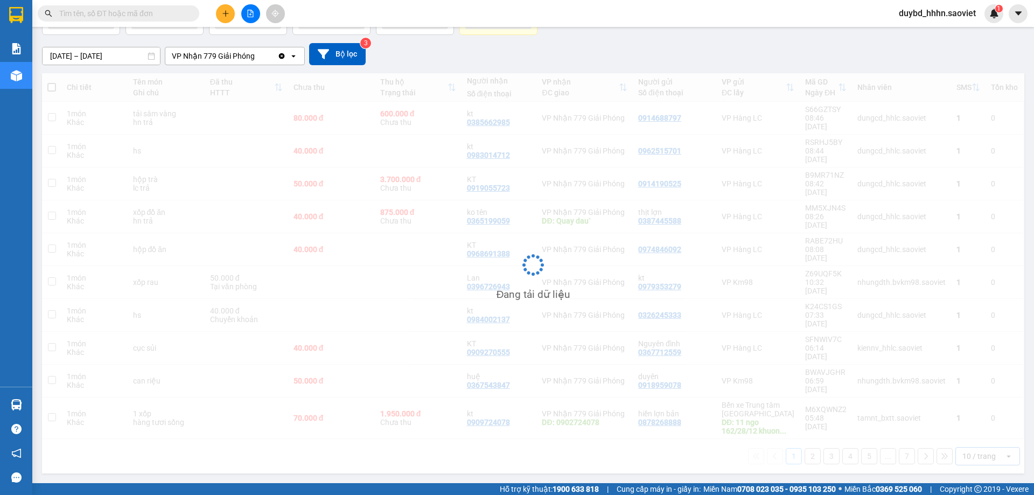
scroll to position [50, 0]
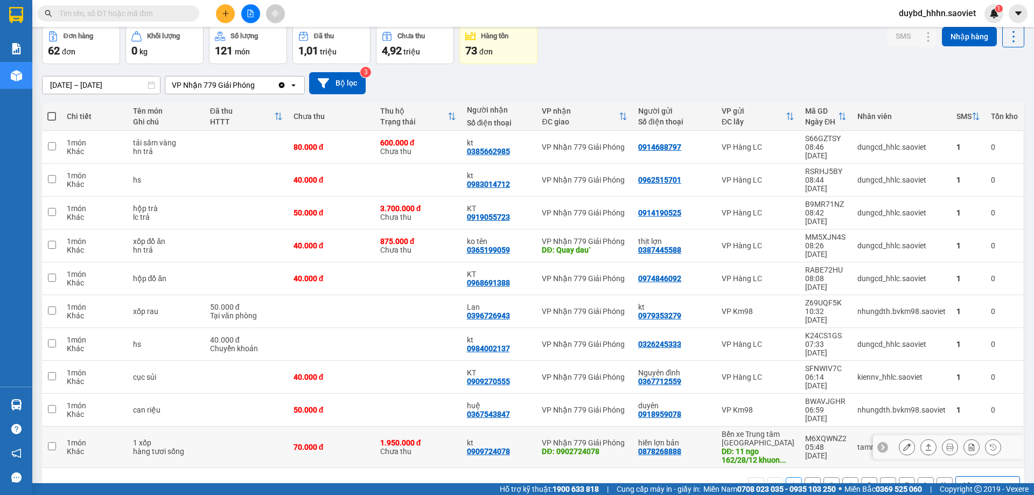
click at [472, 447] on div "0909724078" at bounding box center [488, 451] width 43 height 9
copy div "0909724078"
click at [138, 21] on span at bounding box center [119, 13] width 162 height 16
click at [137, 20] on span at bounding box center [119, 13] width 162 height 16
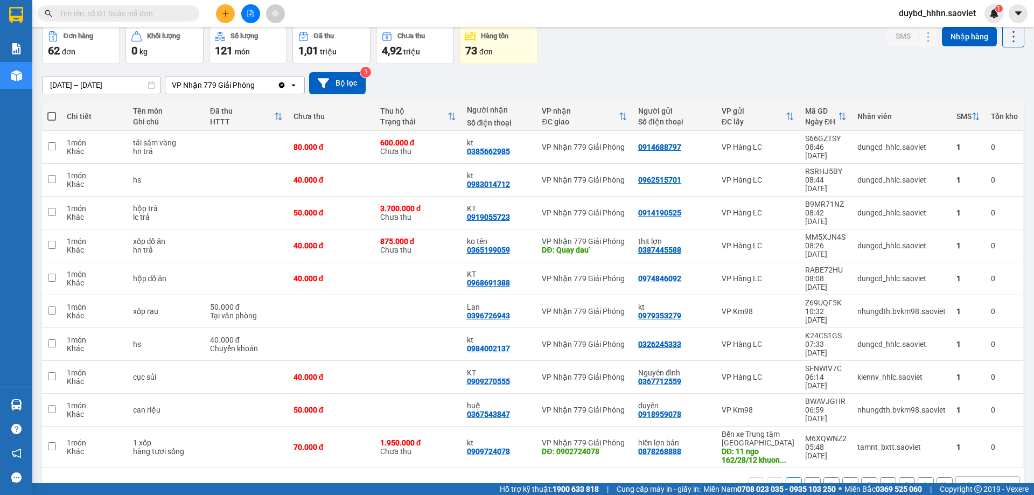
click at [137, 20] on span at bounding box center [119, 13] width 162 height 16
click at [128, 14] on input "text" at bounding box center [122, 14] width 127 height 12
paste input "0909724078"
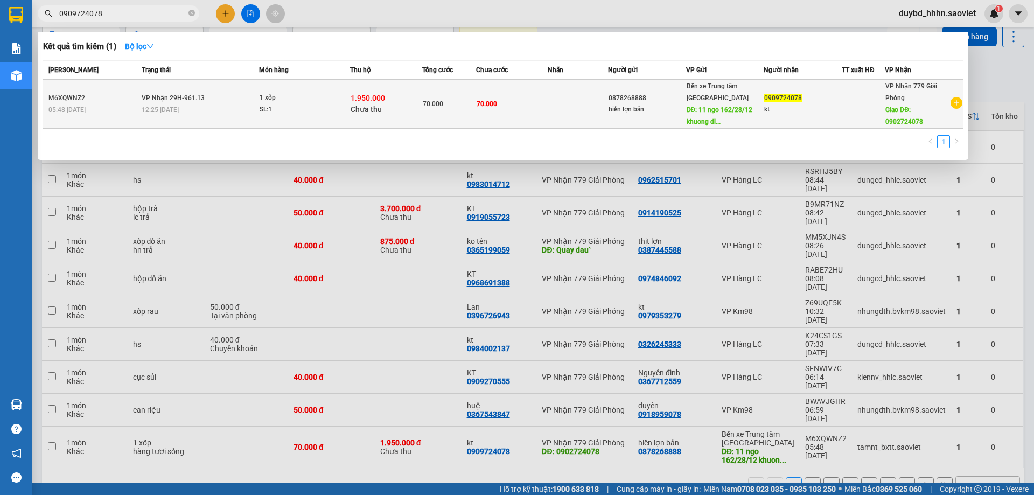
type input "0909724078"
click at [465, 107] on td "70.000" at bounding box center [449, 104] width 54 height 49
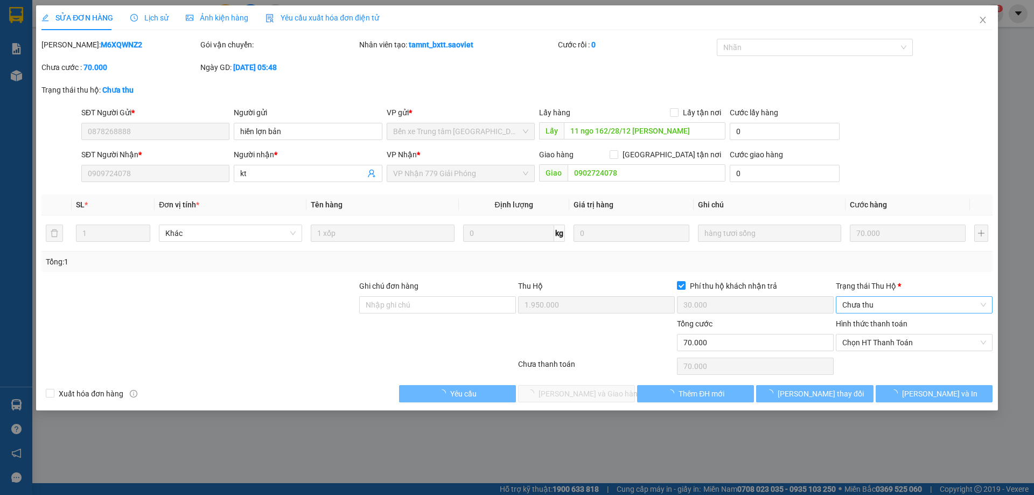
type input "0878268888"
type input "hiền lợn bản"
type input "11 ngo 162/28/12 [PERSON_NAME]"
type input "0909724078"
type input "kt"
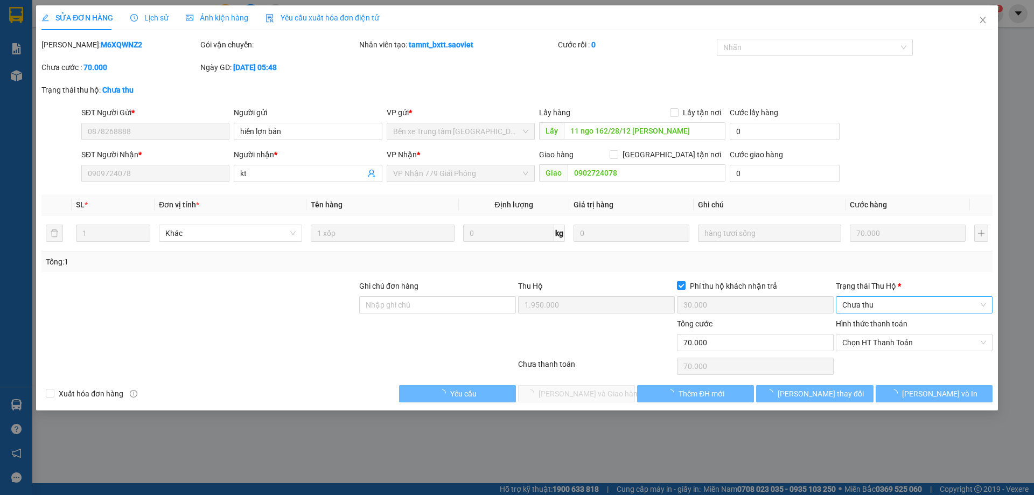
type input "0902724078"
type input "1.950.000"
type input "30.000"
type input "70.000"
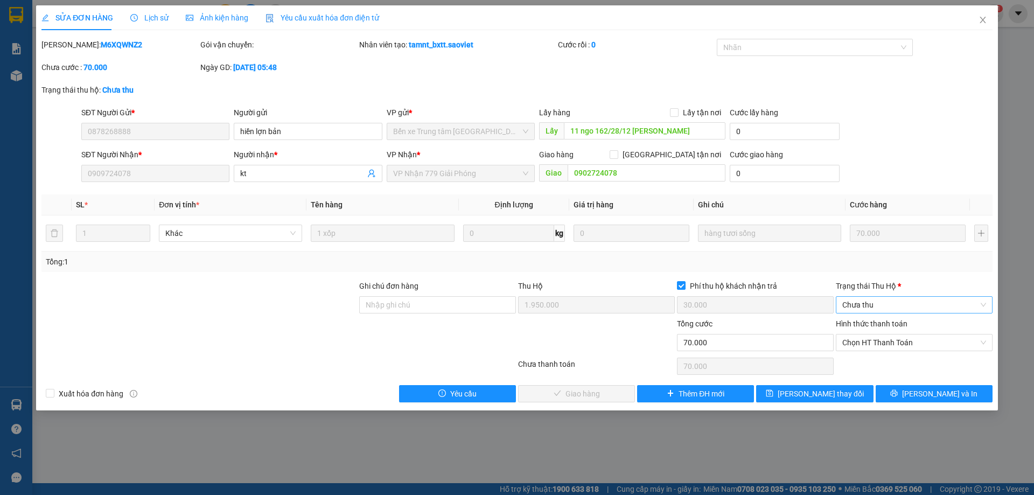
click at [864, 305] on span "Chưa thu" at bounding box center [914, 305] width 144 height 16
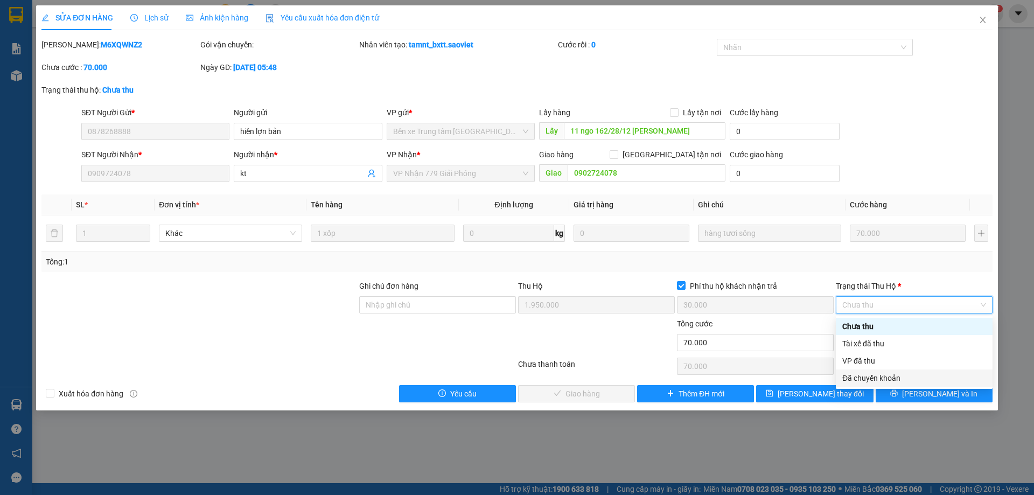
click at [859, 381] on div "Đã chuyển khoản" at bounding box center [914, 378] width 144 height 12
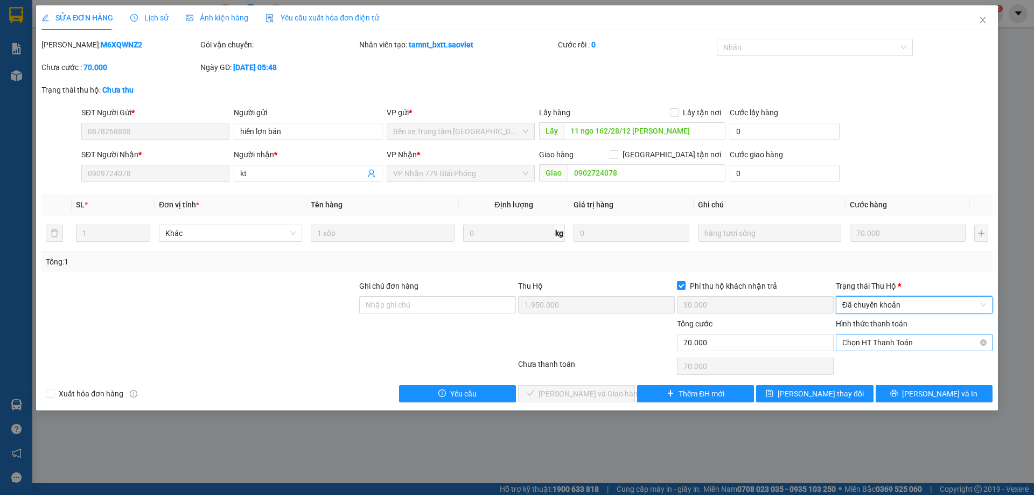
click at [873, 350] on span "Chọn HT Thanh Toán" at bounding box center [914, 342] width 144 height 16
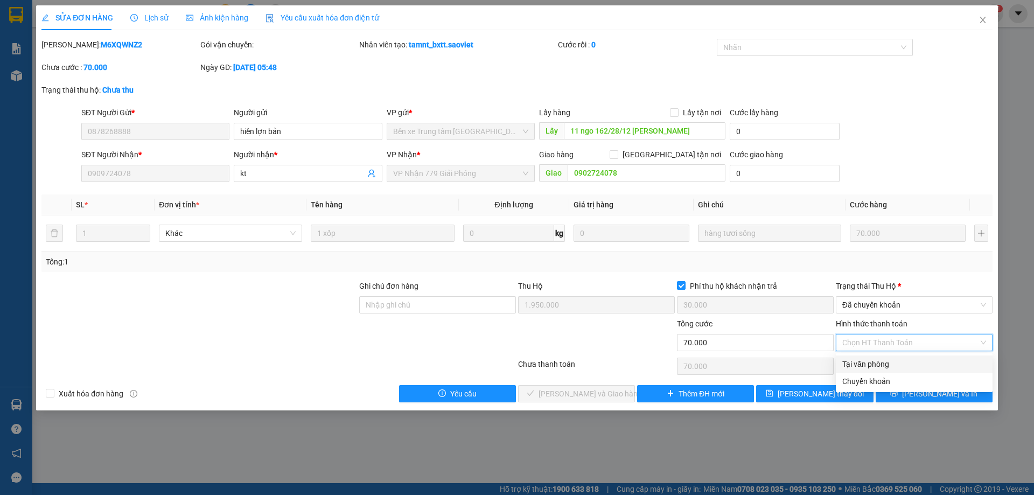
click at [868, 365] on div "Tại văn phòng" at bounding box center [914, 364] width 144 height 12
type input "0"
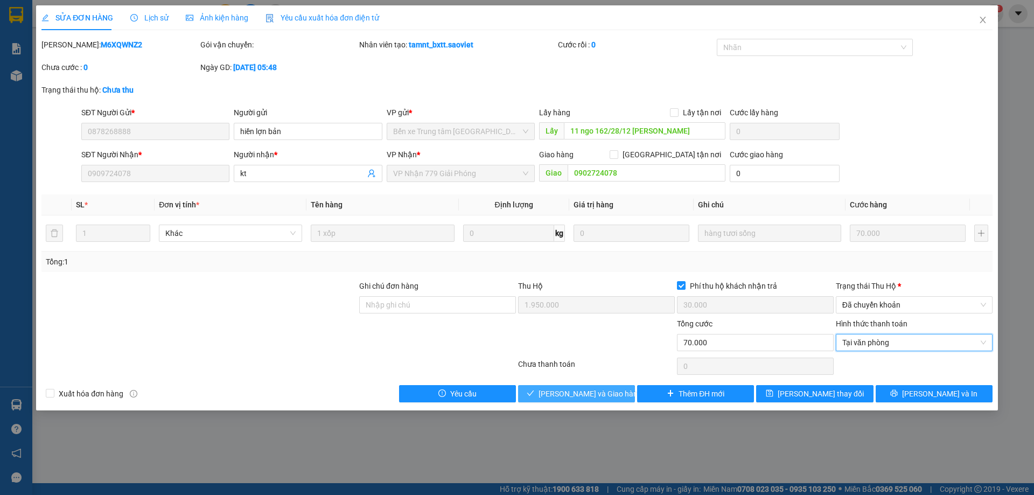
click at [587, 388] on span "[PERSON_NAME] và Giao hàng" at bounding box center [590, 394] width 103 height 12
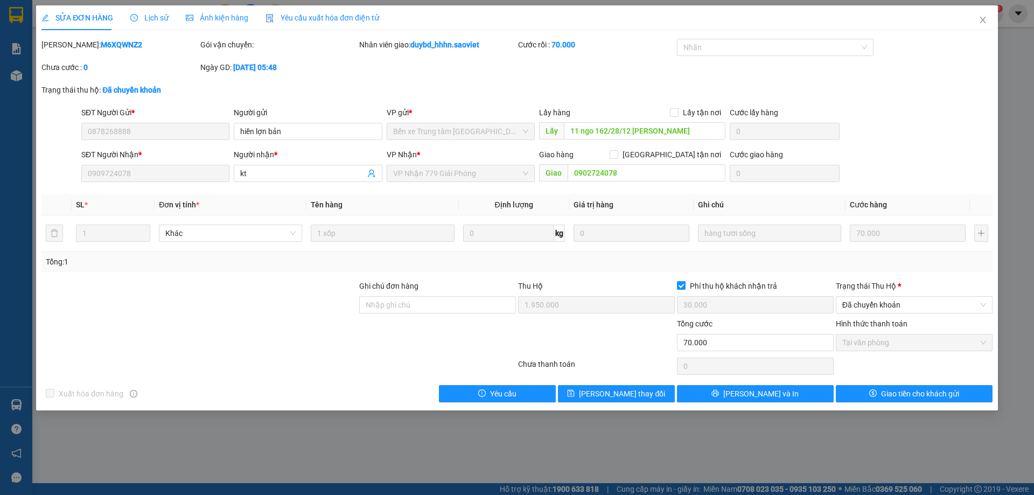
click at [106, 38] on div "SỬA ĐƠN HÀNG Lịch sử Ảnh kiện hàng Yêu cầu xuất hóa đơn điện tử Total Paid Fee …" at bounding box center [516, 203] width 951 height 397
click at [101, 47] on b "M6XQWNZ2" at bounding box center [121, 44] width 41 height 9
copy b "M6XQWNZ2"
click at [141, 51] on div "Mã ĐH: M6XQWNZ2" at bounding box center [119, 50] width 159 height 23
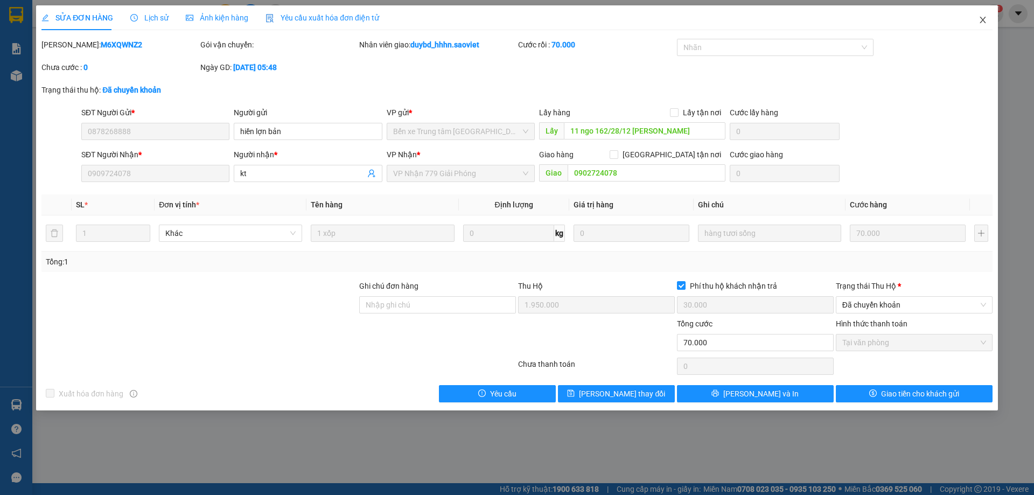
click at [995, 19] on span "Close" at bounding box center [983, 20] width 30 height 30
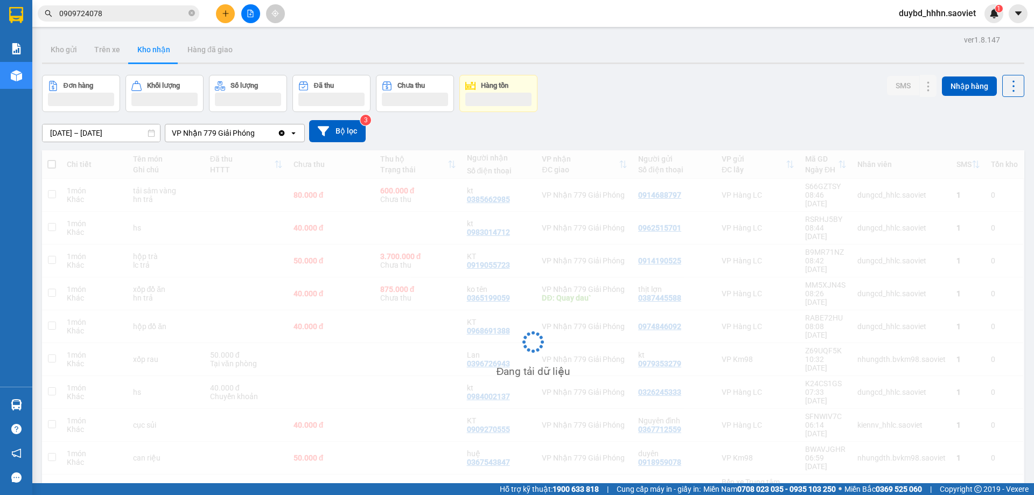
click at [145, 20] on span "0909724078" at bounding box center [119, 13] width 162 height 16
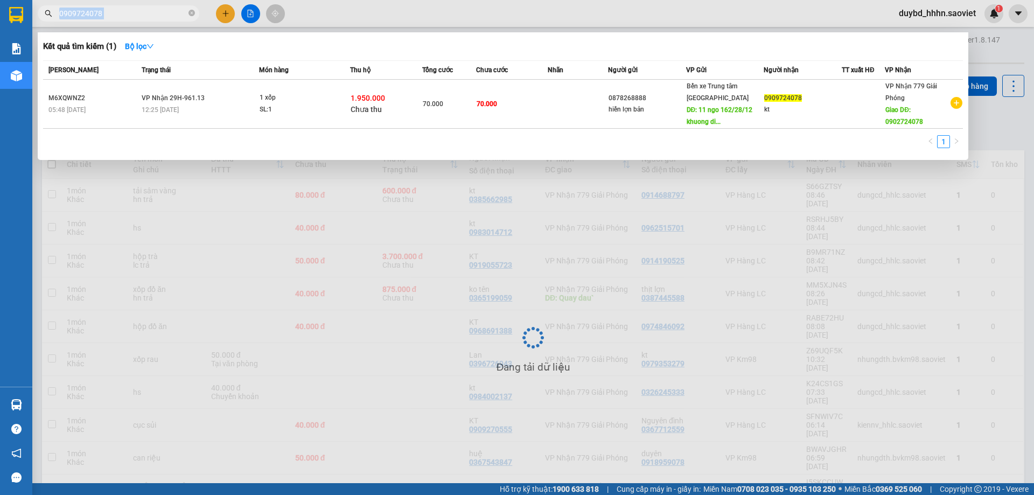
click at [146, 20] on span "0909724078" at bounding box center [119, 13] width 162 height 16
click at [163, 5] on span "0909724078" at bounding box center [119, 13] width 162 height 16
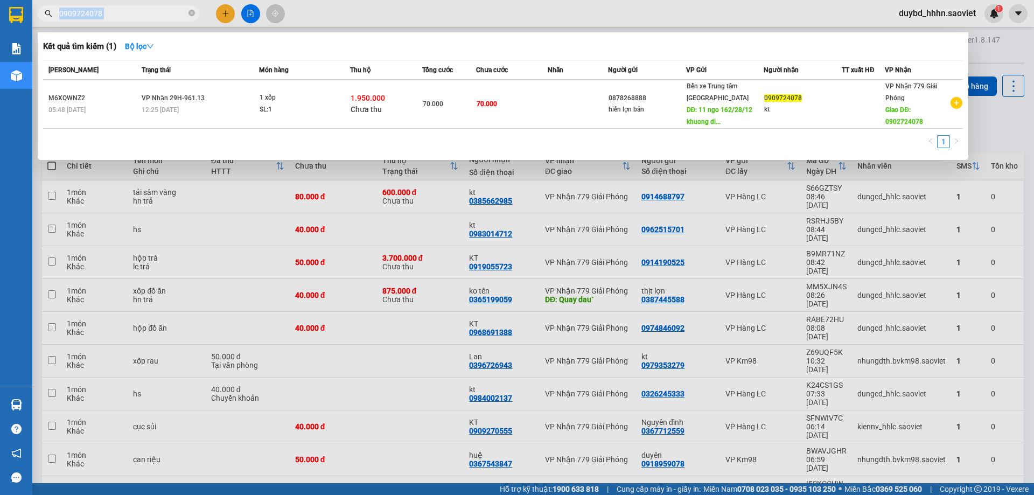
click at [163, 5] on span "0909724078" at bounding box center [119, 13] width 162 height 16
click at [160, 17] on input "0909724078" at bounding box center [122, 14] width 127 height 12
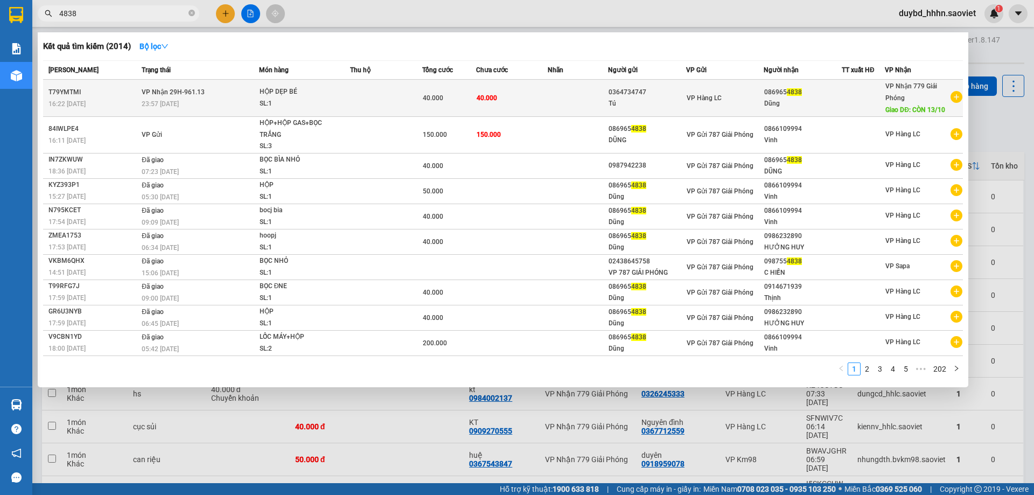
type input "4838"
click at [383, 114] on td at bounding box center [386, 98] width 72 height 37
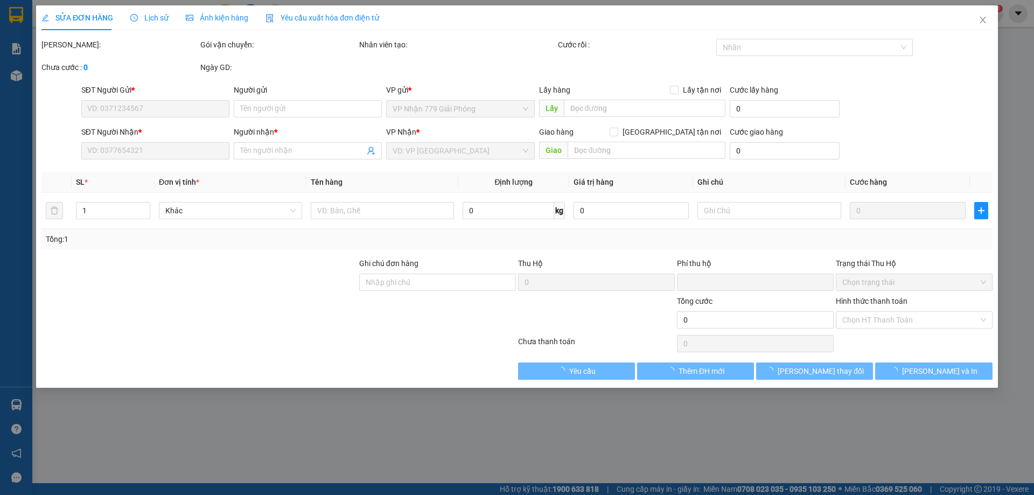
type input "0364734747"
type input "Tú"
type input "0869654838"
type input "Dũng"
type input "CÒN 13/10"
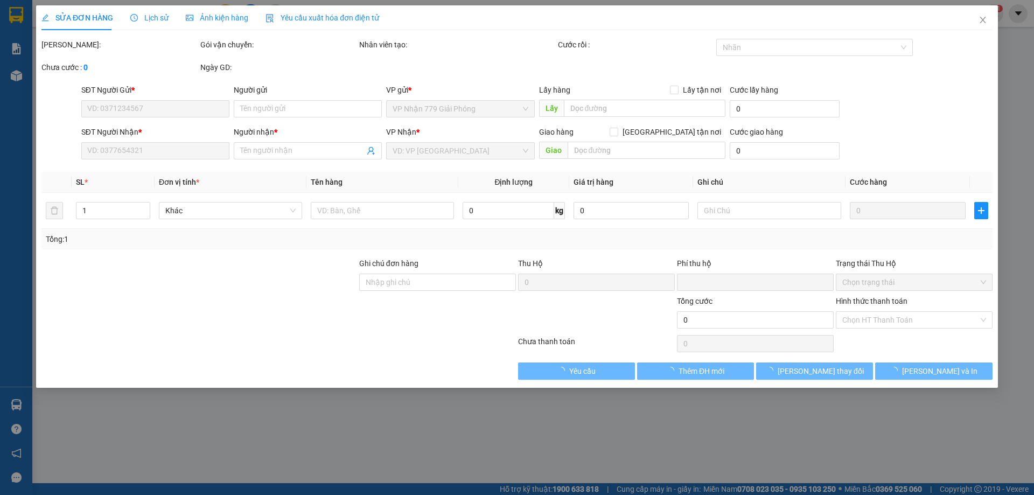
type input "0"
type input "40.000"
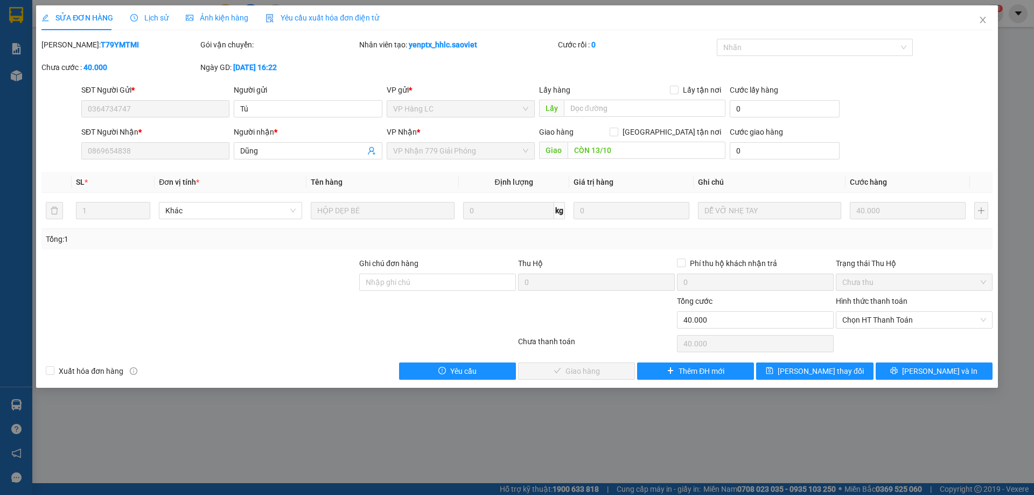
drag, startPoint x: 860, startPoint y: 324, endPoint x: 859, endPoint y: 329, distance: 5.5
click at [860, 325] on span "Chọn HT Thanh Toán" at bounding box center [914, 320] width 144 height 16
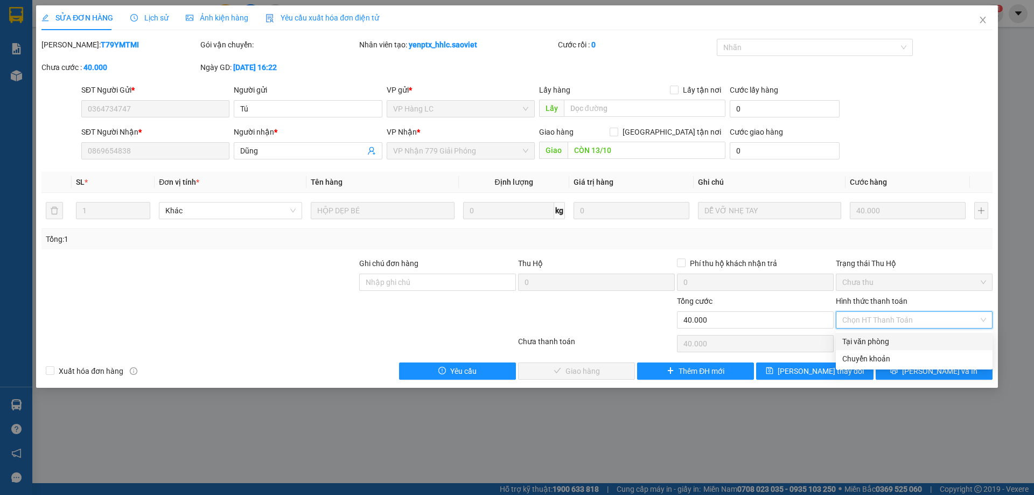
click at [857, 347] on div "Tại văn phòng" at bounding box center [914, 341] width 157 height 17
type input "0"
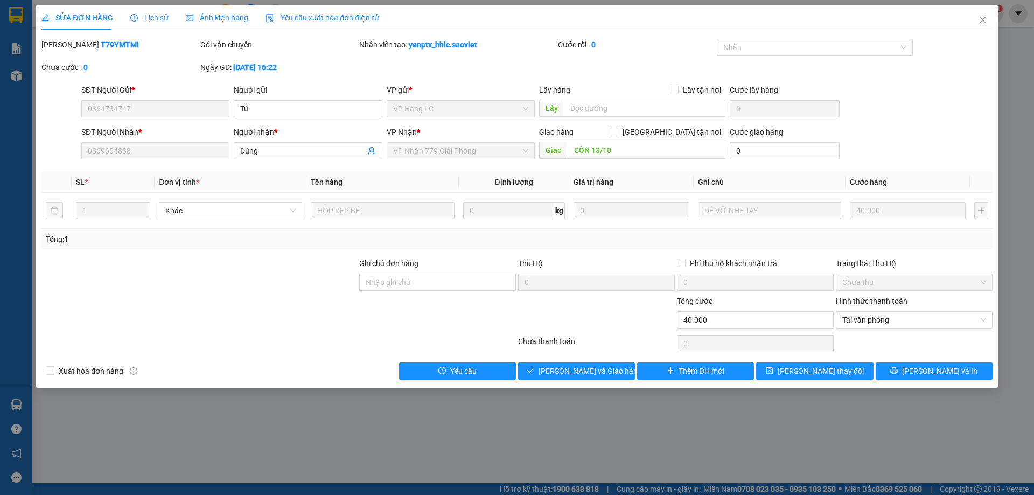
click at [604, 381] on div "SỬA ĐƠN HÀNG Lịch sử Ảnh kiện hàng Yêu cầu xuất hóa đơn điện tử Total Paid Fee …" at bounding box center [517, 196] width 962 height 382
click at [598, 371] on span "[PERSON_NAME] và Giao hàng" at bounding box center [590, 371] width 103 height 12
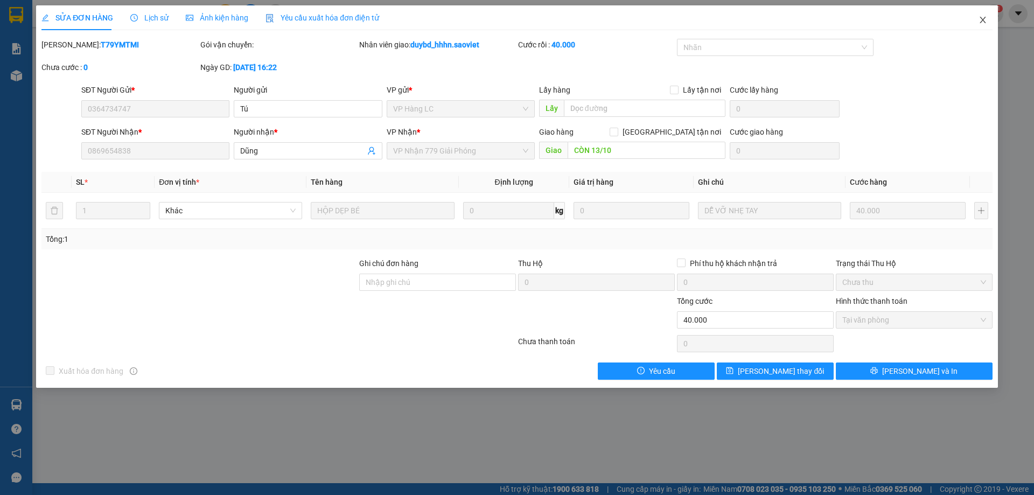
click at [982, 28] on span "Close" at bounding box center [983, 20] width 30 height 30
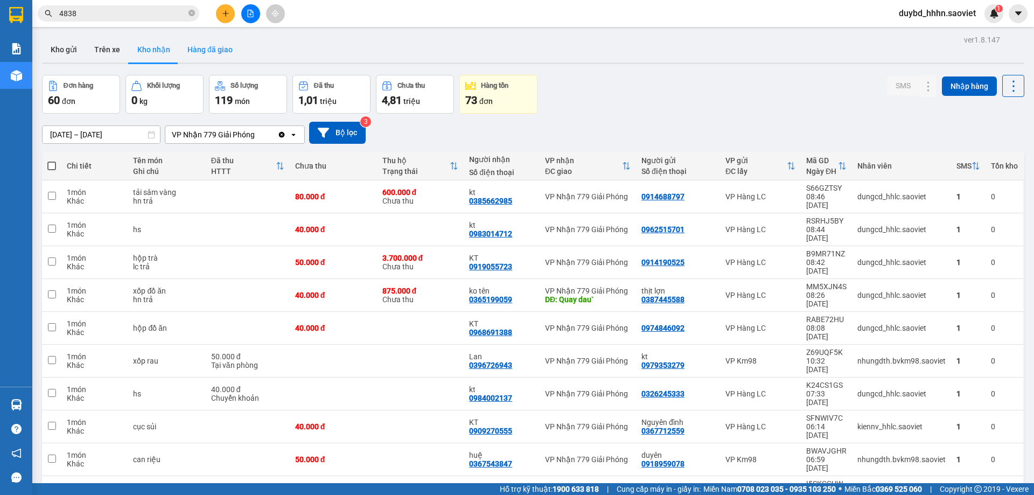
click at [205, 50] on button "Hàng đã giao" at bounding box center [210, 50] width 62 height 26
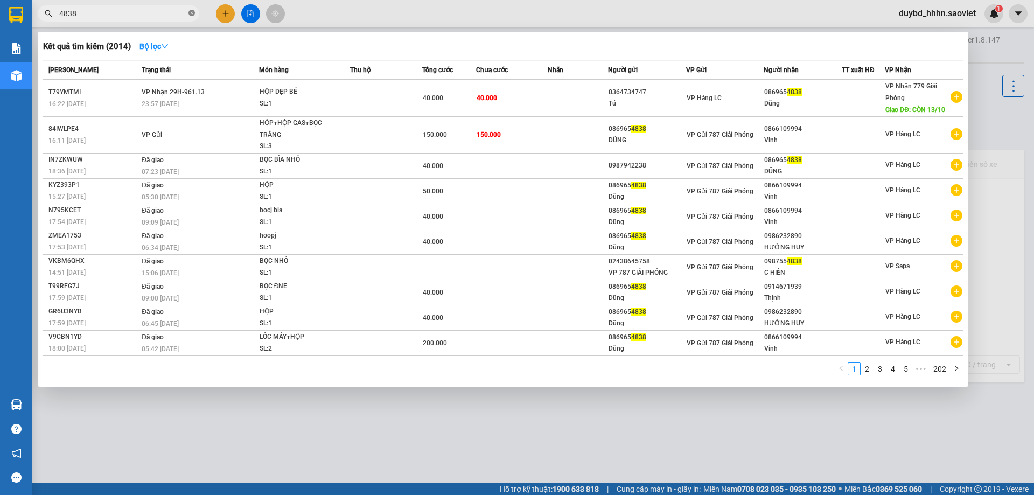
click at [190, 9] on span at bounding box center [191, 14] width 6 height 10
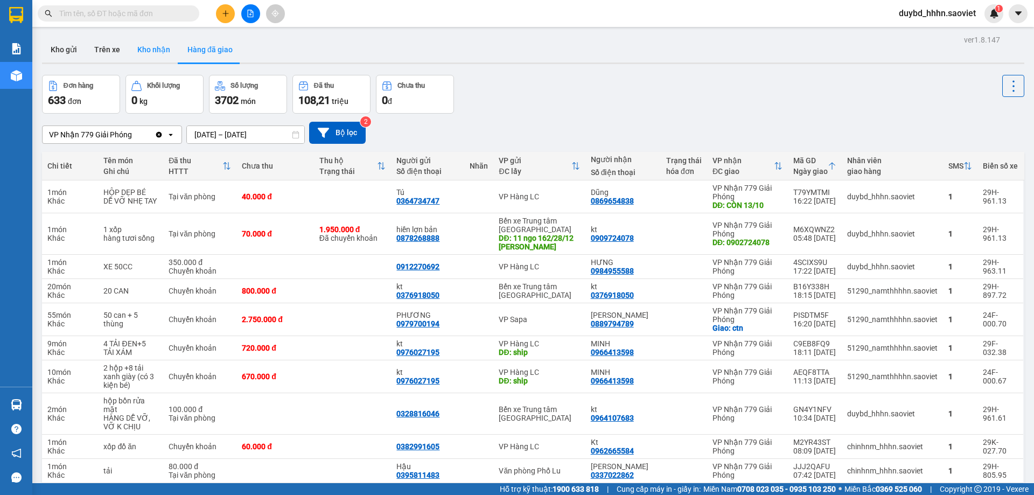
click at [142, 45] on button "Kho nhận" at bounding box center [154, 50] width 50 height 26
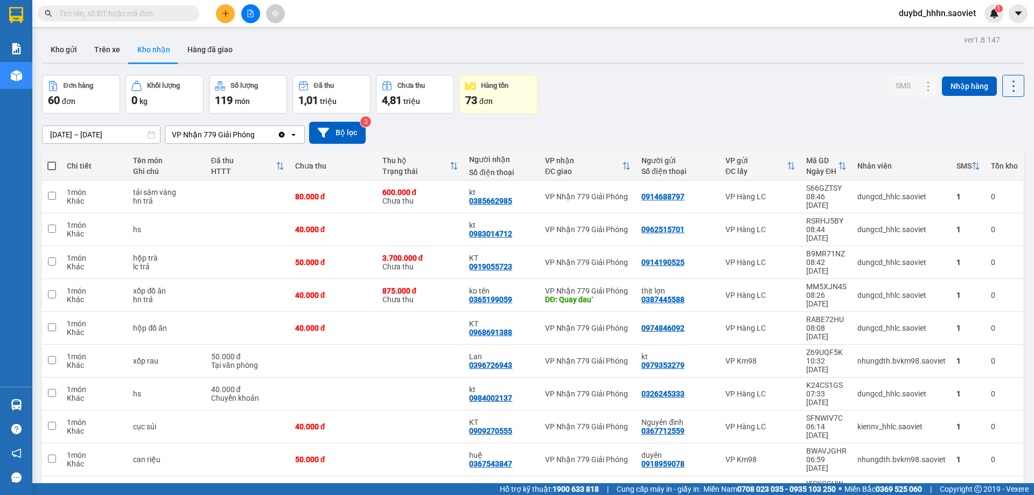
click at [148, 29] on main "ver 1.8.147 Kho gửi Trên xe Kho nhận Hàng đã giao Đơn hàng 60 đơn Khối lượng 0 …" at bounding box center [517, 241] width 1034 height 483
click at [160, 12] on input "text" at bounding box center [122, 14] width 127 height 12
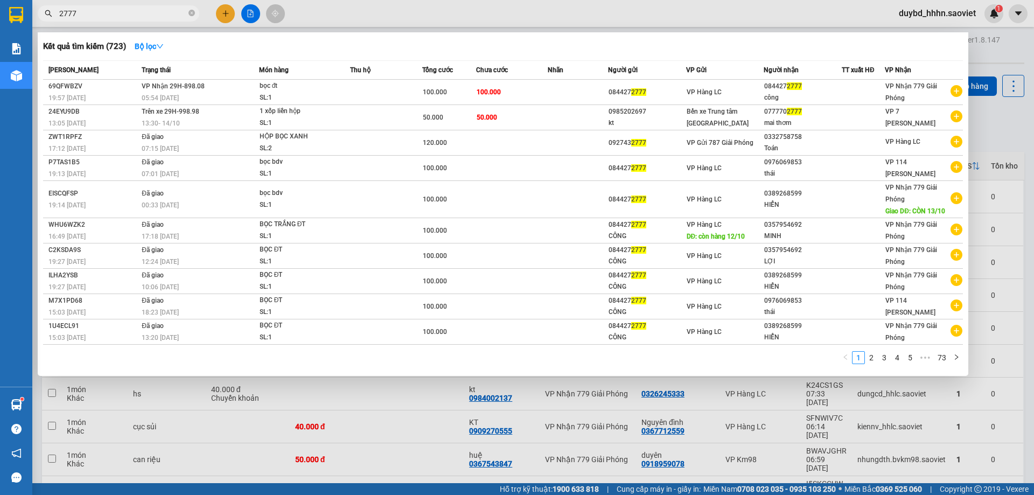
click at [109, 18] on input "2777" at bounding box center [122, 14] width 127 height 12
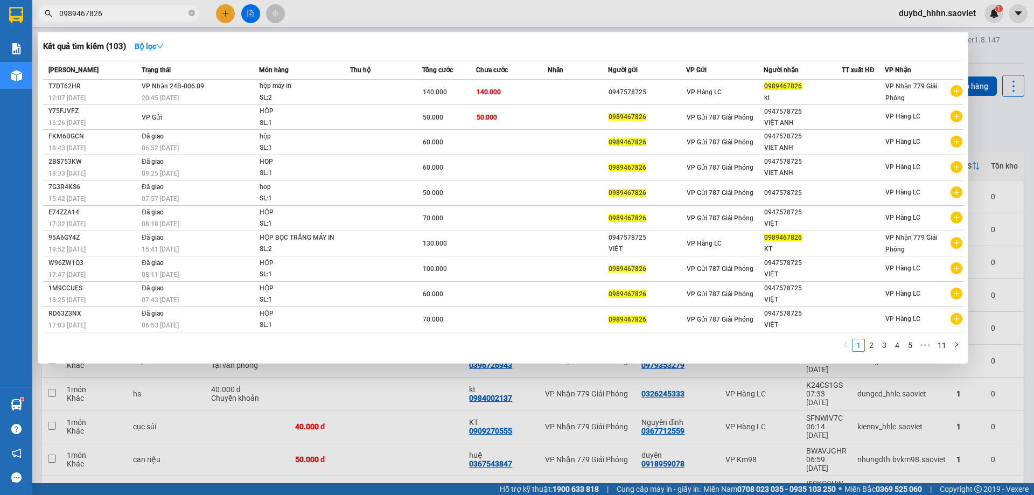
type input "0989467826"
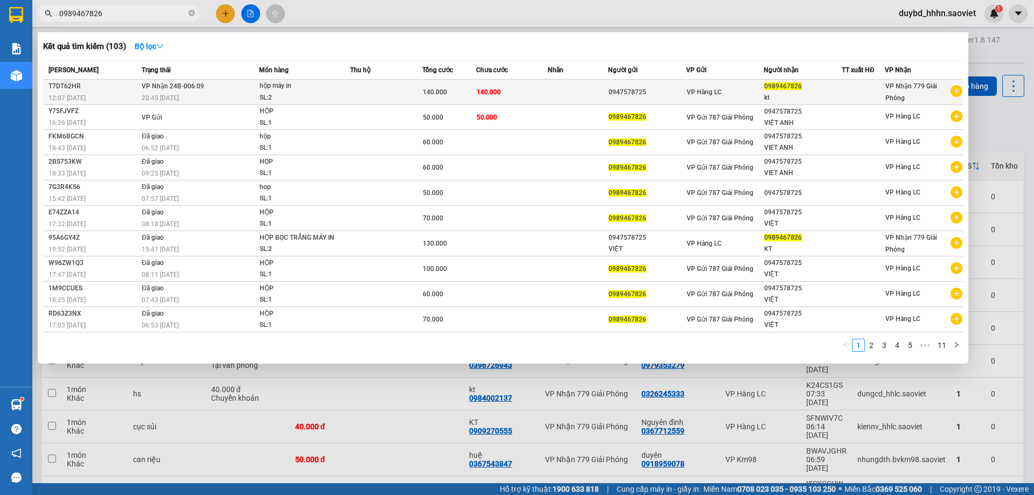
click at [467, 94] on div "140.000" at bounding box center [449, 92] width 53 height 12
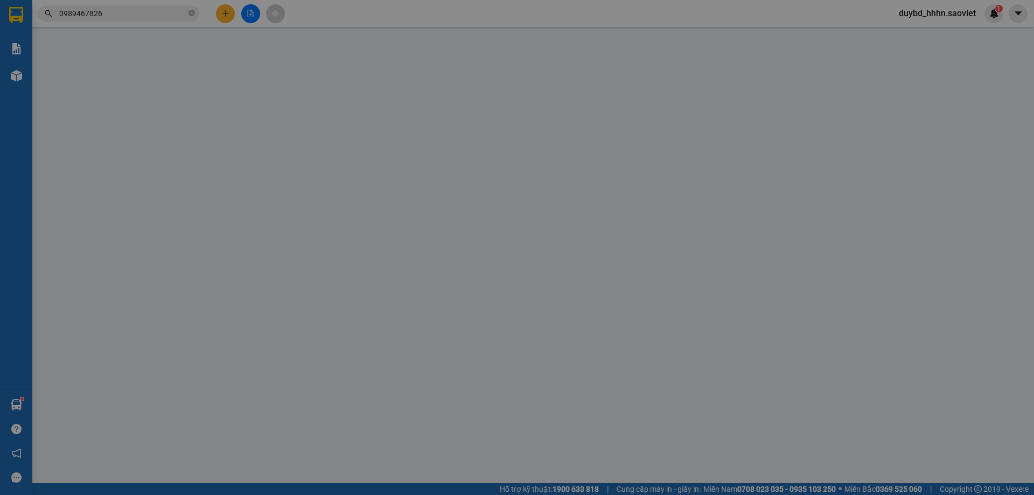
click at [857, 325] on div "Total Paid Fee Total UnPaid Fee Cash Collection Total Fee Mã ĐH: Gói vận chuyển…" at bounding box center [516, 209] width 951 height 341
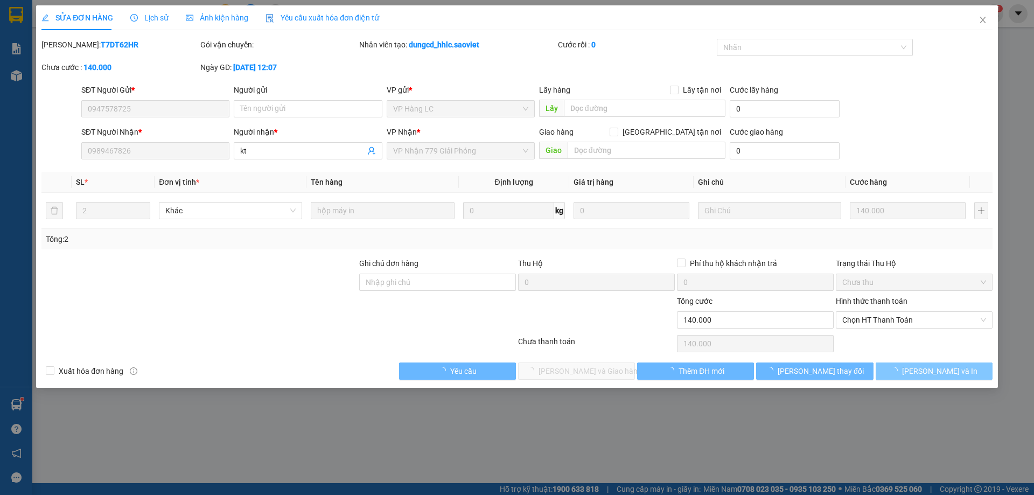
type input "0947578725"
type input "0989467826"
type input "kt"
type input "0"
type input "140.000"
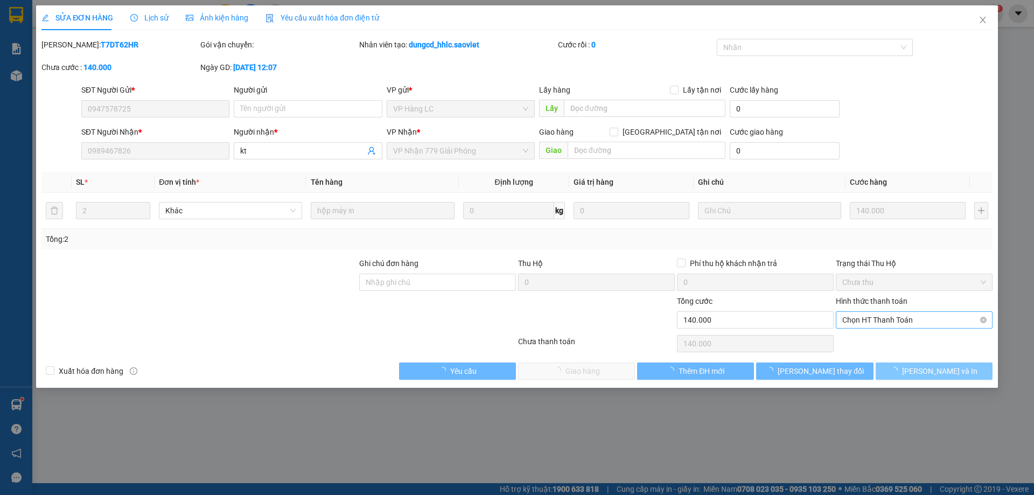
click at [860, 326] on span "Chọn HT Thanh Toán" at bounding box center [914, 320] width 144 height 16
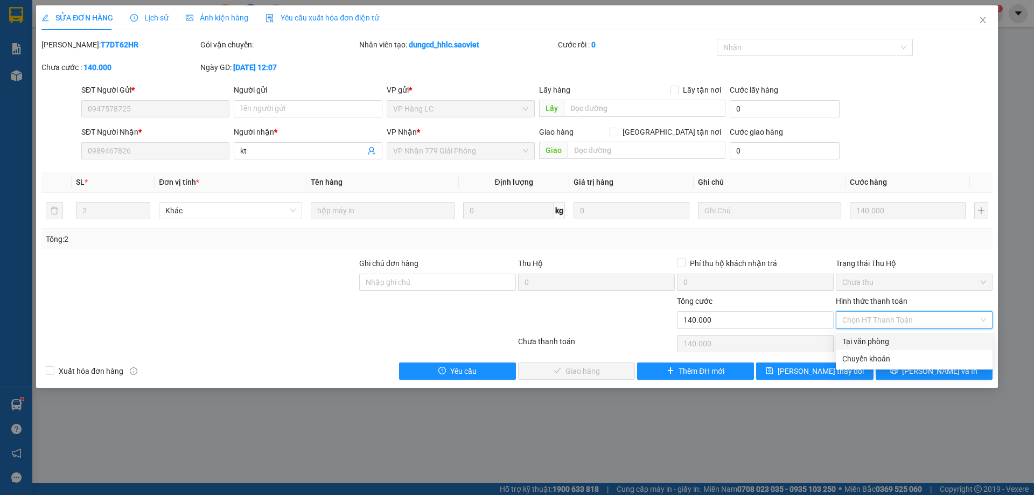
click at [864, 339] on div "Tại văn phòng" at bounding box center [914, 342] width 144 height 12
type input "0"
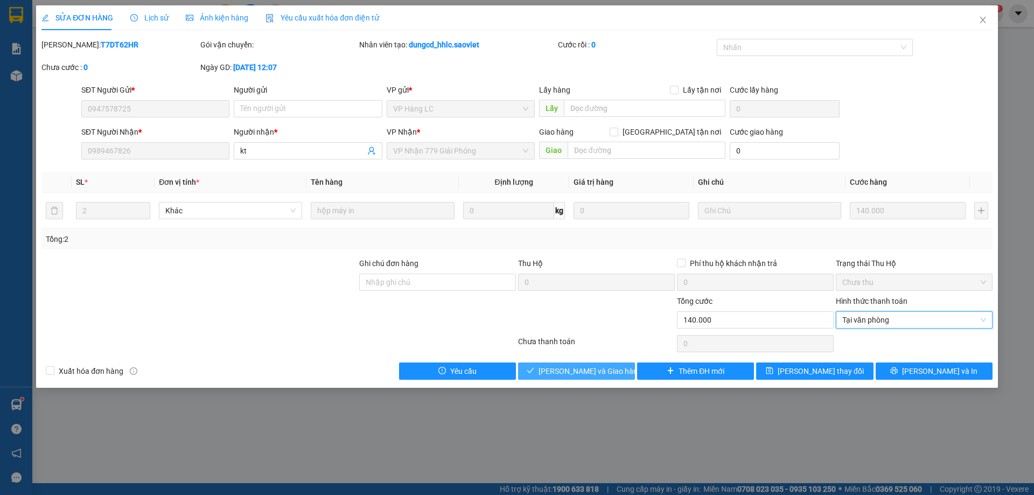
click at [592, 366] on span "[PERSON_NAME] và Giao hàng" at bounding box center [590, 371] width 103 height 12
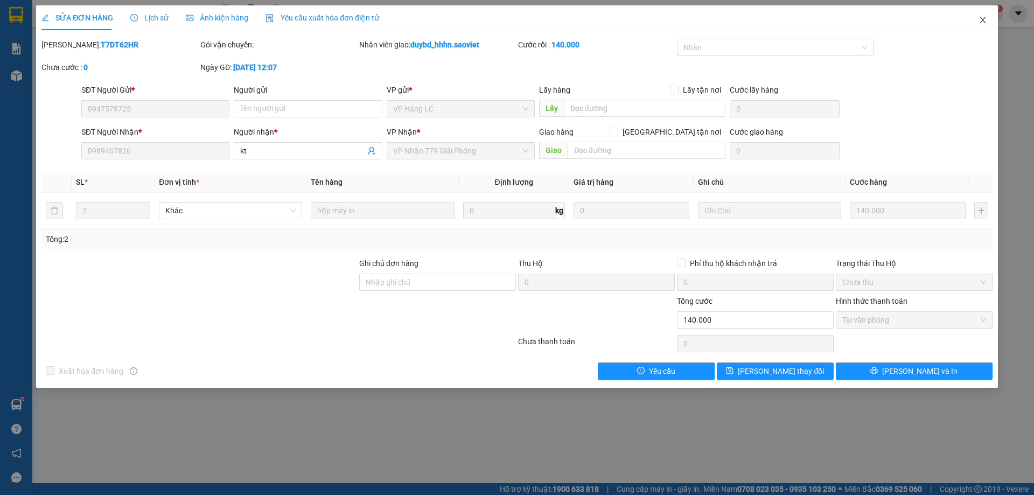
click at [975, 25] on span "Close" at bounding box center [983, 20] width 30 height 30
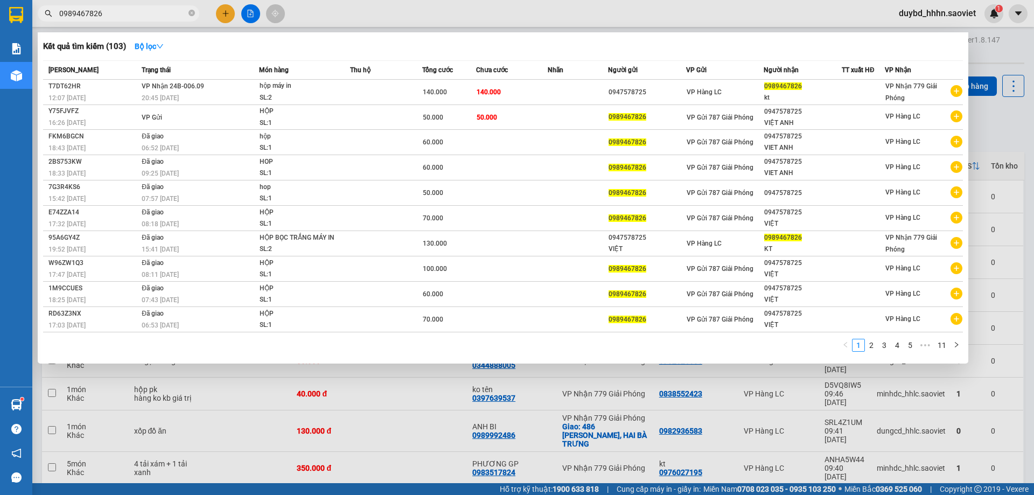
click at [100, 9] on input "0989467826" at bounding box center [122, 14] width 127 height 12
click at [234, 76] on th "Trạng thái" at bounding box center [199, 70] width 120 height 19
click at [108, 13] on input "0989467826" at bounding box center [122, 14] width 127 height 12
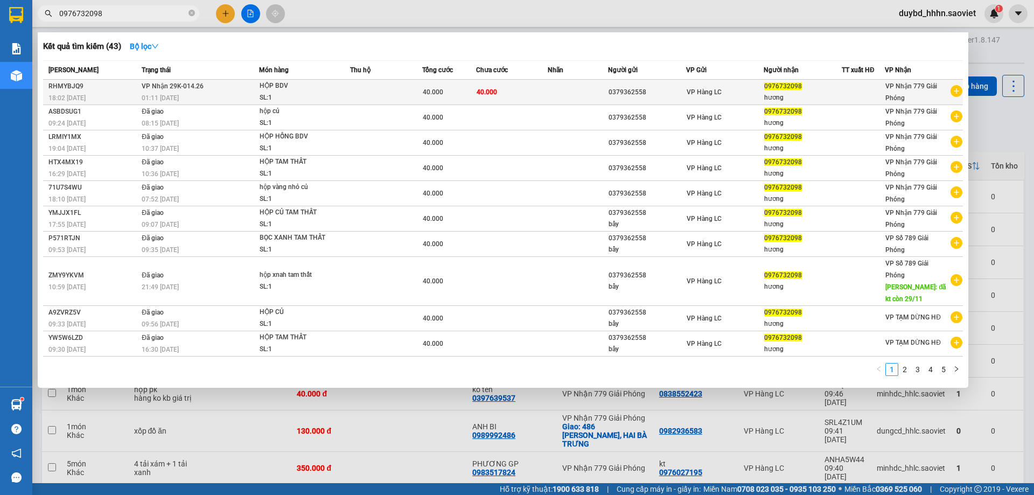
type input "0976732098"
click at [441, 86] on td "40.000" at bounding box center [449, 92] width 54 height 25
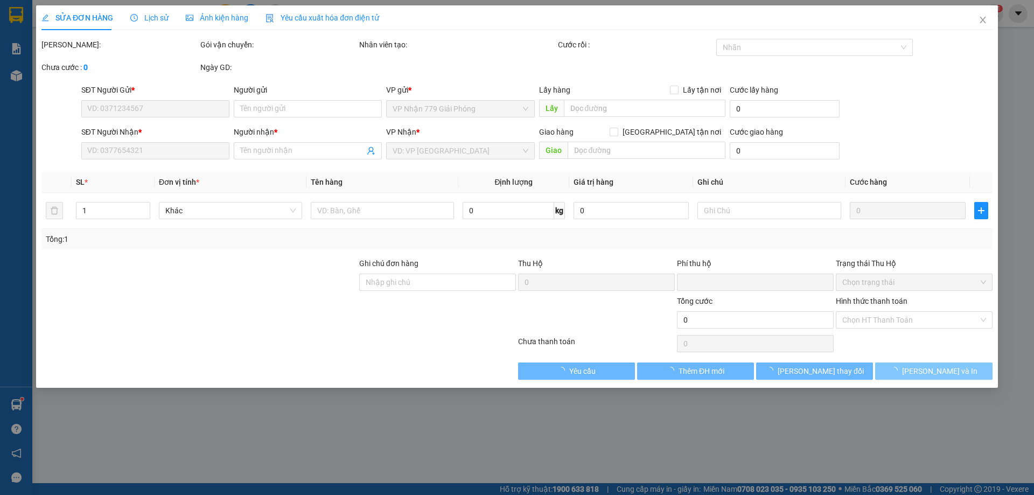
type input "0379362558"
type input "0976732098"
type input "hương"
type input "0"
type input "40.000"
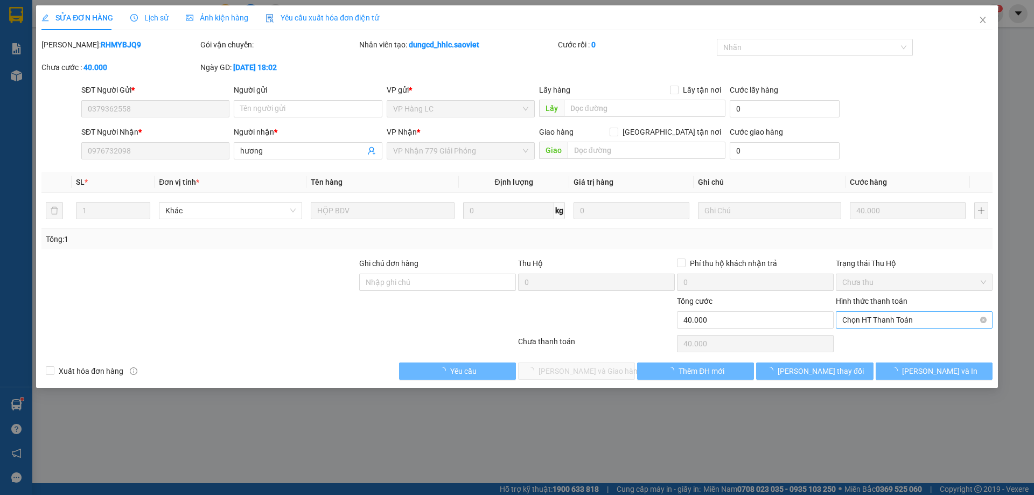
click at [872, 322] on span "Chọn HT Thanh Toán" at bounding box center [914, 320] width 144 height 16
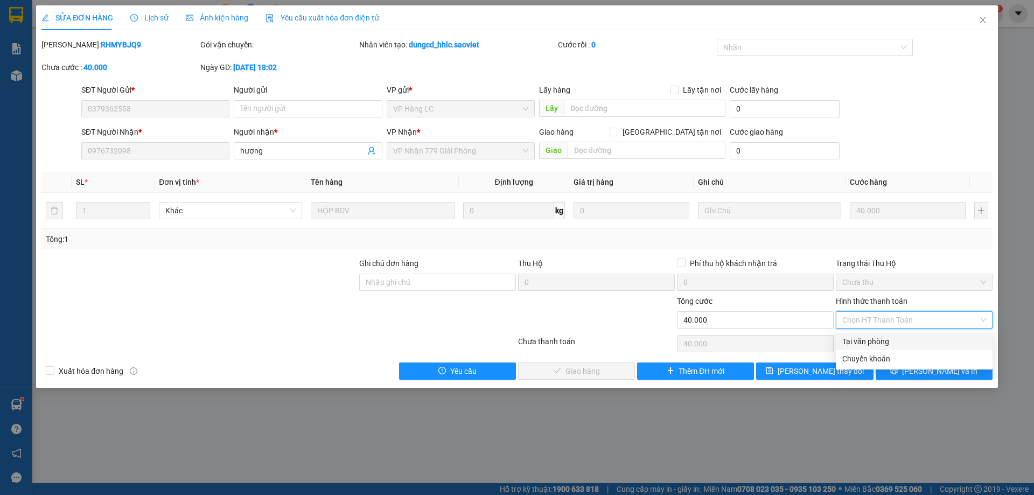
click at [863, 337] on div "Tại văn phòng" at bounding box center [914, 342] width 144 height 12
type input "0"
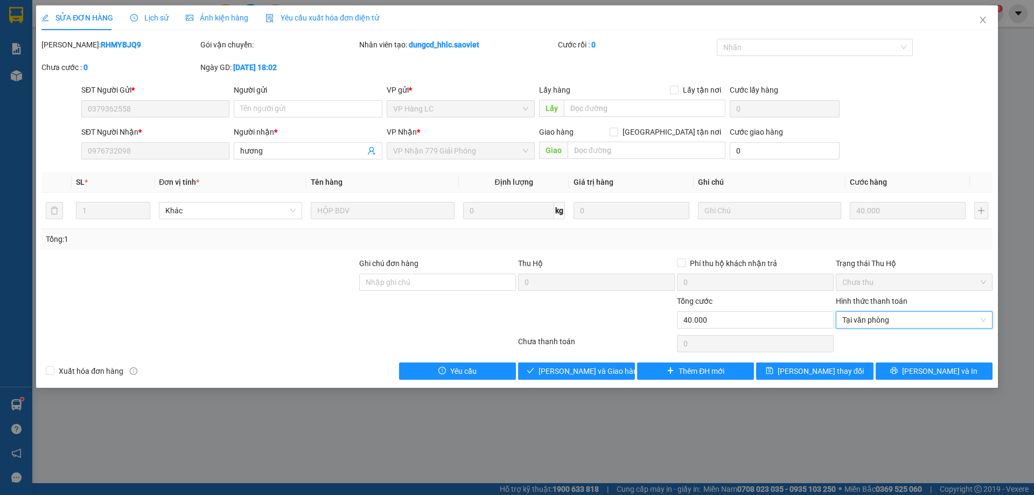
click at [576, 359] on div "Total Paid Fee 0 Total UnPaid Fee 40.000 Cash Collection Total Fee Mã ĐH: RHMYB…" at bounding box center [516, 209] width 951 height 341
click at [577, 367] on span "[PERSON_NAME] và Giao hàng" at bounding box center [590, 371] width 103 height 12
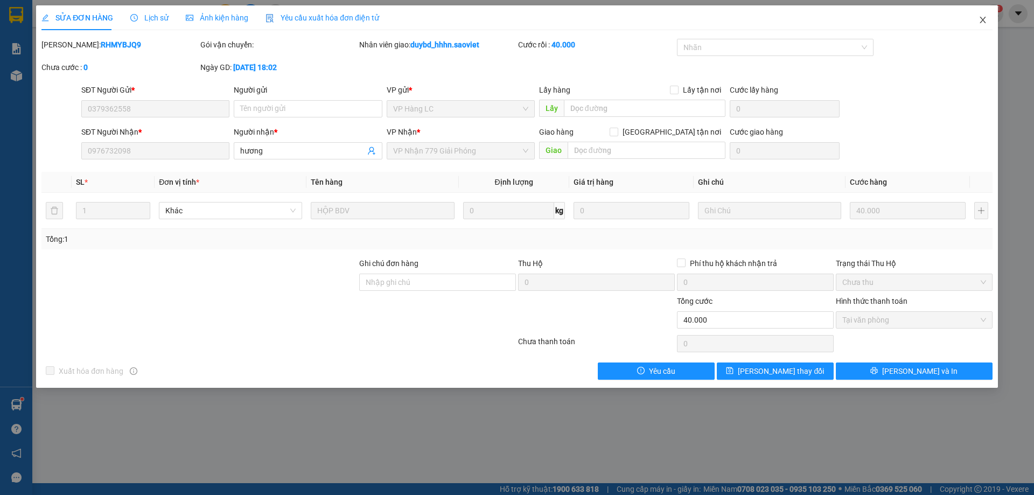
click at [989, 24] on span "Close" at bounding box center [983, 20] width 30 height 30
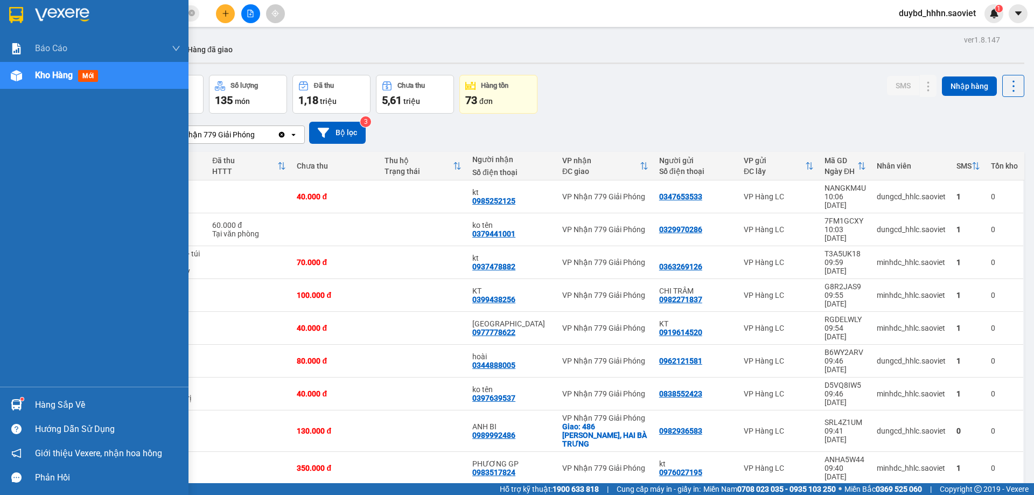
click at [52, 395] on div "Hàng sắp về" at bounding box center [94, 405] width 188 height 24
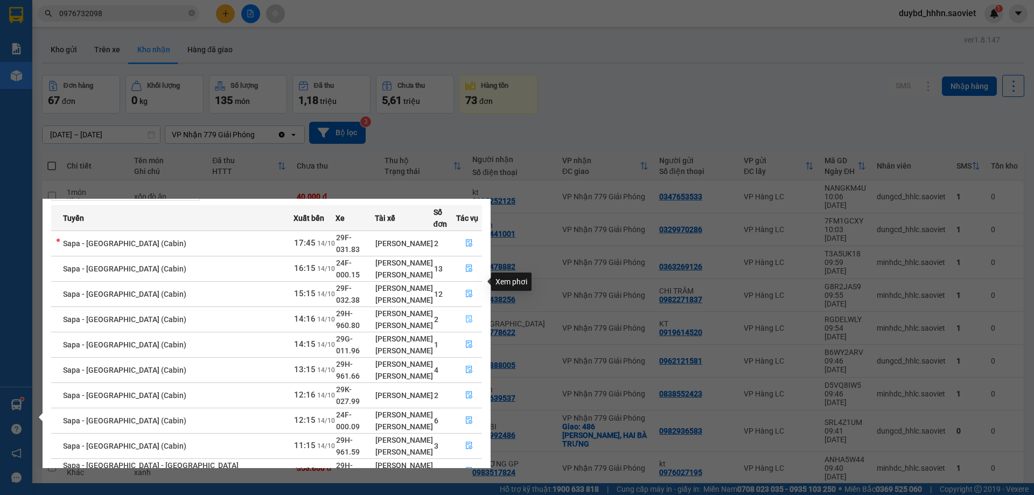
scroll to position [69, 0]
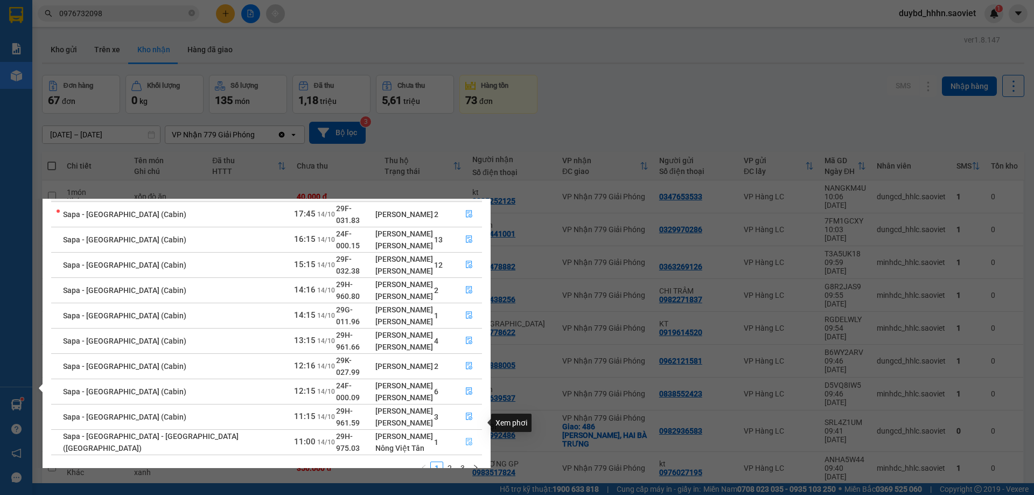
click at [465, 438] on icon "file-done" at bounding box center [469, 442] width 8 height 8
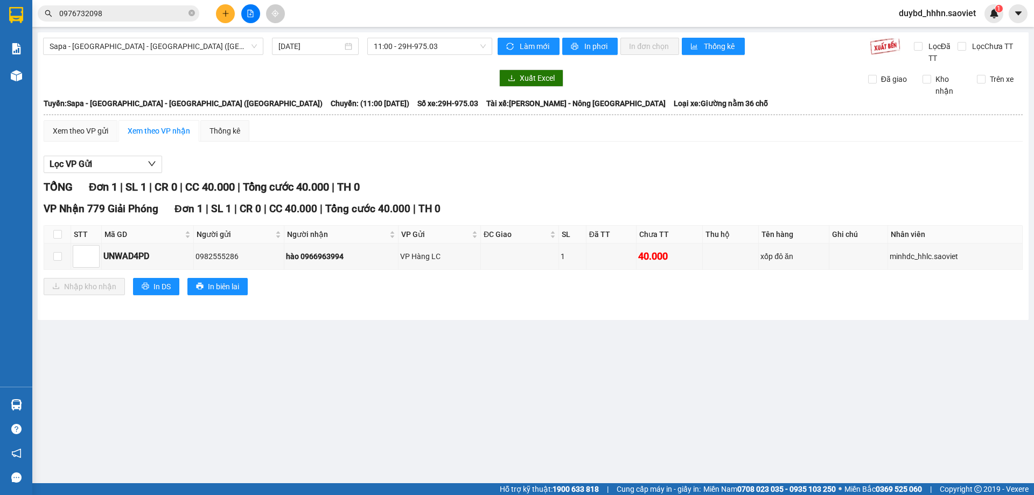
click at [596, 334] on main "Sapa - [GEOGRAPHIC_DATA] - [GEOGRAPHIC_DATA] ([GEOGRAPHIC_DATA]) [DATE] 11:00 -…" at bounding box center [517, 241] width 1034 height 483
click at [55, 259] on input "checkbox" at bounding box center [57, 256] width 9 height 9
checkbox input "true"
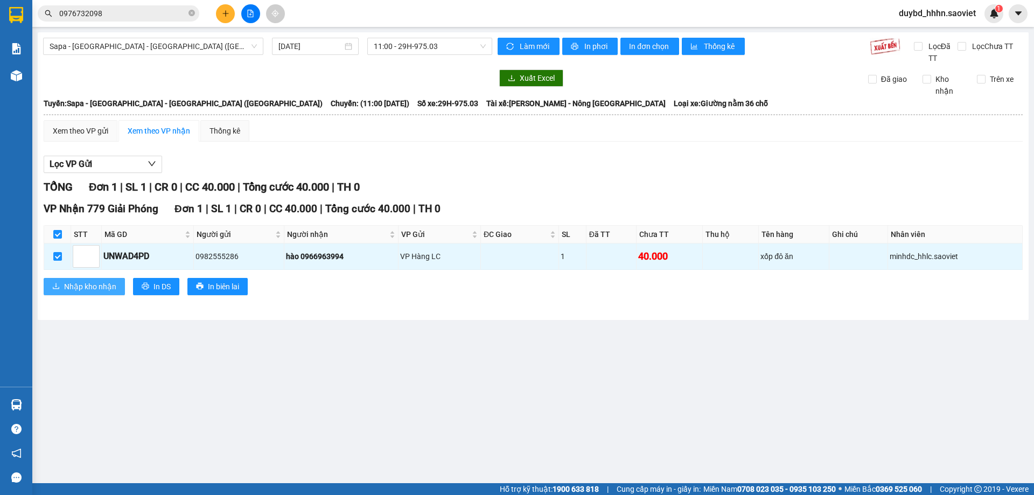
click at [72, 284] on span "Nhập kho nhận" at bounding box center [90, 287] width 52 height 12
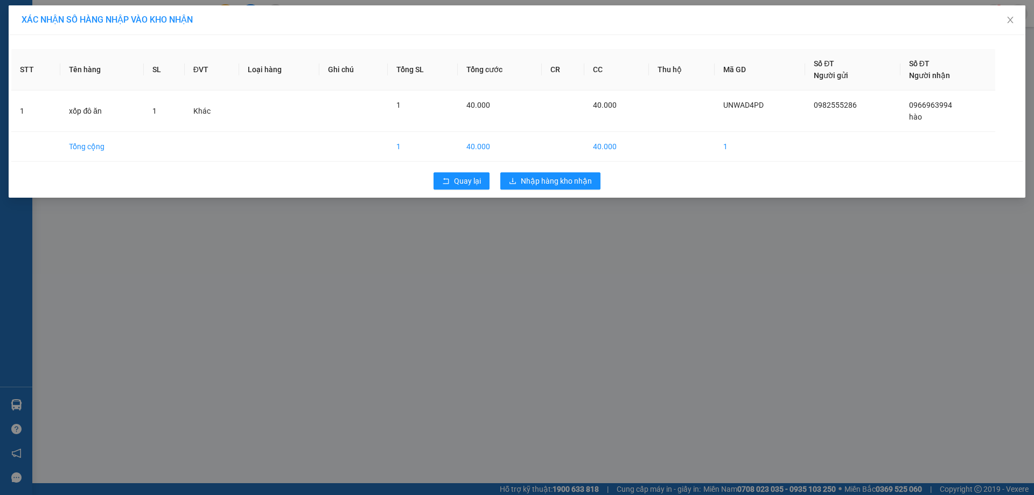
click at [575, 191] on div "Quay lại Nhập hàng kho nhận" at bounding box center [516, 181] width 1011 height 28
click at [576, 187] on button "Nhập hàng kho nhận" at bounding box center [550, 180] width 100 height 17
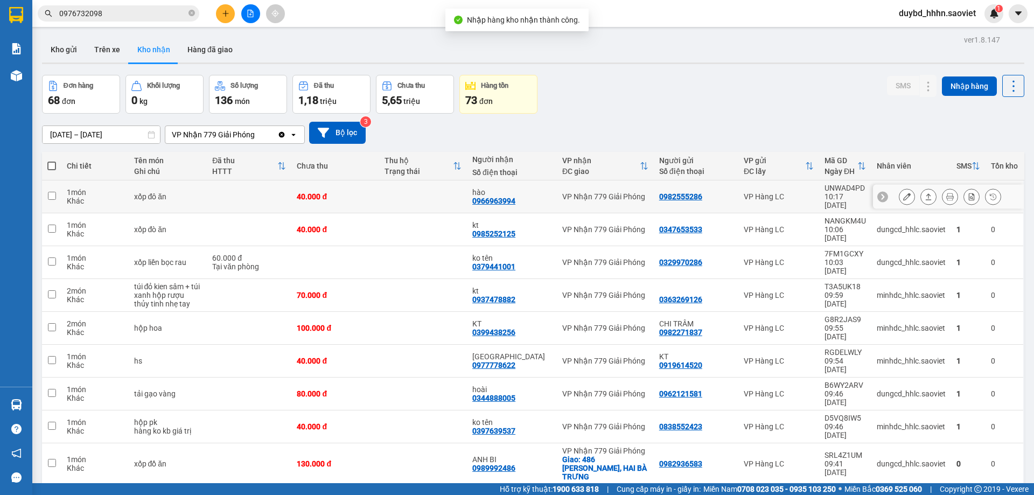
click at [609, 198] on td "VP Nhận 779 Giải Phóng" at bounding box center [605, 196] width 97 height 33
checkbox input "true"
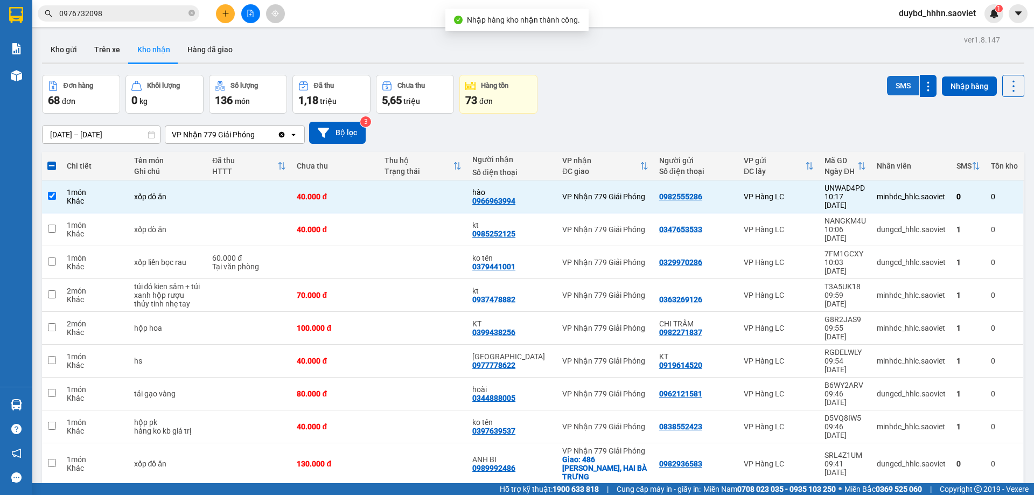
click at [891, 89] on button "SMS" at bounding box center [903, 85] width 32 height 19
click at [145, 1] on div "Kết quả tìm kiếm ( 43 ) Bộ lọc Mã ĐH Trạng thái Món hàng Thu hộ Tổng cước Chưa …" at bounding box center [517, 13] width 1034 height 27
click at [147, 5] on span "0976732098" at bounding box center [119, 13] width 162 height 16
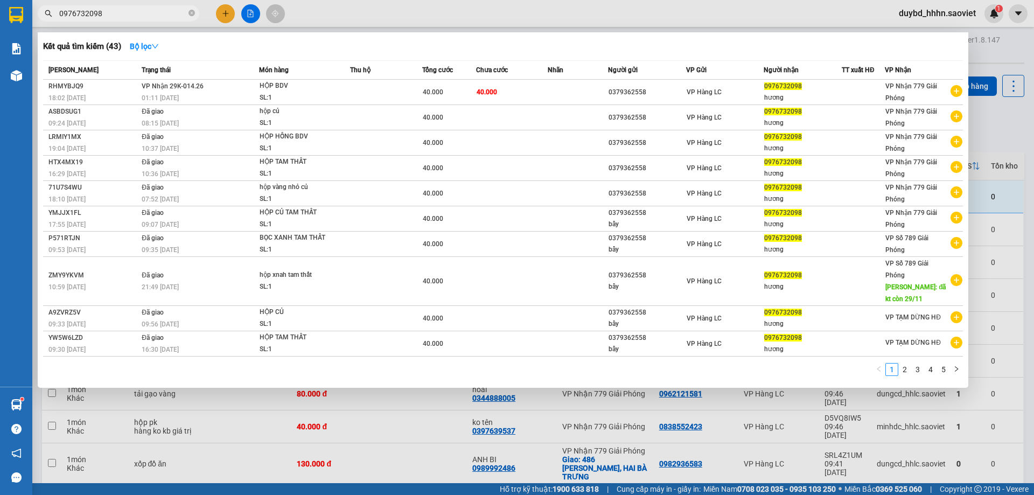
click at [149, 8] on span "0976732098" at bounding box center [119, 13] width 162 height 16
click at [150, 8] on input "0976732098" at bounding box center [122, 14] width 127 height 12
click at [234, 458] on div at bounding box center [517, 247] width 1034 height 495
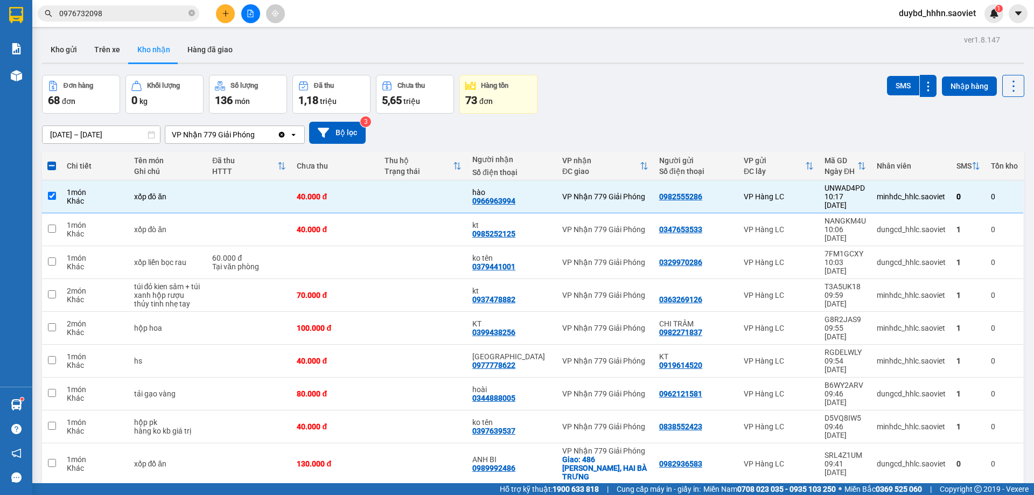
click at [94, 16] on input "0976732098" at bounding box center [122, 14] width 127 height 12
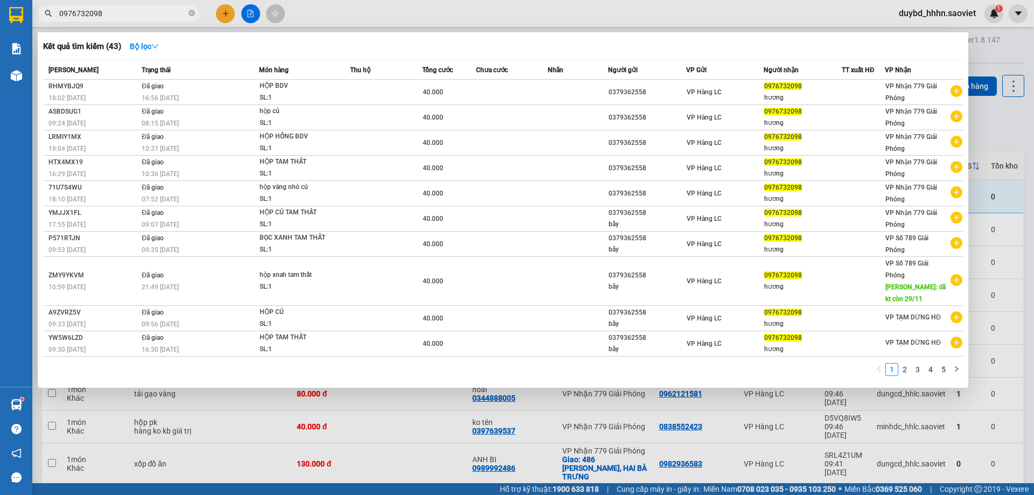
click at [94, 16] on input "0976732098" at bounding box center [122, 14] width 127 height 12
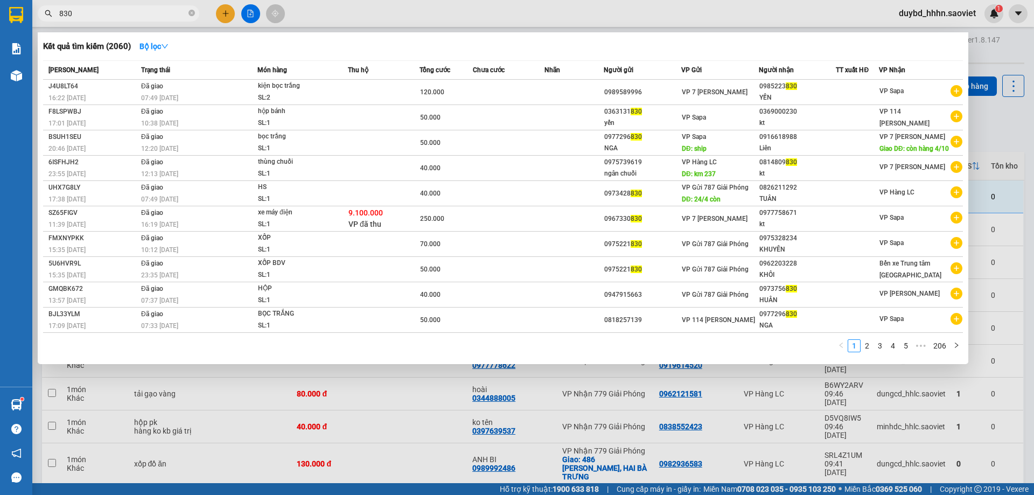
click at [111, 11] on input "830" at bounding box center [122, 14] width 127 height 12
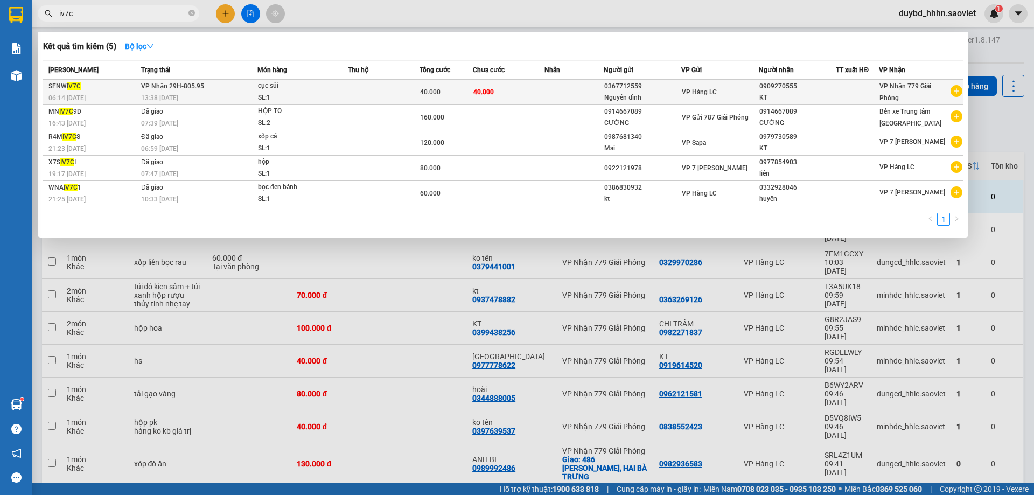
type input "iv7c"
click at [563, 94] on td at bounding box center [574, 92] width 60 height 25
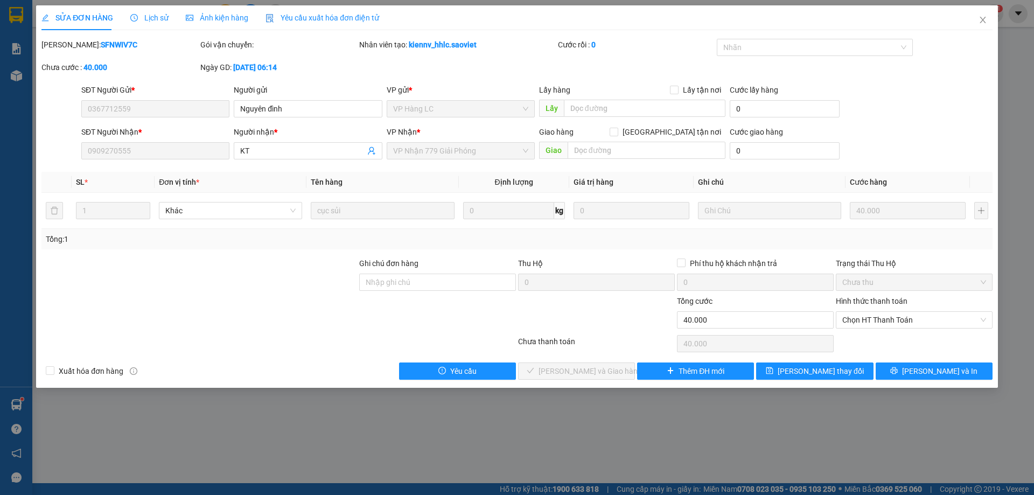
type input "0367712559"
type input "Nguyên đình"
type input "0909270555"
type input "KT"
type input "0"
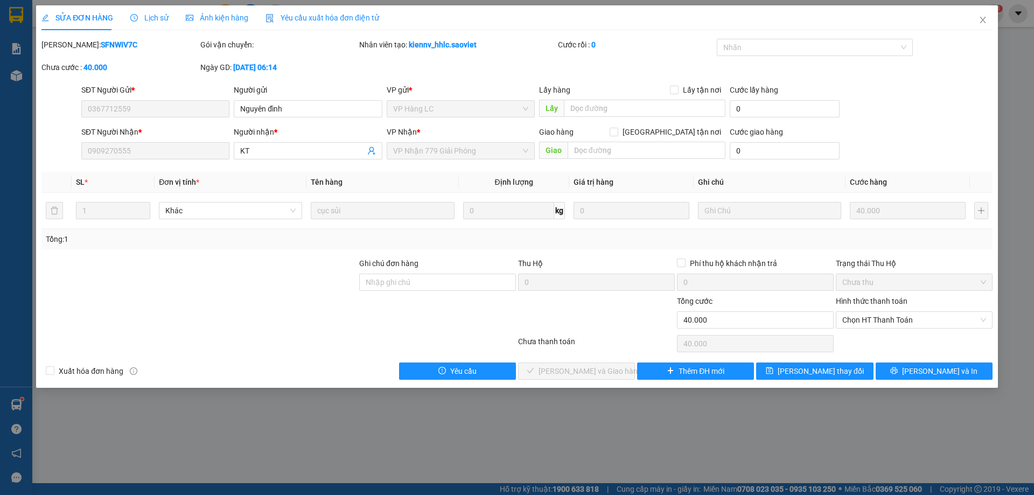
type input "40.000"
click at [884, 309] on div "Hình thức thanh toán" at bounding box center [914, 303] width 157 height 16
click at [878, 320] on span "Chọn HT Thanh Toán" at bounding box center [914, 320] width 144 height 16
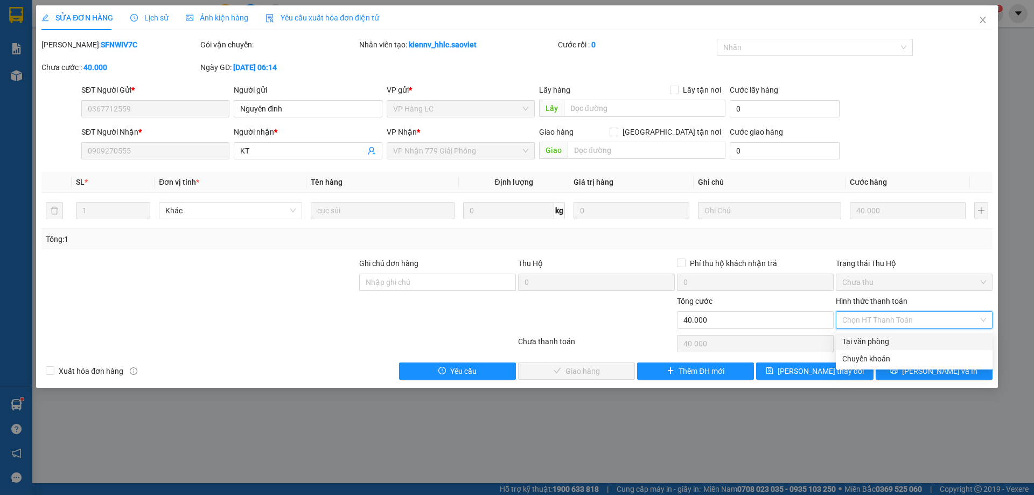
click at [843, 337] on div "Tại văn phòng" at bounding box center [914, 342] width 144 height 12
type input "0"
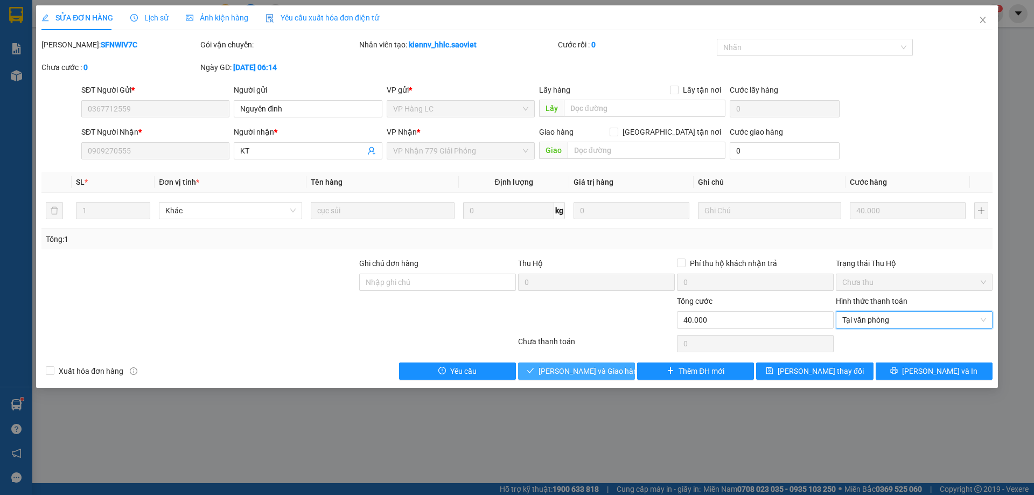
click at [554, 363] on button "Lưu và Giao hàng" at bounding box center [576, 370] width 117 height 17
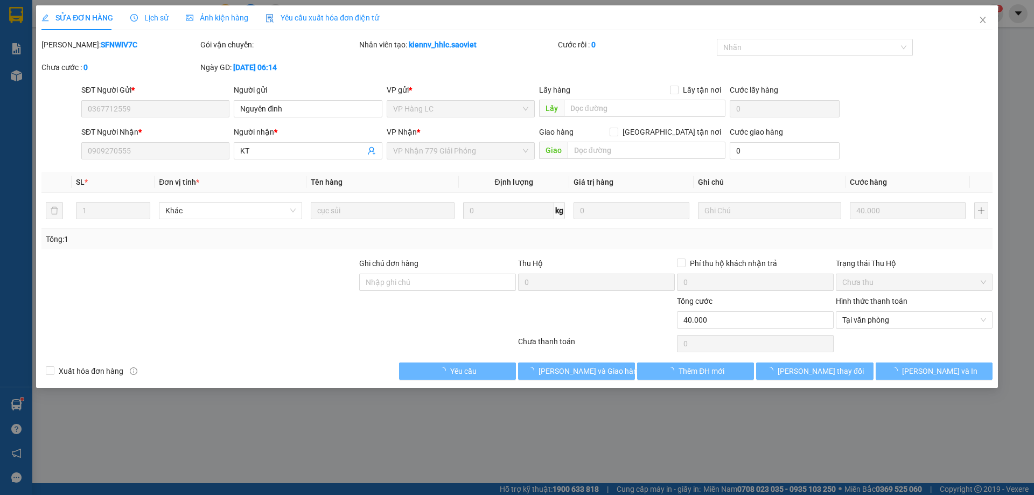
click at [583, 326] on div at bounding box center [596, 314] width 159 height 38
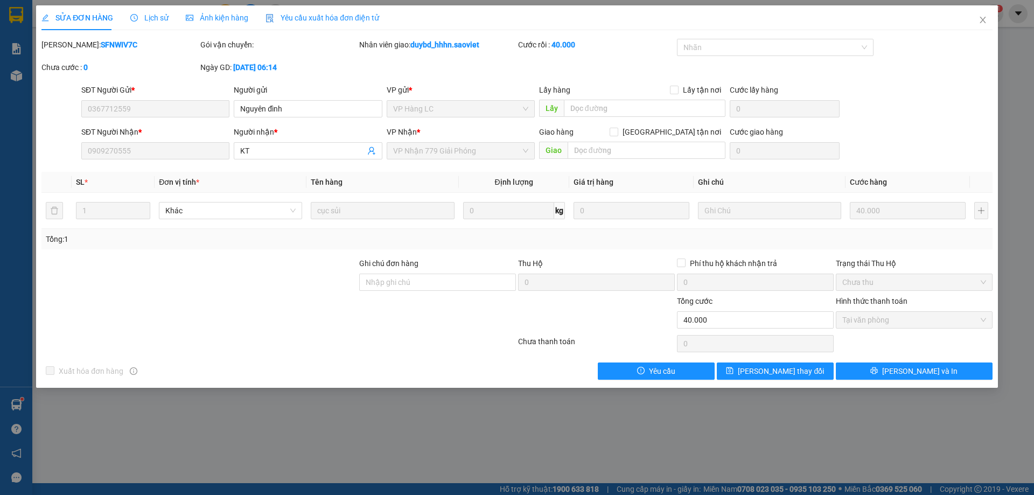
click at [167, 425] on div "SỬA ĐƠN HÀNG Lịch sử Ảnh kiện hàng Yêu cầu xuất hóa đơn điện tử Total Paid Fee …" at bounding box center [517, 247] width 1034 height 495
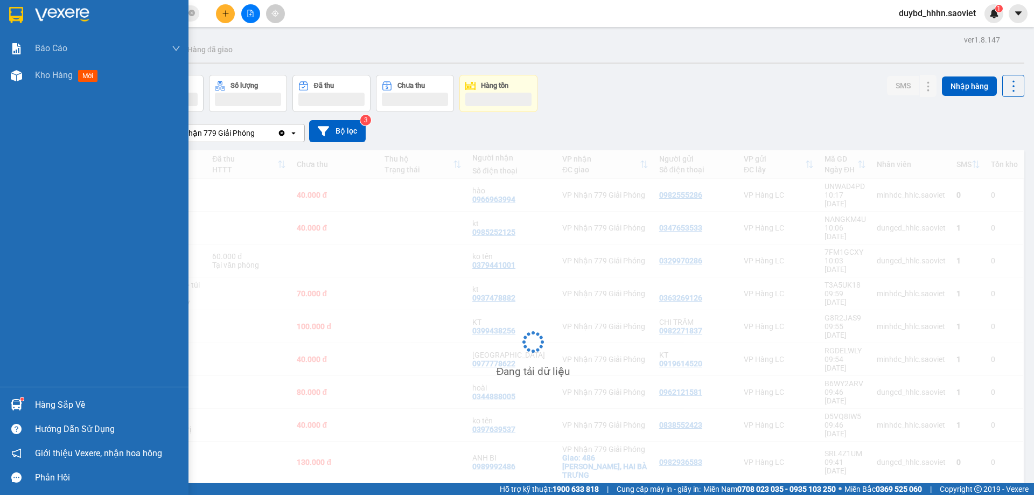
click at [20, 396] on div at bounding box center [16, 404] width 19 height 19
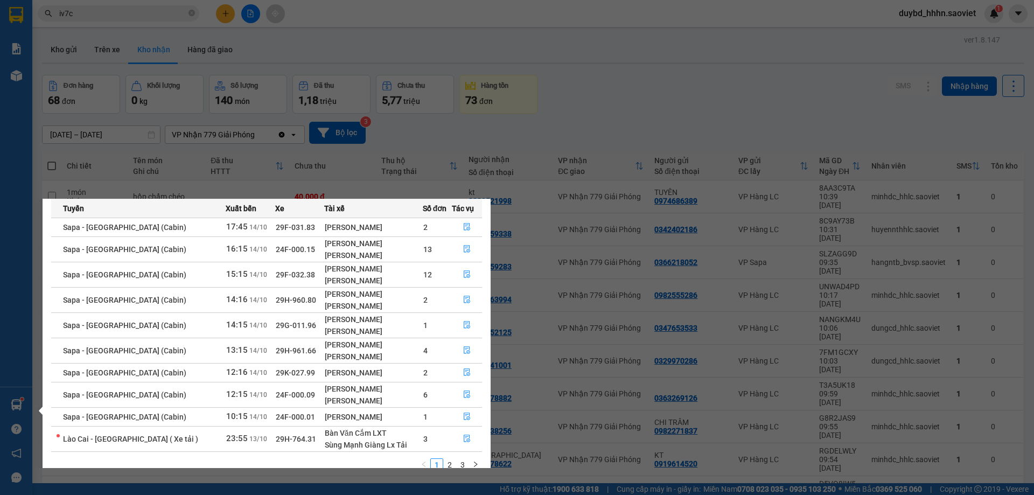
scroll to position [62, 0]
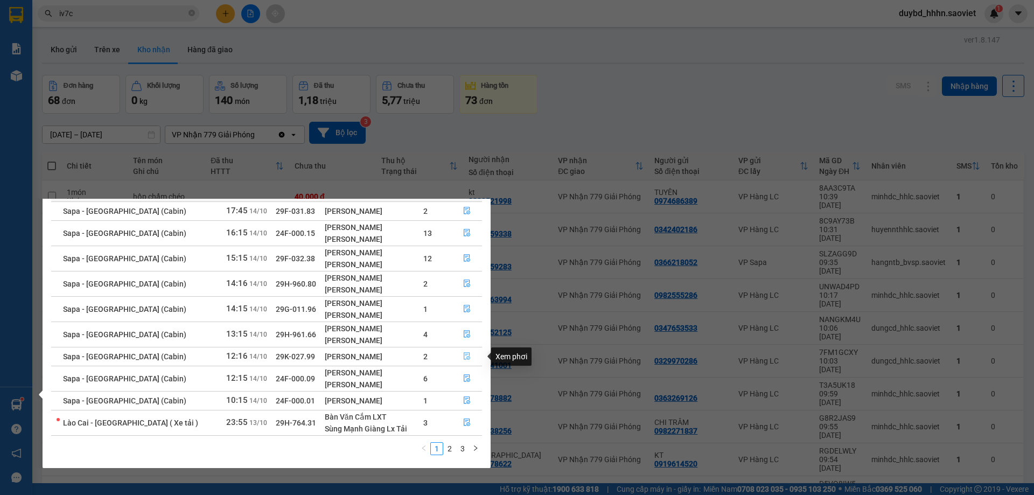
click at [457, 358] on button "button" at bounding box center [467, 356] width 30 height 17
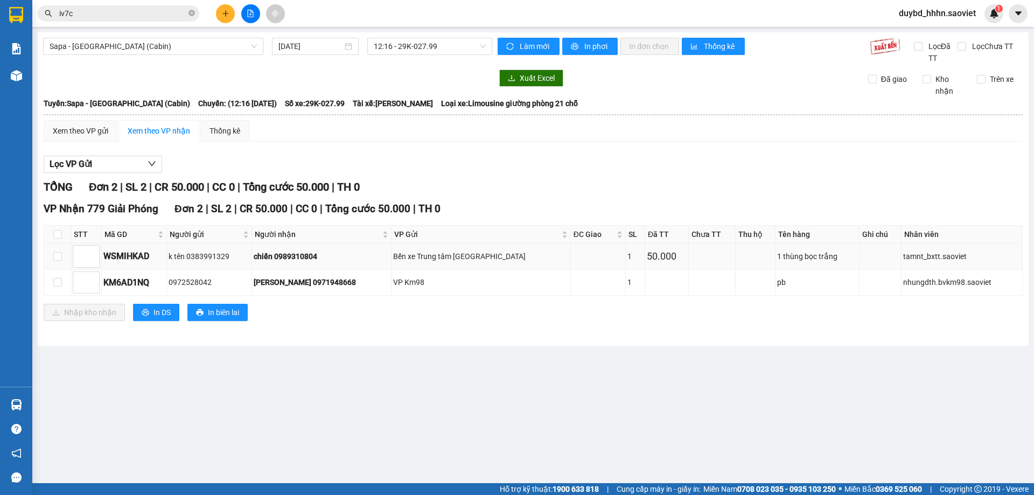
click at [60, 262] on td at bounding box center [57, 256] width 27 height 26
click at [58, 259] on input "checkbox" at bounding box center [57, 256] width 9 height 9
checkbox input "true"
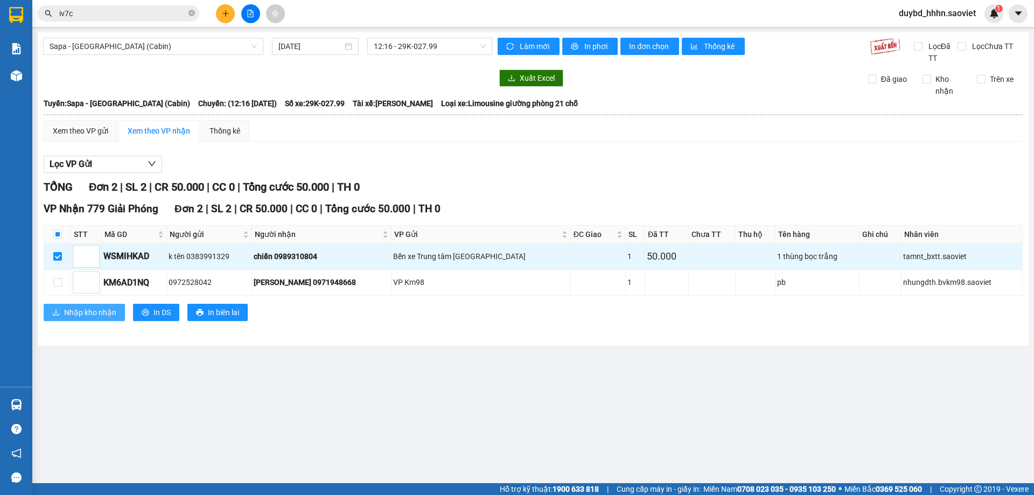
click at [78, 314] on span "Nhập kho nhận" at bounding box center [90, 312] width 52 height 12
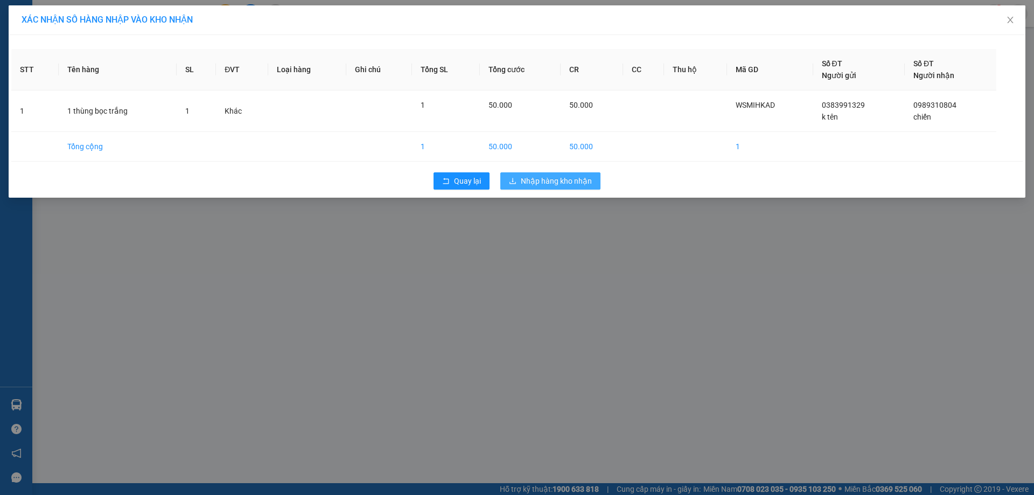
click at [581, 181] on span "Nhập hàng kho nhận" at bounding box center [556, 181] width 71 height 12
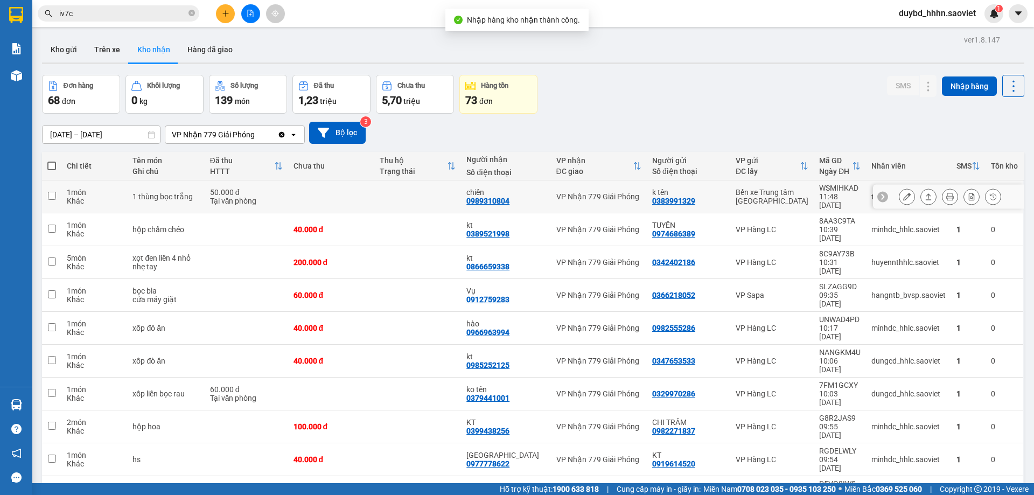
click at [711, 196] on div "k tên 0383991329" at bounding box center [688, 196] width 73 height 17
checkbox input "true"
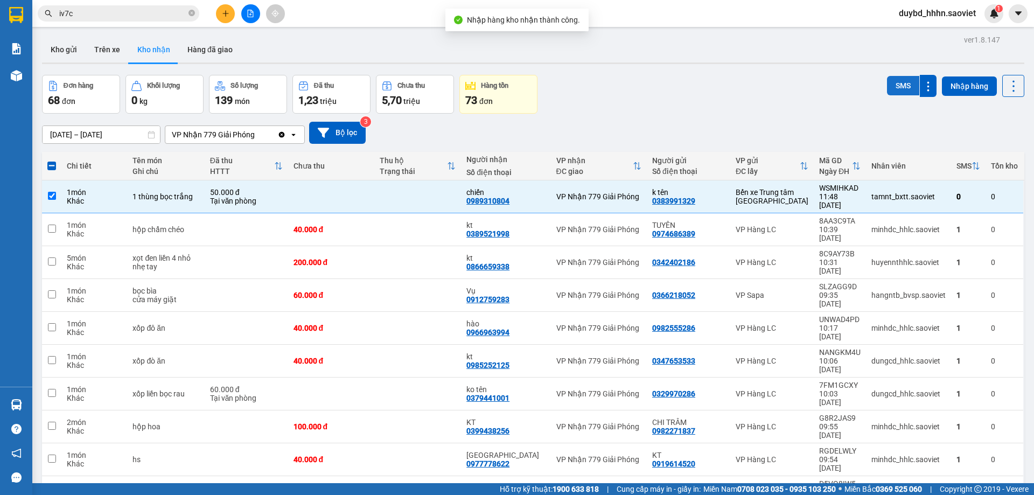
click at [909, 89] on button "SMS" at bounding box center [903, 85] width 32 height 19
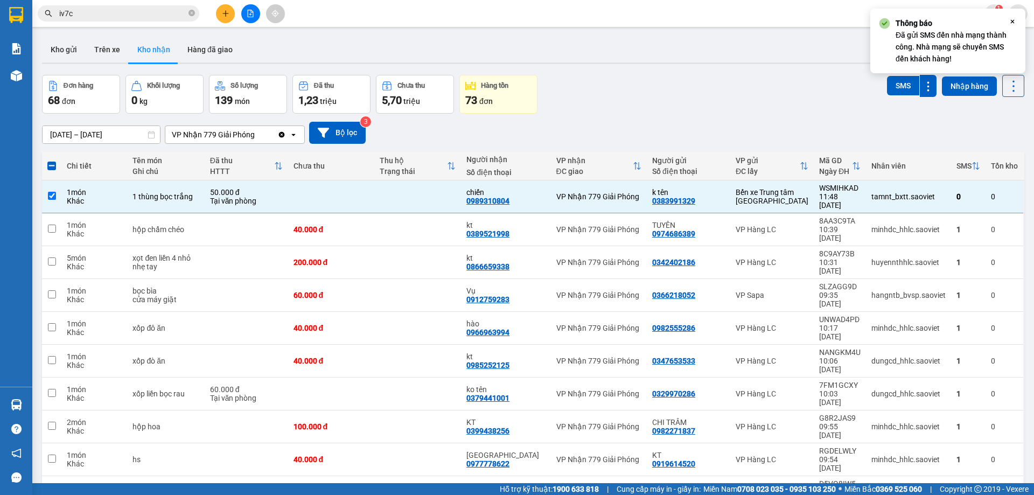
drag, startPoint x: 124, startPoint y: 24, endPoint x: 138, endPoint y: 15, distance: 16.3
click at [125, 22] on div "Kết quả tìm kiếm ( 5 ) Bộ lọc Mã ĐH Trạng thái Món hàng Thu hộ Tổng cước Chưa c…" at bounding box center [517, 13] width 1034 height 27
click at [158, 4] on div "Kết quả tìm kiếm ( 5 ) Bộ lọc Mã ĐH Trạng thái Món hàng Thu hộ Tổng cước Chưa c…" at bounding box center [105, 13] width 210 height 19
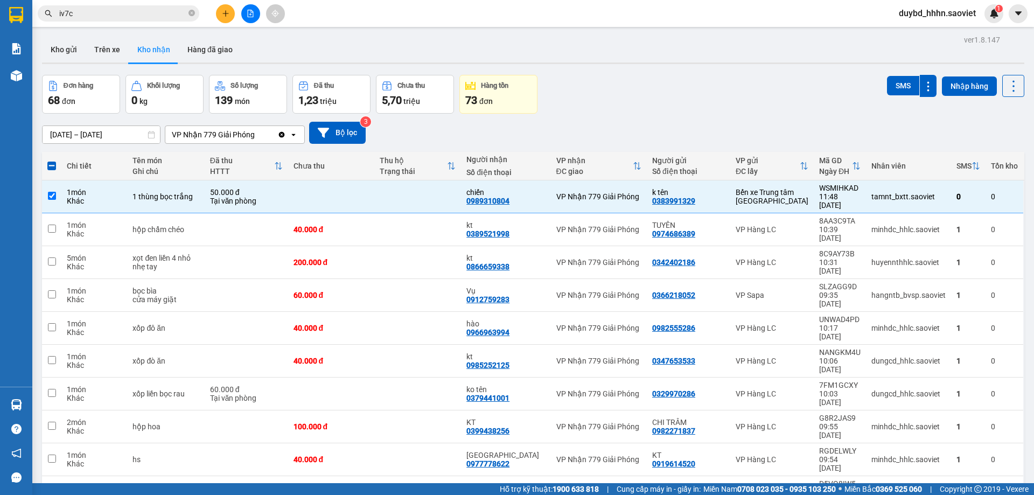
click at [138, 9] on input "iv7c" at bounding box center [122, 14] width 127 height 12
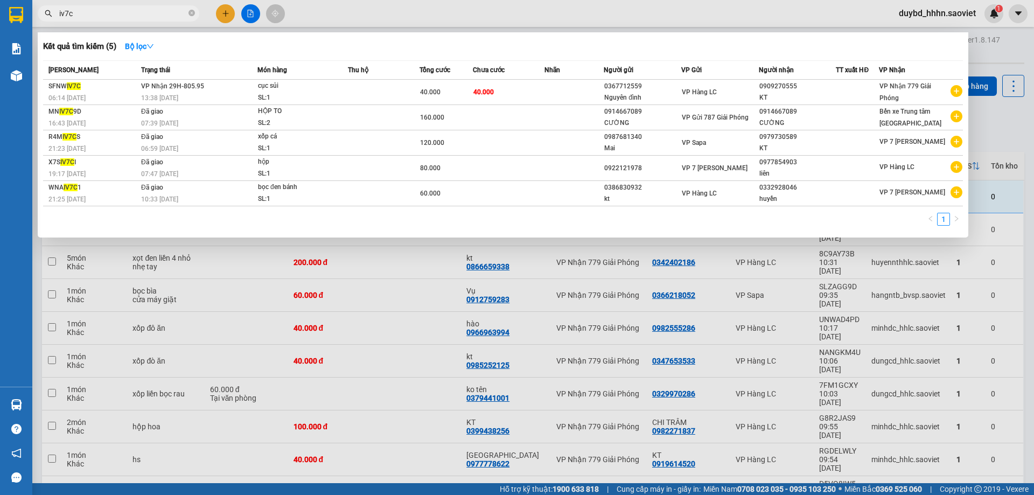
click at [138, 9] on input "iv7c" at bounding box center [122, 14] width 127 height 12
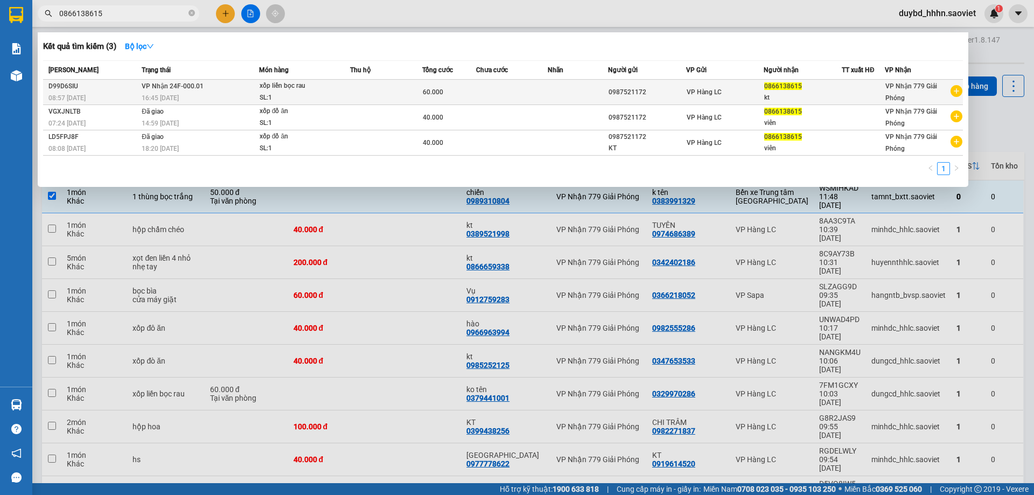
type input "0866138615"
click at [172, 88] on span "VP Nhận 24F-000.01" at bounding box center [173, 86] width 62 height 8
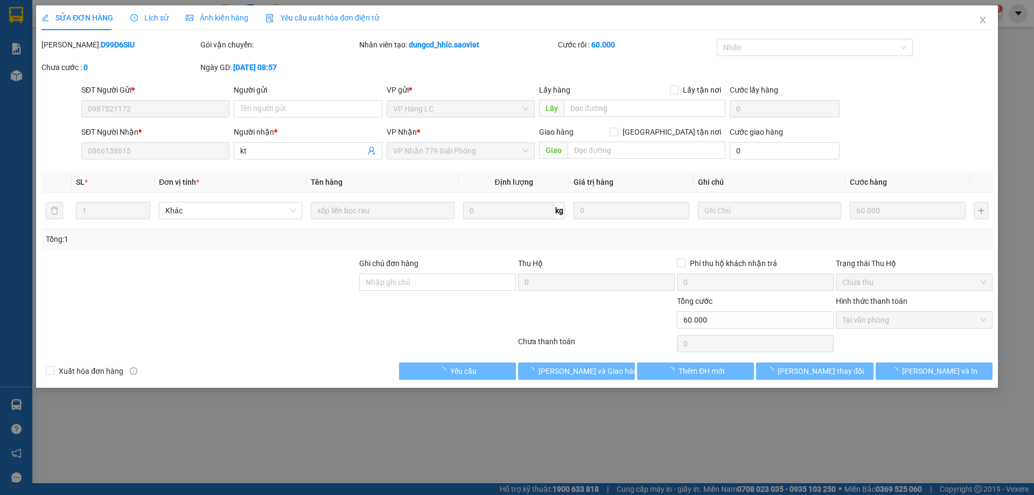
type input "0987521172"
type input "0866138615"
type input "kt"
type input "0"
type input "60.000"
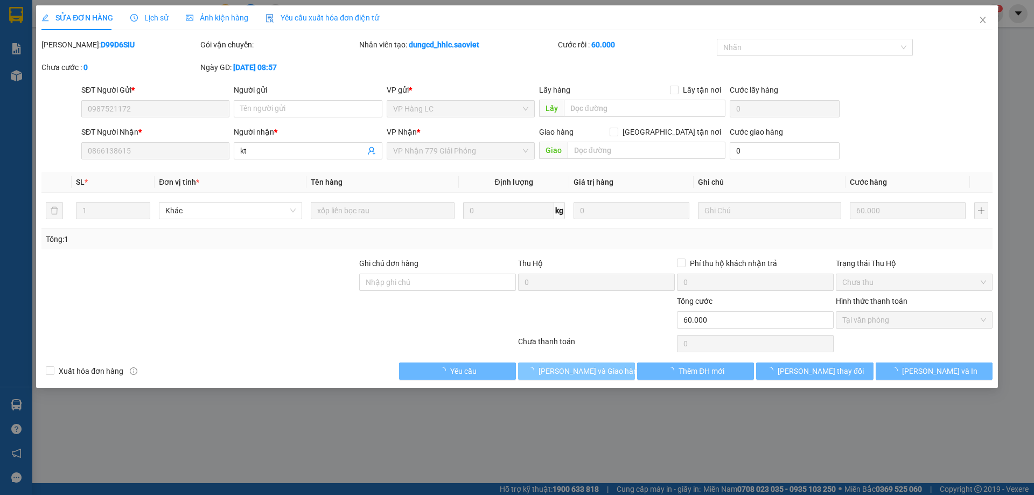
click at [605, 369] on button "[PERSON_NAME] và Giao hàng" at bounding box center [576, 370] width 117 height 17
click at [605, 369] on button "Giao hàng" at bounding box center [576, 370] width 117 height 17
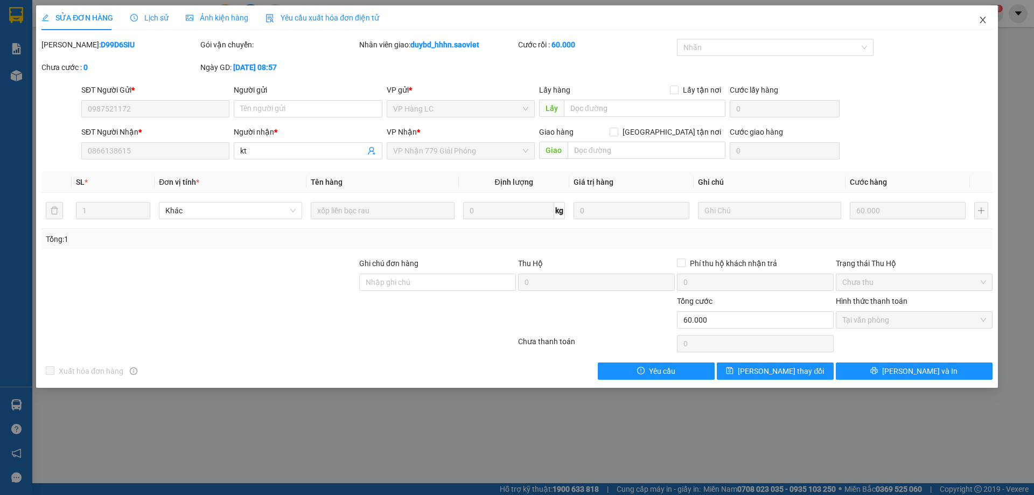
click at [980, 14] on span "Close" at bounding box center [983, 20] width 30 height 30
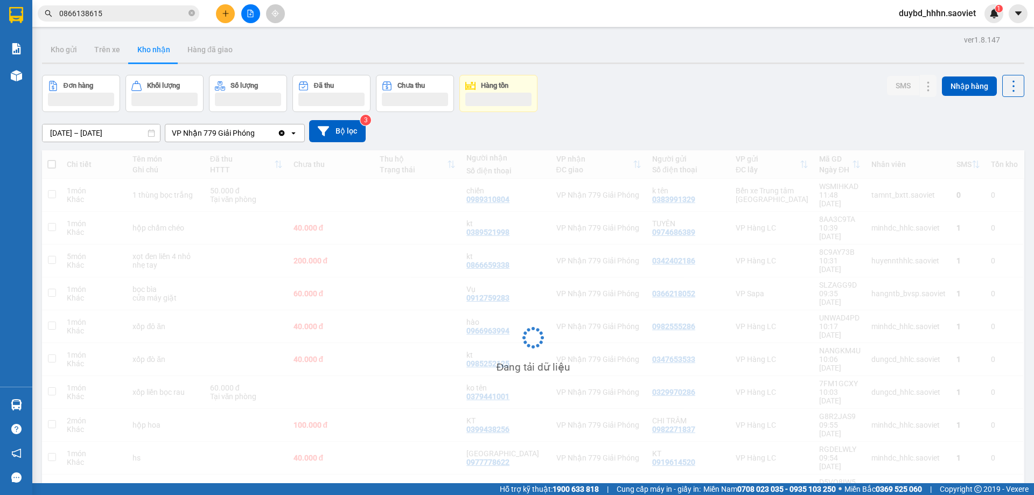
click at [133, 22] on div "Kết quả tìm kiếm ( 3 ) Bộ lọc Mã ĐH Trạng thái Món hàng Thu hộ Tổng cước Chưa c…" at bounding box center [105, 13] width 210 height 19
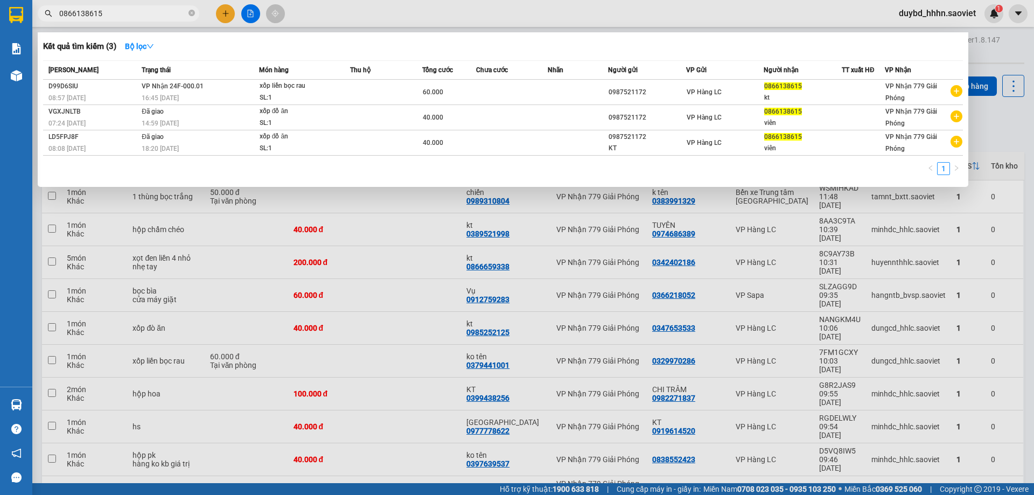
click at [129, 19] on input "0866138615" at bounding box center [122, 14] width 127 height 12
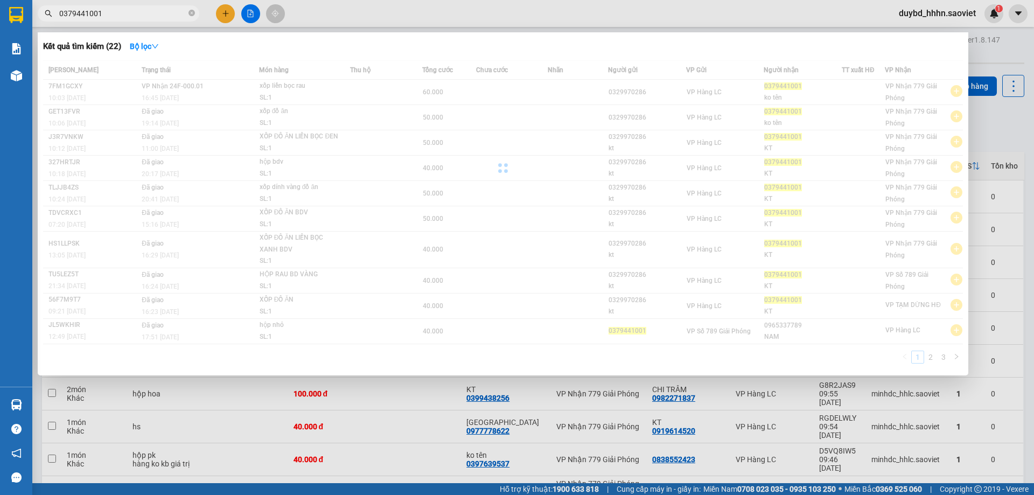
type input "0379441001"
click at [737, 93] on div at bounding box center [503, 167] width 920 height 215
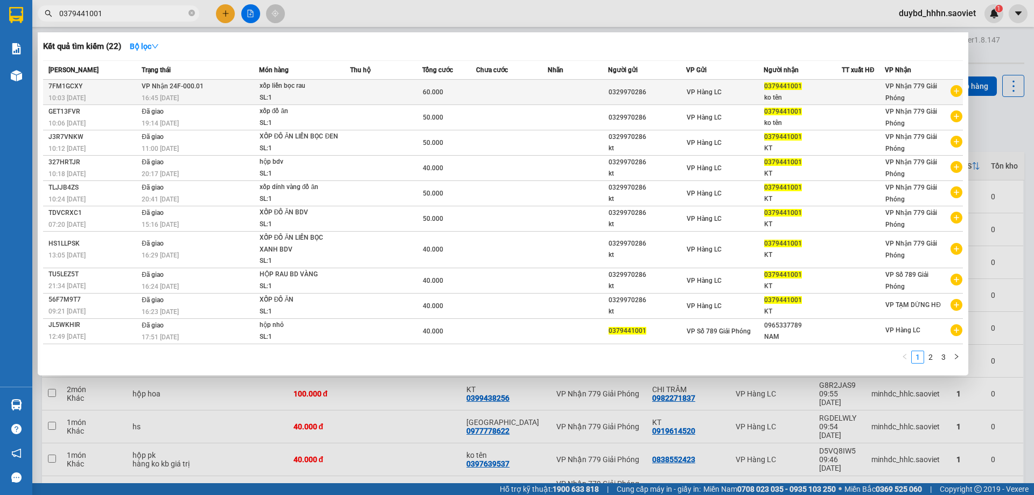
click at [794, 82] on span "0379441001" at bounding box center [783, 86] width 38 height 8
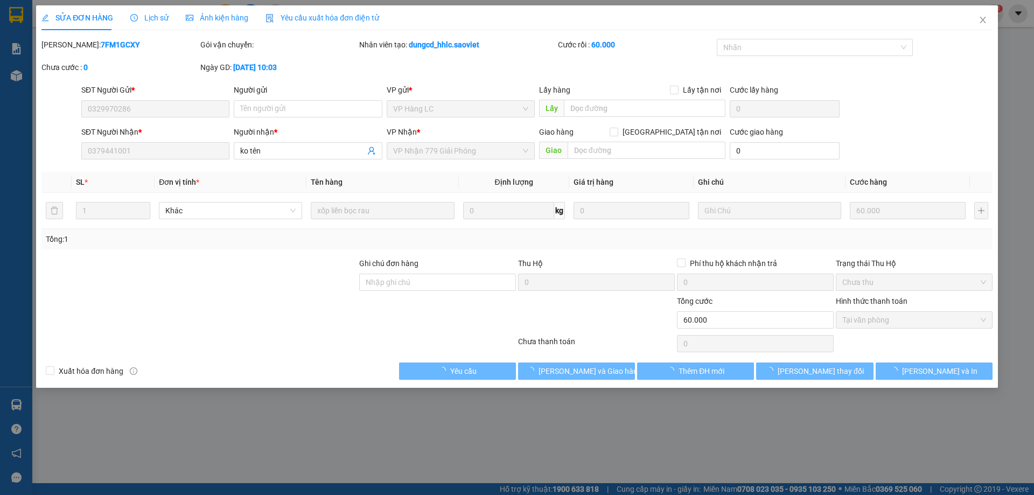
type input "0329970286"
type input "0379441001"
type input "ko tên"
type input "0"
type input "60.000"
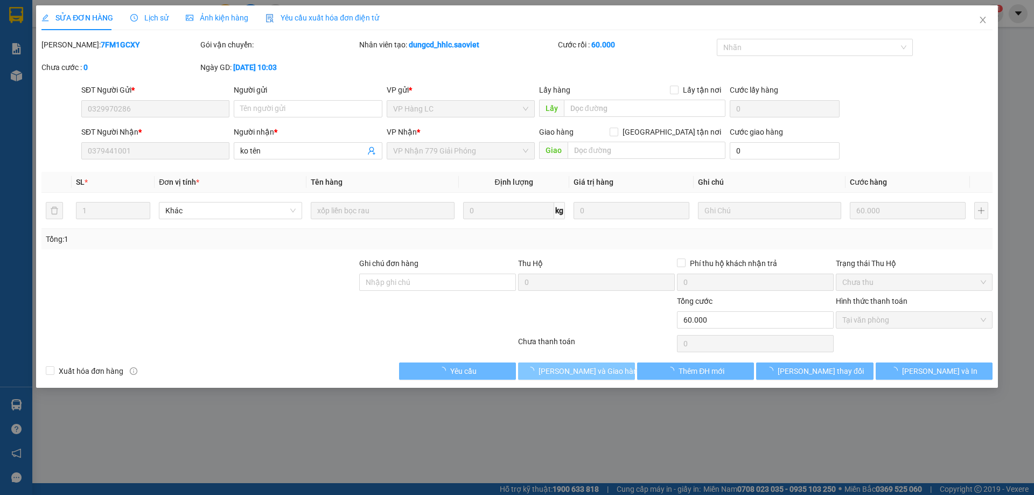
click at [616, 373] on button "[PERSON_NAME] và Giao hàng" at bounding box center [576, 370] width 117 height 17
click at [611, 373] on span "[PERSON_NAME] và Giao hàng" at bounding box center [590, 371] width 103 height 12
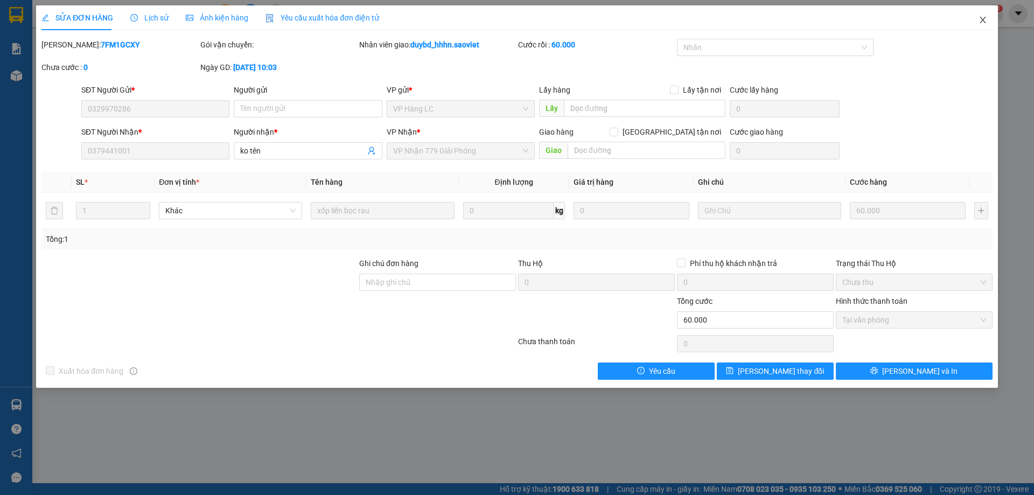
click at [983, 21] on icon "close" at bounding box center [983, 20] width 6 height 6
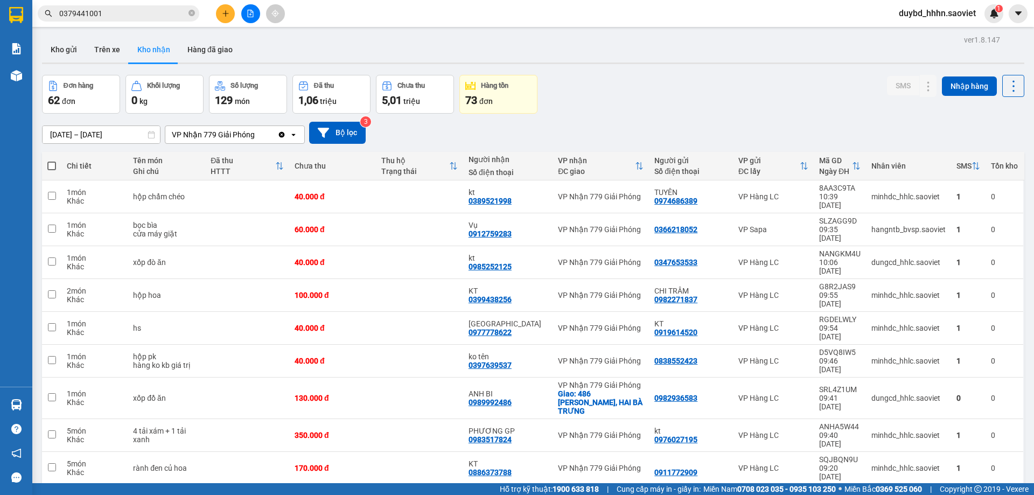
click at [159, 11] on input "0379441001" at bounding box center [122, 14] width 127 height 12
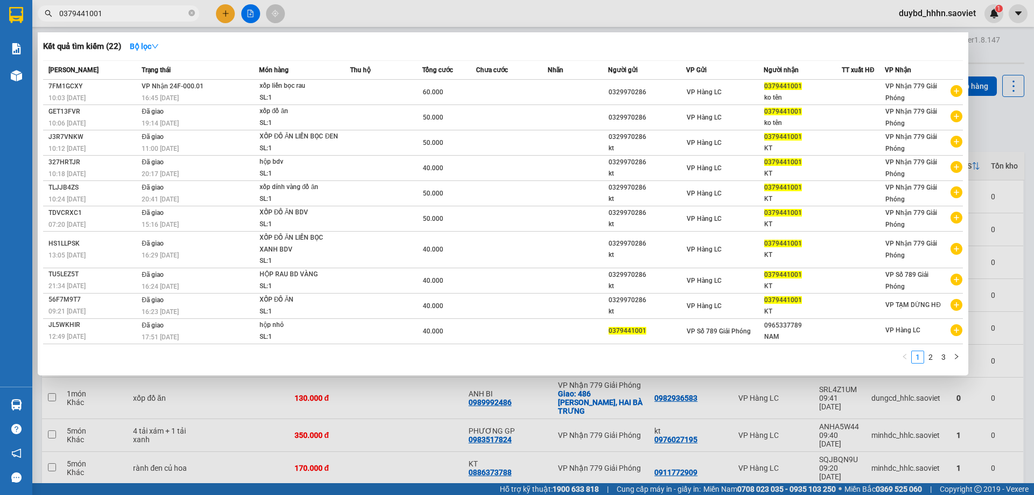
click at [159, 11] on input "0379441001" at bounding box center [122, 14] width 127 height 12
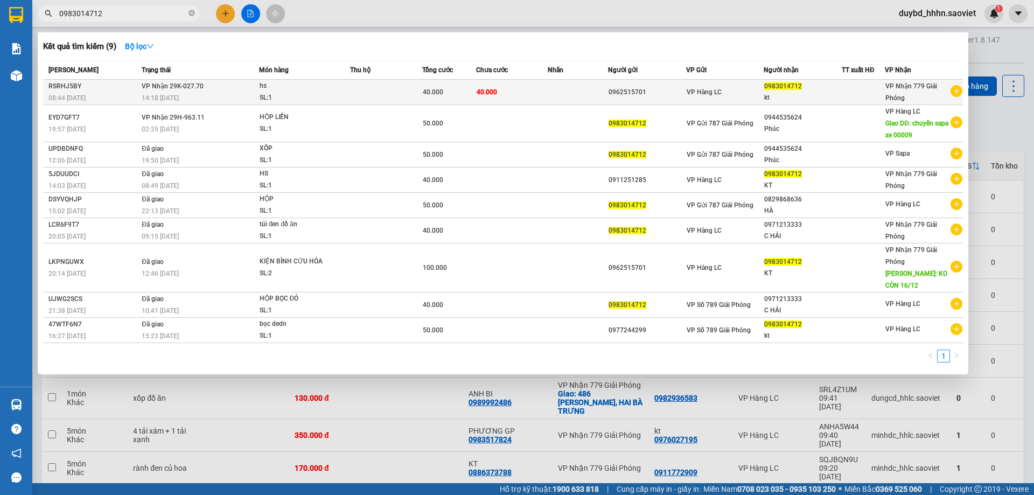
type input "0983014712"
click at [330, 88] on div "hs" at bounding box center [300, 86] width 81 height 12
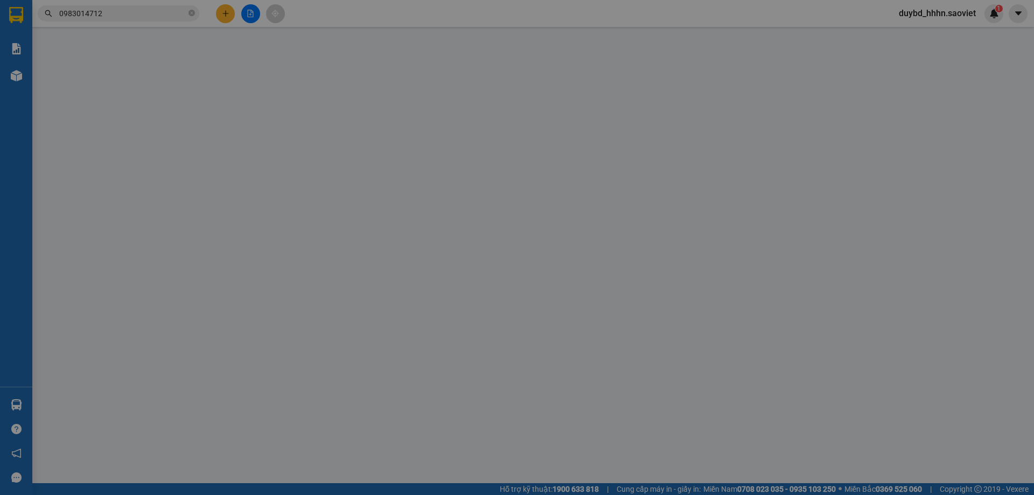
type input "0962515701"
type input "0983014712"
type input "kt"
type input "0"
type input "40.000"
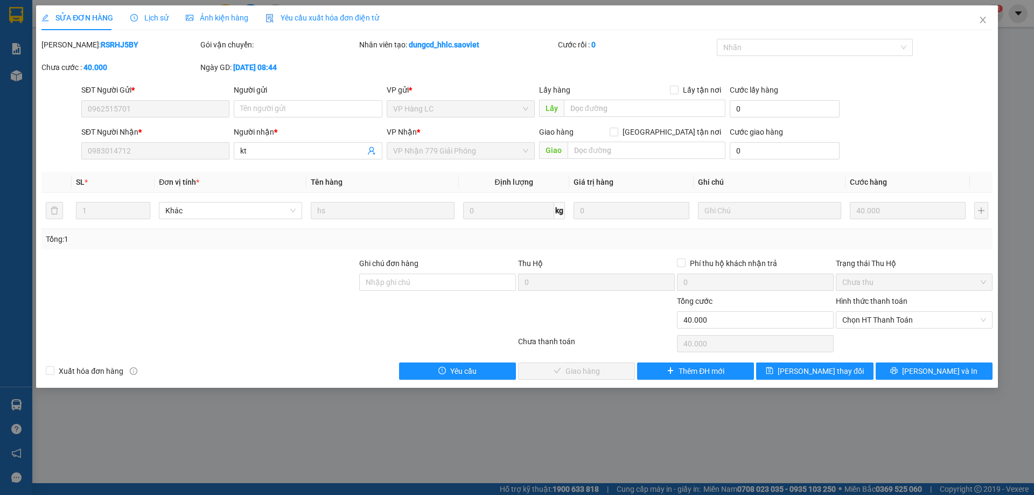
drag, startPoint x: 865, startPoint y: 318, endPoint x: 874, endPoint y: 330, distance: 14.6
click at [865, 318] on span "Chọn HT Thanh Toán" at bounding box center [914, 320] width 144 height 16
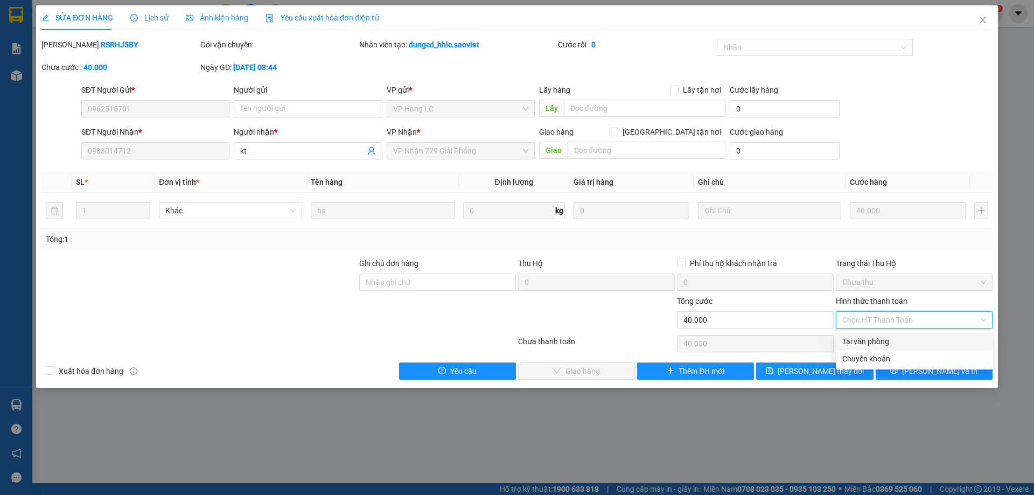
click at [872, 346] on div "Tại văn phòng" at bounding box center [914, 342] width 144 height 12
type input "0"
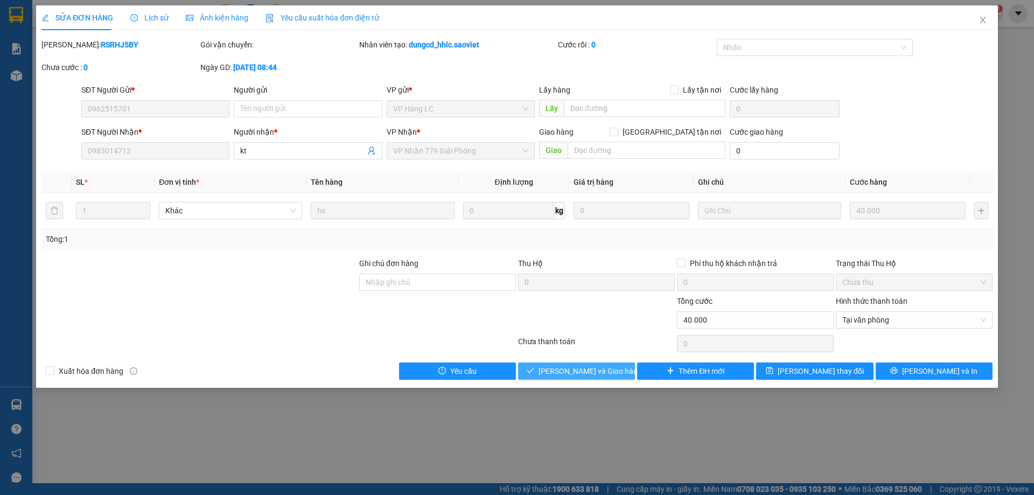
click at [581, 372] on span "[PERSON_NAME] và Giao hàng" at bounding box center [590, 371] width 103 height 12
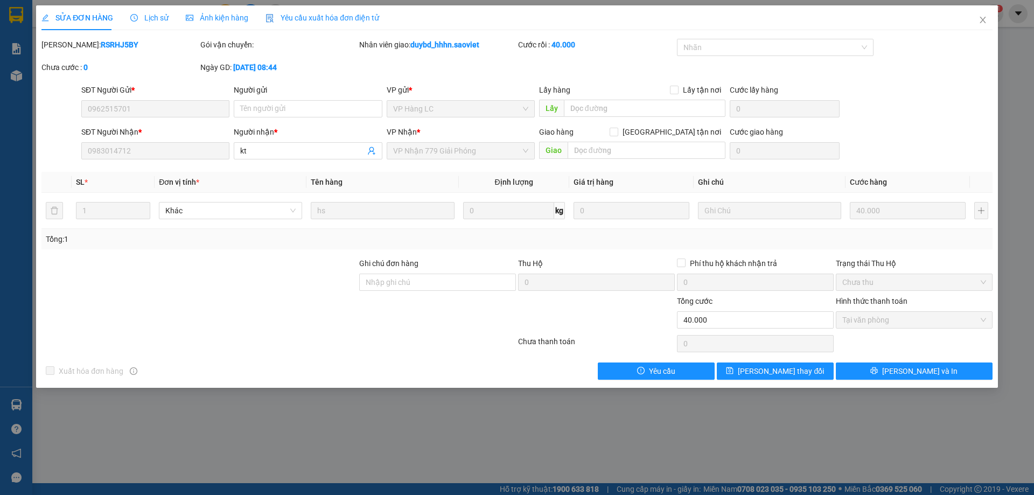
click at [208, 166] on div "Total Paid Fee 40.000 Total UnPaid Fee 0 Cash Collection Total Fee Mã ĐH: RSRHJ…" at bounding box center [516, 209] width 951 height 341
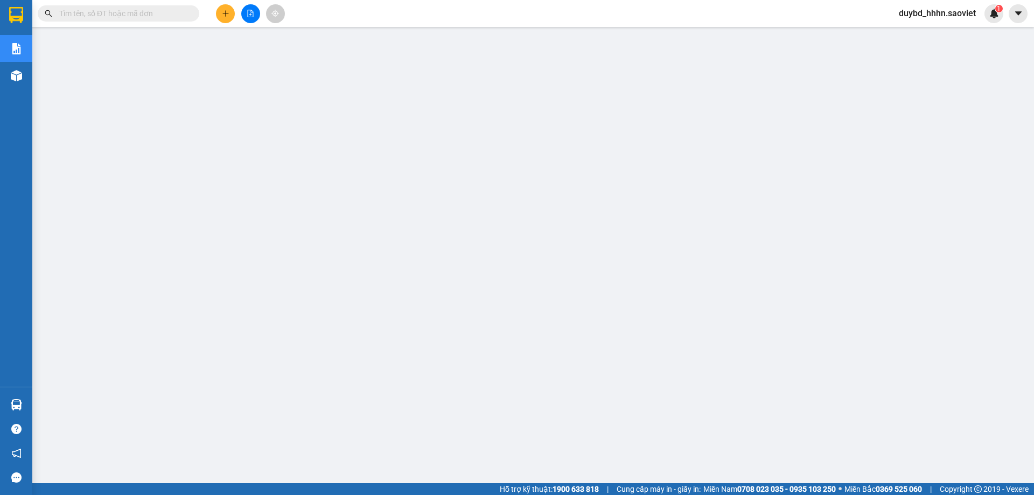
click at [101, 19] on span at bounding box center [119, 13] width 162 height 16
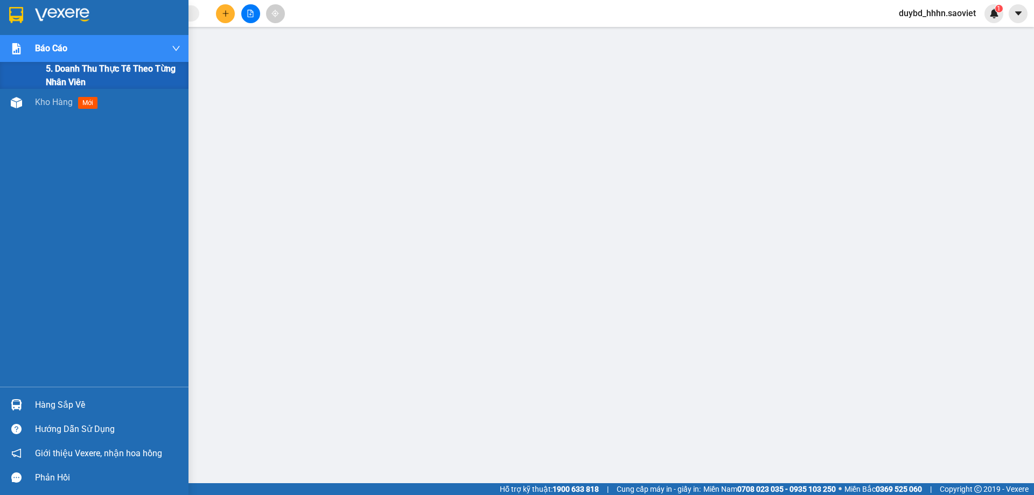
click at [39, 90] on div "Báo cáo 5. Doanh thu thực tế theo từng nhân viên Kho hàng mới" at bounding box center [94, 211] width 188 height 352
click at [57, 65] on span "5. Doanh thu thực tế theo từng nhân viên" at bounding box center [113, 75] width 135 height 27
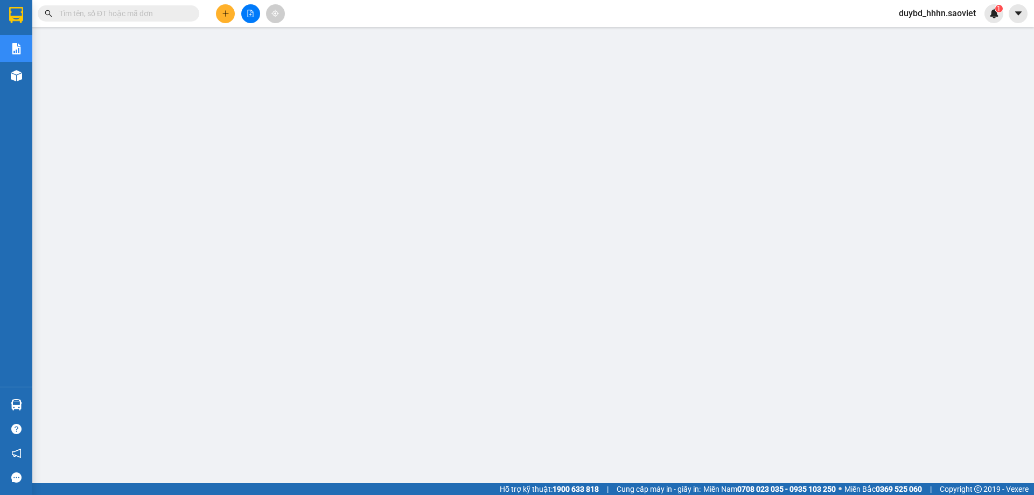
click at [87, 19] on span at bounding box center [119, 13] width 162 height 16
click at [87, 18] on input "text" at bounding box center [122, 14] width 127 height 12
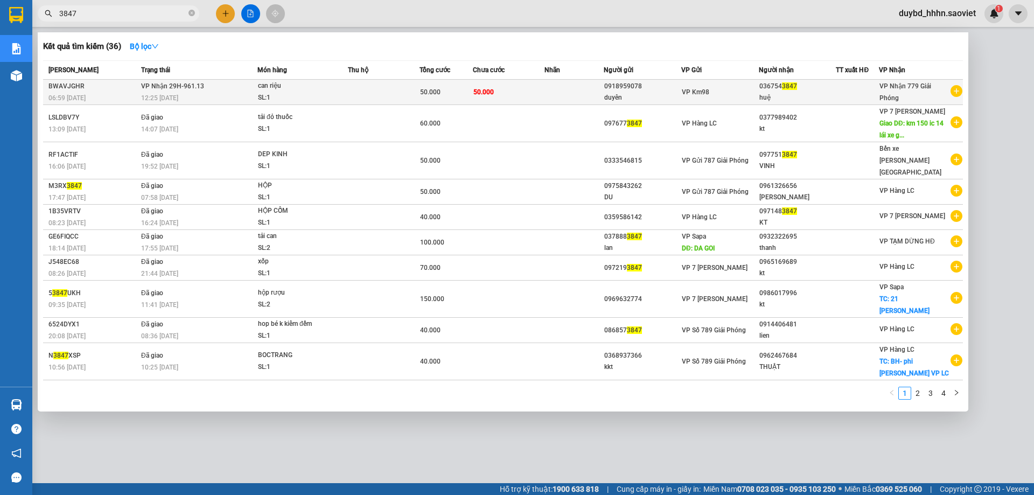
type input "3847"
click at [508, 83] on td "50.000" at bounding box center [509, 92] width 72 height 25
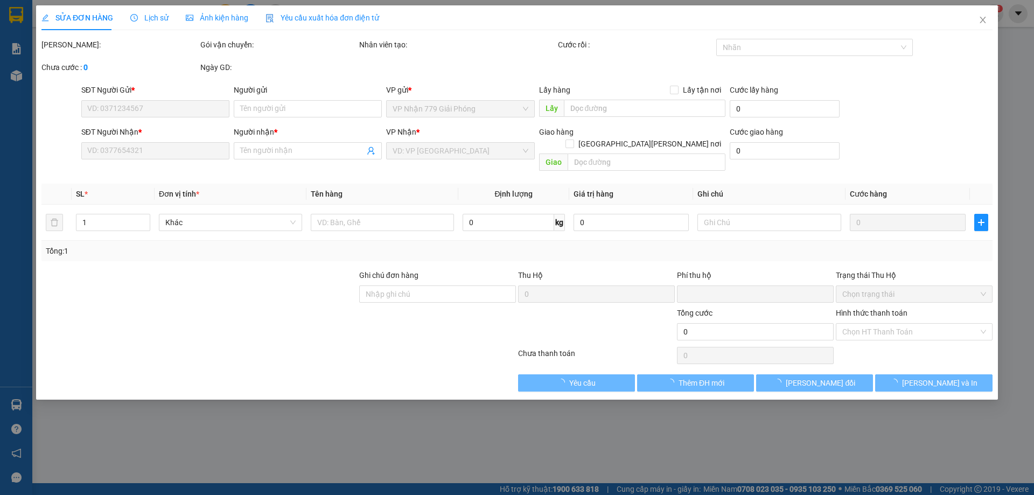
type input "0918959078"
type input "duyên"
type input "0367543847"
type input "huệ"
type input "0"
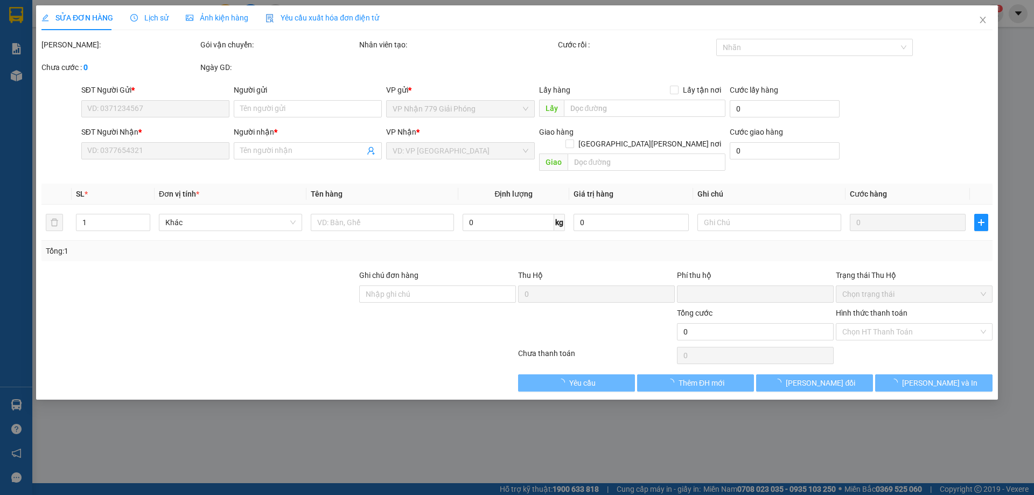
type input "50.000"
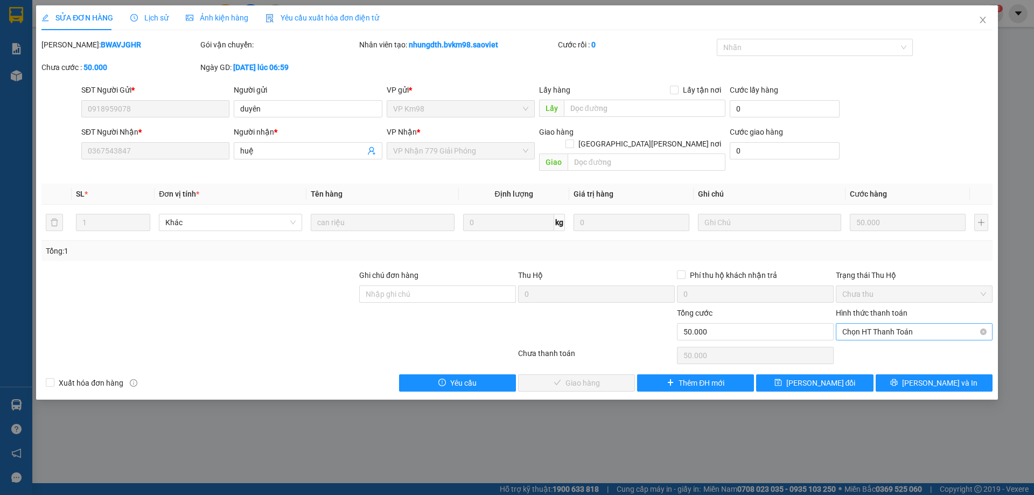
click at [873, 324] on span "Chọn HT Thanh Toán" at bounding box center [914, 332] width 144 height 16
click at [853, 338] on div "Tại văn phòng" at bounding box center [914, 342] width 144 height 12
type input "0"
click at [627, 376] on button "[PERSON_NAME] và [PERSON_NAME] hàng" at bounding box center [576, 382] width 117 height 17
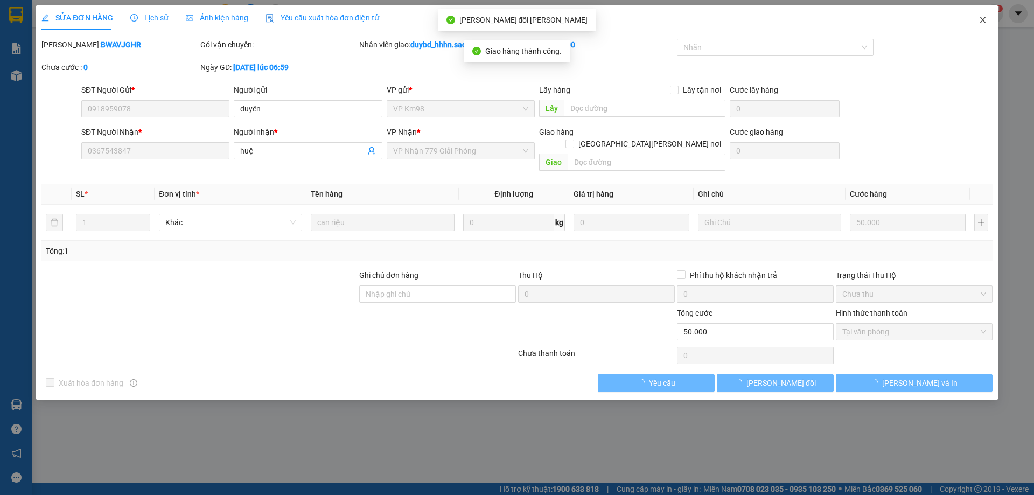
click at [982, 22] on icon "close" at bounding box center [983, 20] width 9 height 9
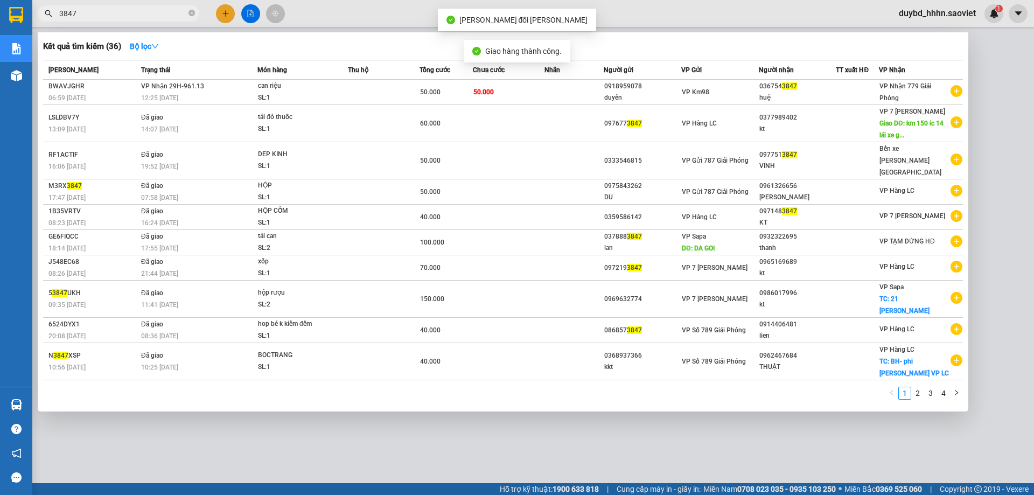
click at [156, 12] on input "3847" at bounding box center [122, 14] width 127 height 12
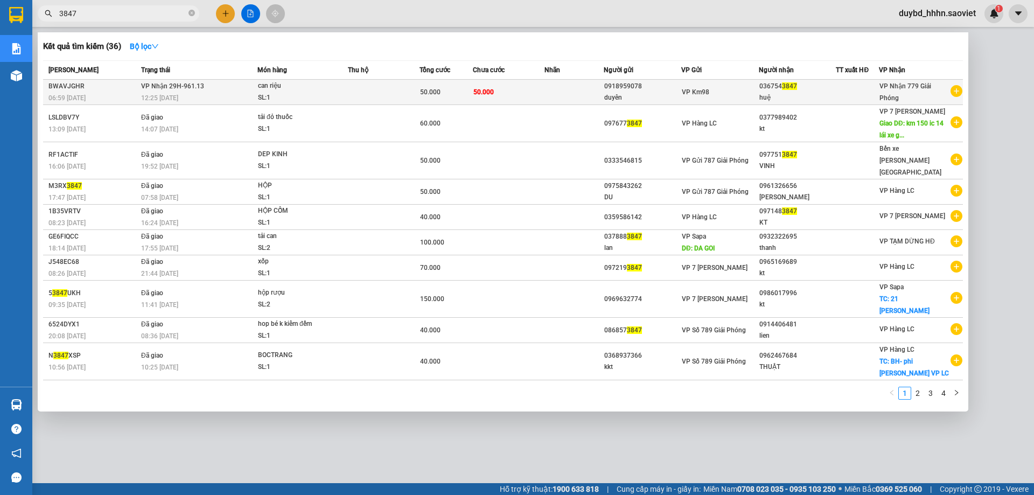
click at [302, 100] on div "SL: 1" at bounding box center [298, 98] width 81 height 12
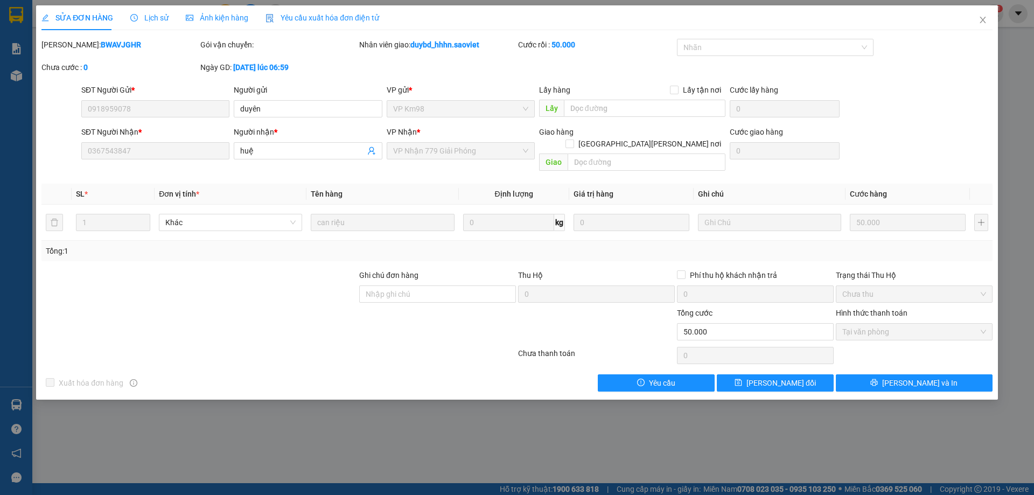
type input "0918959078"
type input "duyên"
type input "0367543847"
type input "huệ"
type input "0"
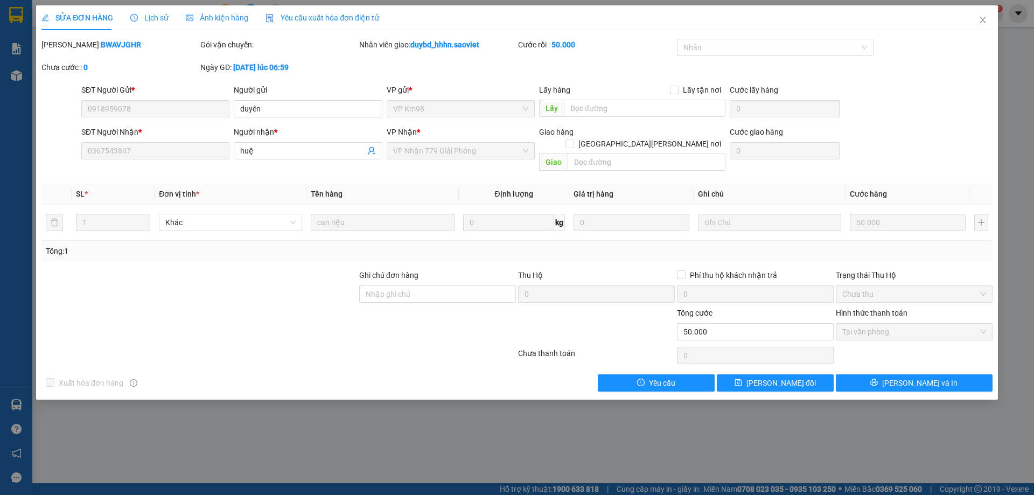
type input "50.000"
click at [979, 19] on icon "close" at bounding box center [983, 20] width 9 height 9
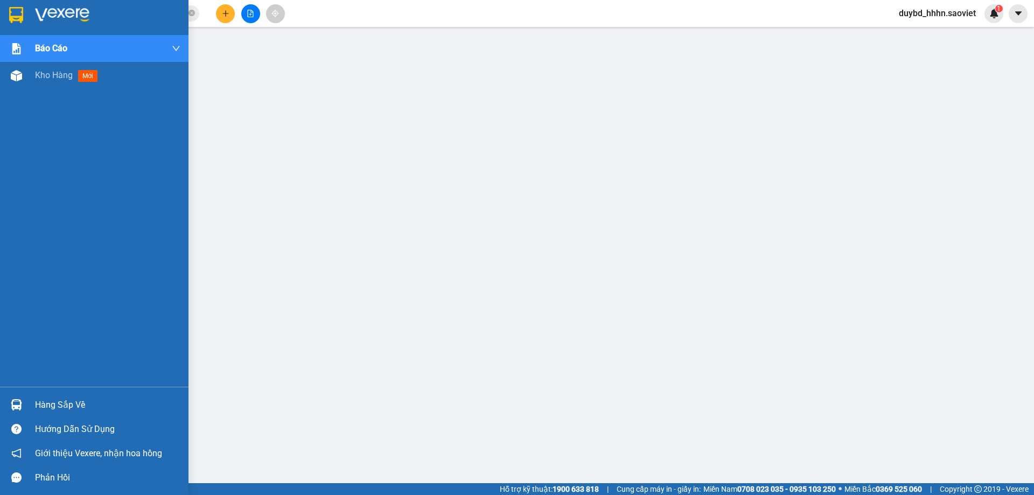
click at [127, 59] on div "Báo cáo" at bounding box center [107, 48] width 145 height 27
click at [73, 83] on div "Kho hàng mới" at bounding box center [107, 75] width 145 height 27
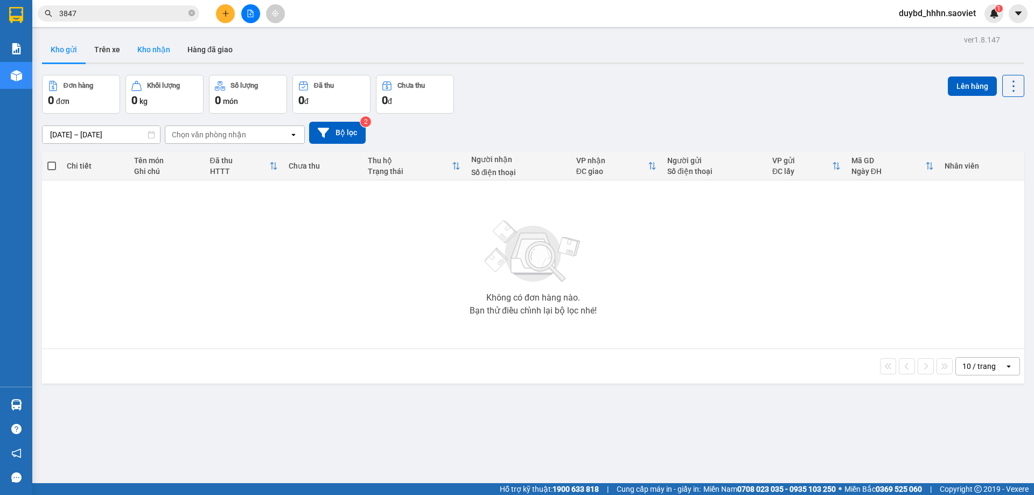
click at [169, 55] on button "Kho nhận" at bounding box center [154, 50] width 50 height 26
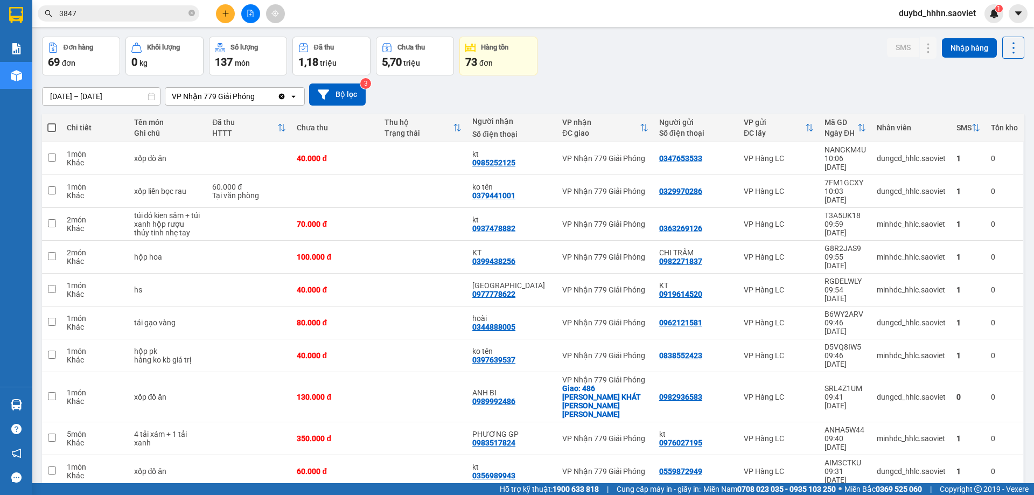
scroll to position [50, 0]
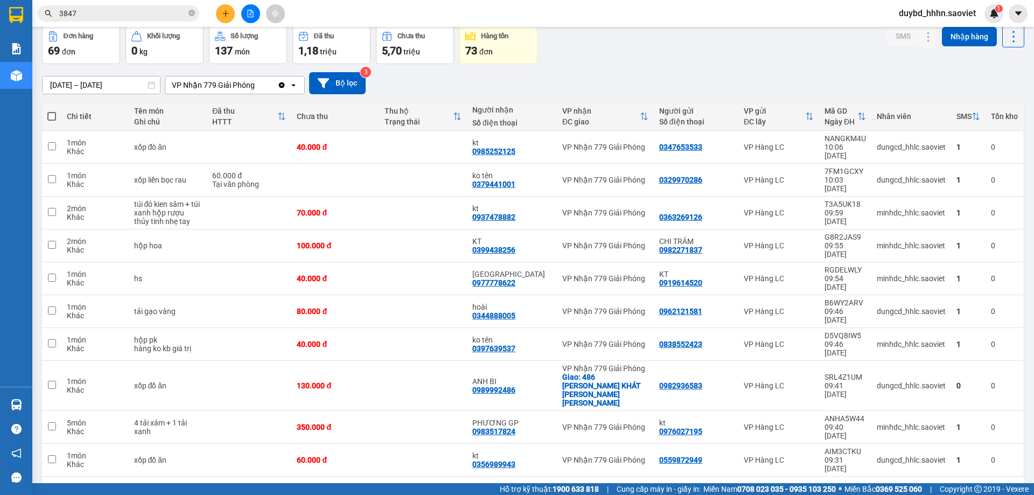
click at [972, 477] on div "1 2 3 4 5 ... 7 10 / trang open" at bounding box center [533, 494] width 982 height 34
click at [974, 488] on div "10 / trang" at bounding box center [978, 493] width 33 height 11
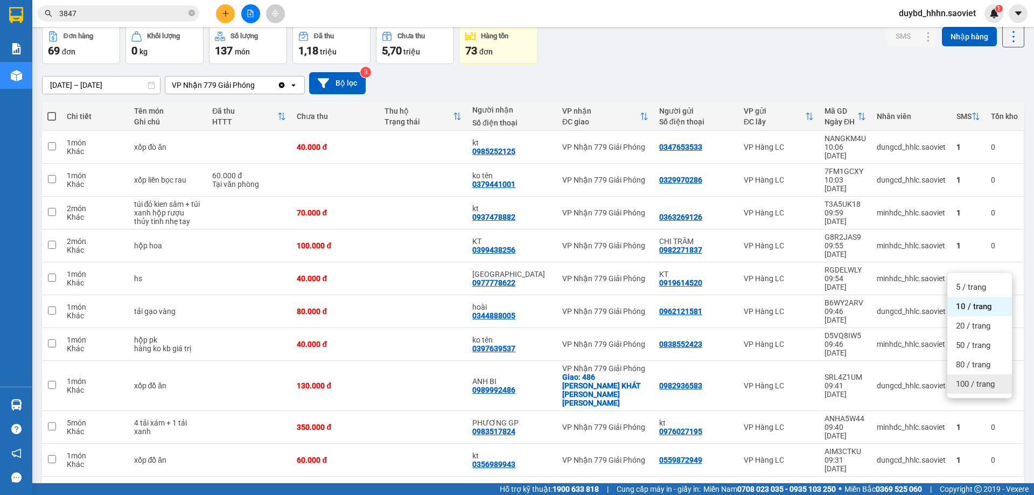
click at [965, 383] on span "100 / trang" at bounding box center [975, 384] width 39 height 11
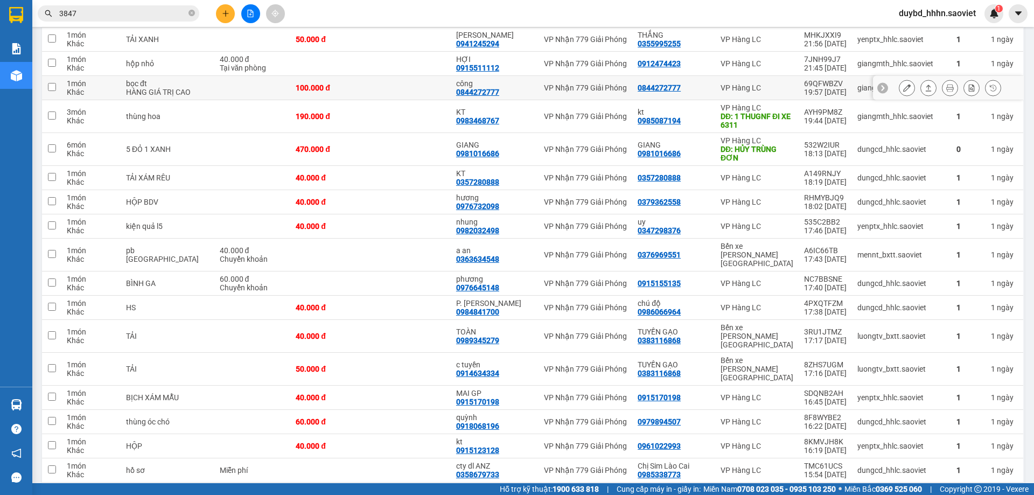
scroll to position [857, 0]
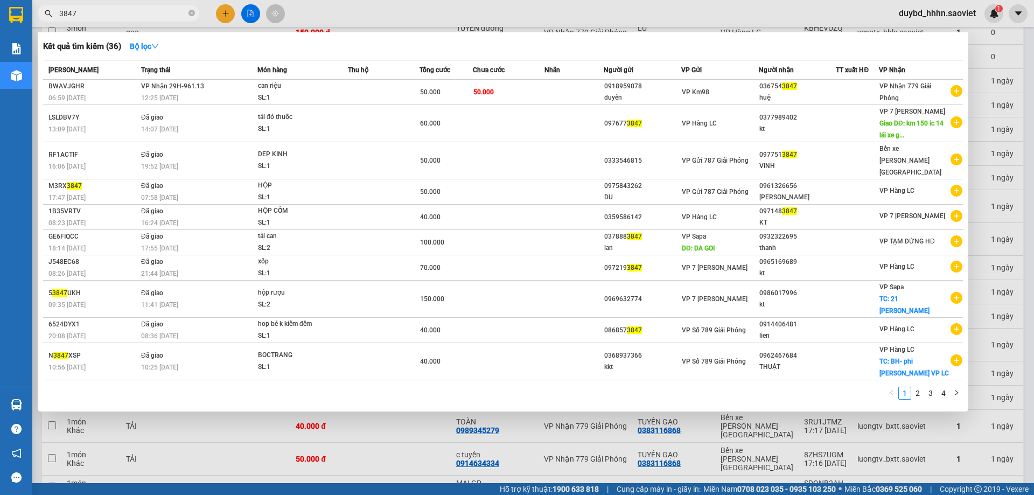
click at [143, 11] on input "3847" at bounding box center [122, 14] width 127 height 12
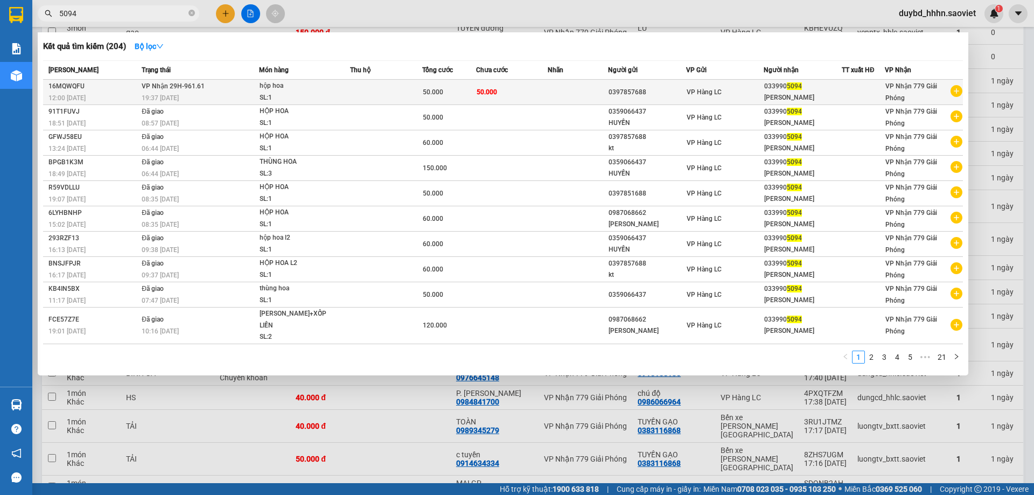
type input "5094"
click at [563, 95] on td at bounding box center [578, 92] width 60 height 25
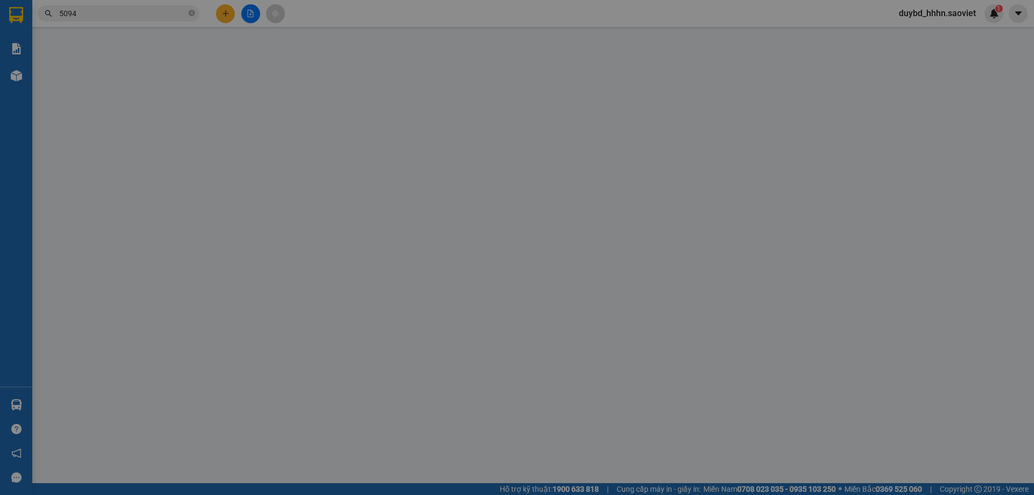
type input "0397857688"
type input "0339905094"
type input "chị [PERSON_NAME]"
type input "0"
type input "50.000"
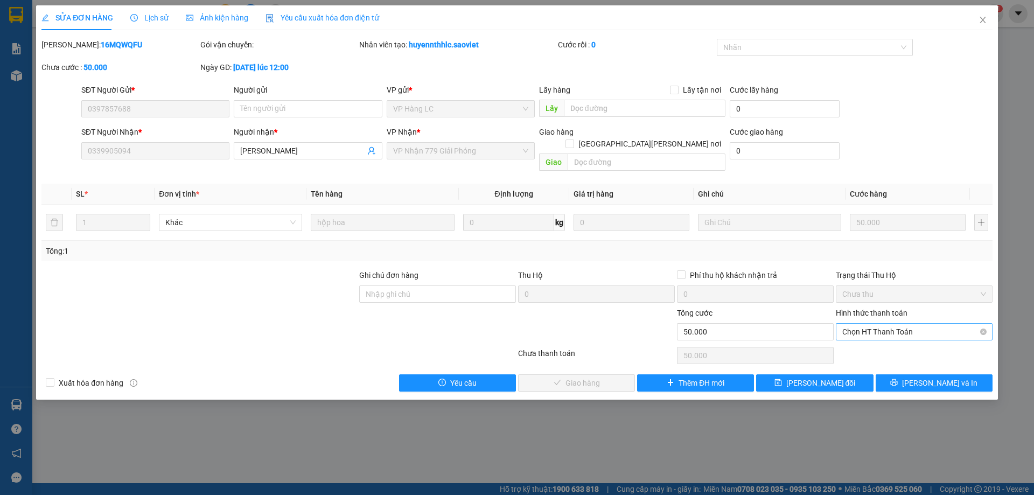
click at [892, 324] on span "Chọn HT Thanh Toán" at bounding box center [914, 332] width 144 height 16
click at [868, 341] on div "Tại văn phòng" at bounding box center [914, 342] width 144 height 12
type input "0"
click at [596, 377] on span "[PERSON_NAME] và Giao hàng" at bounding box center [611, 383] width 145 height 12
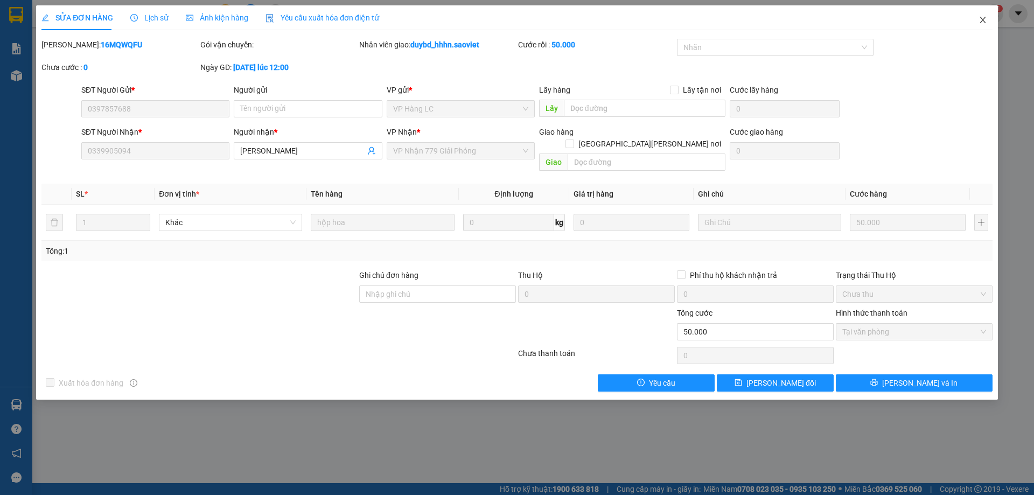
drag, startPoint x: 990, startPoint y: 20, endPoint x: 1001, endPoint y: 23, distance: 11.6
click at [989, 20] on span "Close" at bounding box center [983, 20] width 30 height 30
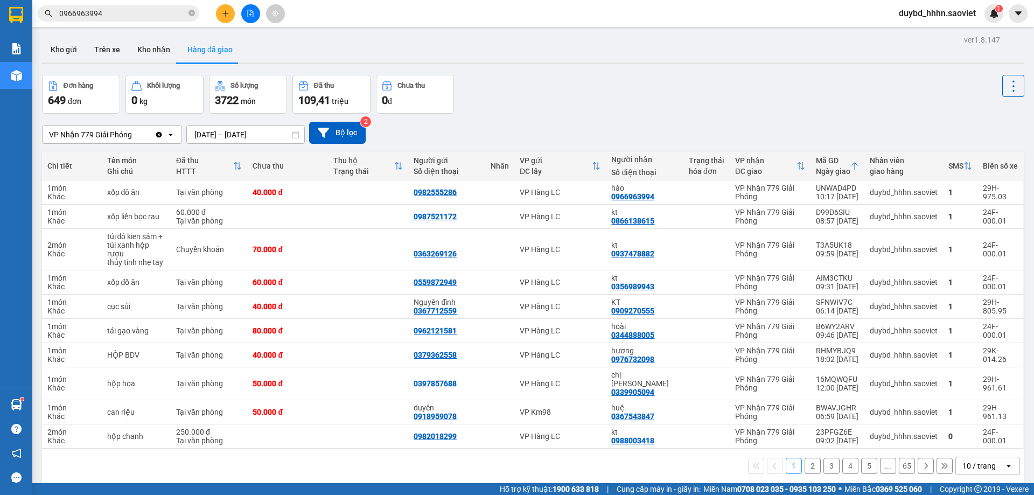
click at [805, 459] on button "2" at bounding box center [813, 466] width 16 height 16
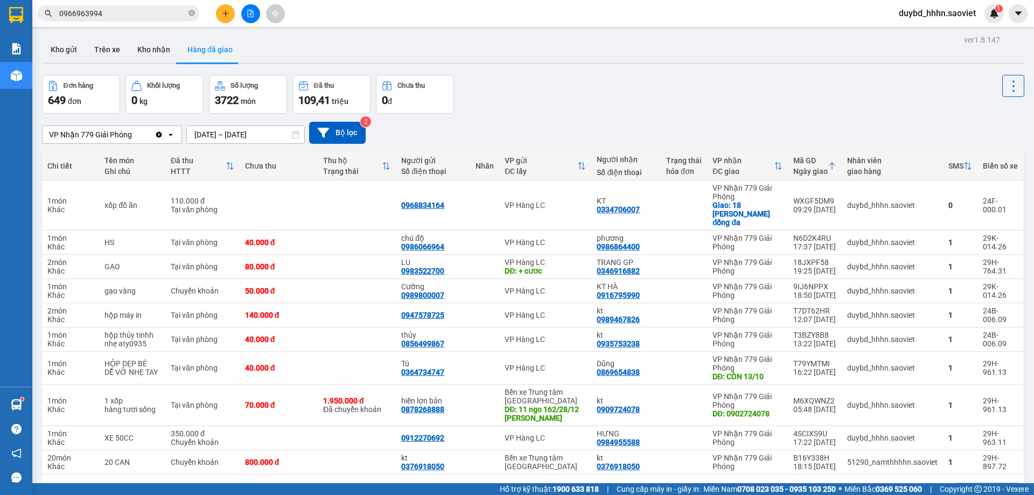
click at [115, 25] on div "Kết quả tìm kiếm ( 45 ) Bộ lọc Mã ĐH Trạng thái Món hàng Thu hộ Tổng cước Chưa …" at bounding box center [517, 13] width 1034 height 27
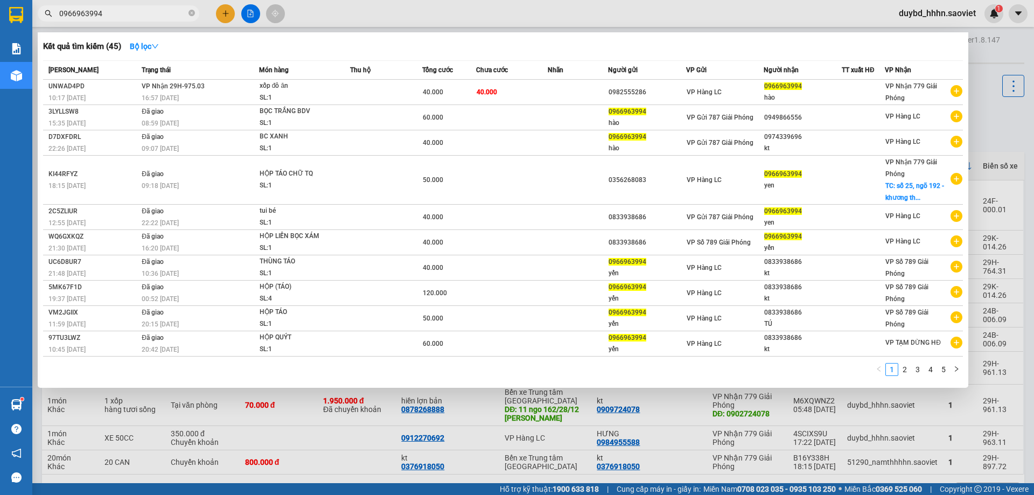
click at [119, 16] on input "0966963994" at bounding box center [122, 14] width 127 height 12
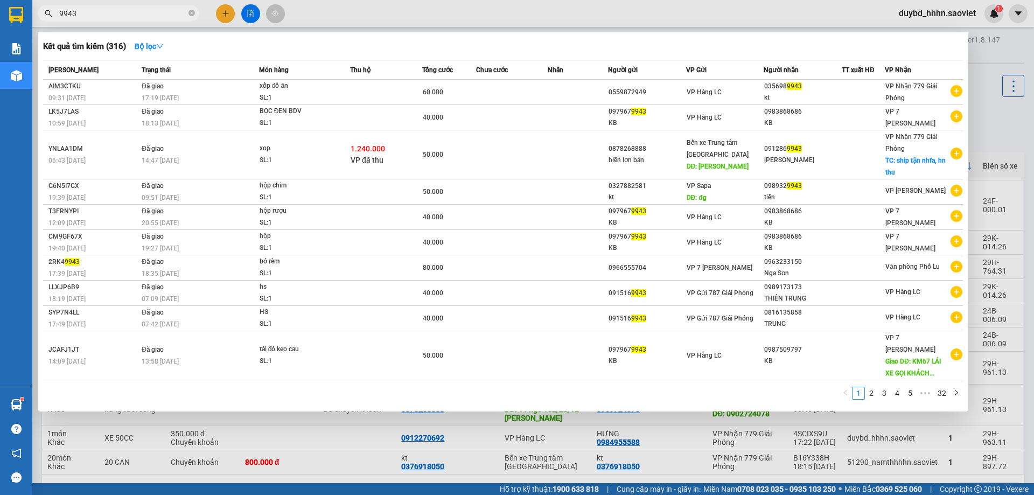
click at [111, 9] on input "9943" at bounding box center [122, 14] width 127 height 12
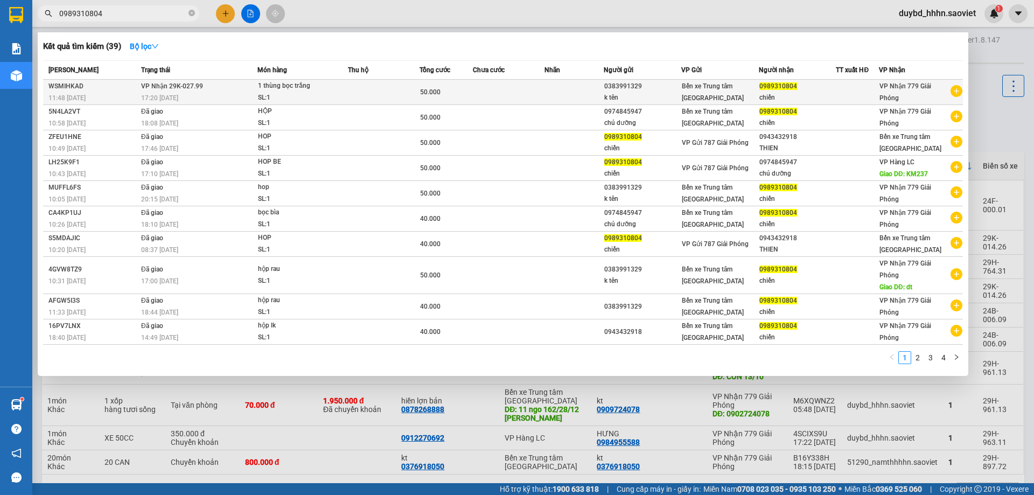
type input "0989310804"
click at [338, 96] on div "SL: 1" at bounding box center [298, 98] width 81 height 12
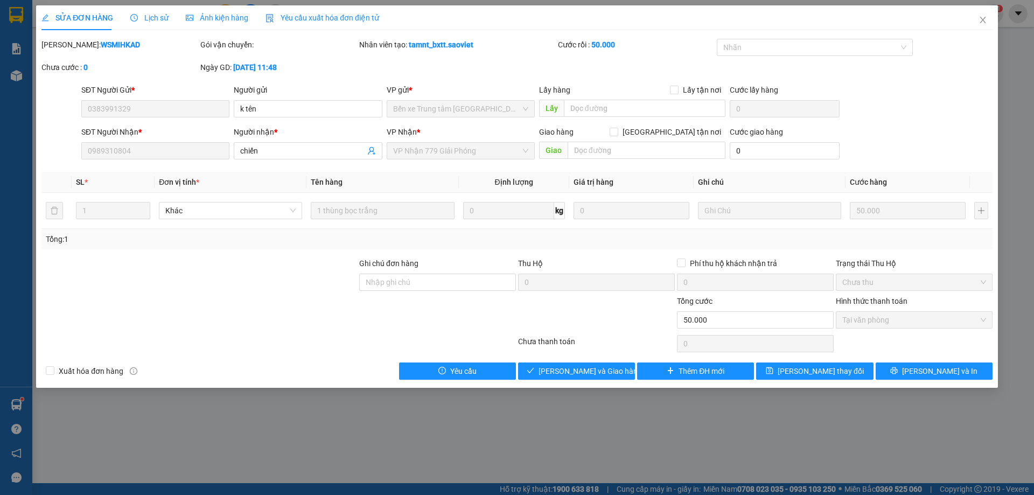
type input "0383991329"
type input "k tên"
type input "0989310804"
type input "chiến"
type input "0"
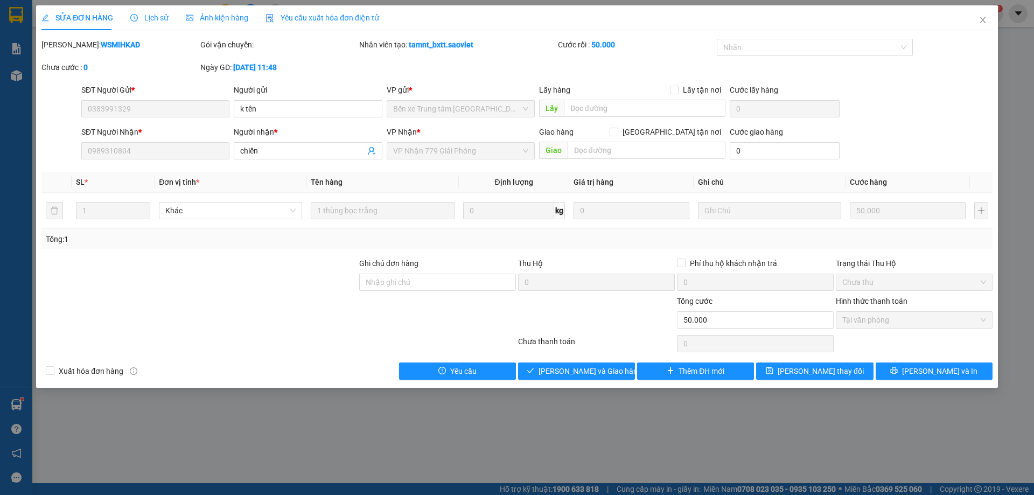
type input "50.000"
click at [569, 361] on div "Total Paid Fee 50.000 Total UnPaid Fee 0 Cash Collection Total Fee Mã ĐH: WSMIH…" at bounding box center [516, 209] width 951 height 341
click at [572, 377] on button "Giao hàng" at bounding box center [576, 370] width 117 height 17
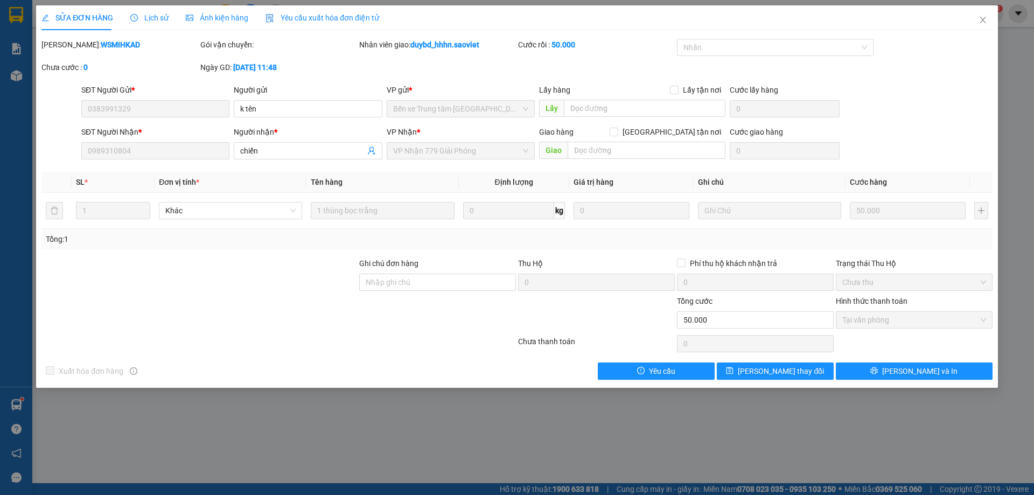
click at [945, 40] on div "[PERSON_NAME]: [PERSON_NAME] vận chuyển: Nhân viên giao: duybd_hhhn.saoviet Cướ…" at bounding box center [516, 61] width 953 height 45
click at [977, 27] on span "Close" at bounding box center [983, 20] width 30 height 30
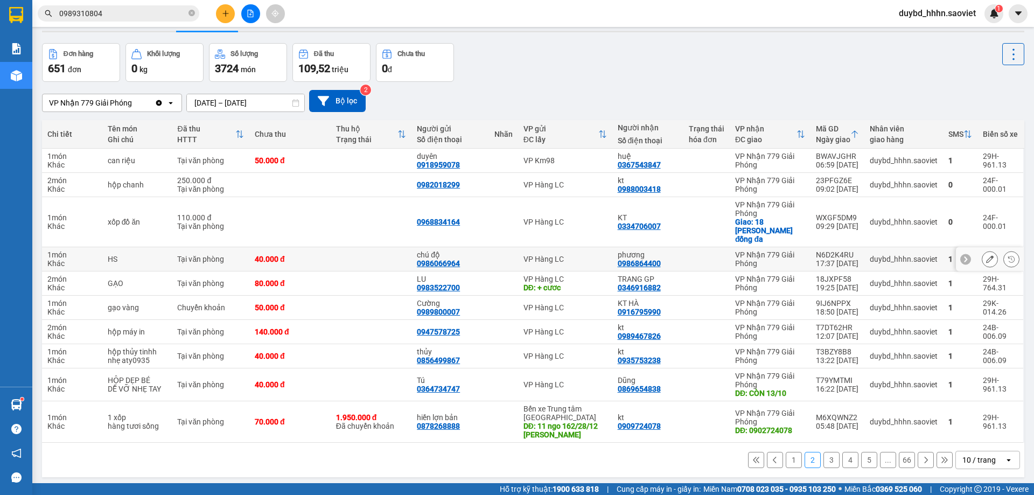
scroll to position [50, 0]
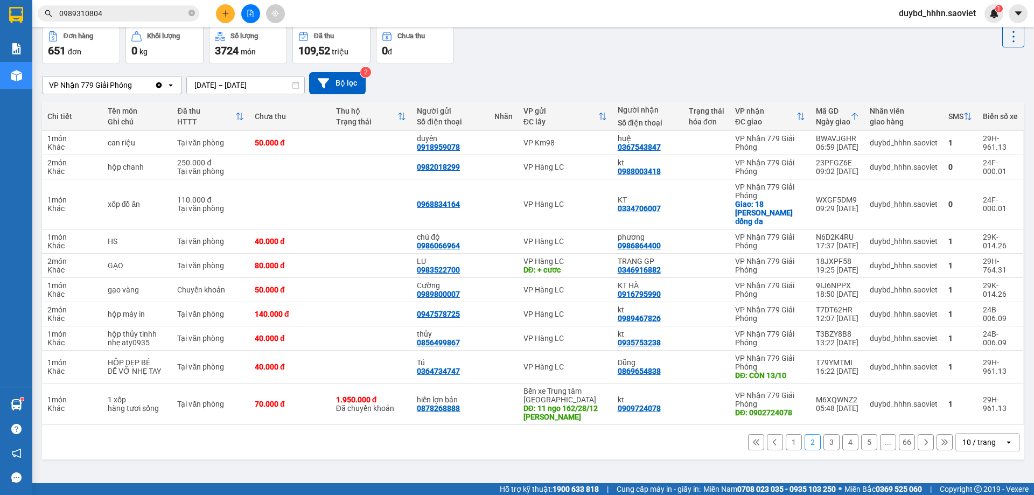
click at [791, 434] on button "1" at bounding box center [794, 442] width 16 height 16
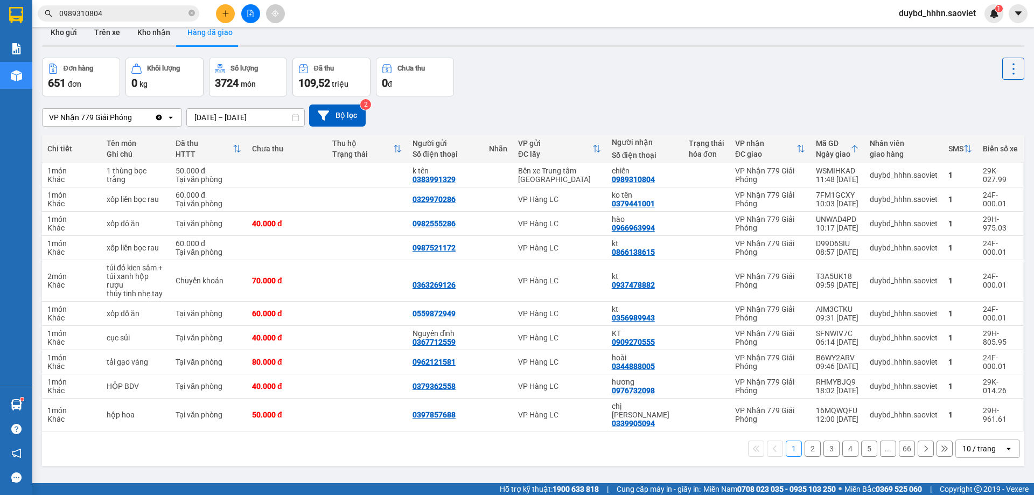
scroll to position [0, 0]
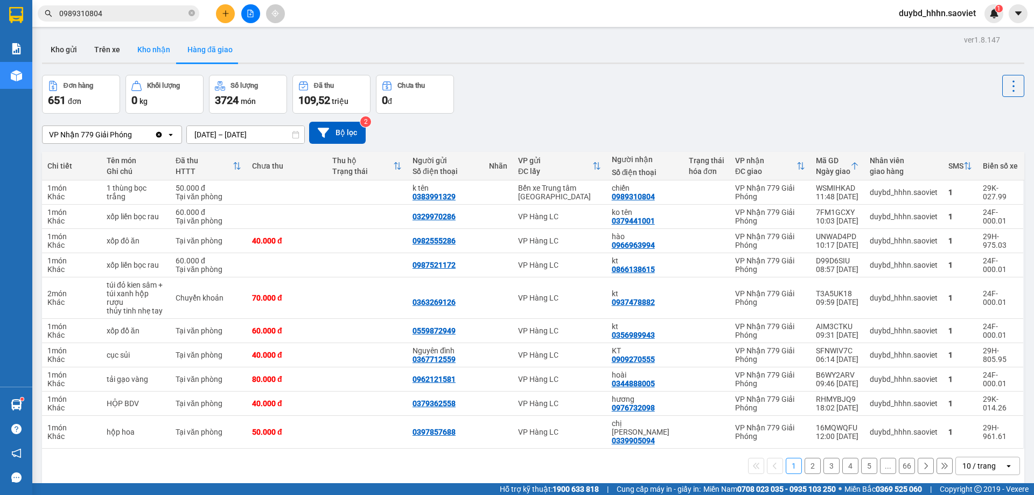
click at [155, 50] on button "Kho nhận" at bounding box center [154, 50] width 50 height 26
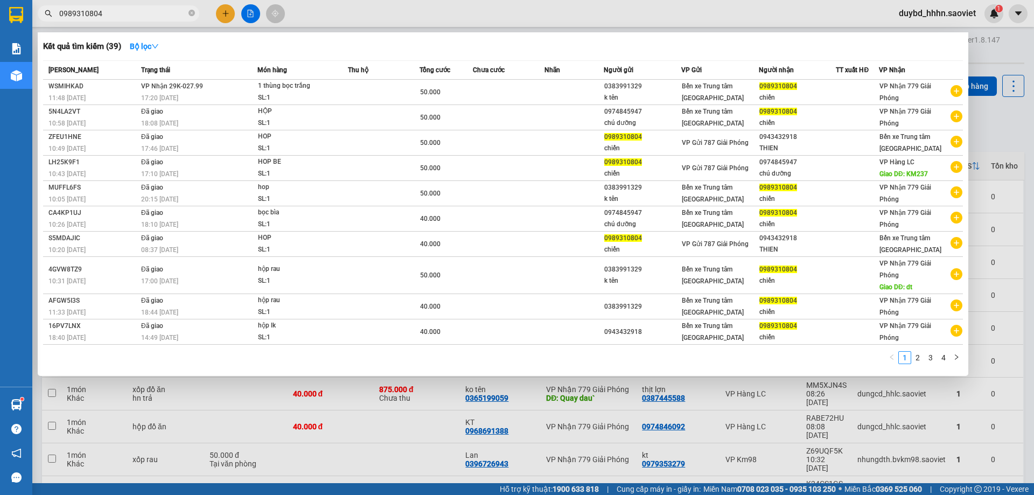
click at [125, 14] on input "0989310804" at bounding box center [122, 14] width 127 height 12
click at [157, 10] on input "0989310804" at bounding box center [122, 14] width 127 height 12
click at [1033, 494] on html "Kết quả tìm kiếm ( 39 ) Bộ lọc Mã ĐH Trạng thái Món hàng Thu hộ Tổng cước Chưa …" at bounding box center [517, 247] width 1034 height 495
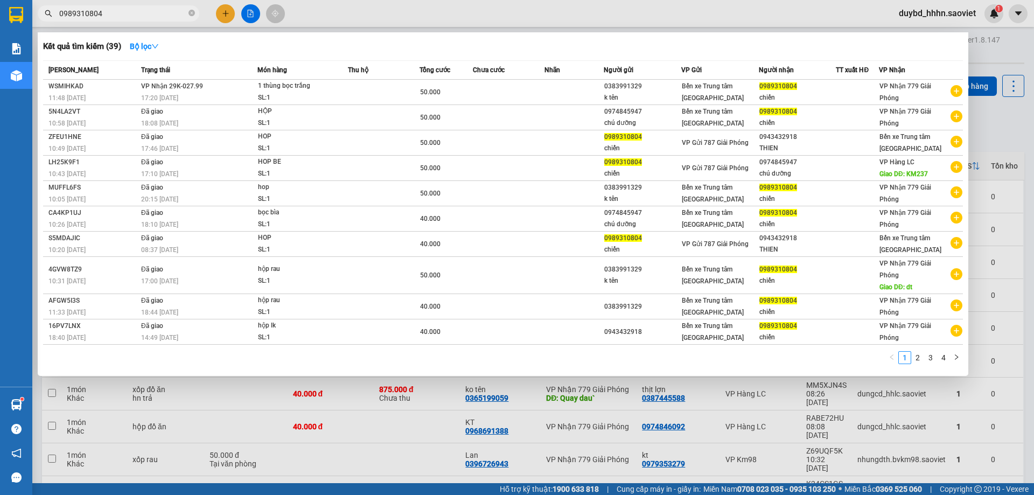
click at [134, 12] on input "0989310804" at bounding box center [122, 14] width 127 height 12
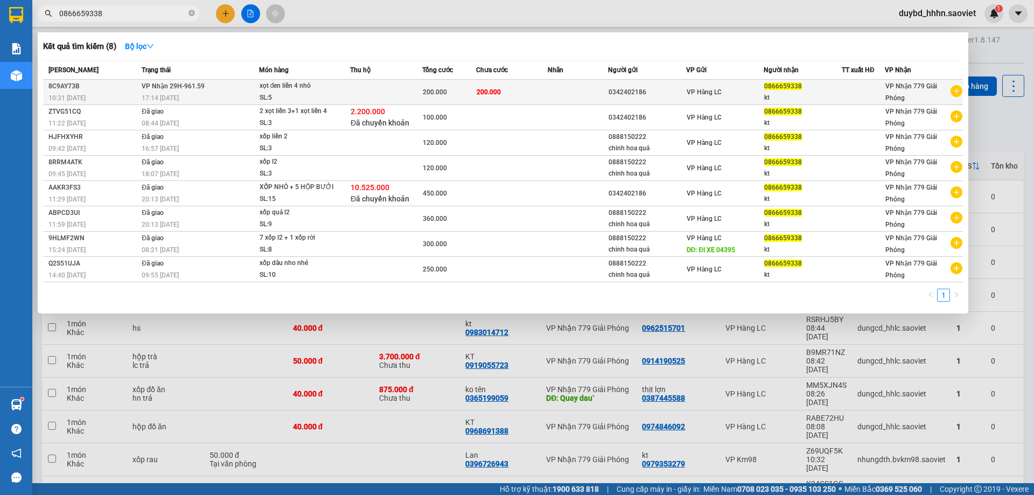
type input "0866659338"
click at [386, 93] on td at bounding box center [386, 92] width 72 height 25
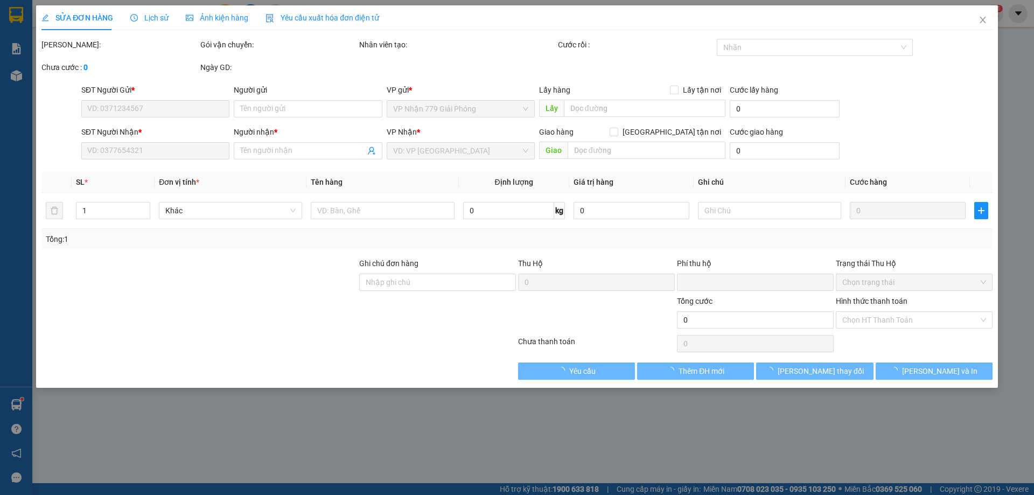
type input "0342402186"
type input "0866659338"
type input "kt"
type input "0"
type input "200.000"
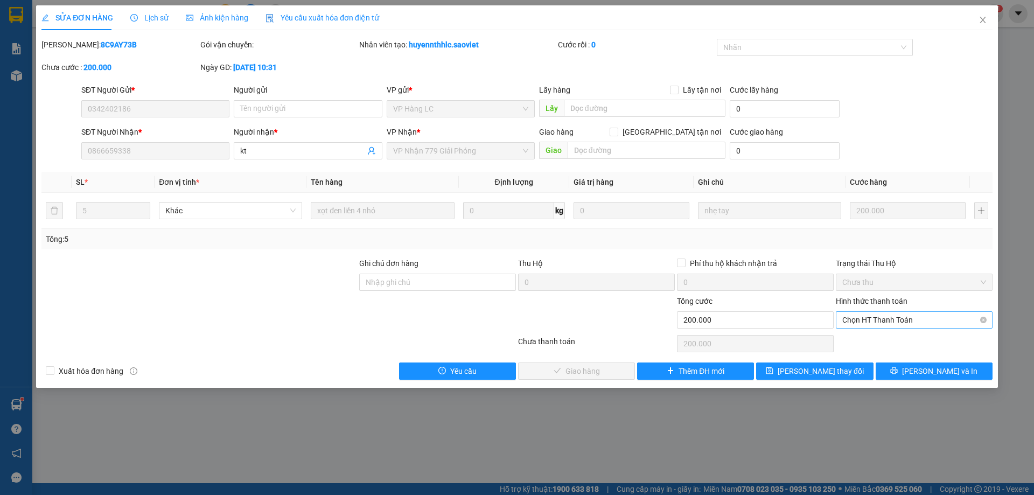
click at [885, 316] on span "Chọn HT Thanh Toán" at bounding box center [914, 320] width 144 height 16
click at [868, 342] on div "Tại văn phòng" at bounding box center [914, 342] width 144 height 12
type input "0"
click at [596, 378] on button "[PERSON_NAME] và Giao hàng" at bounding box center [576, 370] width 117 height 17
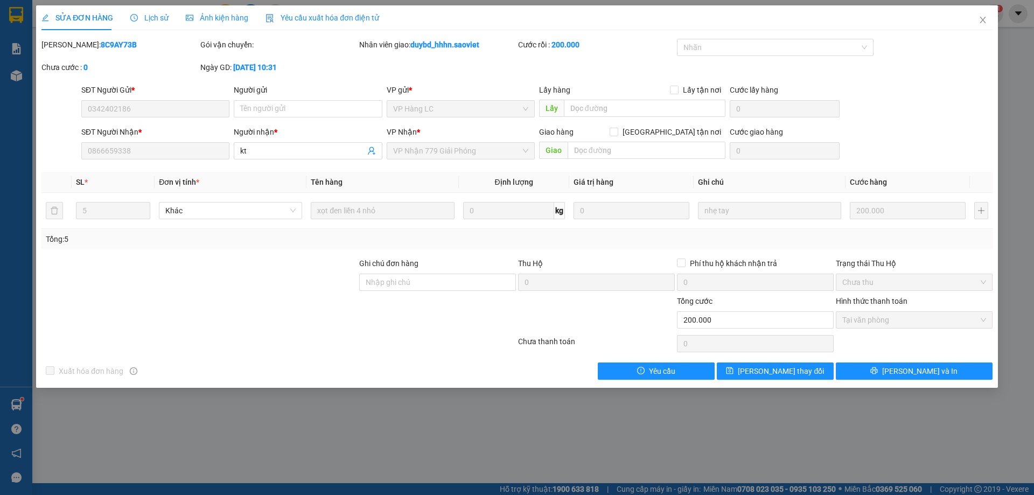
click at [464, 312] on div at bounding box center [437, 314] width 159 height 38
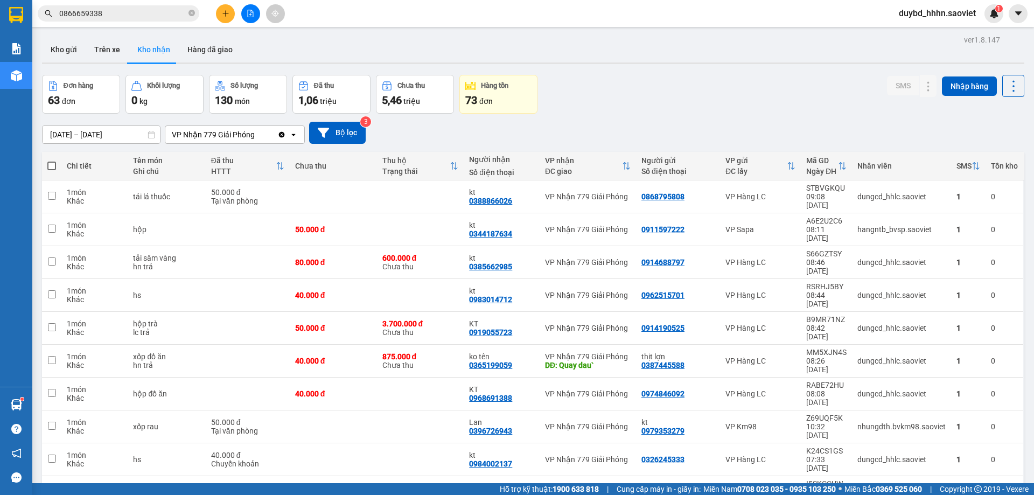
click at [108, 4] on div "Kết quả tìm kiếm ( 8 ) Bộ lọc Mã ĐH Trạng thái Món hàng Thu hộ Tổng cước Chưa c…" at bounding box center [105, 13] width 210 height 19
click at [109, 7] on span "0866659338" at bounding box center [119, 13] width 162 height 16
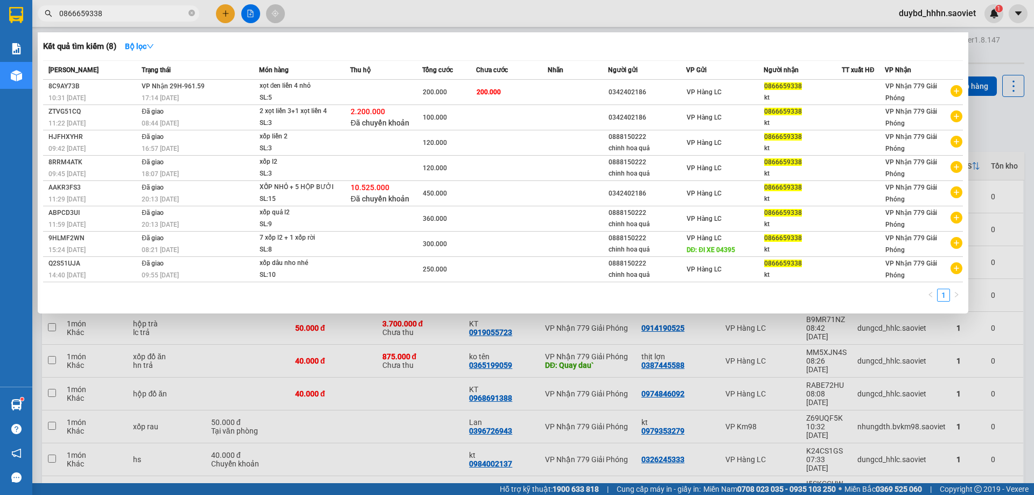
click at [113, 9] on input "0866659338" at bounding box center [122, 14] width 127 height 12
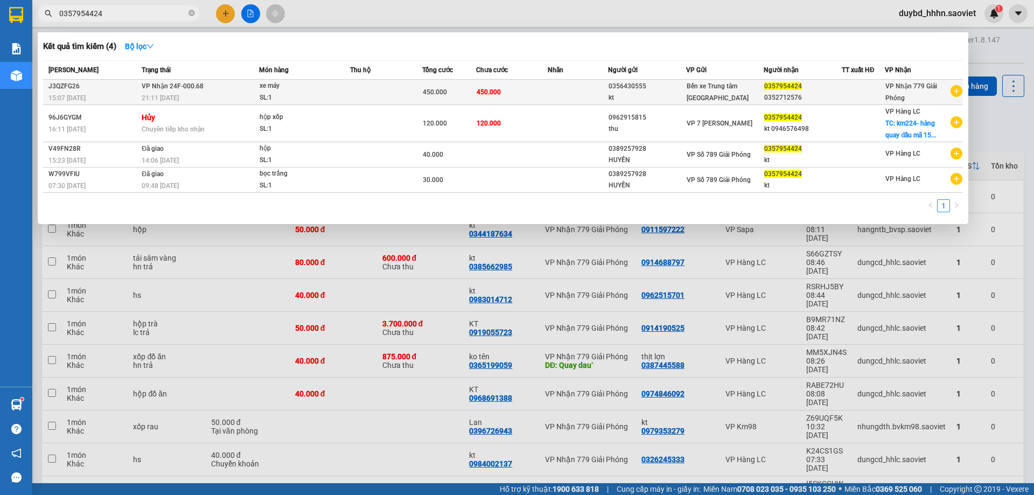
type input "0357954424"
click at [763, 95] on div "Bến xe Trung tâm [GEOGRAPHIC_DATA]" at bounding box center [725, 92] width 77 height 24
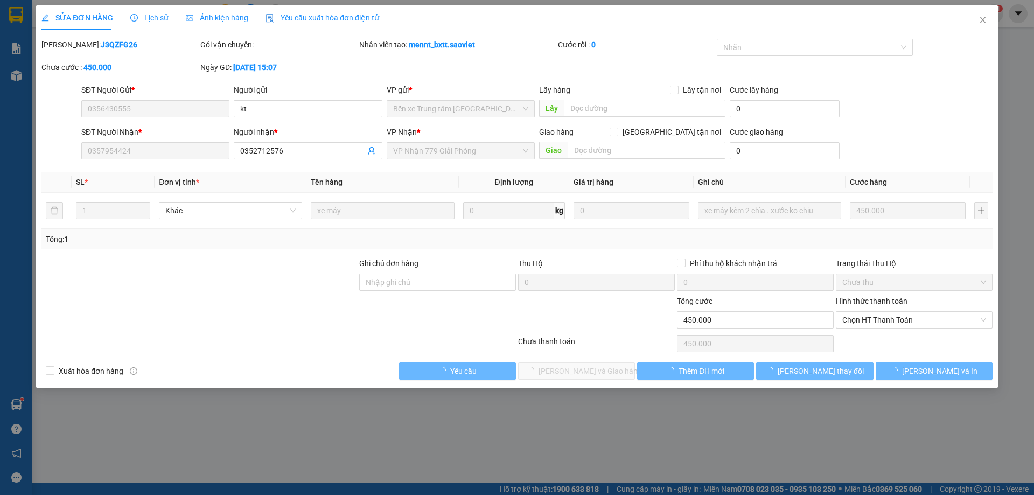
type input "0356430555"
type input "kt"
type input "0357954424"
type input "0352712576"
type input "0"
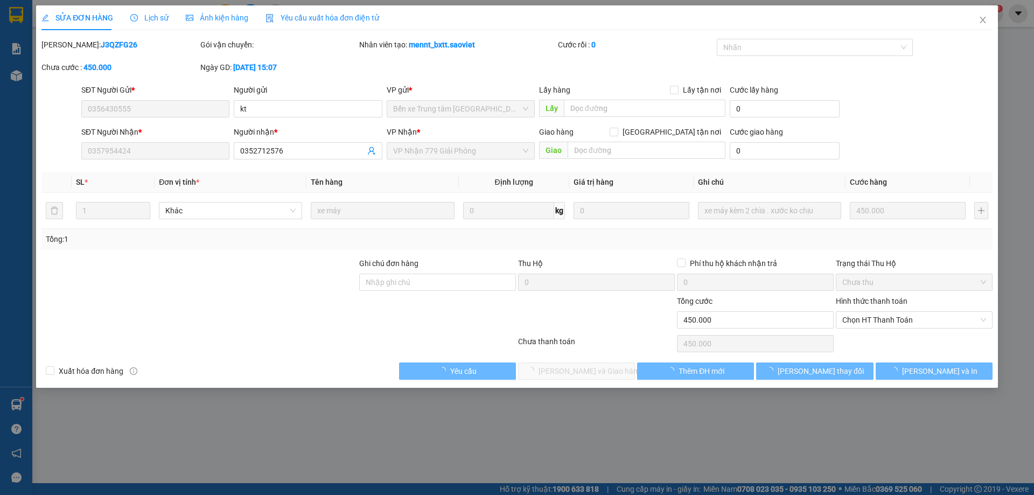
type input "450.000"
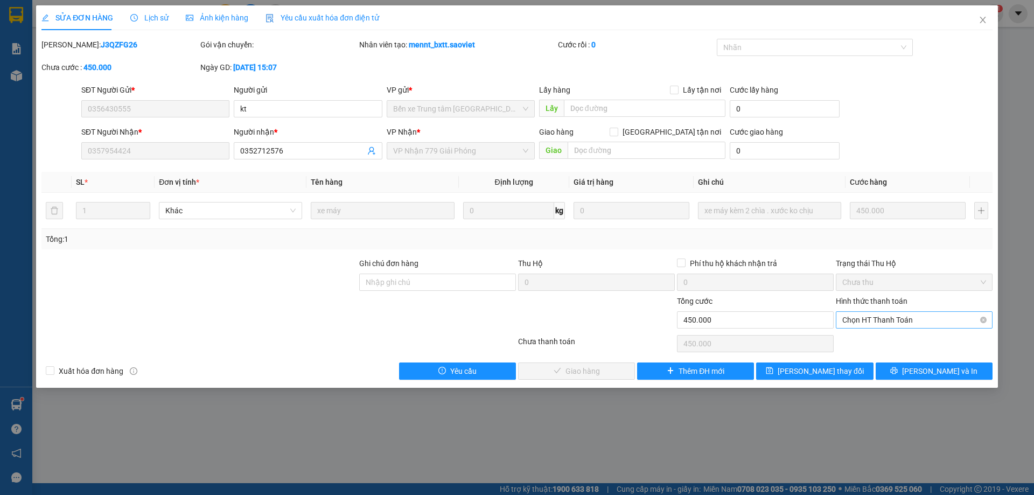
click at [901, 324] on span "Chọn HT Thanh Toán" at bounding box center [914, 320] width 144 height 16
click at [882, 354] on div "Chuyển khoản" at bounding box center [914, 359] width 144 height 12
type input "0"
click at [560, 367] on span "[PERSON_NAME] và Giao hàng" at bounding box center [590, 371] width 103 height 12
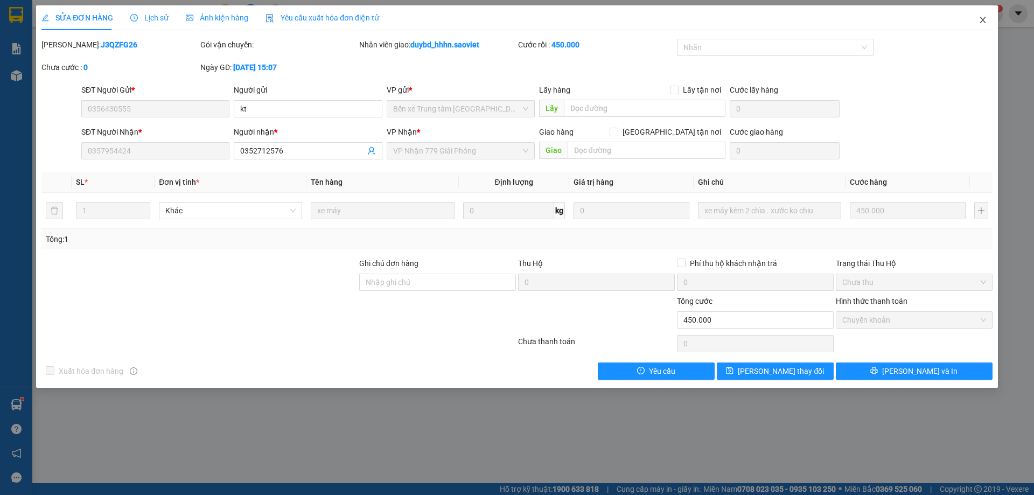
click at [996, 27] on span "Close" at bounding box center [983, 20] width 30 height 30
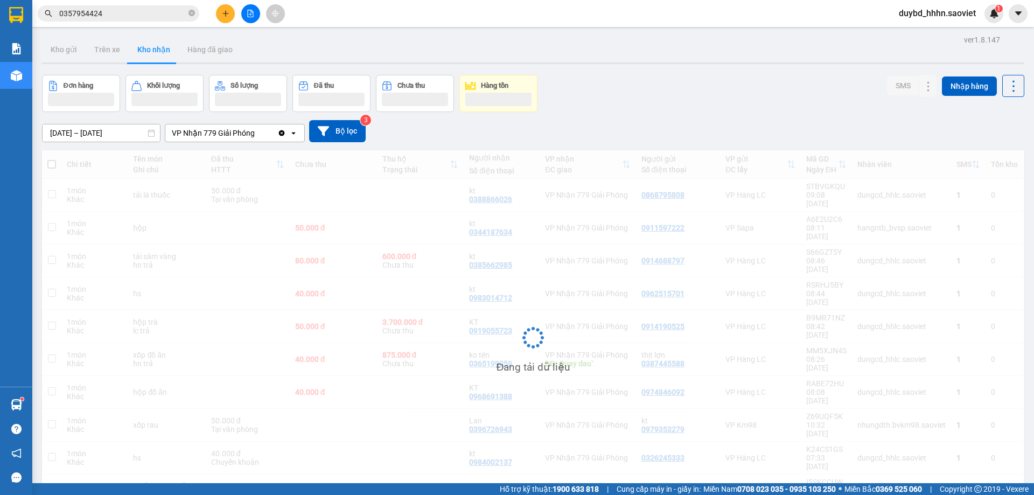
click at [124, 20] on span "0357954424" at bounding box center [119, 13] width 162 height 16
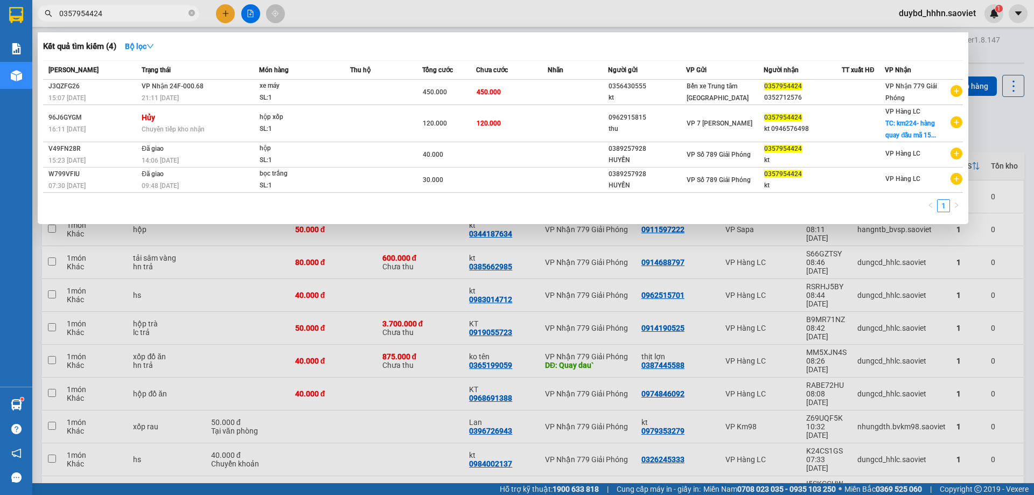
click at [121, 16] on input "0357954424" at bounding box center [122, 14] width 127 height 12
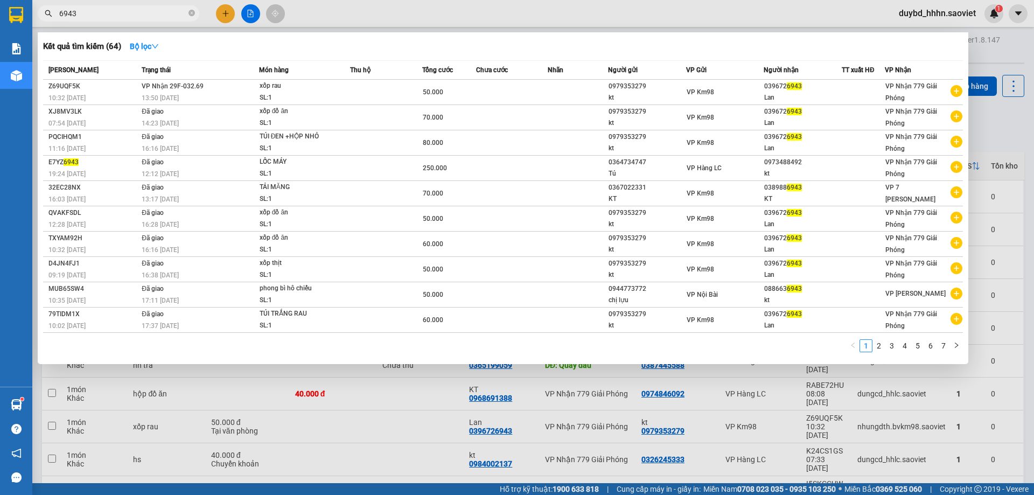
click at [246, 453] on div at bounding box center [517, 247] width 1034 height 495
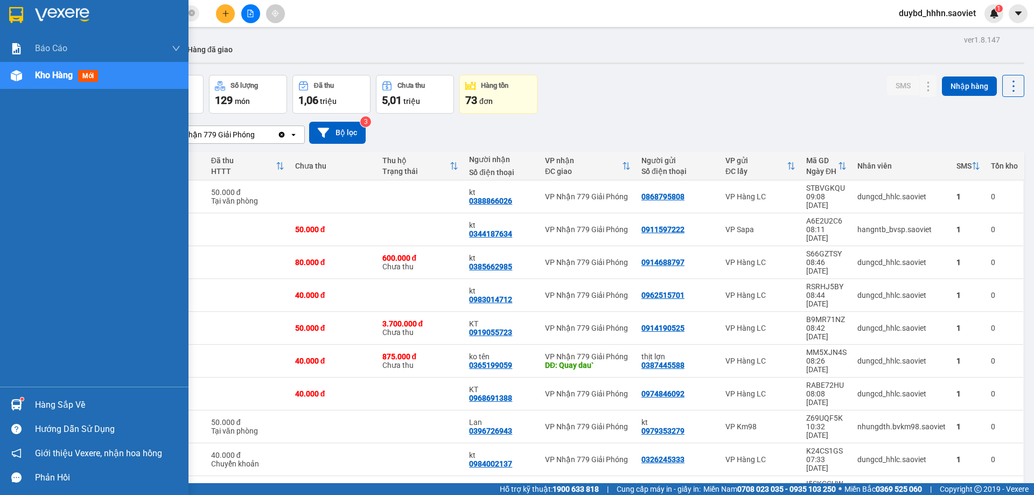
click at [40, 397] on div "Hàng sắp về" at bounding box center [107, 405] width 145 height 16
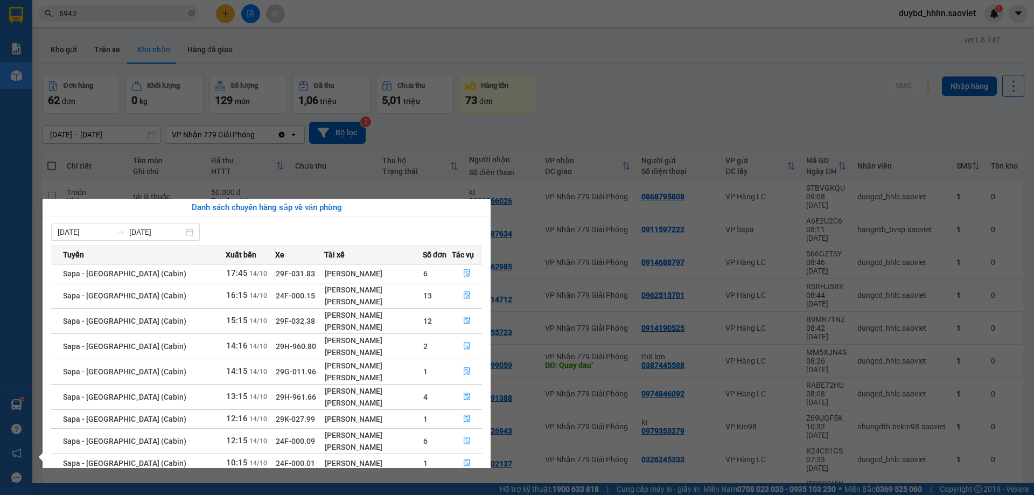
click at [455, 432] on button "button" at bounding box center [467, 440] width 30 height 17
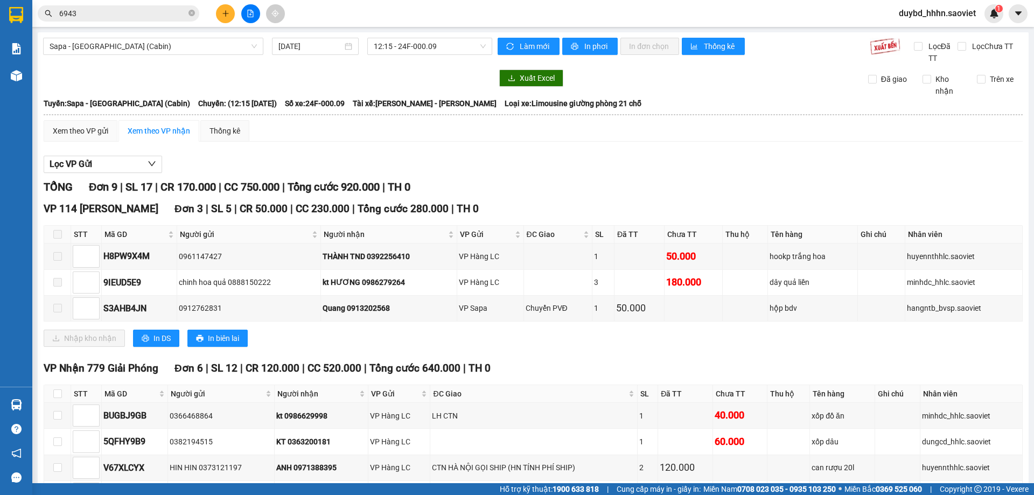
scroll to position [90, 0]
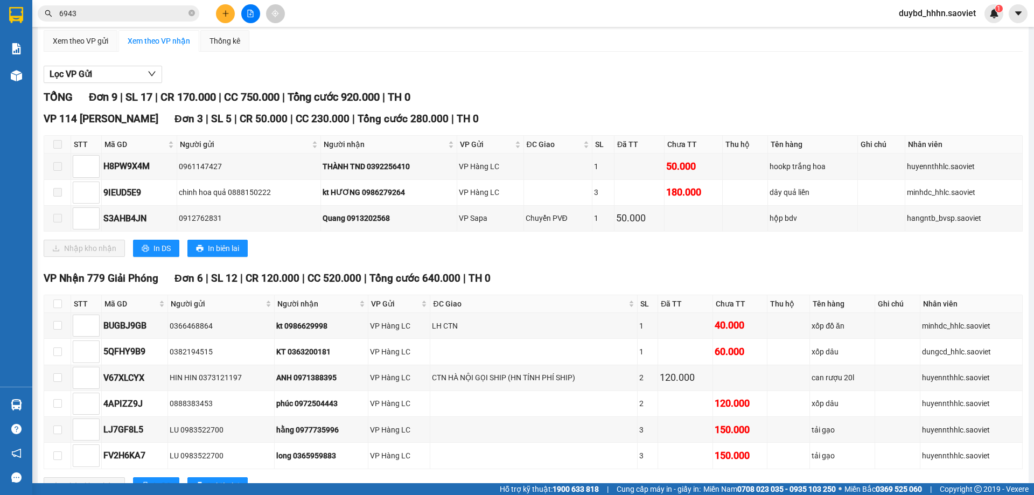
click at [598, 234] on div "VP 114 [PERSON_NAME] Đơn 3 | SL 5 | CR 50.000 | CC 230.000 | Tổng cước 280.000 …" at bounding box center [533, 188] width 979 height 154
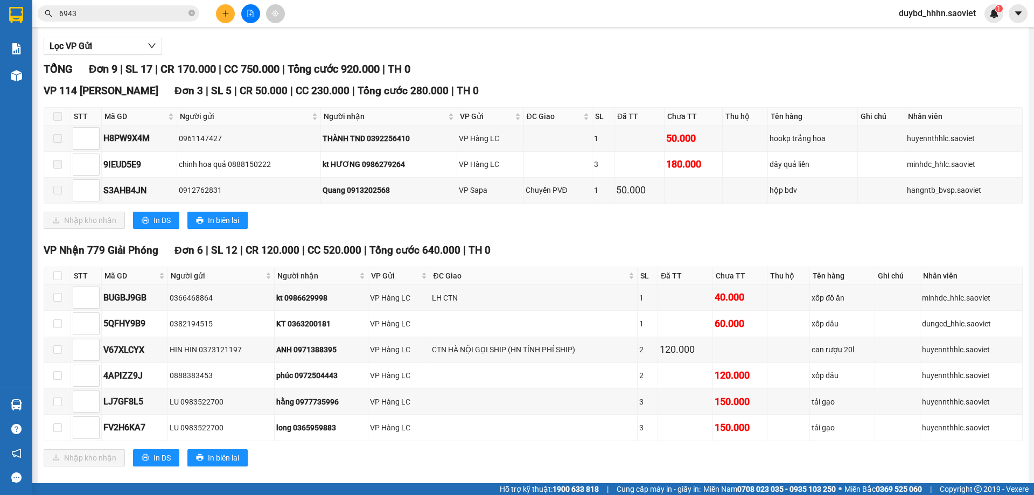
scroll to position [131, 0]
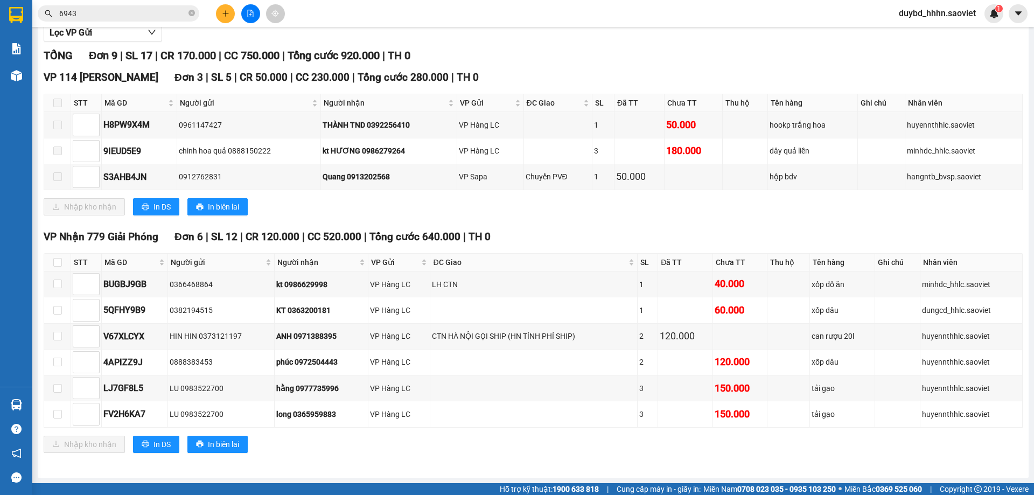
click at [596, 236] on div "VP Nhận 779 Giải Phóng Đơn 6 | SL 12 | CR 120.000 | CC 520.000 | Tổng cước 640.…" at bounding box center [533, 237] width 979 height 16
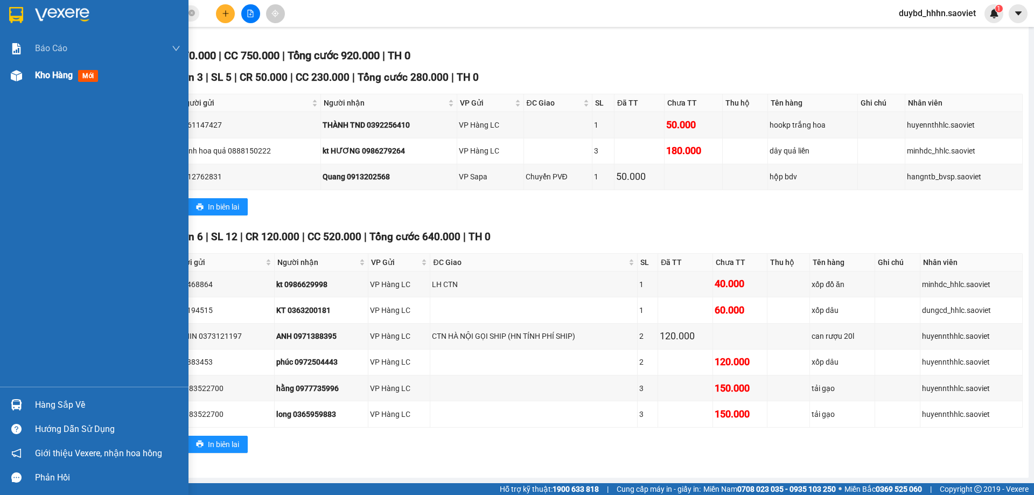
click at [30, 62] on div "Kho hàng mới" at bounding box center [94, 75] width 188 height 27
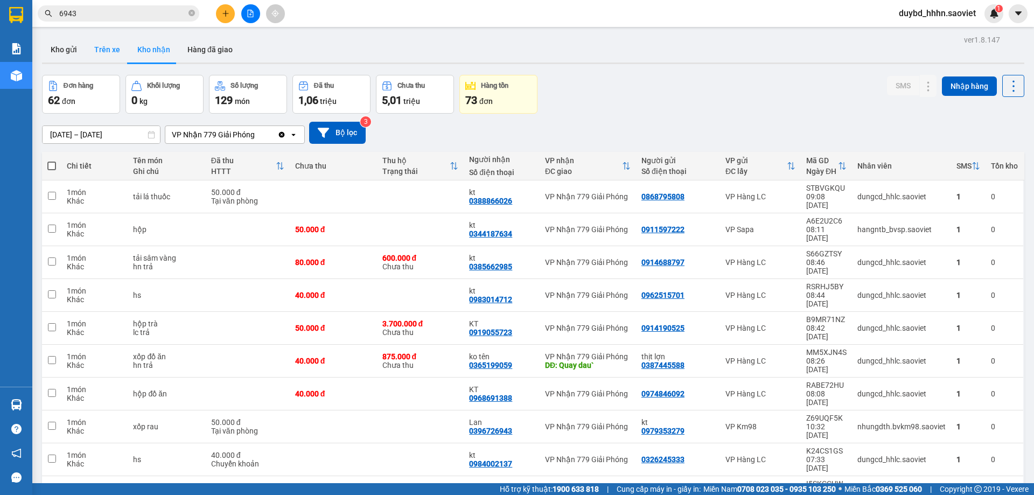
click at [106, 45] on button "Trên xe" at bounding box center [107, 50] width 43 height 26
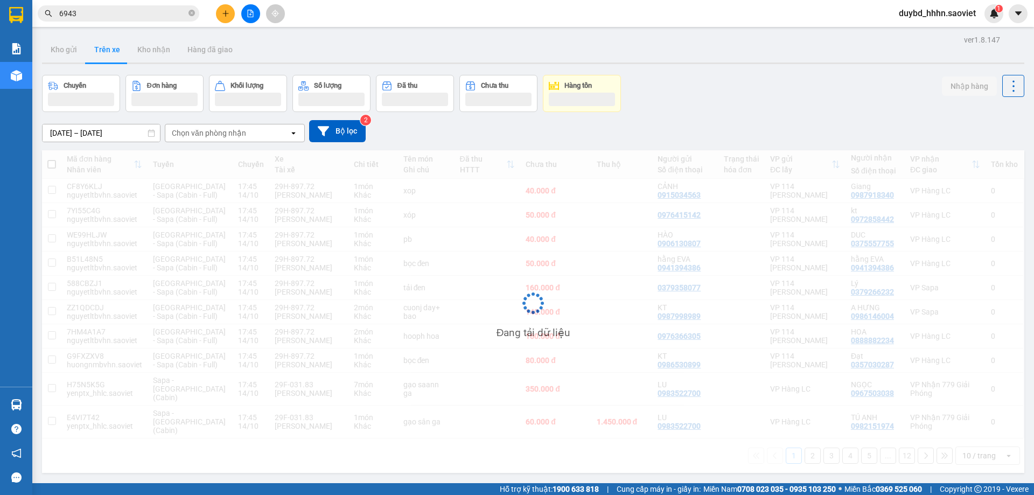
click at [219, 139] on div "Chọn văn phòng nhận" at bounding box center [227, 132] width 124 height 17
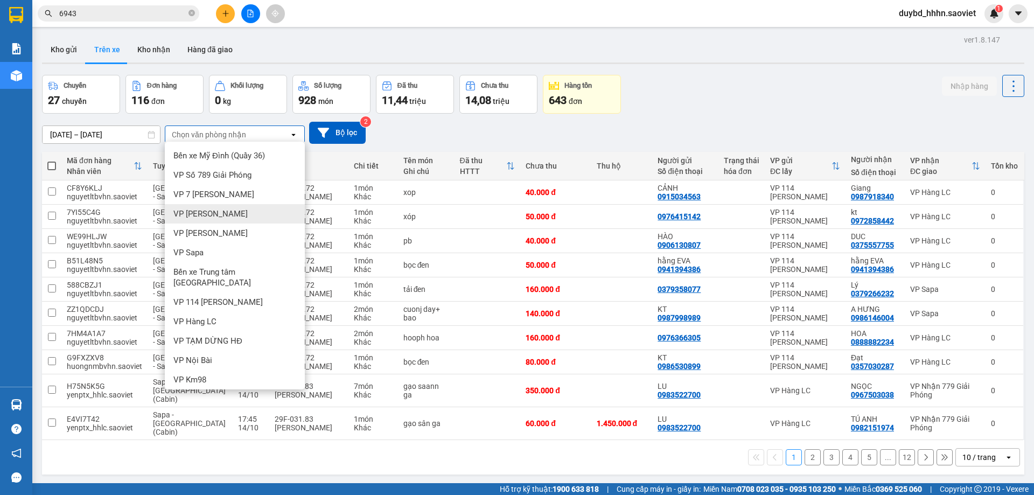
click at [259, 216] on div "VP [PERSON_NAME]" at bounding box center [235, 213] width 140 height 19
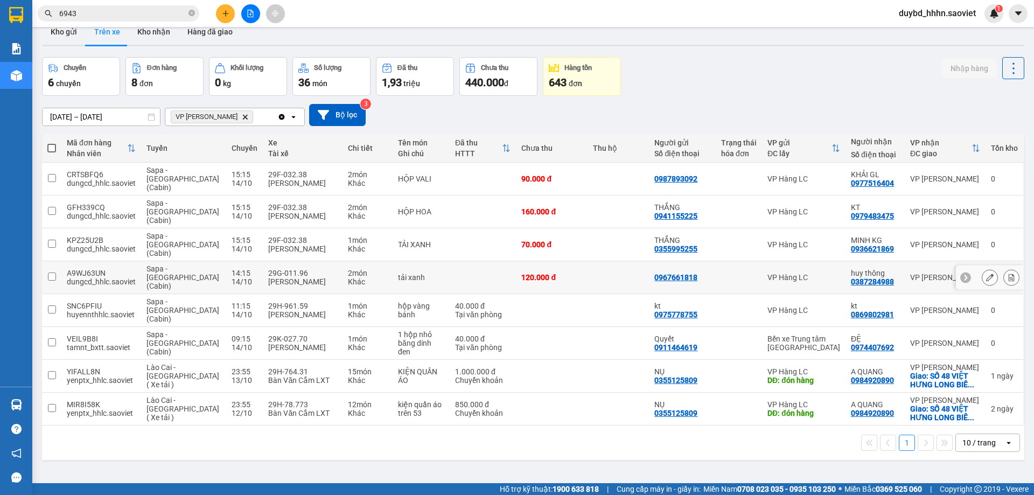
scroll to position [50, 0]
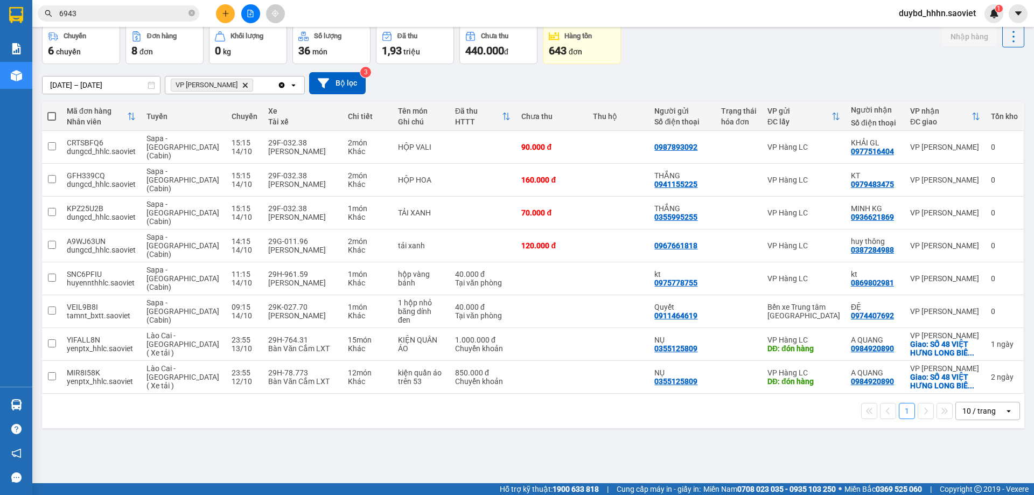
click at [137, 23] on div "Kết quả tìm kiếm ( 64 ) Bộ lọc Mã ĐH Trạng thái Món hàng Thu hộ Tổng cước Chưa …" at bounding box center [517, 13] width 1034 height 27
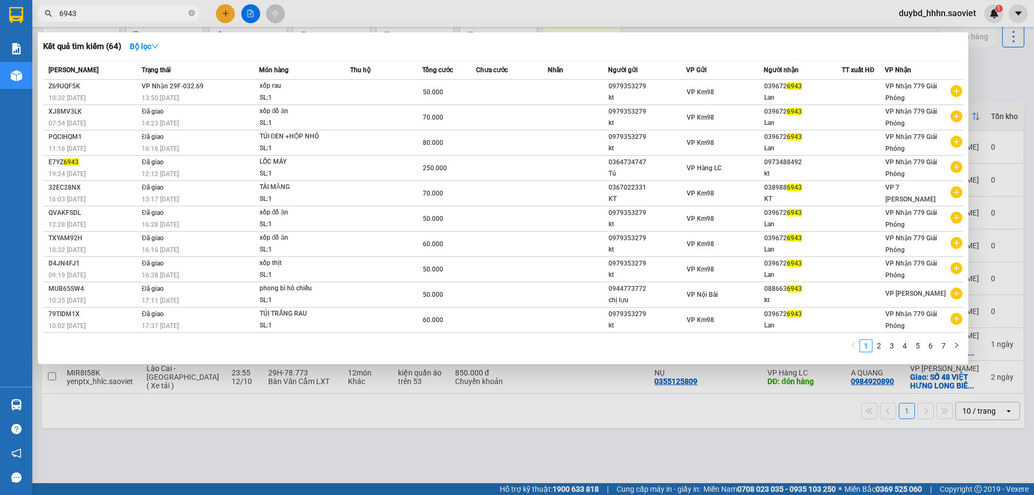
click at [134, 12] on input "6943" at bounding box center [122, 14] width 127 height 12
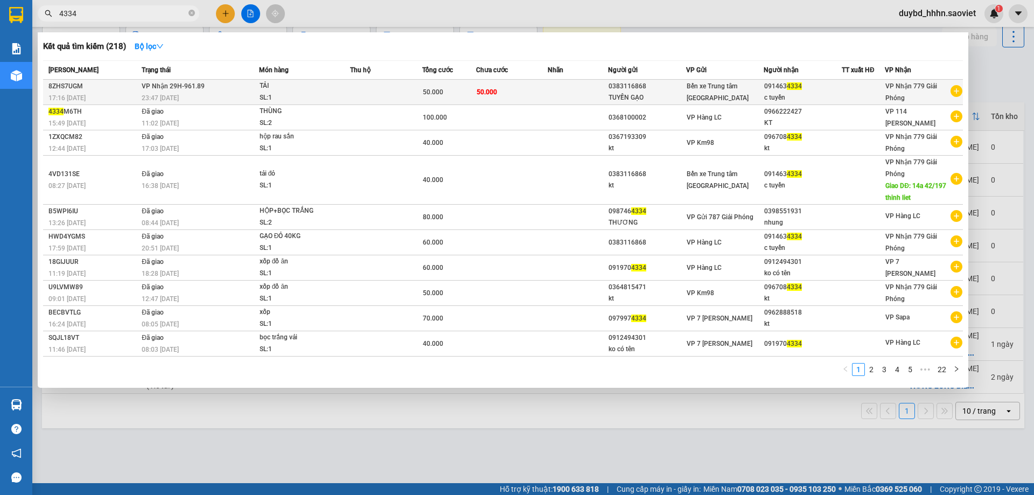
type input "4334"
click at [408, 94] on td at bounding box center [386, 92] width 72 height 25
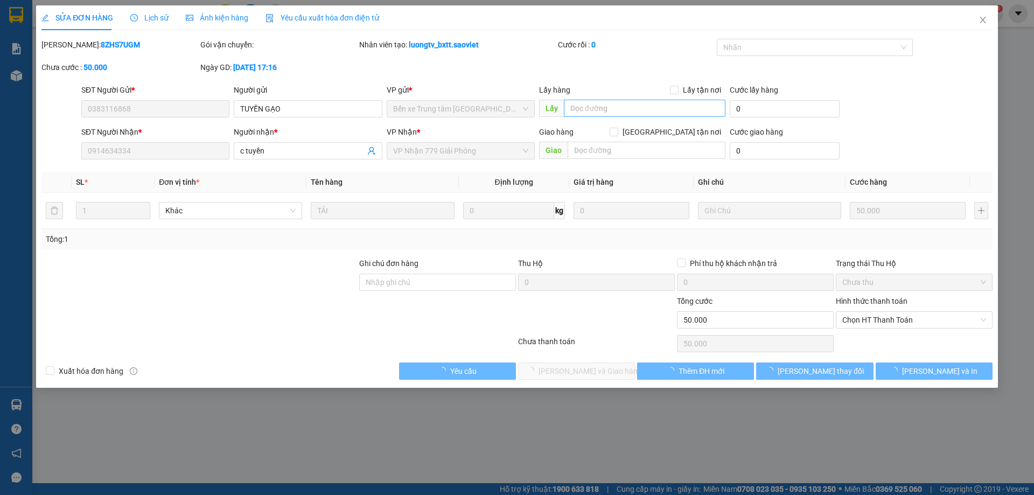
type input "0383116868"
type input "TUYỀN GẠO"
type input "0914634334"
type input "c tuyền"
type input "0"
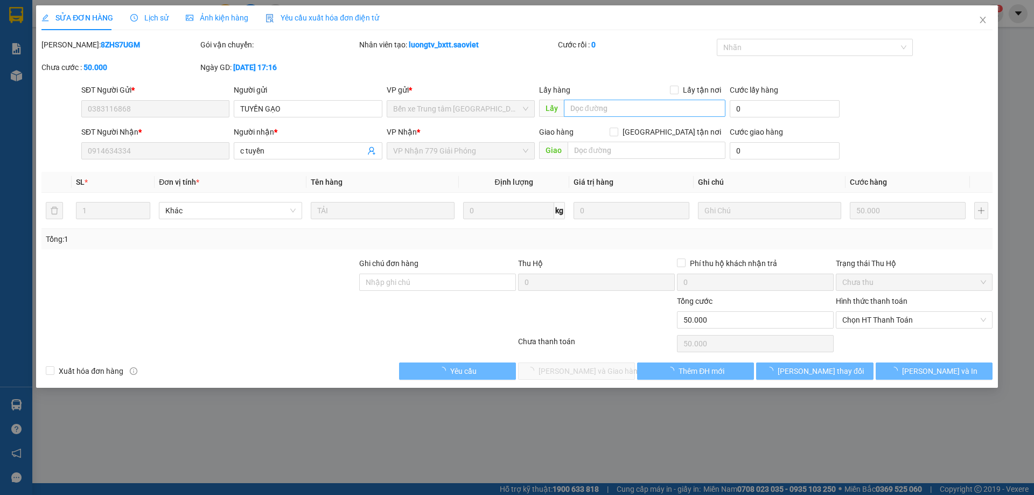
type input "50.000"
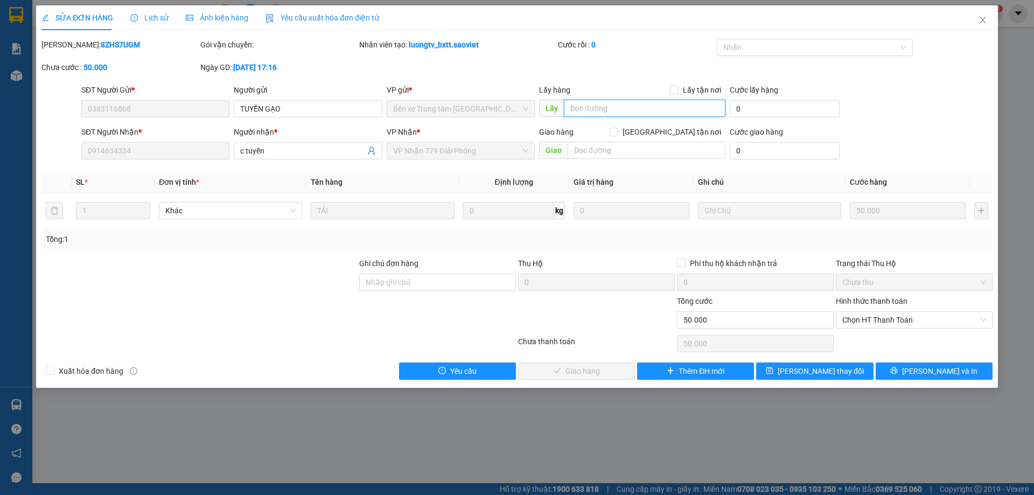
click at [616, 103] on input "text" at bounding box center [645, 108] width 162 height 17
click at [618, 105] on input "14a ngox 42 1197 thinhj lieetj" at bounding box center [645, 108] width 162 height 17
type input "14a ngox 42 197 thinhj lieetj"
click at [984, 22] on icon "close" at bounding box center [983, 20] width 9 height 9
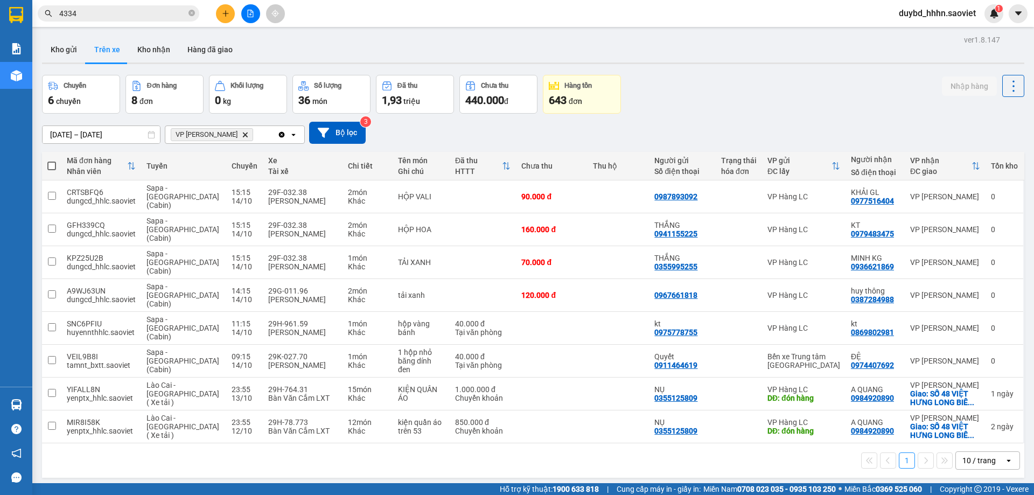
click at [138, 8] on input "4334" at bounding box center [122, 14] width 127 height 12
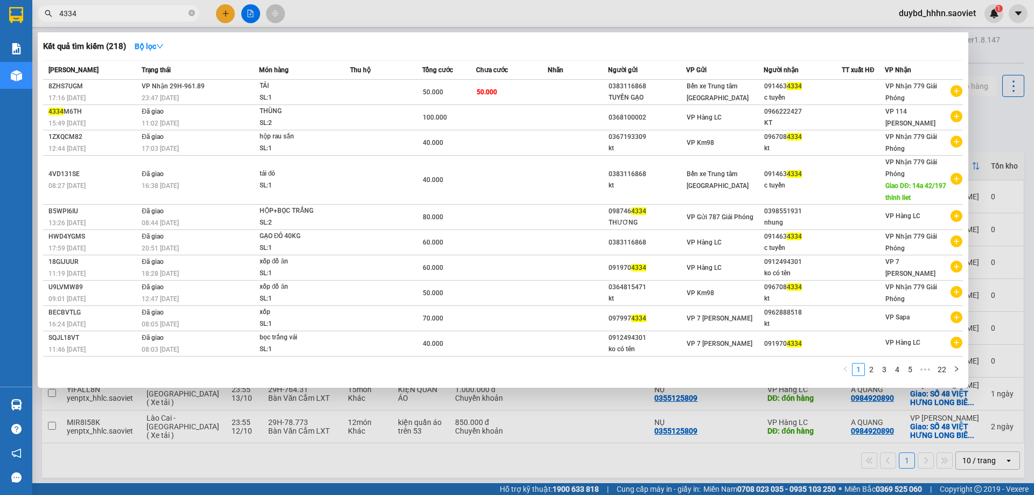
click at [401, 481] on div at bounding box center [517, 247] width 1034 height 495
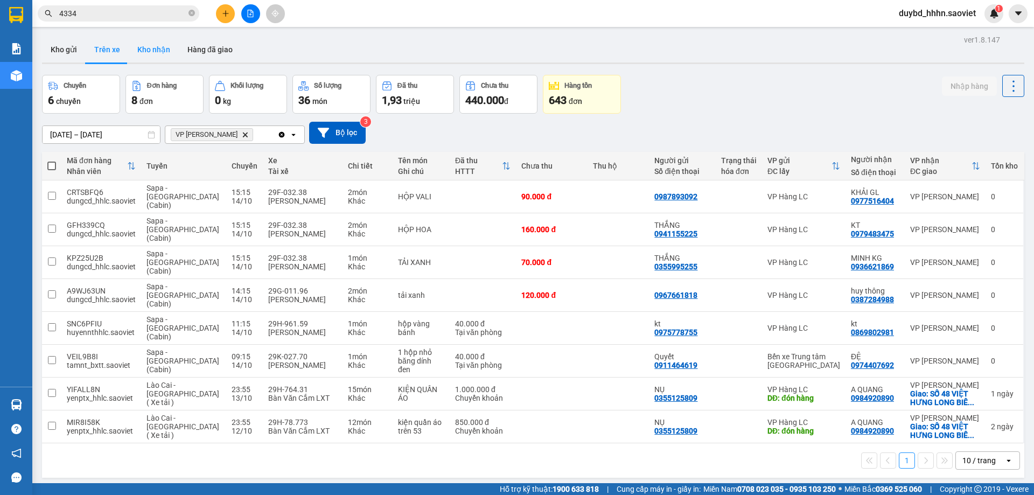
click at [149, 51] on button "Kho nhận" at bounding box center [154, 50] width 50 height 26
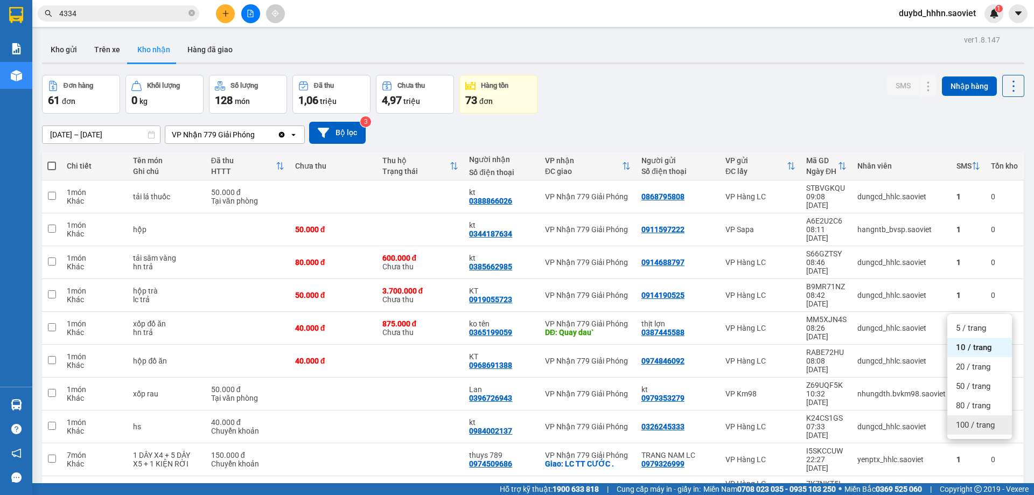
click at [969, 421] on span "100 / trang" at bounding box center [975, 425] width 39 height 11
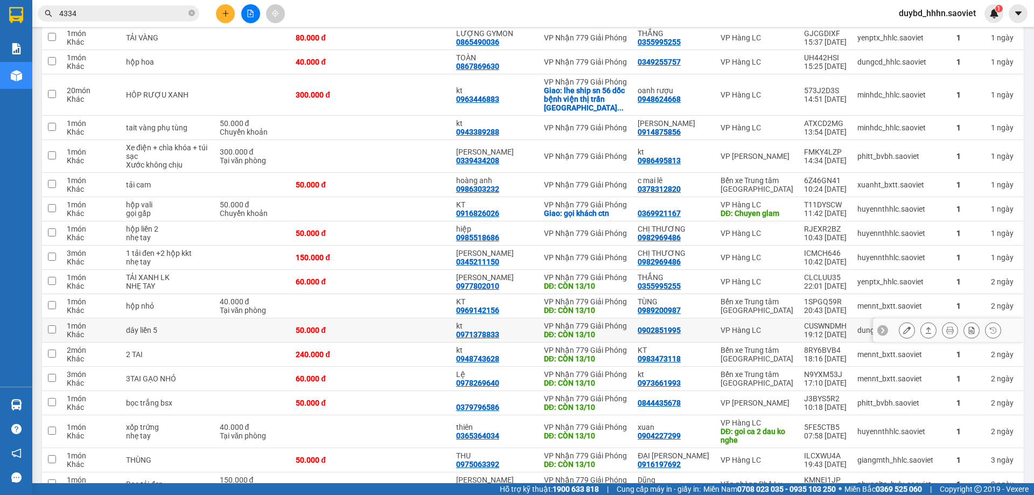
scroll to position [1289, 0]
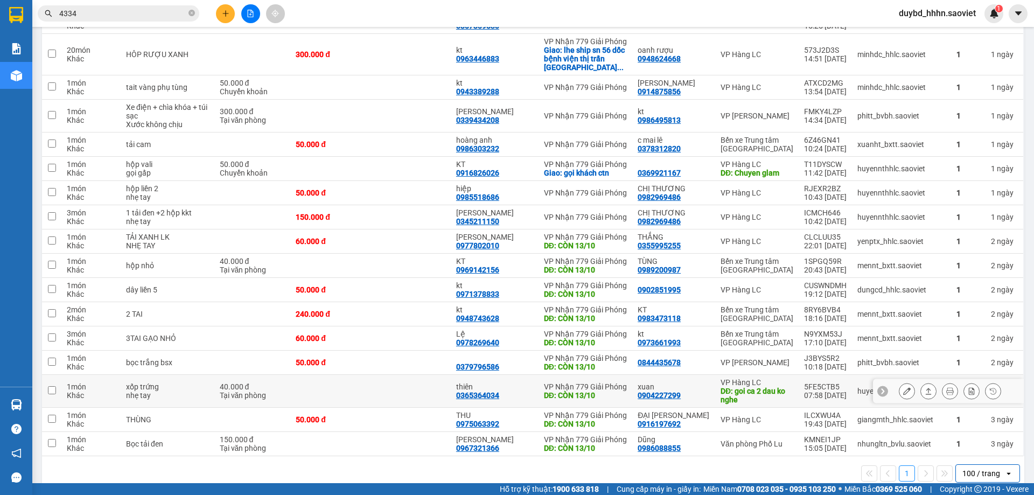
click at [903, 387] on icon at bounding box center [907, 391] width 8 height 8
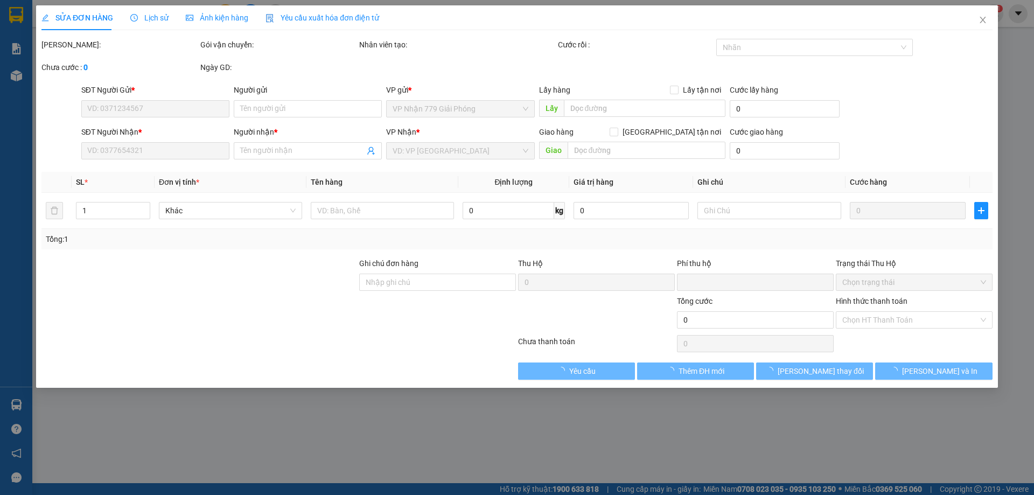
type input "0904227299"
type input "xuan"
type input "goi ca 2 dau ko nghe"
type input "0365364034"
type input "thiên"
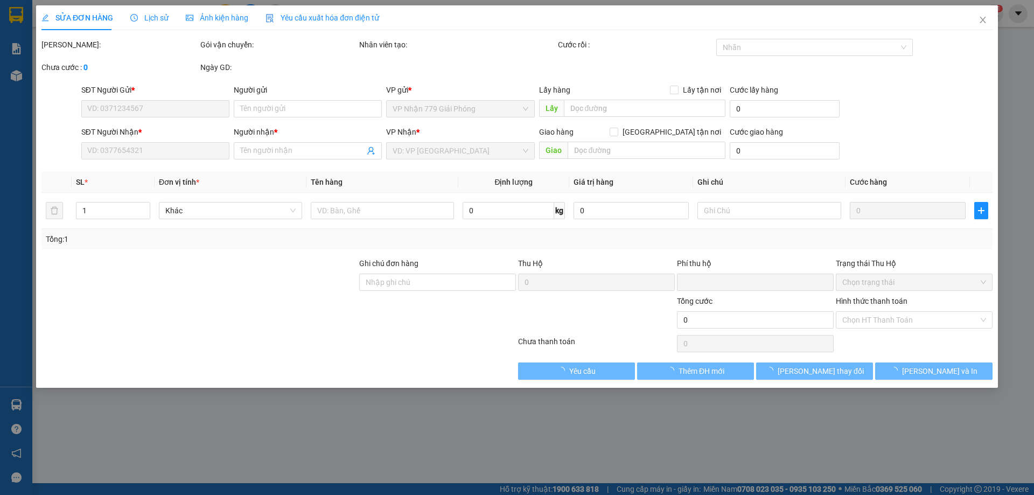
type input "CÒN 13/10"
type input "0"
type input "40.000"
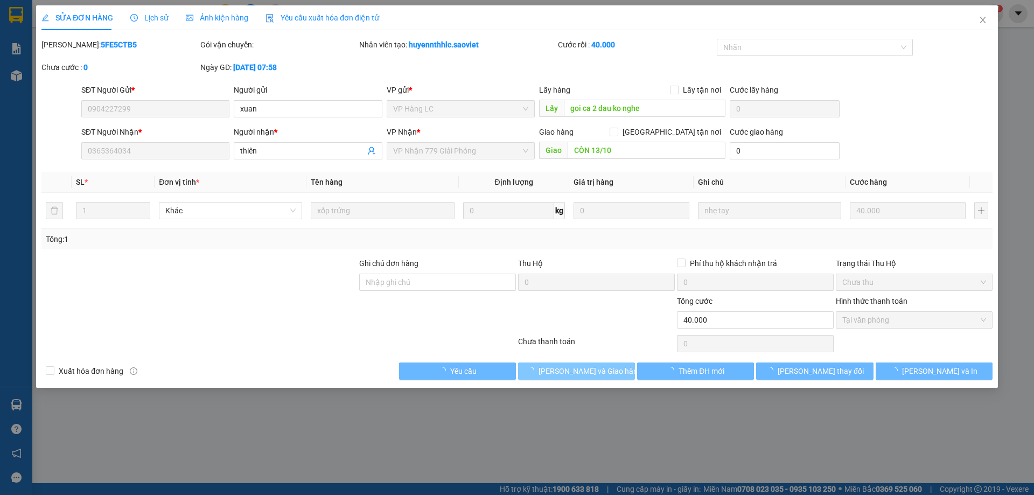
click at [568, 365] on span "[PERSON_NAME] và Giao hàng" at bounding box center [590, 371] width 103 height 12
click at [588, 327] on div at bounding box center [596, 314] width 159 height 38
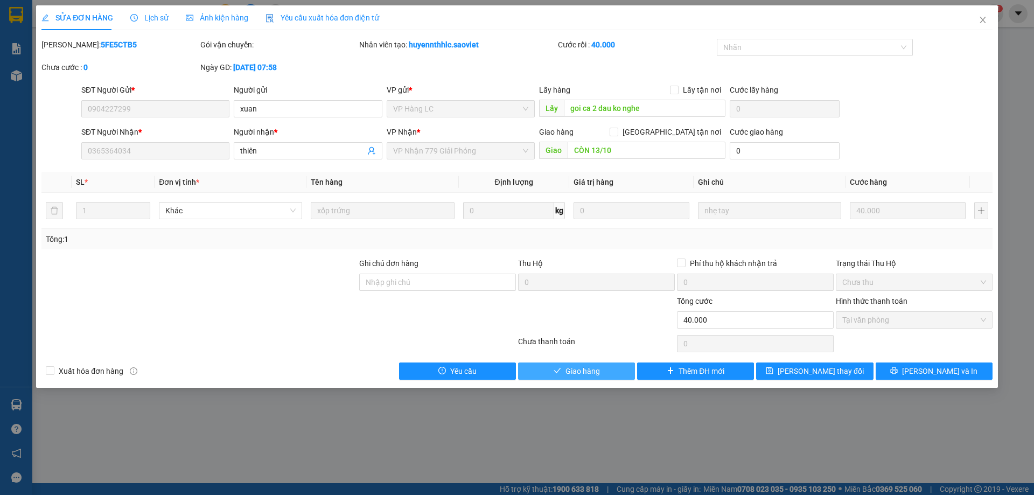
click at [595, 374] on span "Giao hàng" at bounding box center [582, 371] width 34 height 12
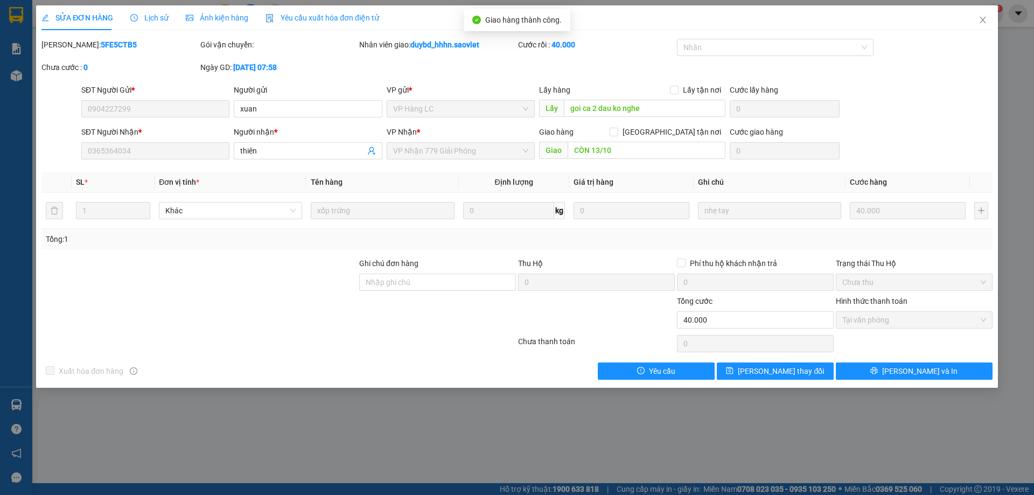
click at [949, 15] on div "SỬA ĐƠN HÀNG Lịch sử Ảnh kiện hàng Yêu cầu xuất hóa đơn điện tử" at bounding box center [516, 17] width 951 height 25
click at [994, 19] on span "Close" at bounding box center [983, 20] width 30 height 30
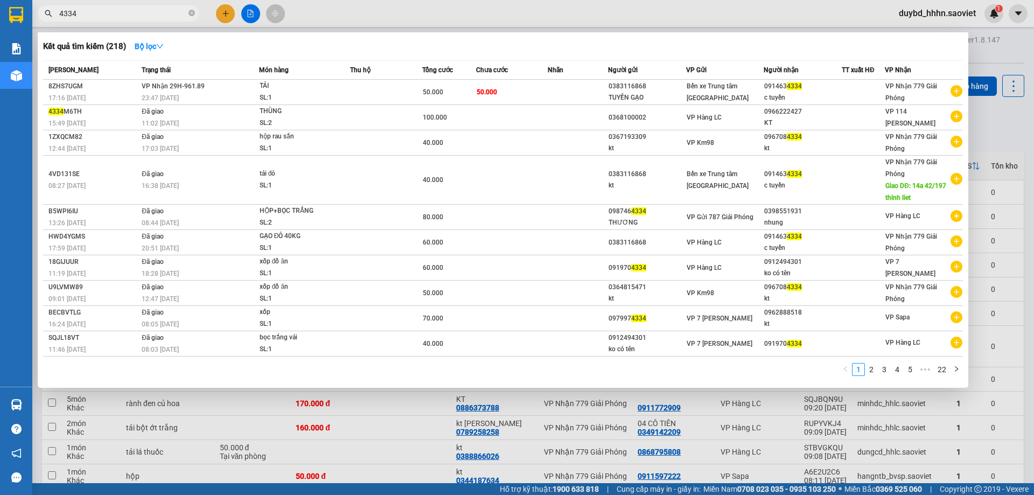
click at [133, 19] on span "4334" at bounding box center [119, 13] width 162 height 16
click at [137, 17] on input "4334" at bounding box center [122, 14] width 127 height 12
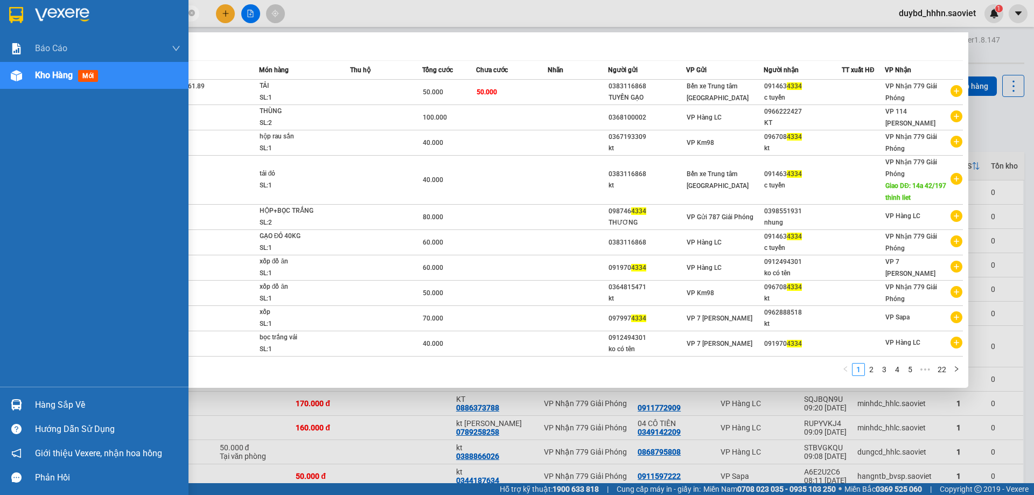
click at [28, 399] on div "Hàng sắp về" at bounding box center [94, 405] width 188 height 24
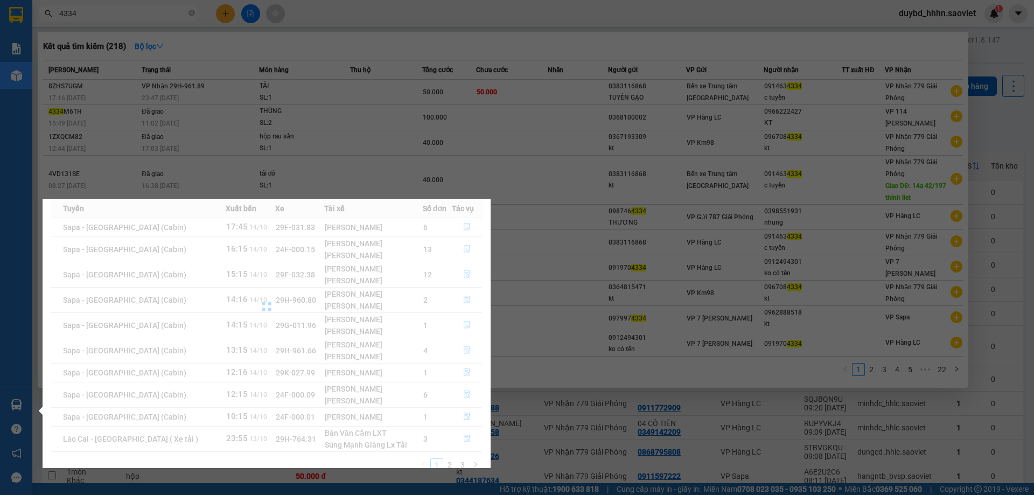
scroll to position [62, 0]
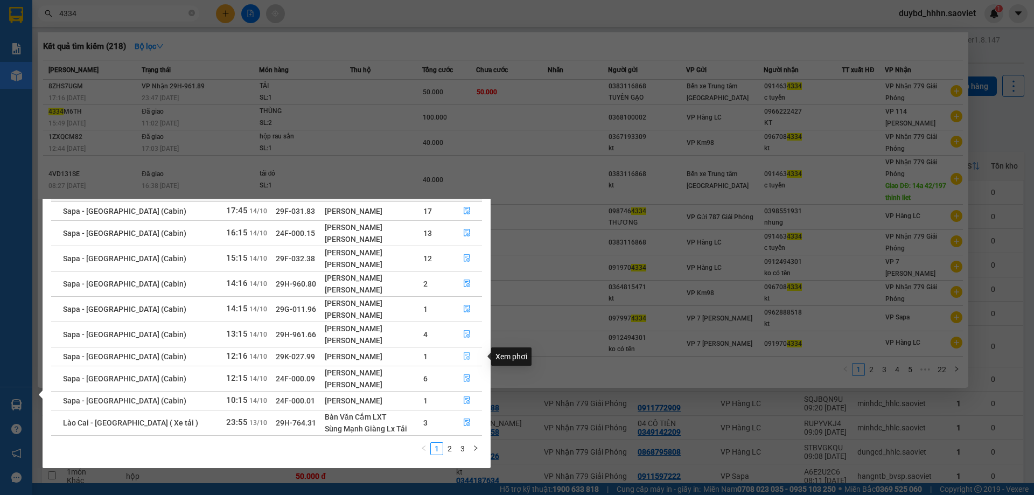
click at [456, 354] on button "button" at bounding box center [467, 356] width 30 height 17
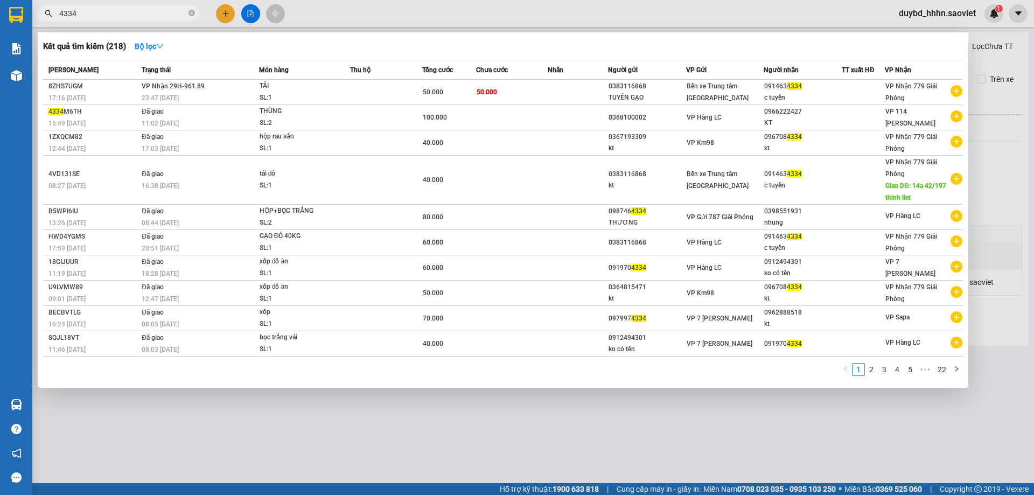
click at [325, 408] on div at bounding box center [517, 247] width 1034 height 495
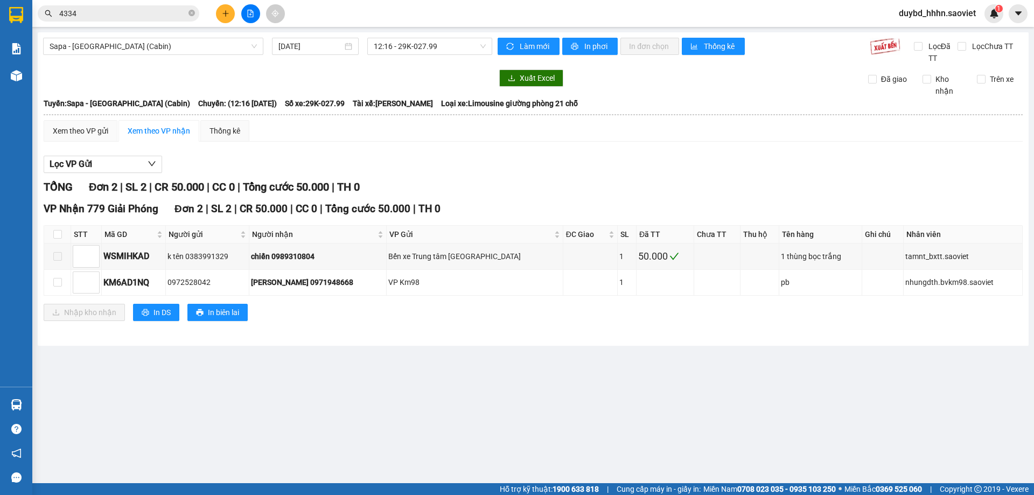
click at [162, 6] on span "4334" at bounding box center [119, 13] width 162 height 16
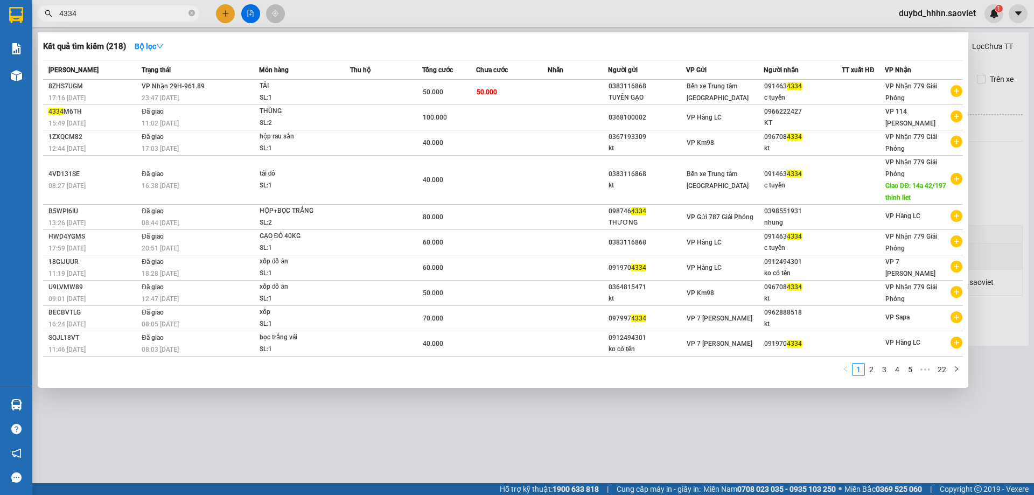
click at [162, 17] on input "4334" at bounding box center [122, 14] width 127 height 12
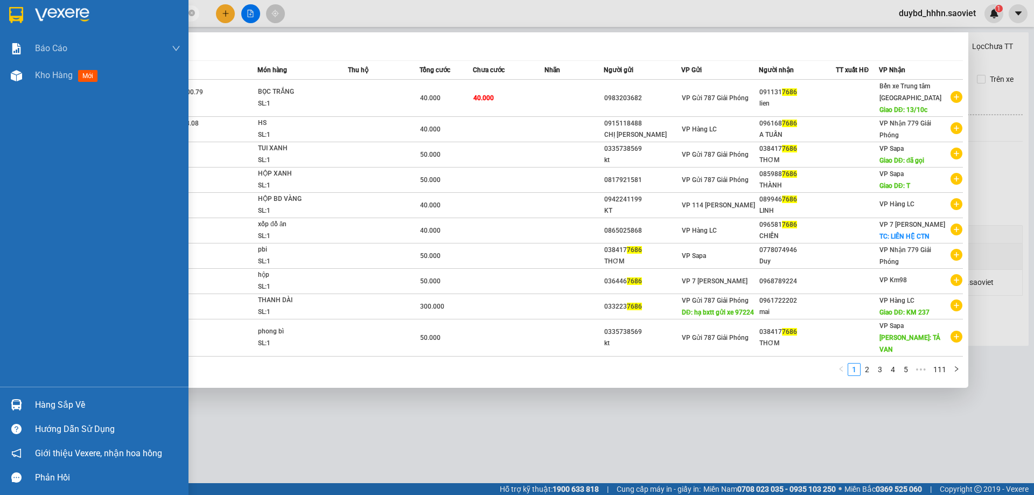
type input "7686"
click at [66, 408] on div "Hàng sắp về" at bounding box center [107, 405] width 145 height 16
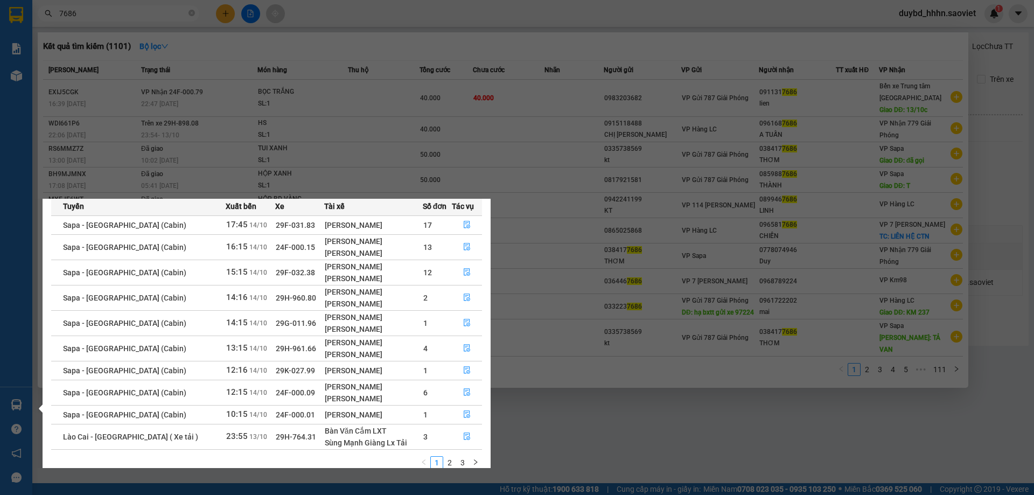
scroll to position [62, 0]
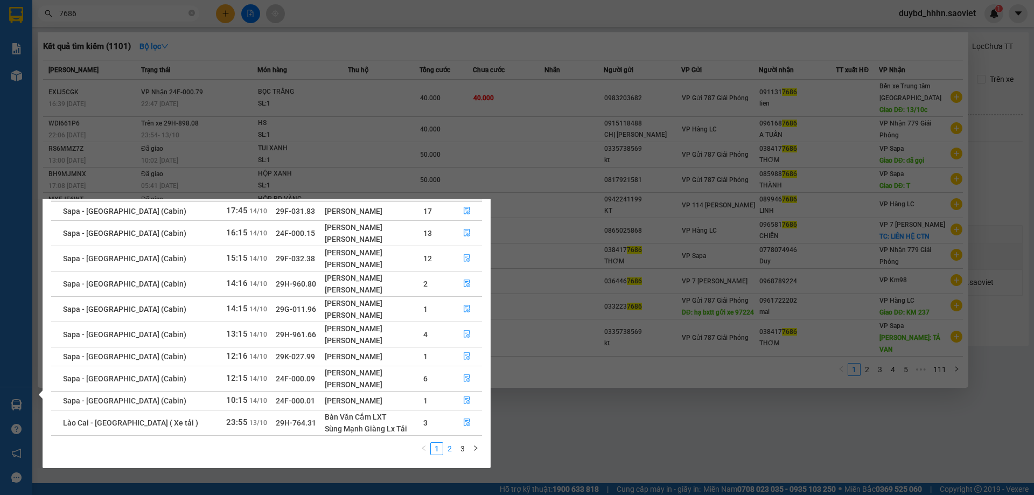
click at [446, 447] on link "2" at bounding box center [450, 449] width 12 height 12
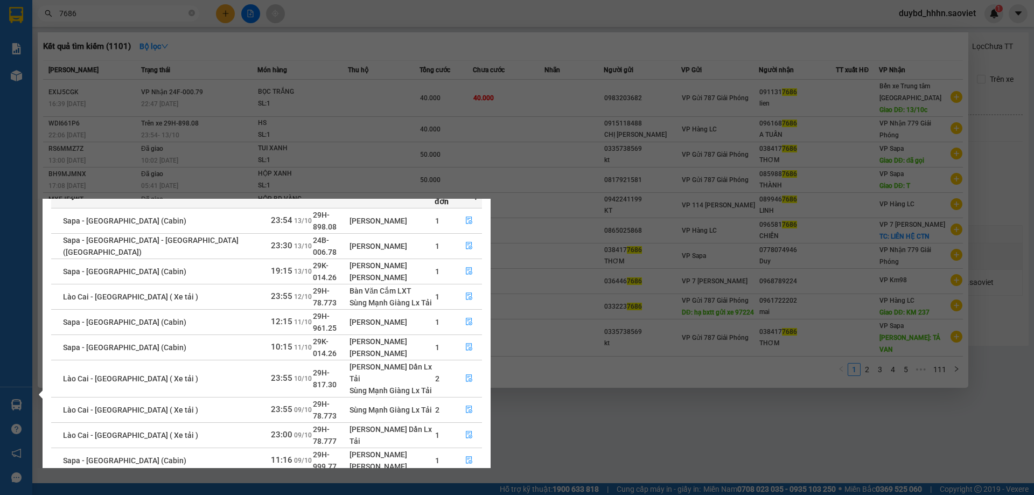
scroll to position [50, 0]
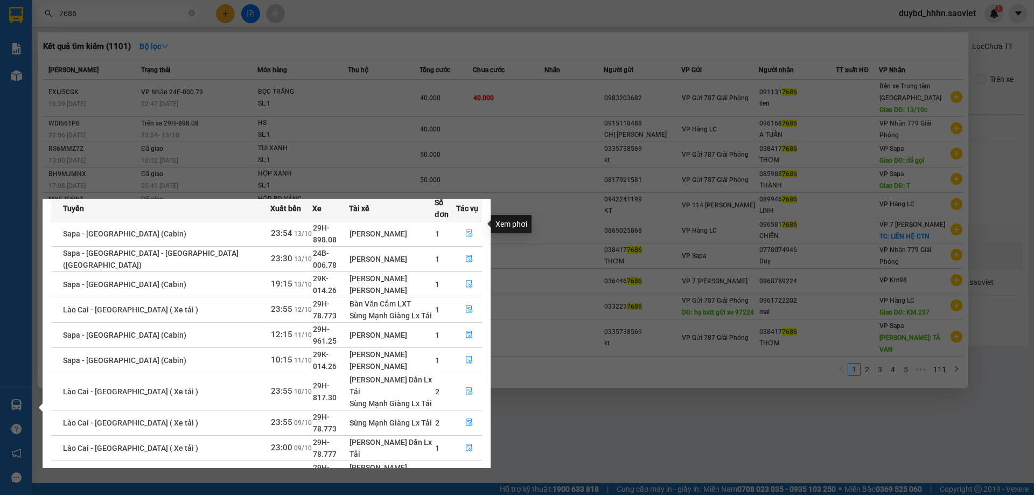
click at [465, 229] on span "file-done" at bounding box center [469, 233] width 8 height 9
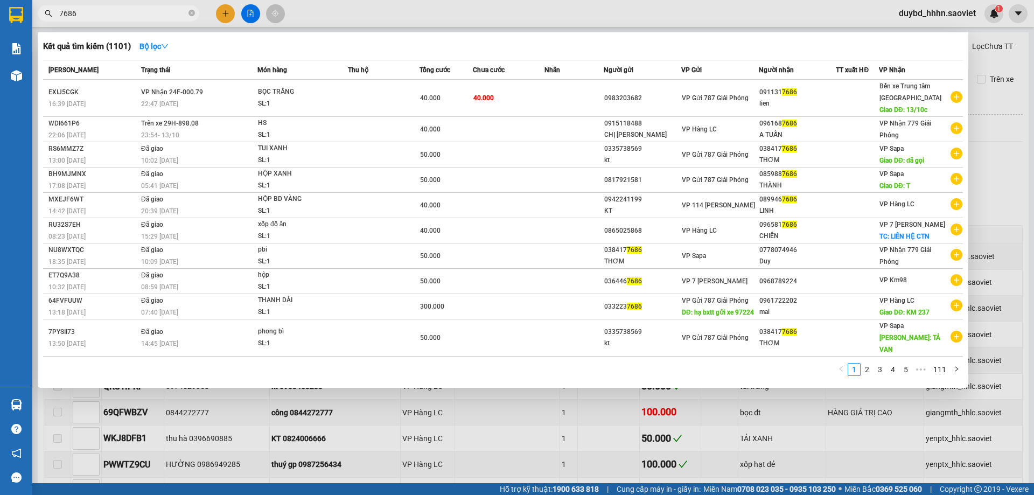
click at [575, 417] on div at bounding box center [517, 247] width 1034 height 495
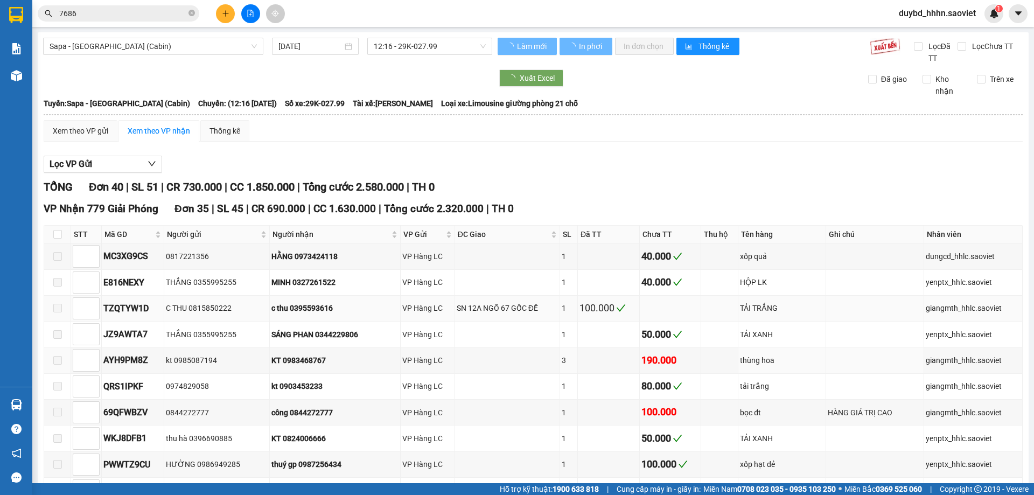
type input "[DATE]"
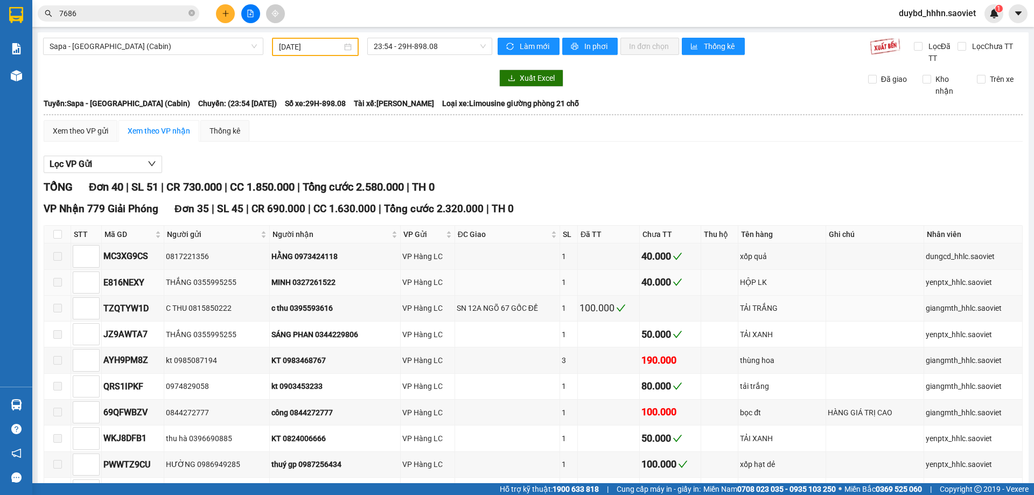
scroll to position [90, 0]
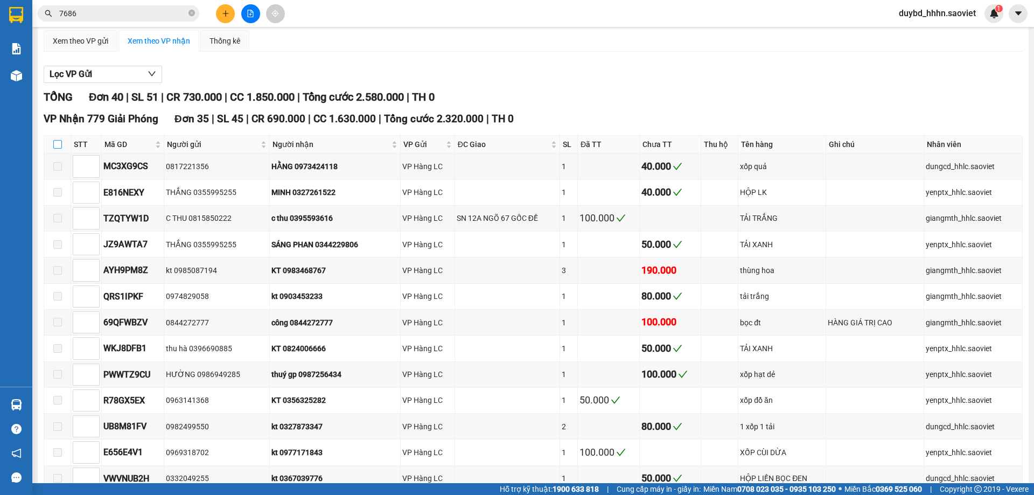
click at [58, 148] on input "checkbox" at bounding box center [57, 144] width 9 height 9
checkbox input "true"
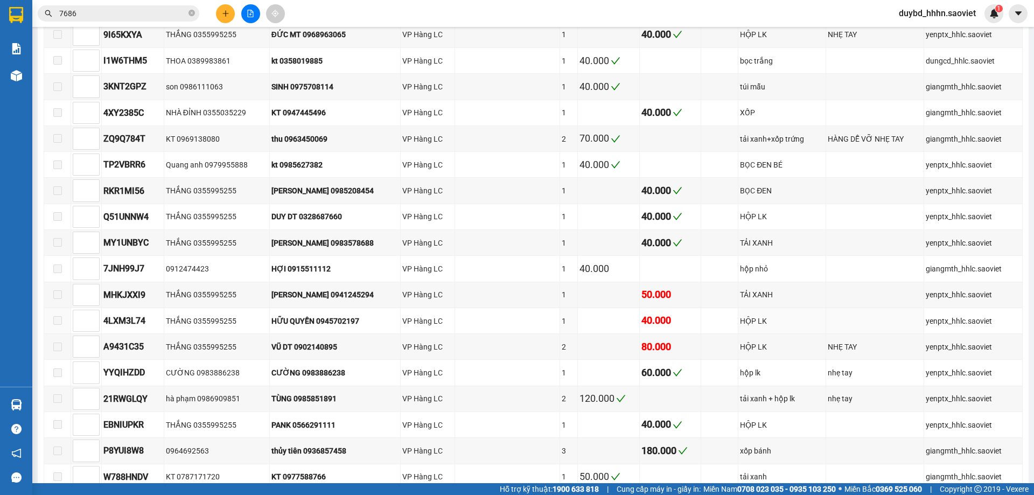
scroll to position [718, 0]
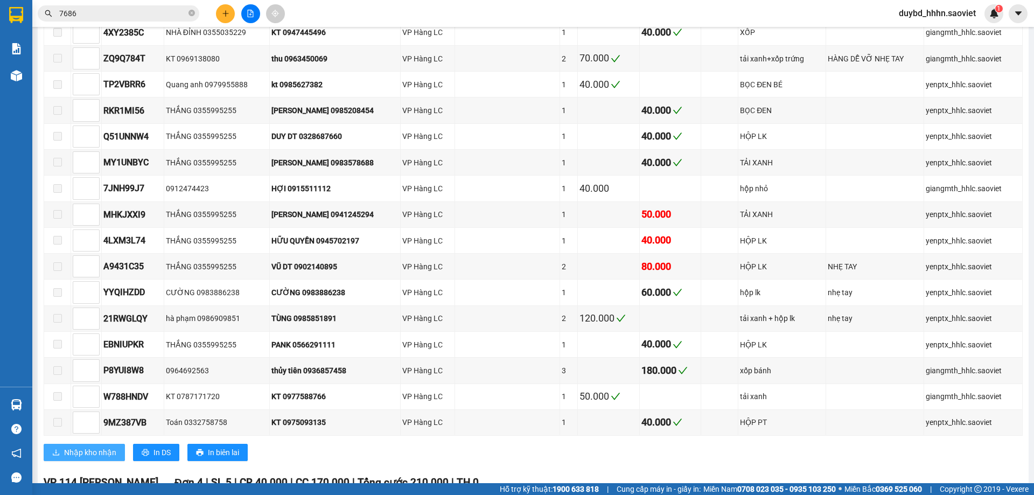
click at [81, 444] on button "Nhập kho nhận" at bounding box center [84, 452] width 81 height 17
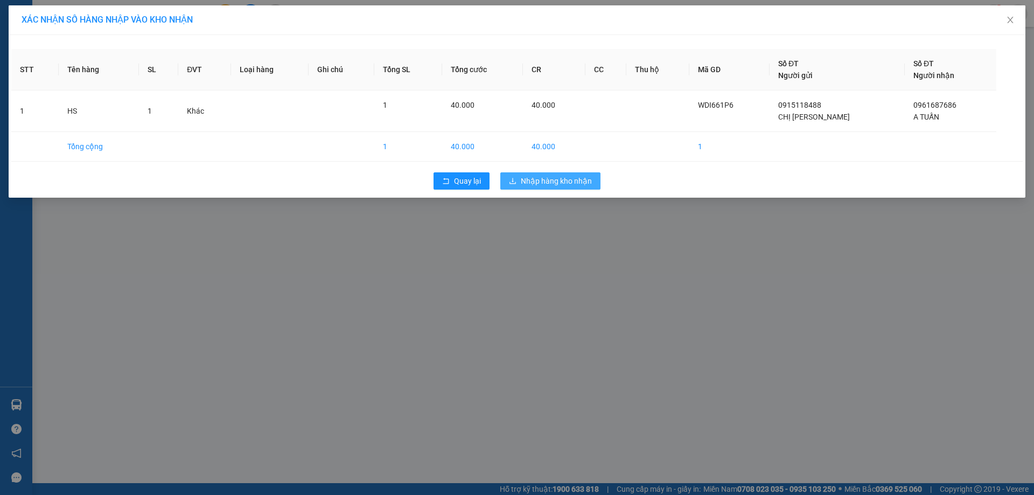
click at [529, 177] on span "Nhập hàng kho nhận" at bounding box center [556, 181] width 71 height 12
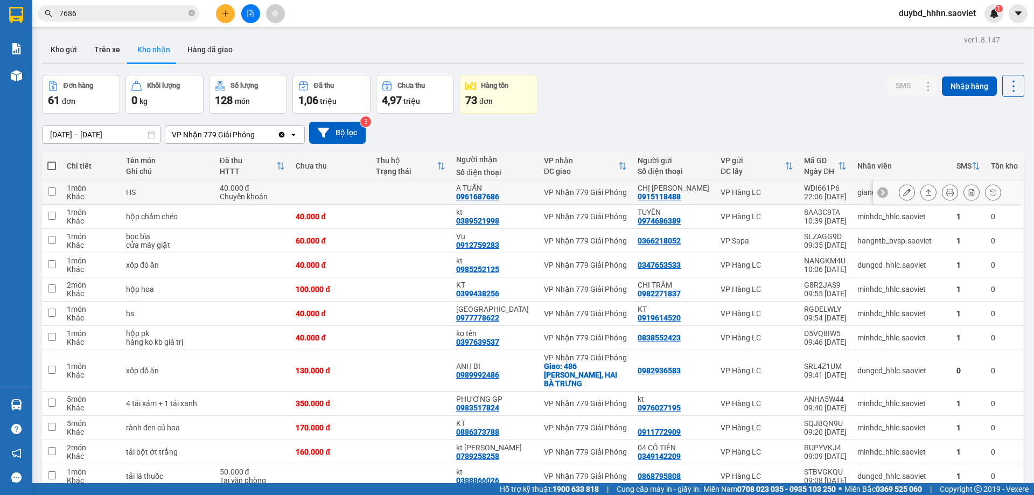
click at [781, 190] on div "VP Hàng LC" at bounding box center [757, 192] width 73 height 9
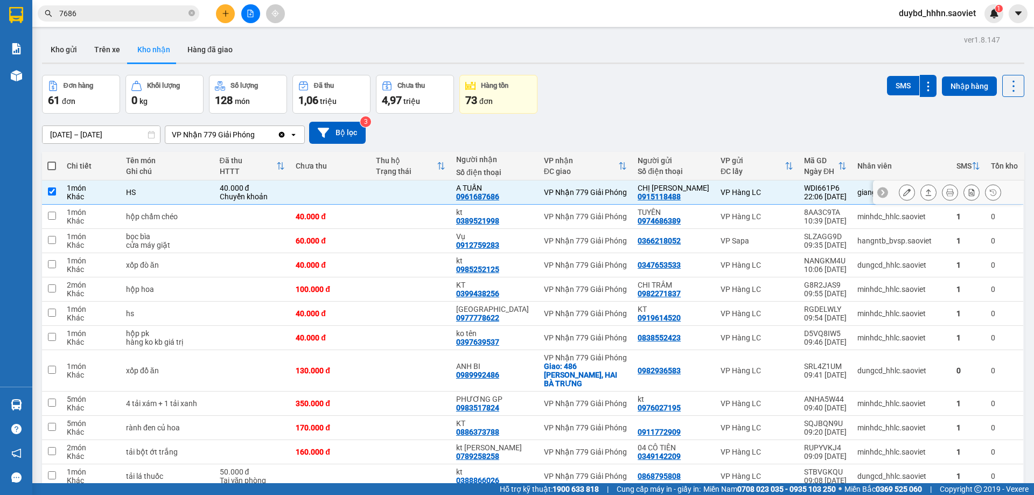
checkbox input "true"
click at [887, 88] on button "SMS" at bounding box center [903, 85] width 32 height 19
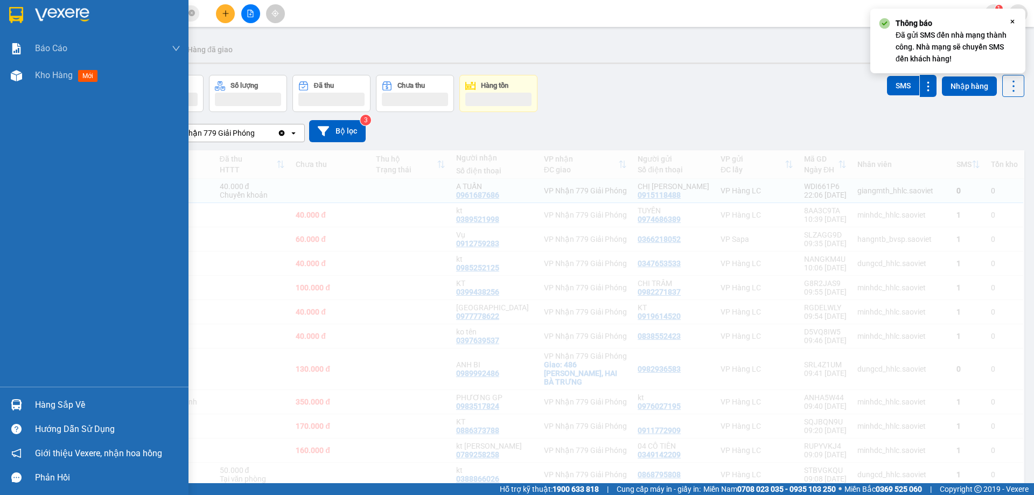
click at [38, 404] on div "Hàng sắp về" at bounding box center [107, 405] width 145 height 16
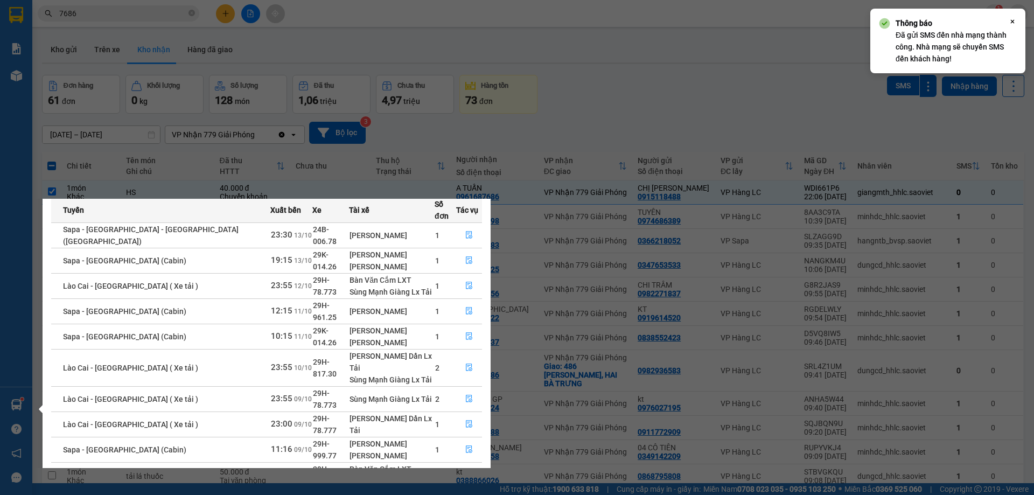
scroll to position [56, 0]
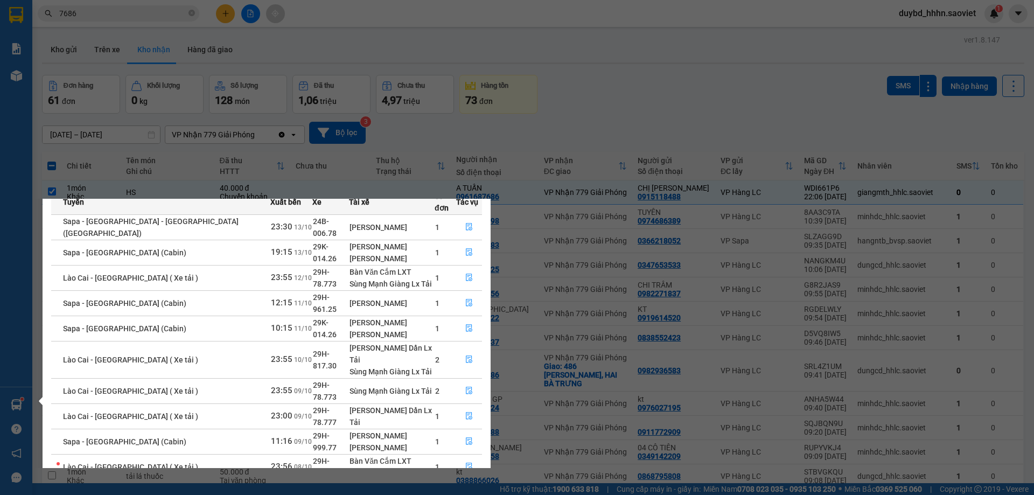
click at [435, 487] on link "1" at bounding box center [437, 493] width 12 height 12
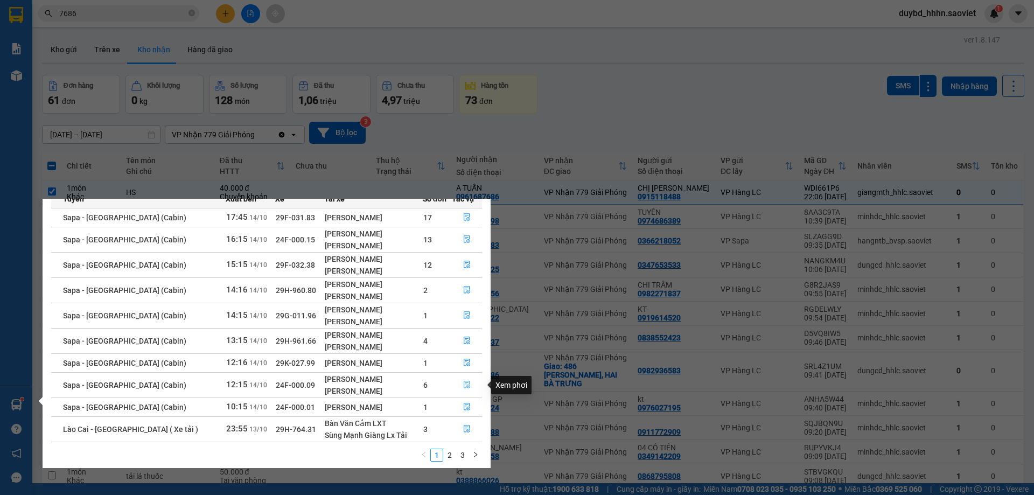
click at [469, 389] on button "button" at bounding box center [467, 384] width 30 height 17
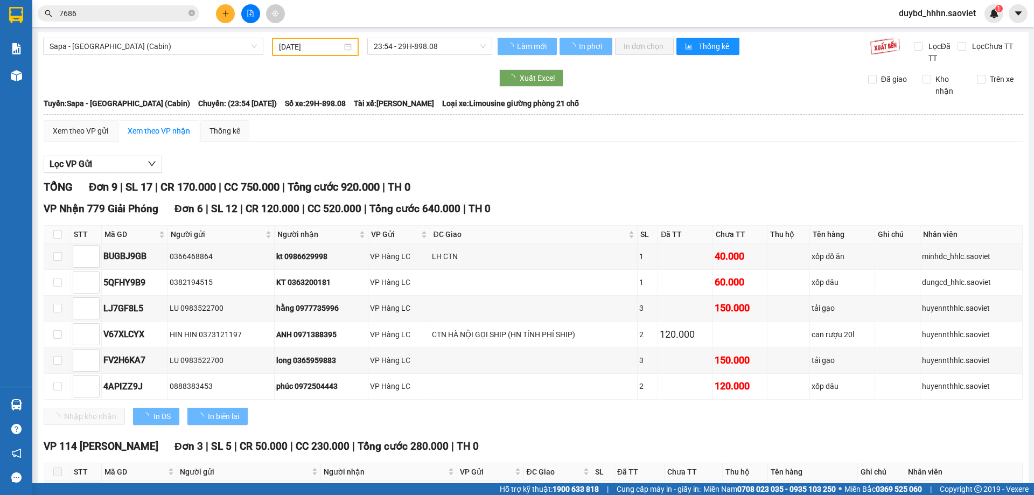
type input "[DATE]"
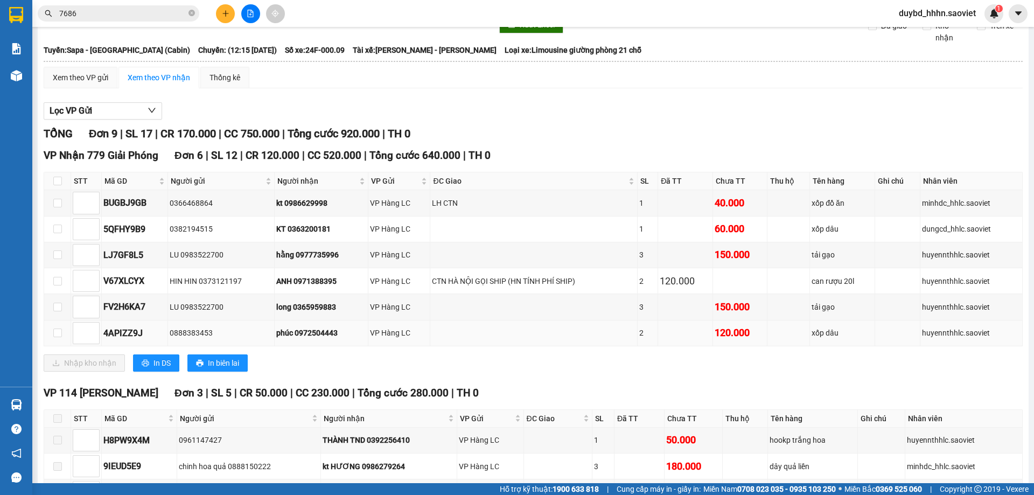
scroll to position [90, 0]
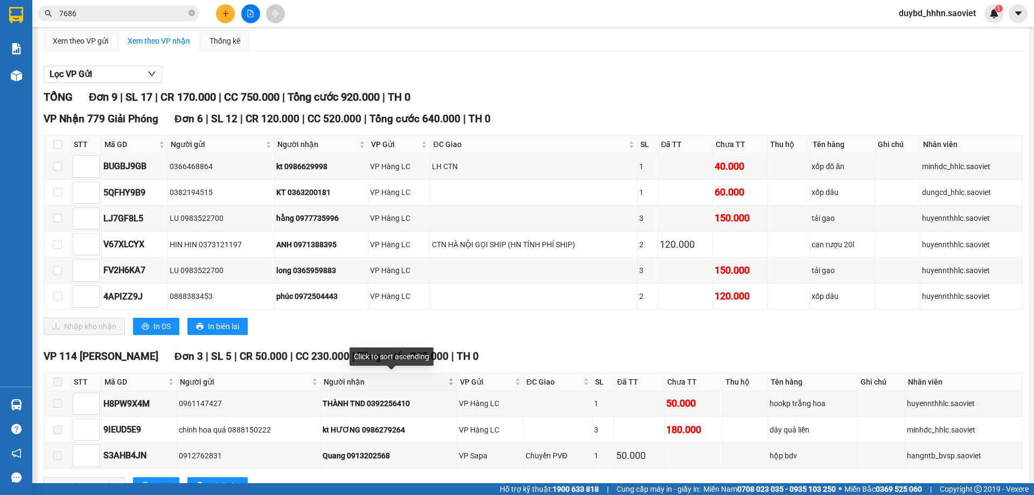
click at [417, 387] on span "Người nhận" at bounding box center [385, 382] width 123 height 12
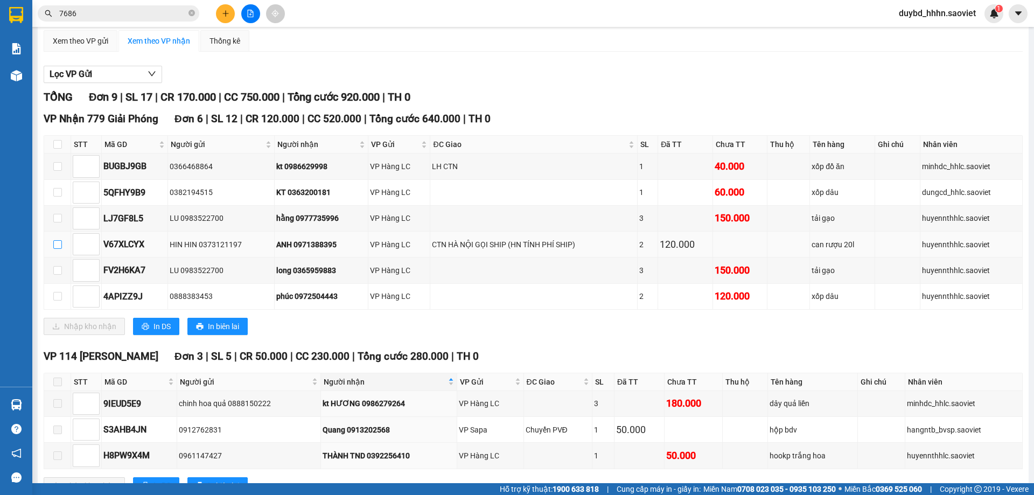
click at [60, 247] on input "checkbox" at bounding box center [57, 244] width 9 height 9
checkbox input "true"
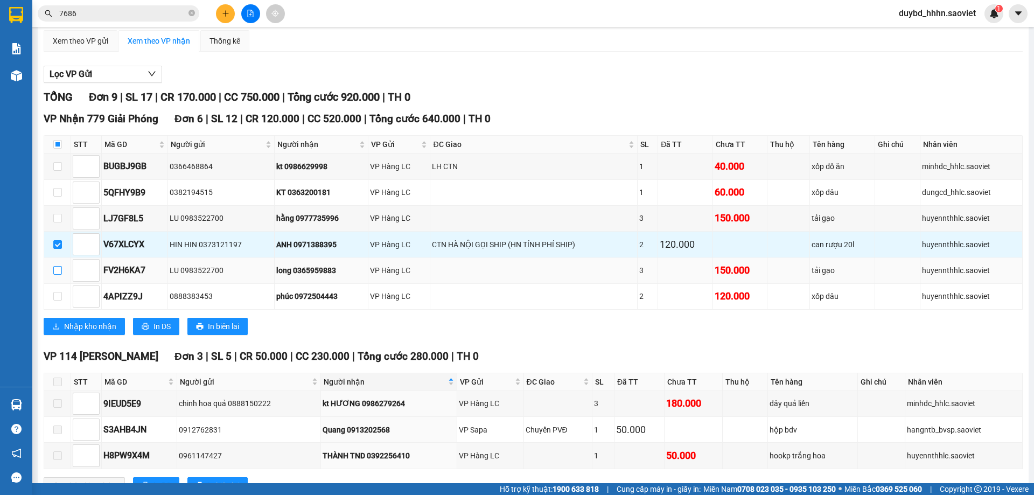
click at [55, 274] on input "checkbox" at bounding box center [57, 270] width 9 height 9
checkbox input "true"
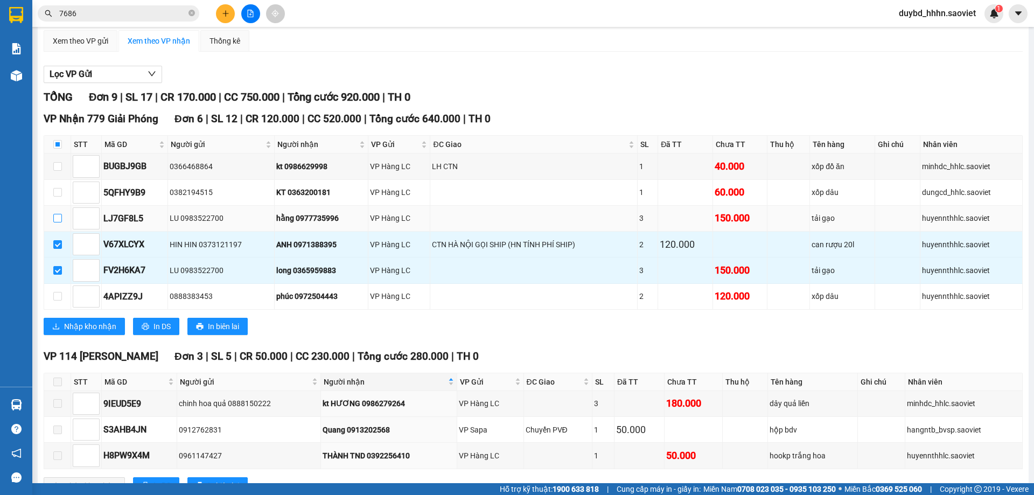
click at [61, 215] on input "checkbox" at bounding box center [57, 218] width 9 height 9
checkbox input "true"
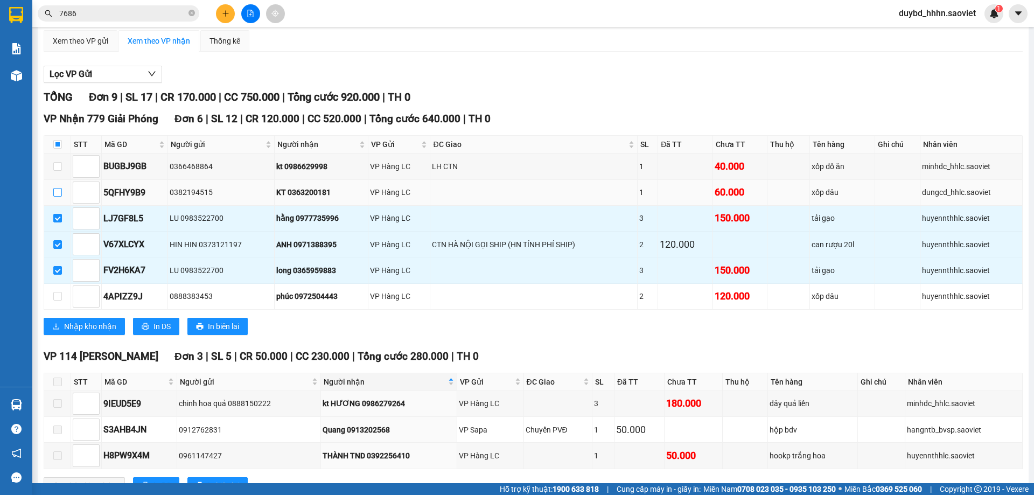
click at [60, 193] on input "checkbox" at bounding box center [57, 192] width 9 height 9
checkbox input "true"
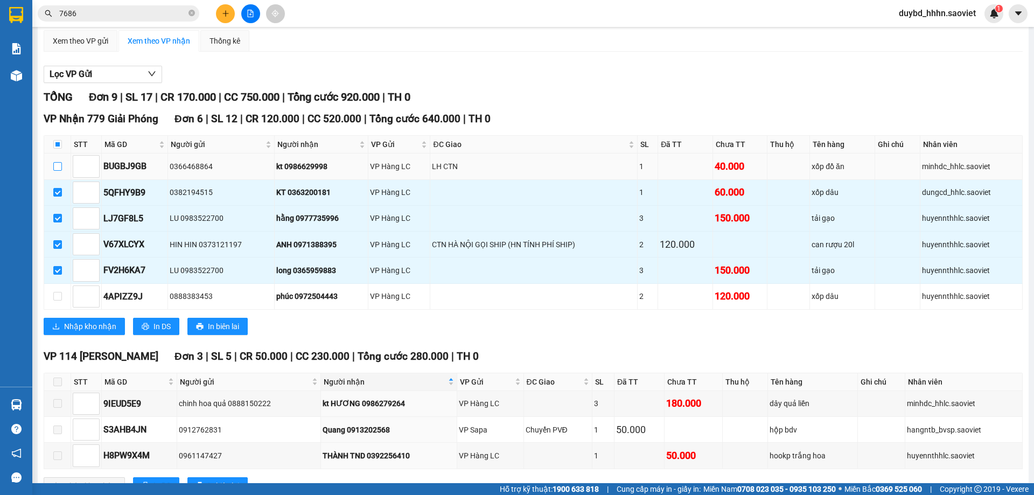
click at [60, 172] on label at bounding box center [57, 166] width 9 height 12
click at [60, 171] on input "checkbox" at bounding box center [57, 166] width 9 height 9
checkbox input "true"
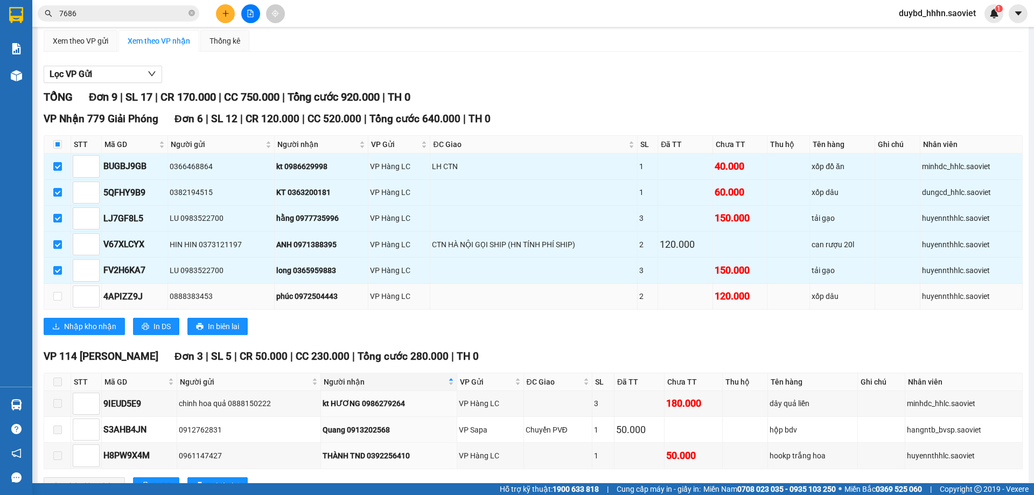
click at [63, 292] on td at bounding box center [57, 297] width 27 height 26
click at [64, 292] on td at bounding box center [57, 297] width 27 height 26
click at [61, 294] on input "checkbox" at bounding box center [57, 296] width 9 height 9
checkbox input "true"
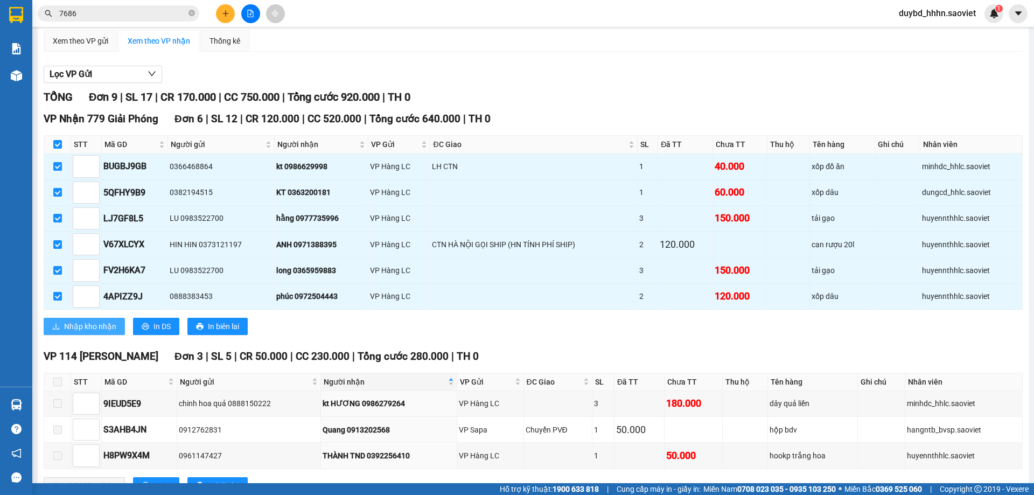
click at [76, 331] on span "Nhập kho nhận" at bounding box center [90, 326] width 52 height 12
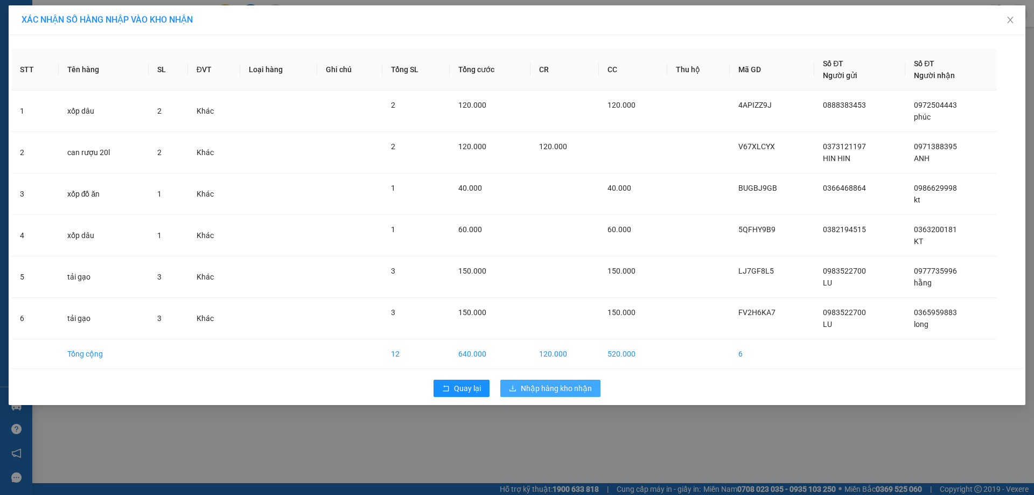
click at [578, 383] on span "Nhập hàng kho nhận" at bounding box center [556, 388] width 71 height 12
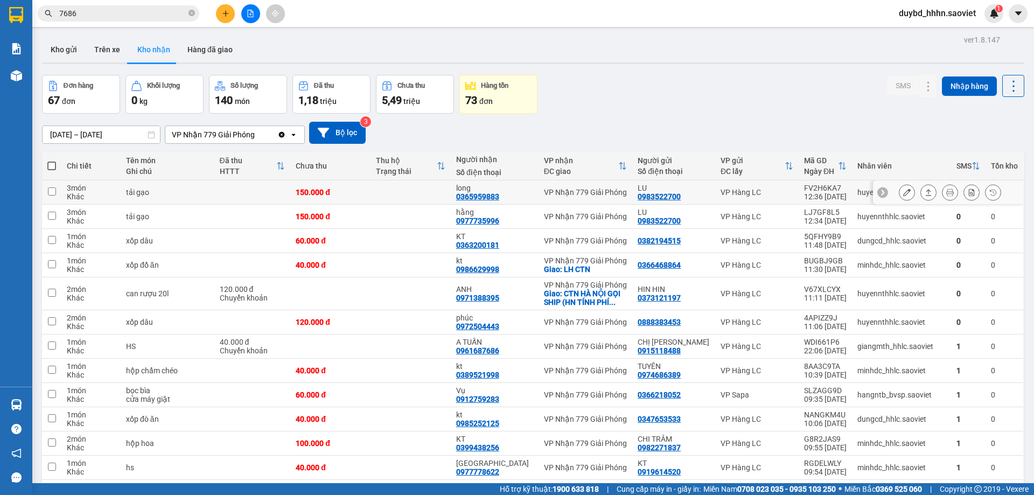
click at [804, 197] on div "12:36 [DATE]" at bounding box center [825, 196] width 43 height 9
click at [785, 219] on div "VP Hàng LC" at bounding box center [757, 216] width 73 height 9
checkbox input "true"
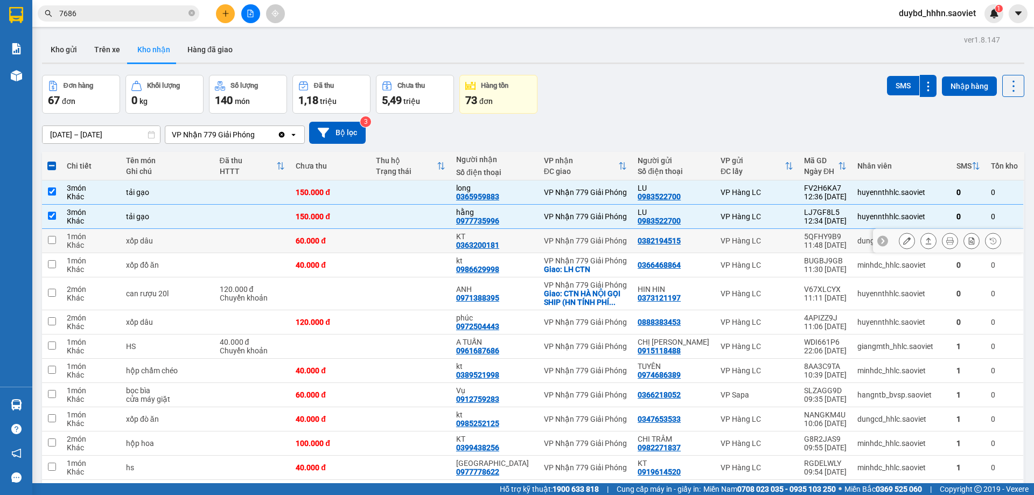
click at [778, 233] on td "VP Hàng LC" at bounding box center [756, 241] width 83 height 24
checkbox input "true"
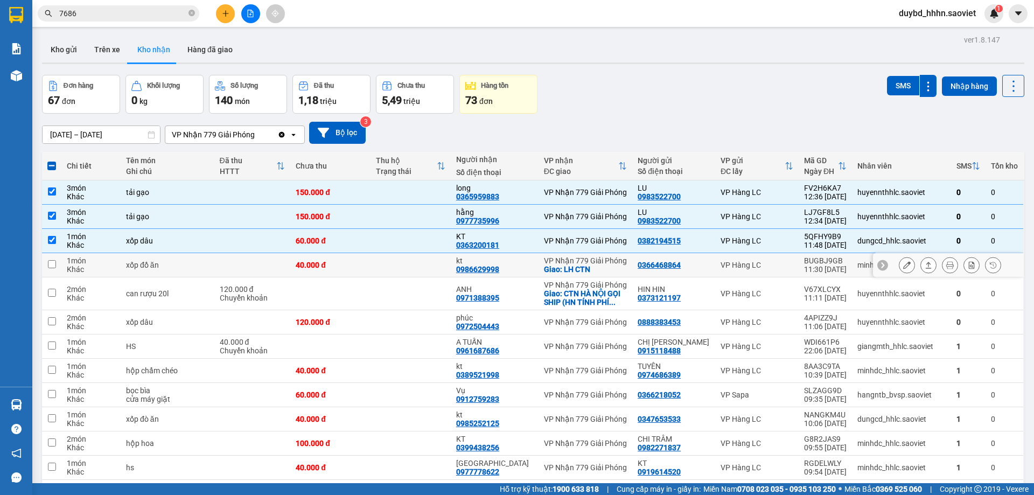
click at [766, 266] on div "VP Hàng LC" at bounding box center [757, 265] width 73 height 9
checkbox input "true"
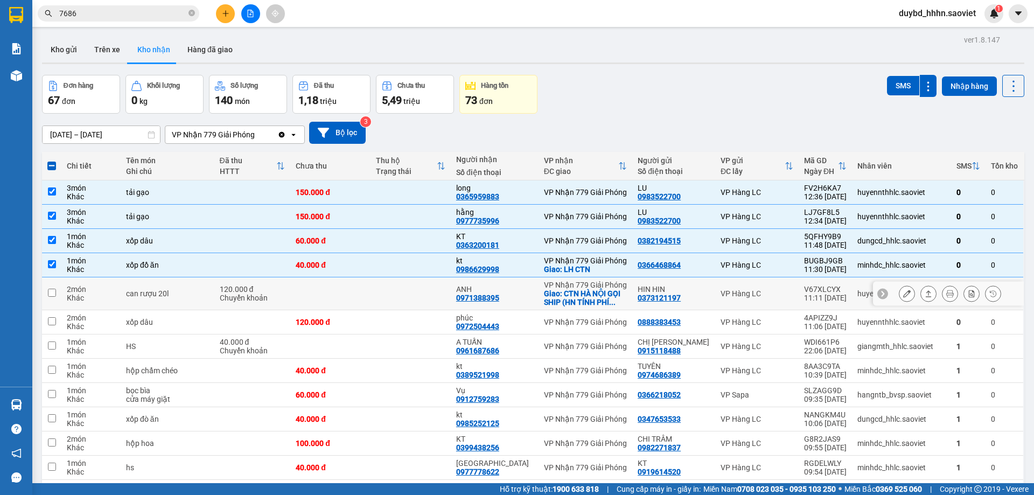
click at [753, 291] on div "VP Hàng LC" at bounding box center [757, 293] width 73 height 9
checkbox input "true"
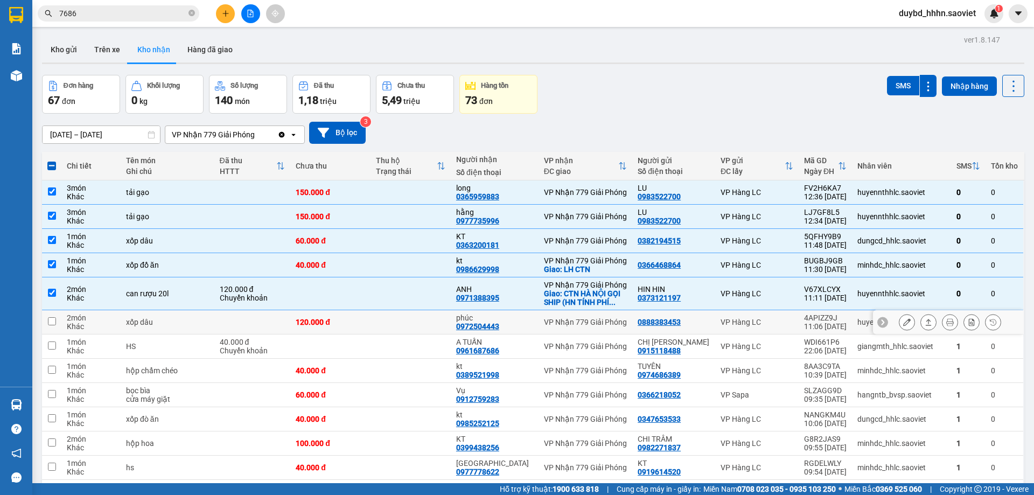
click at [736, 316] on td "VP Hàng LC" at bounding box center [756, 322] width 83 height 24
checkbox input "true"
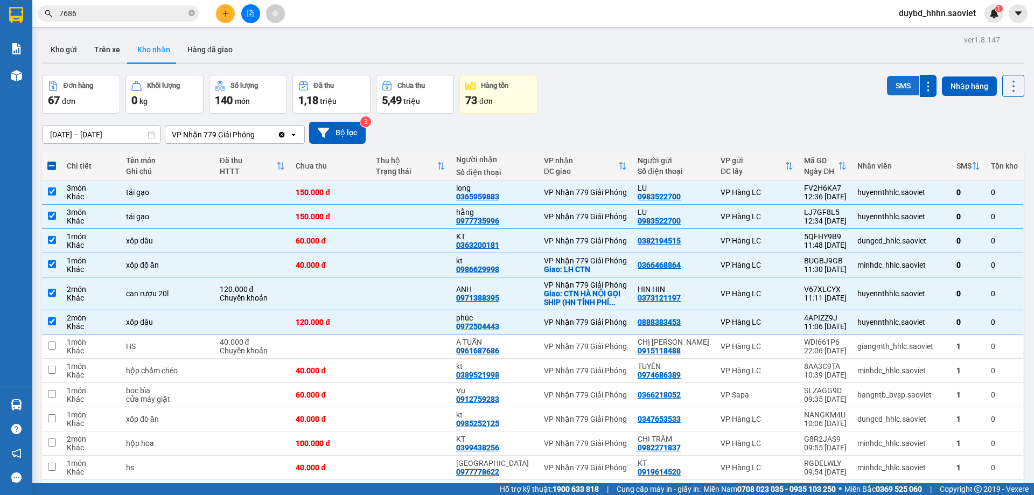
click at [890, 78] on button "SMS" at bounding box center [903, 85] width 32 height 19
